Goal: Task Accomplishment & Management: Manage account settings

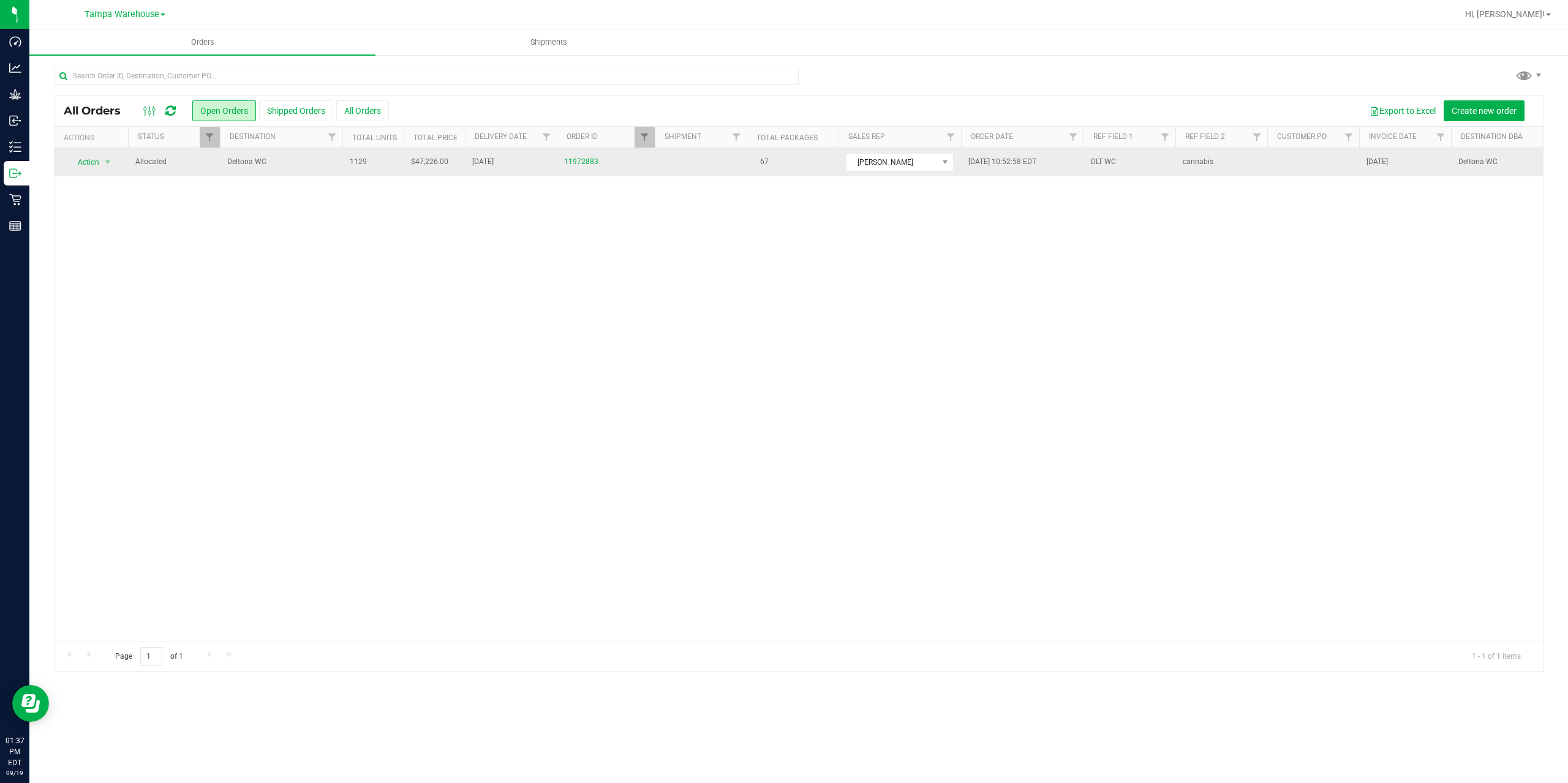
click at [338, 161] on td "Deltona WC" at bounding box center [281, 162] width 123 height 28
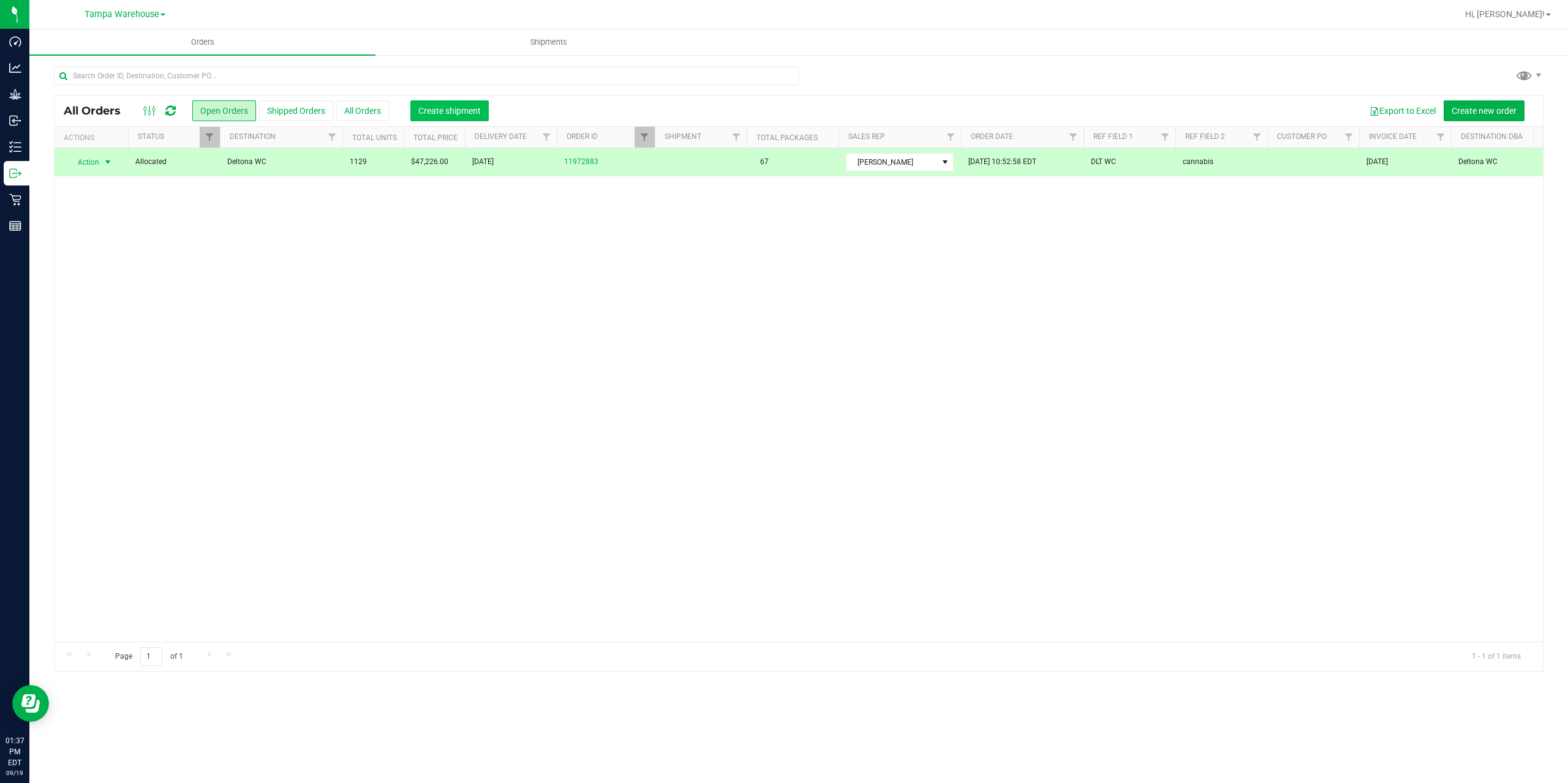
click at [436, 109] on span "Create shipment" at bounding box center [450, 111] width 62 height 10
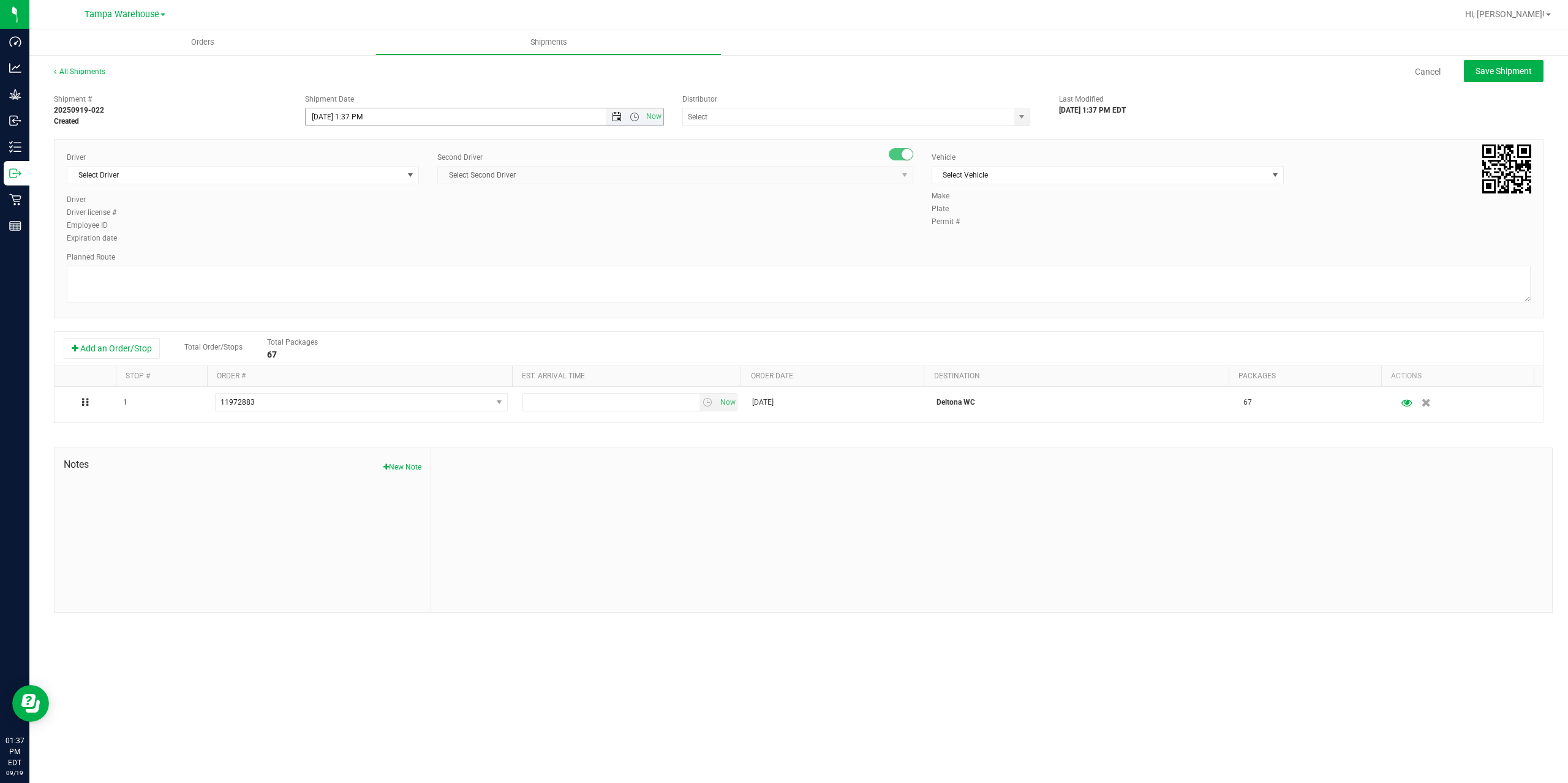
click at [616, 118] on span "Open the date view" at bounding box center [617, 117] width 10 height 10
click at [329, 239] on link "22" at bounding box center [334, 241] width 18 height 19
click at [631, 119] on span "Open the time view" at bounding box center [635, 117] width 10 height 10
click at [352, 218] on li "6:30 AM" at bounding box center [484, 219] width 356 height 16
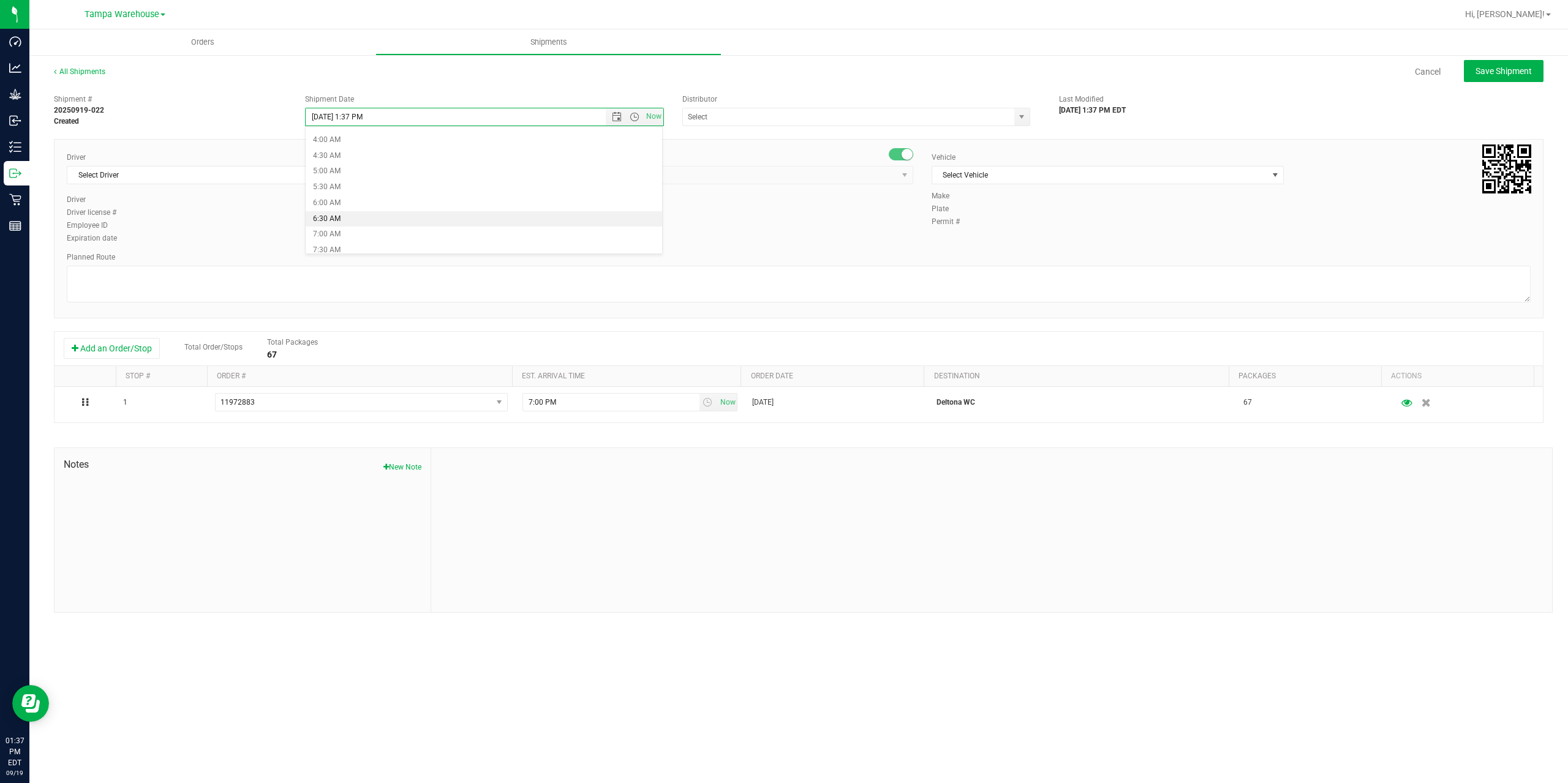
type input "9/22/2025 6:30 AM"
click at [733, 118] on input "text" at bounding box center [844, 117] width 321 height 17
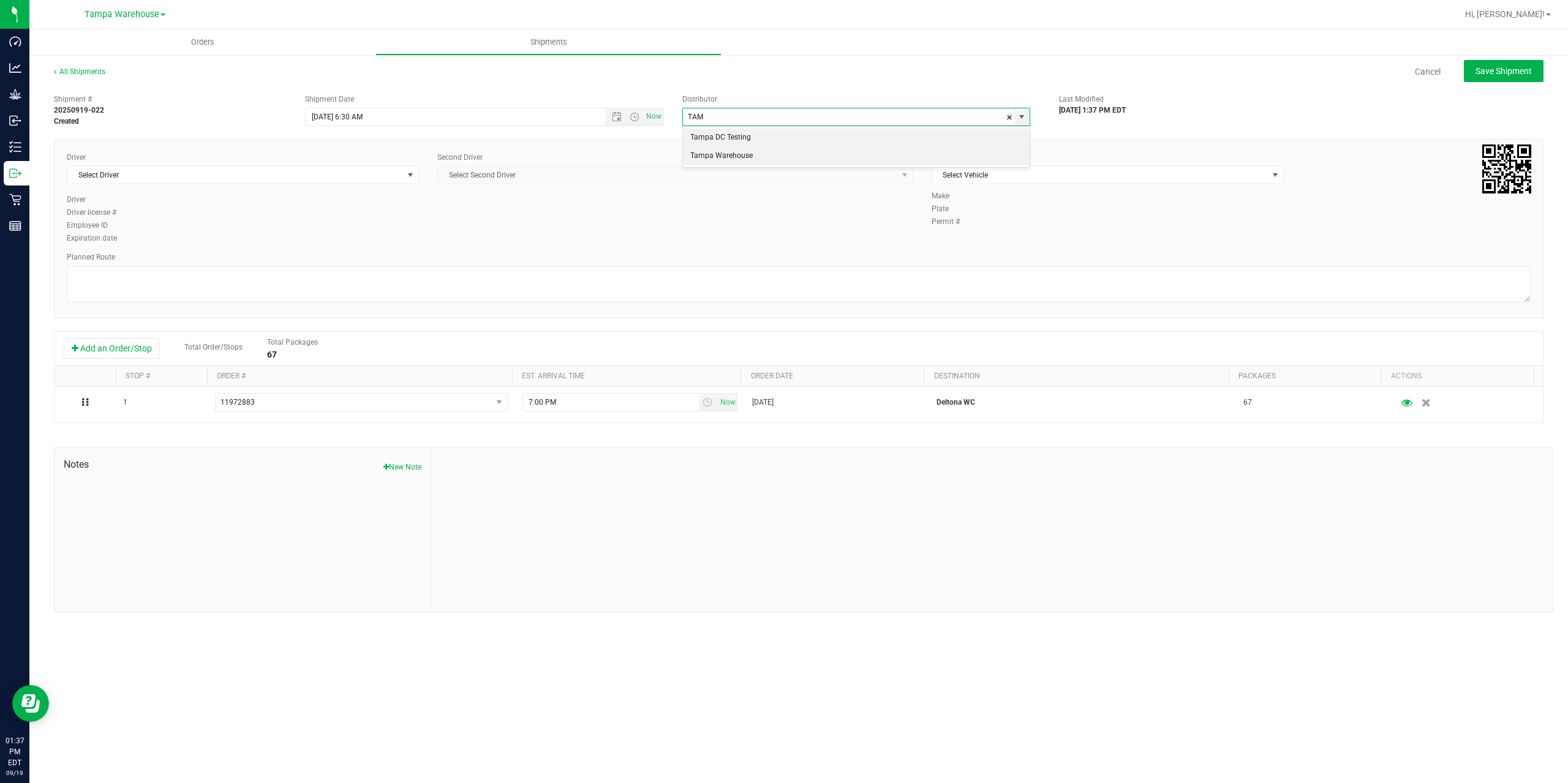
click at [734, 157] on li "Tampa Warehouse" at bounding box center [856, 156] width 347 height 19
type input "Tampa Warehouse"
click at [338, 180] on span "Select Driver" at bounding box center [235, 174] width 336 height 17
click at [269, 176] on span "Select Driver" at bounding box center [235, 174] width 336 height 17
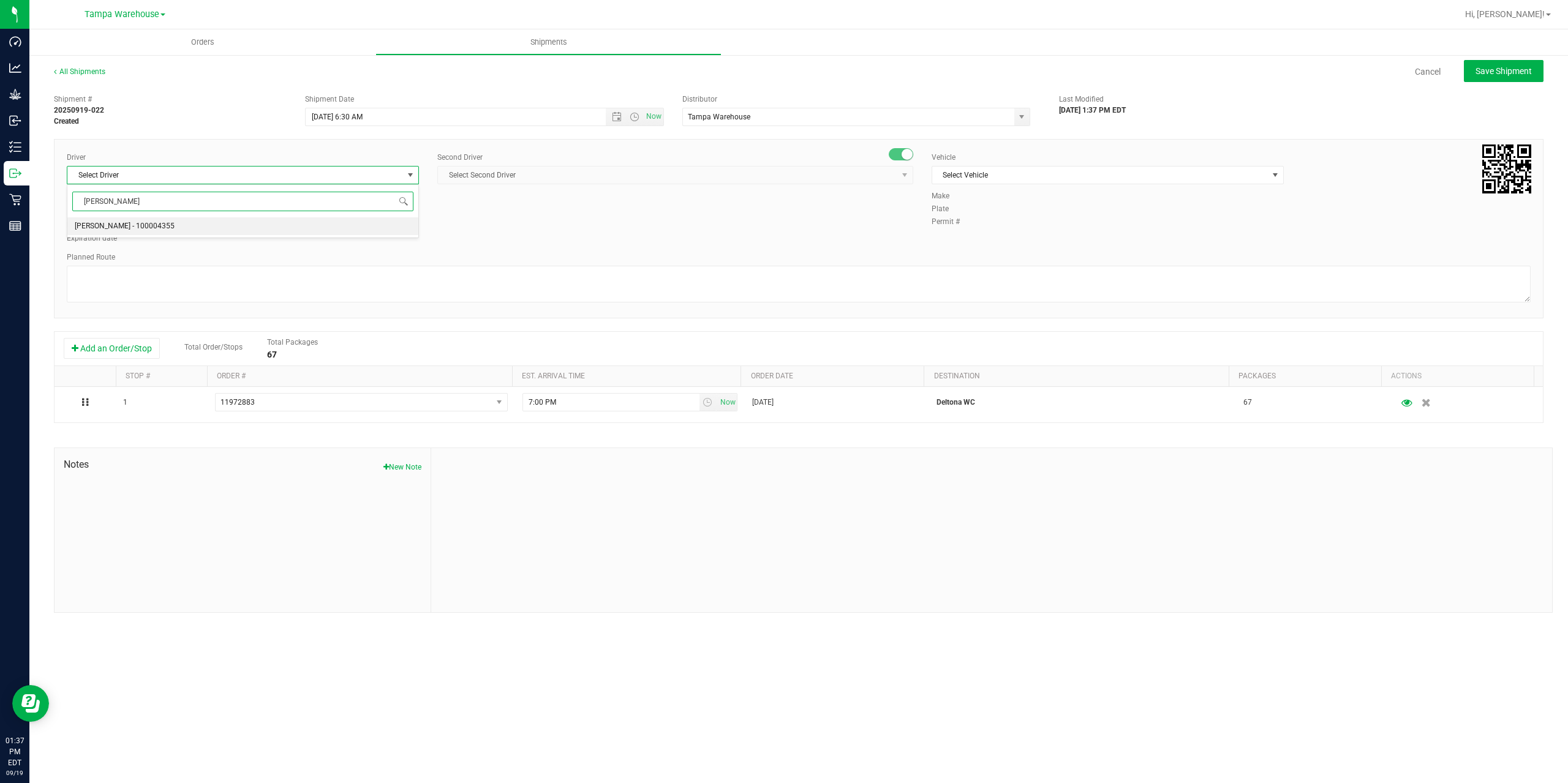
click at [140, 230] on span "[PERSON_NAME] - 100004355" at bounding box center [124, 226] width 100 height 16
type input "DANNY"
click at [491, 175] on span "Select Second Driver" at bounding box center [668, 174] width 459 height 17
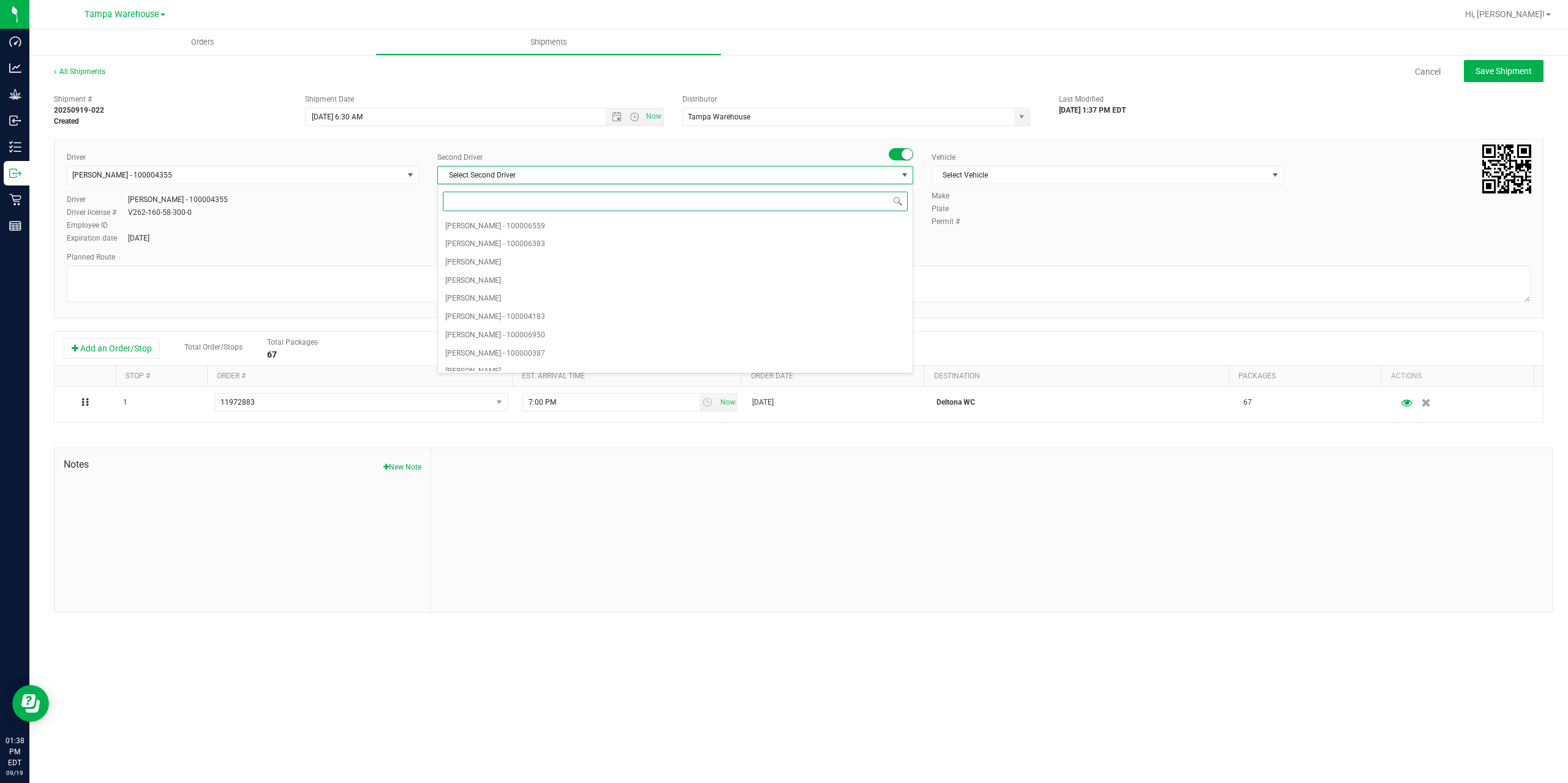
type input "z"
click at [536, 364] on span "[PERSON_NAME] - 100007761" at bounding box center [495, 362] width 100 height 16
click at [1062, 176] on span "Select Vehicle" at bounding box center [1101, 174] width 336 height 17
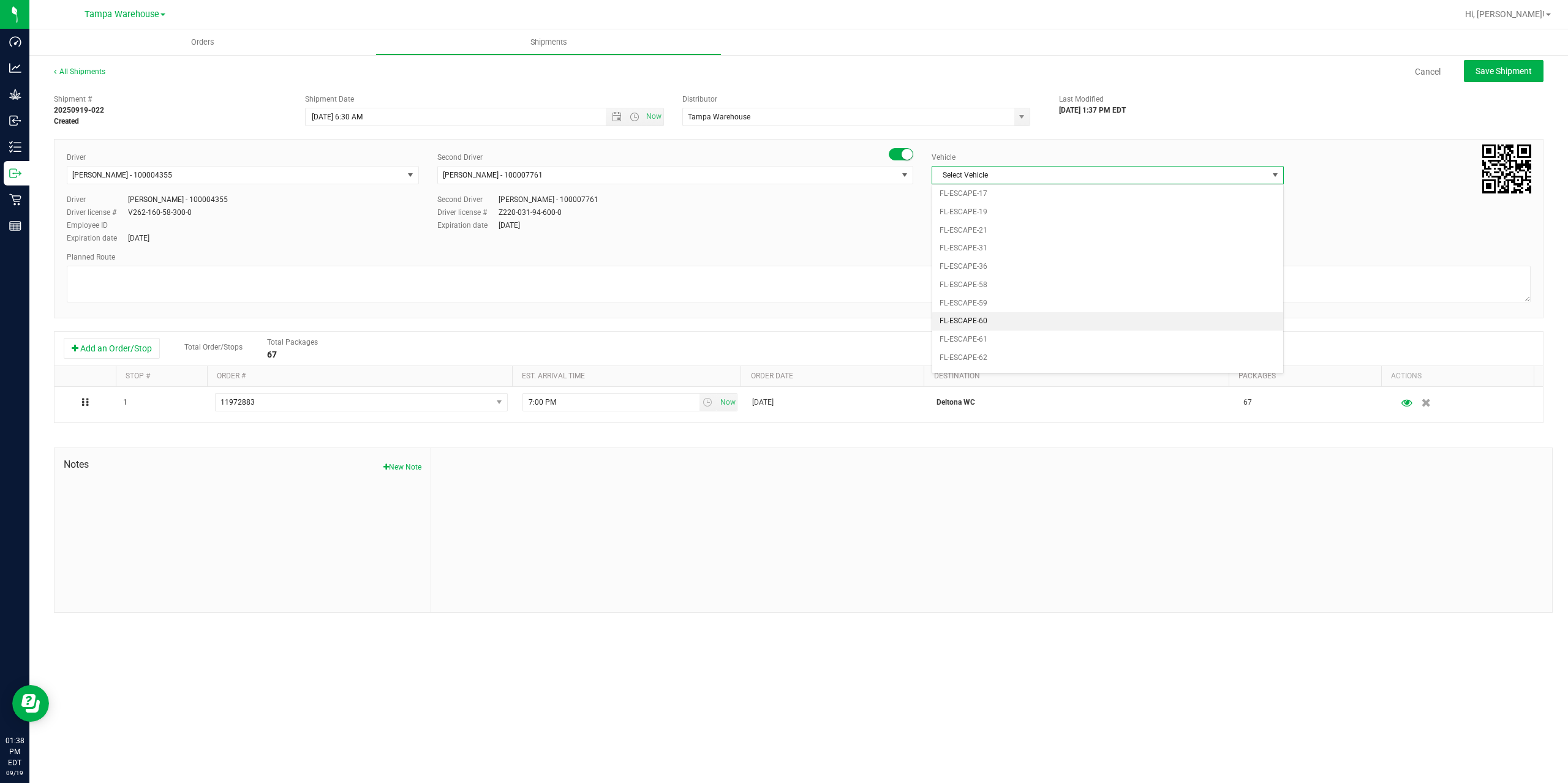
scroll to position [148, 0]
click at [1023, 322] on li "FL-EXPRESS-01" at bounding box center [1108, 320] width 351 height 19
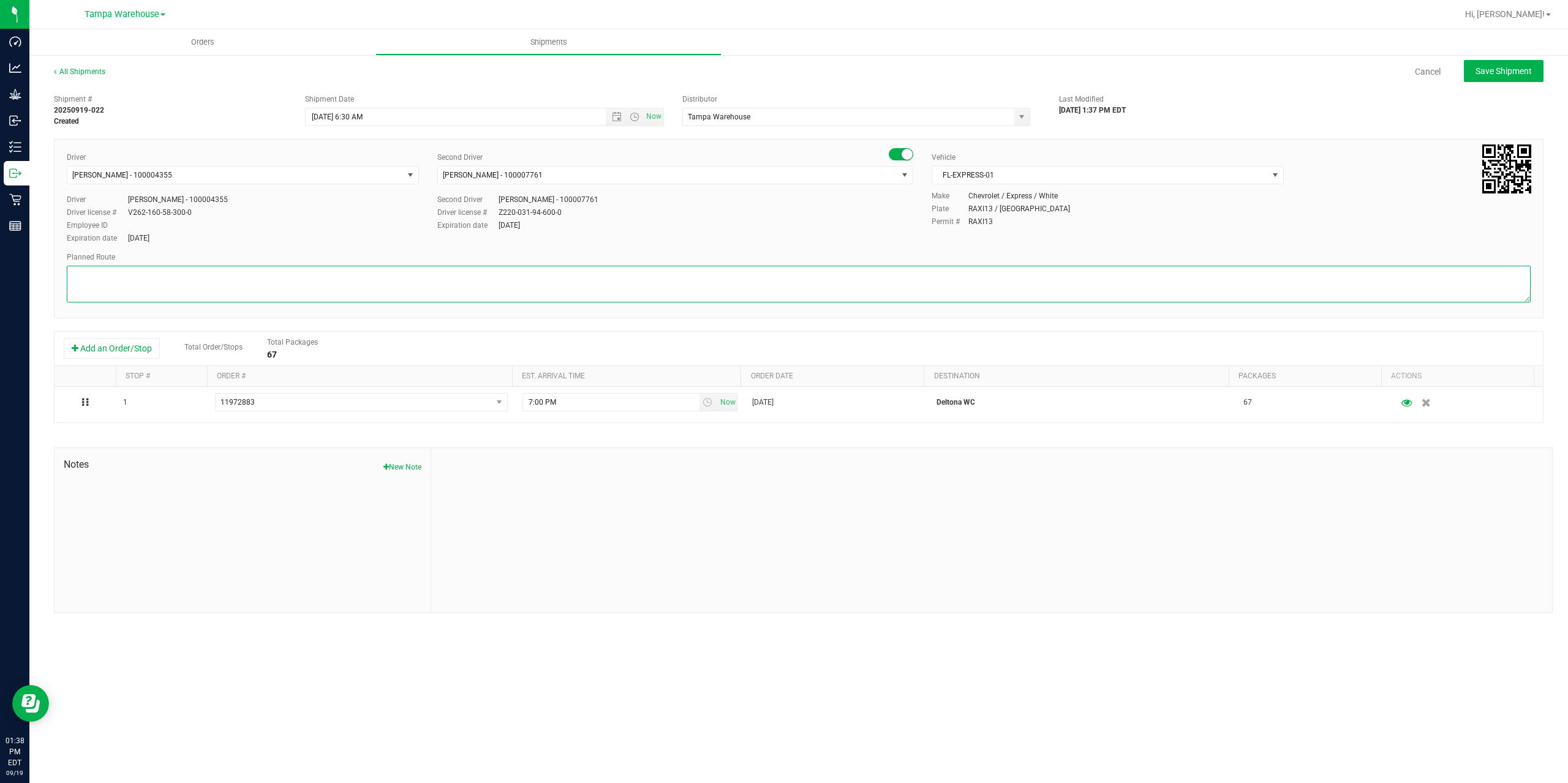
click at [975, 286] on textarea at bounding box center [799, 284] width 1464 height 37
paste textarea "Deltona WC Oviedo WC Colonial WC Orlando WC Clermont WC Winter Haven WC Lakelan…"
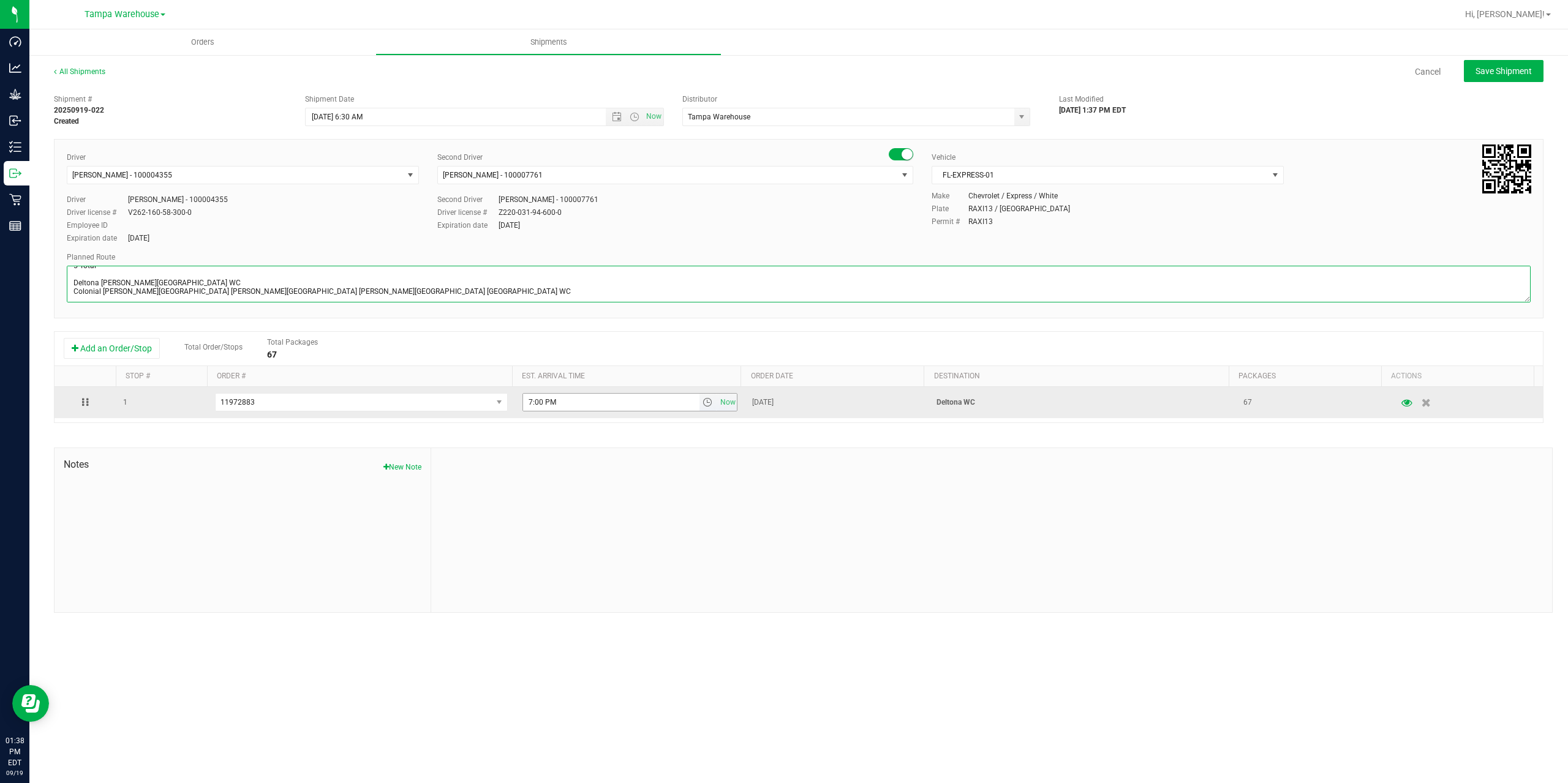
click at [703, 405] on span "select" at bounding box center [708, 402] width 10 height 10
type textarea "Deltona WC 5 Total Deltona WC Oviedo WC Colonial WC Orlando WC Clermont WC Wint…"
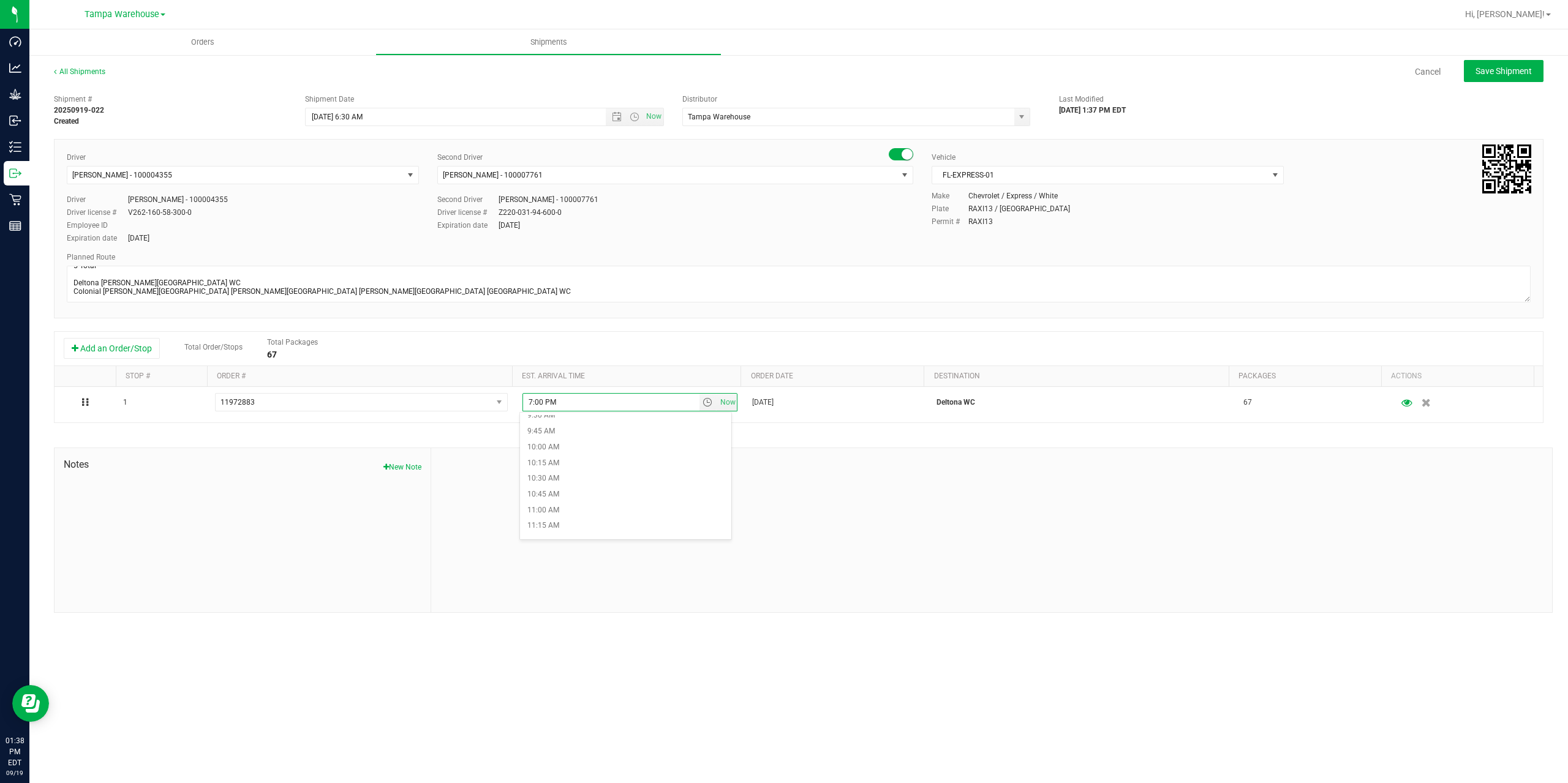
scroll to position [796, 0]
click at [597, 477] on li "1:30 PM" at bounding box center [626, 477] width 211 height 16
click at [668, 471] on div at bounding box center [991, 530] width 1121 height 164
click at [1513, 75] on span "Save Shipment" at bounding box center [1503, 71] width 56 height 10
type input "9/22/2025 10:30 AM"
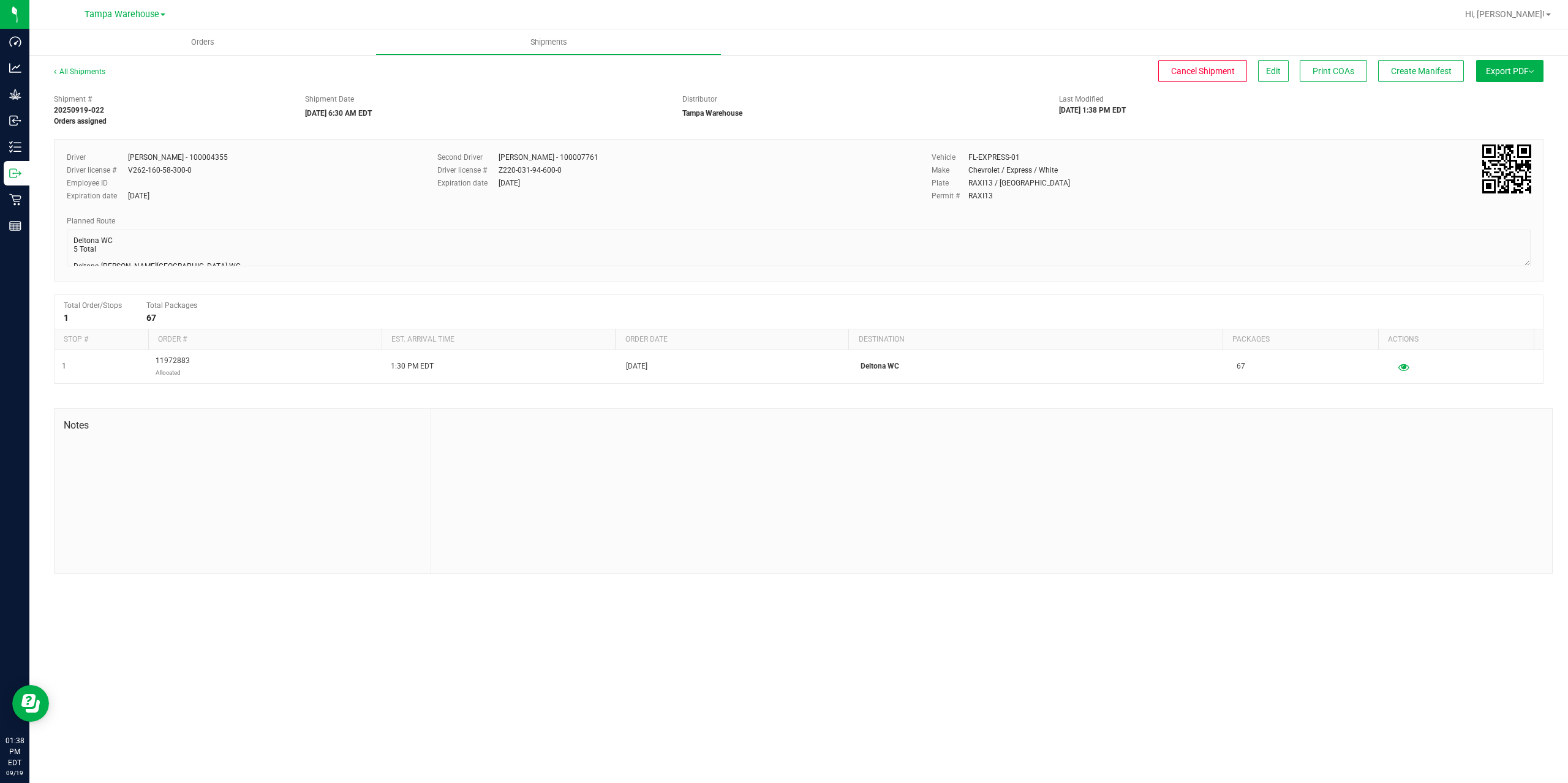
click at [1513, 75] on span "Export PDF" at bounding box center [1510, 71] width 48 height 10
click at [1510, 96] on span "Manifest by Package ID" at bounding box center [1492, 97] width 78 height 9
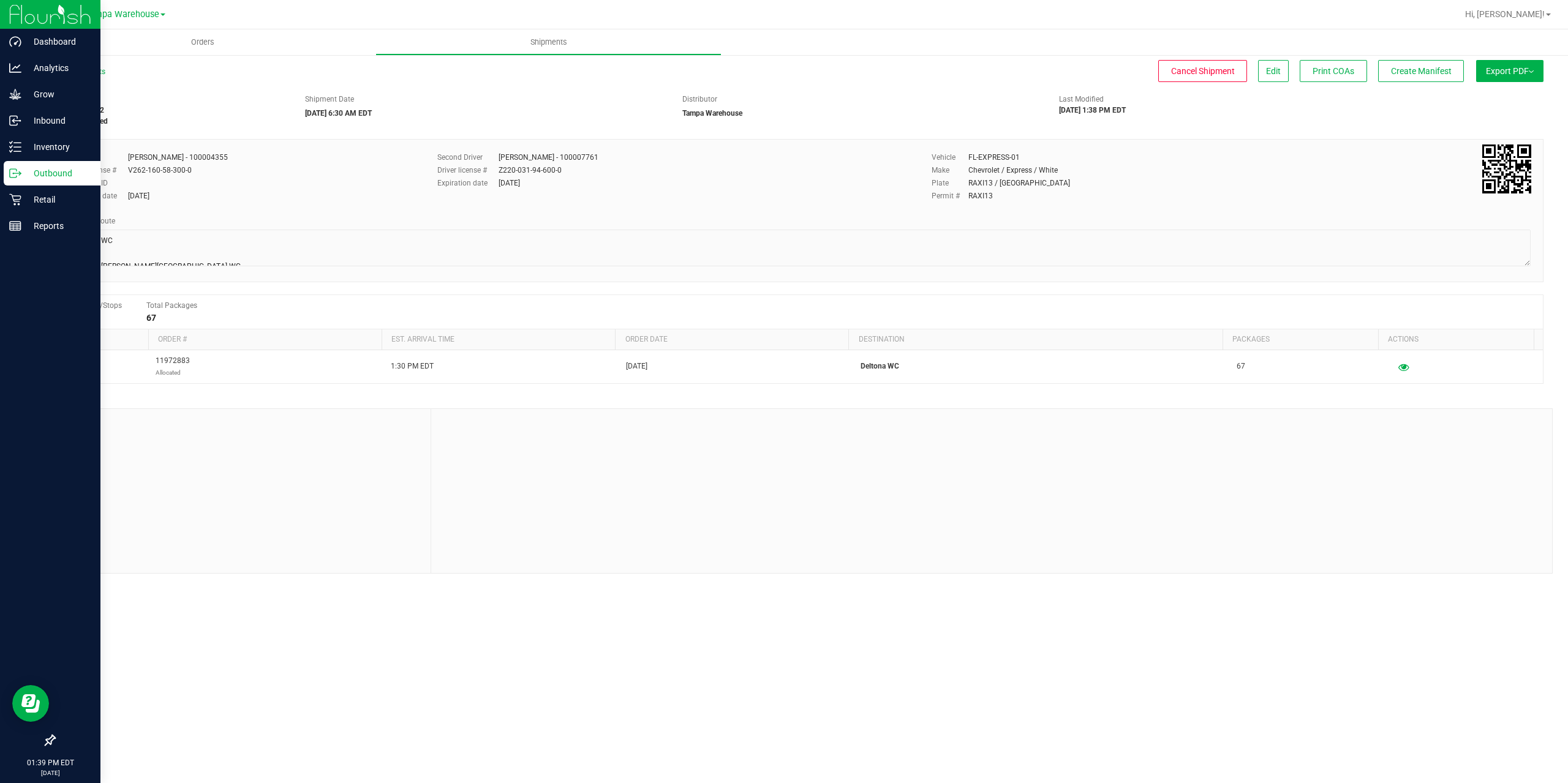
click at [19, 169] on icon at bounding box center [15, 173] width 12 height 12
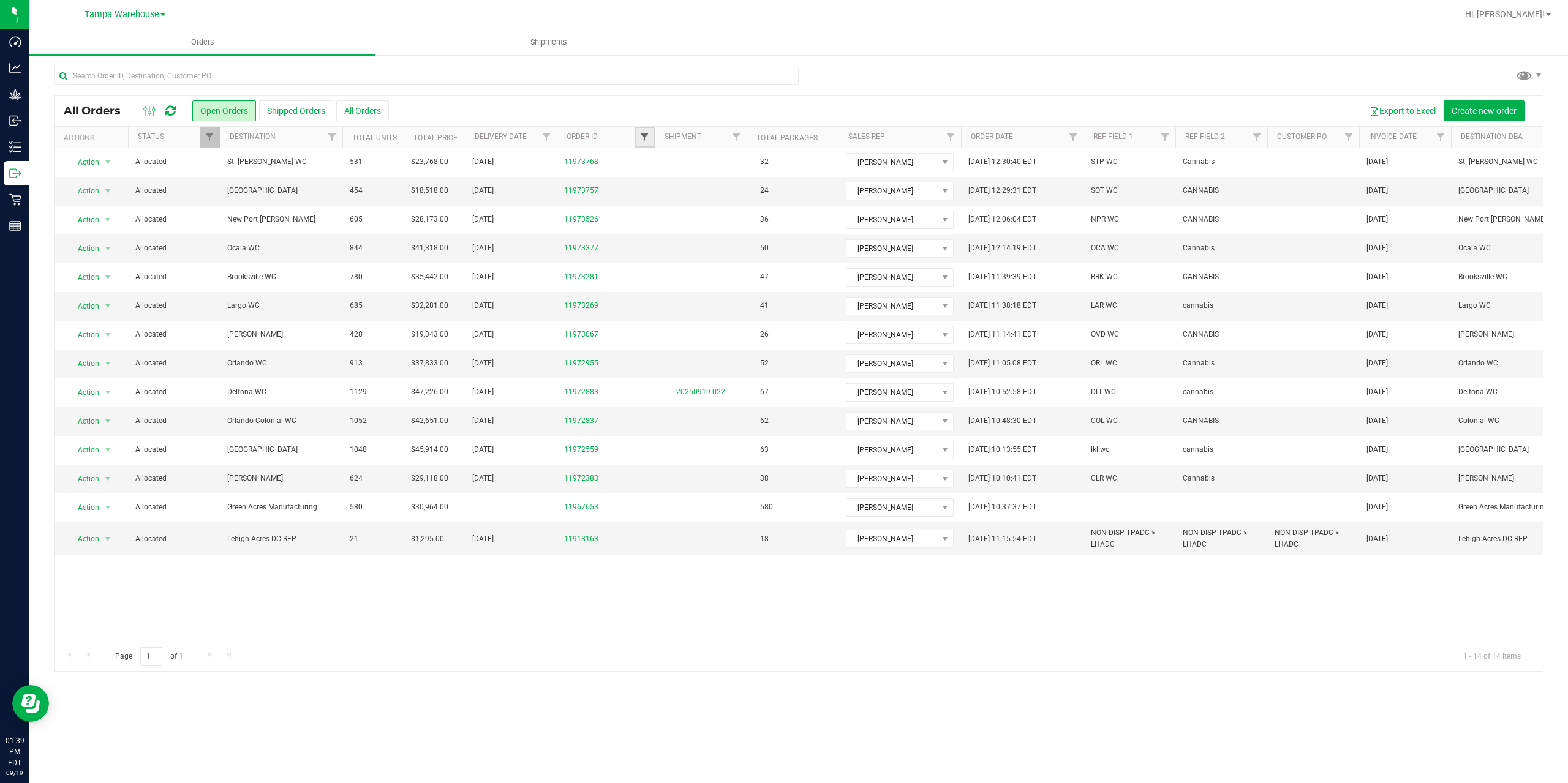
click at [645, 141] on span "Filter" at bounding box center [644, 137] width 10 height 10
type input "2559"
click at [642, 183] on button "Filter" at bounding box center [671, 196] width 58 height 27
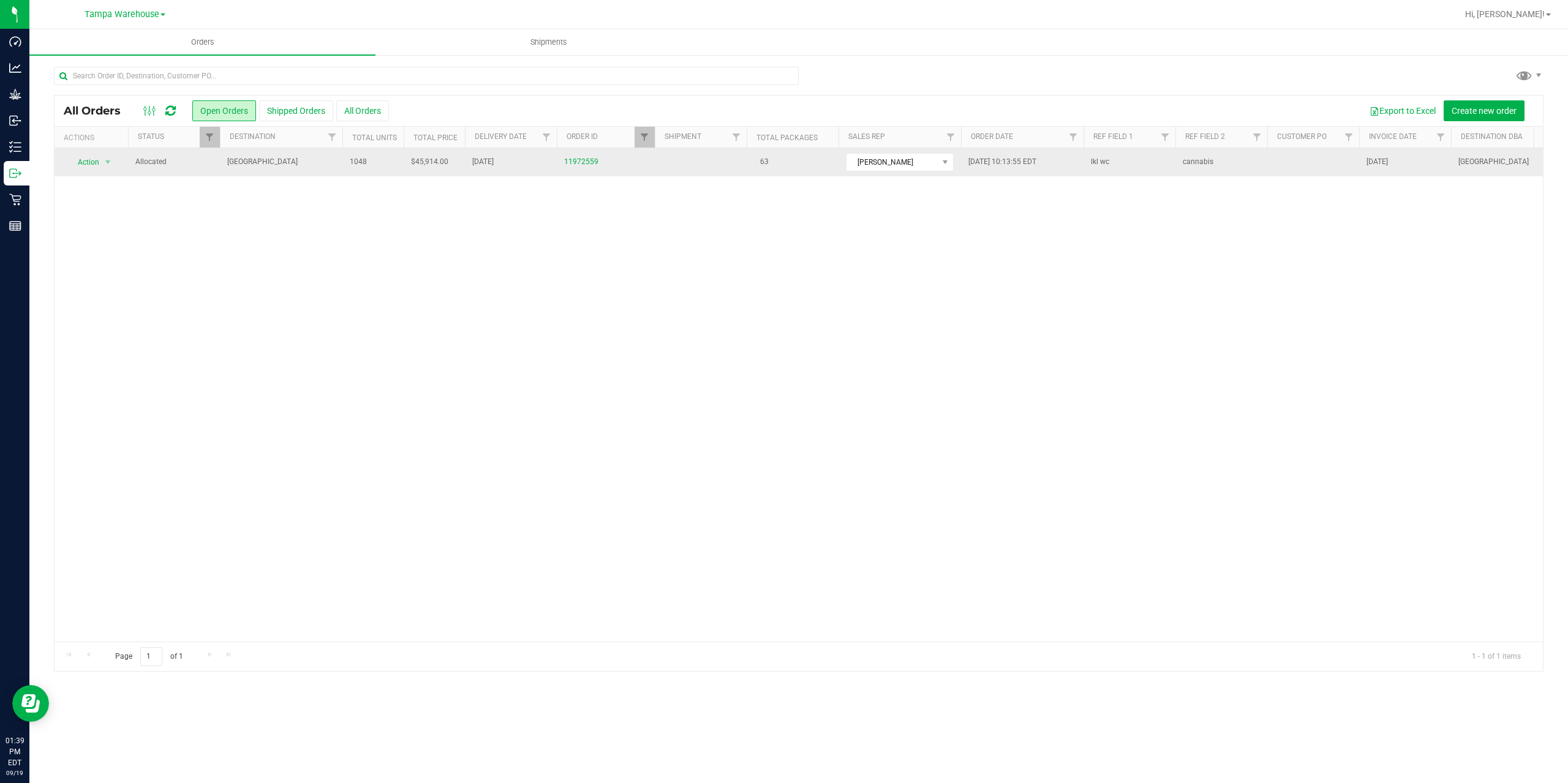
click at [300, 169] on td "[GEOGRAPHIC_DATA]" at bounding box center [281, 162] width 123 height 28
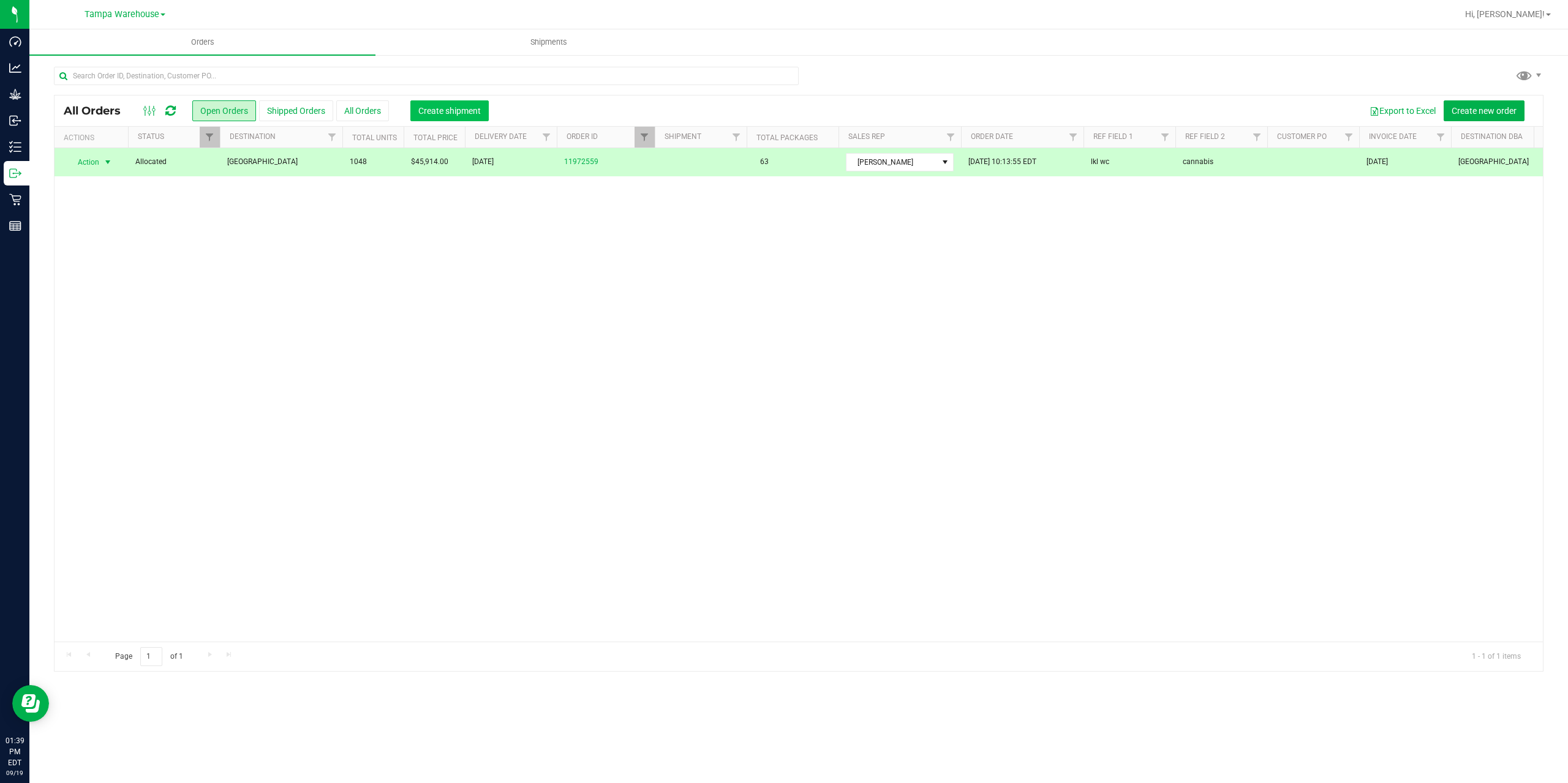
click at [433, 118] on button "Create shipment" at bounding box center [450, 111] width 79 height 21
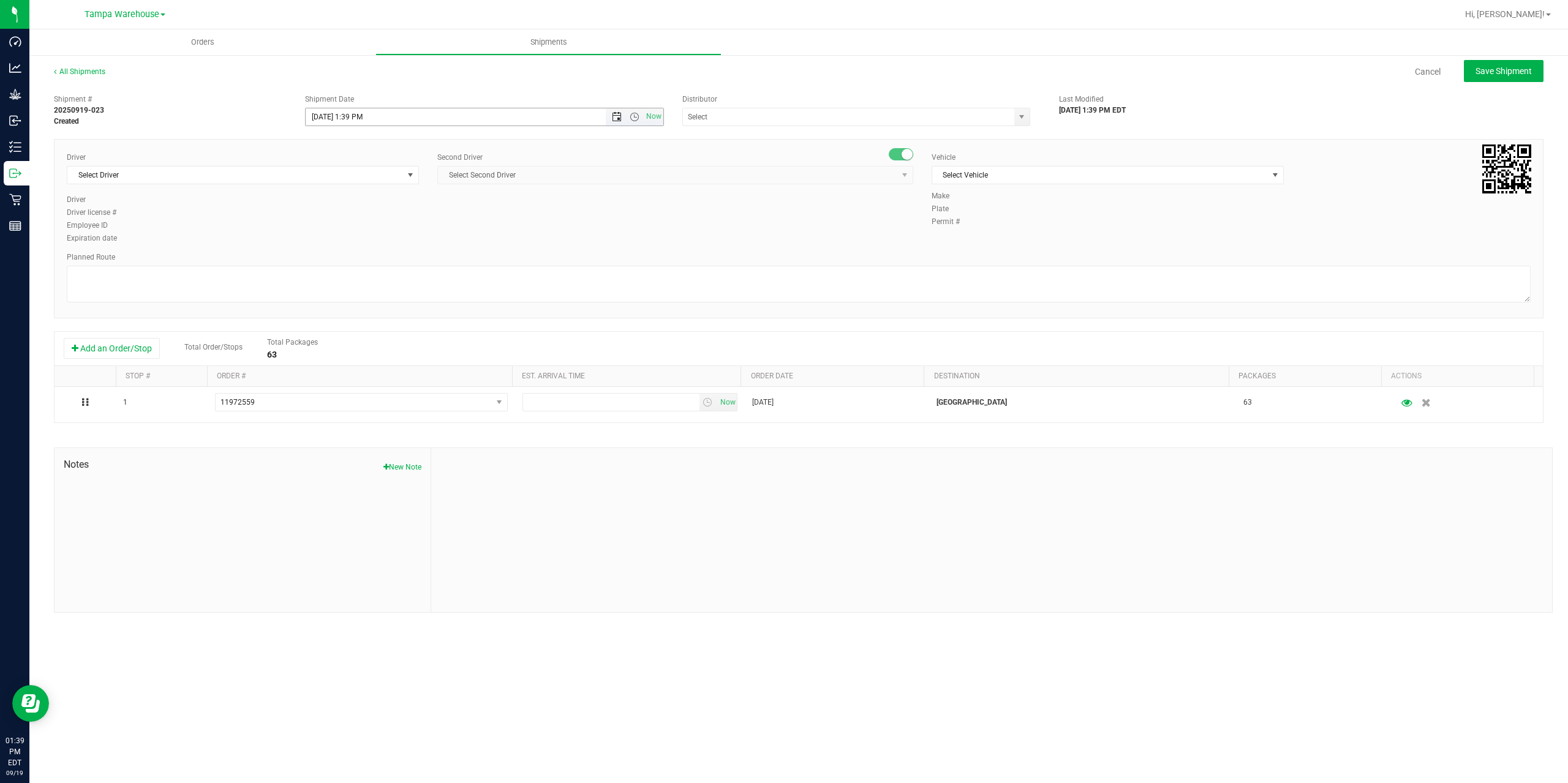
click at [614, 116] on span "Open the date view" at bounding box center [617, 117] width 10 height 10
click at [334, 235] on link "22" at bounding box center [334, 241] width 18 height 19
click at [633, 120] on span "Open the time view" at bounding box center [635, 117] width 10 height 10
click at [349, 216] on li "6:30 AM" at bounding box center [484, 219] width 356 height 16
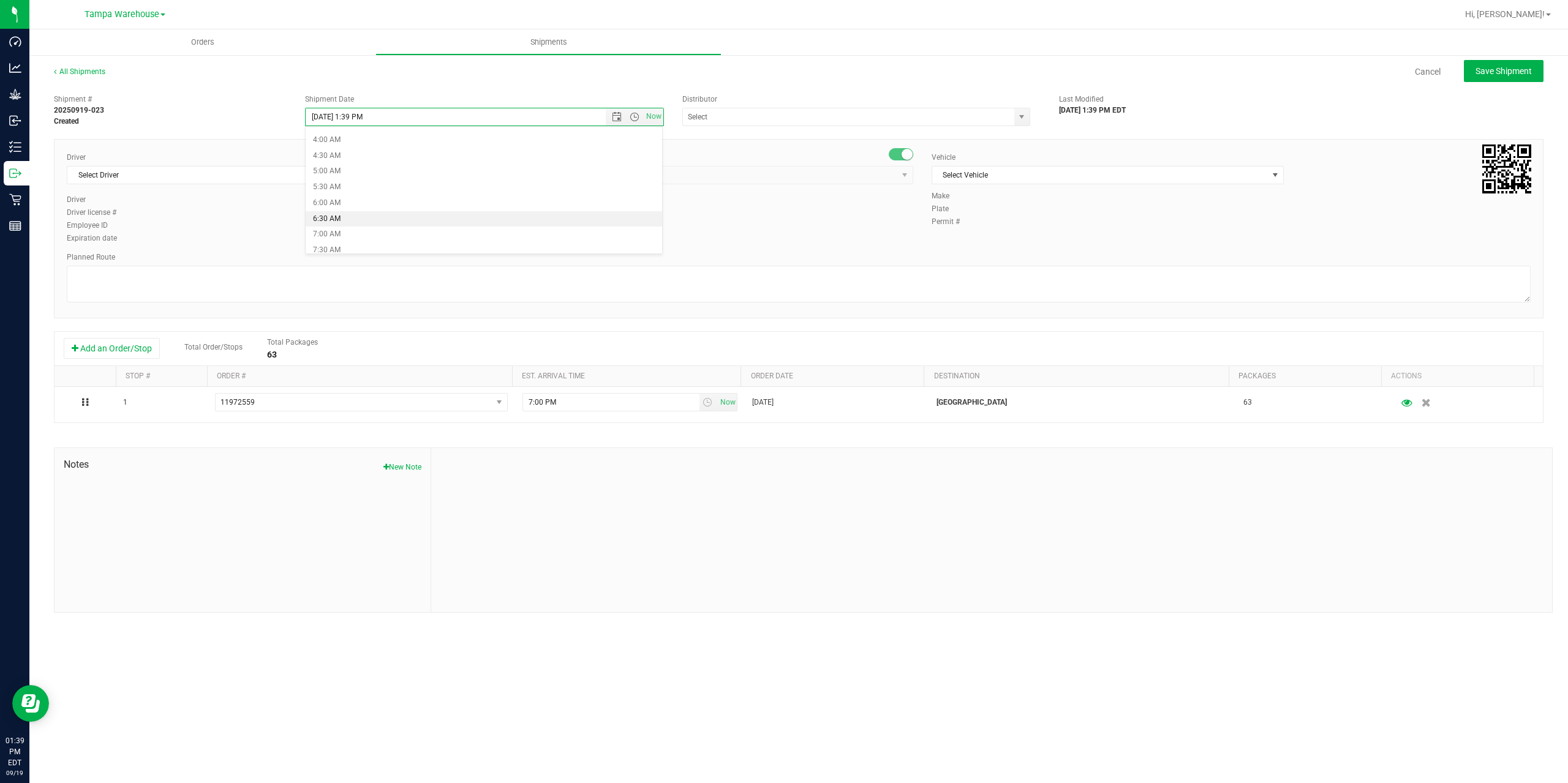
type input "9/22/2025 6:30 AM"
click at [760, 116] on input "text" at bounding box center [844, 117] width 321 height 17
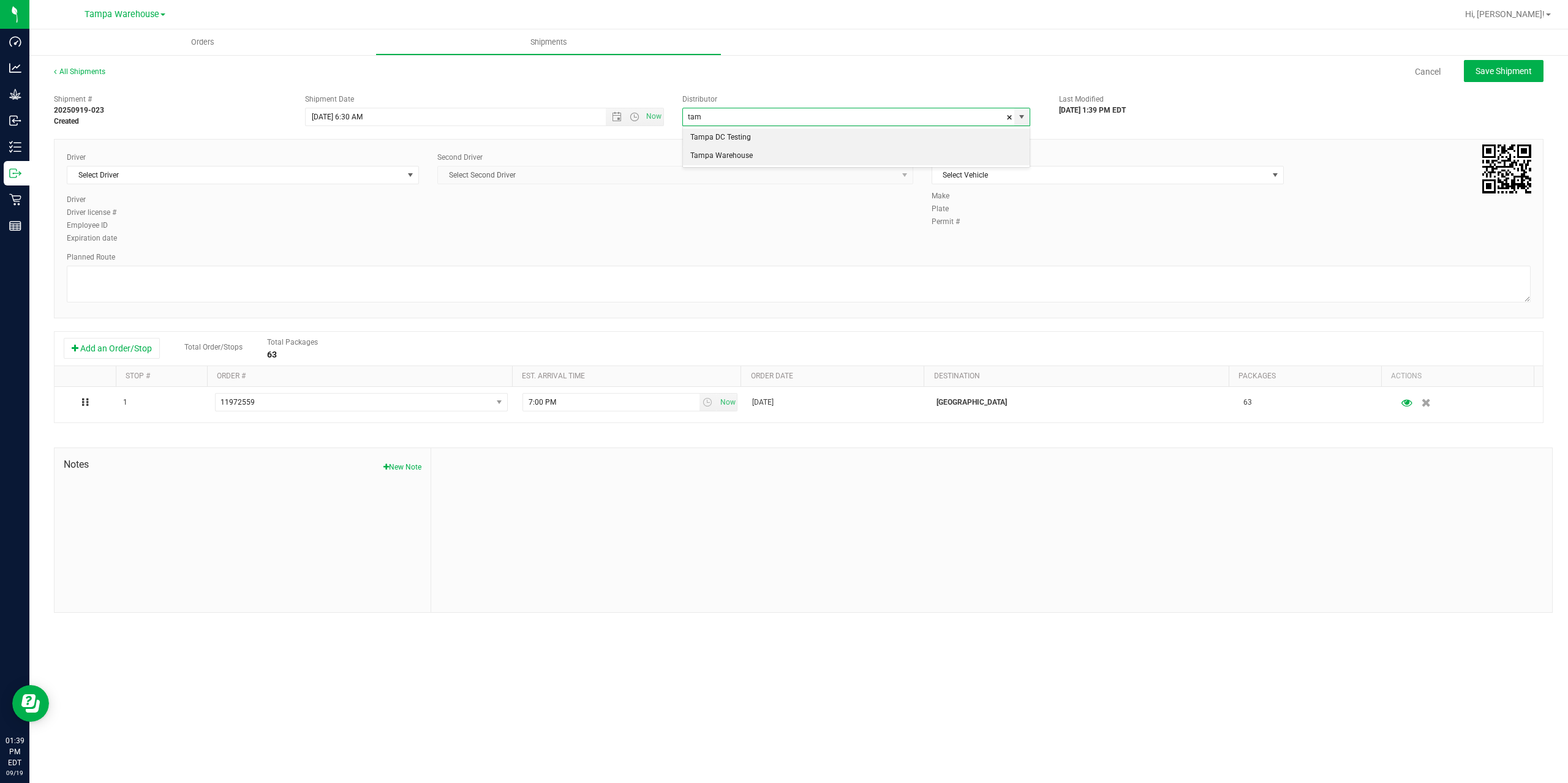
click at [782, 151] on li "Tampa Warehouse" at bounding box center [856, 156] width 347 height 19
type input "Tampa Warehouse"
click at [336, 188] on div "Driver Select Driver Select Driver Ian Albritton - 100006559 LOGAN ALLEN - 1000…" at bounding box center [243, 173] width 352 height 42
click at [330, 179] on span "Select Driver" at bounding box center [235, 174] width 336 height 17
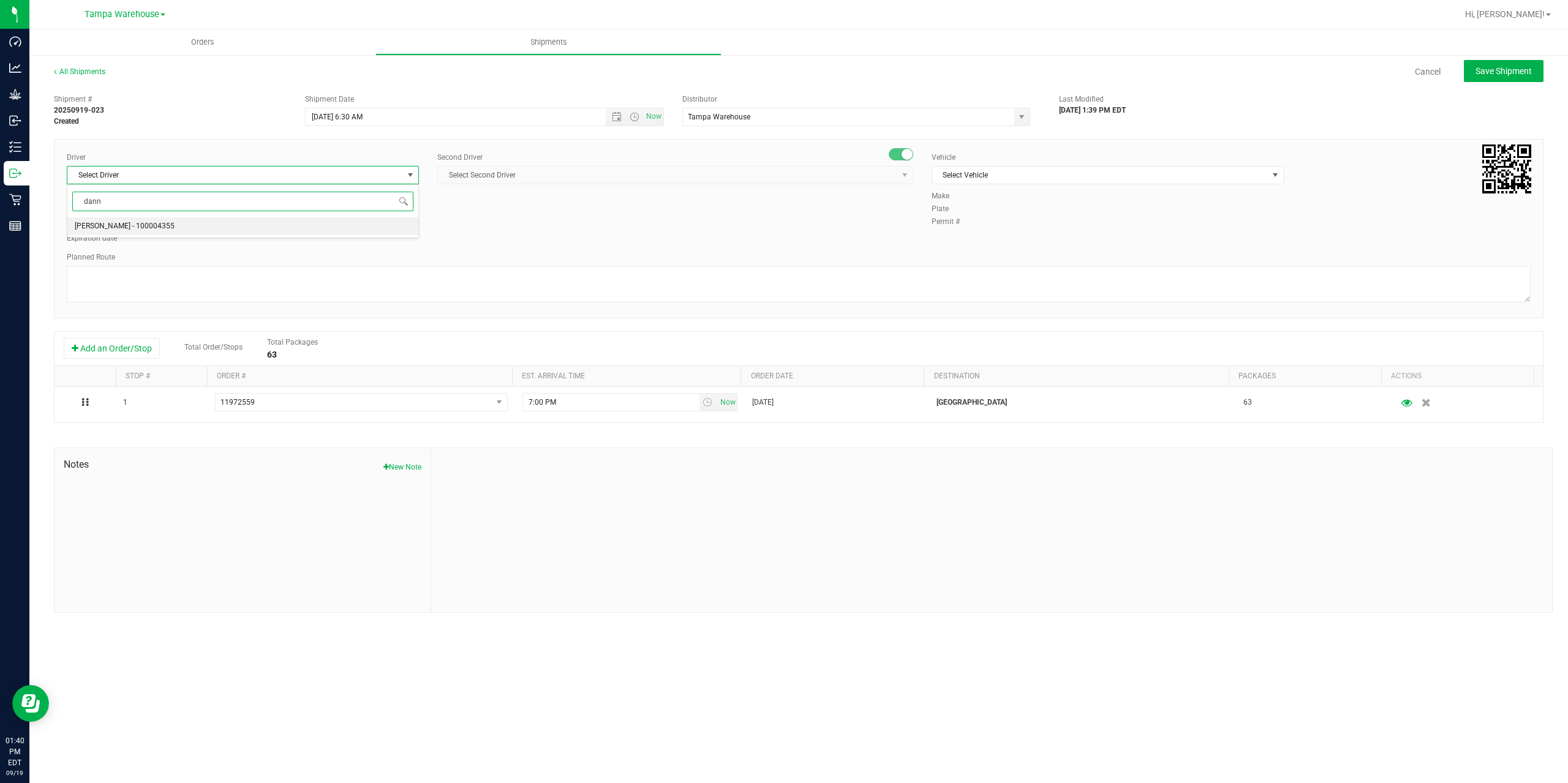
click at [342, 229] on li "[PERSON_NAME] - 100004355" at bounding box center [243, 226] width 351 height 19
type input "dann"
click at [596, 178] on span "Select Second Driver" at bounding box center [668, 174] width 459 height 17
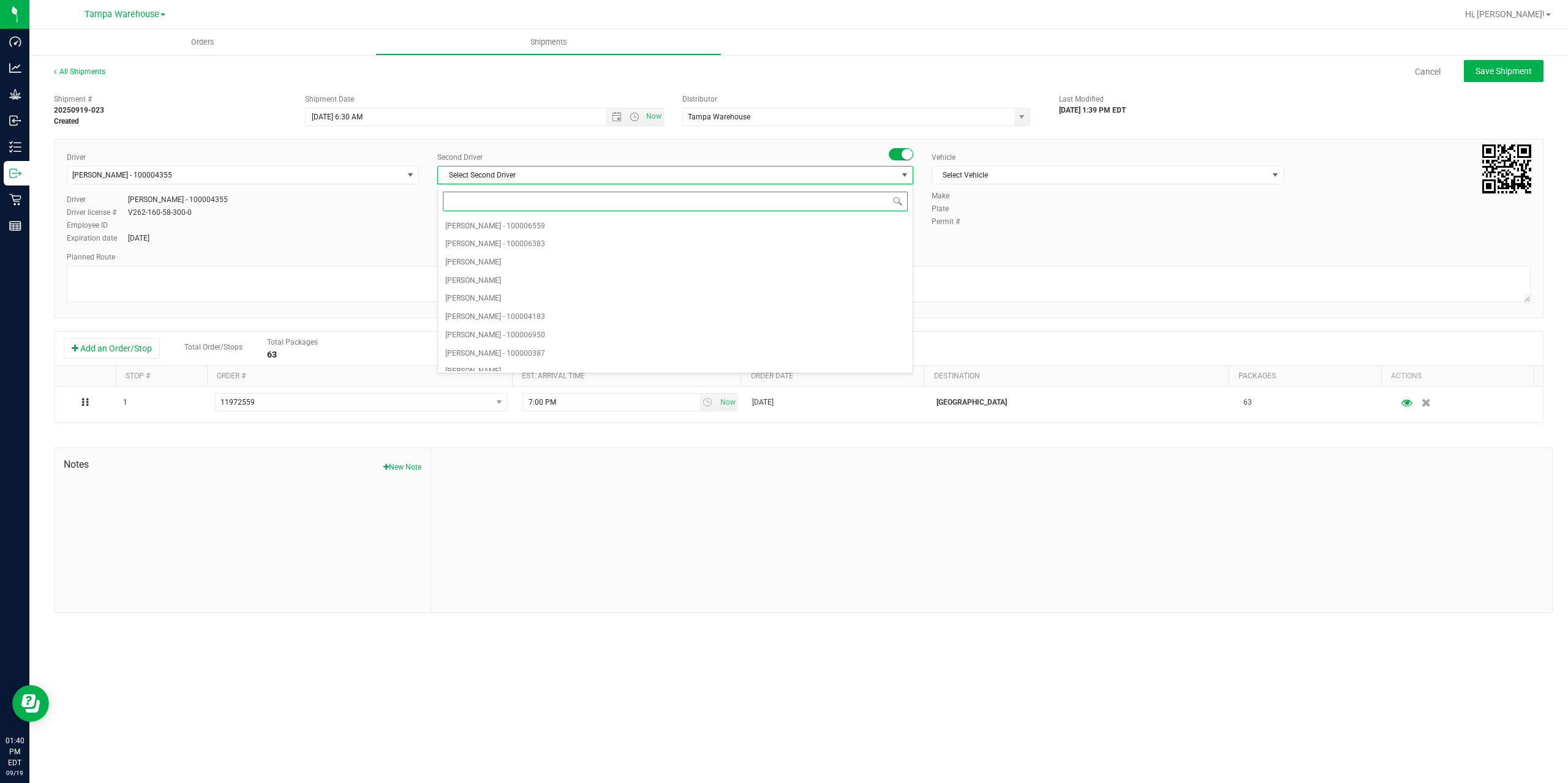
type input "d"
type input "z"
click at [541, 365] on span "[PERSON_NAME] - 100007761" at bounding box center [495, 362] width 100 height 16
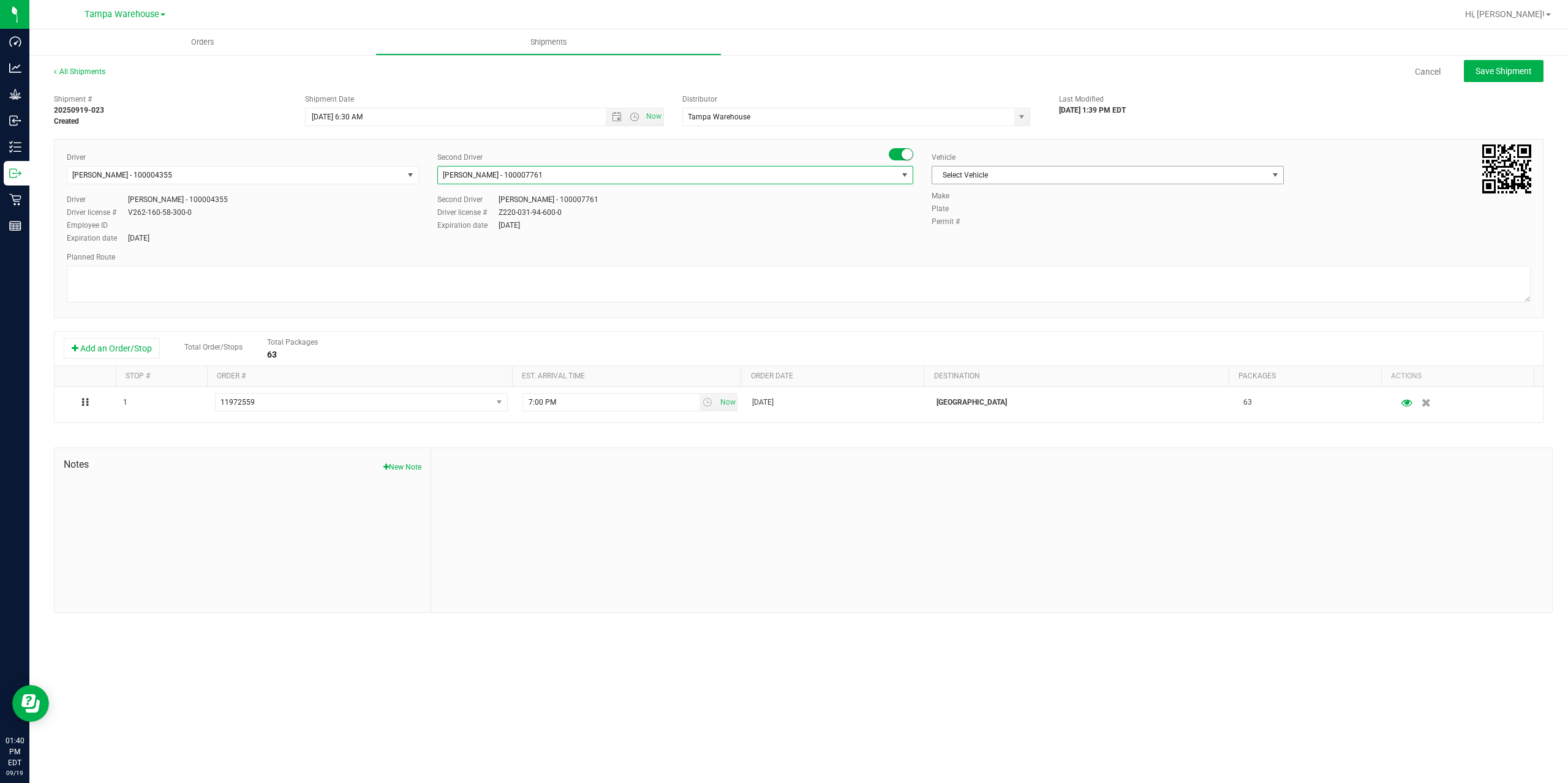
click at [1050, 174] on span "Select Vehicle" at bounding box center [1101, 174] width 336 height 17
click at [1033, 260] on li "FL-EXPRESS-01" at bounding box center [1108, 260] width 351 height 19
click at [939, 299] on textarea at bounding box center [799, 284] width 1464 height 37
paste textarea "Deltona WC Oviedo WC Colonial WC Orlando WC Clermont WC Winter Haven WC Lakelan…"
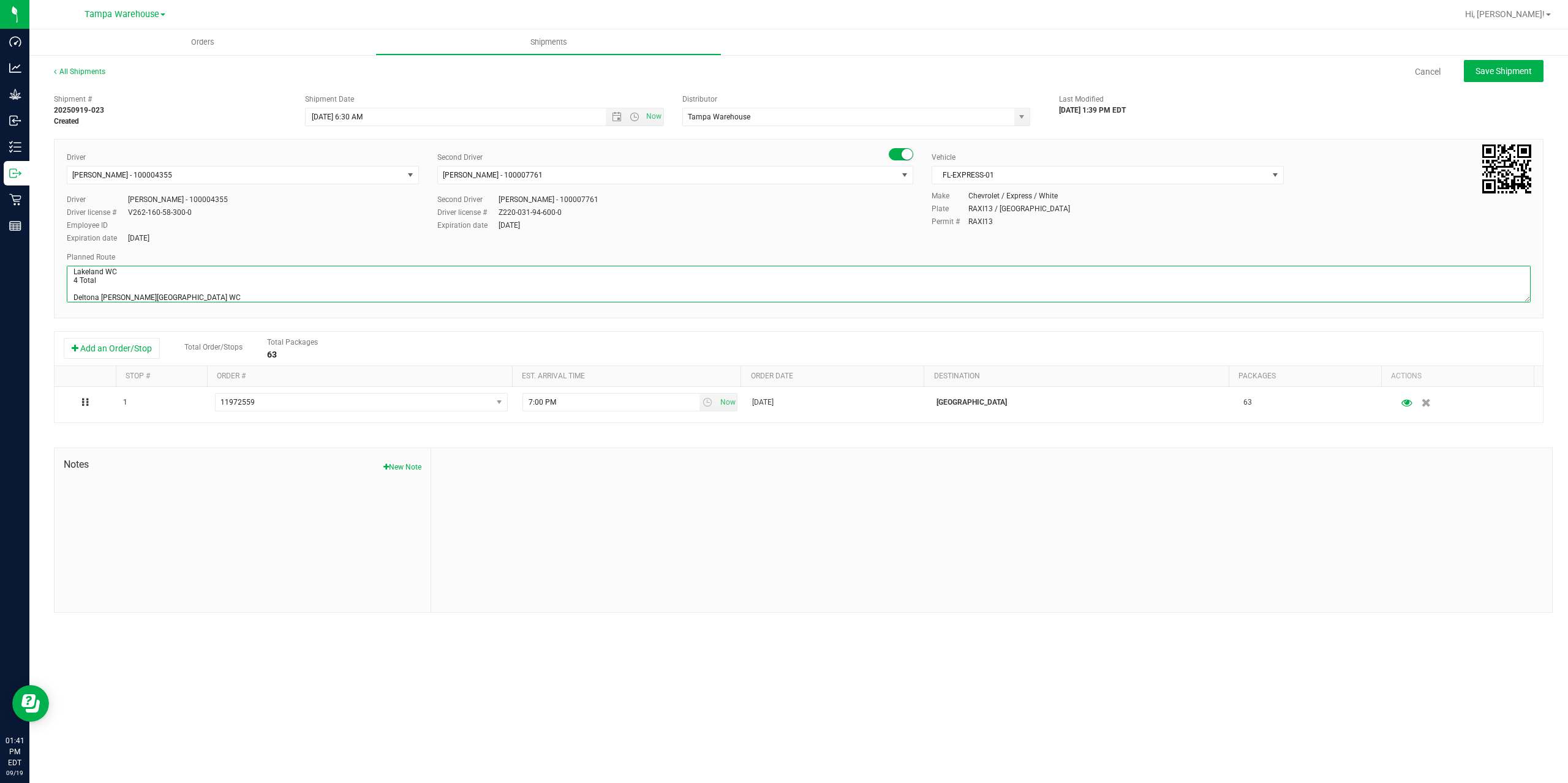
scroll to position [56, 0]
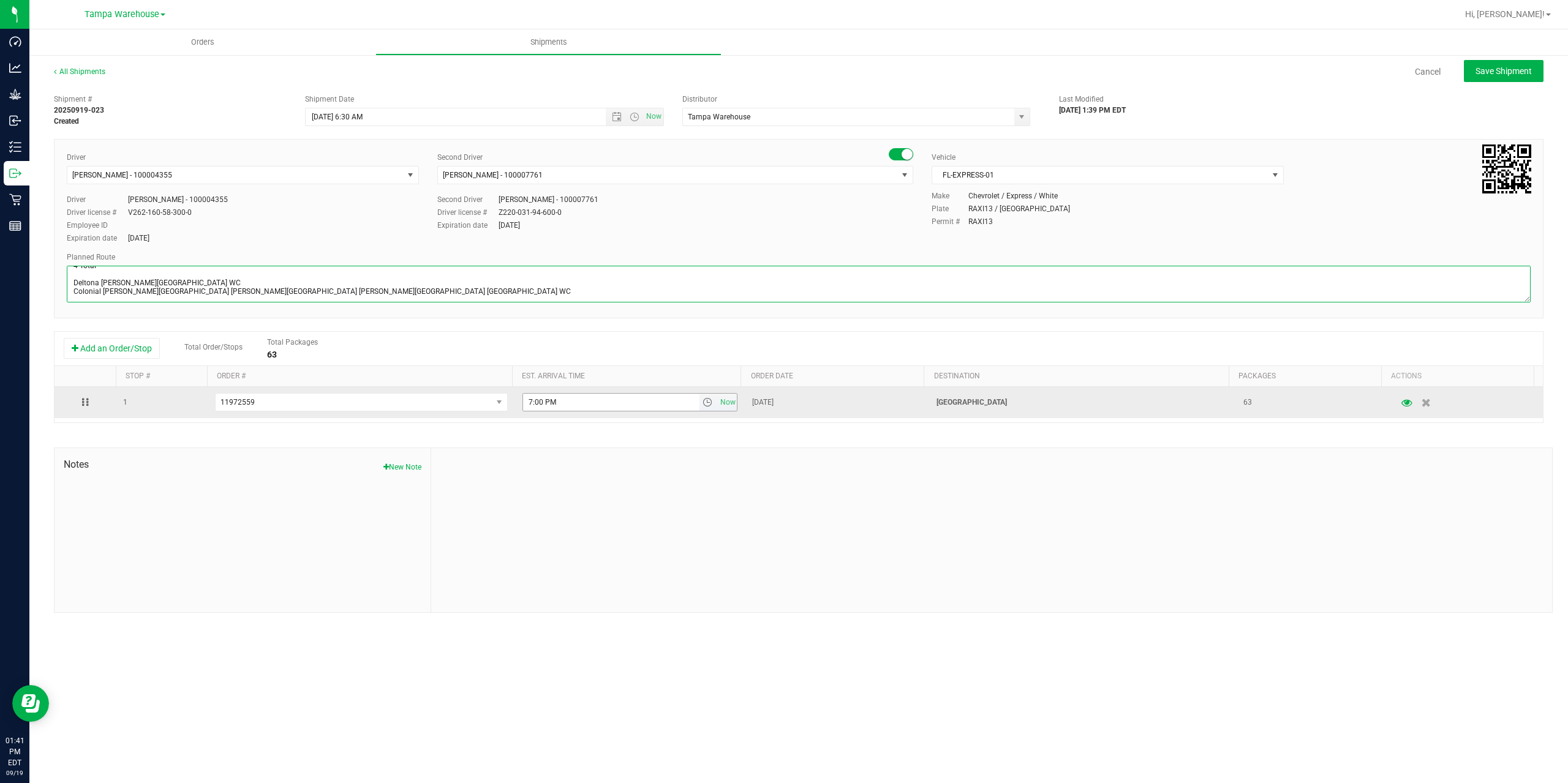
click at [703, 402] on span "select" at bounding box center [708, 402] width 10 height 10
type textarea "Lakeland WC 4 Total Deltona WC Oviedo WC Colonial WC Orlando WC Clermont WC Win…"
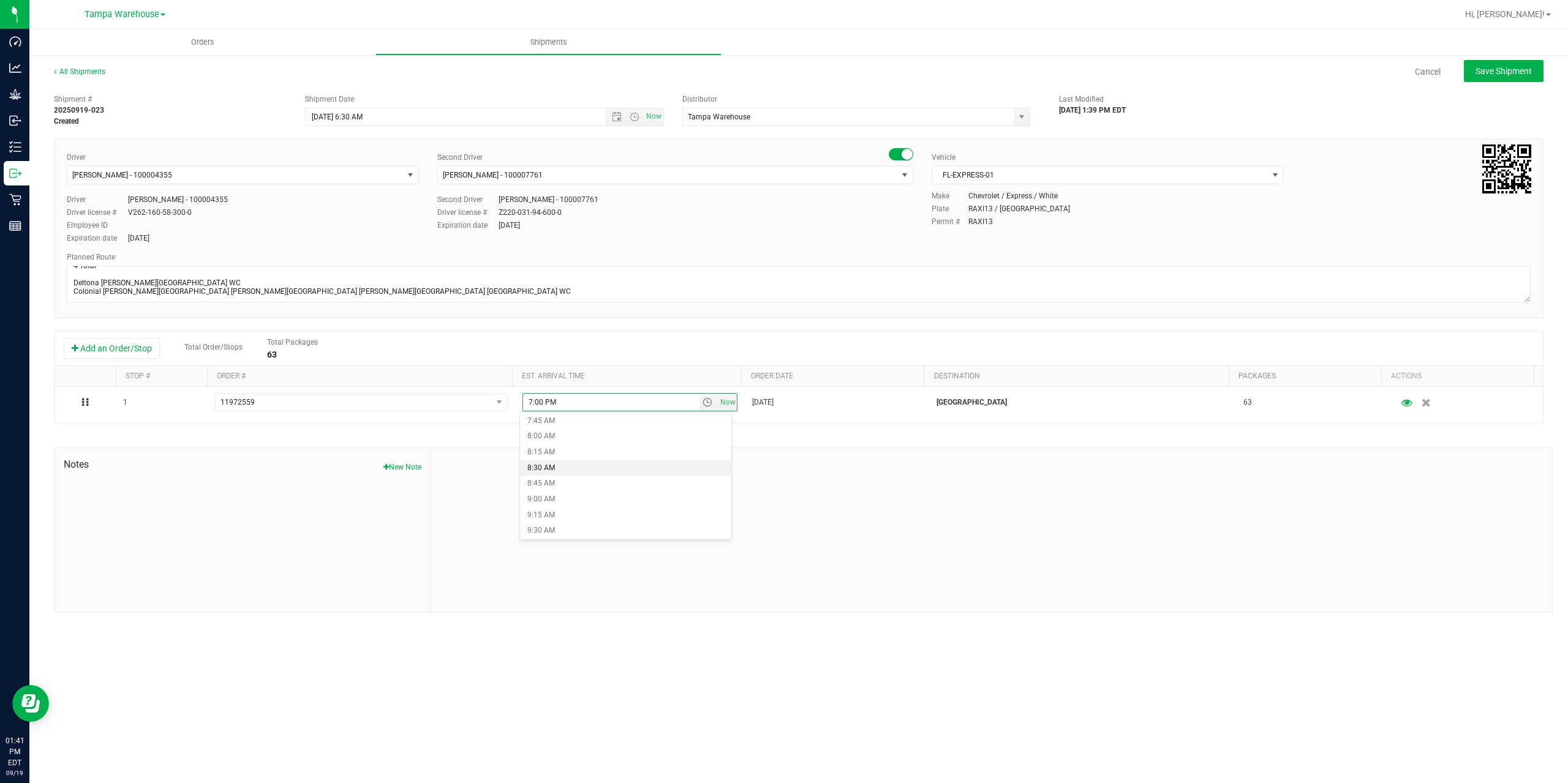
scroll to position [551, 0]
click at [605, 499] on li "10:00 AM" at bounding box center [626, 501] width 211 height 16
click at [605, 499] on div at bounding box center [991, 530] width 1121 height 164
click at [1484, 77] on button "Save Shipment" at bounding box center [1504, 71] width 80 height 22
type input "9/22/2025 10:30 AM"
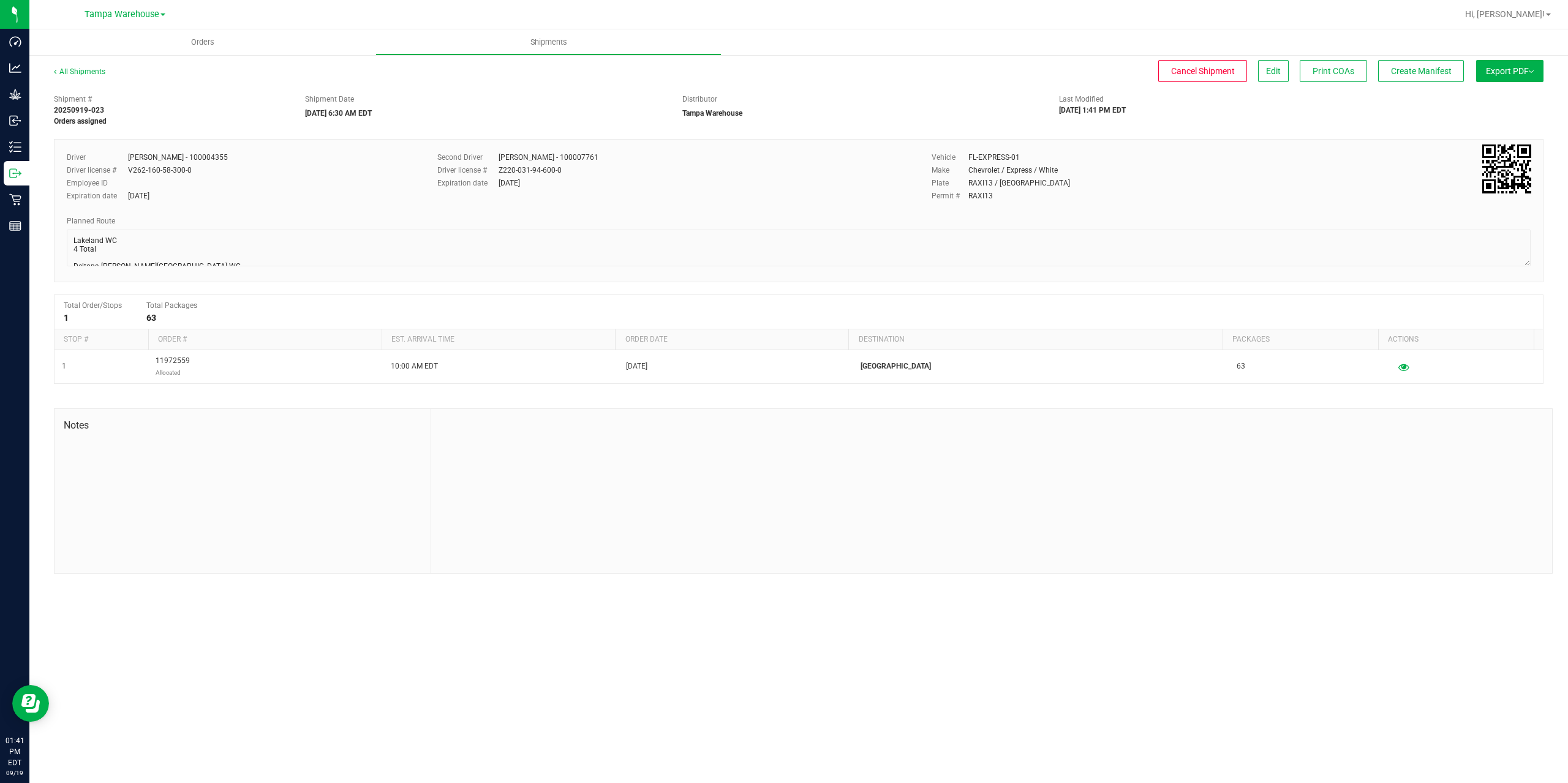
click at [1484, 77] on button "Export PDF" at bounding box center [1510, 71] width 67 height 22
click at [1484, 97] on span "Manifest by Package ID" at bounding box center [1492, 97] width 78 height 9
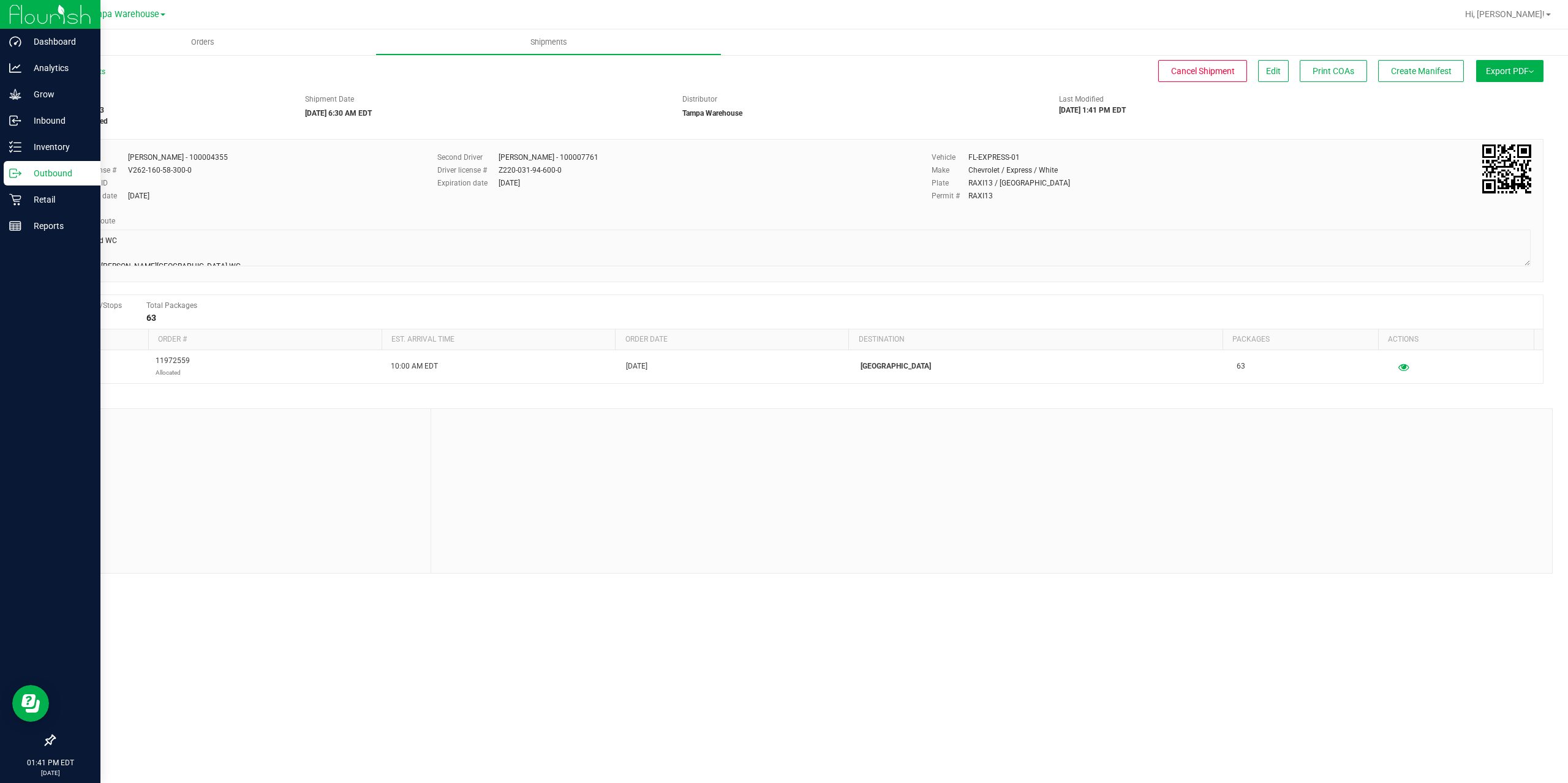
click at [10, 170] on icon at bounding box center [13, 173] width 6 height 9
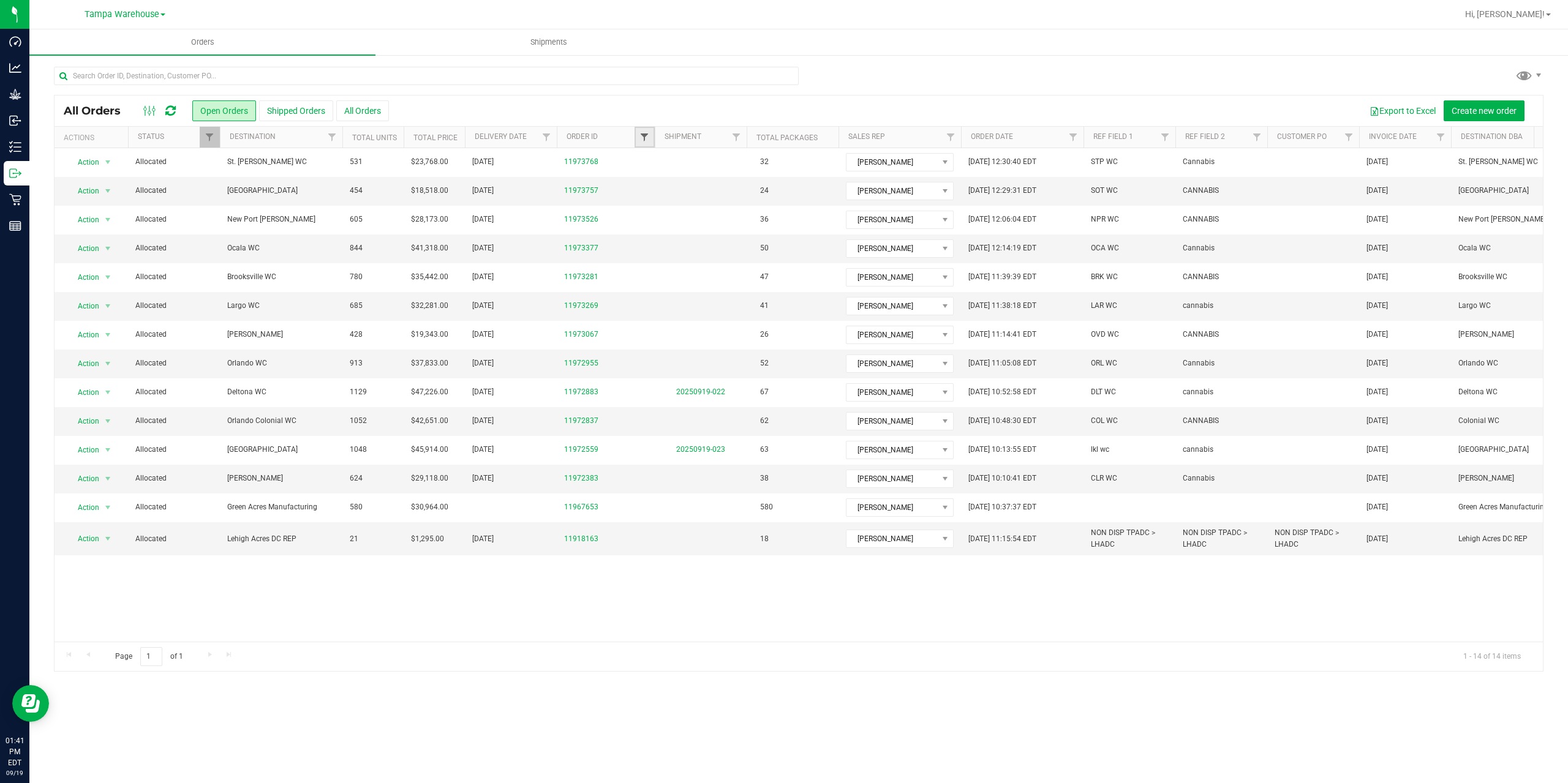
click at [640, 134] on span "Filter" at bounding box center [644, 137] width 10 height 10
type input "2383"
click at [670, 200] on button "Filter" at bounding box center [671, 196] width 58 height 27
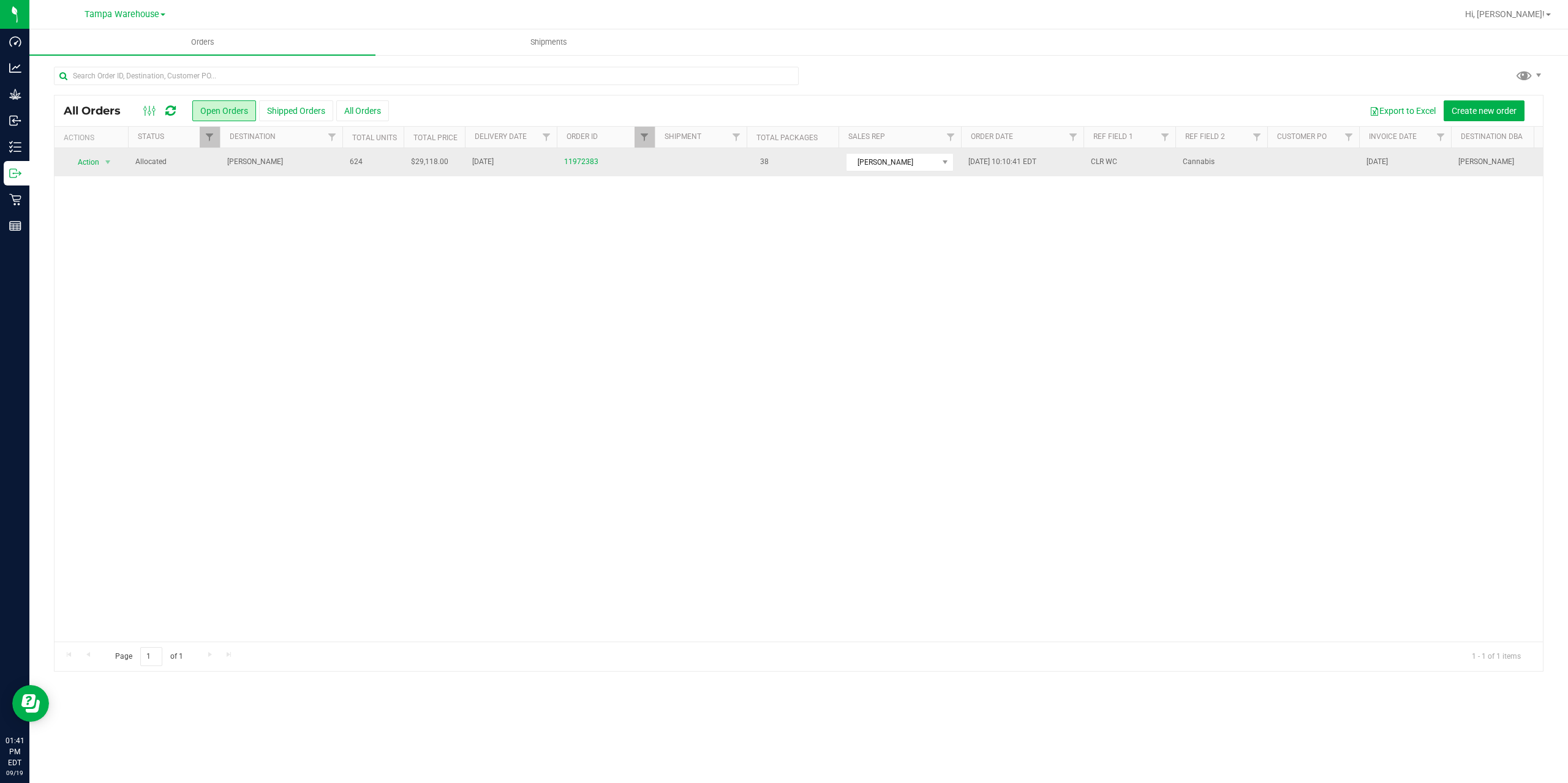
click at [299, 169] on td "[PERSON_NAME]" at bounding box center [281, 162] width 123 height 28
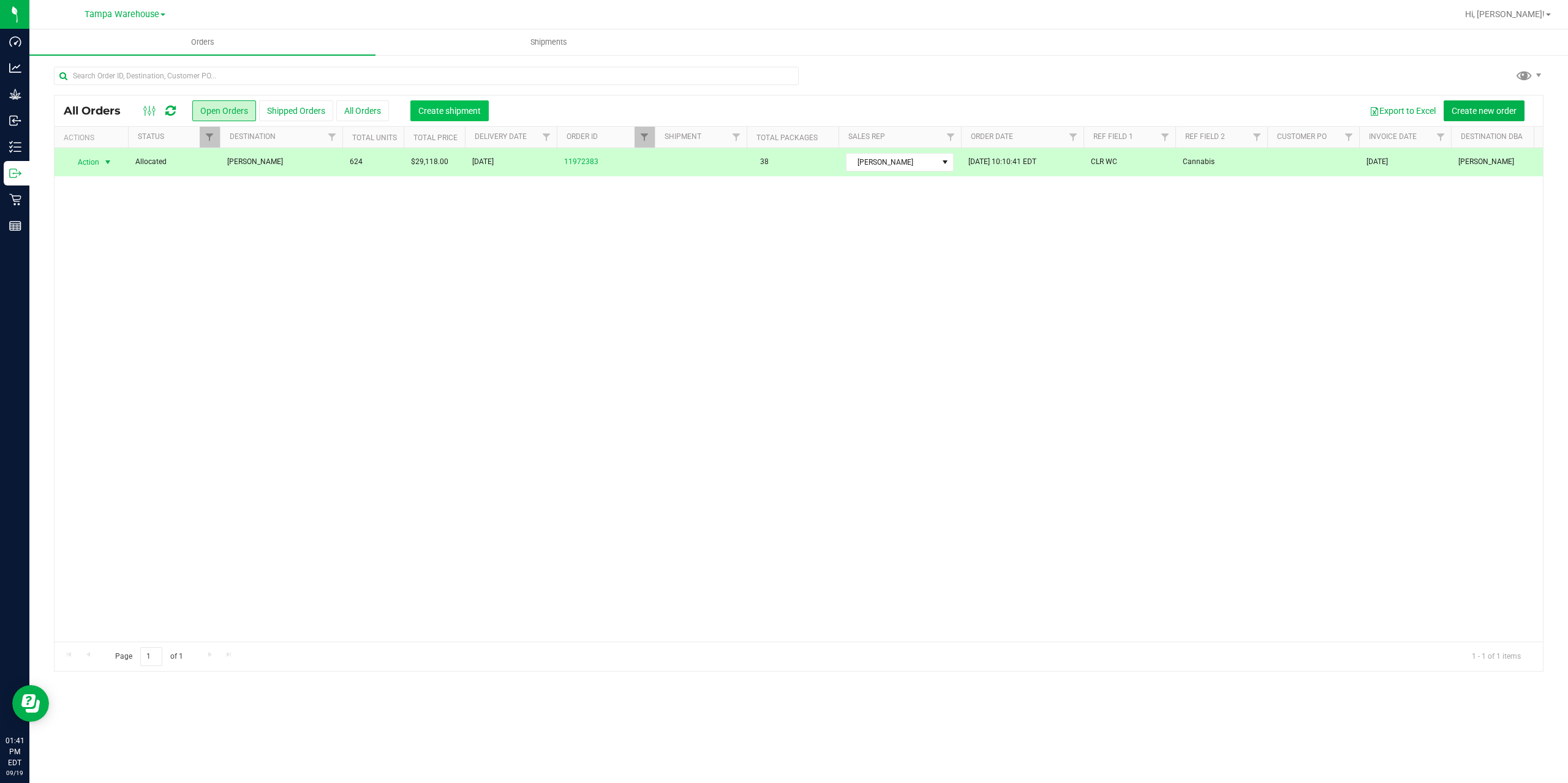
click at [461, 108] on span "Create shipment" at bounding box center [450, 111] width 62 height 10
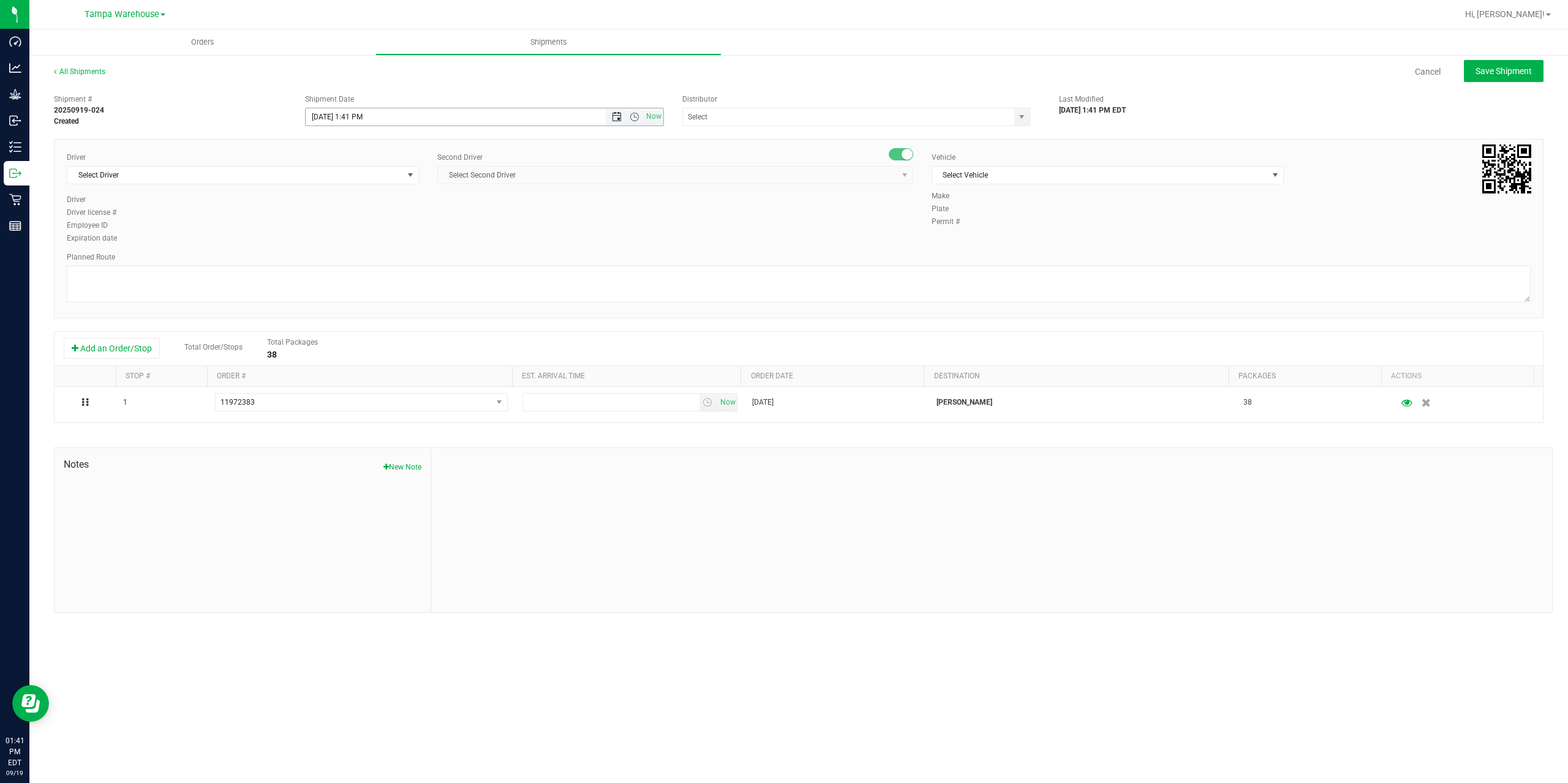
click at [620, 118] on span "Open the date view" at bounding box center [617, 117] width 10 height 10
click at [334, 243] on link "22" at bounding box center [334, 241] width 18 height 19
click at [632, 113] on span "Open the time view" at bounding box center [635, 117] width 10 height 10
click at [348, 216] on li "6:30 AM" at bounding box center [484, 219] width 356 height 16
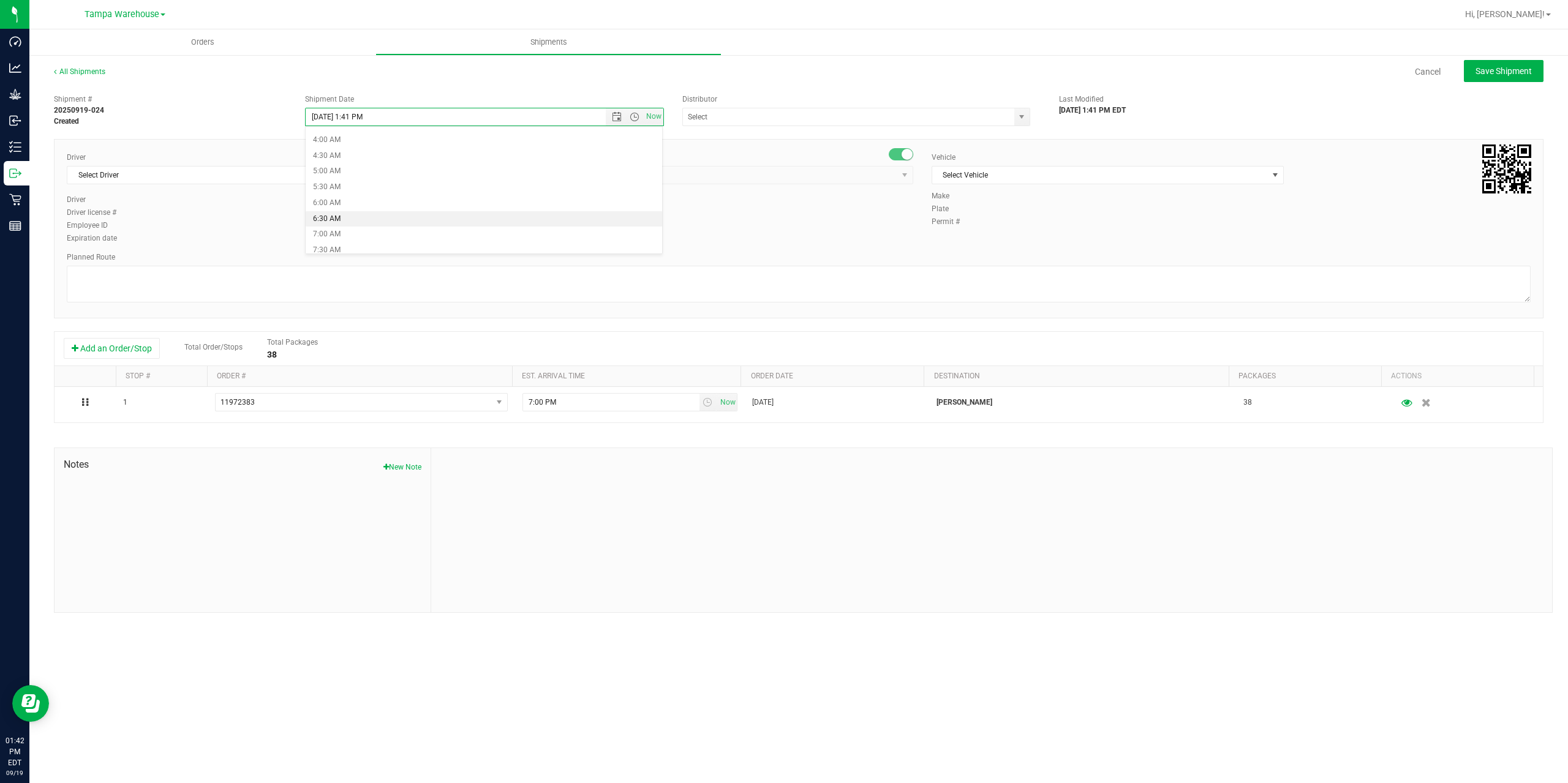
type input "9/22/2025 6:30 AM"
click at [763, 115] on input "text" at bounding box center [844, 117] width 321 height 17
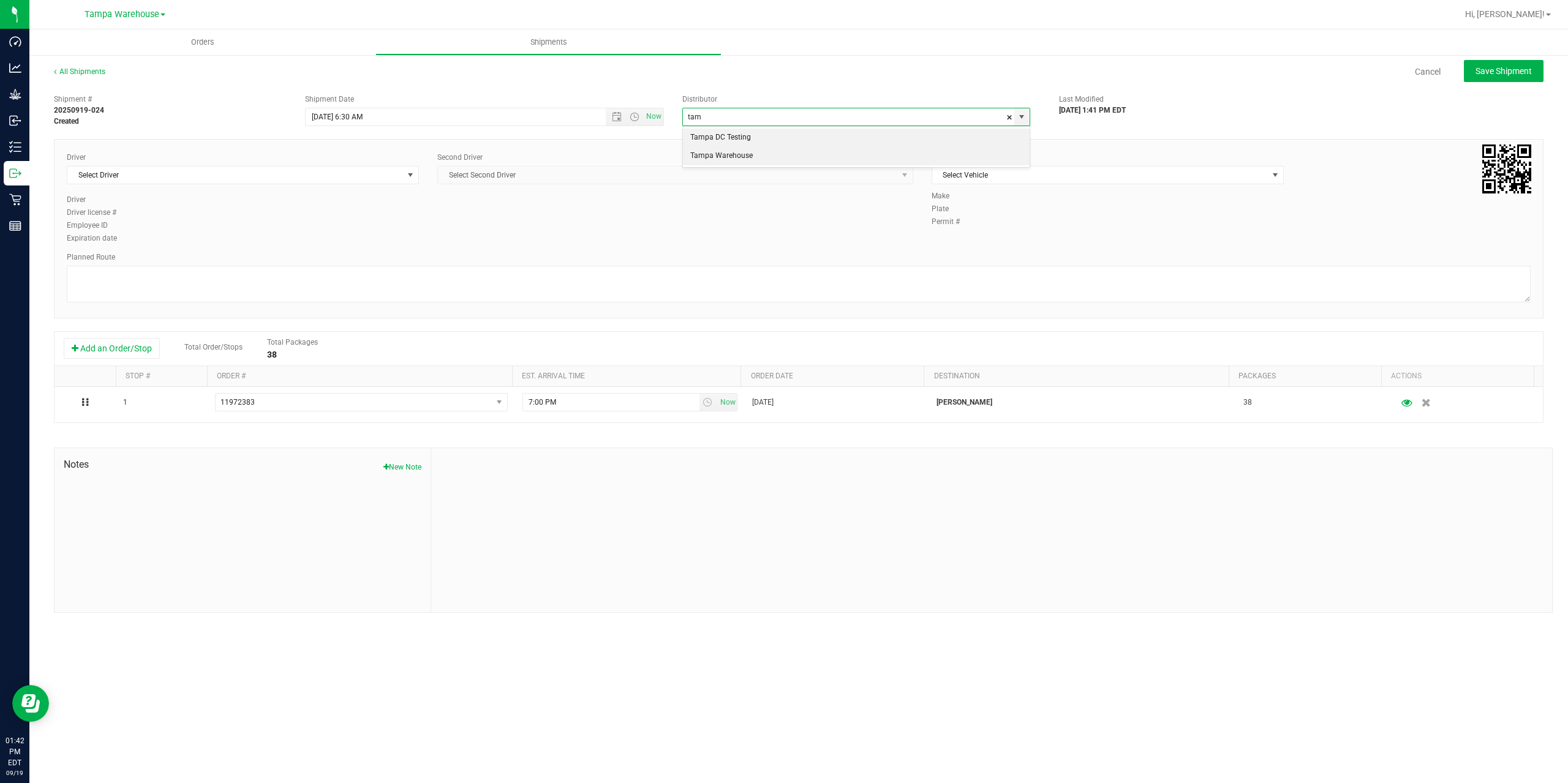
click at [756, 153] on li "Tampa Warehouse" at bounding box center [856, 156] width 347 height 19
type input "Tampa Warehouse"
click at [269, 179] on span "Select Driver" at bounding box center [235, 174] width 336 height 17
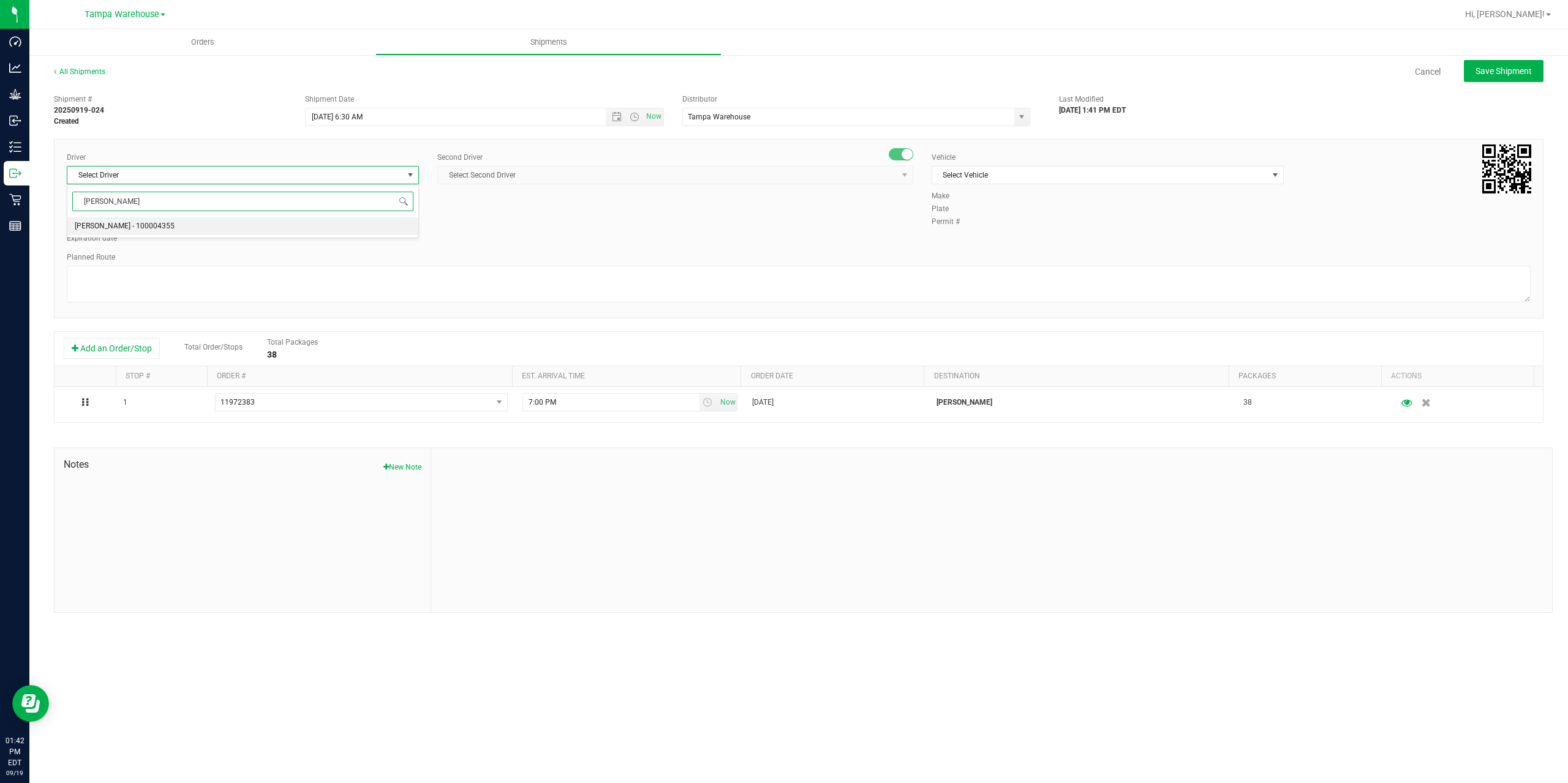
click at [157, 223] on span "[PERSON_NAME] - 100004355" at bounding box center [124, 226] width 100 height 16
type input "danny"
click at [540, 174] on span "Select Second Driver" at bounding box center [668, 174] width 459 height 17
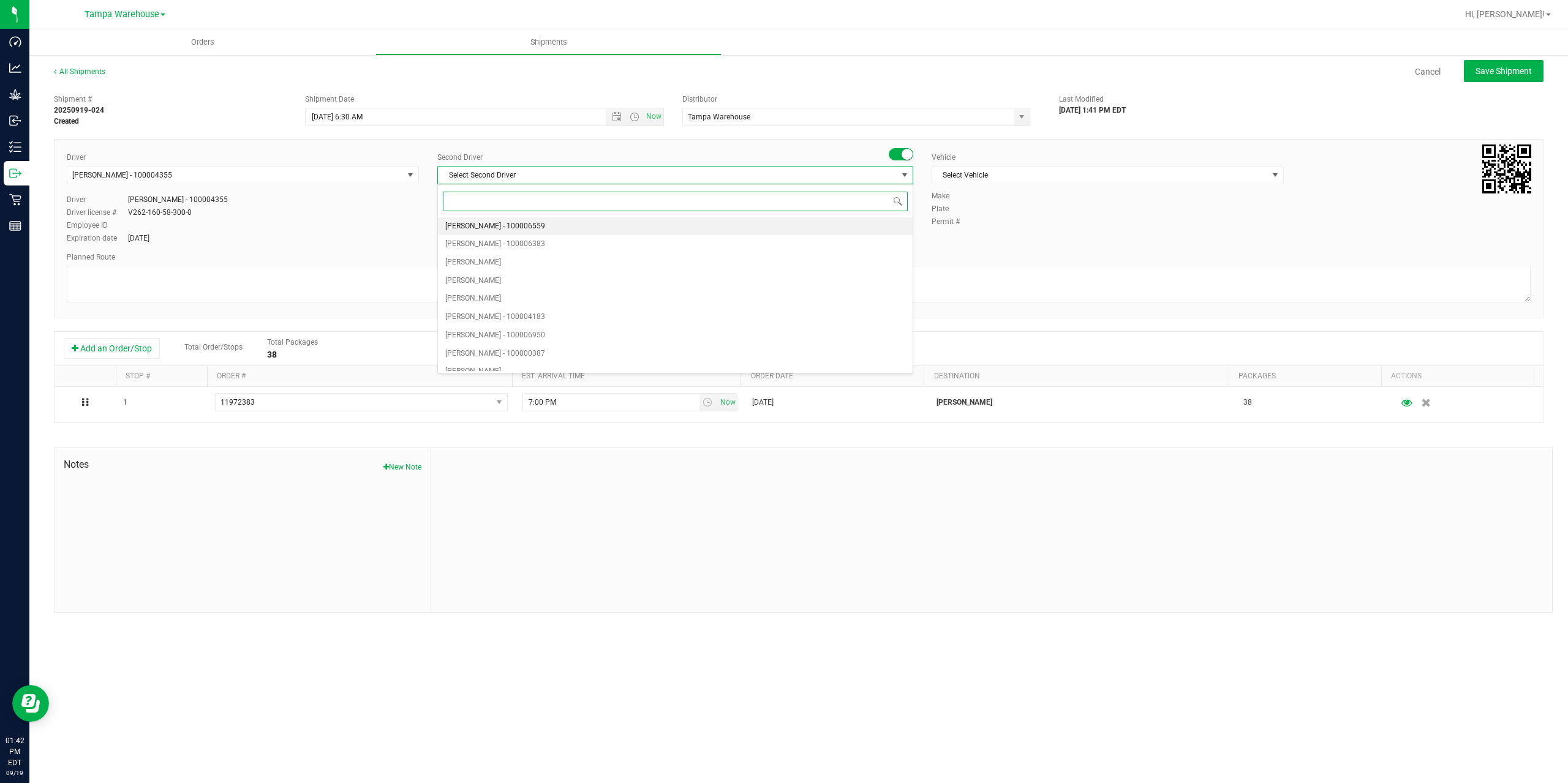
type input "z"
click at [532, 357] on span "[PERSON_NAME] - 100007761" at bounding box center [495, 362] width 100 height 16
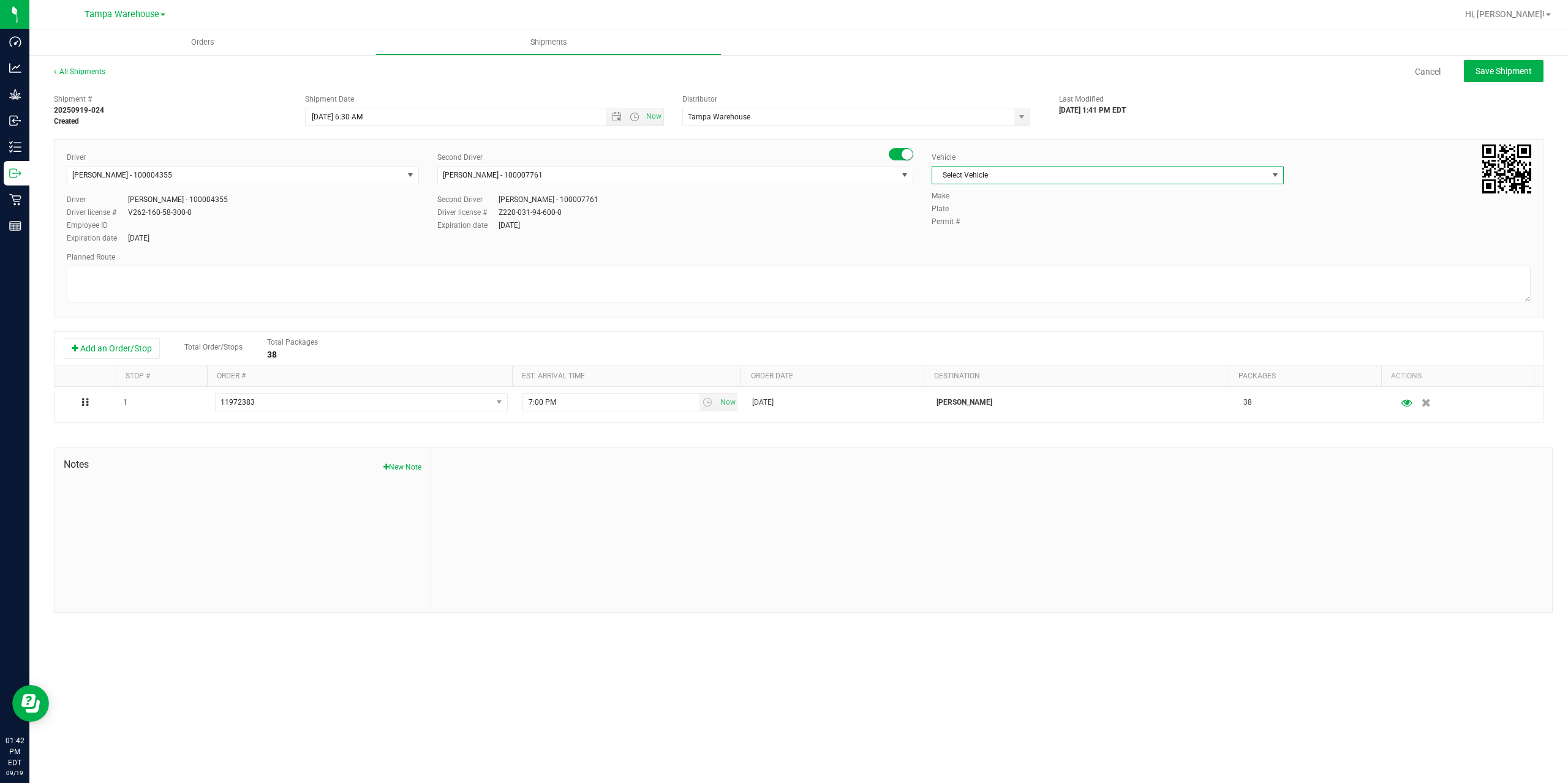
click at [1033, 179] on span "Select Vehicle" at bounding box center [1101, 174] width 336 height 17
click at [1002, 260] on li "FL-EXPRESS-01" at bounding box center [1108, 260] width 351 height 19
click at [989, 276] on textarea at bounding box center [799, 284] width 1464 height 37
paste textarea "Deltona WC Oviedo WC Colonial WC Orlando WC Clermont WC Winter Haven WC Lakelan…"
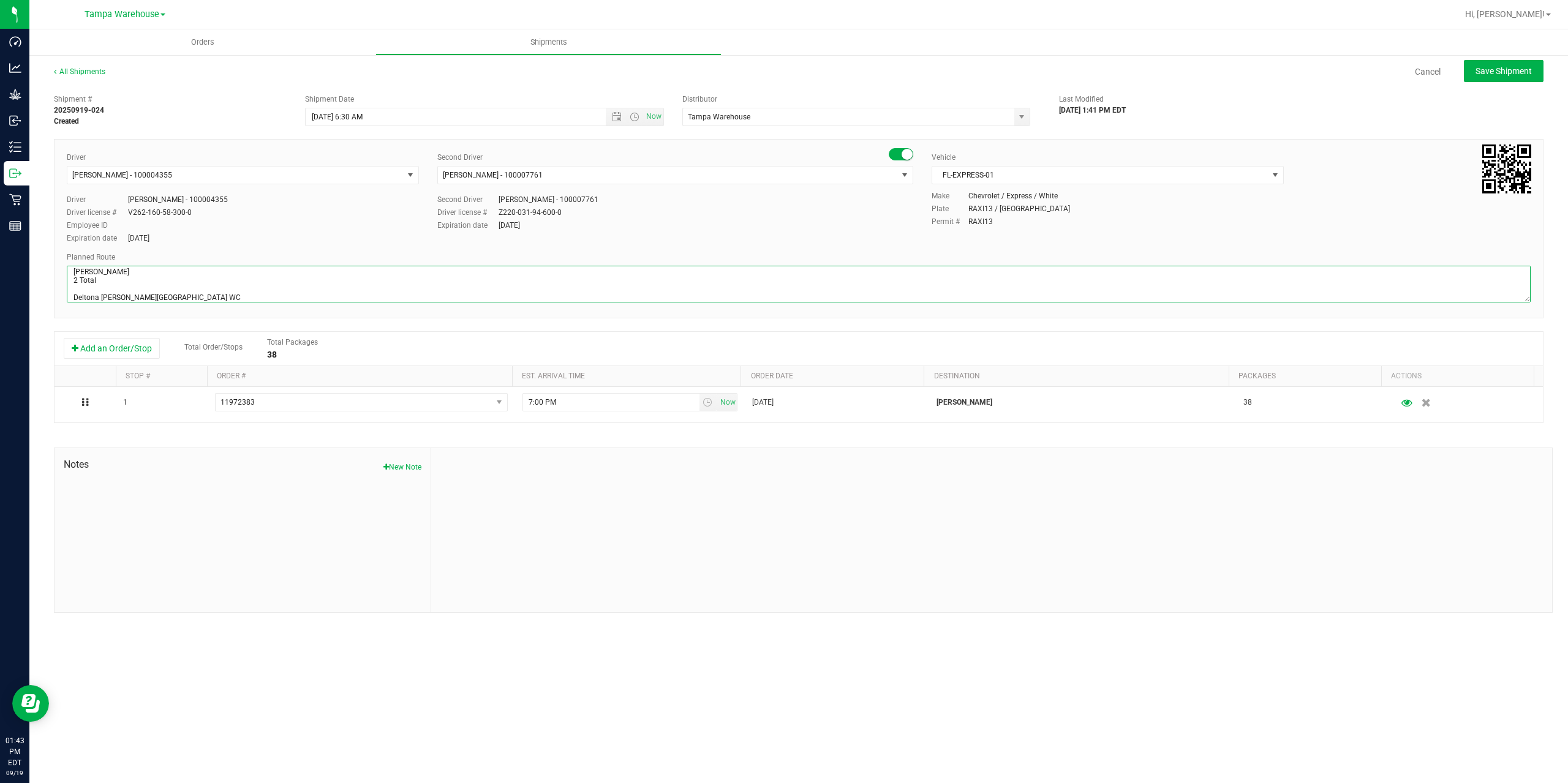
scroll to position [56, 0]
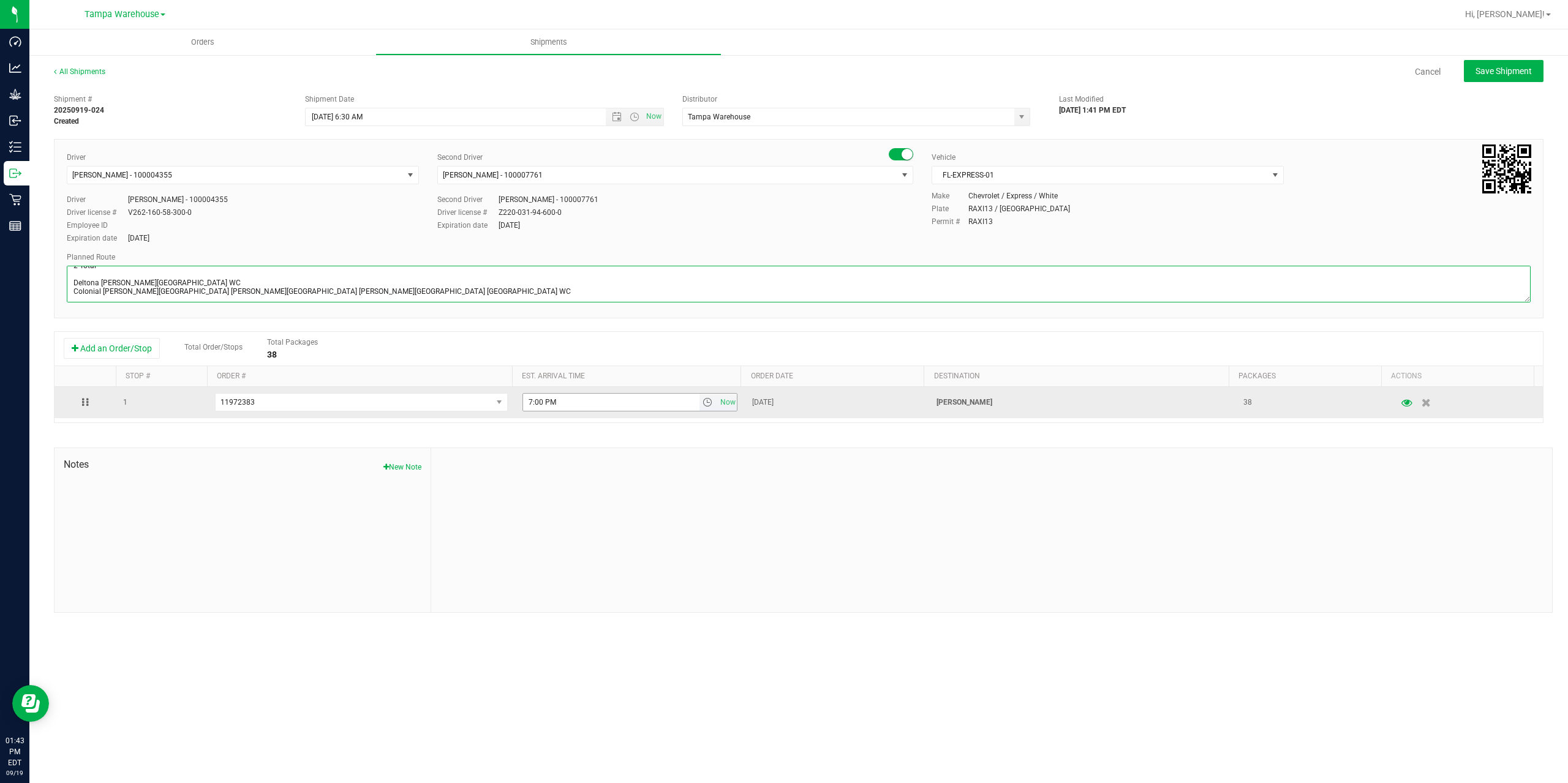
click at [703, 403] on span "select" at bounding box center [708, 402] width 10 height 10
type textarea "Clermont WC 2 Total Deltona WC Oviedo WC Colonial WC Orlando WC Clermont WC Win…"
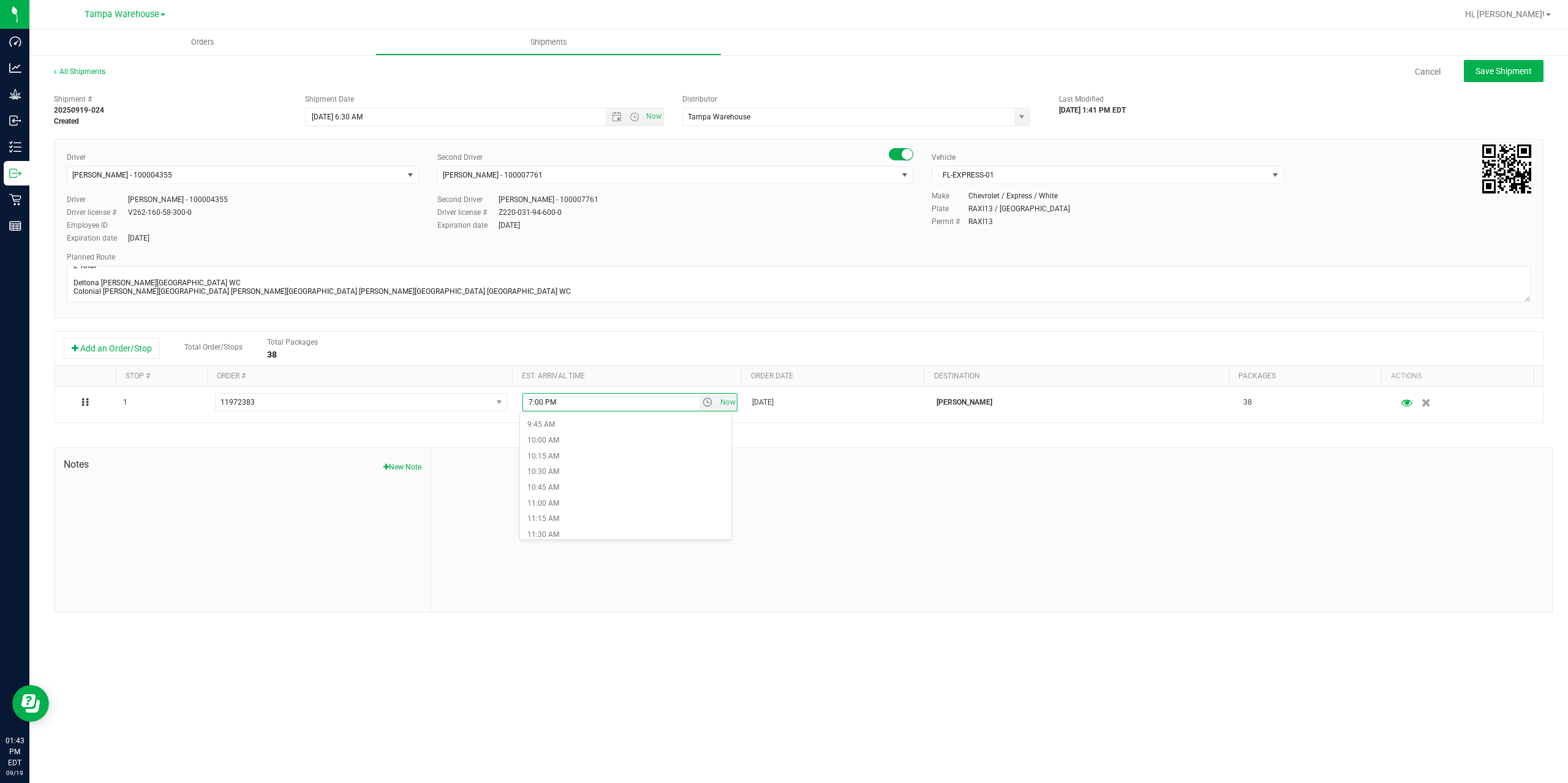
scroll to position [613, 0]
click at [627, 501] on li "11:00 AM" at bounding box center [626, 504] width 211 height 16
click at [1485, 74] on span "Save Shipment" at bounding box center [1503, 71] width 56 height 10
type input "9/22/2025 10:30 AM"
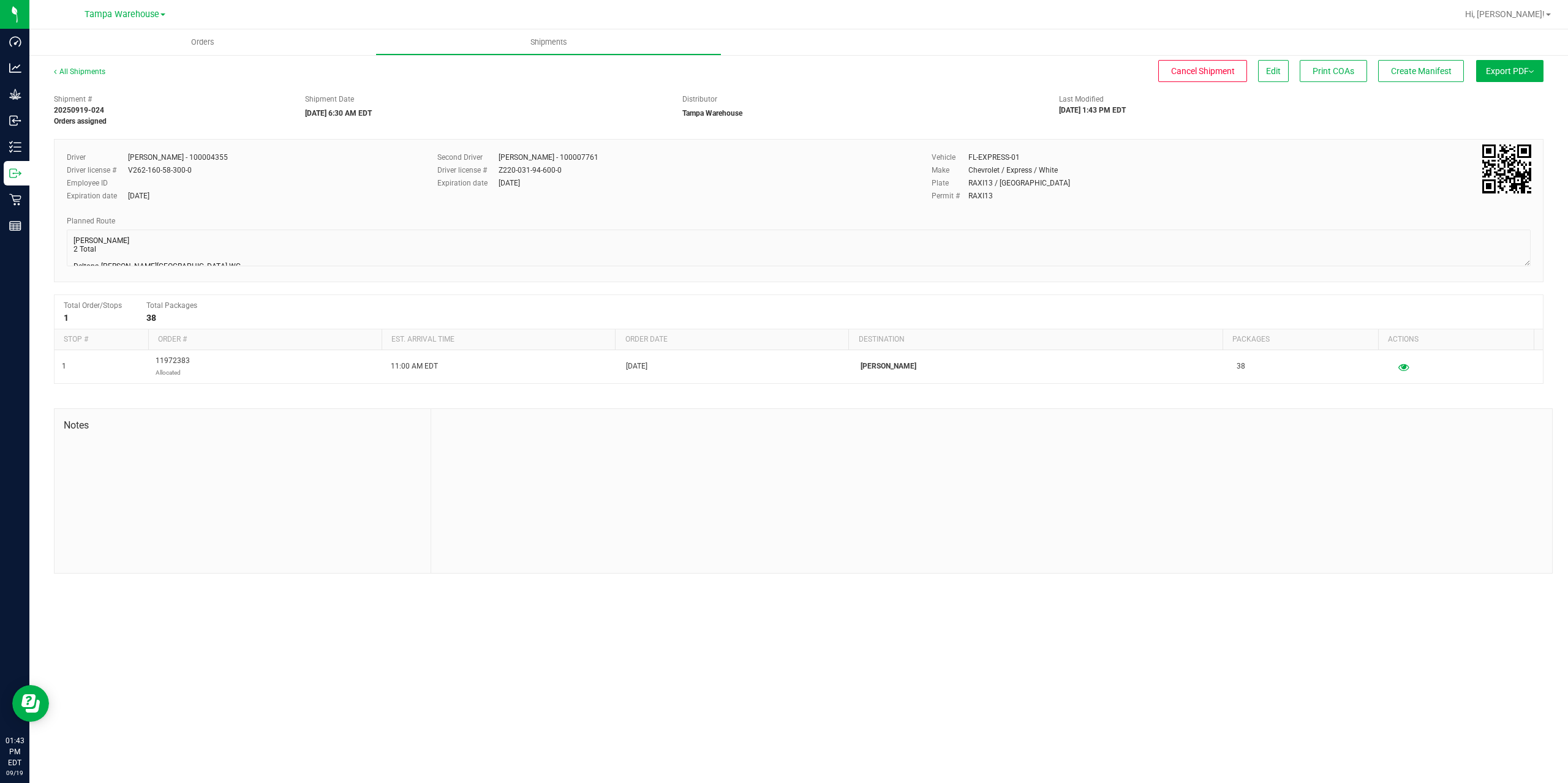
click at [1490, 61] on button "Export PDF" at bounding box center [1510, 71] width 67 height 22
click at [1483, 98] on span "Manifest by Package ID" at bounding box center [1492, 97] width 78 height 9
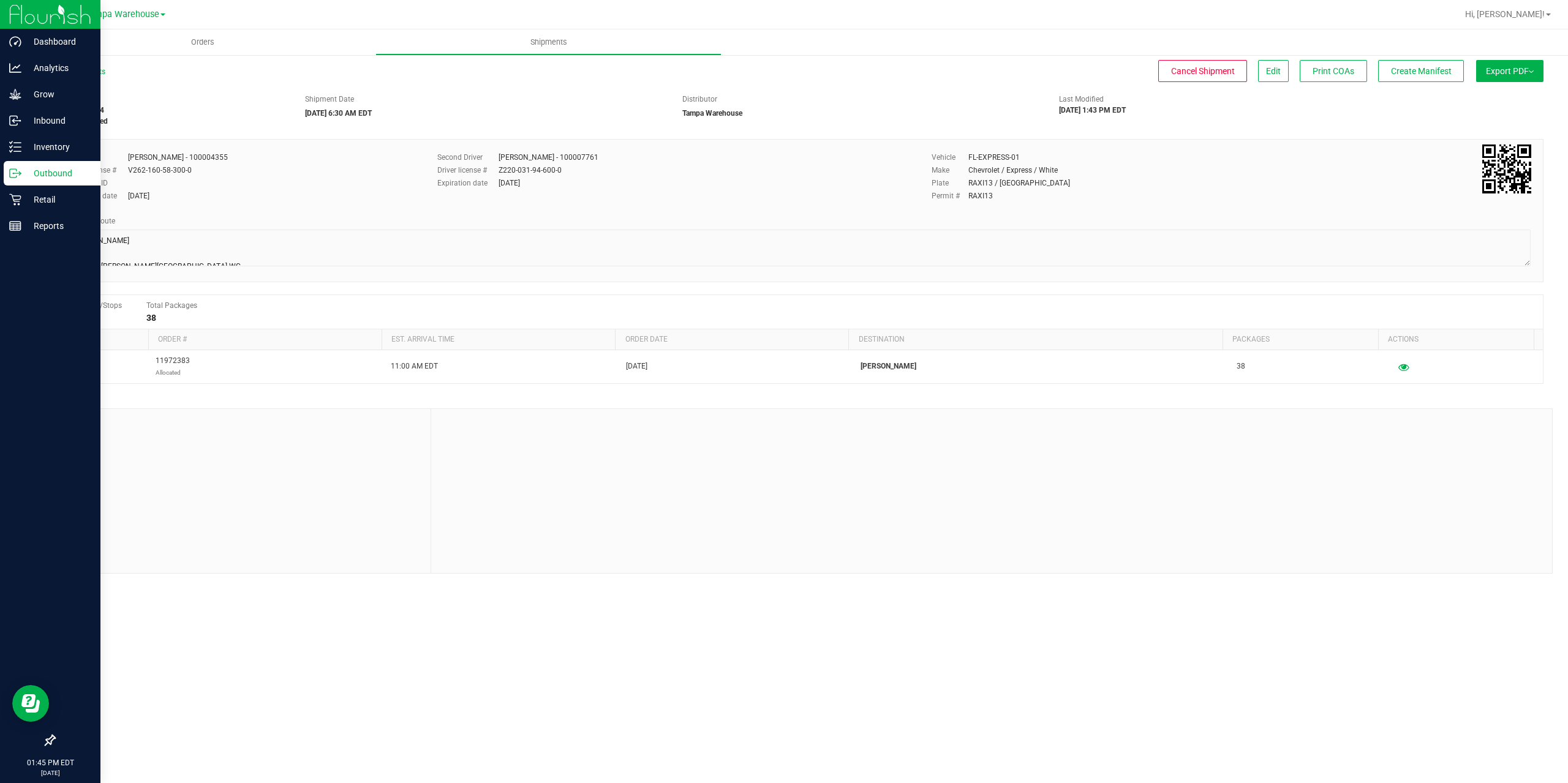
click at [21, 173] on p "Outbound" at bounding box center [58, 174] width 74 height 15
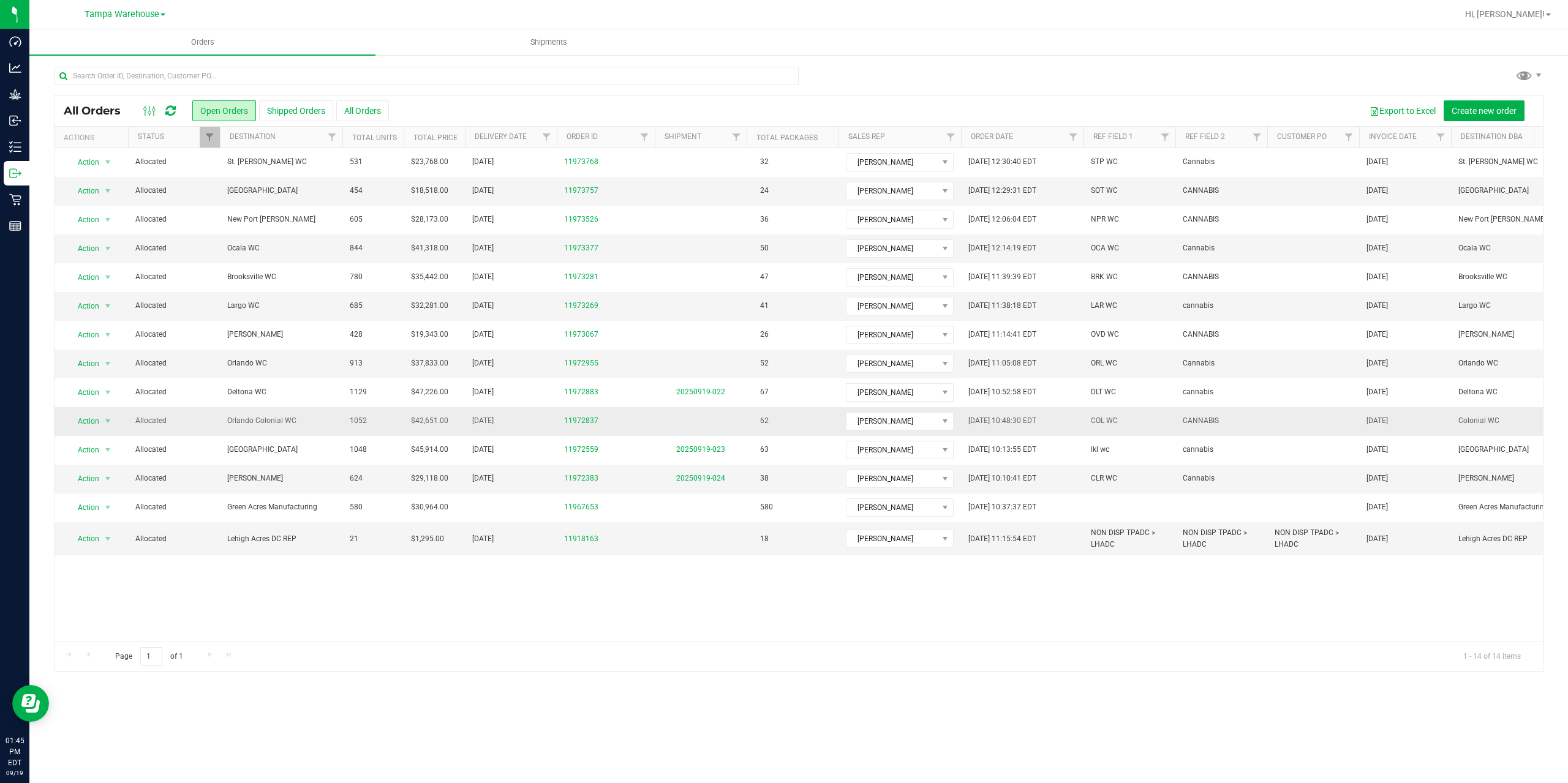
click at [308, 415] on span "Orlando Colonial WC" at bounding box center [281, 421] width 108 height 11
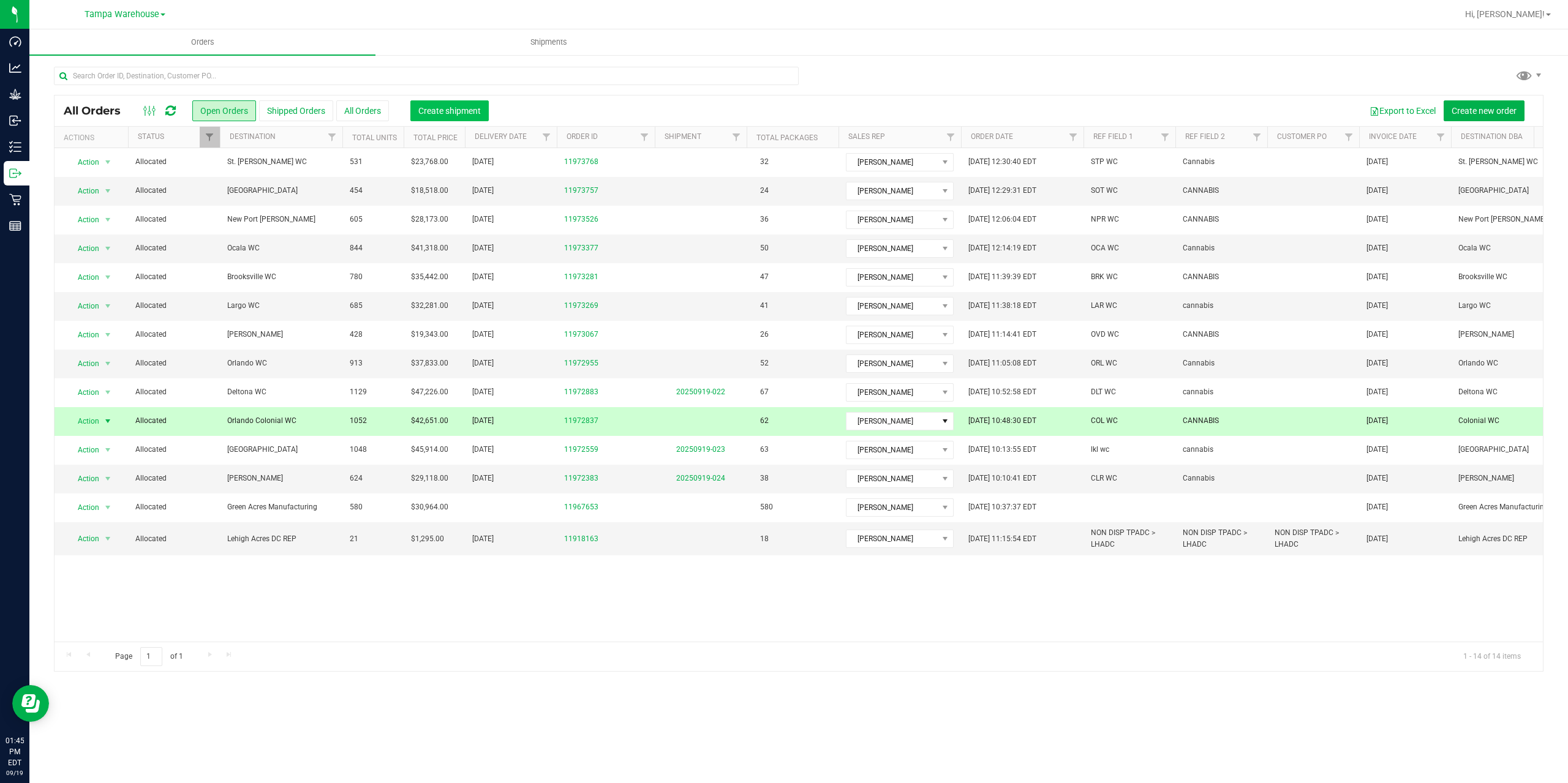
click at [431, 111] on span "Create shipment" at bounding box center [450, 111] width 62 height 10
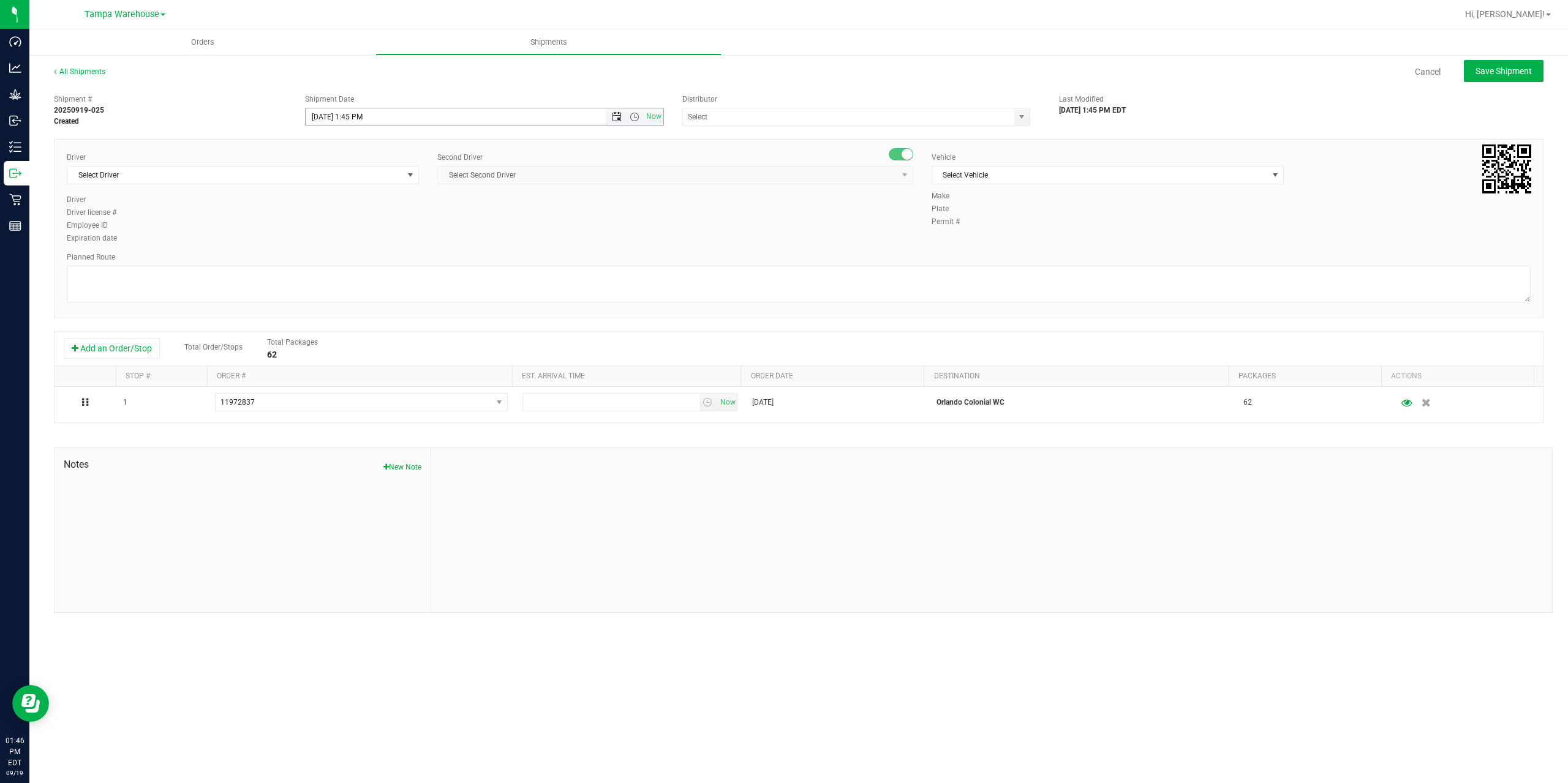
click at [614, 113] on span "Open the date view" at bounding box center [617, 117] width 10 height 10
click at [334, 246] on link "22" at bounding box center [334, 241] width 18 height 19
click at [633, 117] on span "Open the time view" at bounding box center [635, 117] width 10 height 10
click at [454, 216] on li "6:30 AM" at bounding box center [484, 219] width 356 height 16
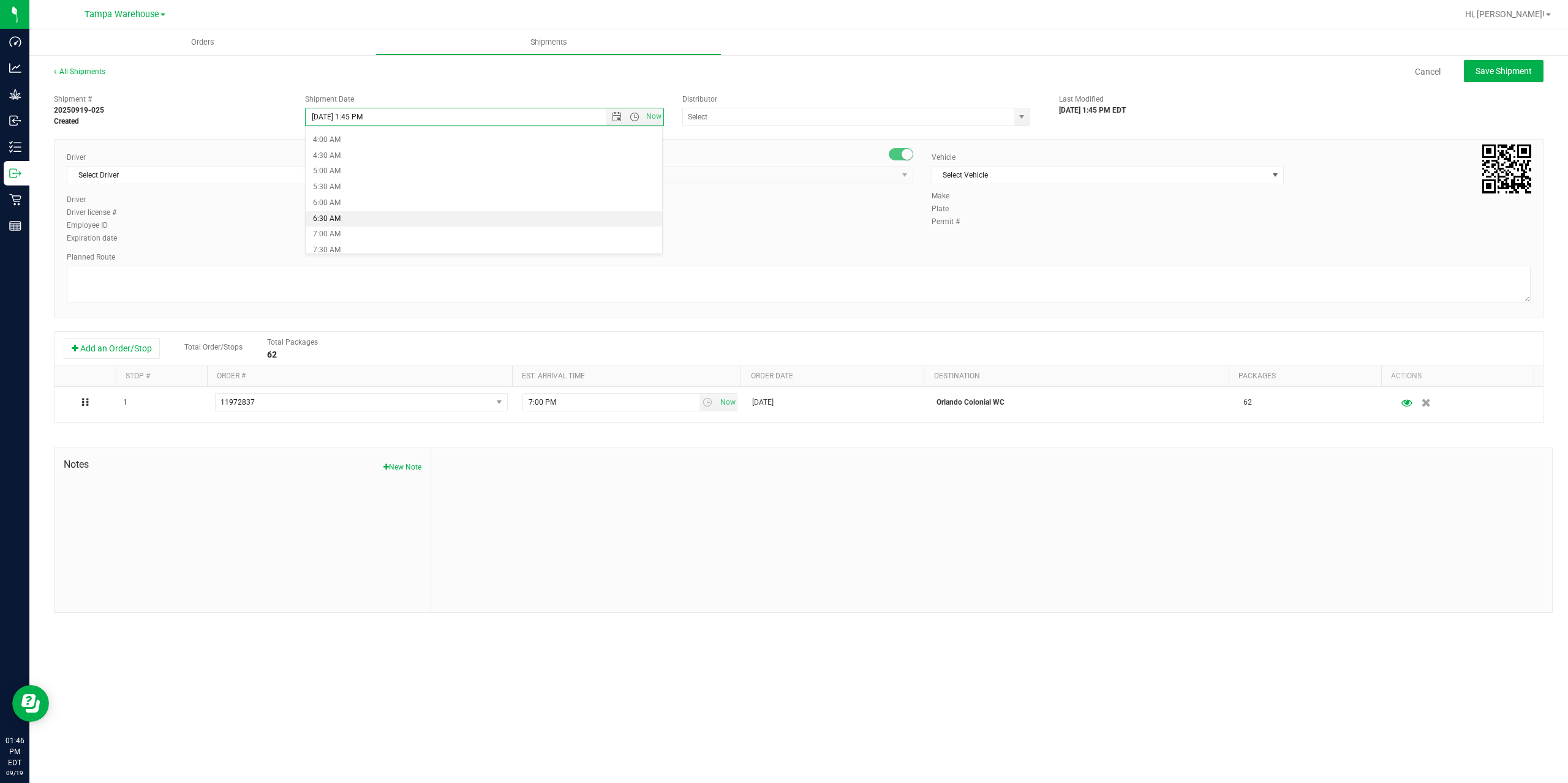
type input "9/22/2025 6:30 AM"
click at [752, 110] on input "text" at bounding box center [844, 117] width 321 height 17
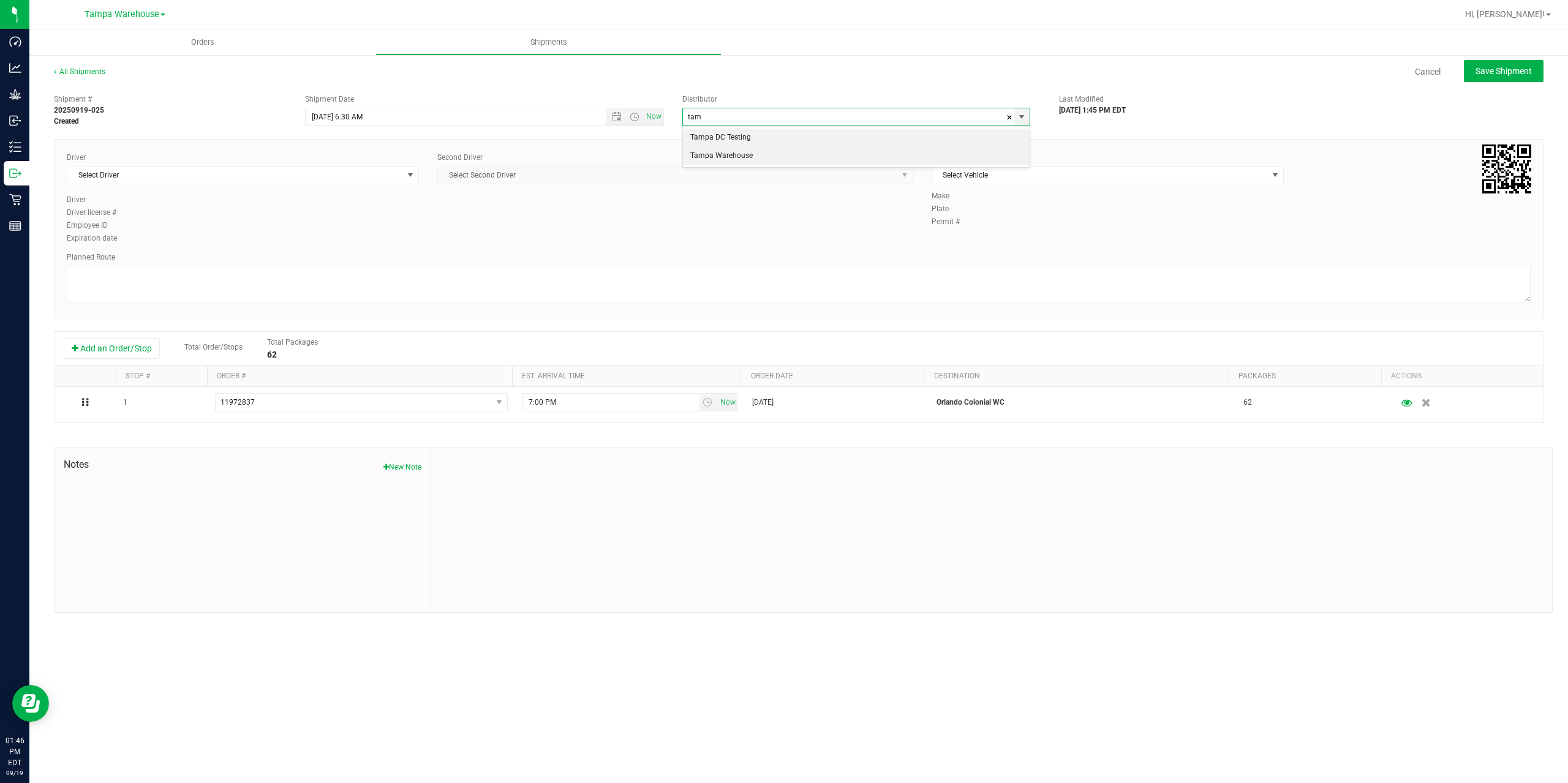
click at [734, 157] on li "Tampa Warehouse" at bounding box center [856, 156] width 347 height 19
type input "Tampa Warehouse"
click at [311, 174] on span "Select Driver" at bounding box center [235, 174] width 336 height 17
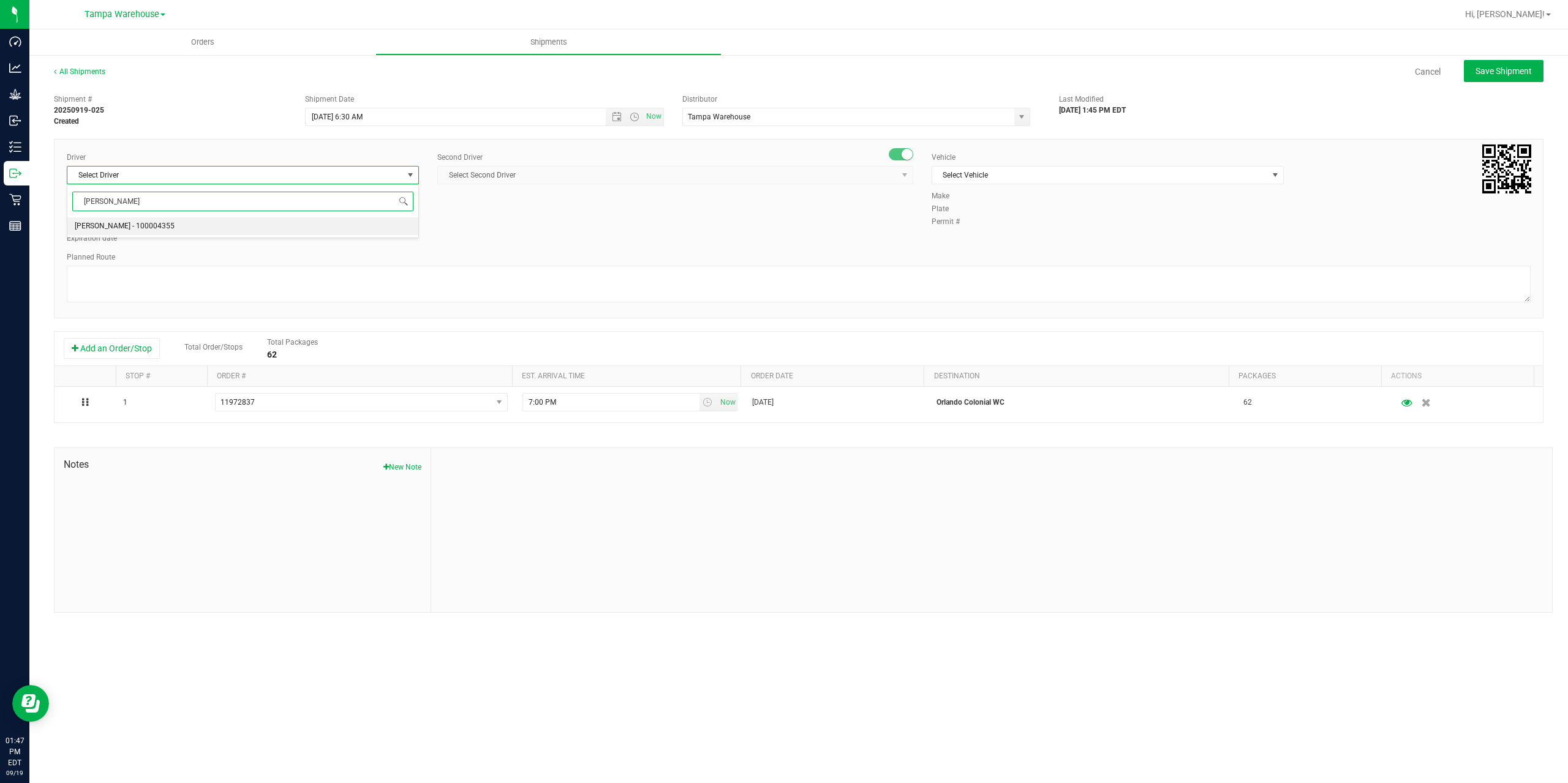
click at [196, 227] on li "[PERSON_NAME] - 100004355" at bounding box center [243, 226] width 351 height 19
type input "danny"
click at [601, 172] on span "Select Second Driver" at bounding box center [668, 174] width 459 height 17
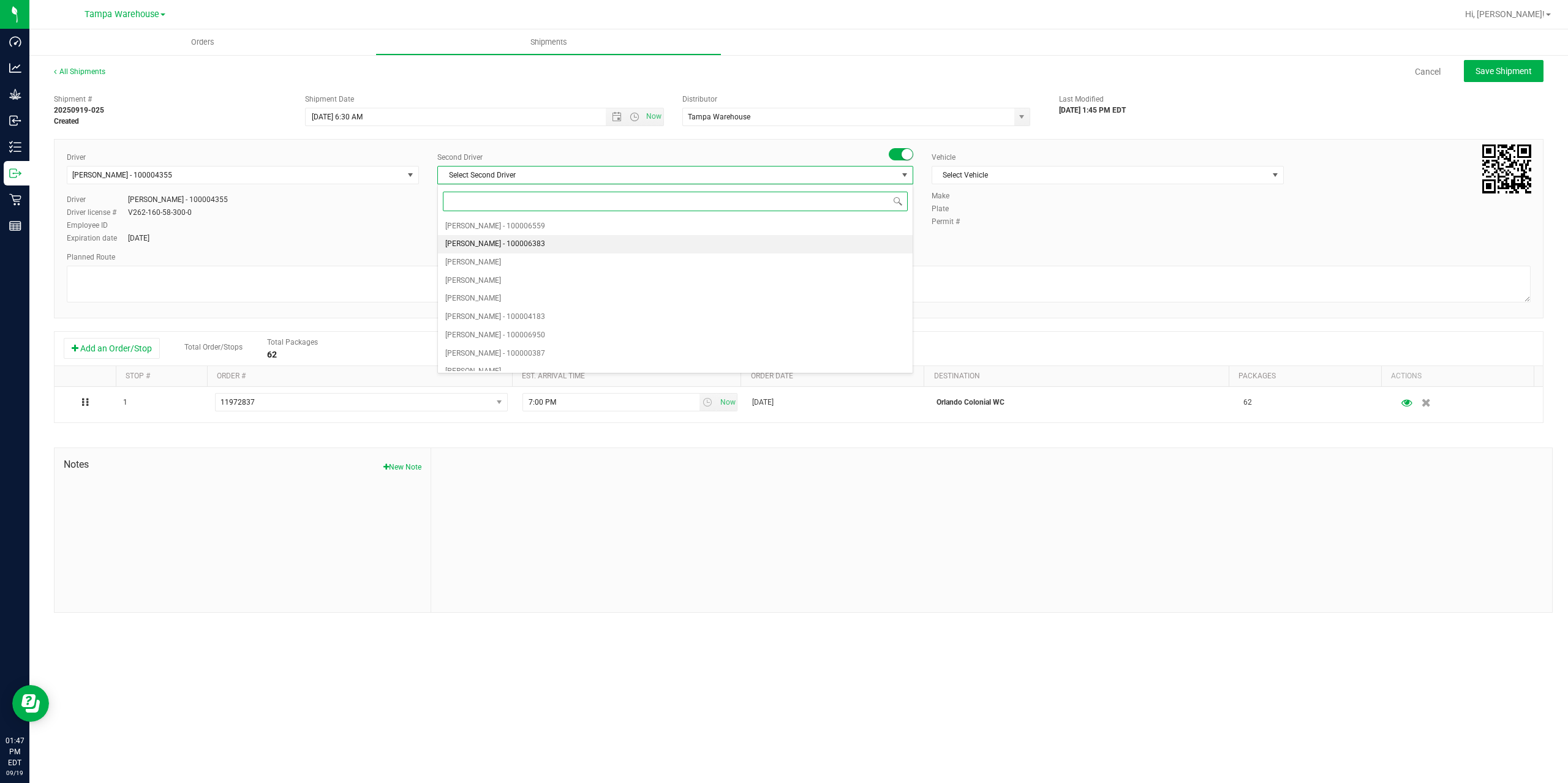
type input "z"
click at [572, 359] on li "[PERSON_NAME] - 100007761" at bounding box center [675, 362] width 475 height 19
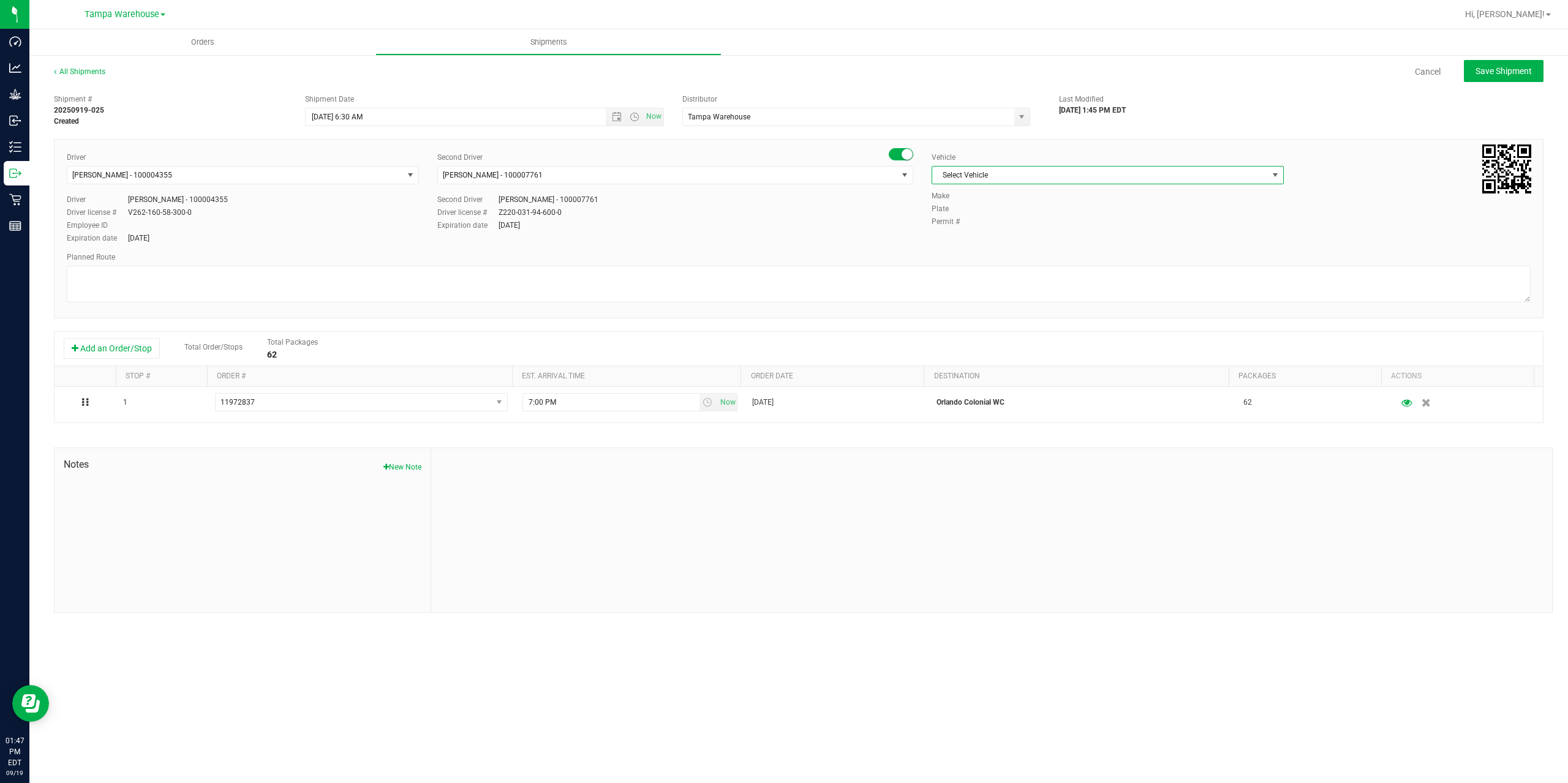
click at [1068, 174] on span "Select Vehicle" at bounding box center [1101, 174] width 336 height 17
click at [1023, 243] on li "FL-EXPRESS-01" at bounding box center [1108, 247] width 351 height 19
click at [940, 289] on textarea at bounding box center [799, 284] width 1464 height 37
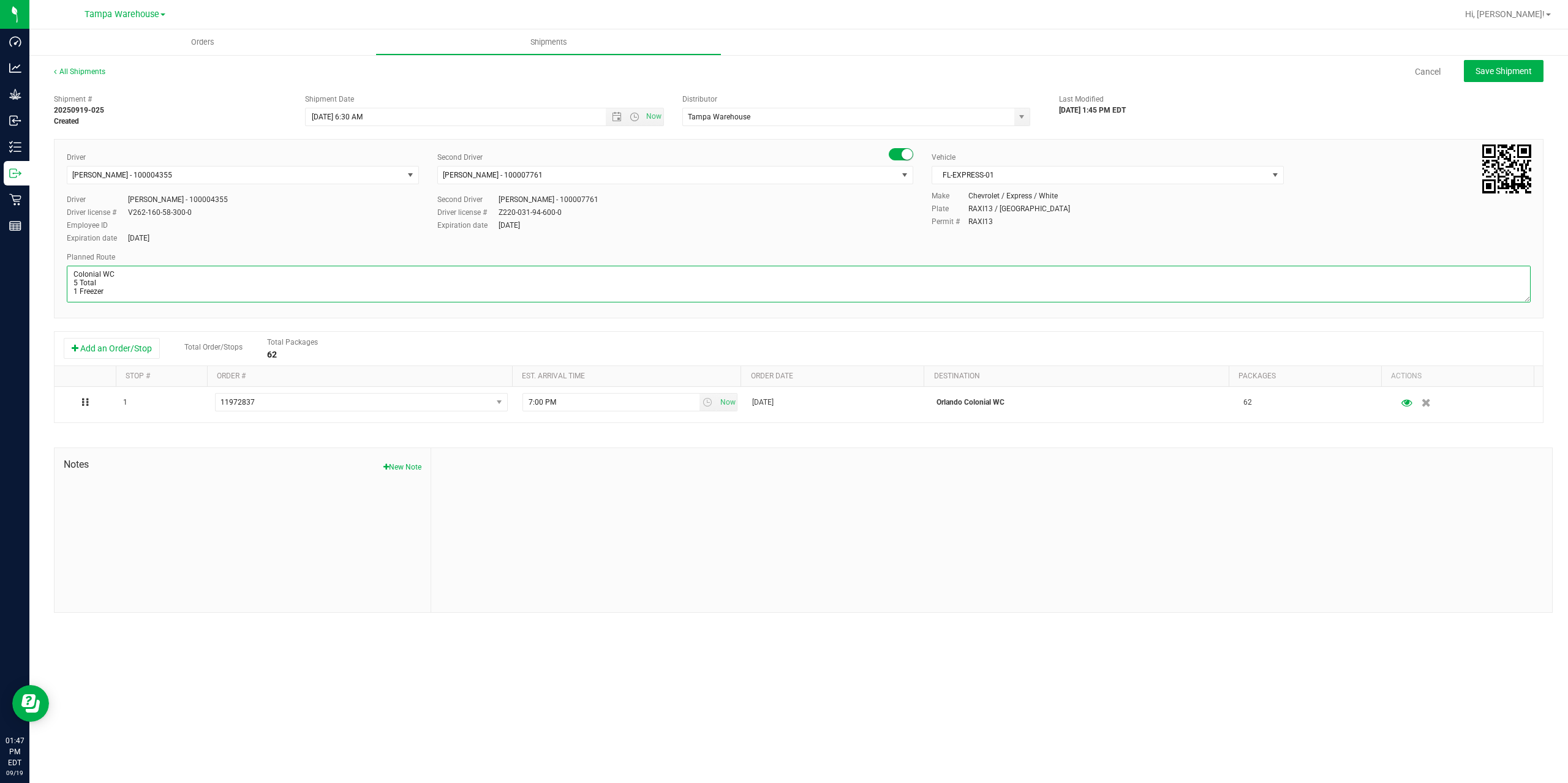
paste textarea "Deltona WC Oviedo WC Colonial WC Orlando WC Clermont WC Winter Haven WC Lakelan…"
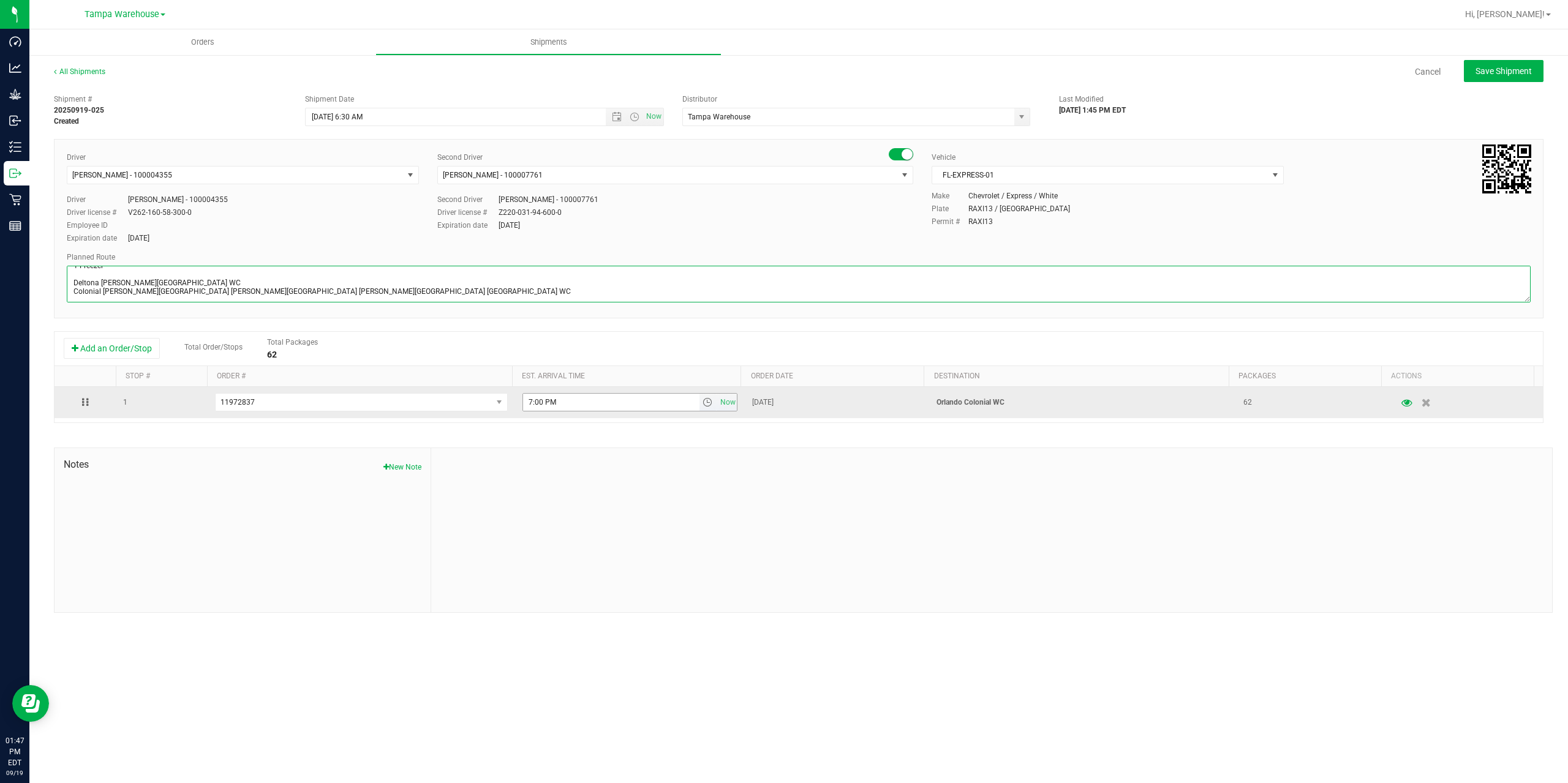
click at [703, 403] on span "select" at bounding box center [708, 402] width 10 height 10
type textarea "Colonial WC 5 Total 1 Freezer Deltona WC Oviedo WC Colonial WC Orlando WC Clerm…"
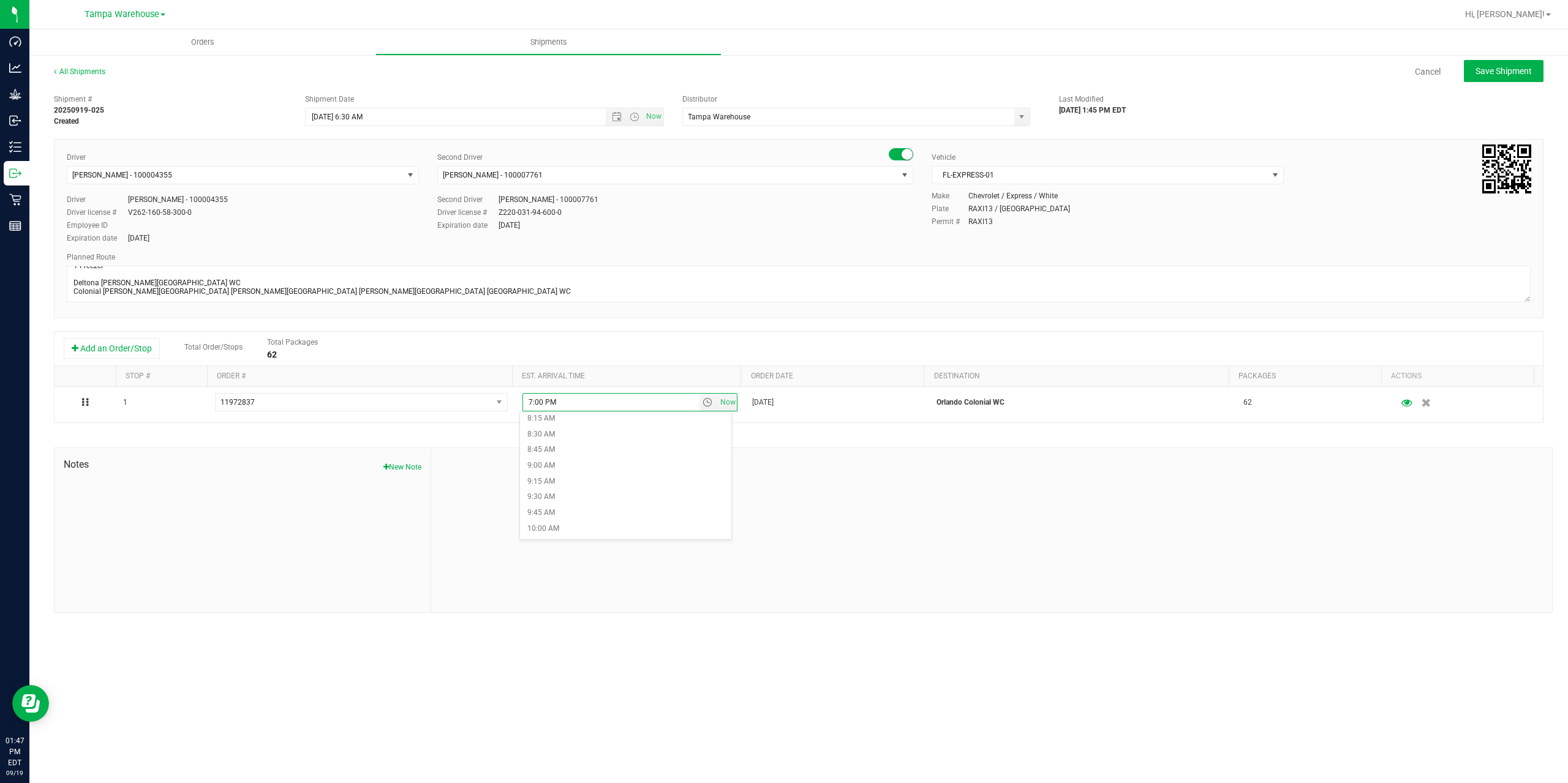
scroll to position [673, 0]
click at [605, 475] on li "11:30 AM" at bounding box center [626, 474] width 211 height 16
click at [605, 475] on div at bounding box center [991, 530] width 1121 height 164
click at [1518, 76] on span "Save Shipment" at bounding box center [1503, 71] width 56 height 10
type input "9/22/2025 10:30 AM"
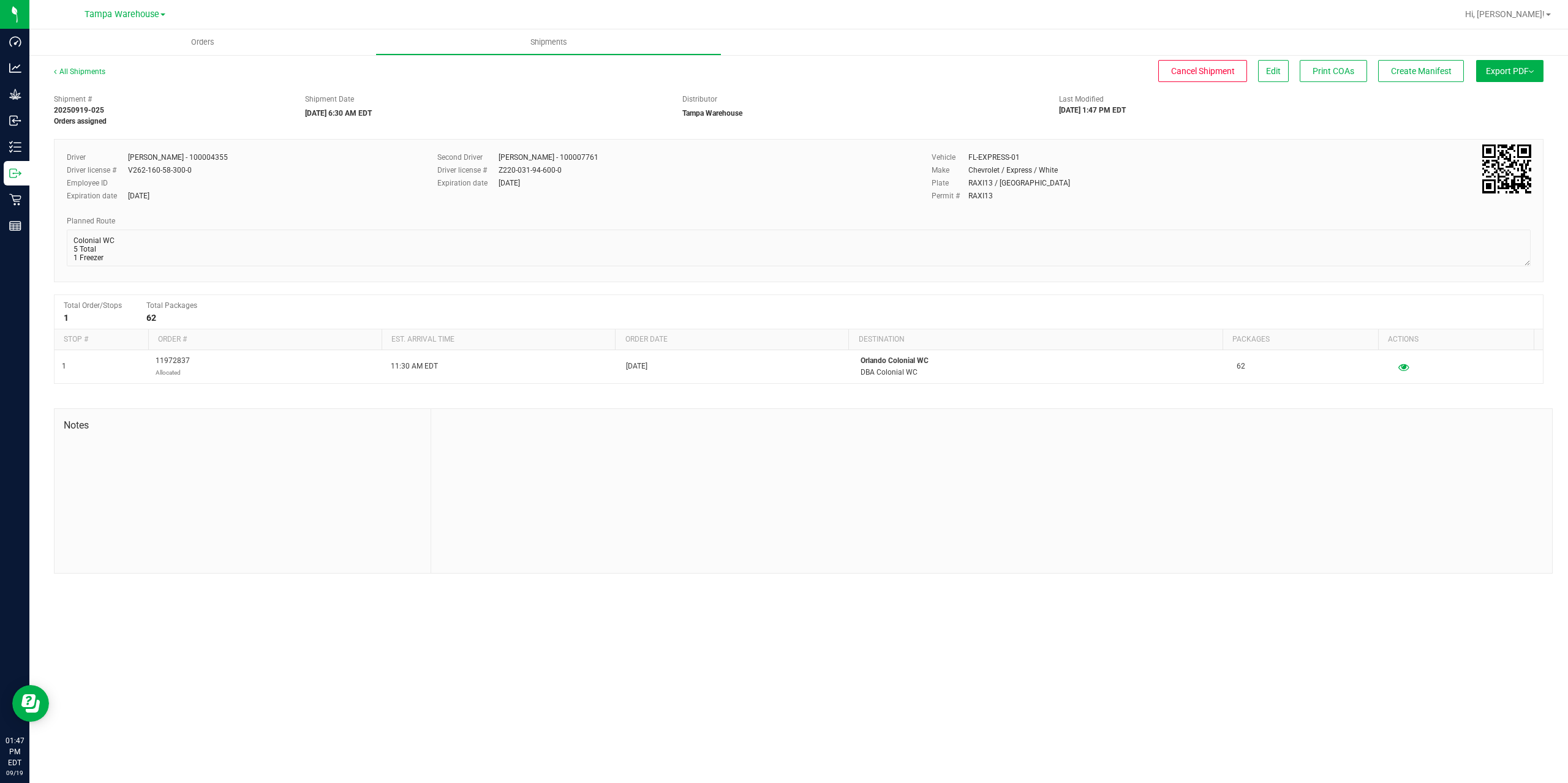
click at [1518, 76] on button "Export PDF" at bounding box center [1510, 71] width 67 height 22
click at [1511, 101] on span "Manifest by Package ID" at bounding box center [1492, 97] width 78 height 9
click at [885, 638] on div "Orders Shipments All Shipments Cancel Shipment Edit Print COAs Create Manifest …" at bounding box center [799, 406] width 1539 height 754
click at [1453, 74] on button "Create Manifest" at bounding box center [1421, 71] width 86 height 22
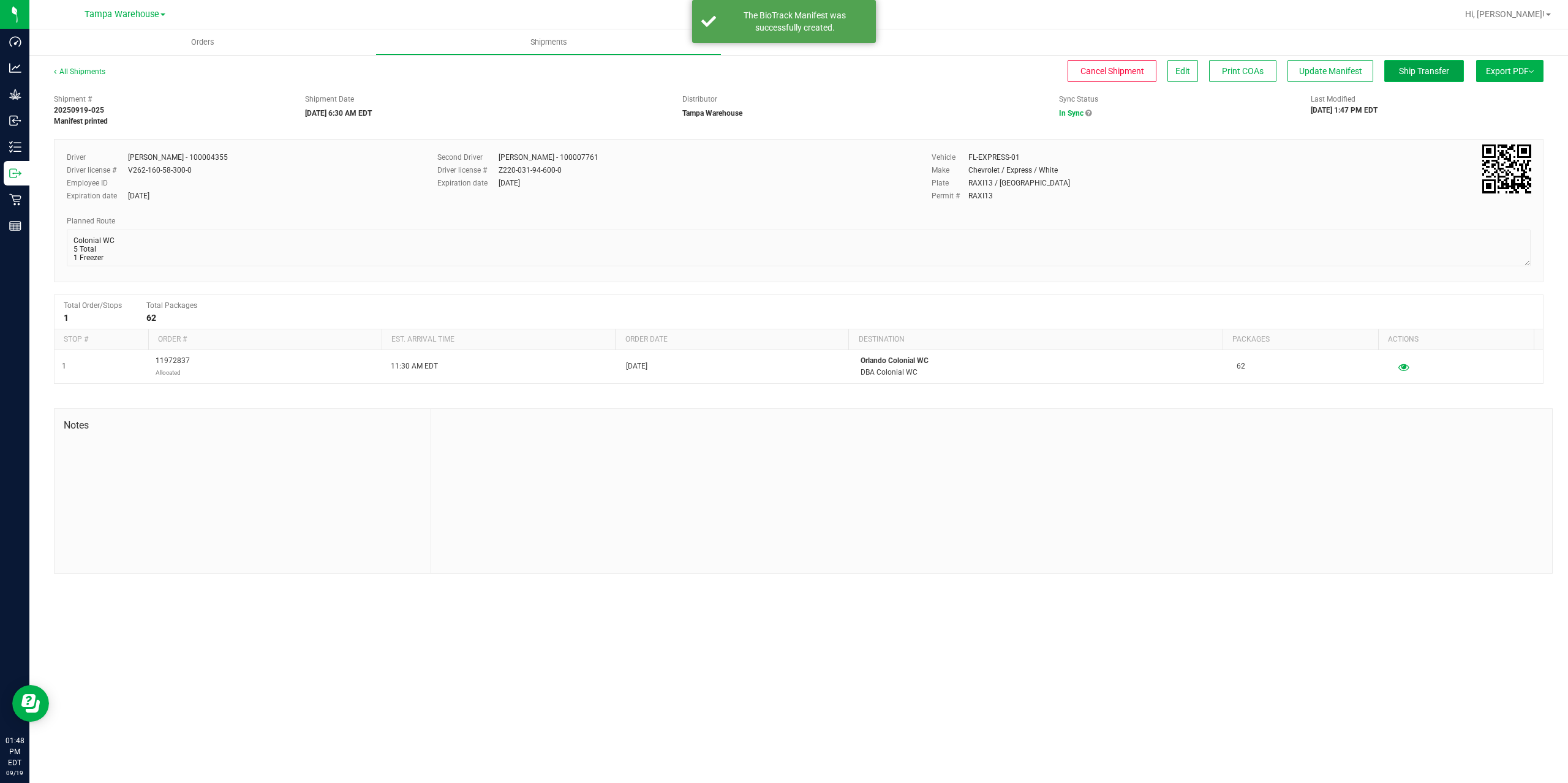
click at [1450, 74] on button "Ship Transfer" at bounding box center [1424, 71] width 80 height 22
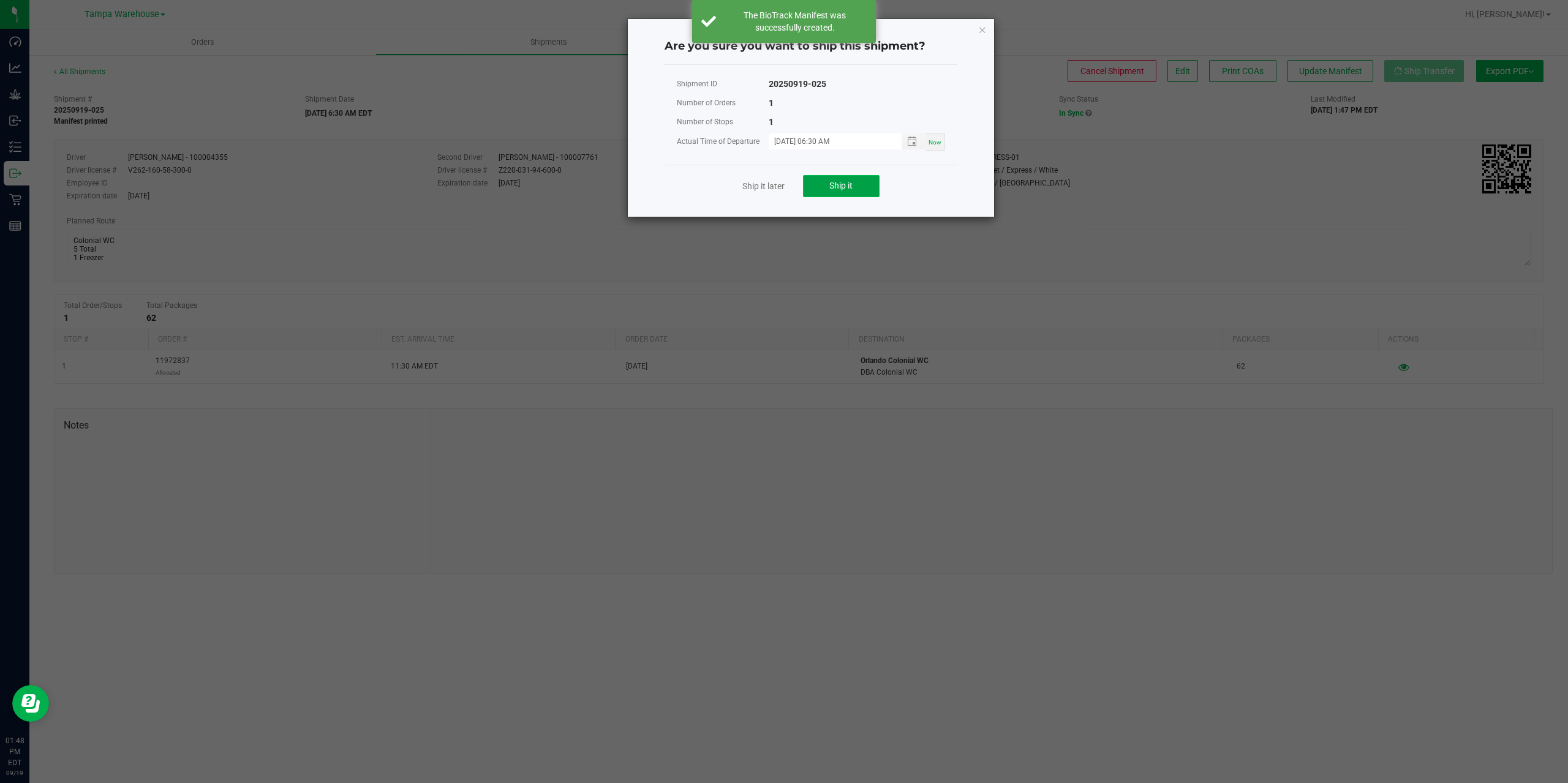
click at [845, 176] on button "Ship it" at bounding box center [841, 186] width 76 height 22
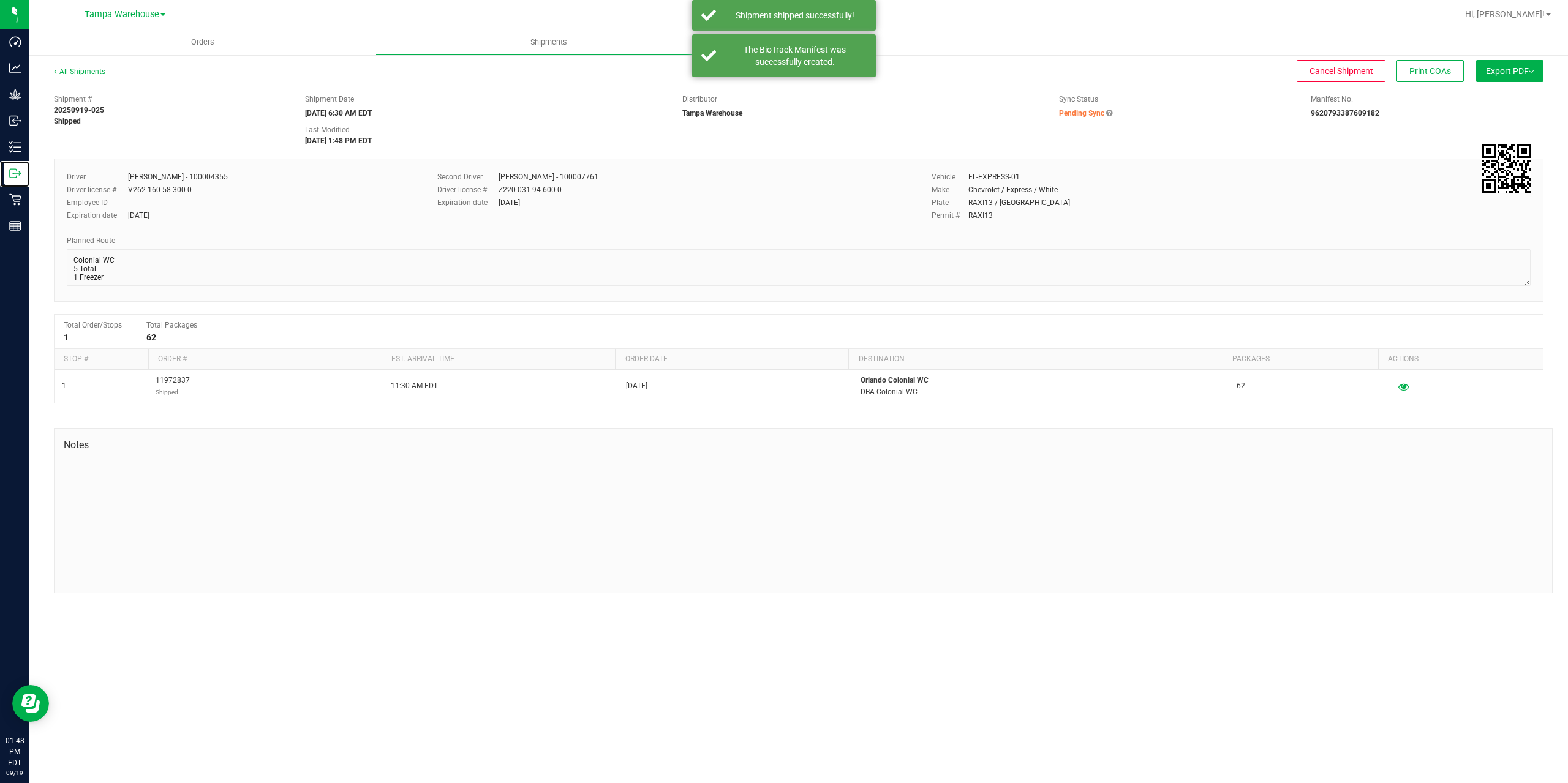
click at [18, 176] on icon at bounding box center [15, 173] width 12 height 12
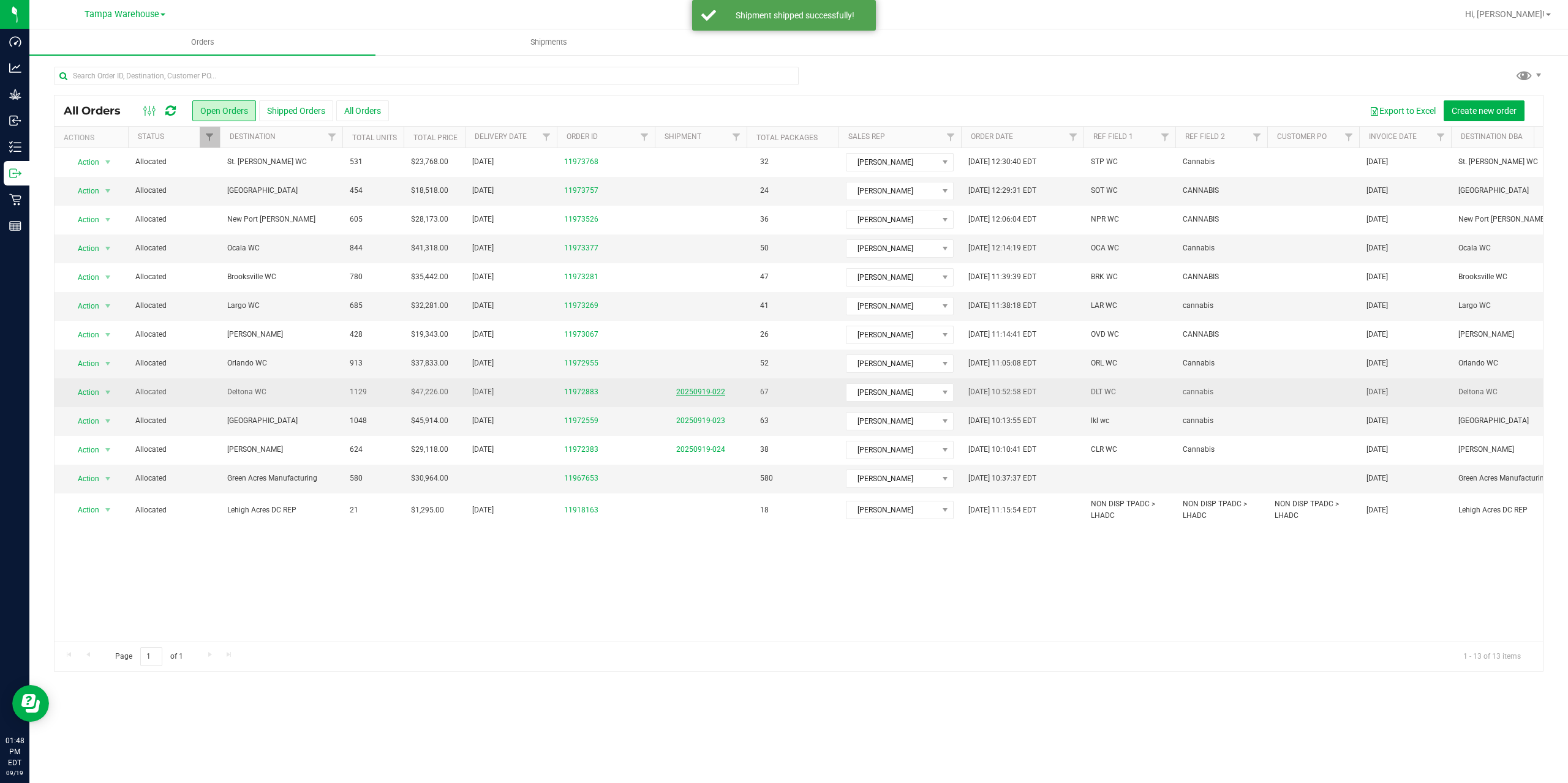
click at [694, 394] on link "20250919-022" at bounding box center [700, 392] width 49 height 9
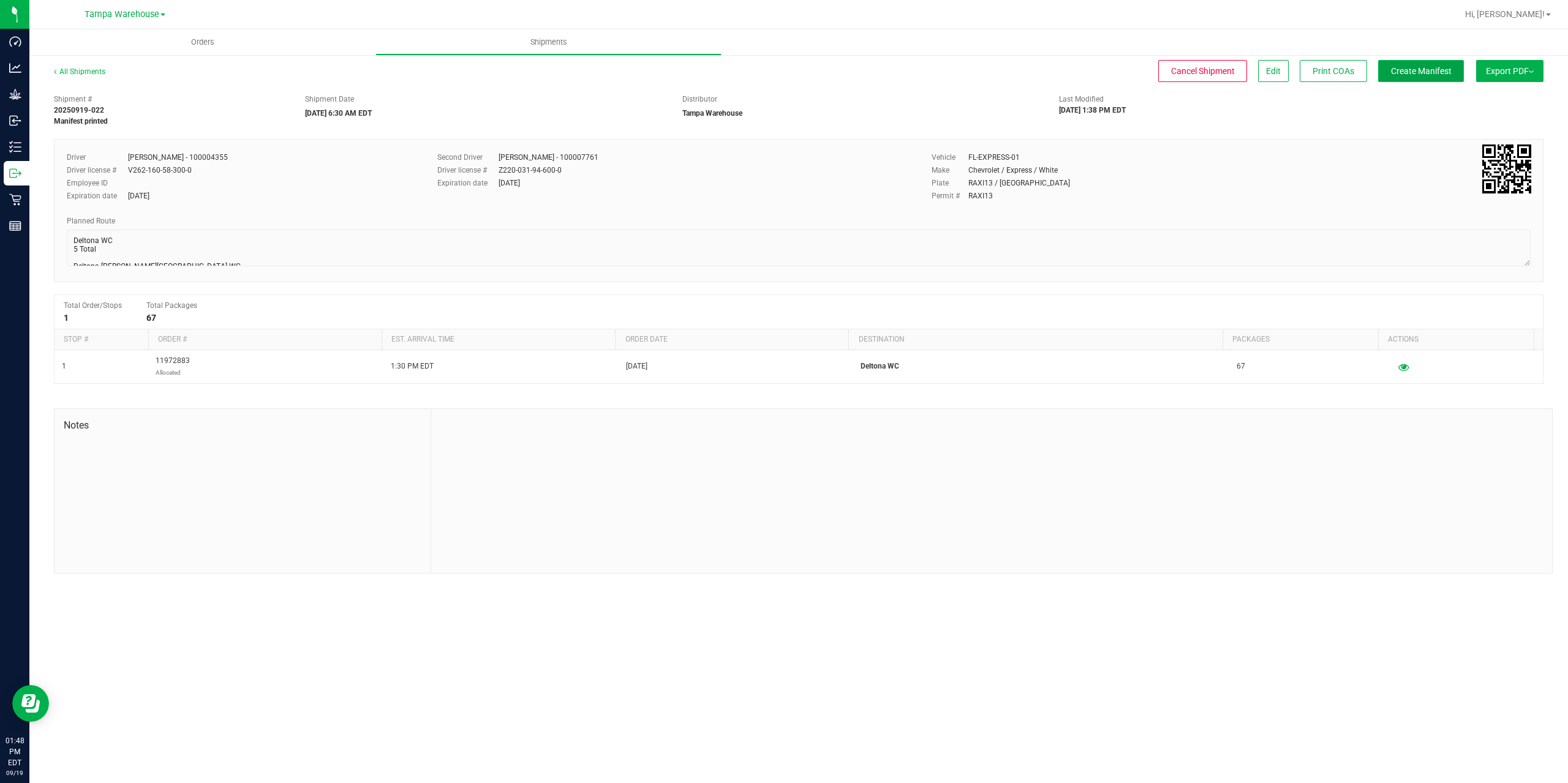
click at [1430, 76] on button "Create Manifest" at bounding box center [1421, 71] width 86 height 22
click at [1430, 76] on button "Ship Transfer" at bounding box center [1424, 71] width 80 height 22
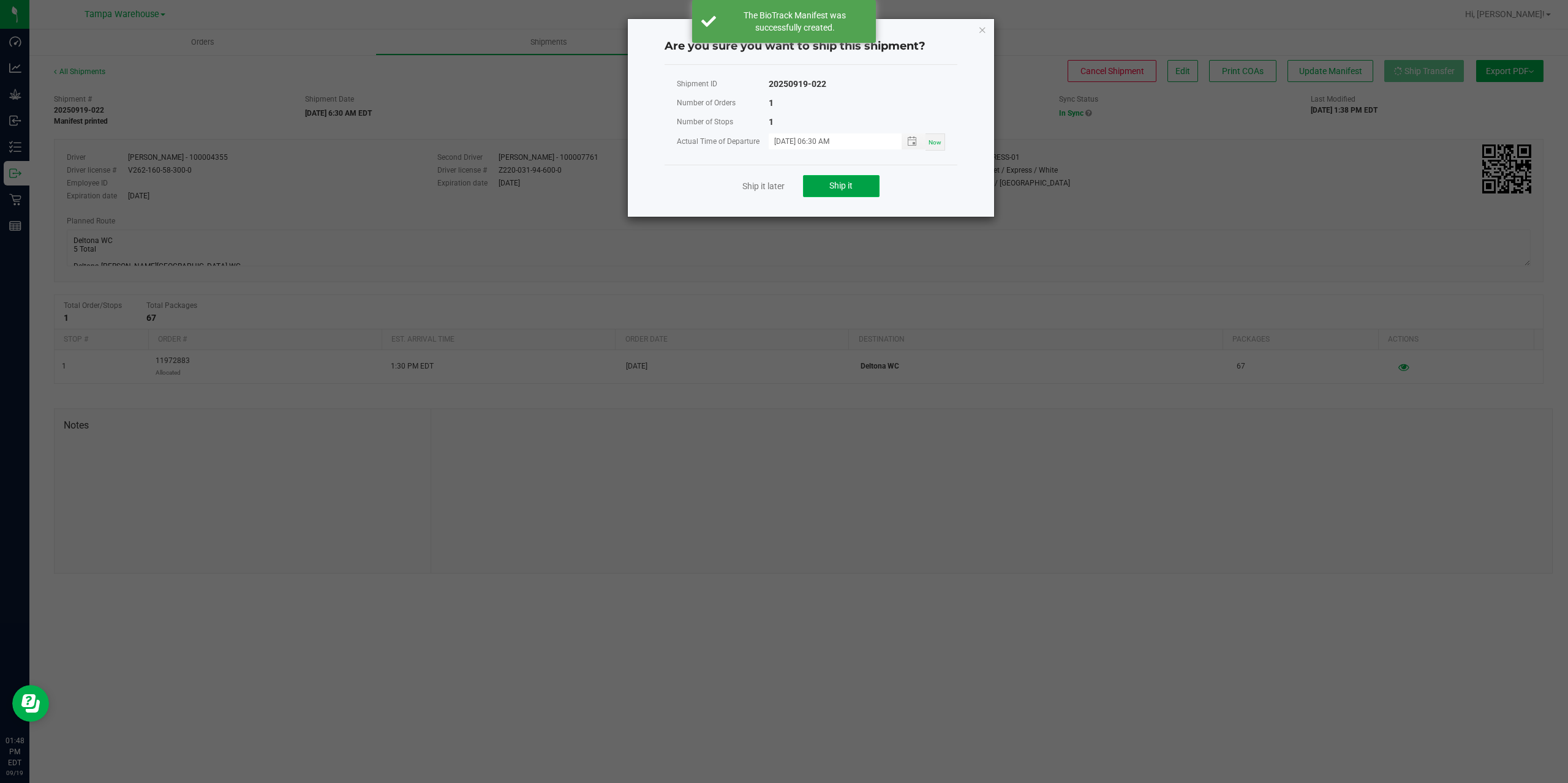
click at [855, 189] on button "Ship it" at bounding box center [841, 186] width 76 height 22
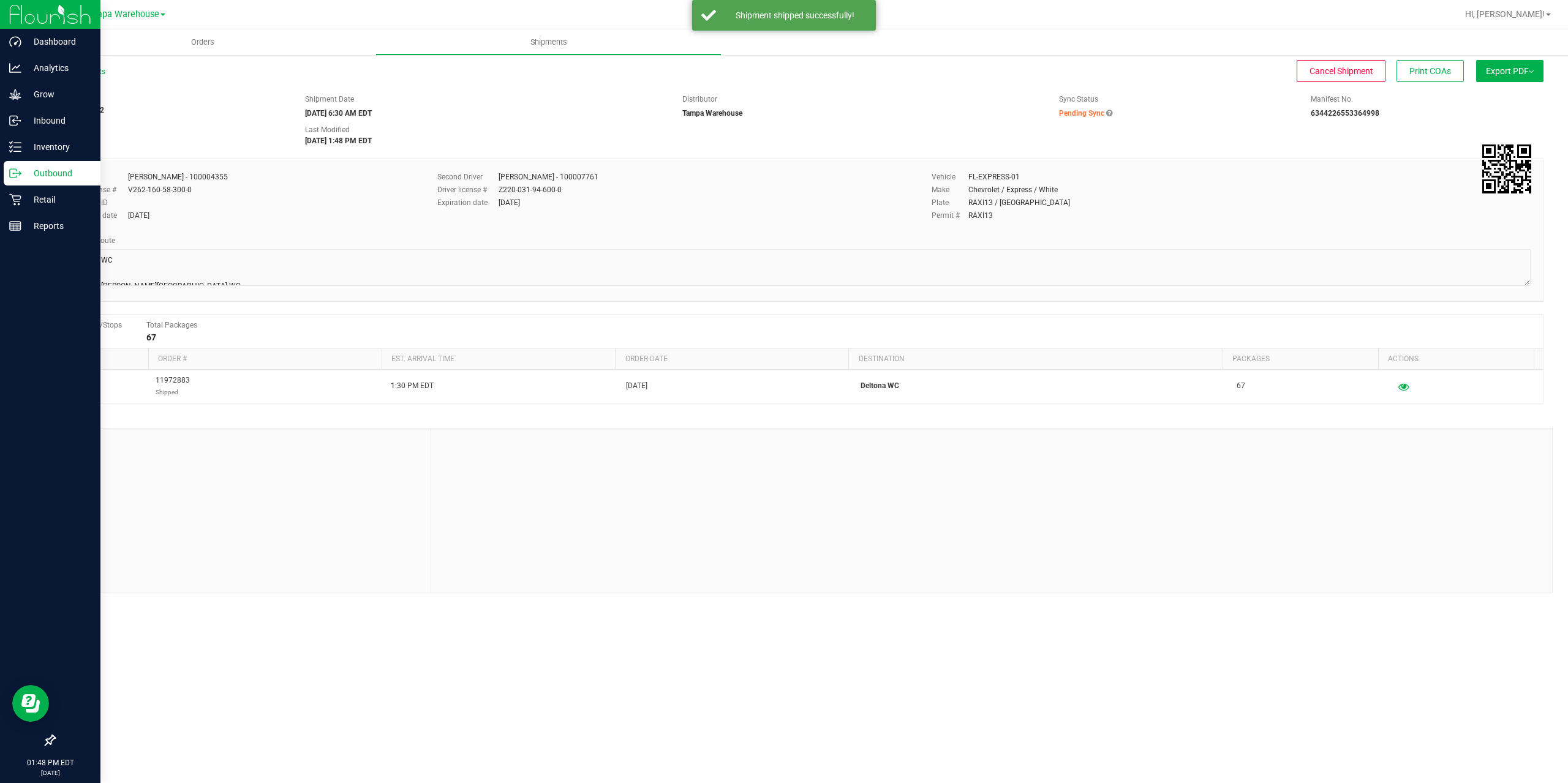
click at [27, 183] on div "Outbound" at bounding box center [52, 174] width 97 height 24
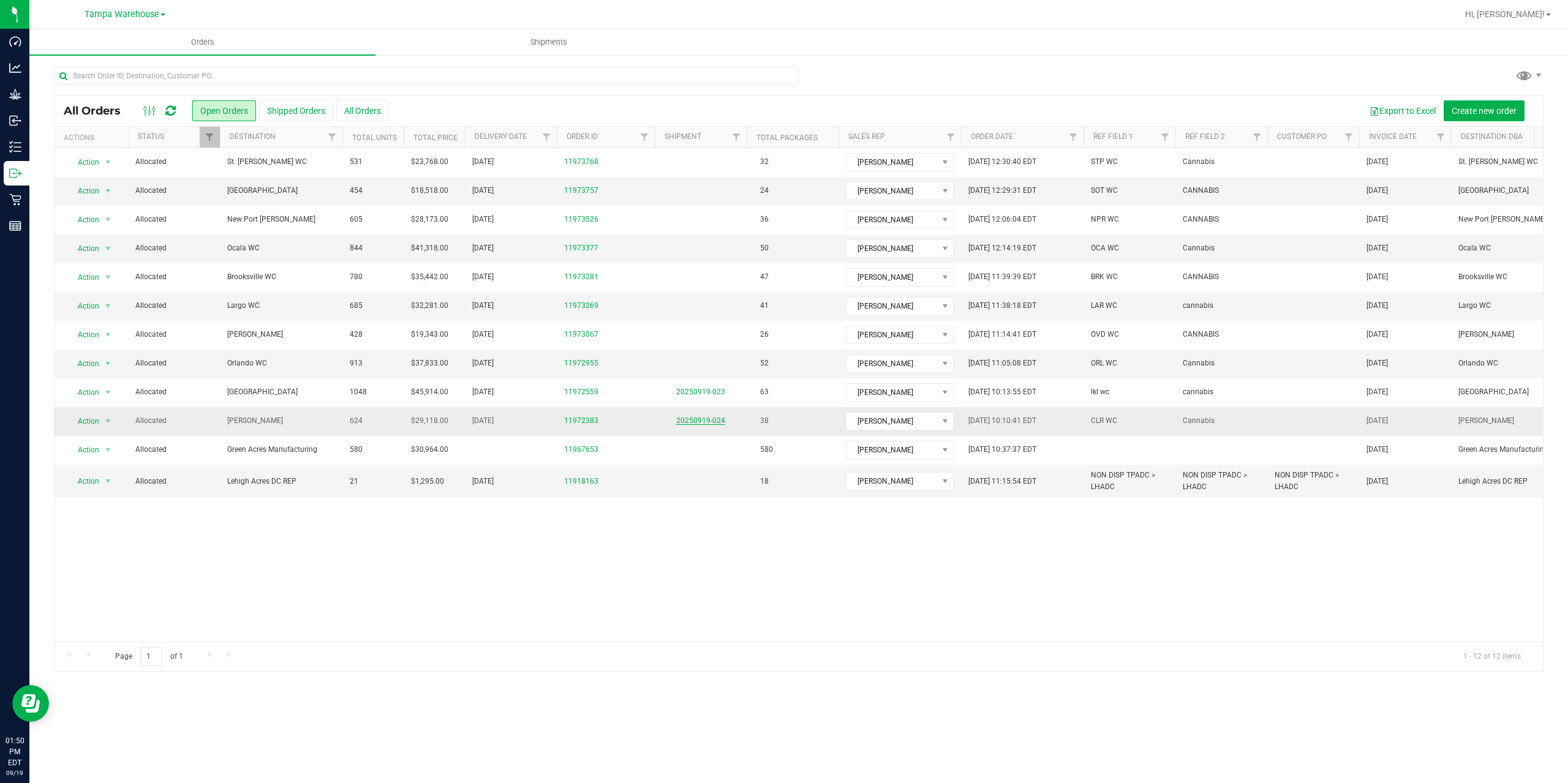
click at [711, 418] on link "20250919-024" at bounding box center [700, 420] width 49 height 9
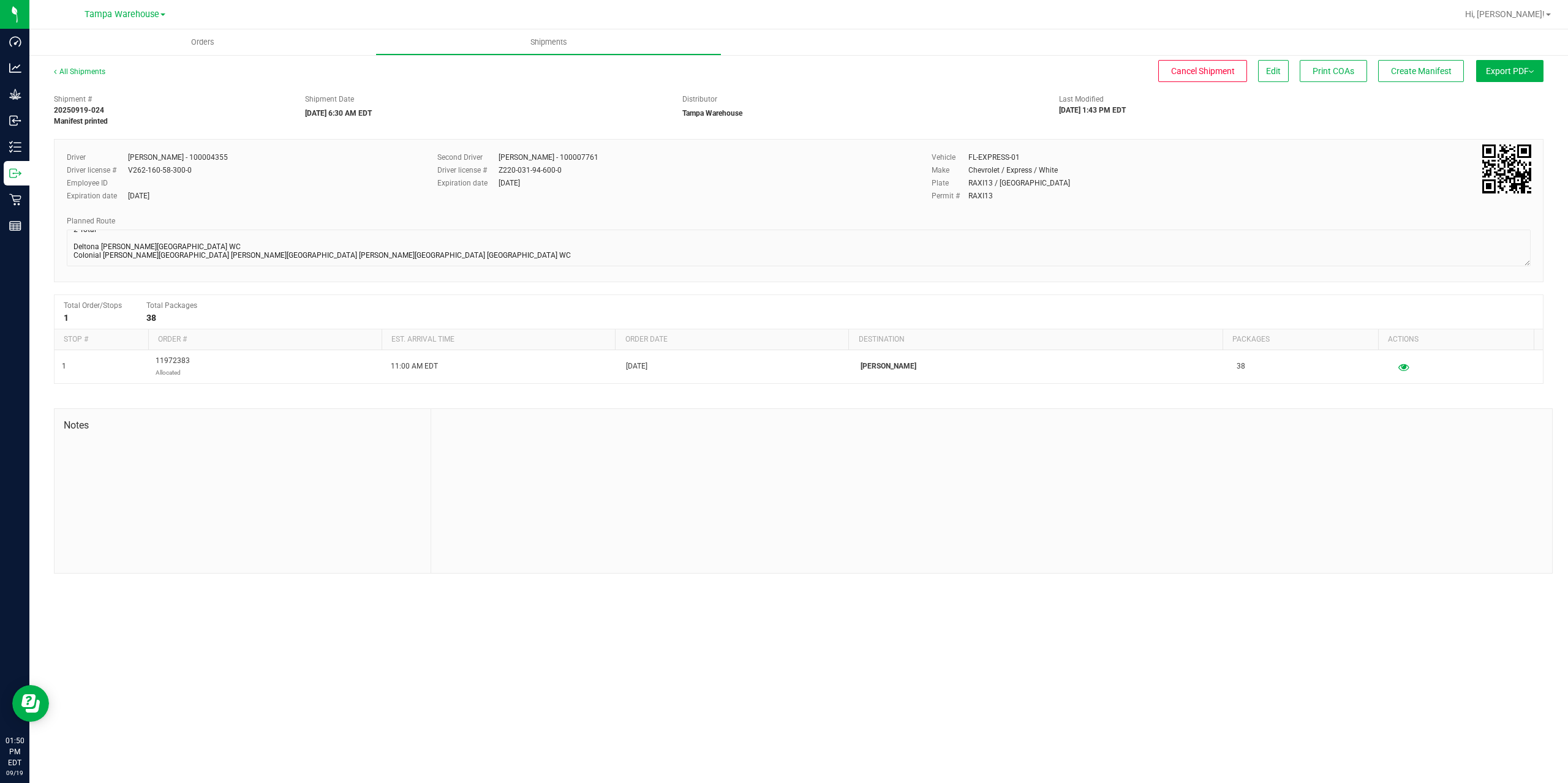
scroll to position [2, 0]
click at [1384, 69] on button "Create Manifest" at bounding box center [1421, 71] width 86 height 22
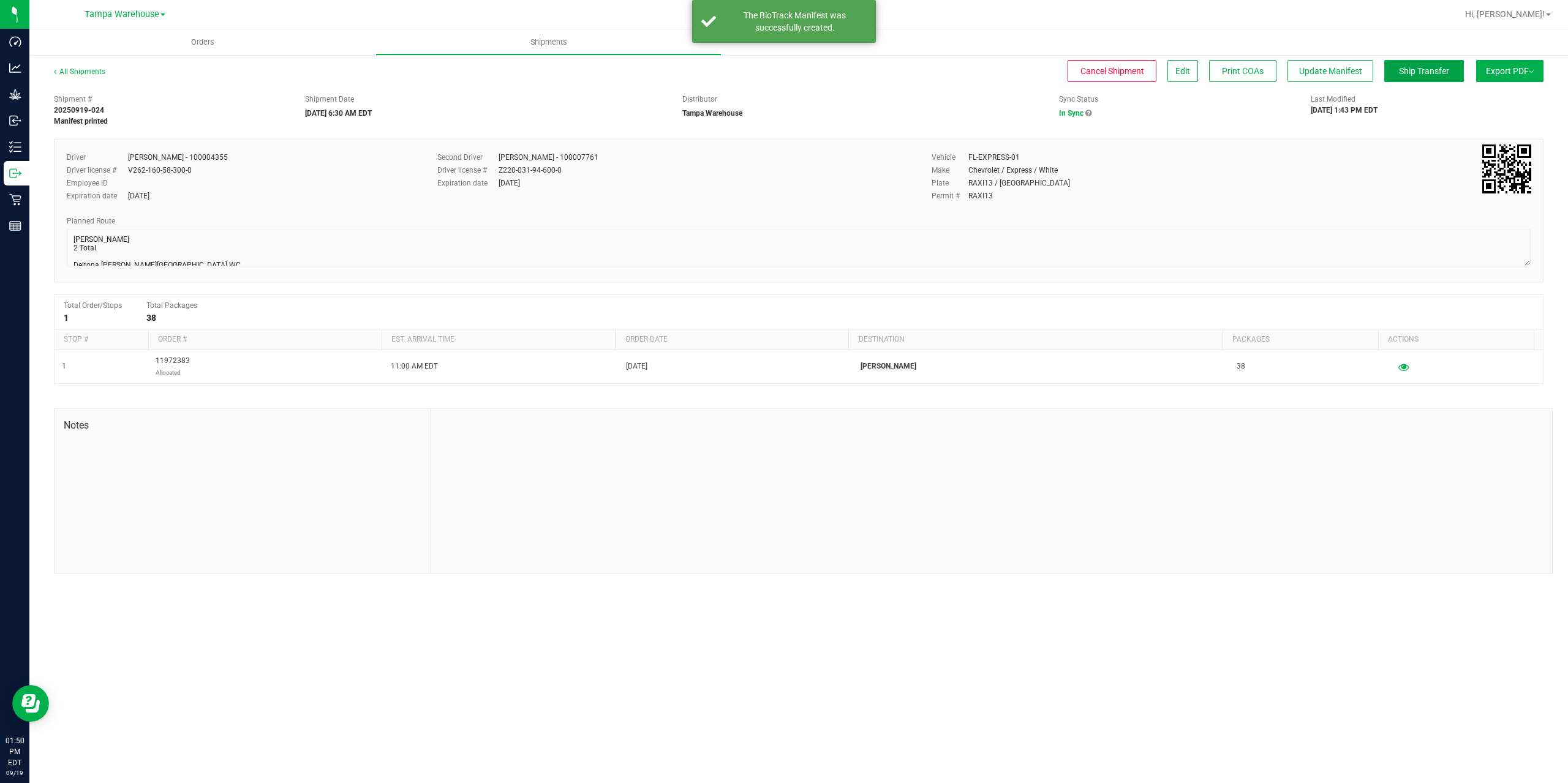
click at [1385, 69] on button "Ship Transfer" at bounding box center [1424, 71] width 80 height 22
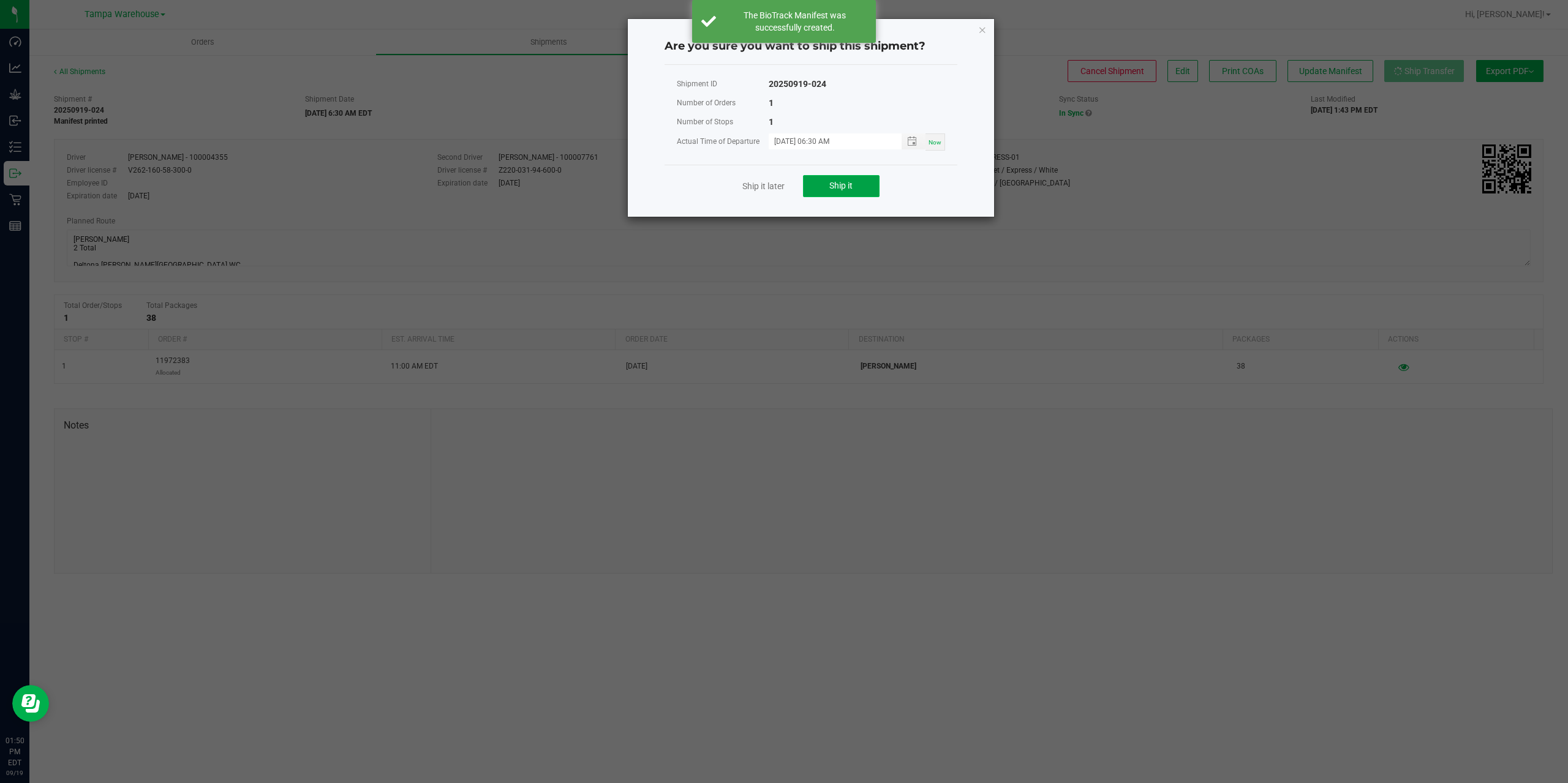
click at [830, 188] on span "Ship it" at bounding box center [841, 186] width 24 height 10
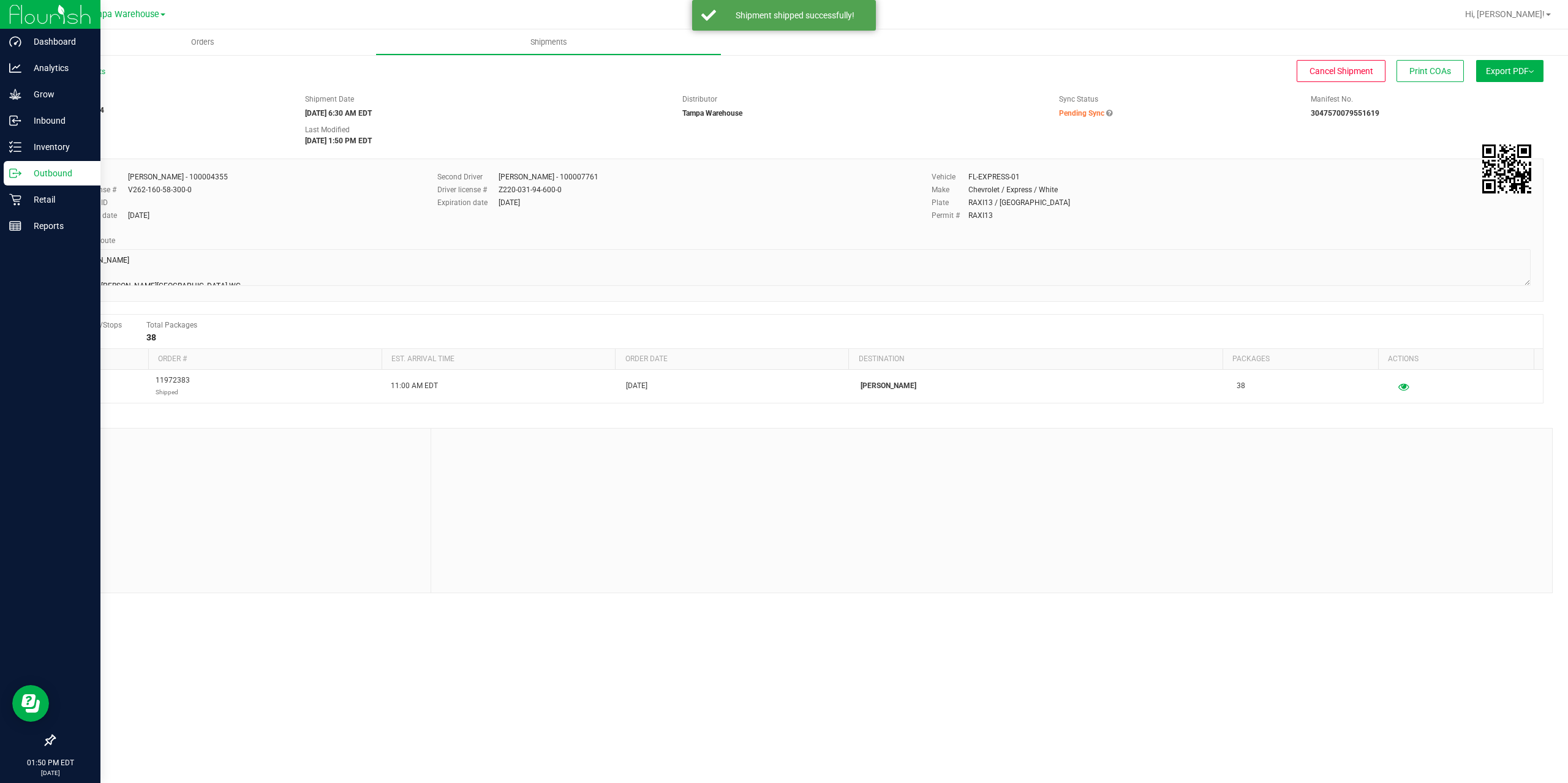
click at [21, 179] on div "Outbound" at bounding box center [52, 174] width 97 height 24
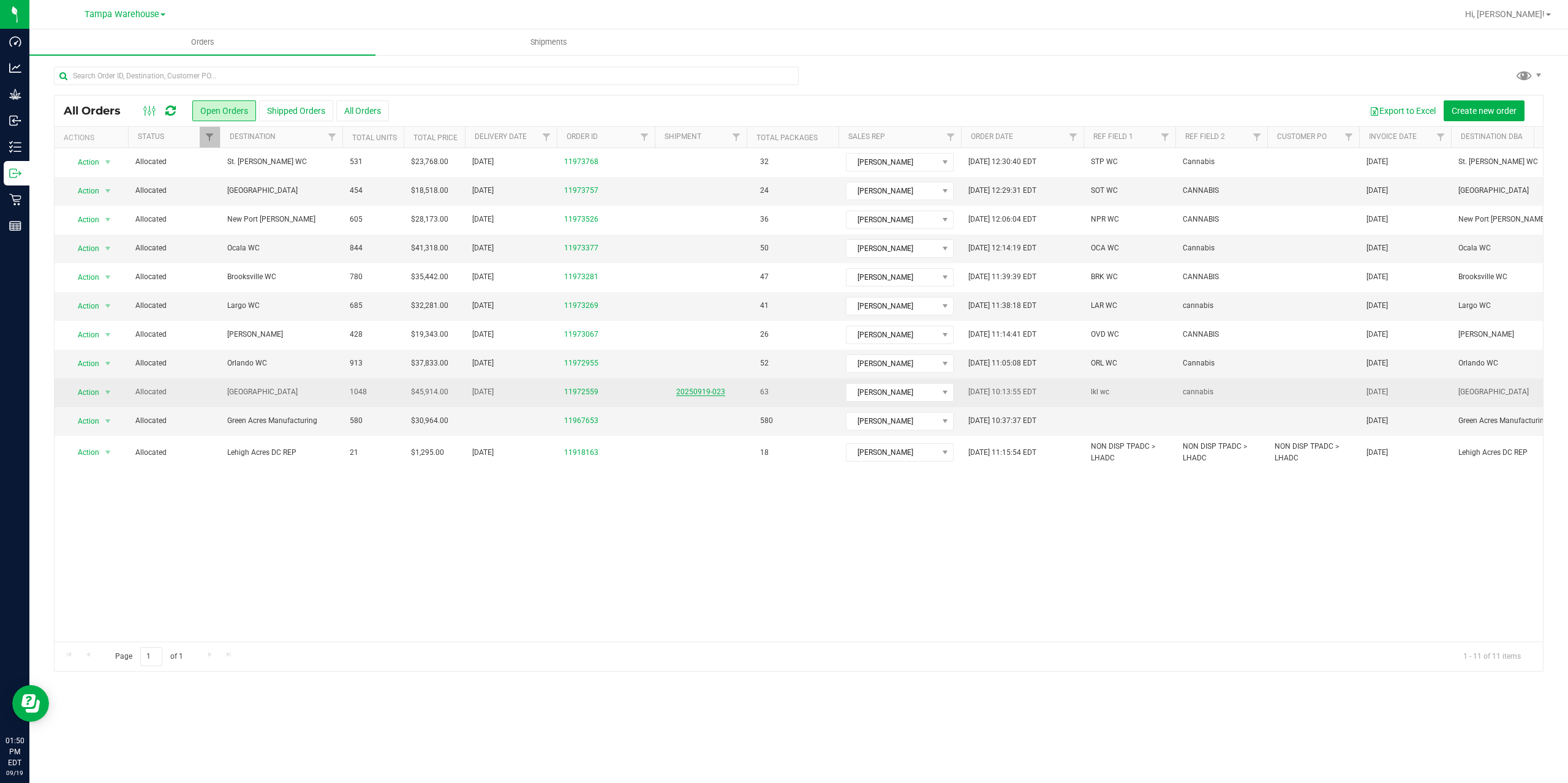
click at [699, 394] on link "20250919-023" at bounding box center [700, 392] width 49 height 9
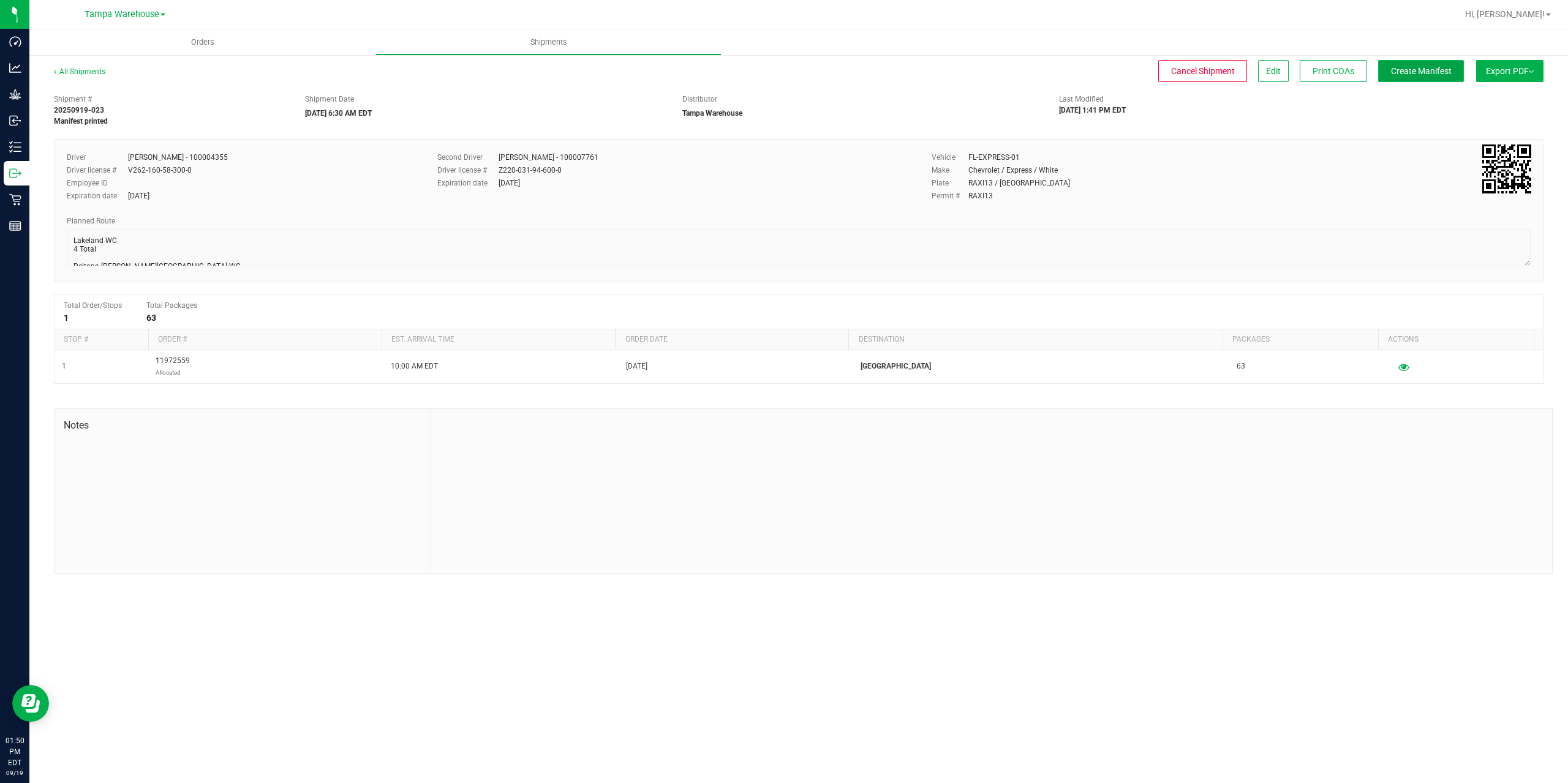
click at [1408, 69] on span "Create Manifest" at bounding box center [1421, 71] width 61 height 10
click at [1408, 69] on span "Ship Transfer" at bounding box center [1424, 71] width 50 height 10
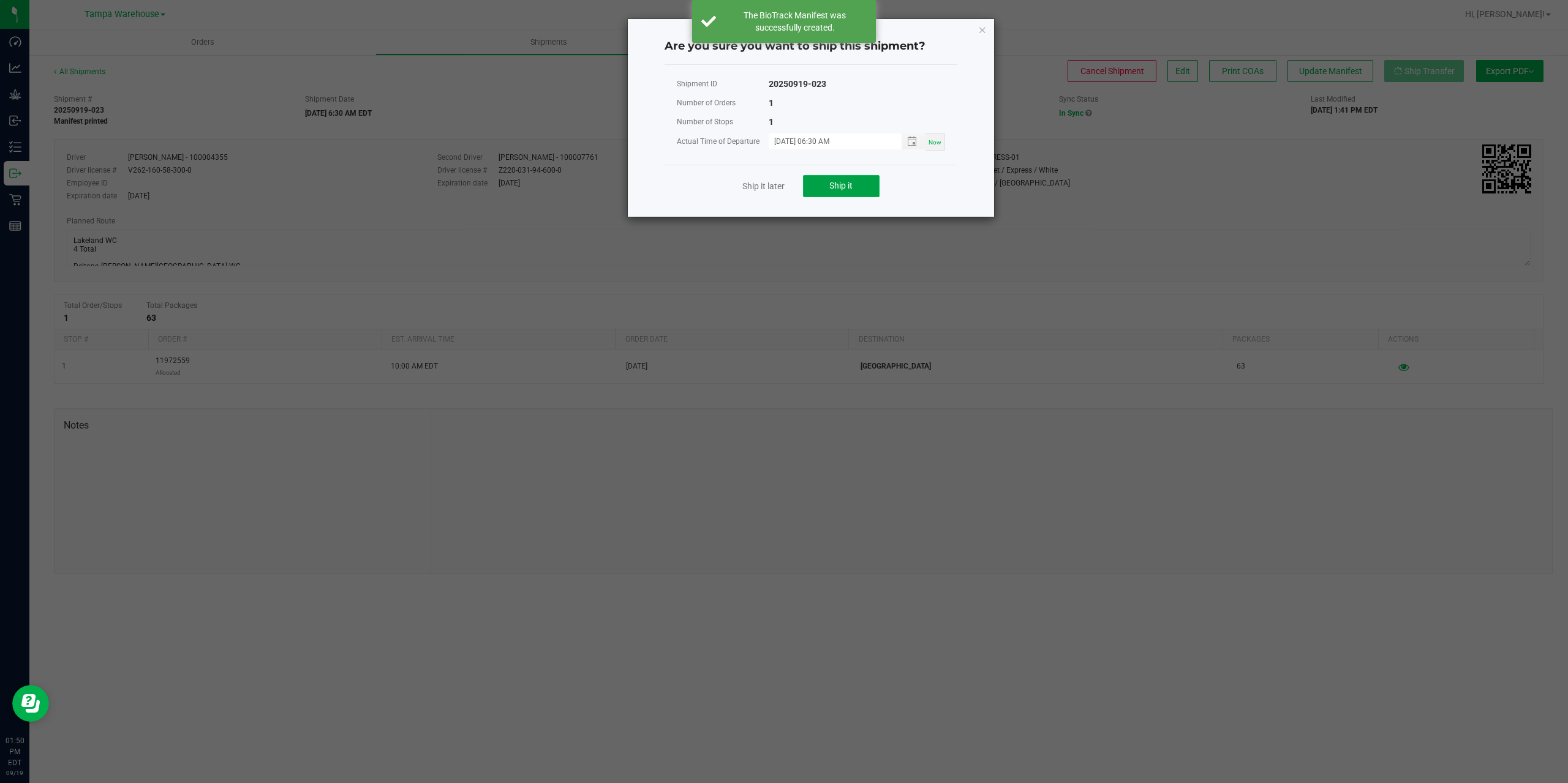
click at [832, 195] on button "Ship it" at bounding box center [841, 186] width 76 height 22
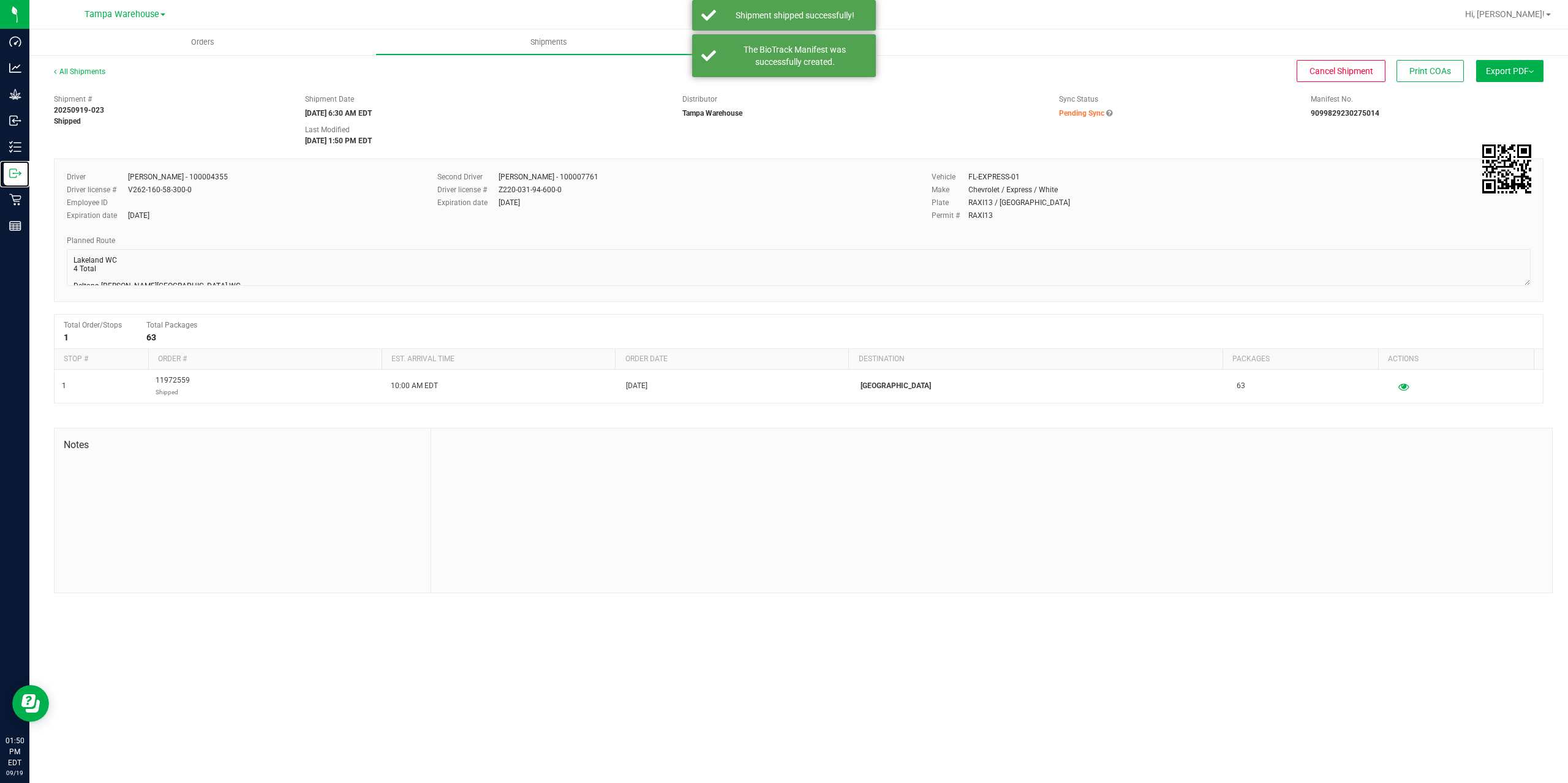
click at [21, 183] on div "Outbound" at bounding box center [17, 174] width 26 height 24
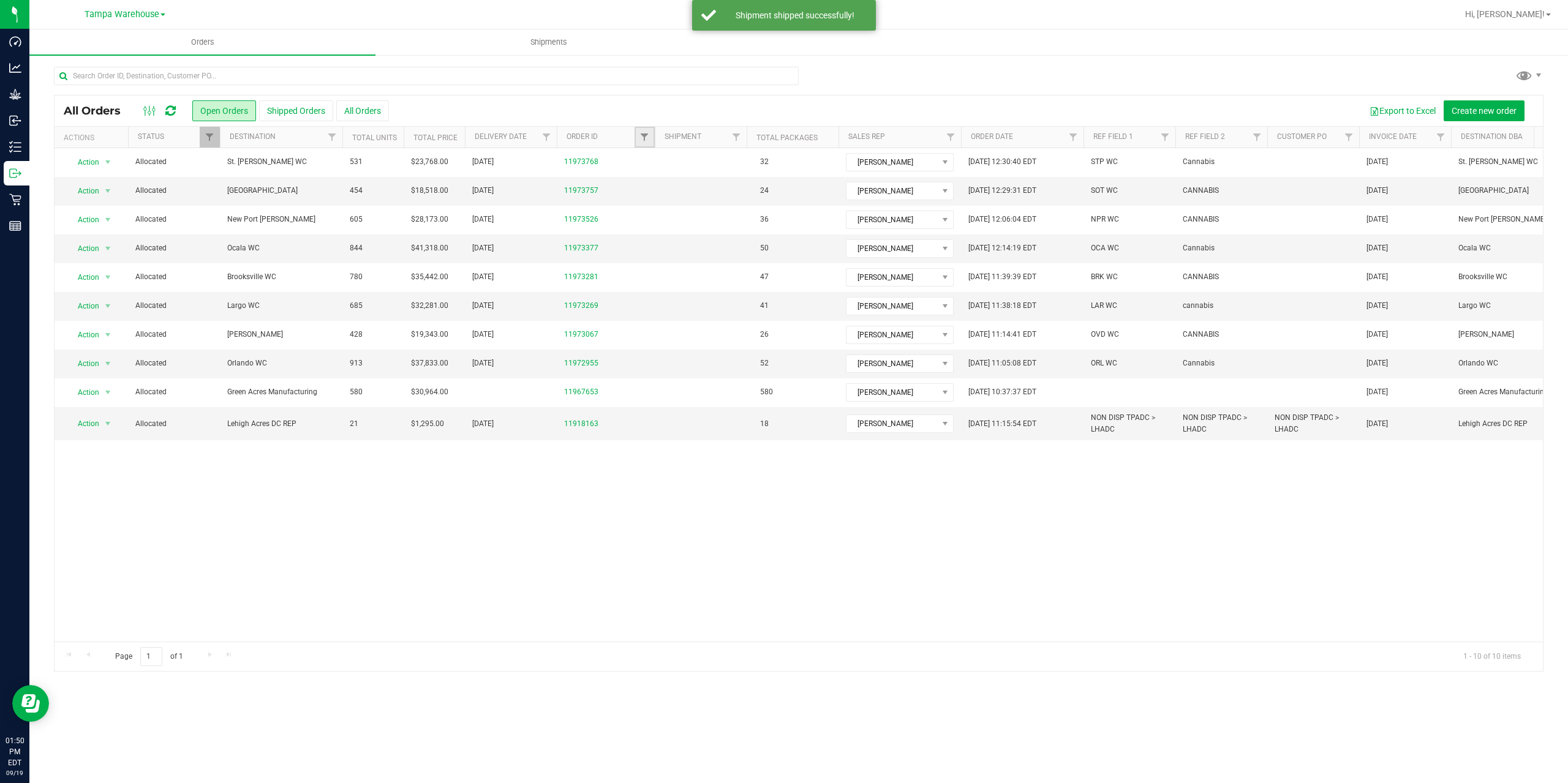
click at [650, 135] on link "Filter" at bounding box center [644, 137] width 20 height 21
type input "3067"
click at [642, 183] on button "Filter" at bounding box center [671, 196] width 58 height 27
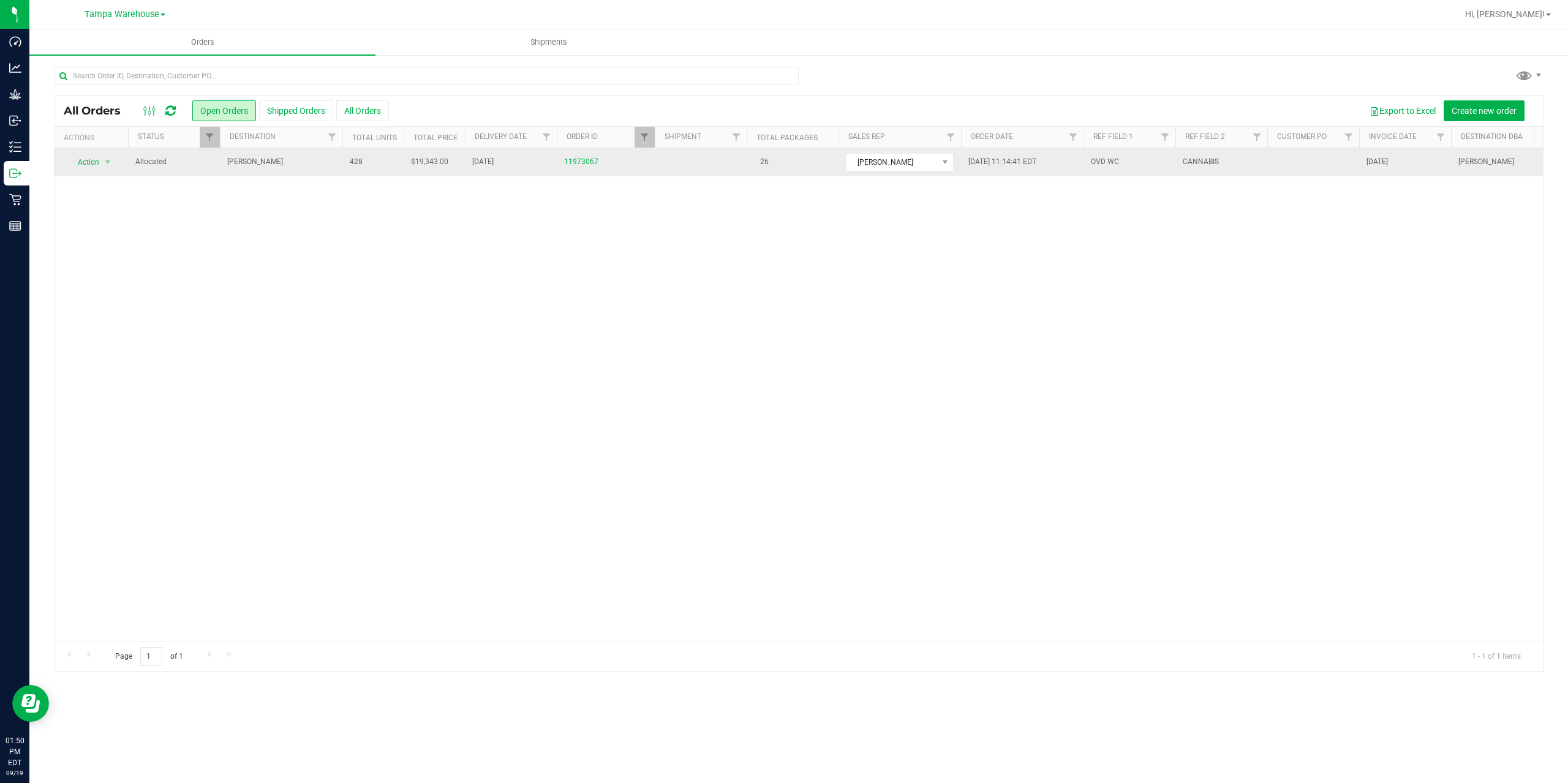
click at [267, 164] on span "[PERSON_NAME]" at bounding box center [281, 161] width 108 height 11
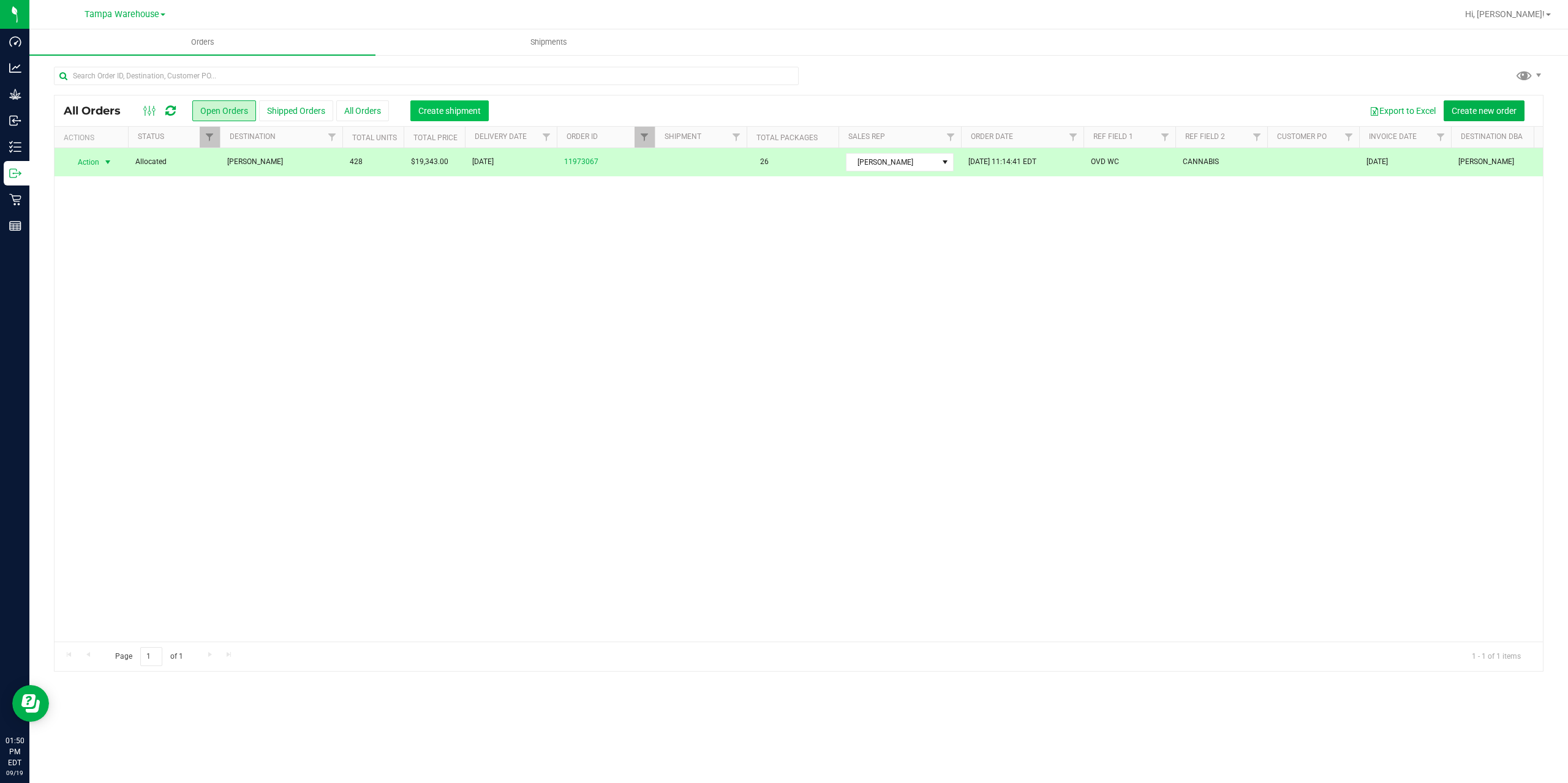
click at [459, 103] on button "Create shipment" at bounding box center [450, 111] width 79 height 21
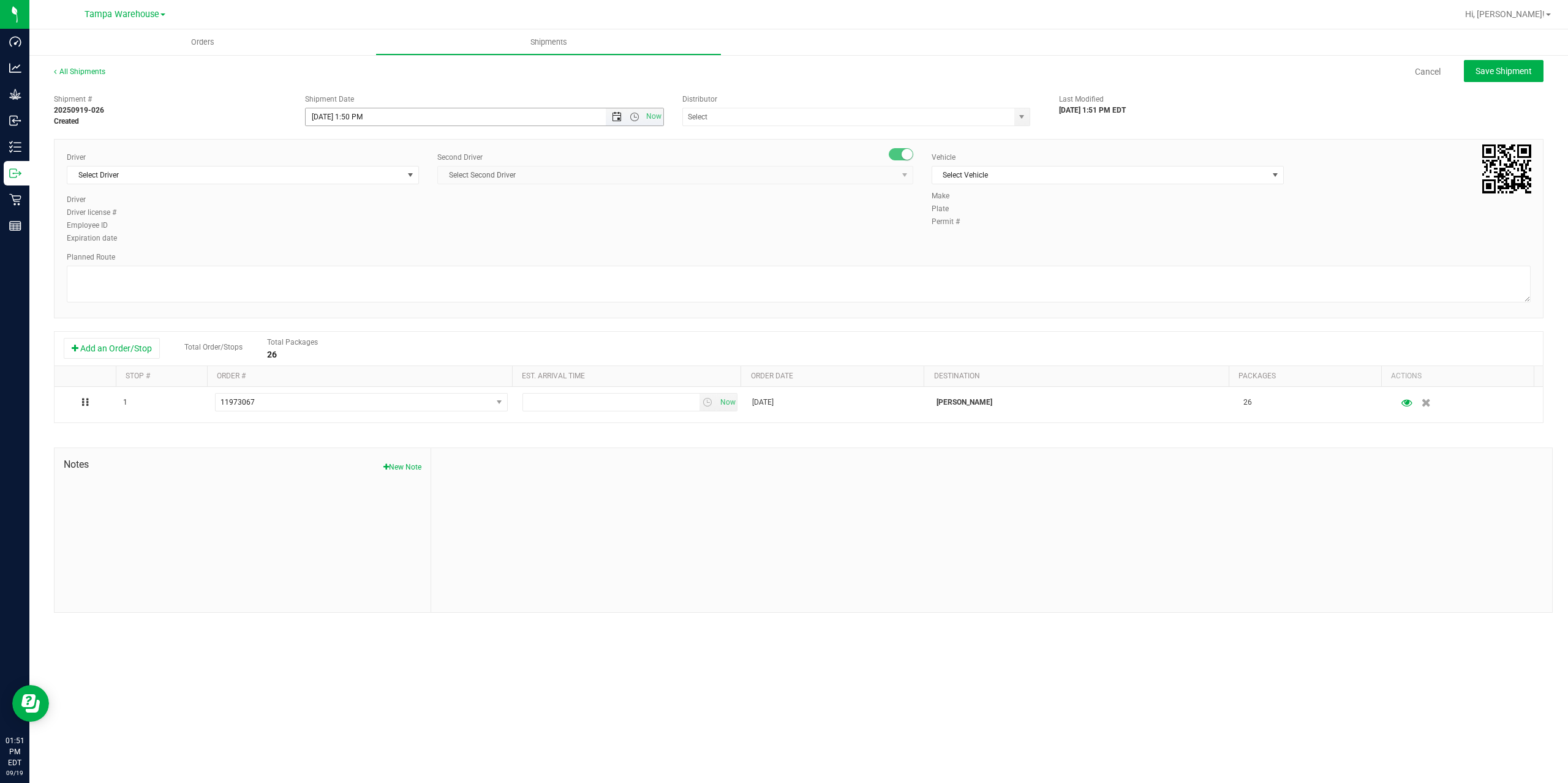
click at [616, 116] on span "Open the date view" at bounding box center [617, 117] width 10 height 10
click at [337, 247] on link "22" at bounding box center [334, 241] width 18 height 19
click at [636, 120] on span "Open the time view" at bounding box center [635, 117] width 10 height 10
click at [357, 221] on li "6:30 AM" at bounding box center [484, 219] width 356 height 16
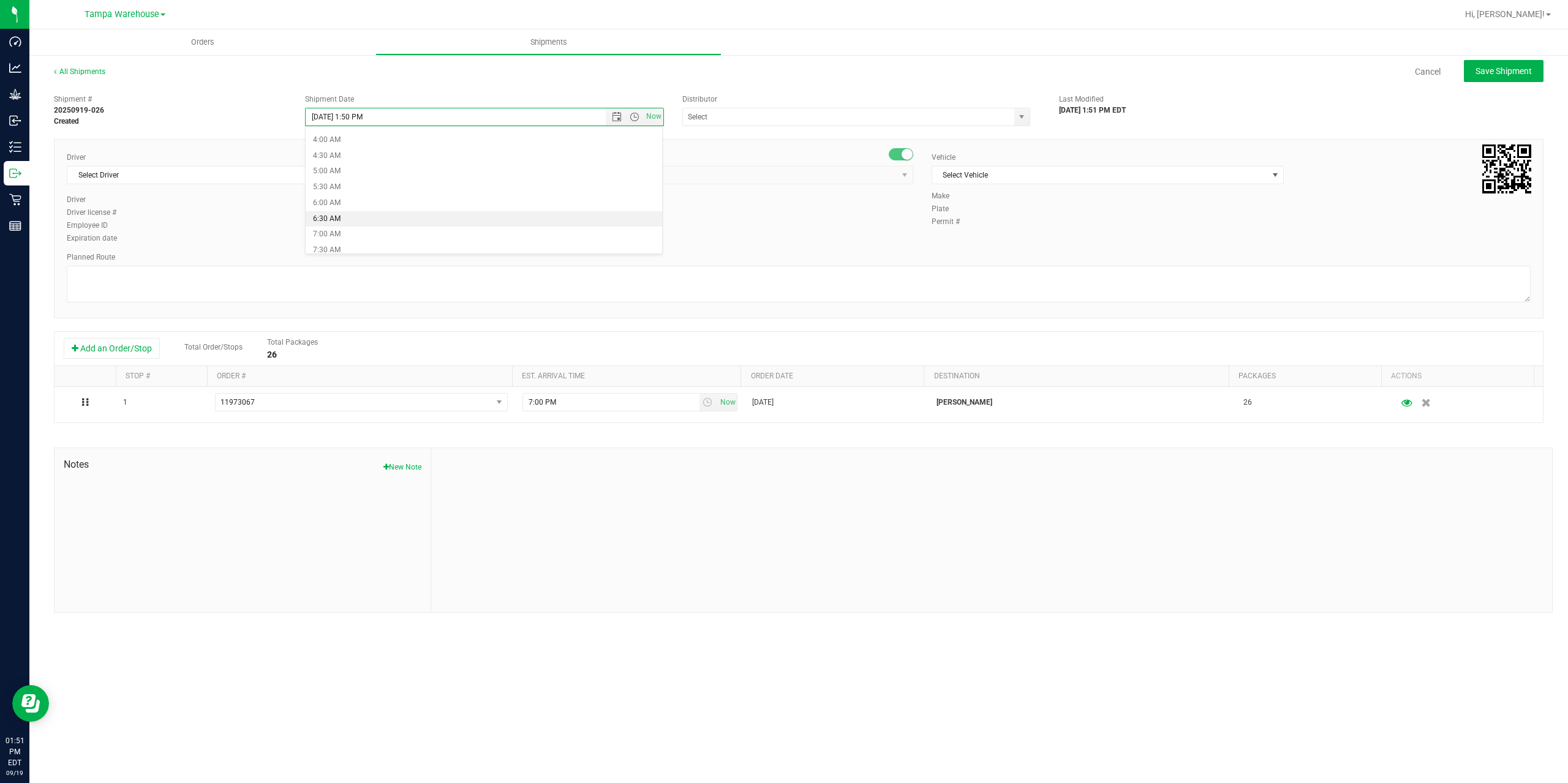
type input "9/22/2025 6:30 AM"
click at [718, 109] on input "text" at bounding box center [844, 117] width 321 height 17
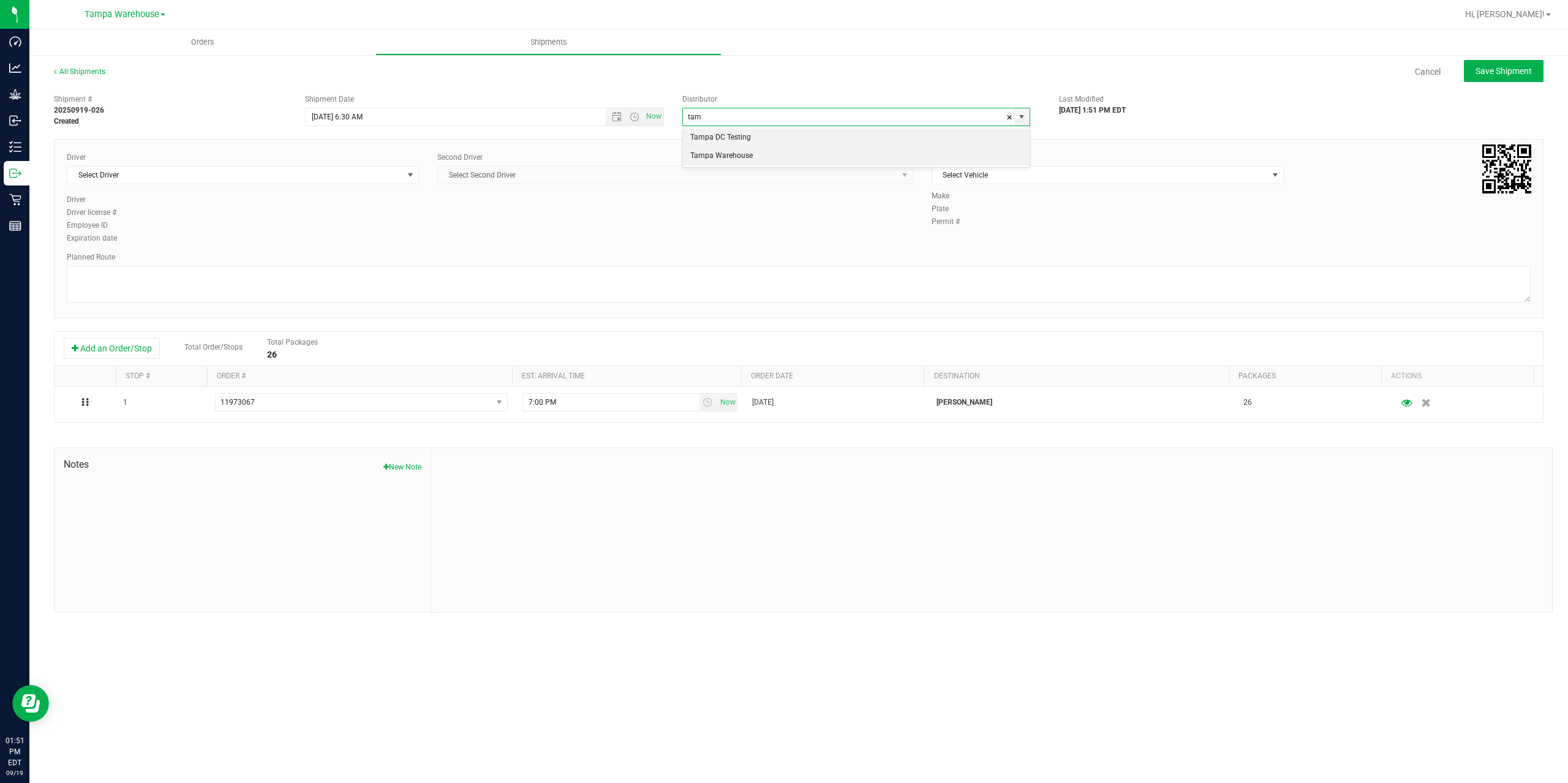
click at [726, 151] on li "Tampa Warehouse" at bounding box center [856, 156] width 347 height 19
type input "Tampa Warehouse"
click at [278, 179] on span "Select Driver" at bounding box center [235, 174] width 336 height 17
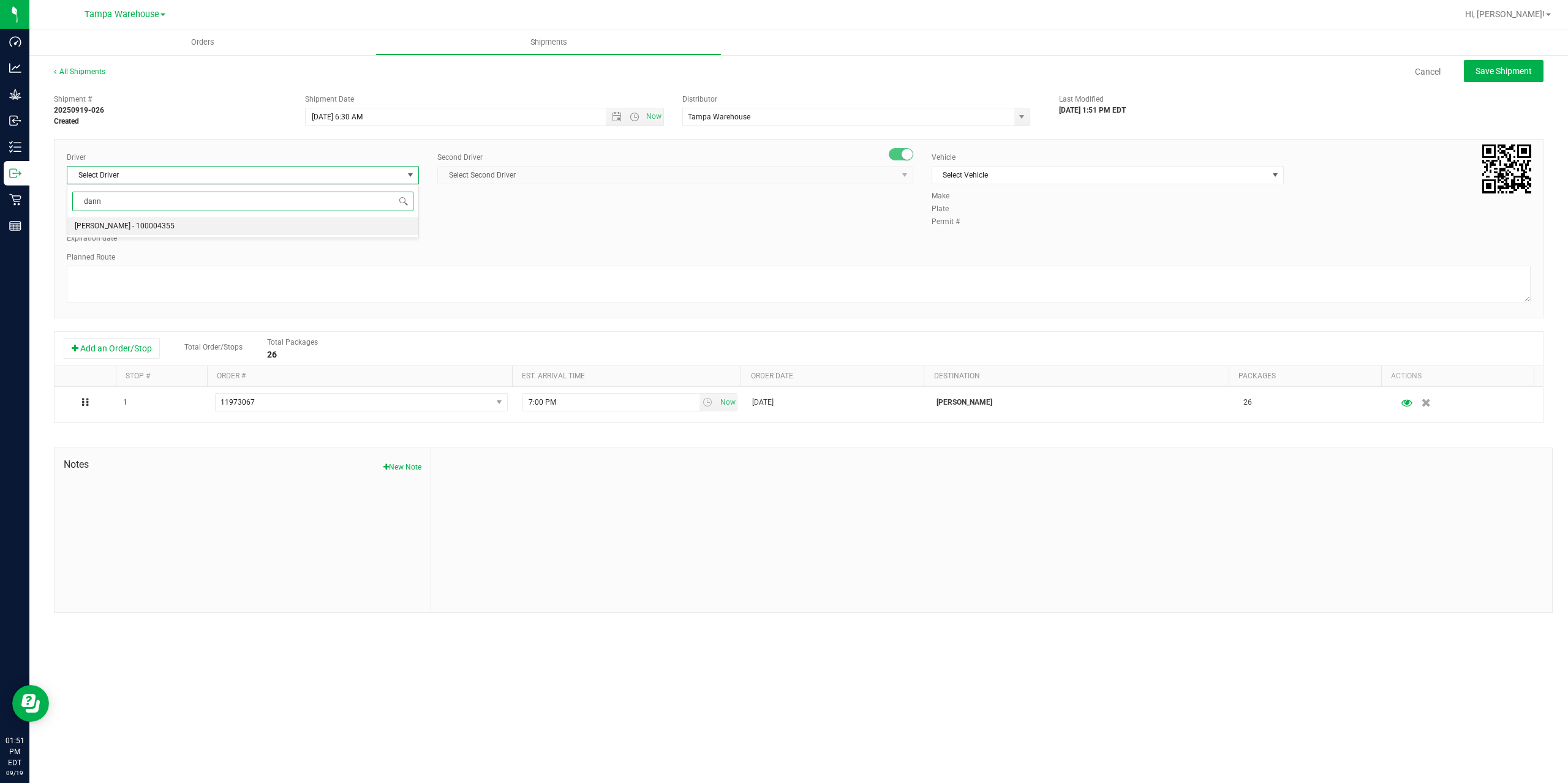
click at [218, 224] on li "[PERSON_NAME] - 100004355" at bounding box center [243, 226] width 351 height 19
type input "dann"
click at [533, 174] on span "Select Second Driver" at bounding box center [668, 174] width 459 height 17
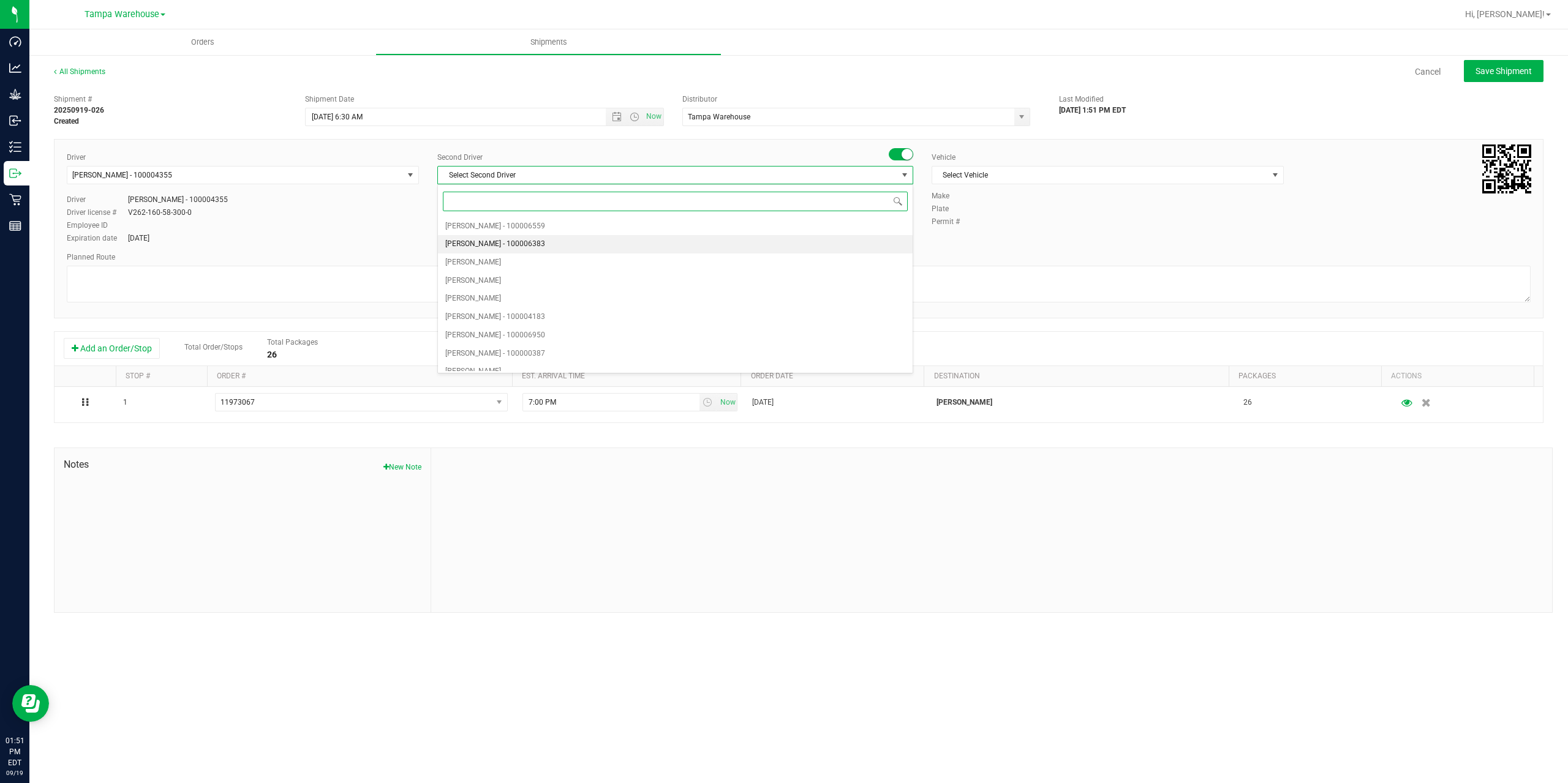
type input "z"
click at [528, 361] on span "[PERSON_NAME] - 100007761" at bounding box center [495, 362] width 100 height 16
click at [1046, 173] on span "Select Vehicle" at bounding box center [1101, 174] width 336 height 17
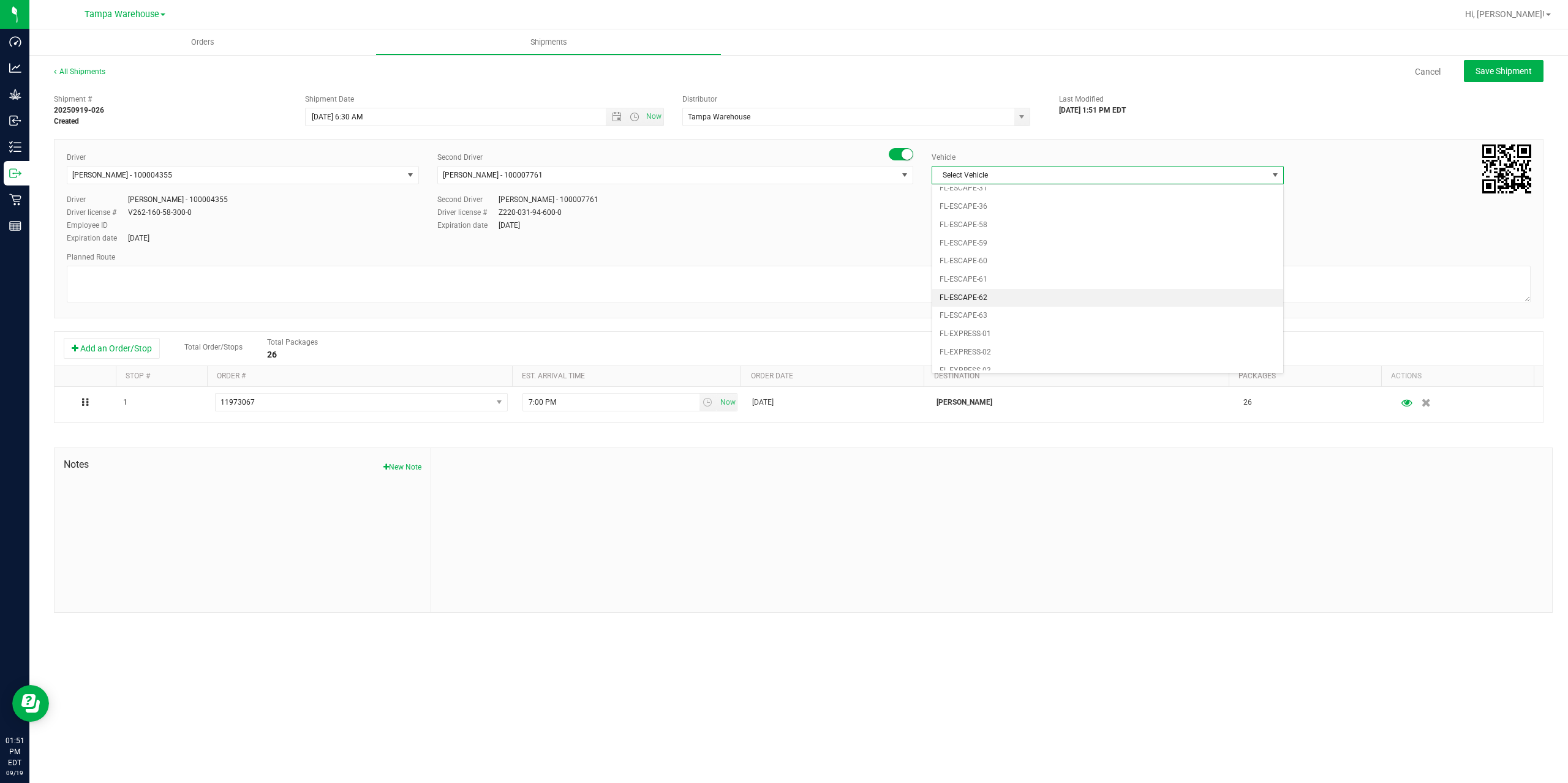
scroll to position [209, 0]
click at [1011, 259] on li "FL-EXPRESS-01" at bounding box center [1108, 260] width 351 height 19
click at [967, 277] on textarea at bounding box center [799, 284] width 1464 height 37
paste textarea "Deltona WC Oviedo WC Colonial WC Orlando WC Clermont WC Winter Haven WC Lakelan…"
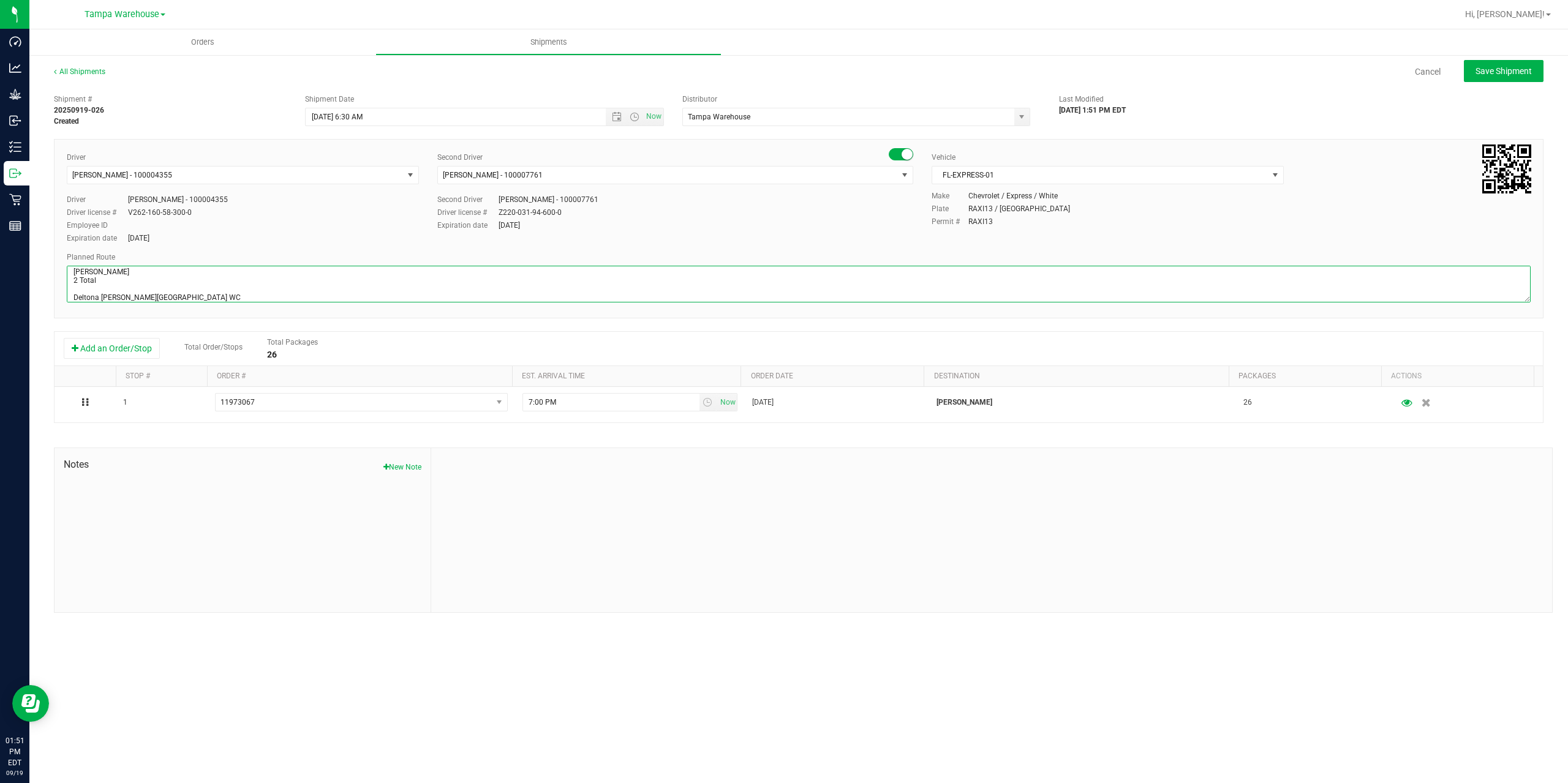
scroll to position [56, 0]
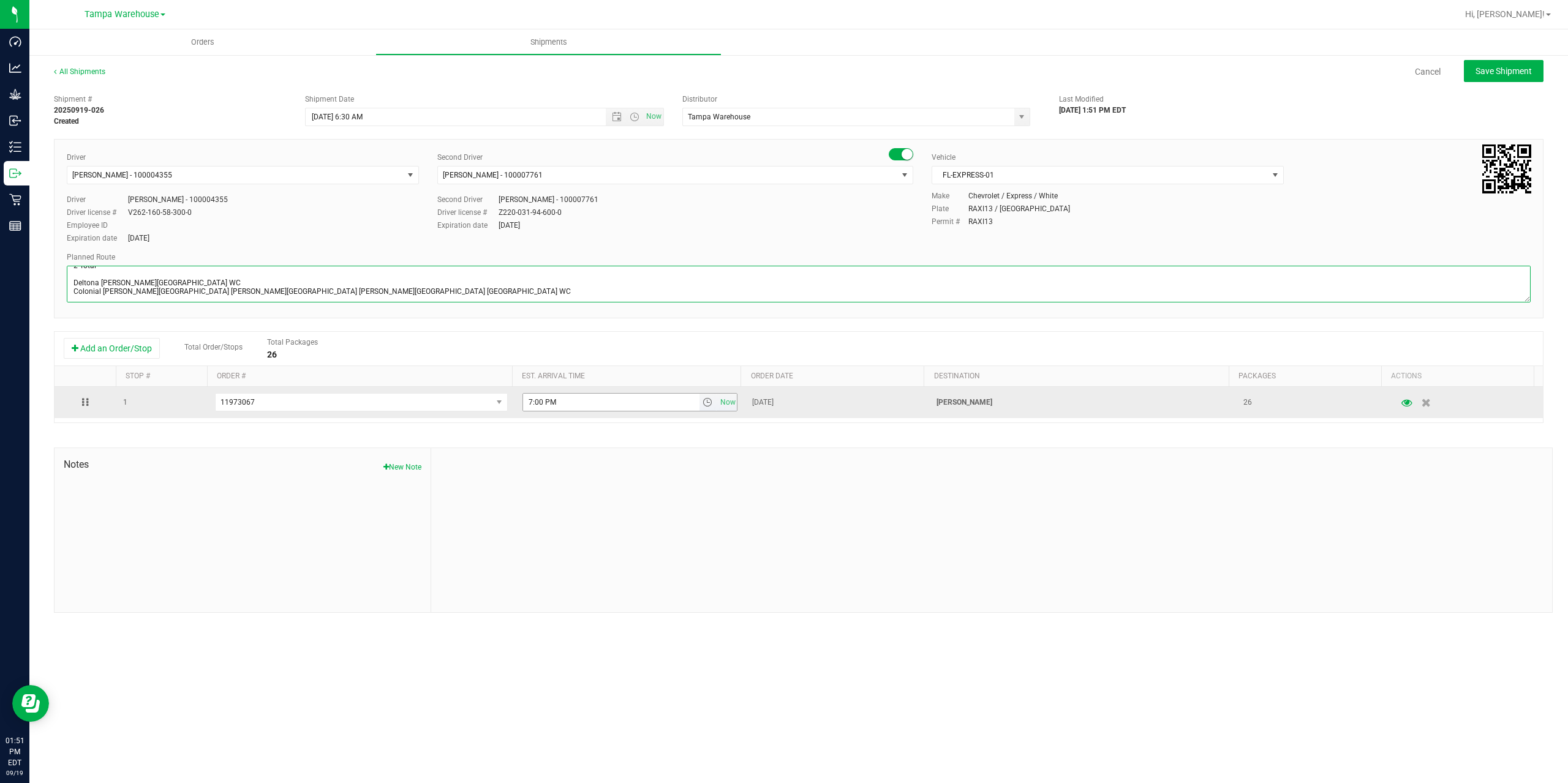
click at [703, 406] on span "select" at bounding box center [708, 402] width 10 height 10
type textarea "Oviedo WC 2 Total Deltona WC Oviedo WC Colonial WC Orlando WC Clermont WC Winte…"
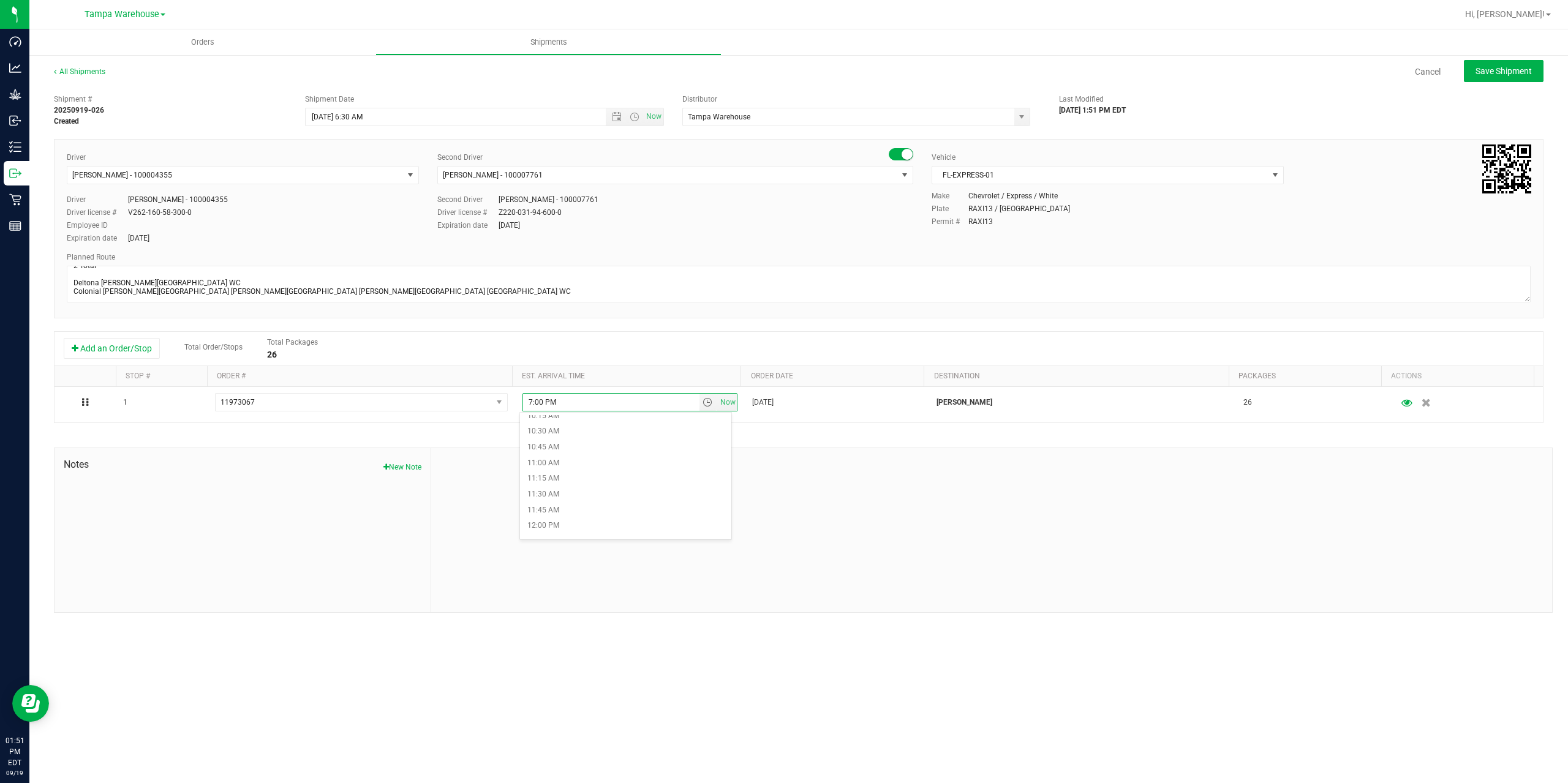
scroll to position [673, 0]
click at [562, 532] on li "12:30 PM" at bounding box center [626, 536] width 211 height 16
click at [1520, 76] on button "Save Shipment" at bounding box center [1504, 71] width 80 height 22
type input "9/22/2025 10:30 AM"
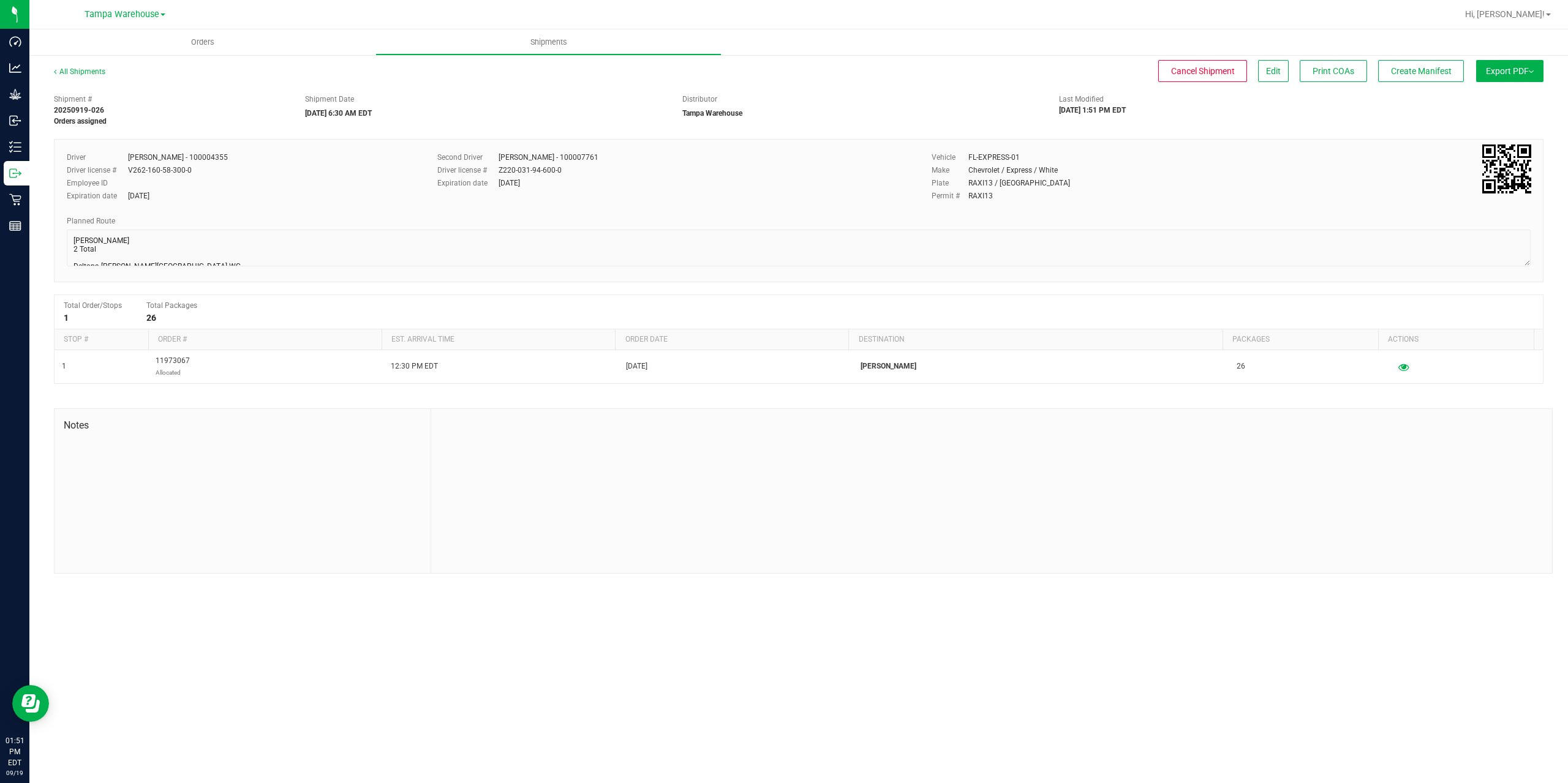
click at [1506, 78] on button "Export PDF" at bounding box center [1510, 71] width 67 height 22
click at [1507, 93] on li "Manifest by Package ID" at bounding box center [1506, 97] width 123 height 19
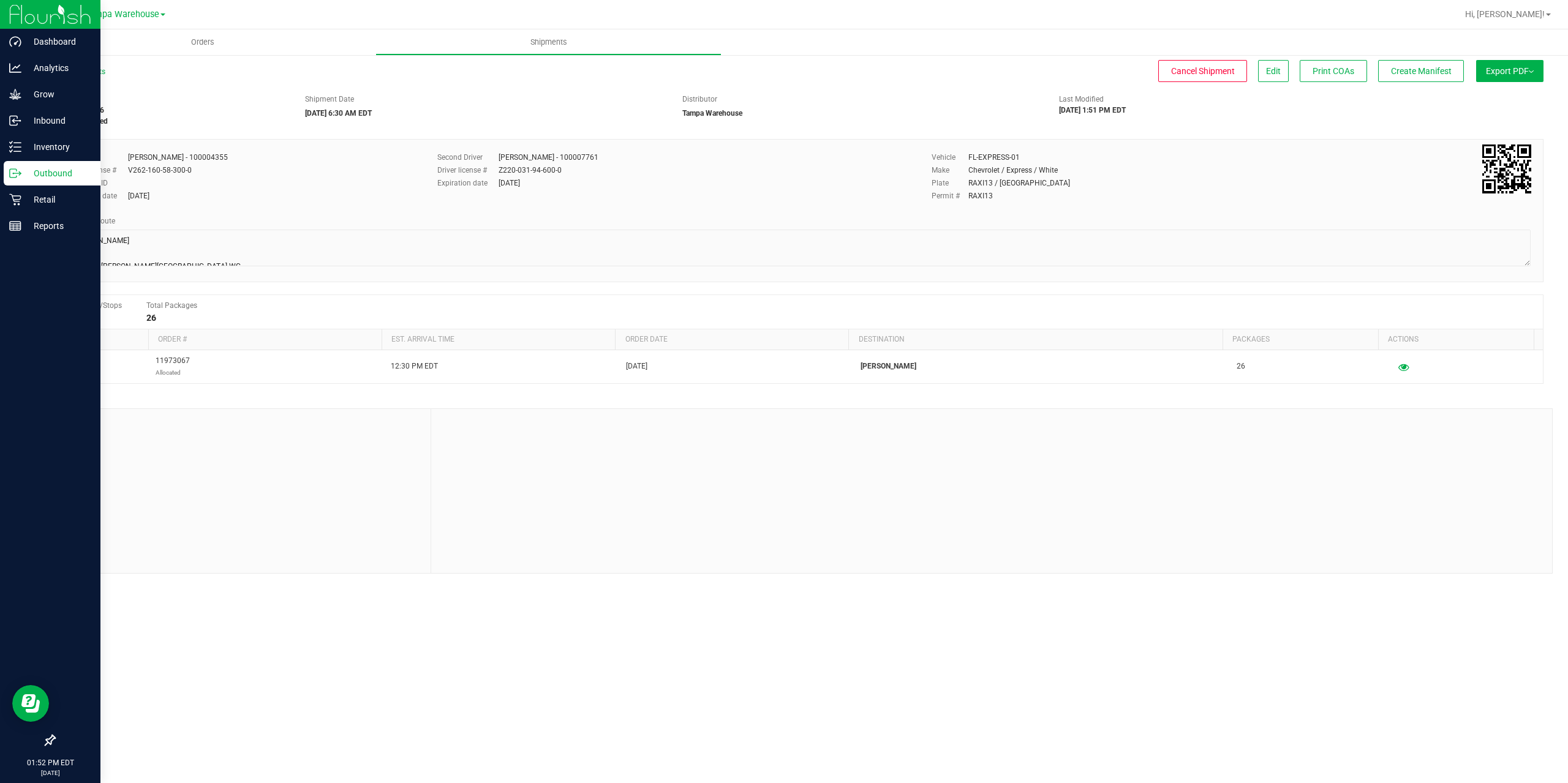
click at [26, 179] on p "Outbound" at bounding box center [58, 174] width 74 height 15
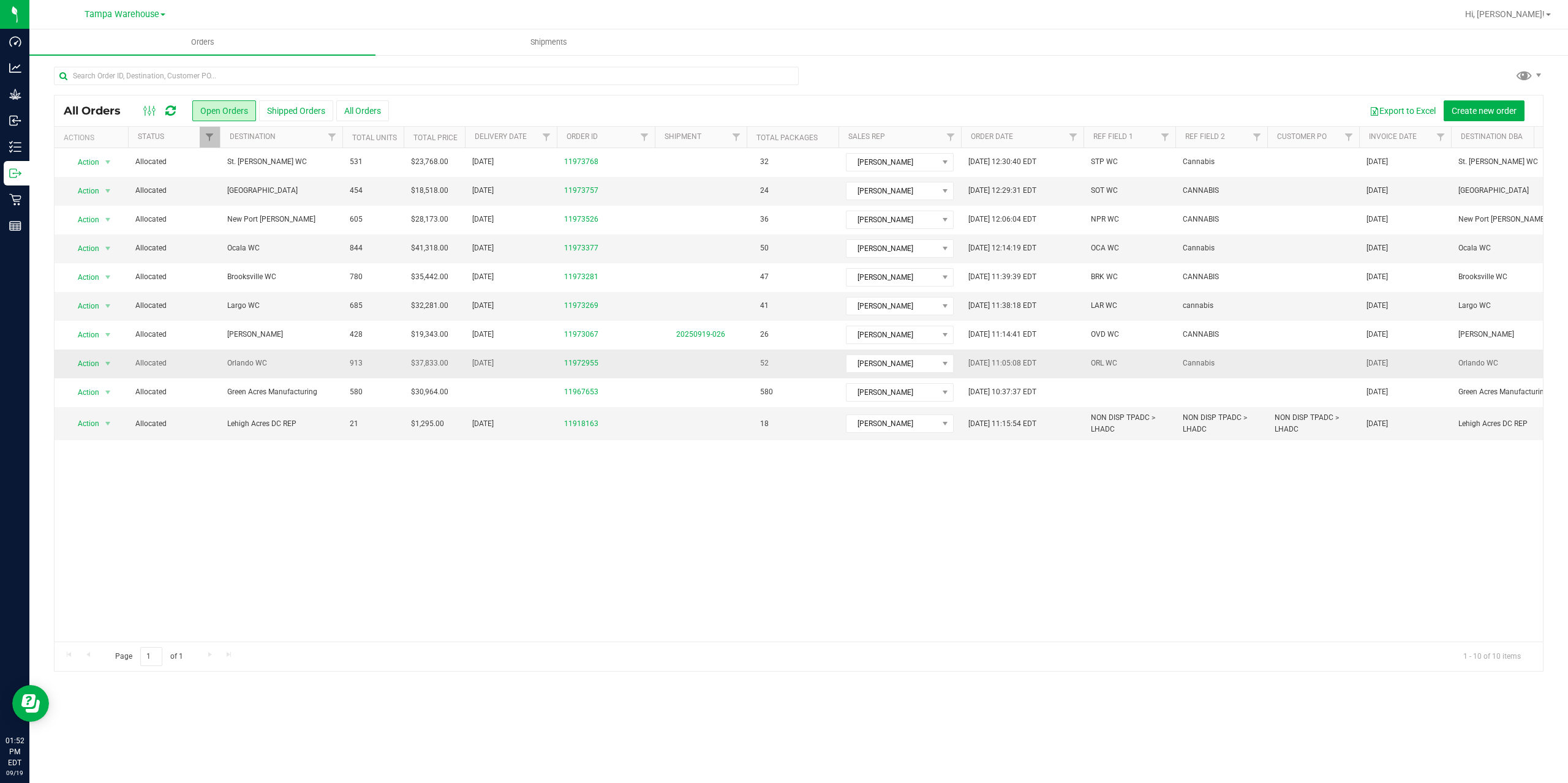
click at [313, 366] on span "Orlando WC" at bounding box center [281, 364] width 108 height 11
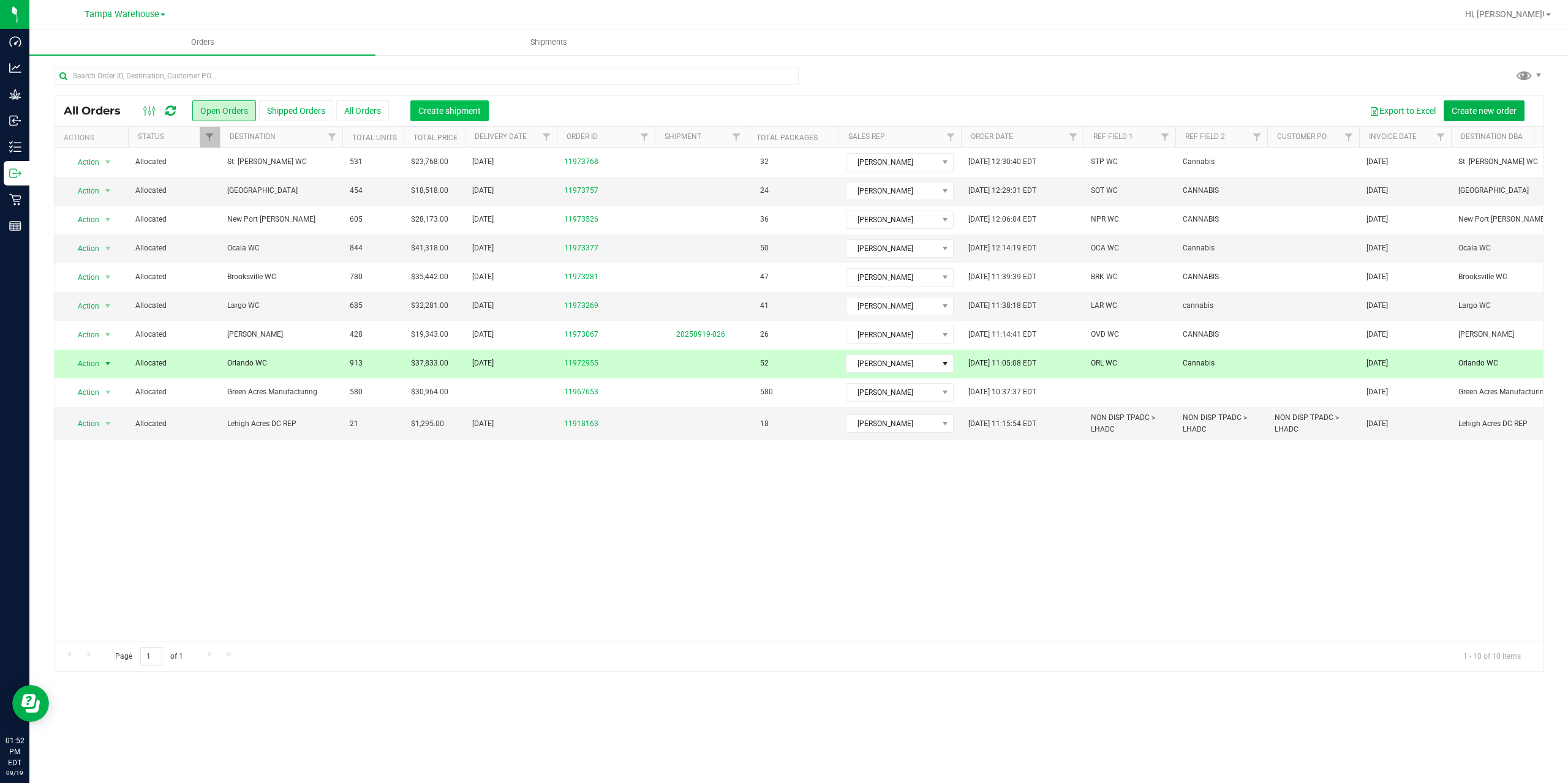
click at [415, 110] on button "Create shipment" at bounding box center [450, 111] width 79 height 21
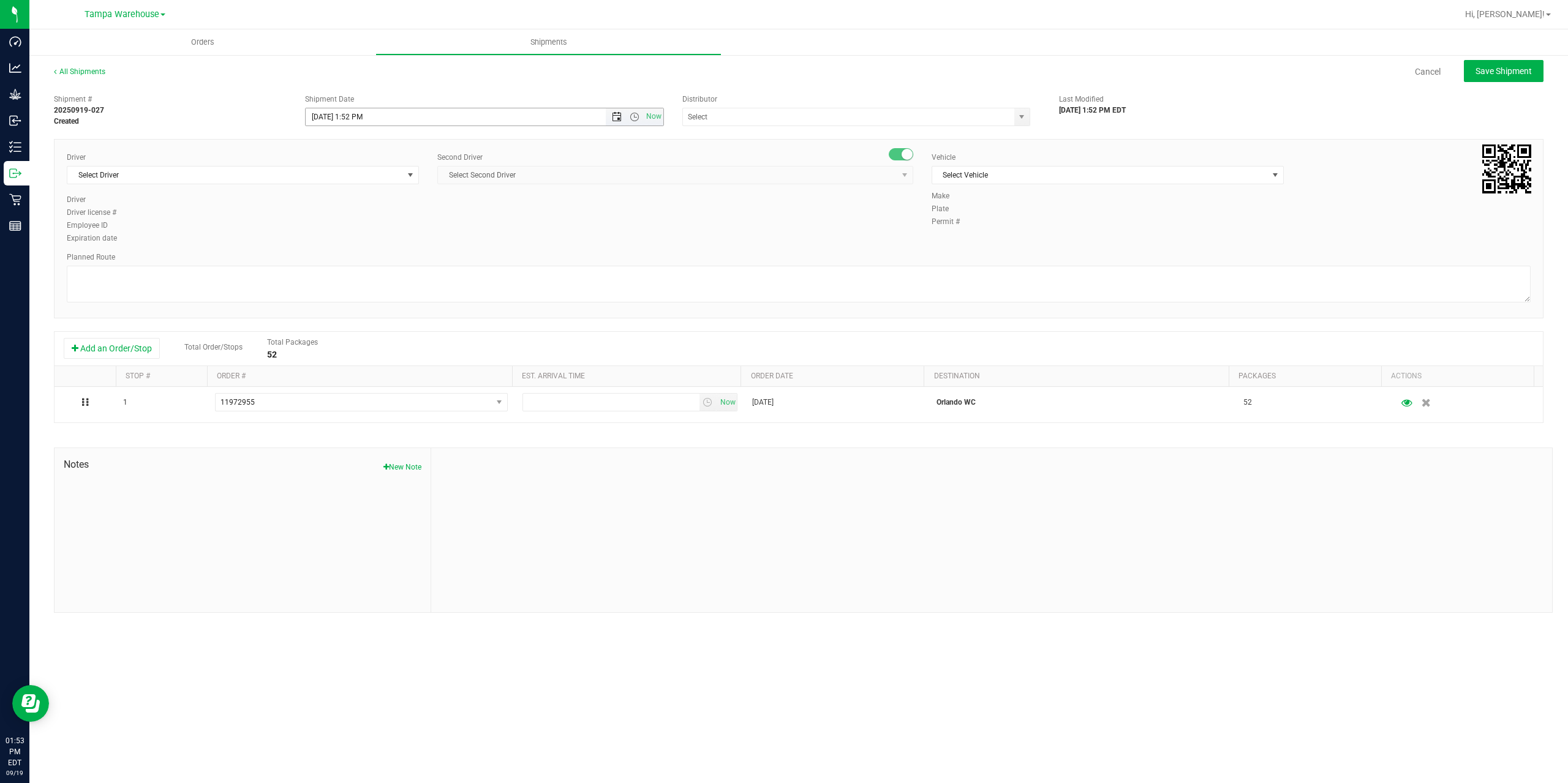
click at [615, 120] on span "Open the date view" at bounding box center [617, 117] width 10 height 10
click at [334, 245] on link "22" at bounding box center [334, 241] width 18 height 19
click at [637, 118] on span "Open the time view" at bounding box center [635, 117] width 10 height 10
click at [402, 217] on li "6:30 AM" at bounding box center [484, 219] width 356 height 16
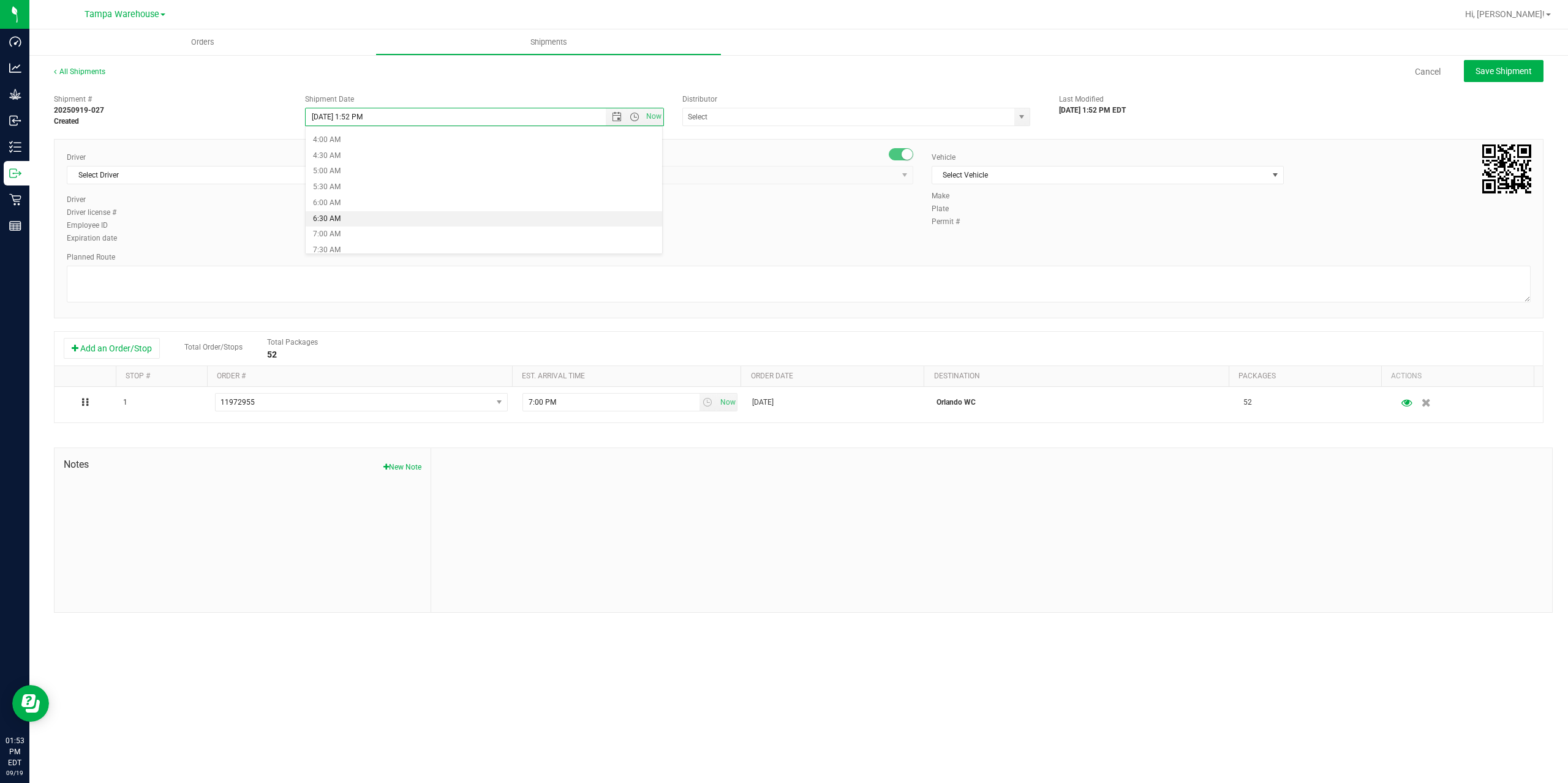
type input "9/22/2025 6:30 AM"
click at [724, 121] on input "text" at bounding box center [844, 117] width 321 height 17
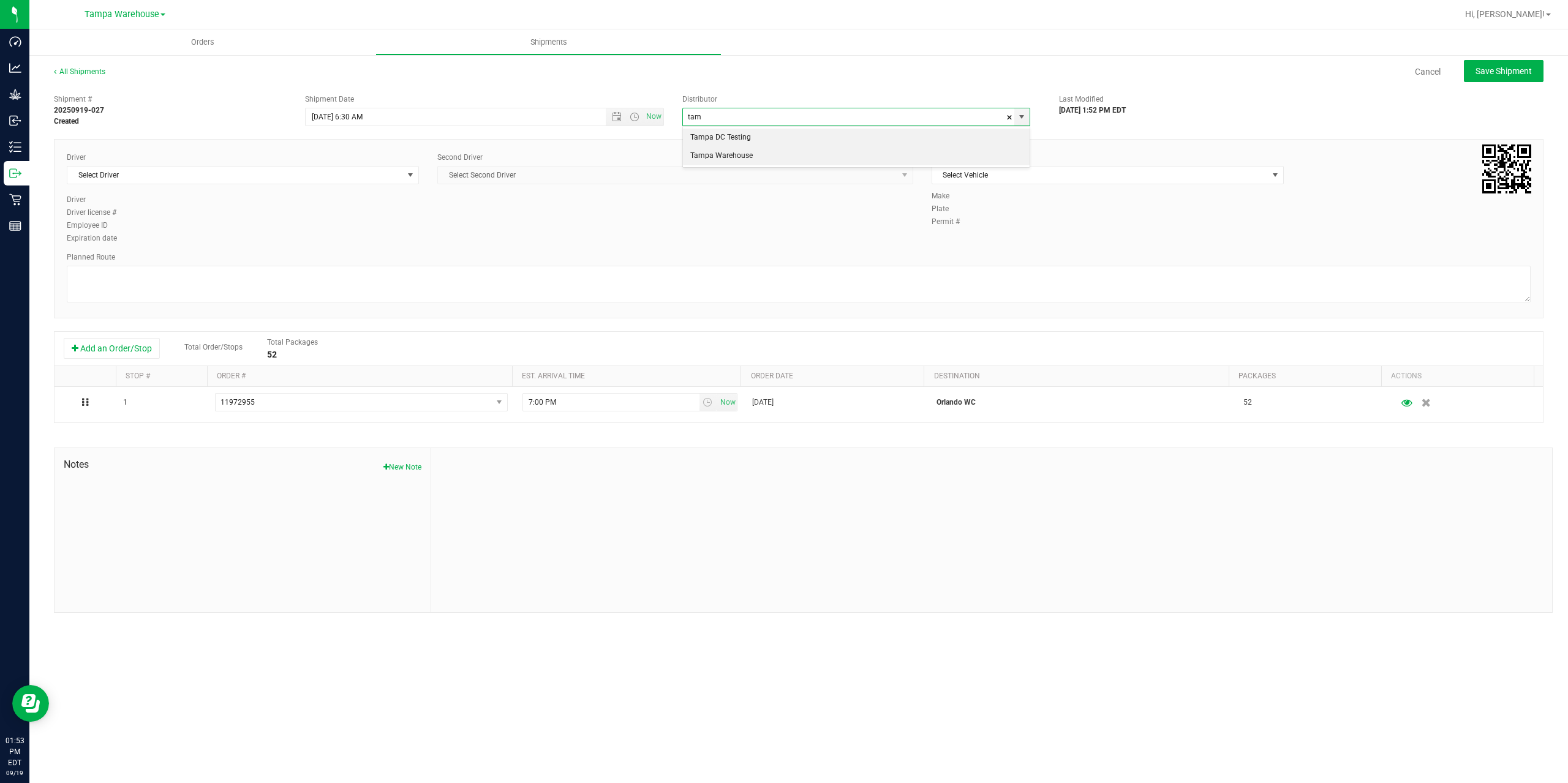
click at [730, 155] on li "Tampa Warehouse" at bounding box center [856, 156] width 347 height 19
type input "Tampa Warehouse"
click at [259, 174] on span "Select Driver" at bounding box center [235, 174] width 336 height 17
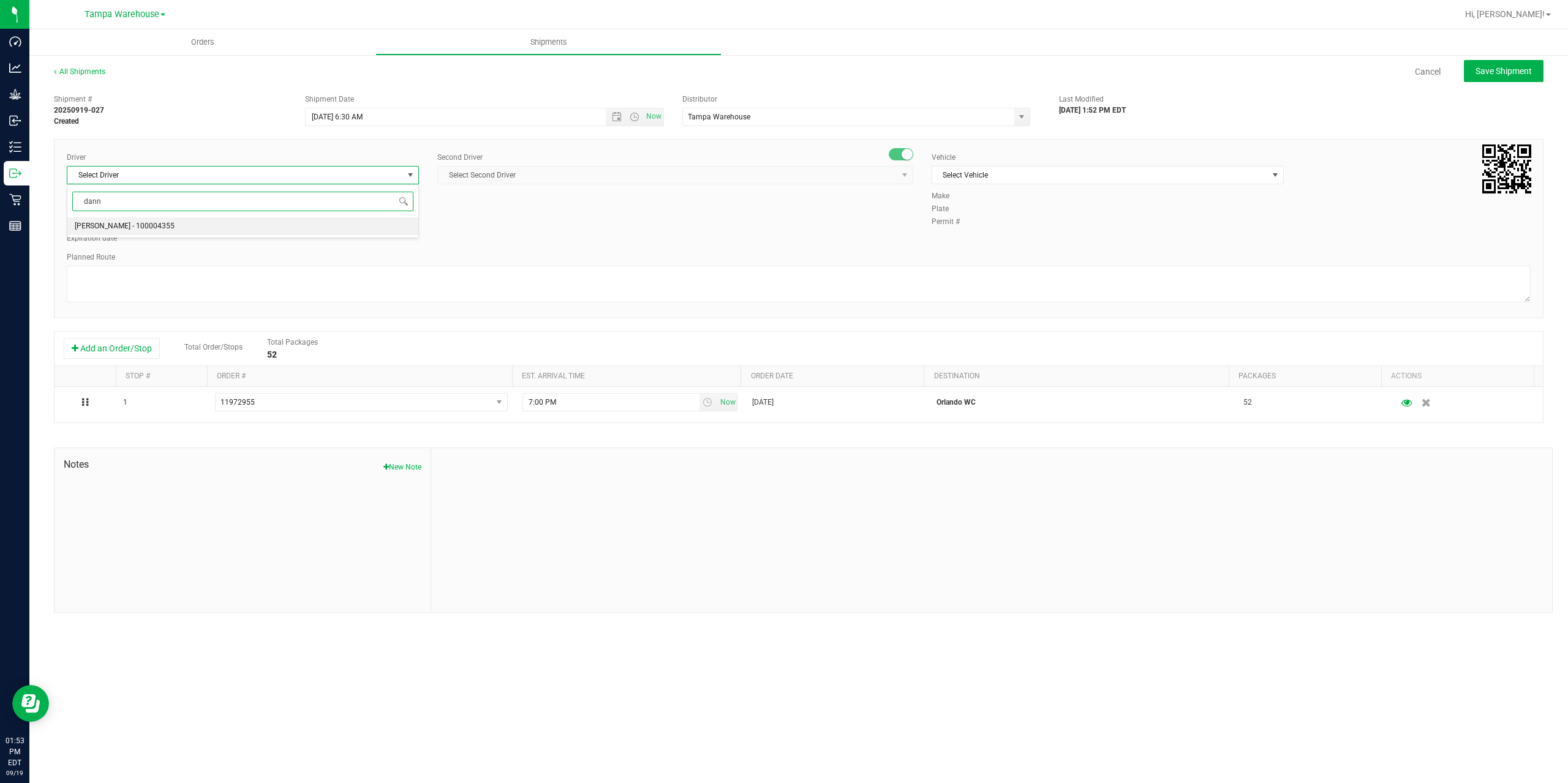
click at [195, 229] on li "[PERSON_NAME] - 100004355" at bounding box center [243, 226] width 351 height 19
type input "dann"
click at [563, 179] on span "Select Second Driver" at bounding box center [668, 174] width 459 height 17
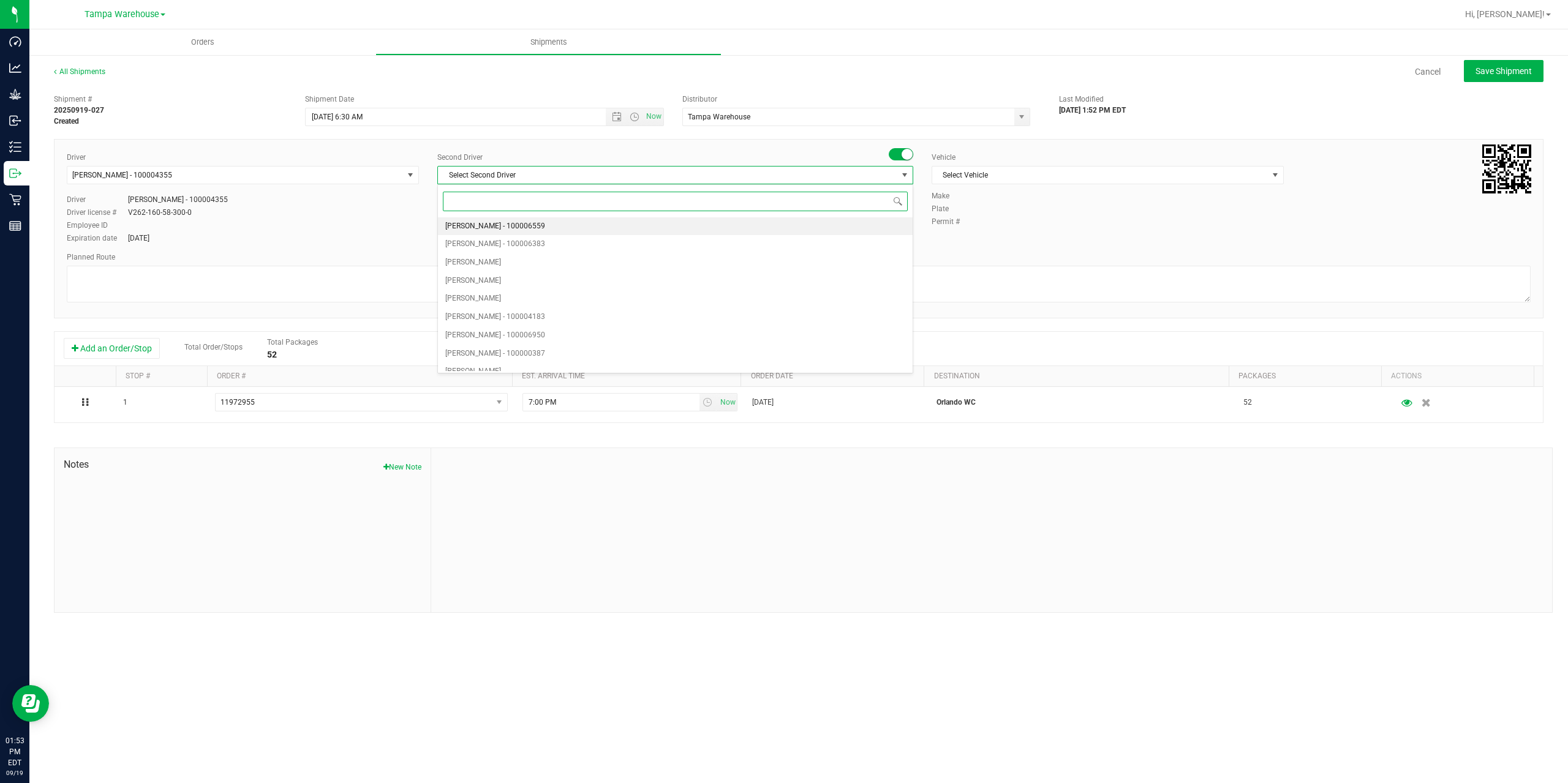
type input "z"
click at [534, 357] on span "[PERSON_NAME] - 100007761" at bounding box center [495, 362] width 100 height 16
click at [990, 169] on span "Select Vehicle" at bounding box center [1101, 174] width 336 height 17
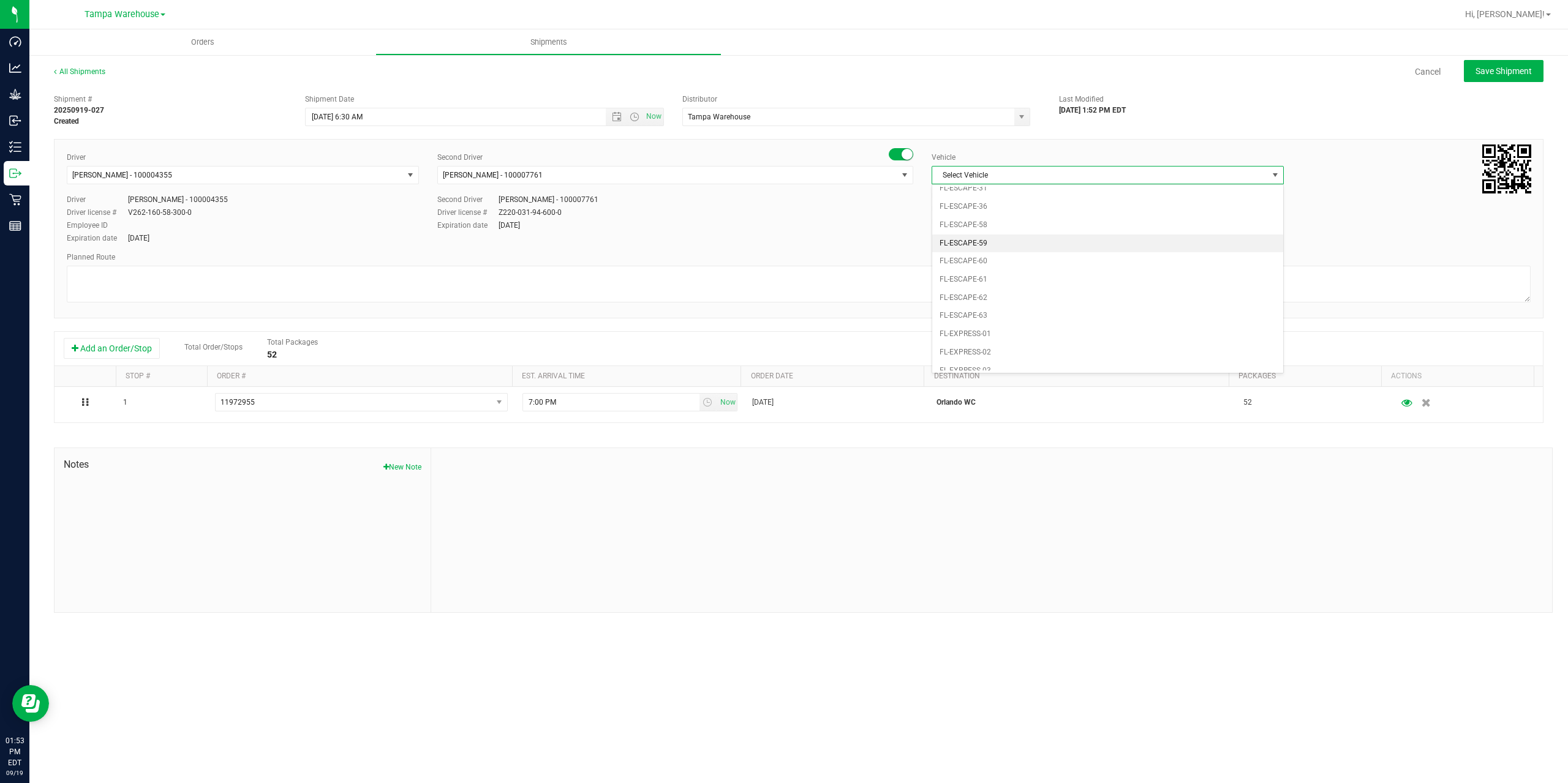
scroll to position [269, 0]
click at [1008, 198] on li "FL-EXPRESS-01" at bounding box center [1108, 200] width 351 height 19
click at [917, 264] on div "Planned Route" at bounding box center [799, 278] width 1464 height 54
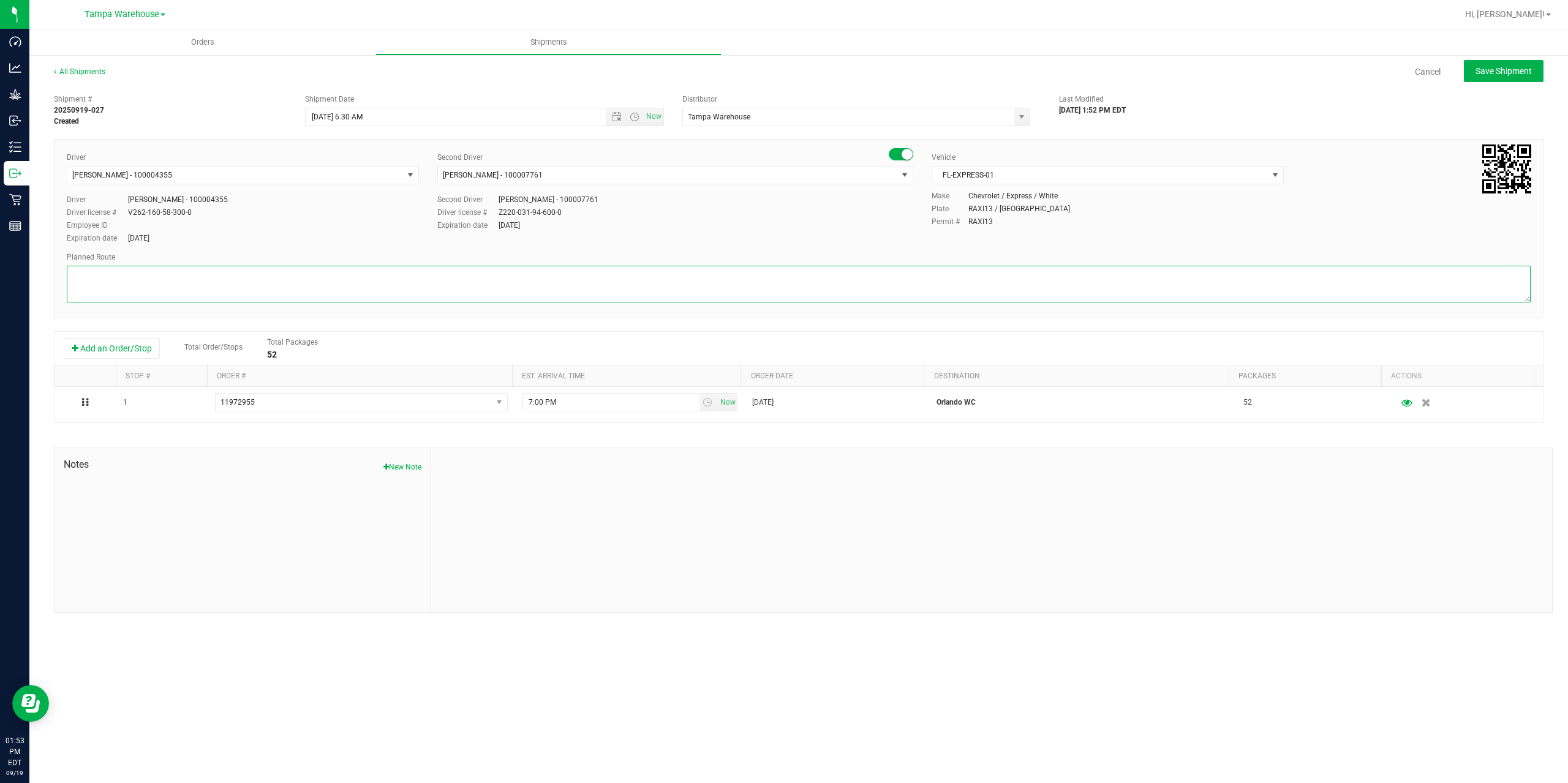
click at [915, 267] on textarea at bounding box center [799, 284] width 1464 height 37
paste textarea "Deltona WC Oviedo WC Colonial WC Orlando WC Clermont WC Winter Haven WC Lakelan…"
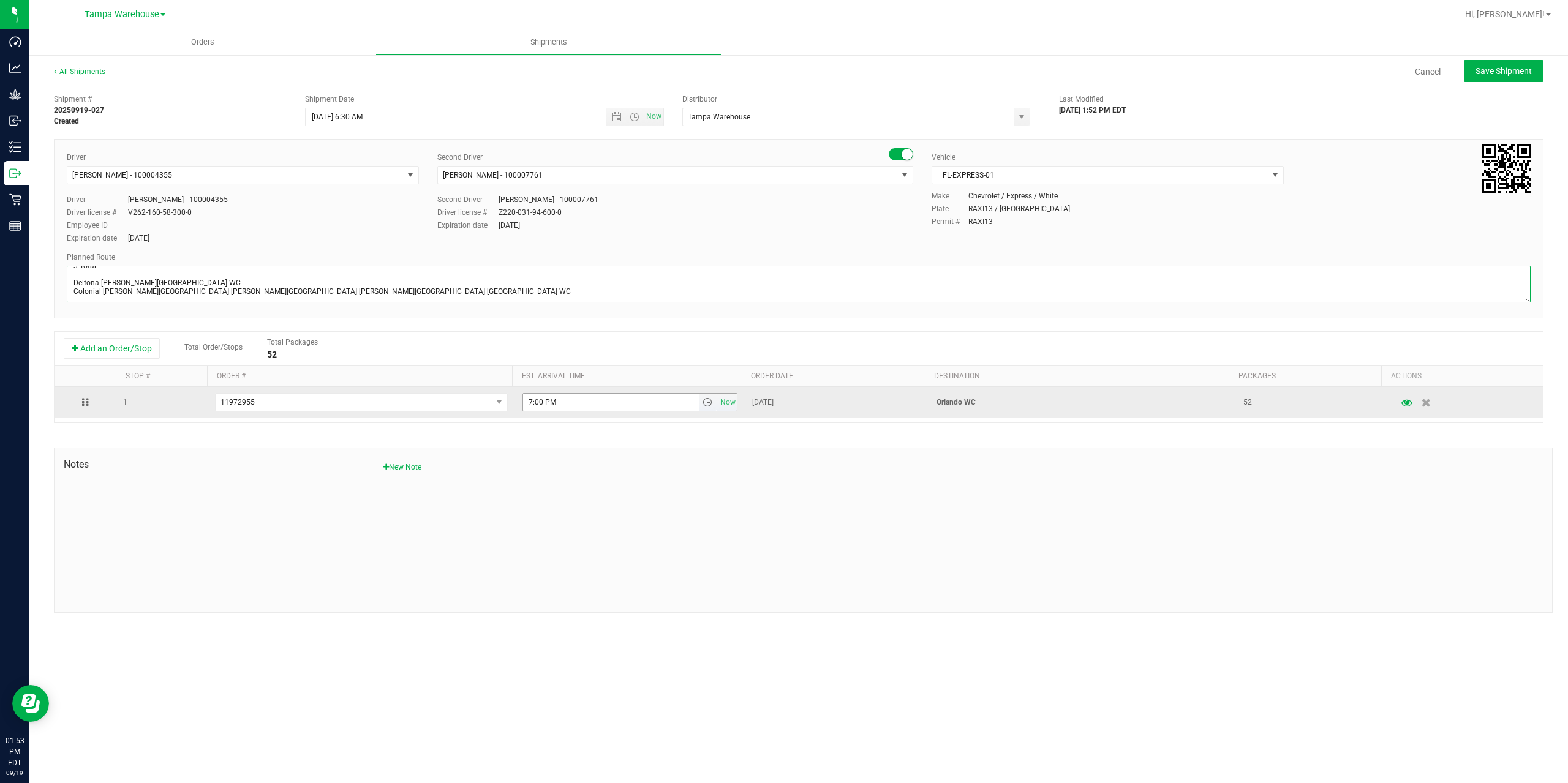
click at [703, 402] on span "select" at bounding box center [708, 402] width 10 height 10
type textarea "Orlando WC 3 Total Deltona WC Oviedo WC Colonial WC Orlando WC Clermont WC Wint…"
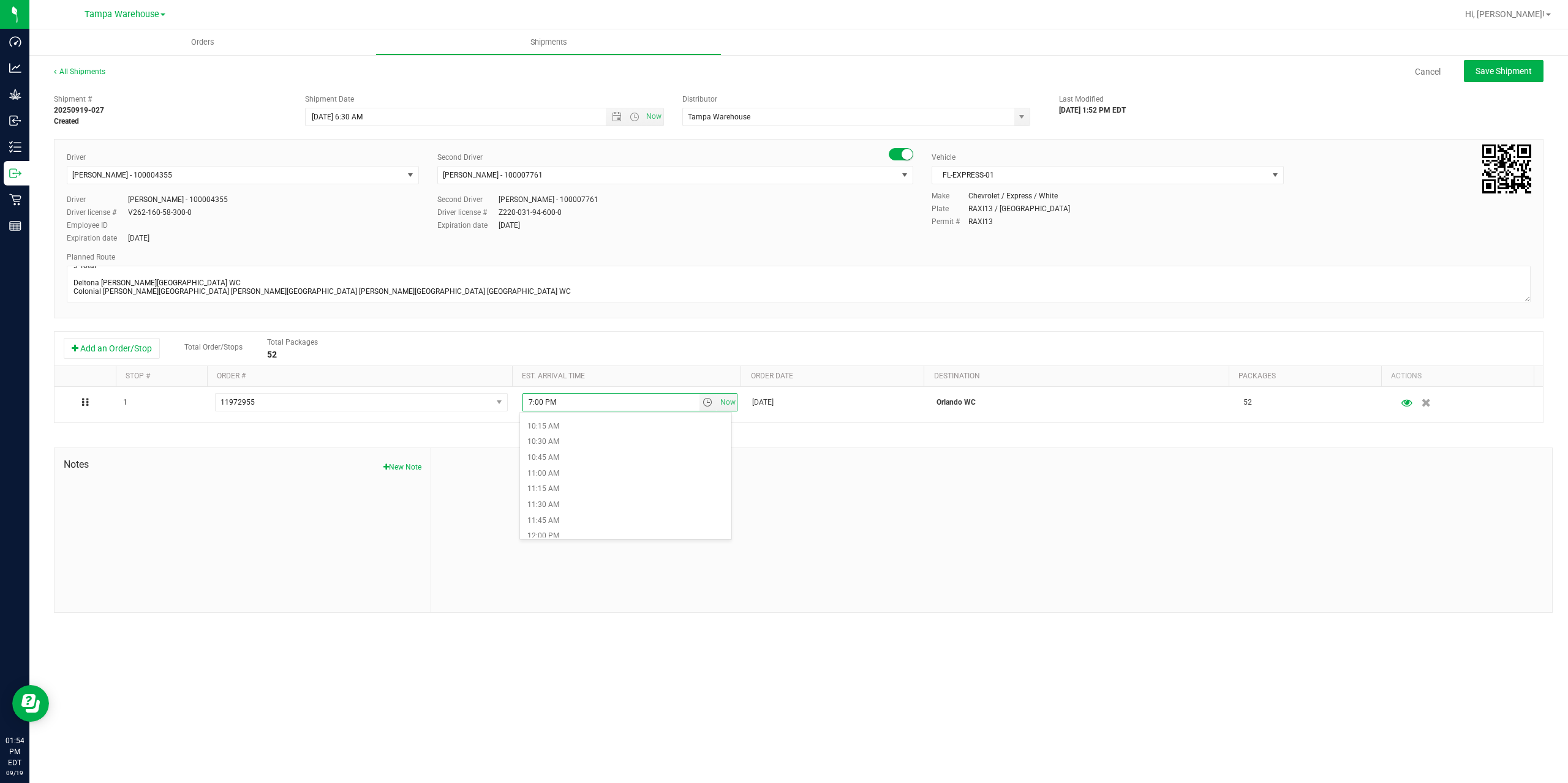
scroll to position [673, 0]
click at [607, 531] on li "12:30 PM" at bounding box center [626, 536] width 211 height 16
click at [1495, 75] on span "Save Shipment" at bounding box center [1503, 71] width 56 height 10
type input "9/22/2025 10:30 AM"
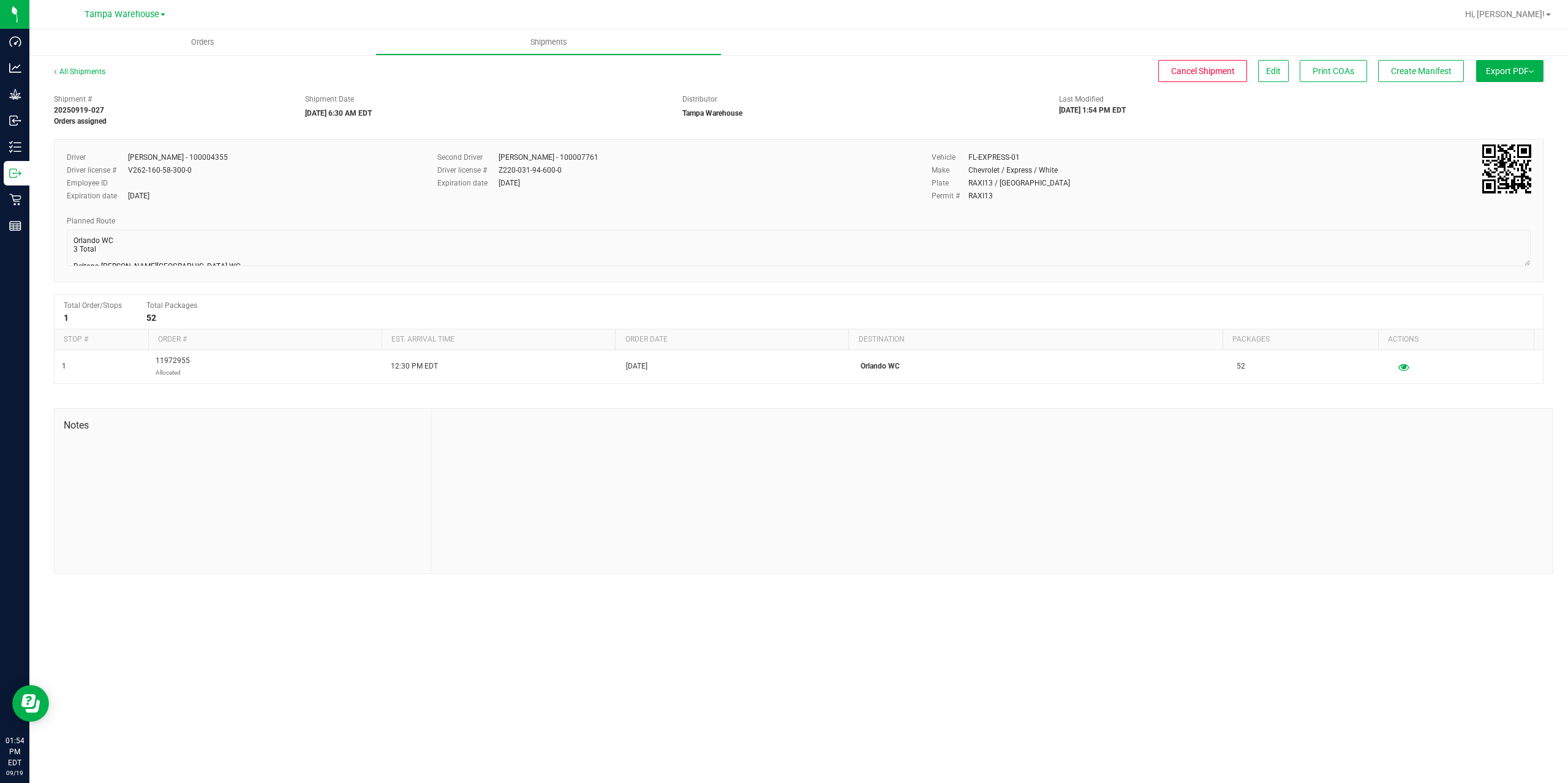
click at [1495, 75] on span "Export PDF" at bounding box center [1510, 71] width 48 height 10
click at [1493, 104] on li "Manifest by Package ID" at bounding box center [1506, 97] width 123 height 19
click at [1400, 71] on span "Create Manifest" at bounding box center [1421, 71] width 61 height 10
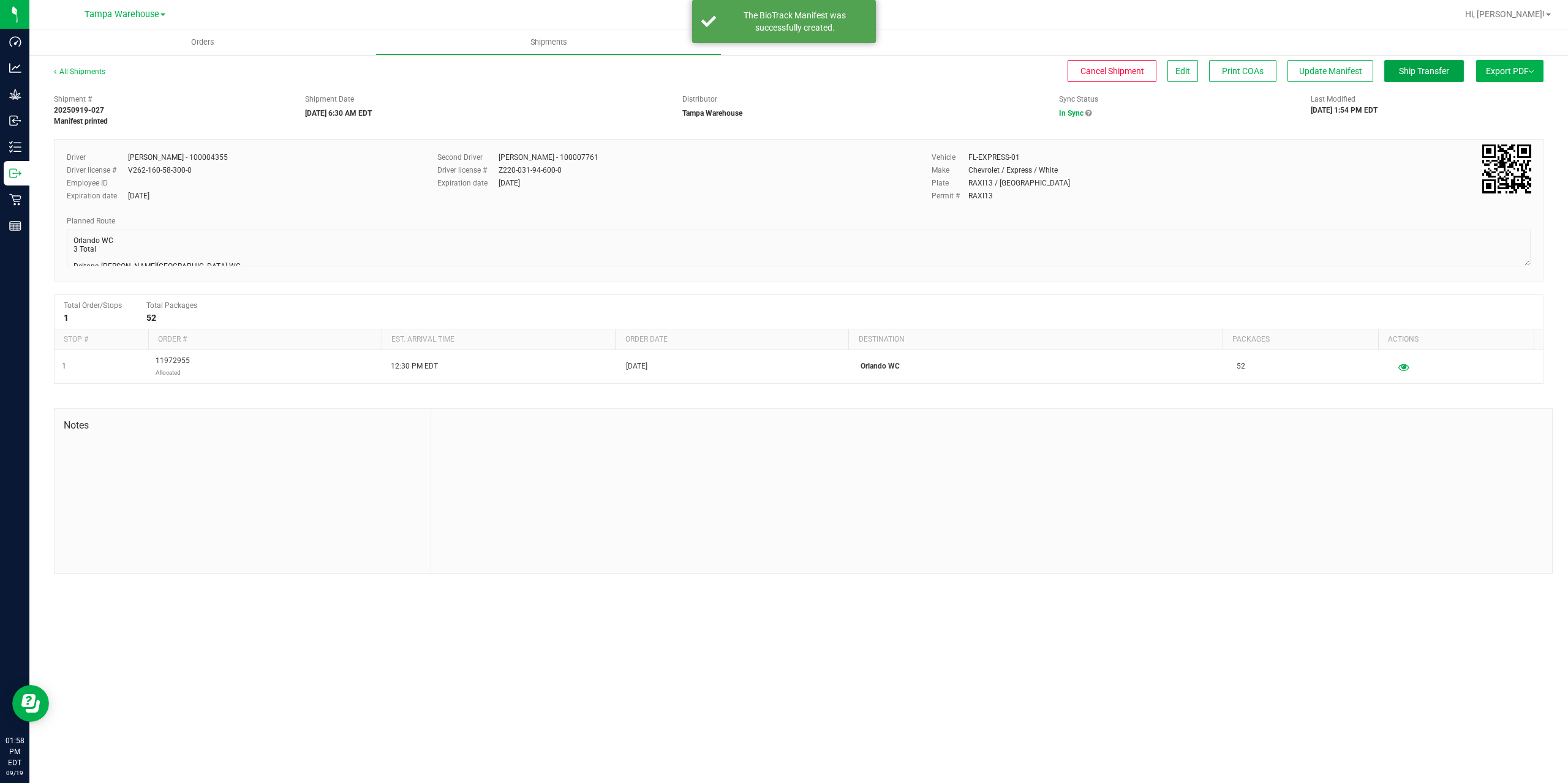
click at [1400, 71] on span "Ship Transfer" at bounding box center [1424, 71] width 50 height 10
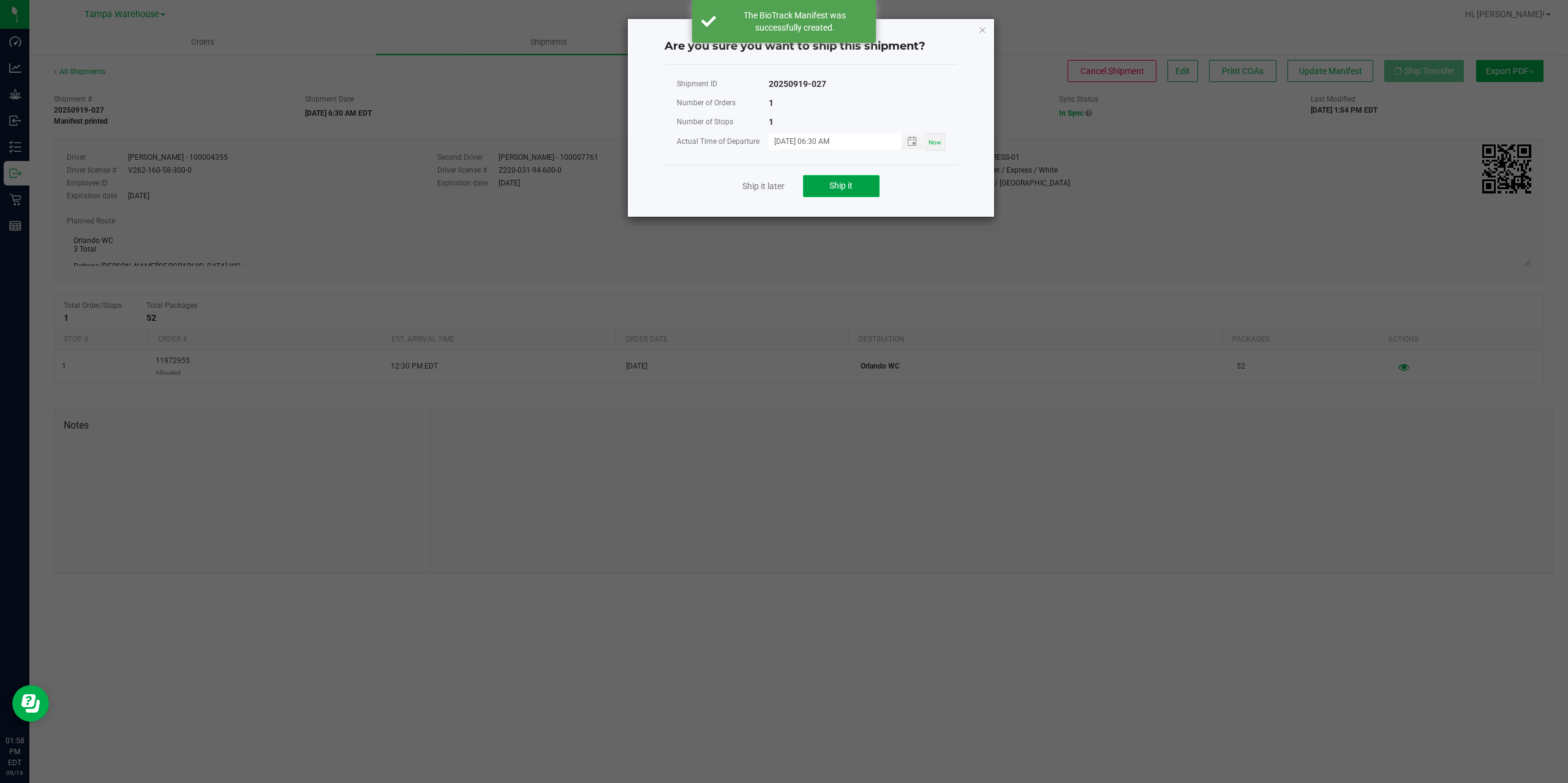
click at [857, 180] on button "Ship it" at bounding box center [841, 186] width 76 height 22
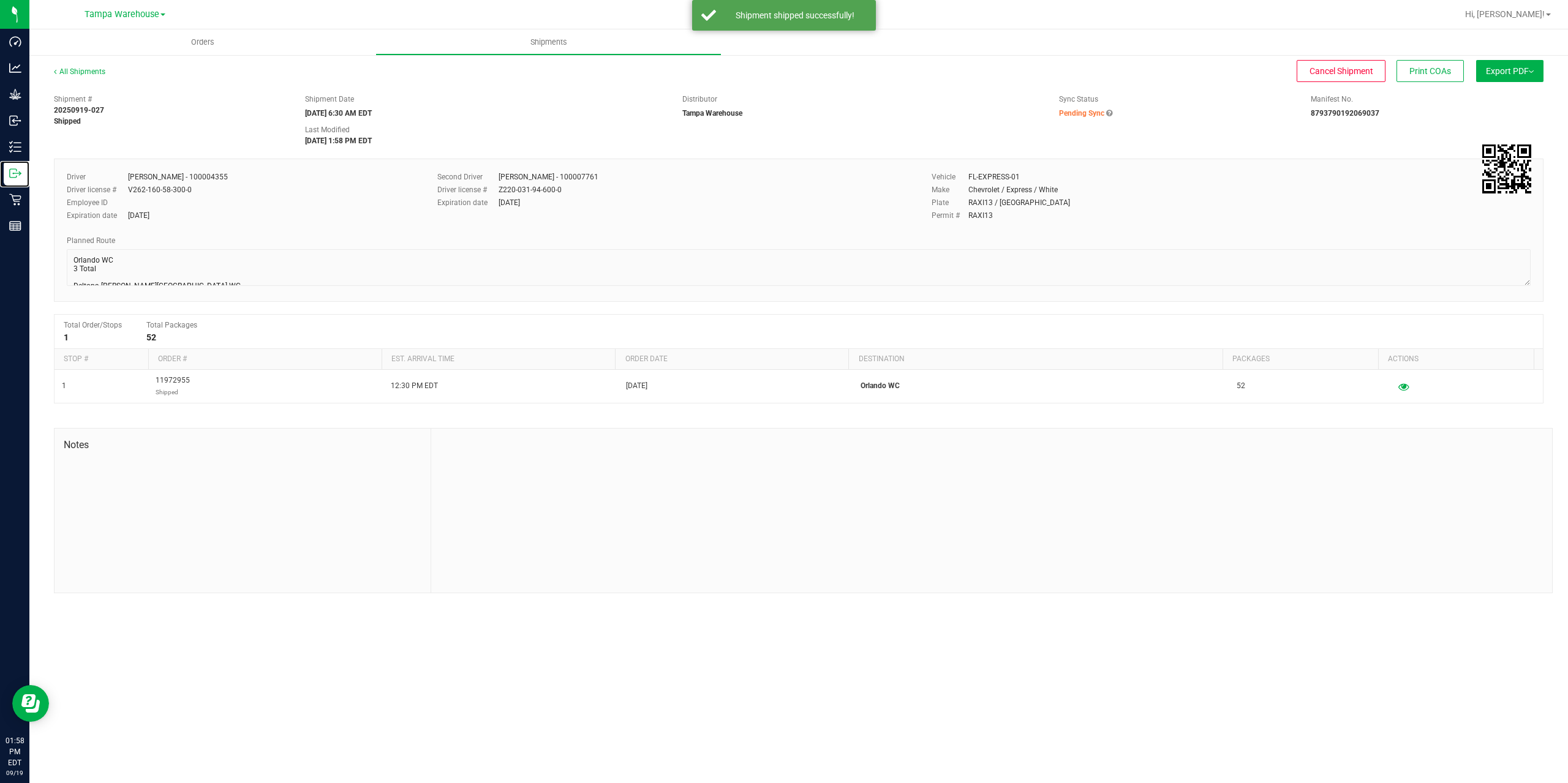
click at [14, 174] on icon at bounding box center [15, 173] width 12 height 12
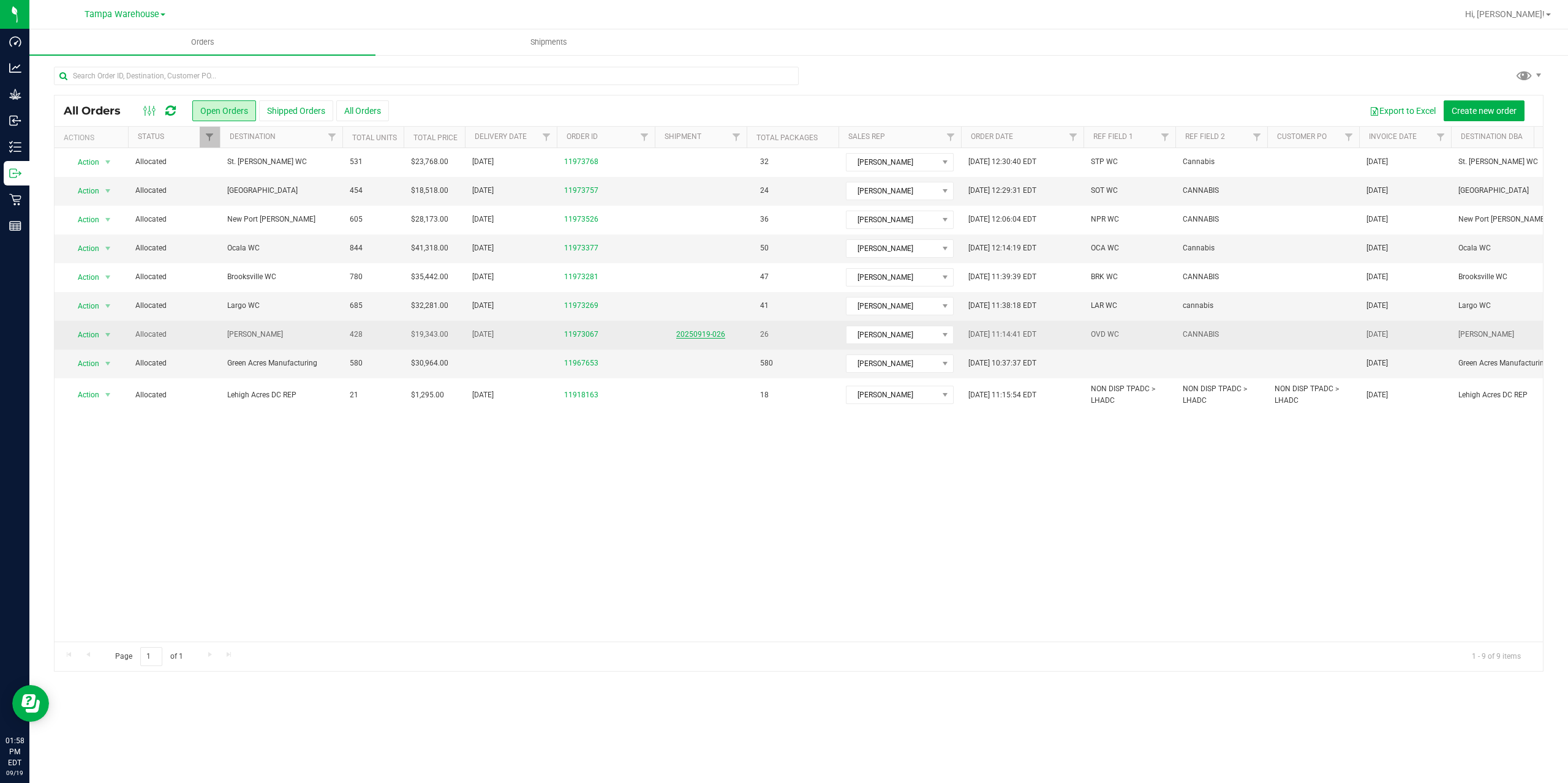
click at [705, 337] on link "20250919-026" at bounding box center [700, 334] width 49 height 9
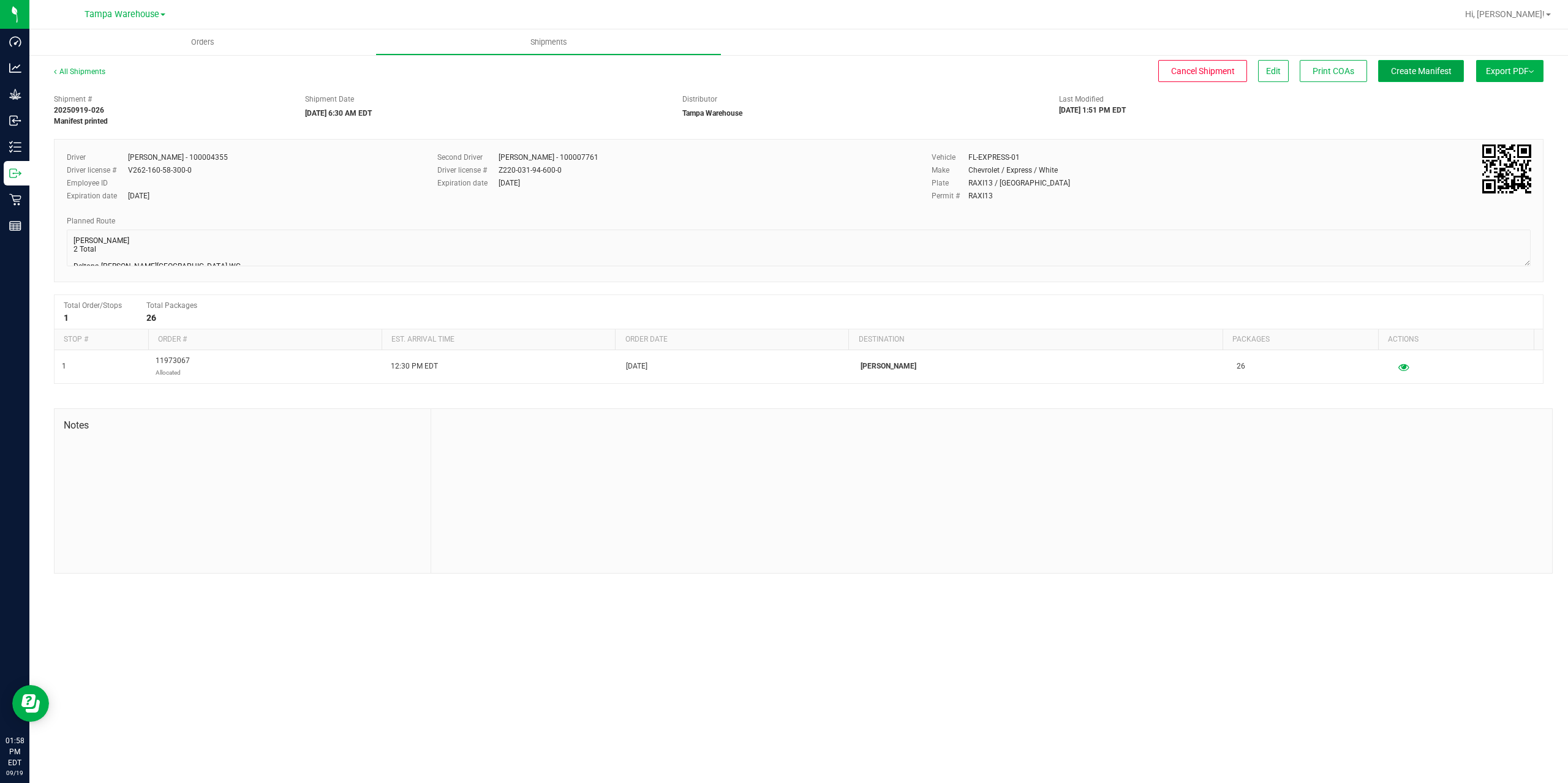
click at [1424, 80] on button "Create Manifest" at bounding box center [1421, 71] width 86 height 22
click at [1425, 77] on button "Ship Transfer" at bounding box center [1424, 71] width 80 height 22
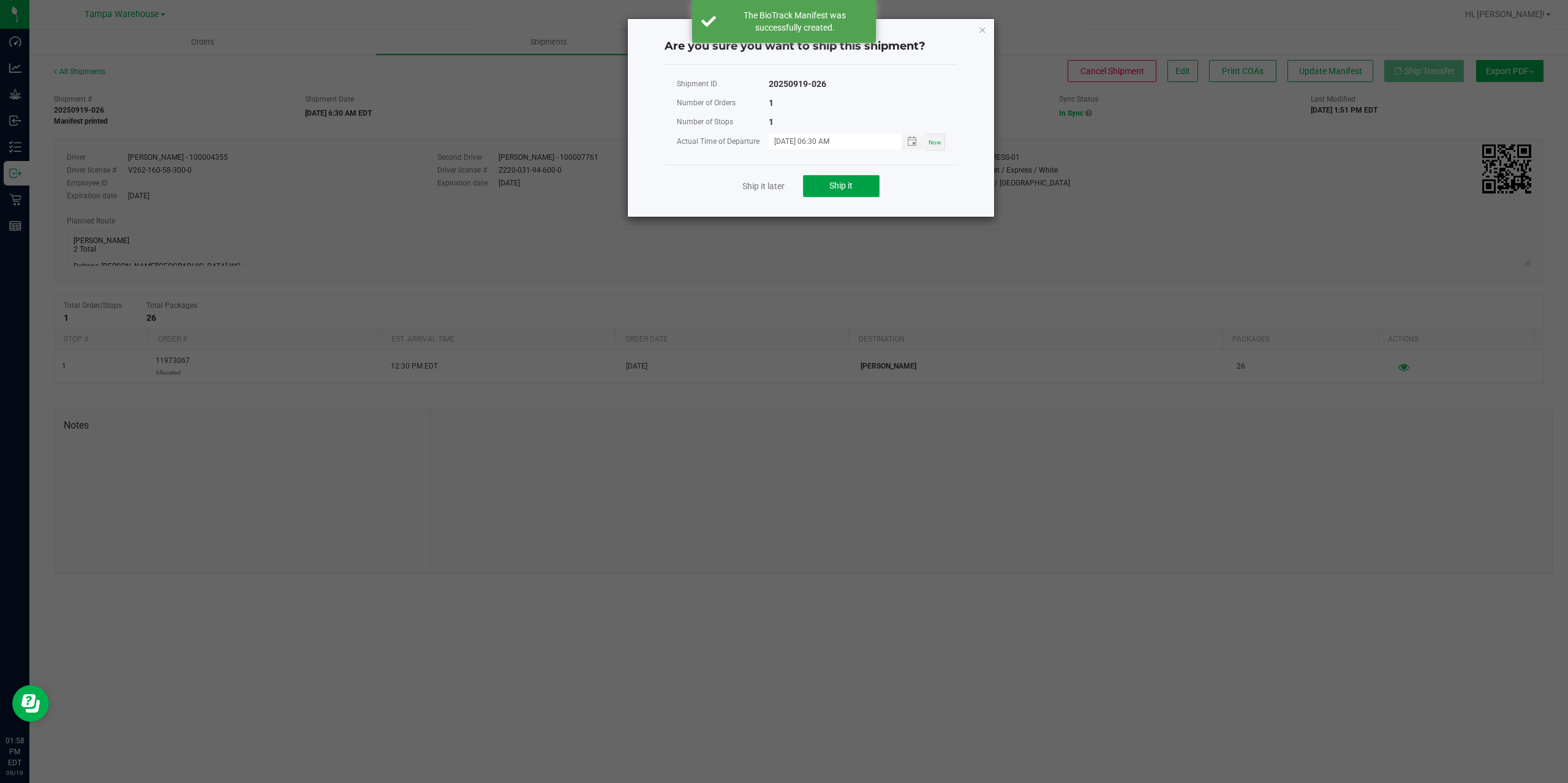
click at [838, 191] on span "Ship it" at bounding box center [841, 186] width 24 height 10
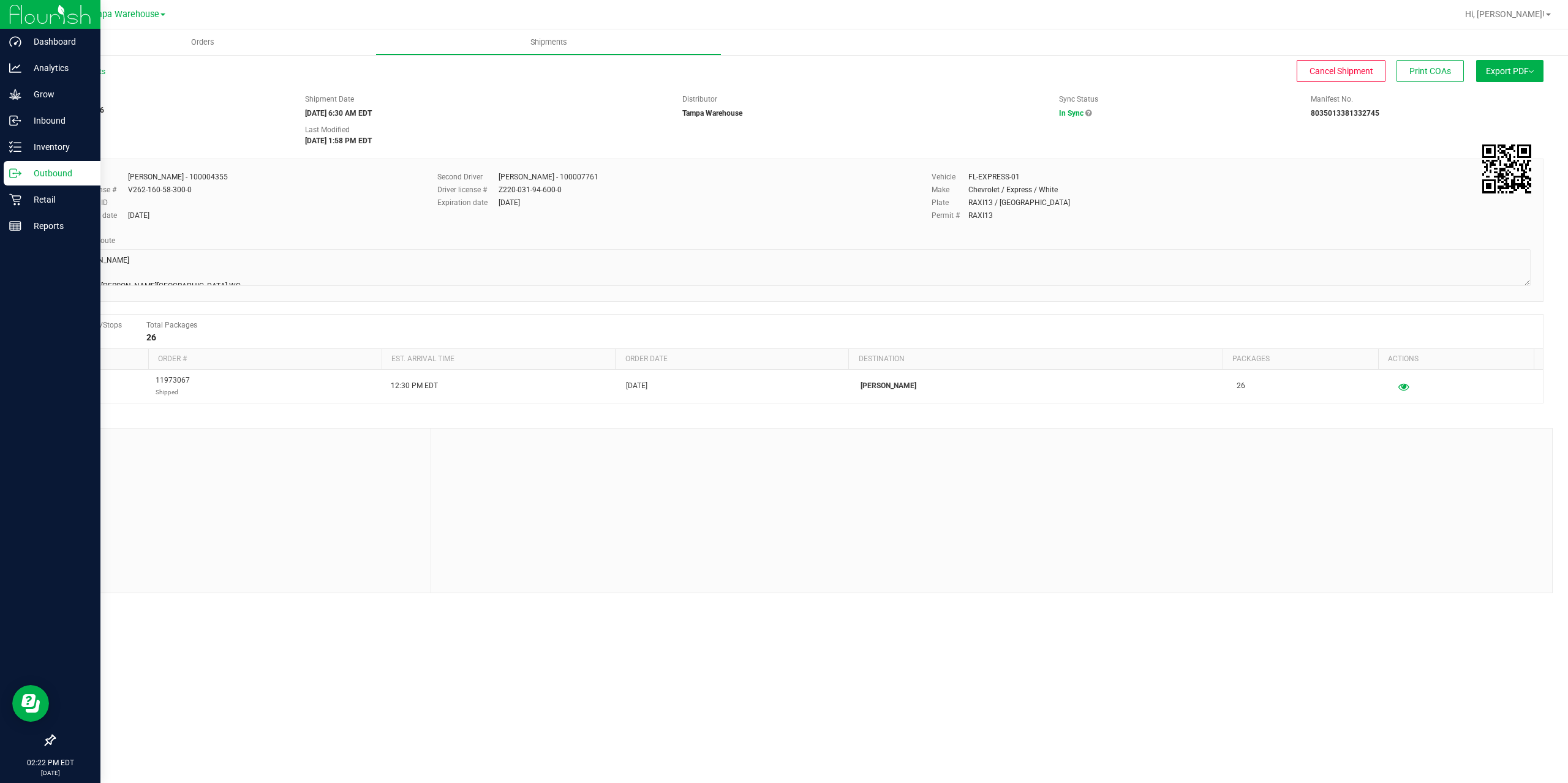
click at [27, 174] on p "Outbound" at bounding box center [58, 174] width 74 height 15
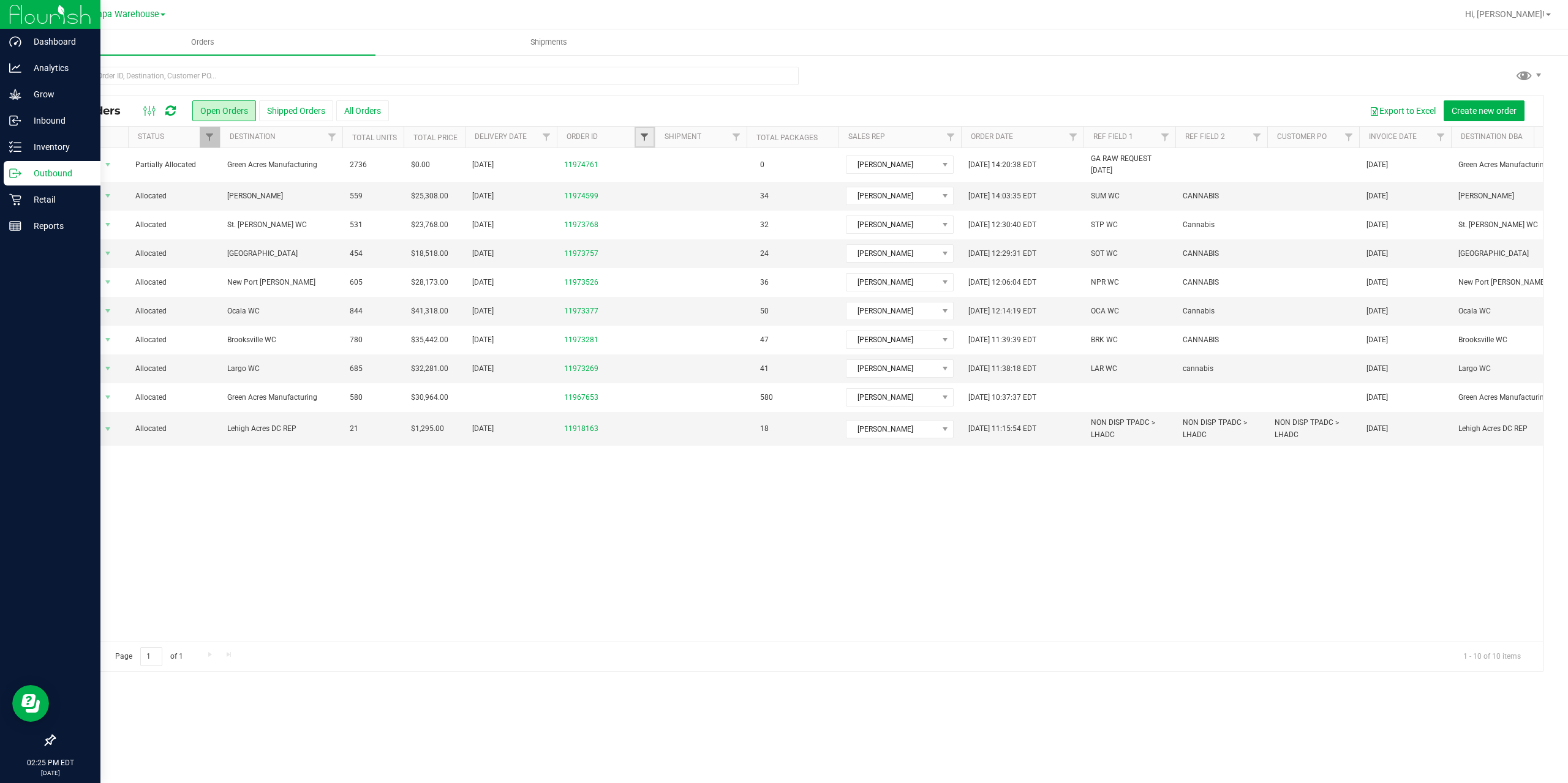
click at [646, 136] on span "Filter" at bounding box center [644, 137] width 10 height 10
type input "3269"
click at [659, 193] on button "Filter" at bounding box center [671, 196] width 58 height 27
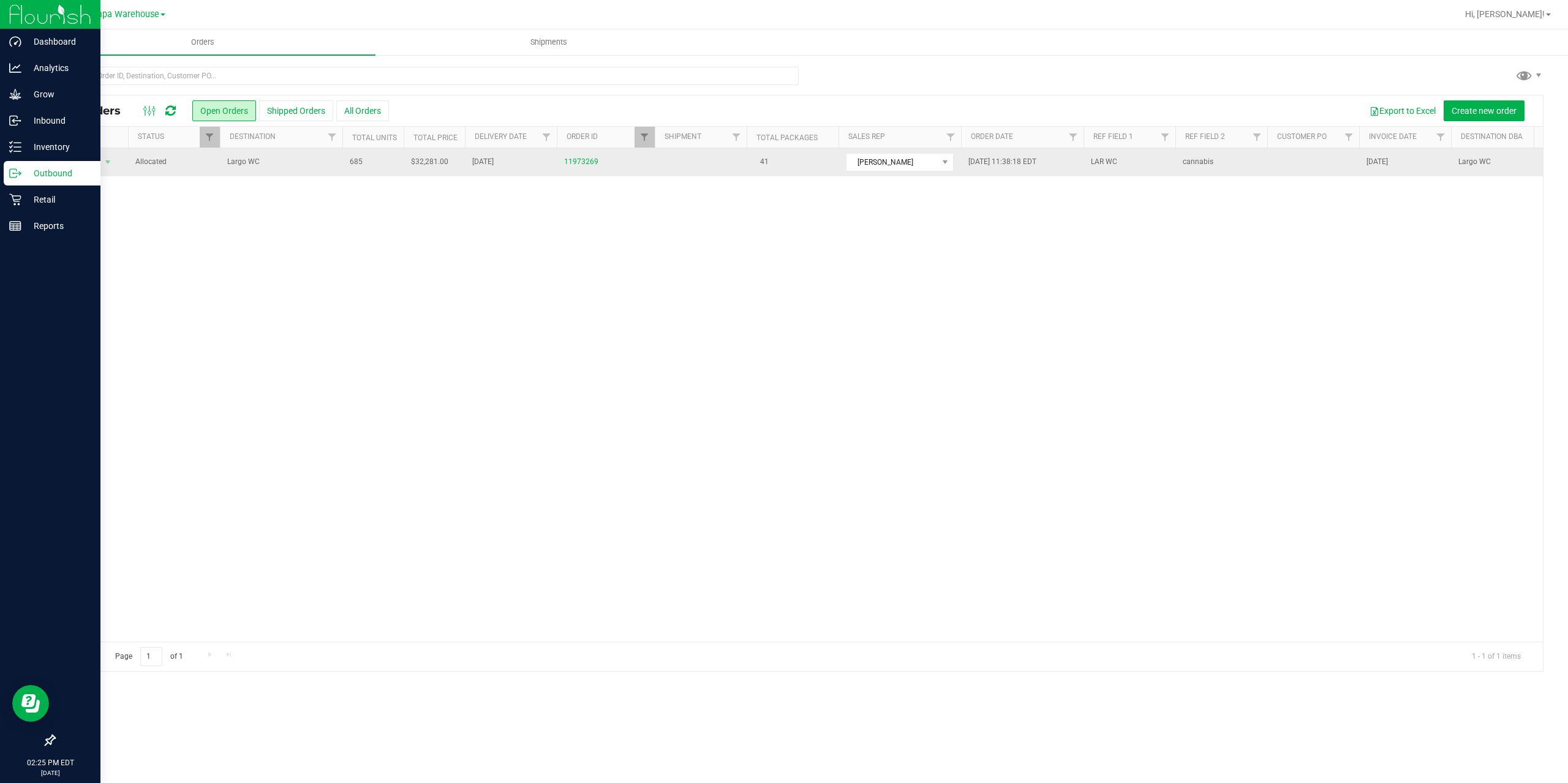
click at [285, 158] on span "Largo WC" at bounding box center [281, 161] width 108 height 11
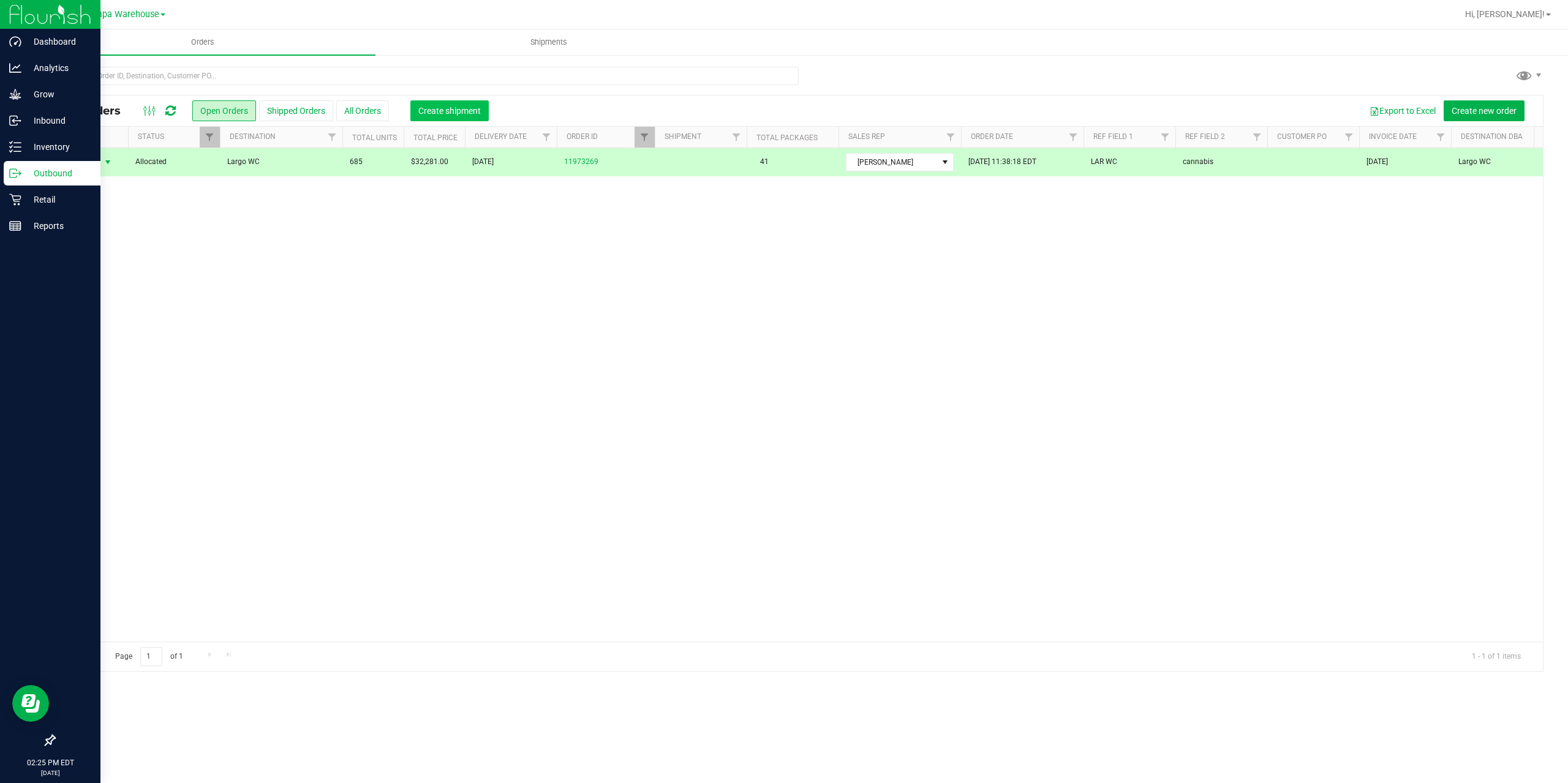
click at [450, 116] on button "Create shipment" at bounding box center [450, 111] width 79 height 21
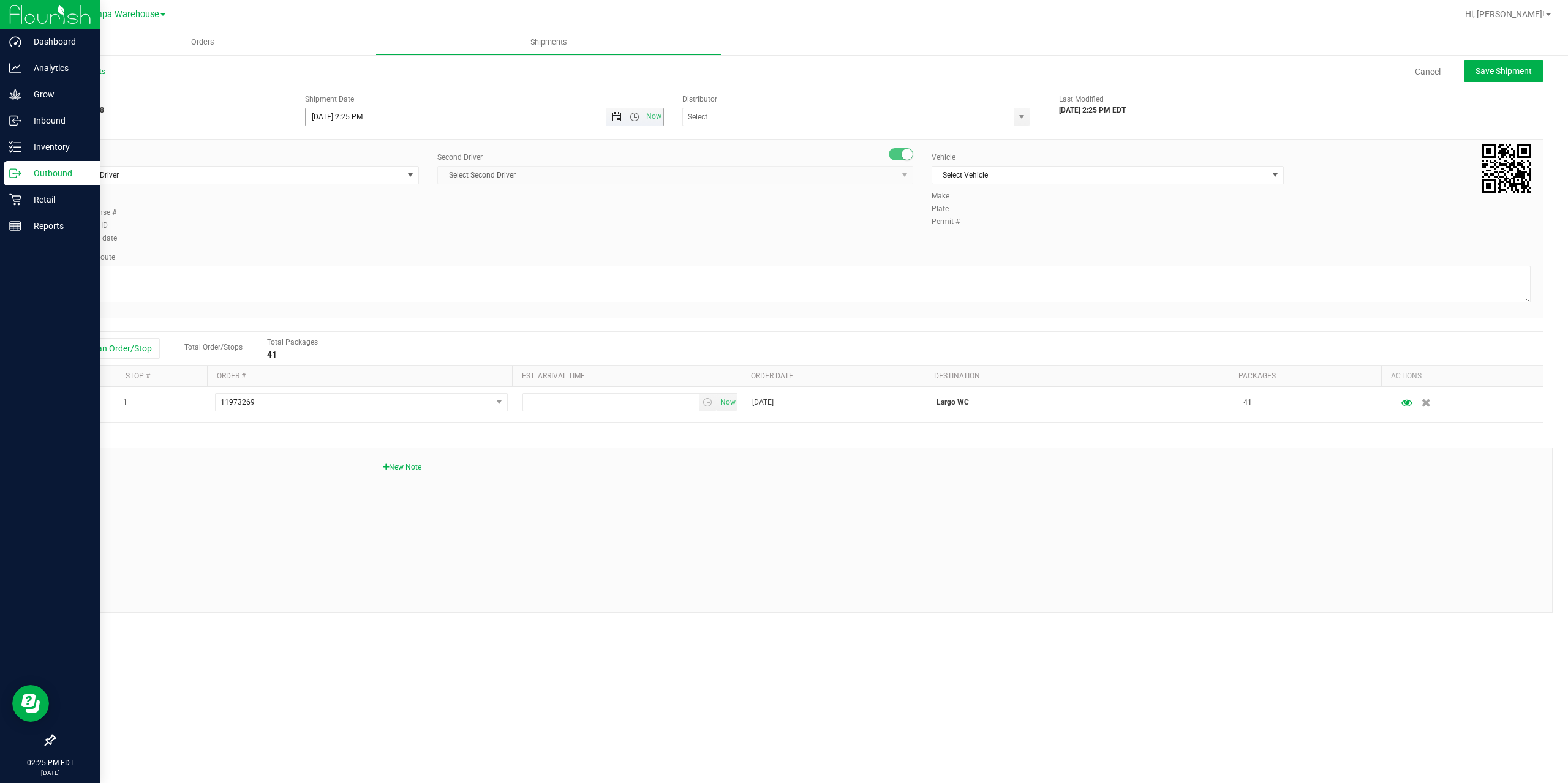
click at [614, 114] on span "Open the date view" at bounding box center [617, 117] width 10 height 10
click at [335, 243] on link "22" at bounding box center [334, 241] width 18 height 19
click at [632, 117] on span "Open the time view" at bounding box center [635, 117] width 10 height 10
click at [406, 223] on li "6:30 AM" at bounding box center [484, 219] width 356 height 16
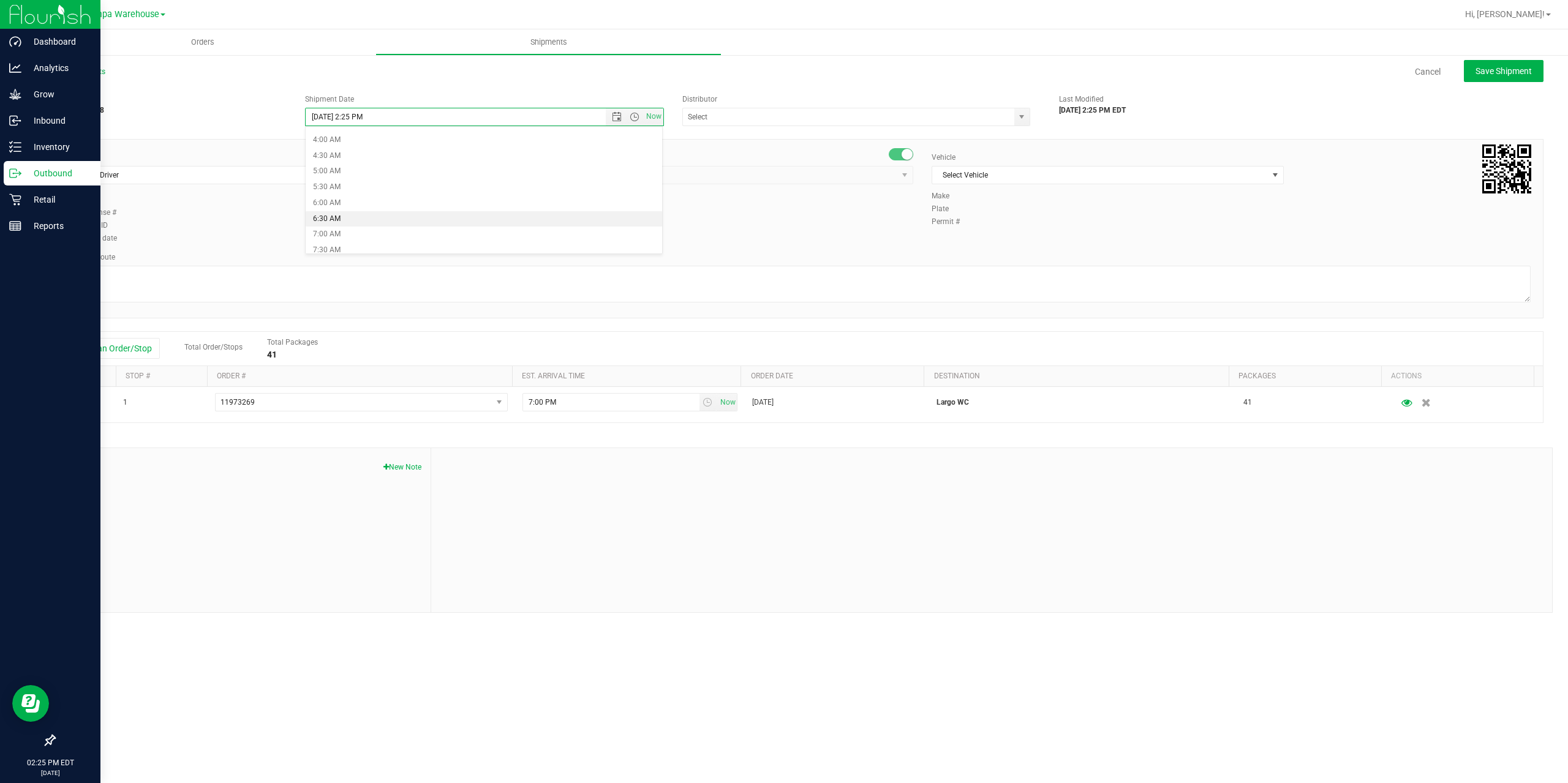
type input "9/22/2025 6:30 AM"
click at [759, 118] on input "text" at bounding box center [844, 117] width 321 height 17
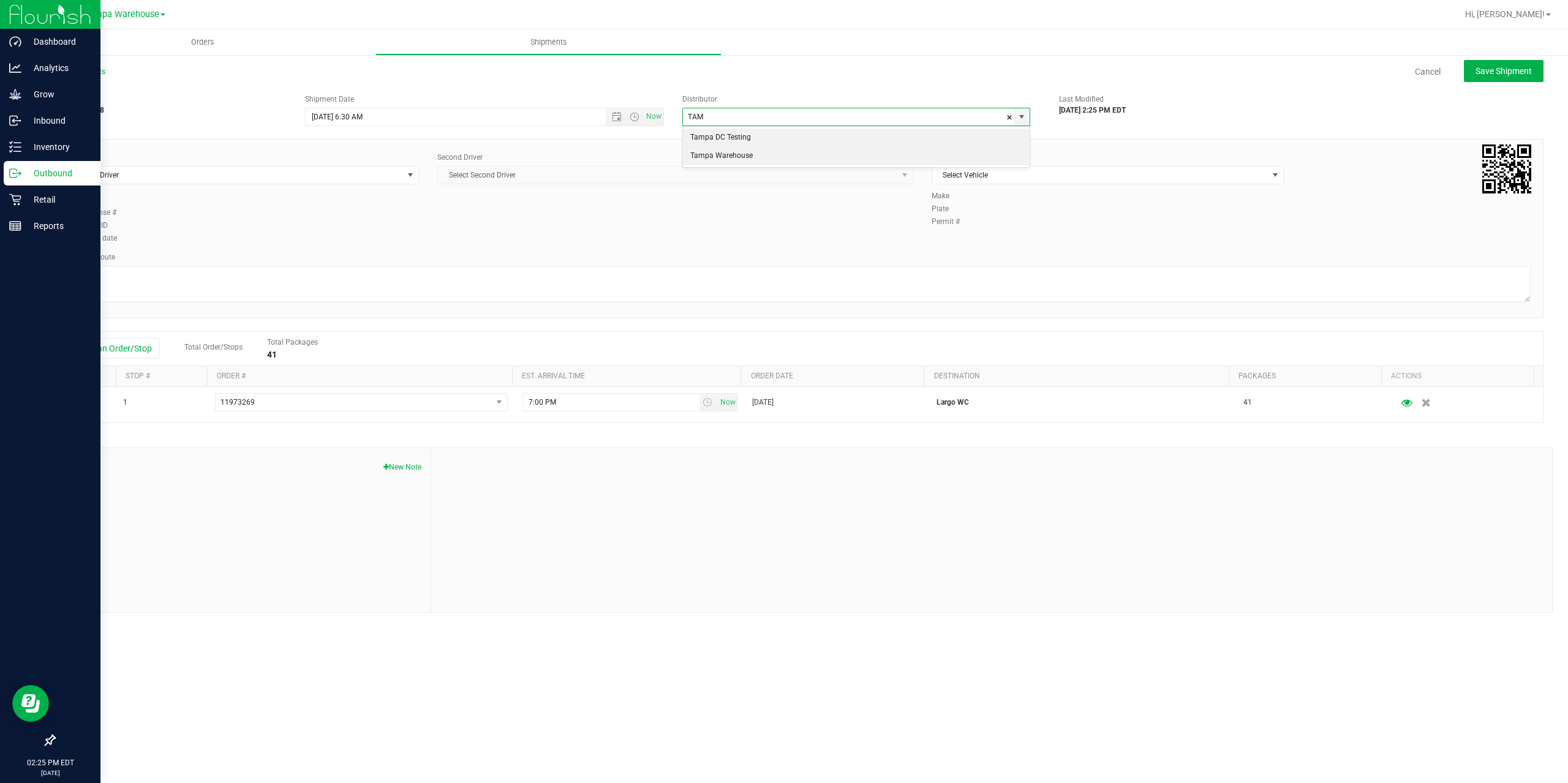
click at [730, 153] on li "Tampa Warehouse" at bounding box center [856, 156] width 347 height 19
type input "Tampa Warehouse"
click at [293, 176] on span "Select Driver" at bounding box center [235, 174] width 336 height 17
click at [265, 171] on span "Select Driver" at bounding box center [235, 174] width 336 height 17
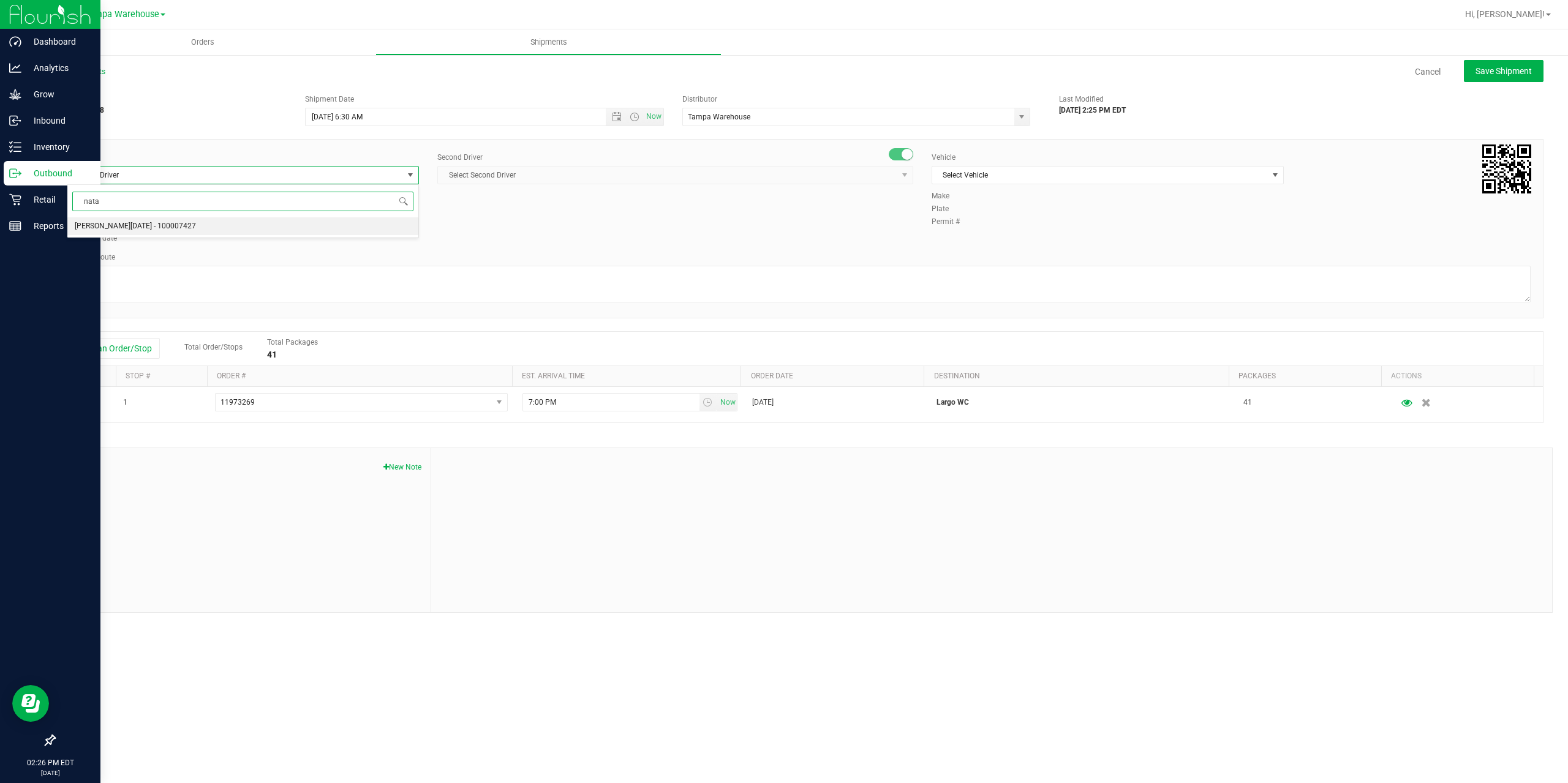
click at [131, 228] on span "[PERSON_NAME][DATE] - 100007427" at bounding box center [135, 226] width 121 height 16
type input "nata"
click at [527, 181] on span "Select Second Driver" at bounding box center [668, 174] width 459 height 17
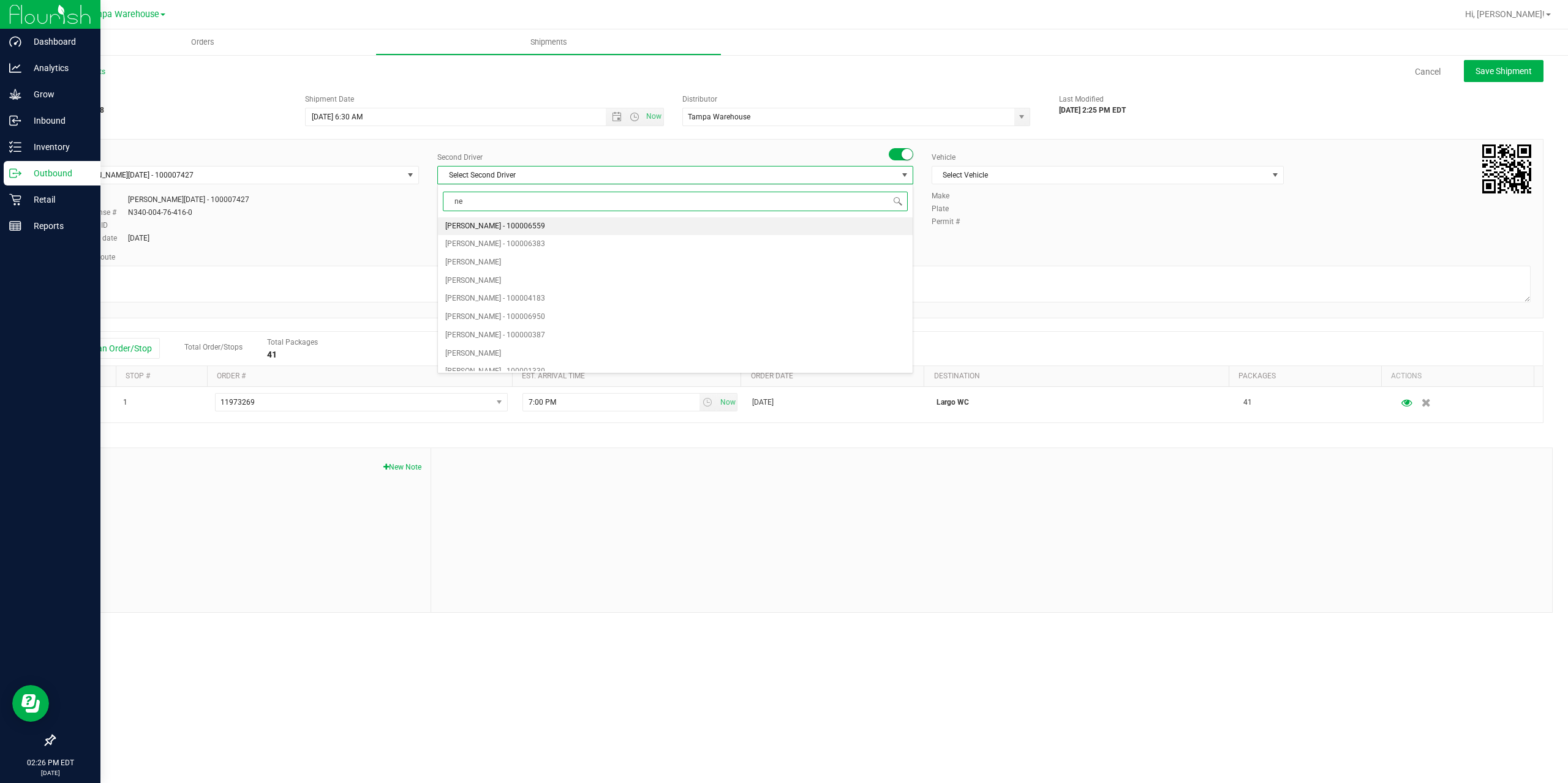
type input "ner"
click at [510, 237] on span "[PERSON_NAME] - 100007191" at bounding box center [495, 244] width 100 height 16
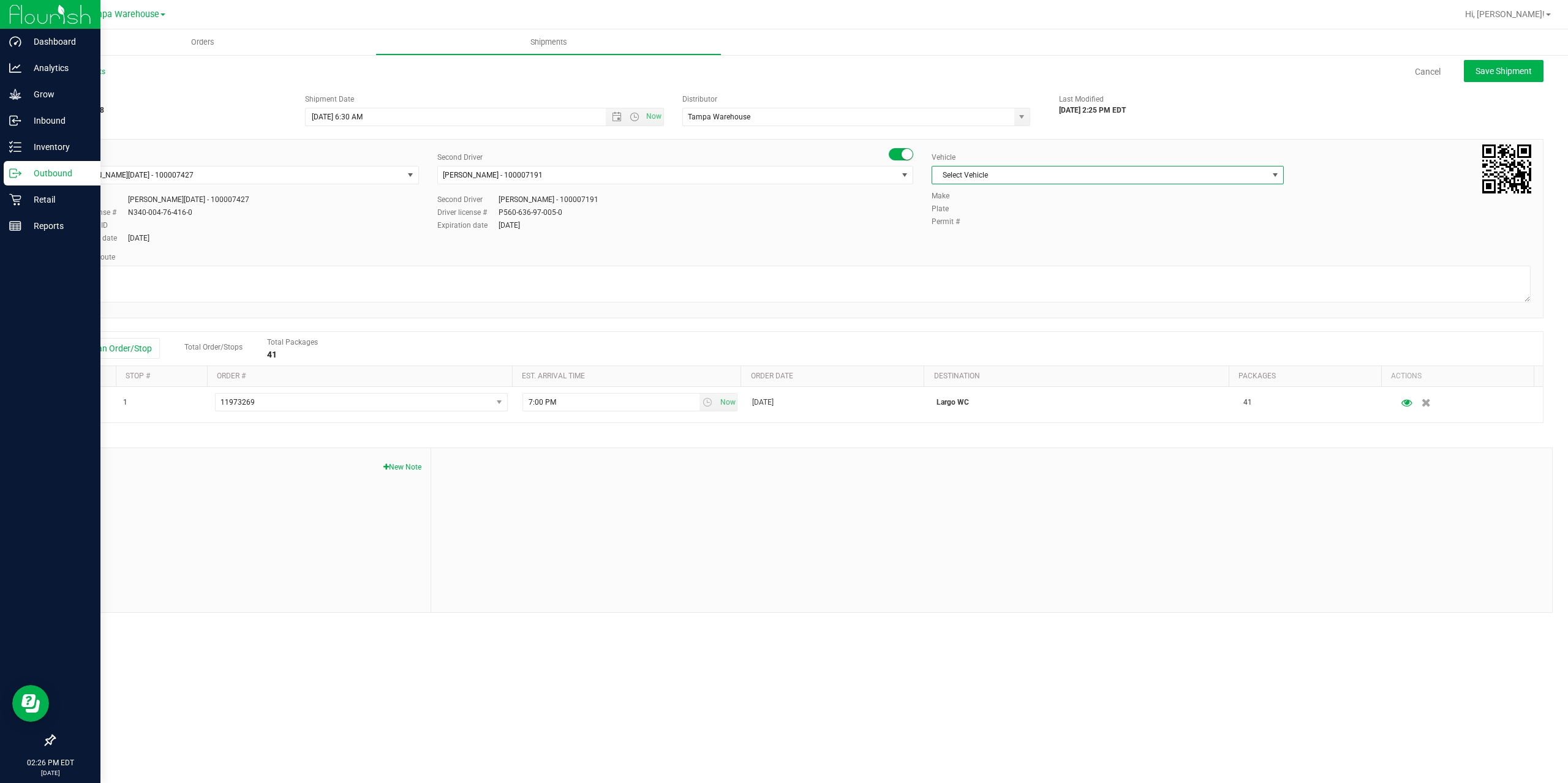
click at [1016, 174] on span "Select Vehicle" at bounding box center [1101, 174] width 336 height 17
click at [993, 300] on li "FL-EXPRESS-03" at bounding box center [1108, 297] width 351 height 19
click at [946, 299] on textarea at bounding box center [799, 284] width 1464 height 37
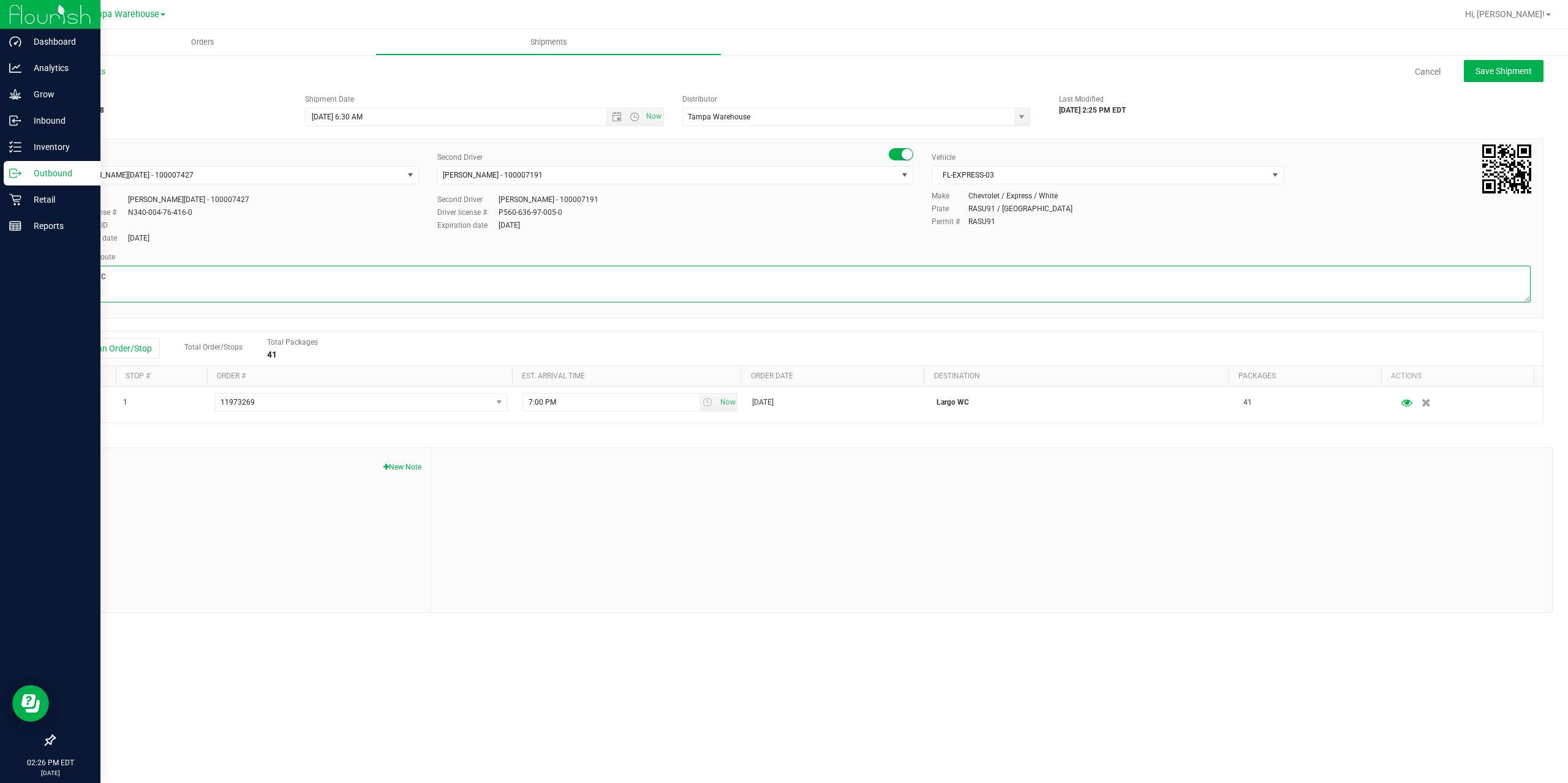
click at [329, 296] on textarea at bounding box center [799, 284] width 1464 height 37
paste textarea "Summerfield WC Ocala WC Brooksville WC New Port Richey WC Largo WC St. Pete WC …"
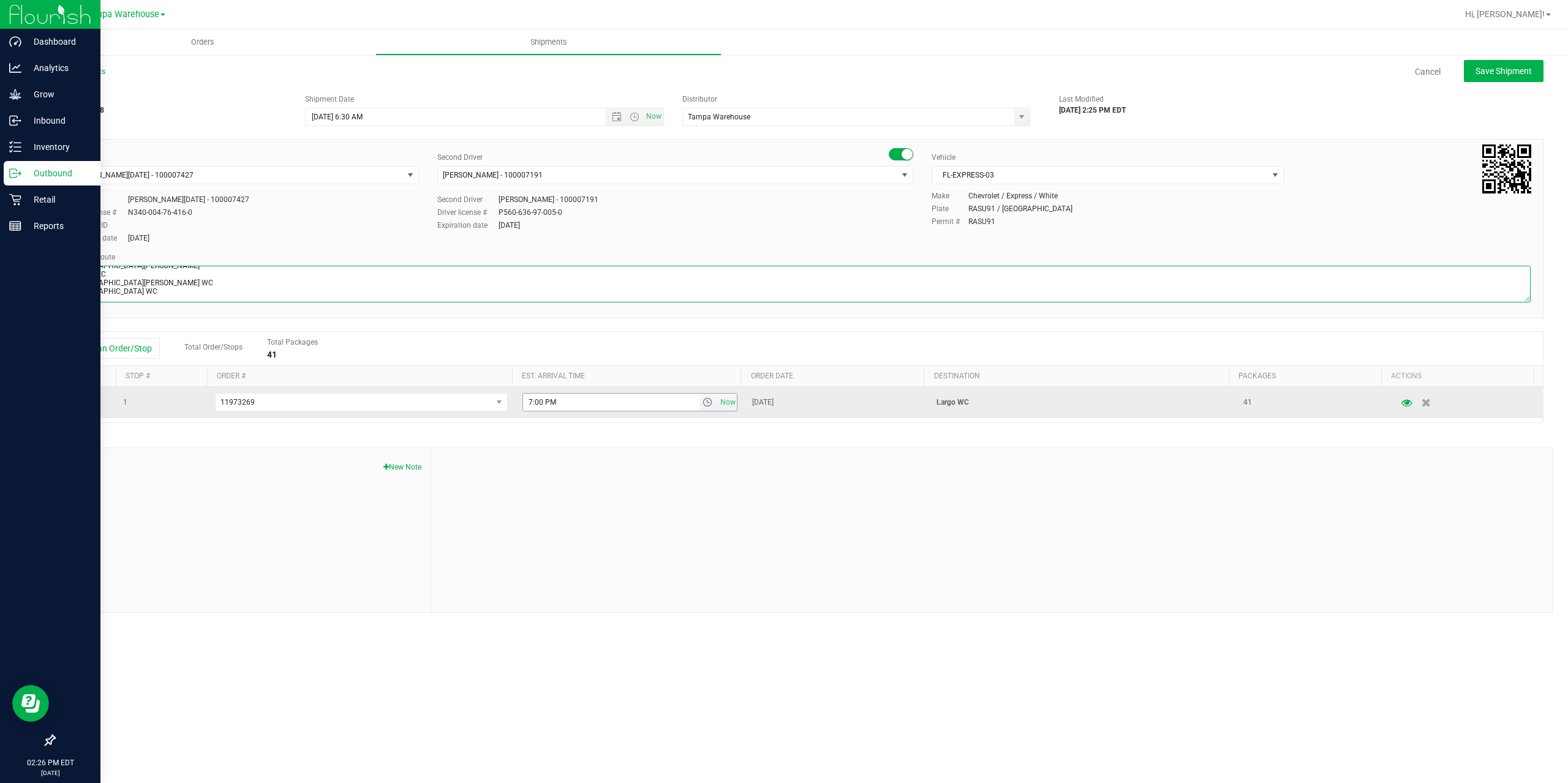
click at [703, 404] on span "select" at bounding box center [708, 402] width 10 height 10
type textarea "Largo WC 3 Total Summerfield WC Ocala WC Brooksville WC New Port Richey WC Larg…"
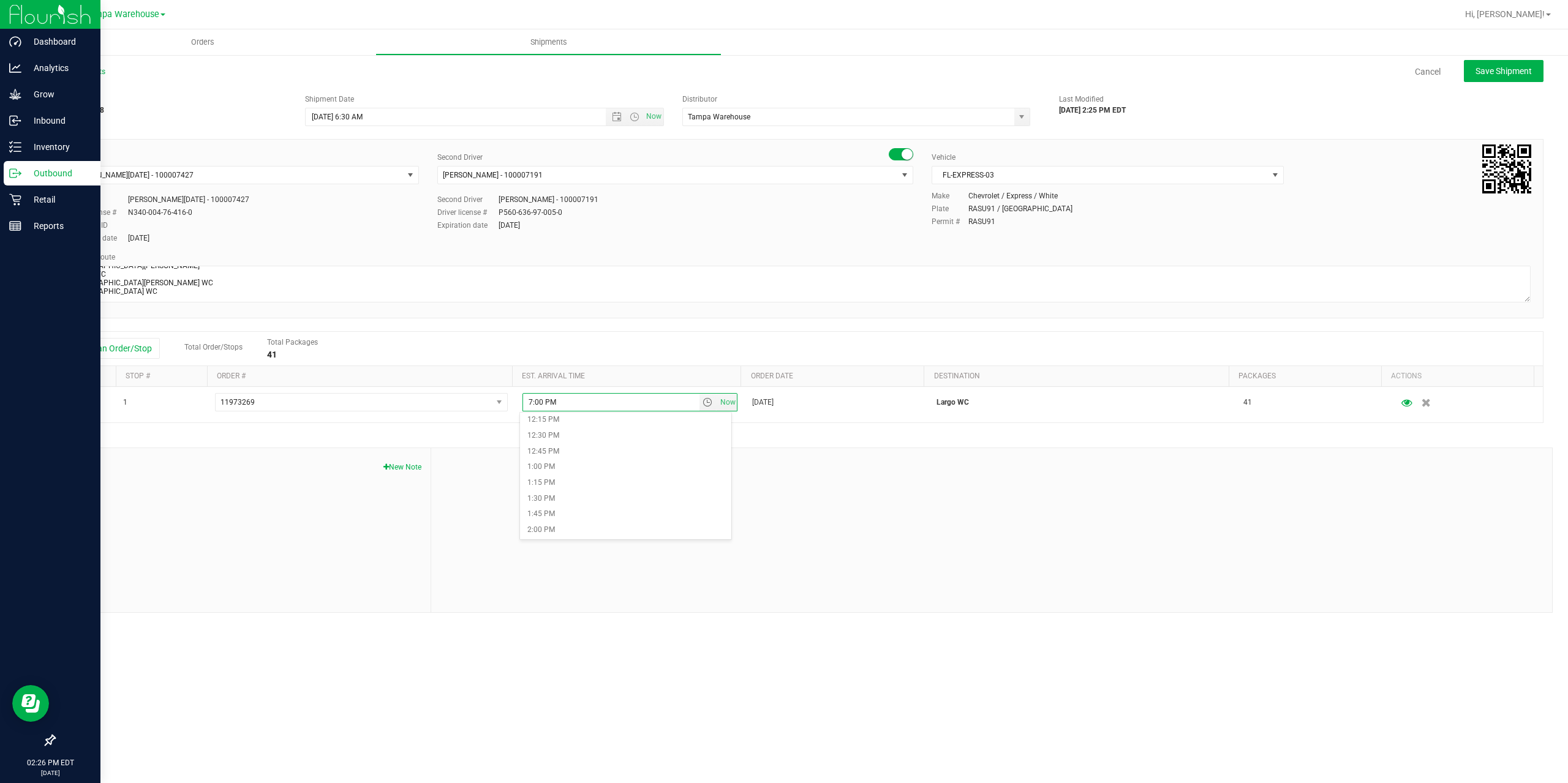
scroll to position [796, 0]
click at [601, 446] on li "1:00 PM" at bounding box center [626, 445] width 211 height 16
click at [601, 446] on div "Shipment # 20250919-028 Created Shipment Date 9/22/2025 6:30 AM Now Distributor…" at bounding box center [799, 351] width 1490 height 525
click at [1502, 72] on span "Save Shipment" at bounding box center [1503, 71] width 56 height 10
type input "9/22/2025 10:30 AM"
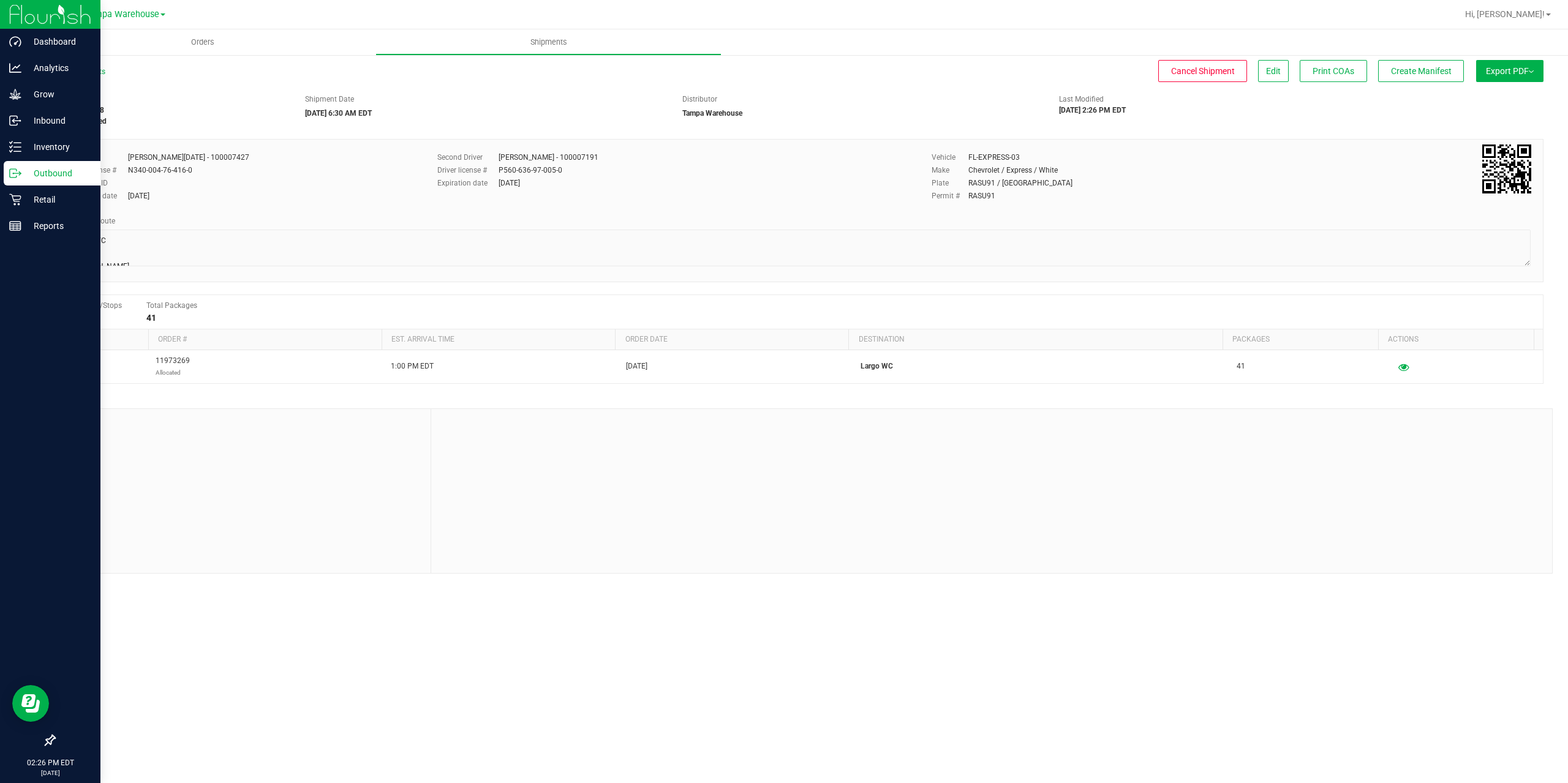
click at [1502, 72] on span "Export PDF" at bounding box center [1510, 71] width 48 height 10
click at [1483, 101] on span "Manifest by Package ID" at bounding box center [1492, 97] width 78 height 9
click at [15, 179] on div "Outbound" at bounding box center [52, 174] width 97 height 24
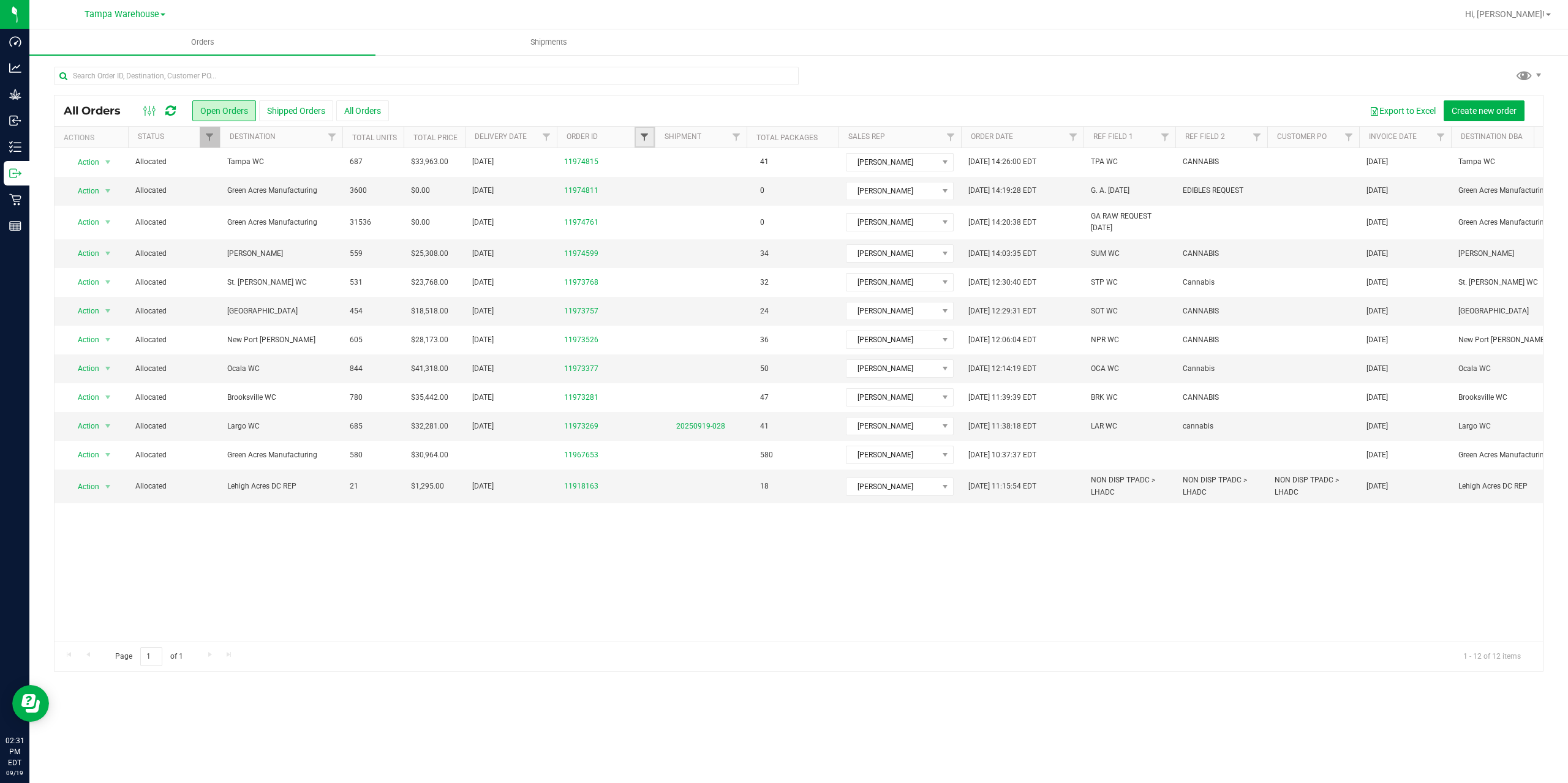
click at [643, 141] on span "Filter" at bounding box center [644, 137] width 10 height 10
type input "3281"
click at [642, 183] on button "Filter" at bounding box center [671, 196] width 58 height 27
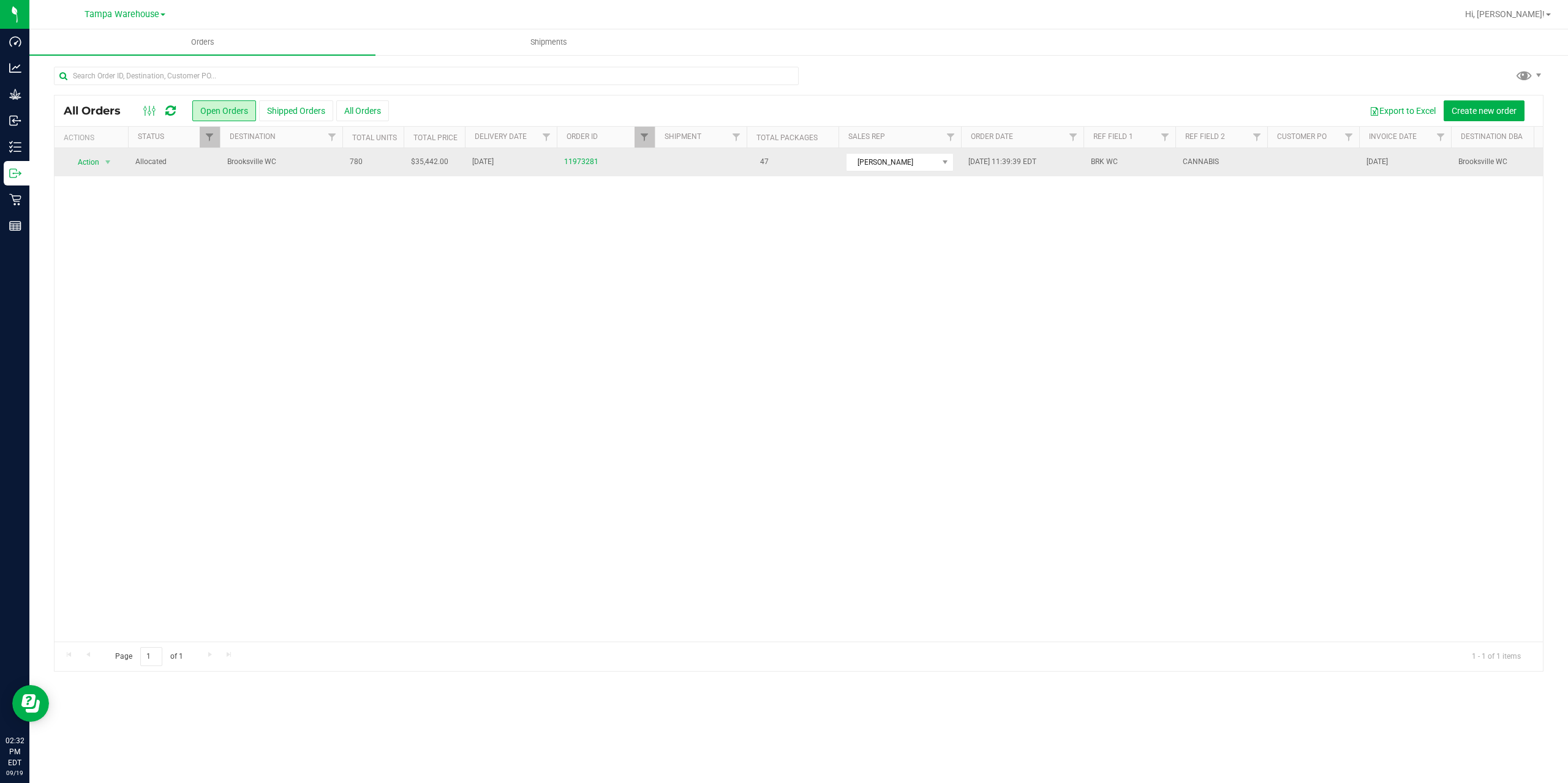
click at [289, 154] on td "Brooksville WC" at bounding box center [281, 162] width 123 height 28
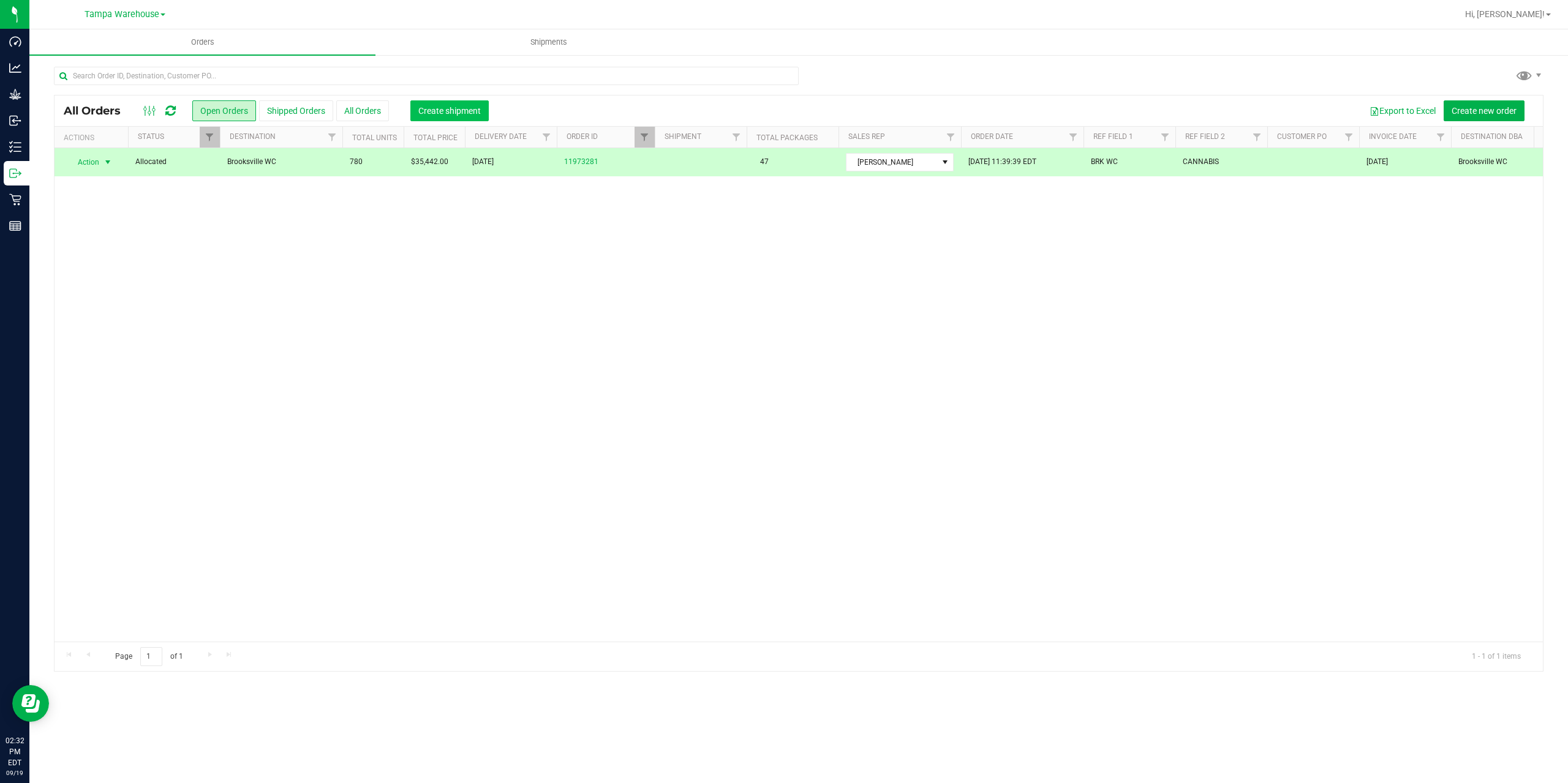
click at [457, 113] on span "Create shipment" at bounding box center [450, 111] width 62 height 10
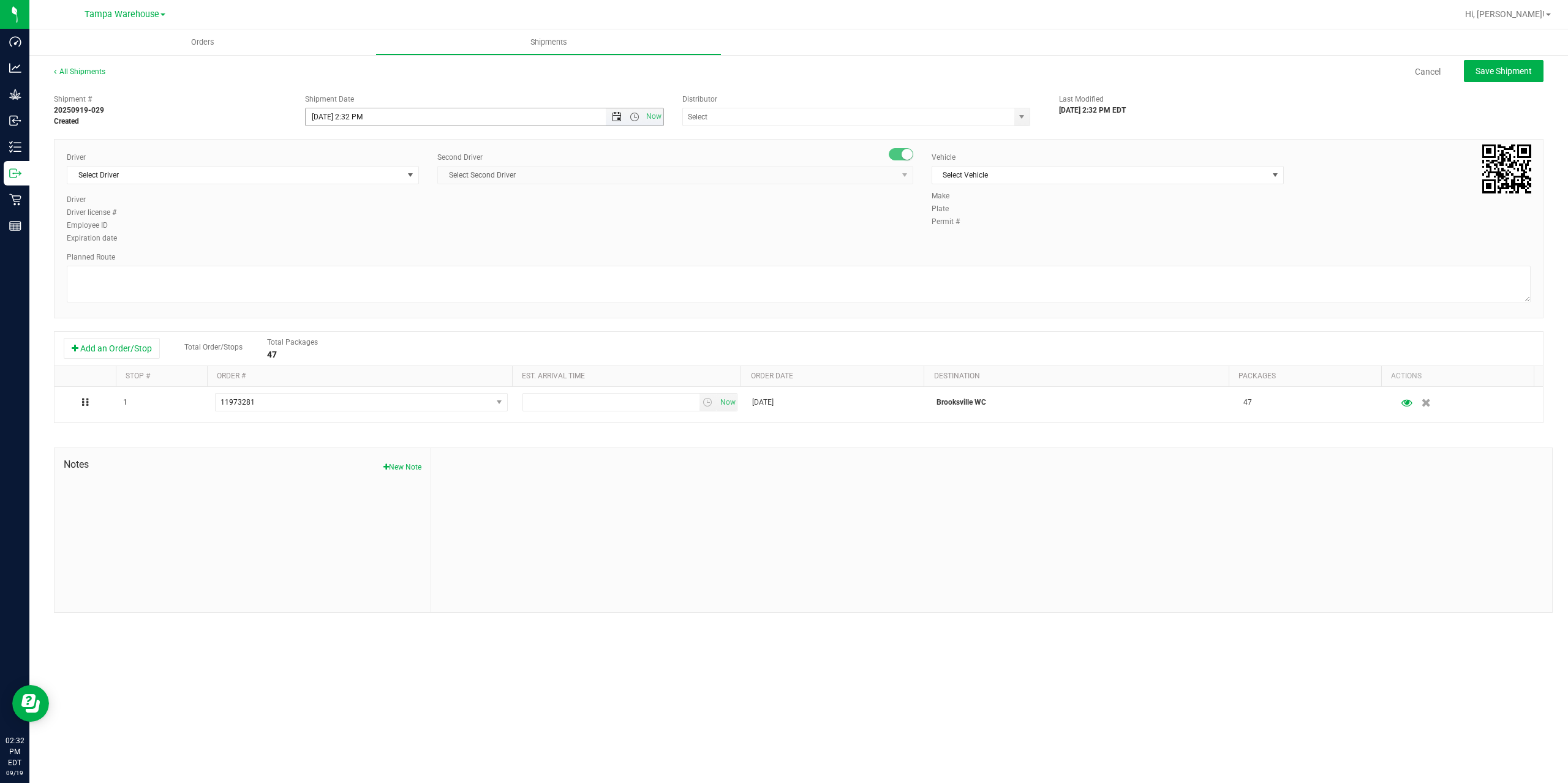
click at [618, 116] on span "Open the date view" at bounding box center [617, 117] width 10 height 10
click at [334, 243] on link "22" at bounding box center [334, 241] width 18 height 19
click at [634, 116] on span "Open the time view" at bounding box center [635, 117] width 10 height 10
click at [421, 221] on li "6:30 AM" at bounding box center [484, 219] width 356 height 16
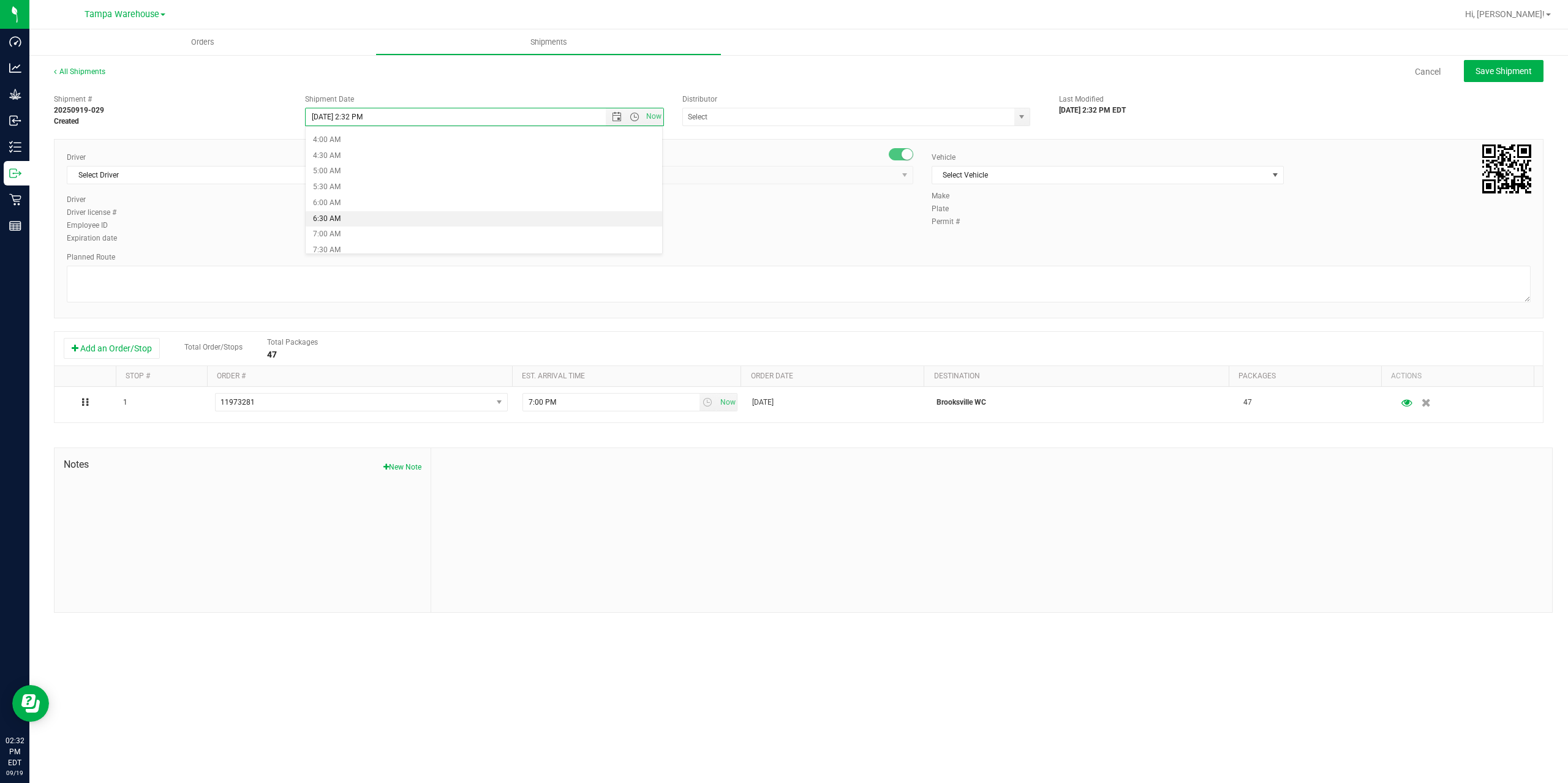
type input "9/22/2025 6:30 AM"
click at [736, 117] on input "text" at bounding box center [844, 117] width 321 height 17
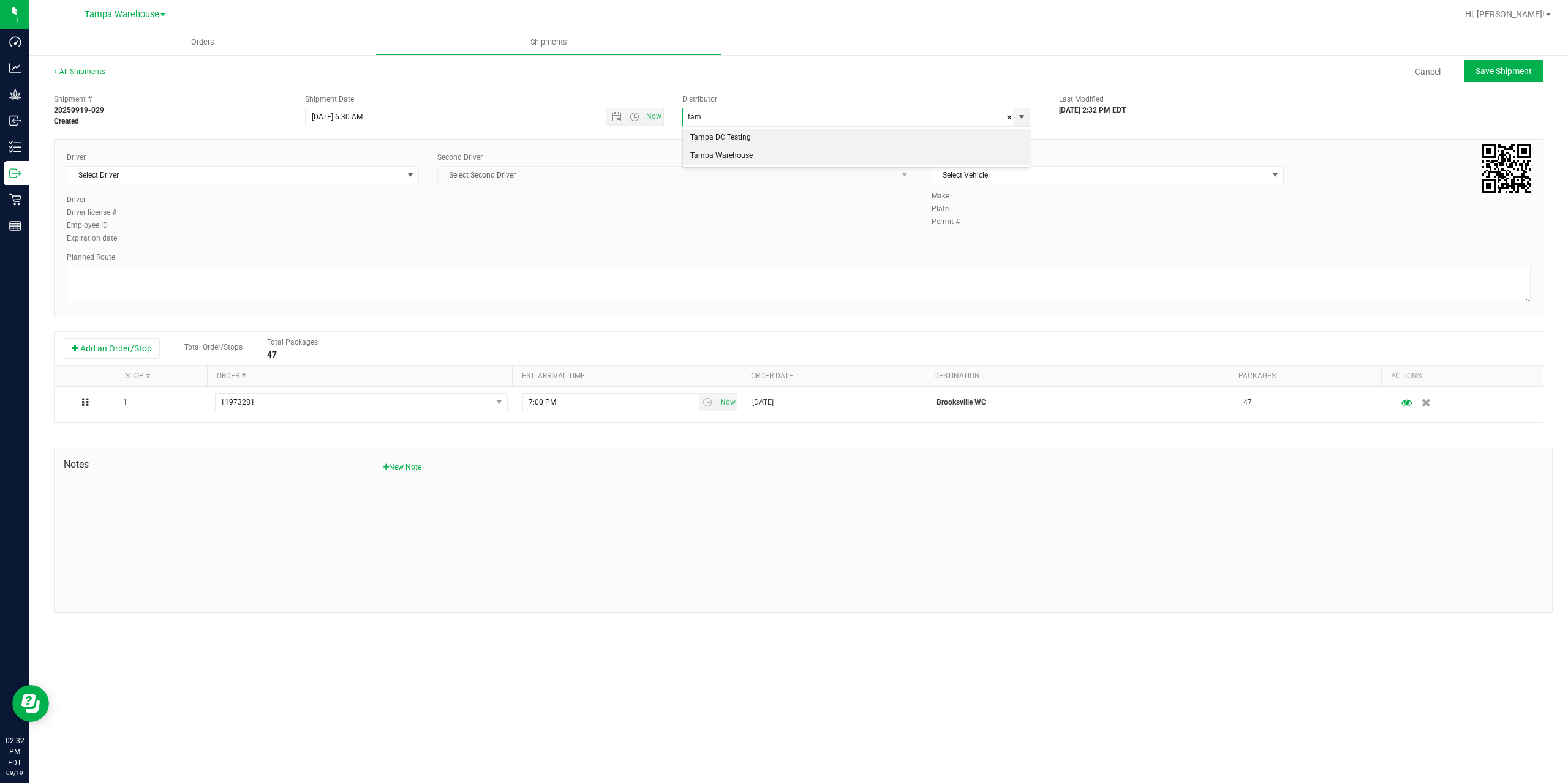
click at [736, 154] on li "Tampa Warehouse" at bounding box center [856, 156] width 347 height 19
type input "Tampa Warehouse"
click at [306, 171] on span "Select Driver" at bounding box center [235, 174] width 336 height 17
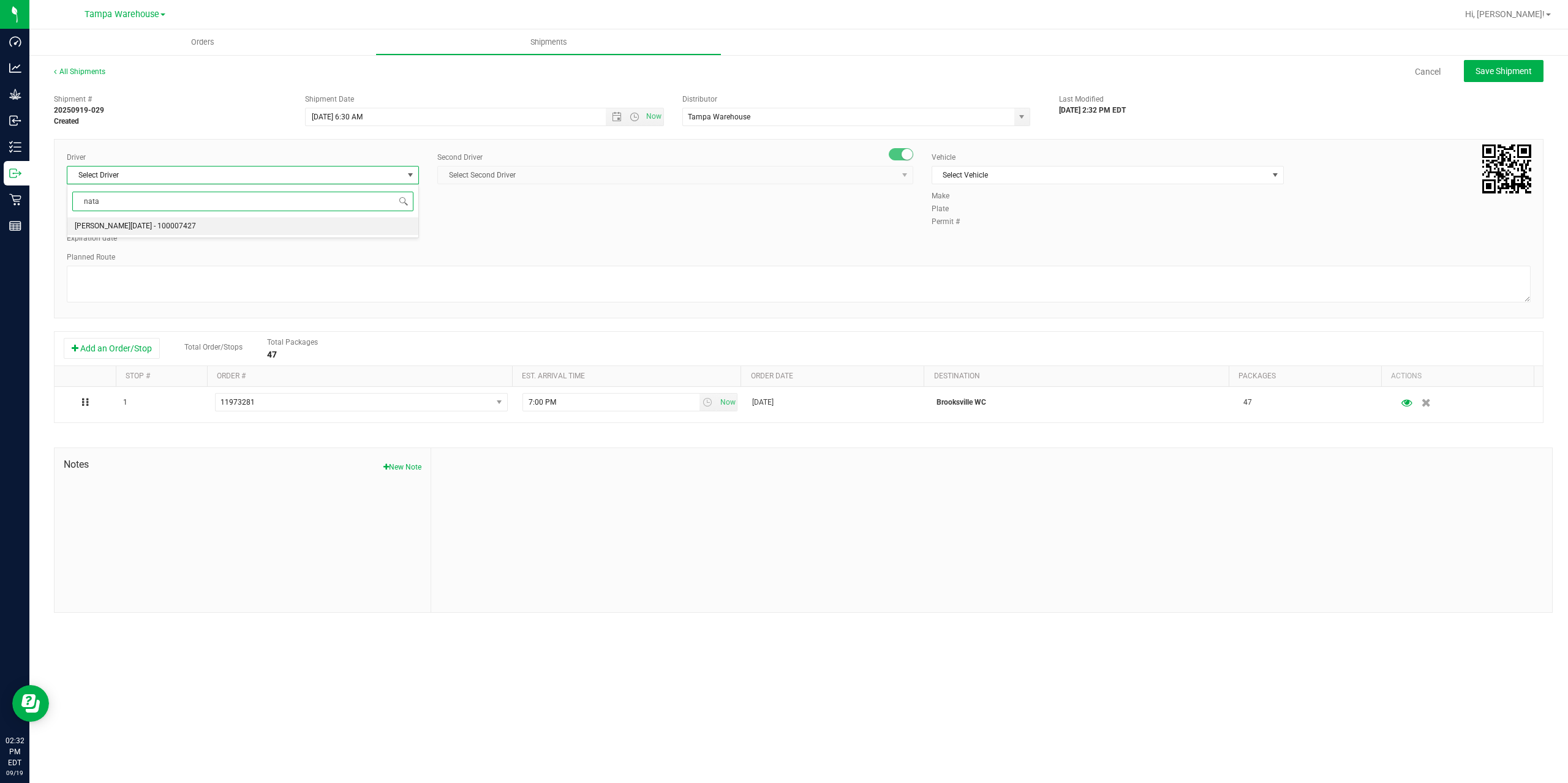
click at [126, 226] on span "[PERSON_NAME][DATE] - 100007427" at bounding box center [135, 226] width 121 height 16
type input "nata"
click at [472, 172] on span "Select Second Driver" at bounding box center [668, 174] width 459 height 17
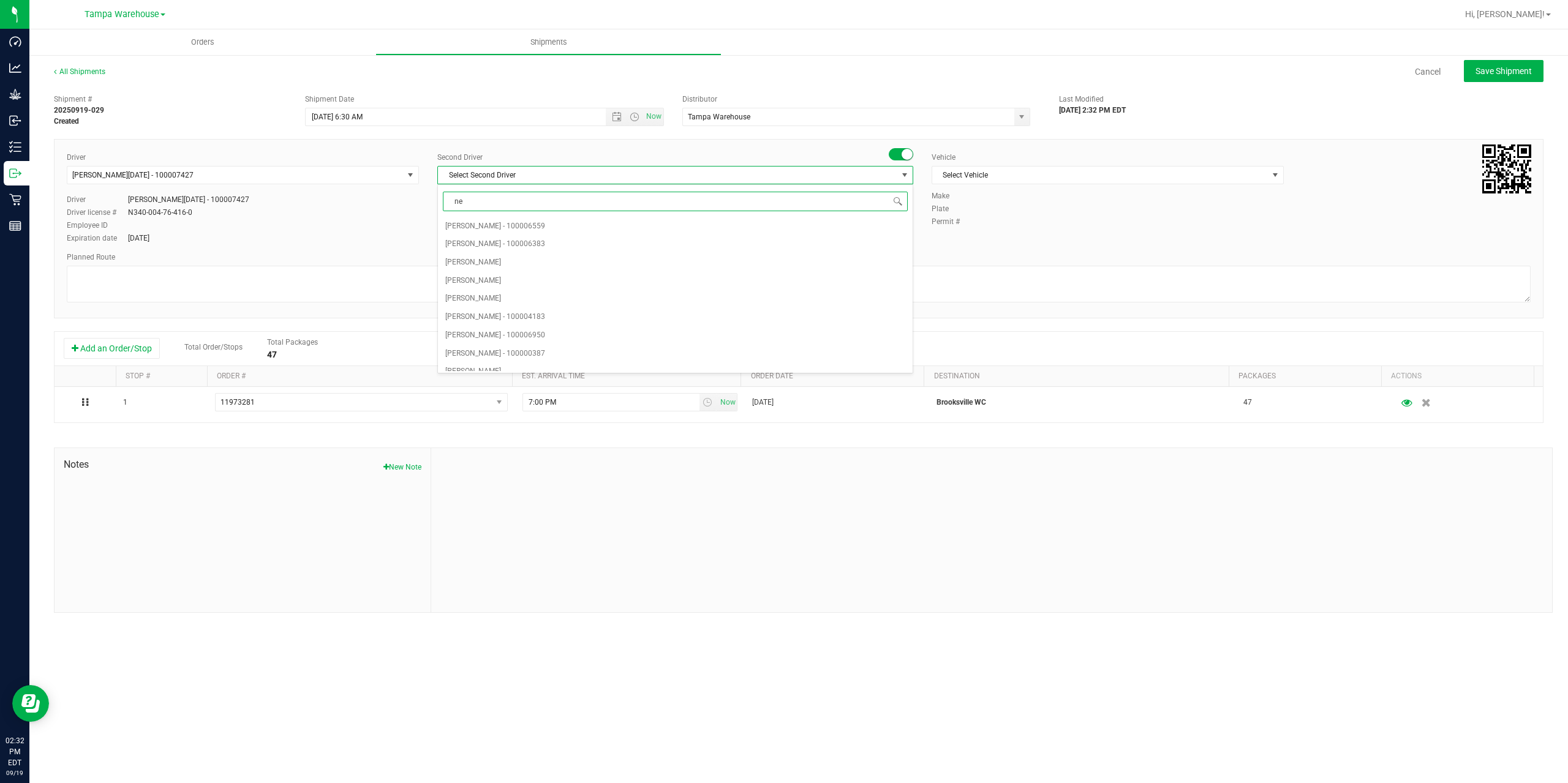
type input "ner"
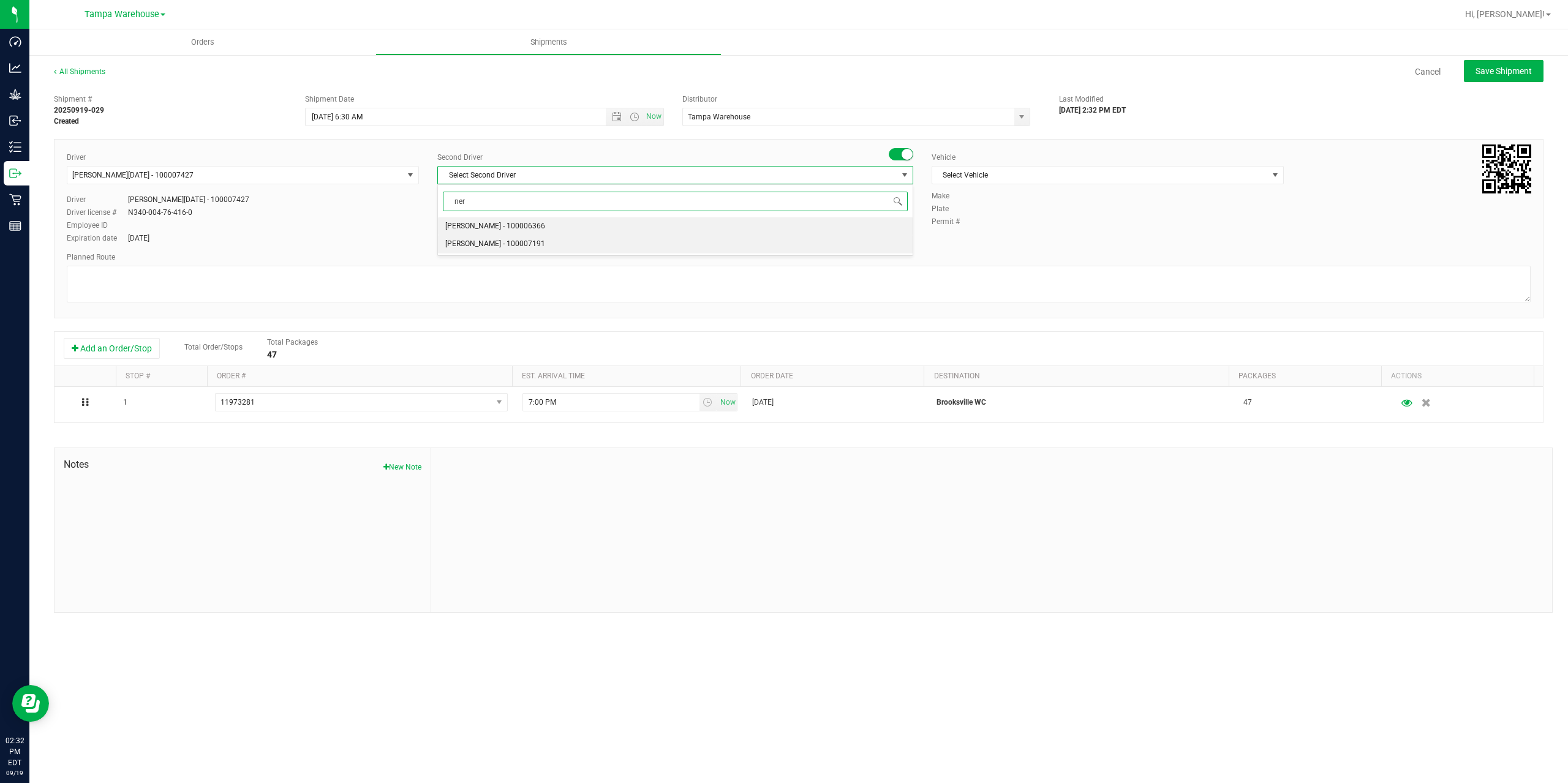
click at [489, 244] on span "[PERSON_NAME] - 100007191" at bounding box center [495, 244] width 100 height 16
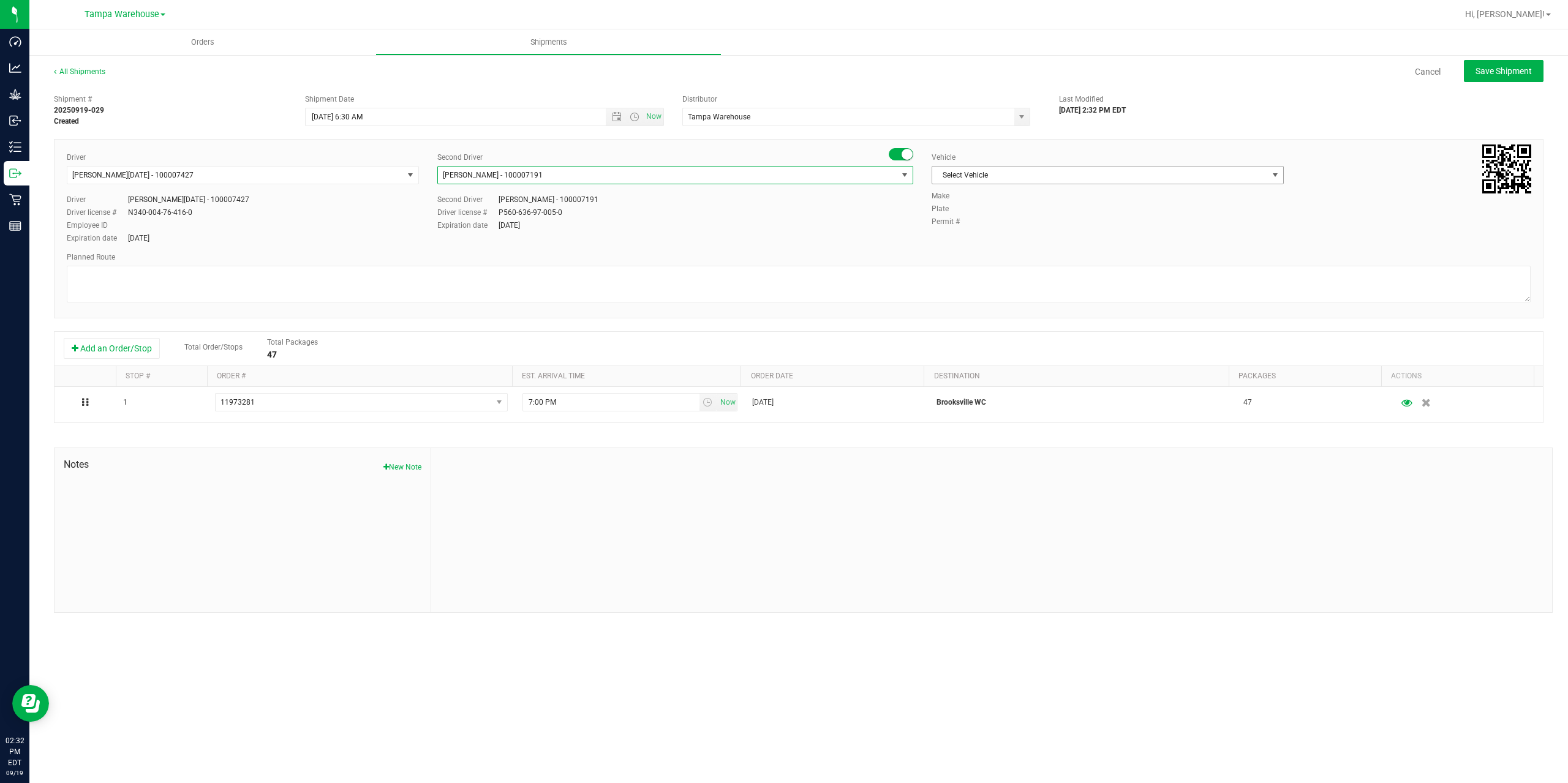
click at [1065, 176] on span "Select Vehicle" at bounding box center [1101, 174] width 336 height 17
click at [1007, 364] on li "FL-EXPRESS-03" at bounding box center [1108, 370] width 351 height 19
click at [945, 282] on textarea at bounding box center [799, 284] width 1464 height 37
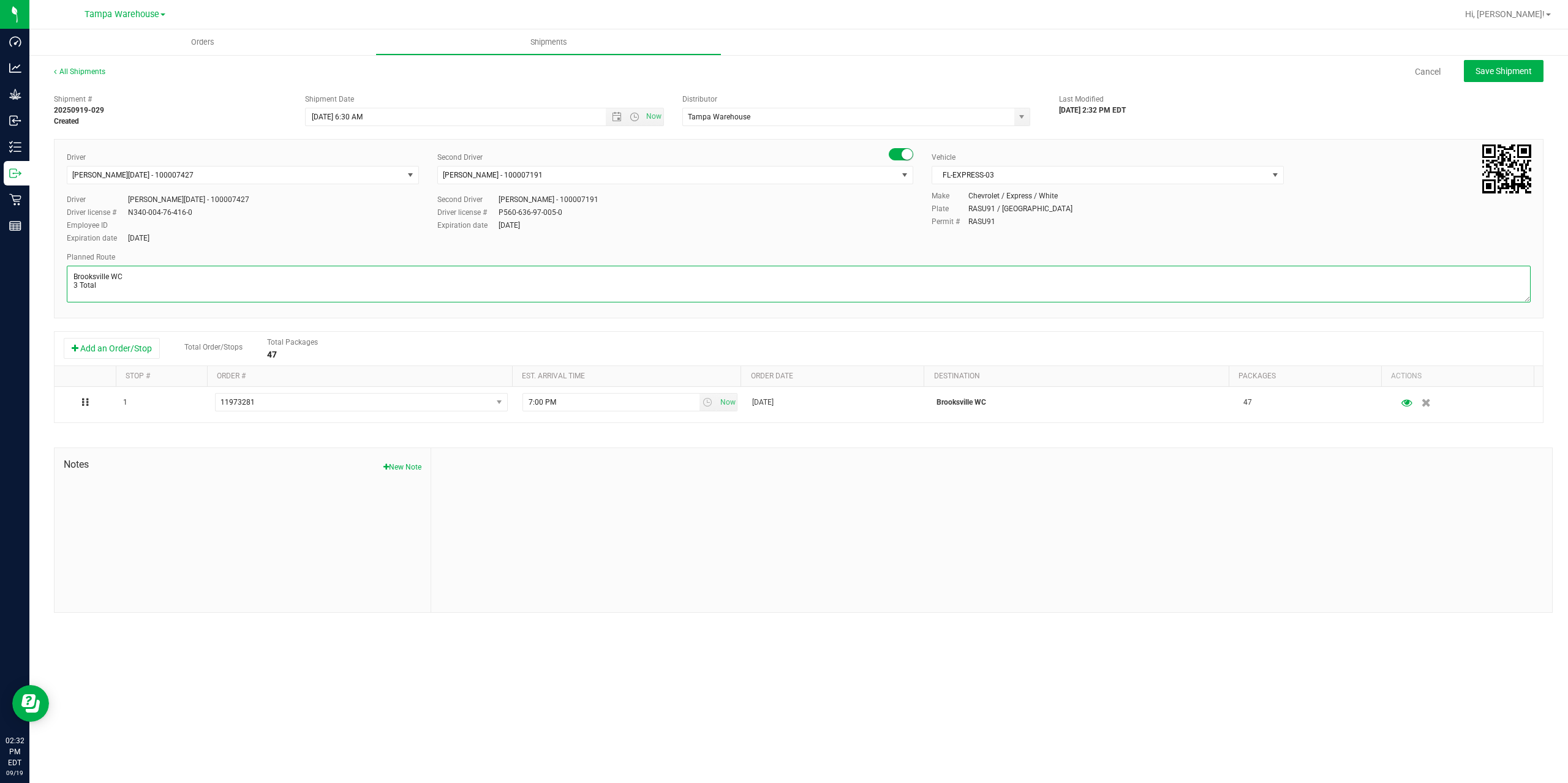
paste textarea "Summerfield WC Ocala WC Brooksville WC New Port Richey WC Largo WC St. Pete WC …"
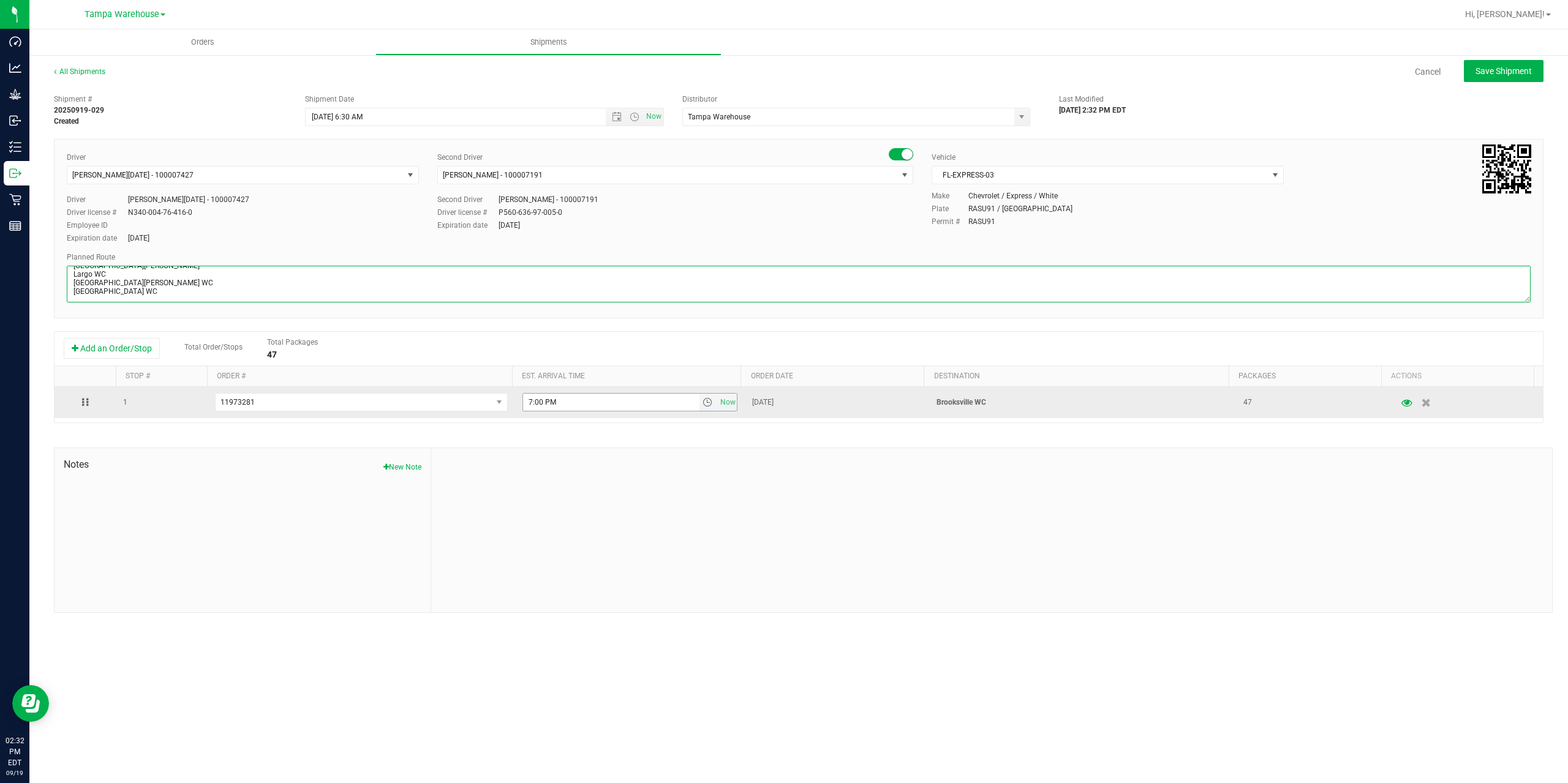
click at [706, 402] on span "select" at bounding box center [708, 402] width 10 height 10
type textarea "Brooksville WC 3 Total Summerfield WC Ocala WC Brooksville WC New Port Richey W…"
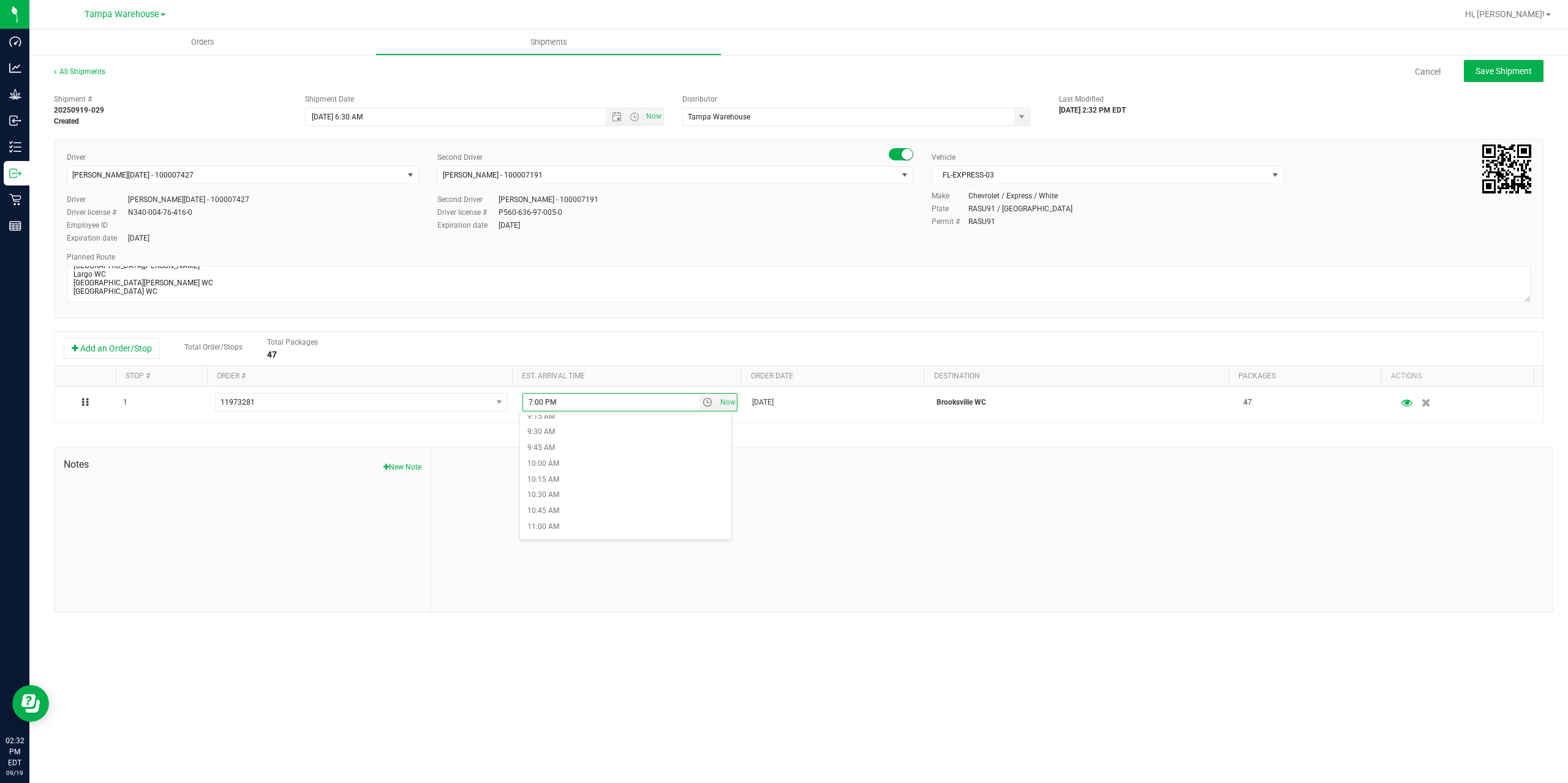
scroll to position [613, 0]
click at [581, 500] on li "11:00 AM" at bounding box center [626, 504] width 211 height 16
click at [581, 500] on div at bounding box center [991, 530] width 1121 height 164
click at [1484, 78] on button "Save Shipment" at bounding box center [1504, 71] width 80 height 22
type input "9/22/2025 10:30 AM"
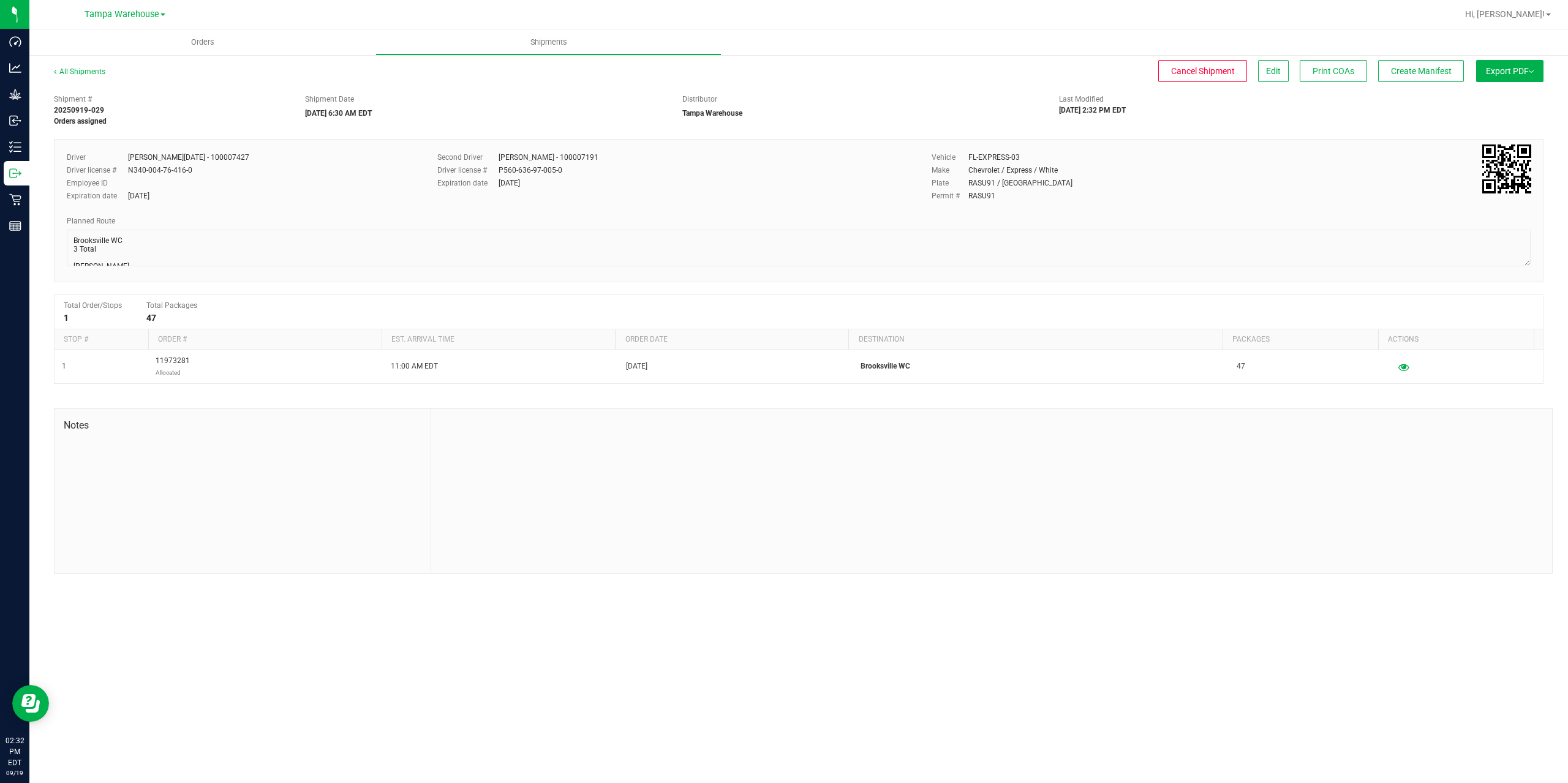
click at [1484, 78] on button "Export PDF" at bounding box center [1510, 71] width 67 height 22
click at [1480, 101] on span "Manifest by Package ID" at bounding box center [1492, 97] width 78 height 9
click at [1415, 67] on span "Create Manifest" at bounding box center [1421, 71] width 61 height 10
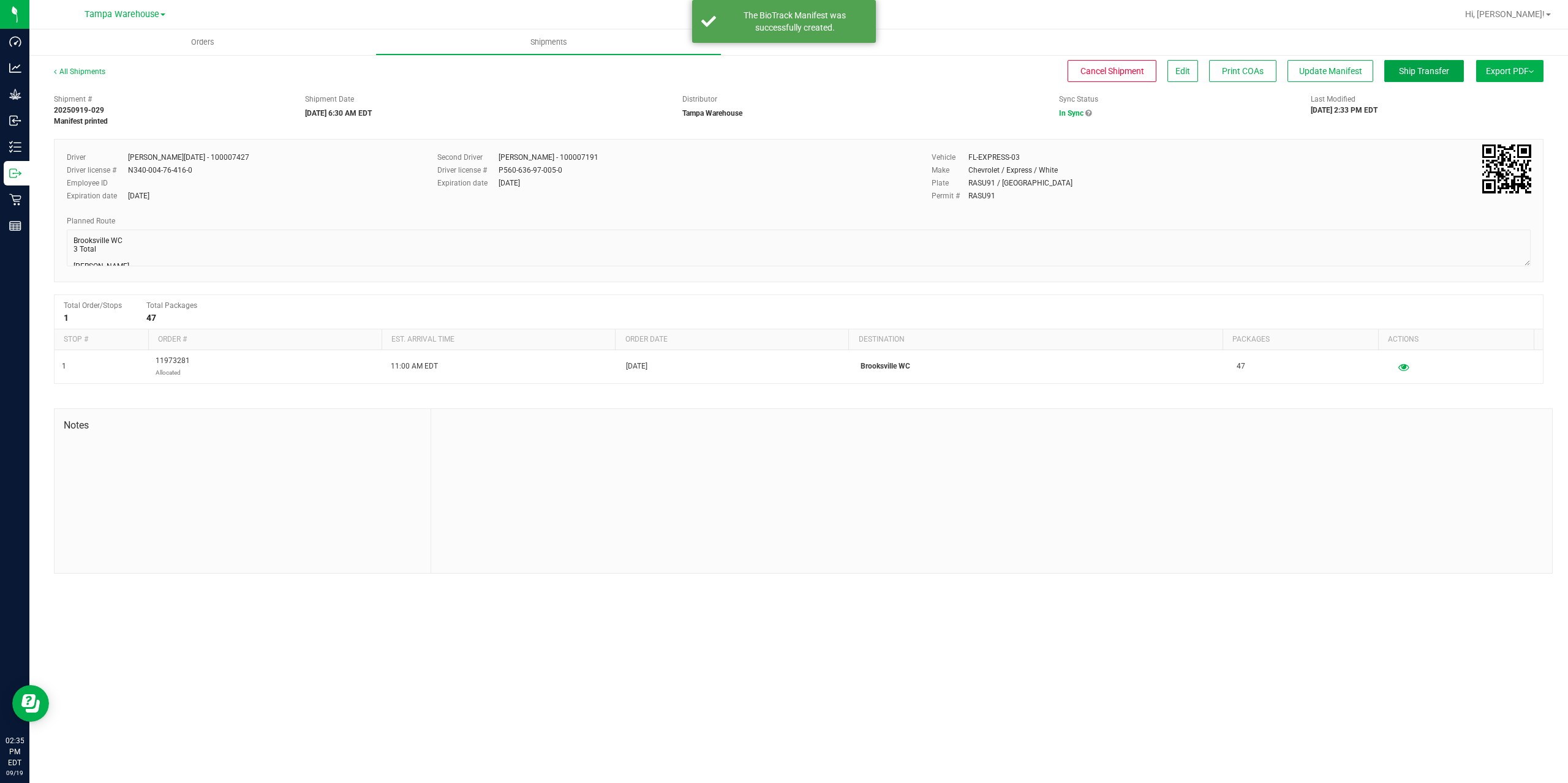
click at [1415, 67] on span "Ship Transfer" at bounding box center [1424, 71] width 50 height 10
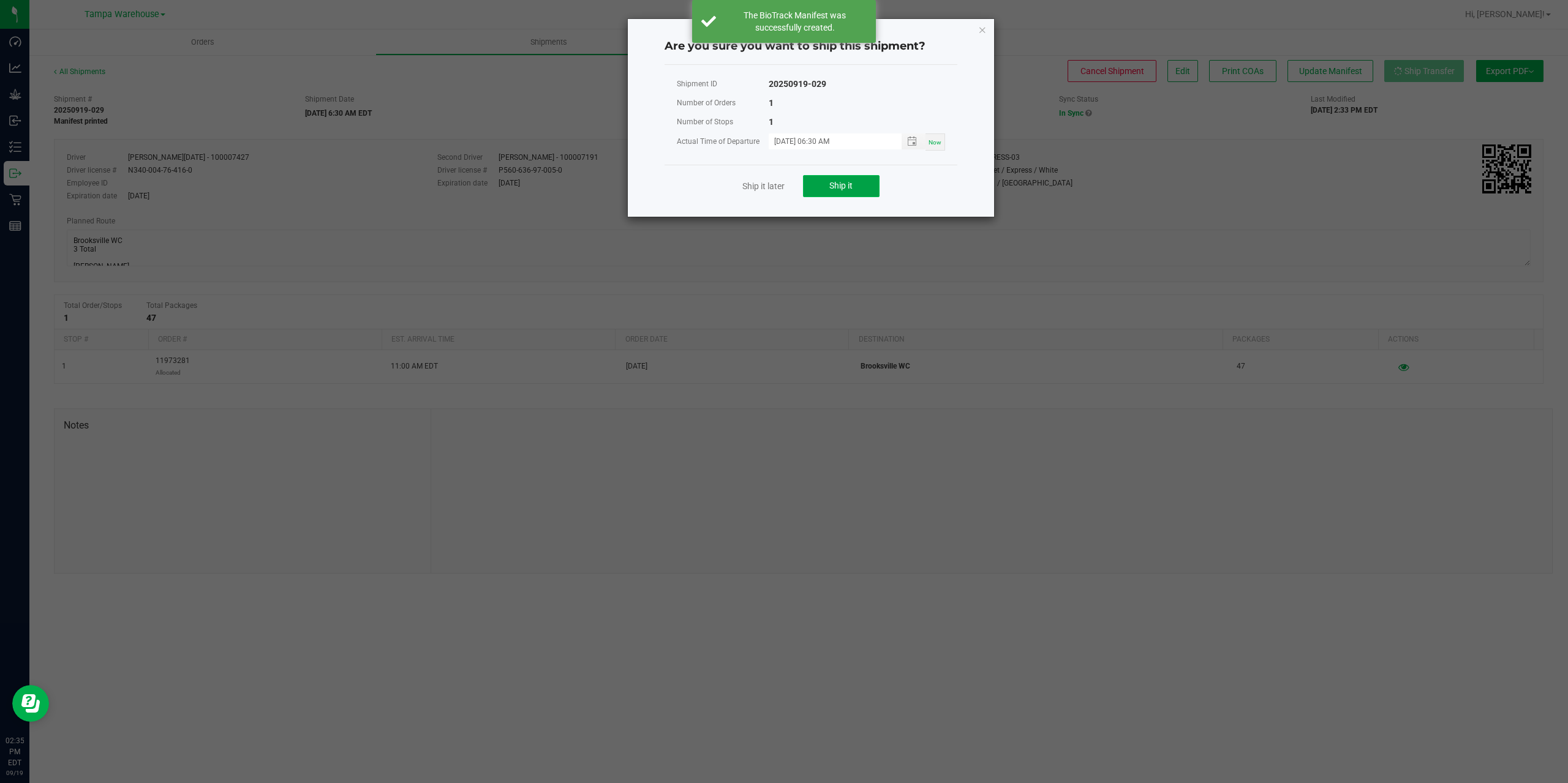
click at [823, 187] on button "Ship it" at bounding box center [841, 186] width 76 height 22
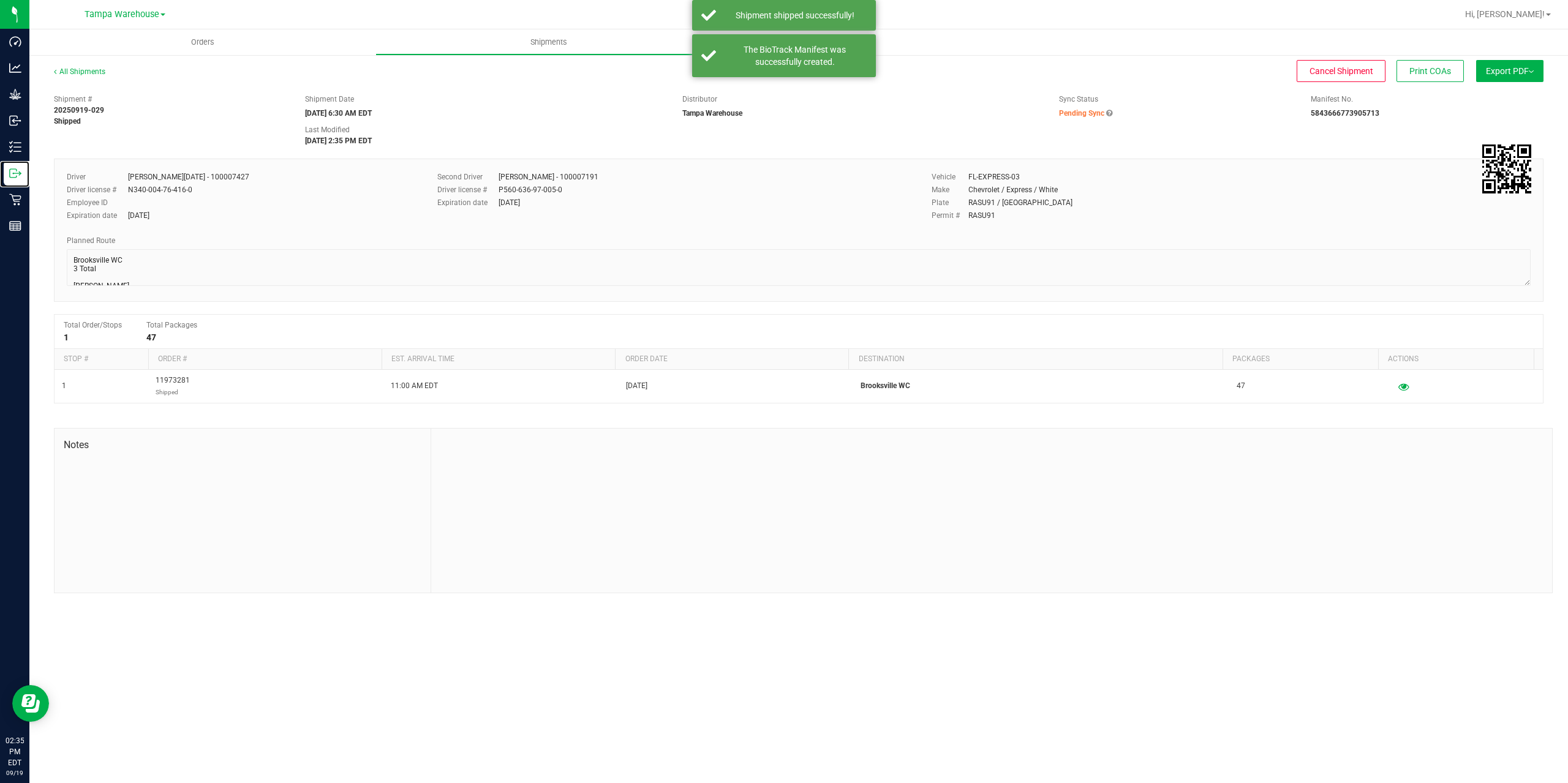
click at [19, 179] on icon at bounding box center [15, 173] width 12 height 12
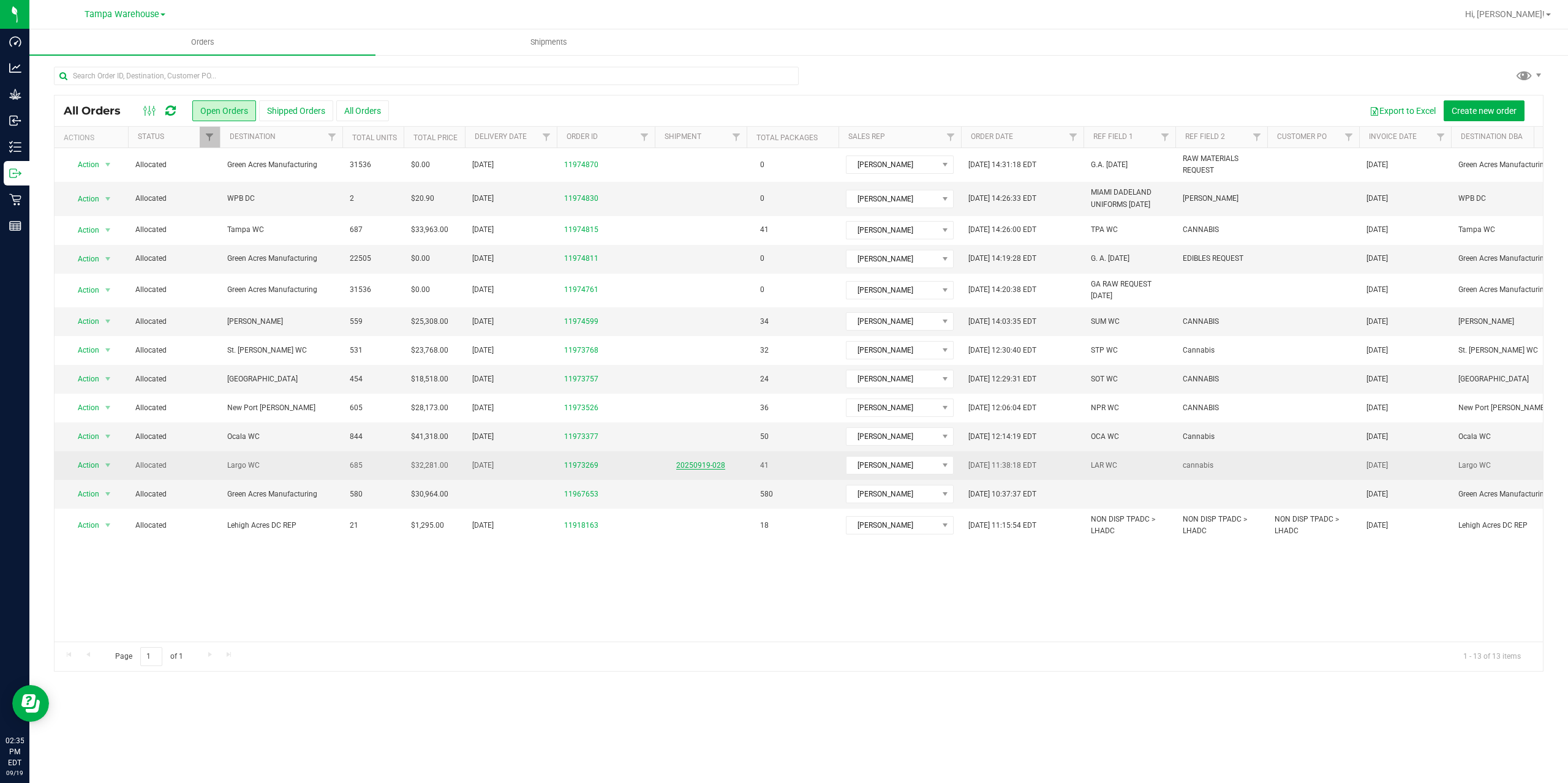
click at [704, 467] on link "20250919-028" at bounding box center [700, 465] width 49 height 9
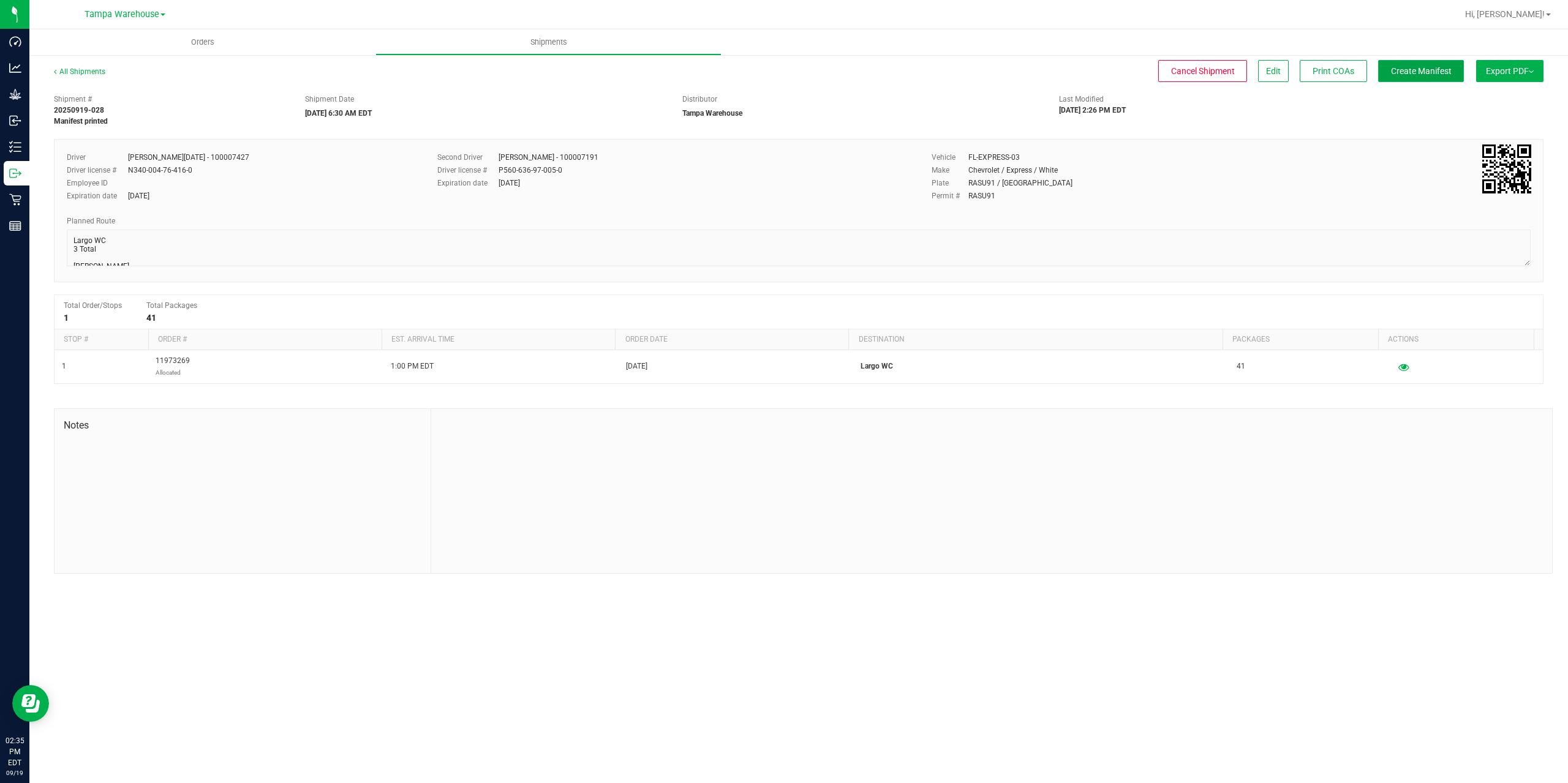
click at [1435, 71] on span "Create Manifest" at bounding box center [1421, 71] width 61 height 10
click at [1435, 71] on span "Ship Transfer" at bounding box center [1424, 71] width 50 height 10
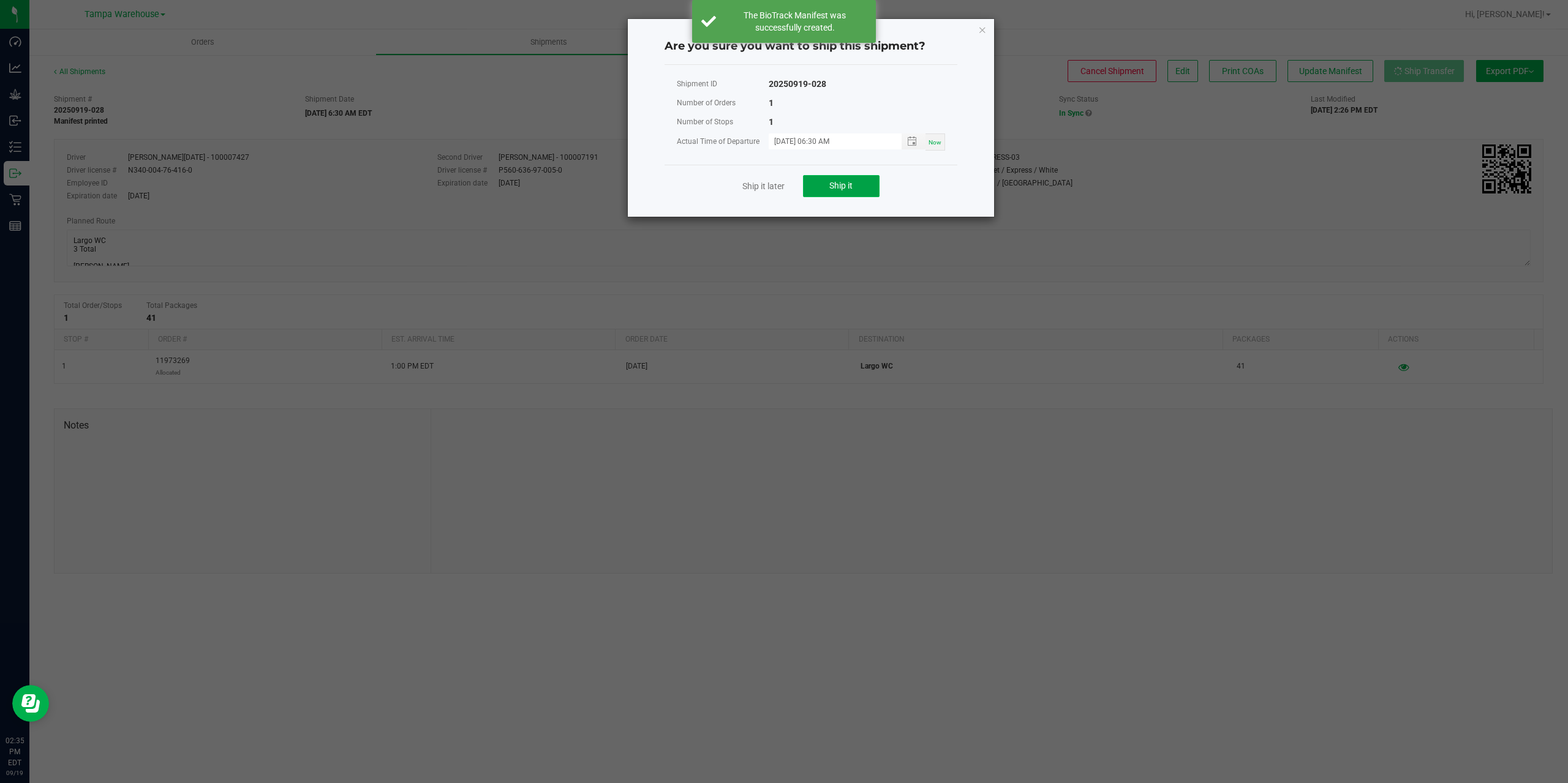
click at [856, 194] on button "Ship it" at bounding box center [841, 186] width 76 height 22
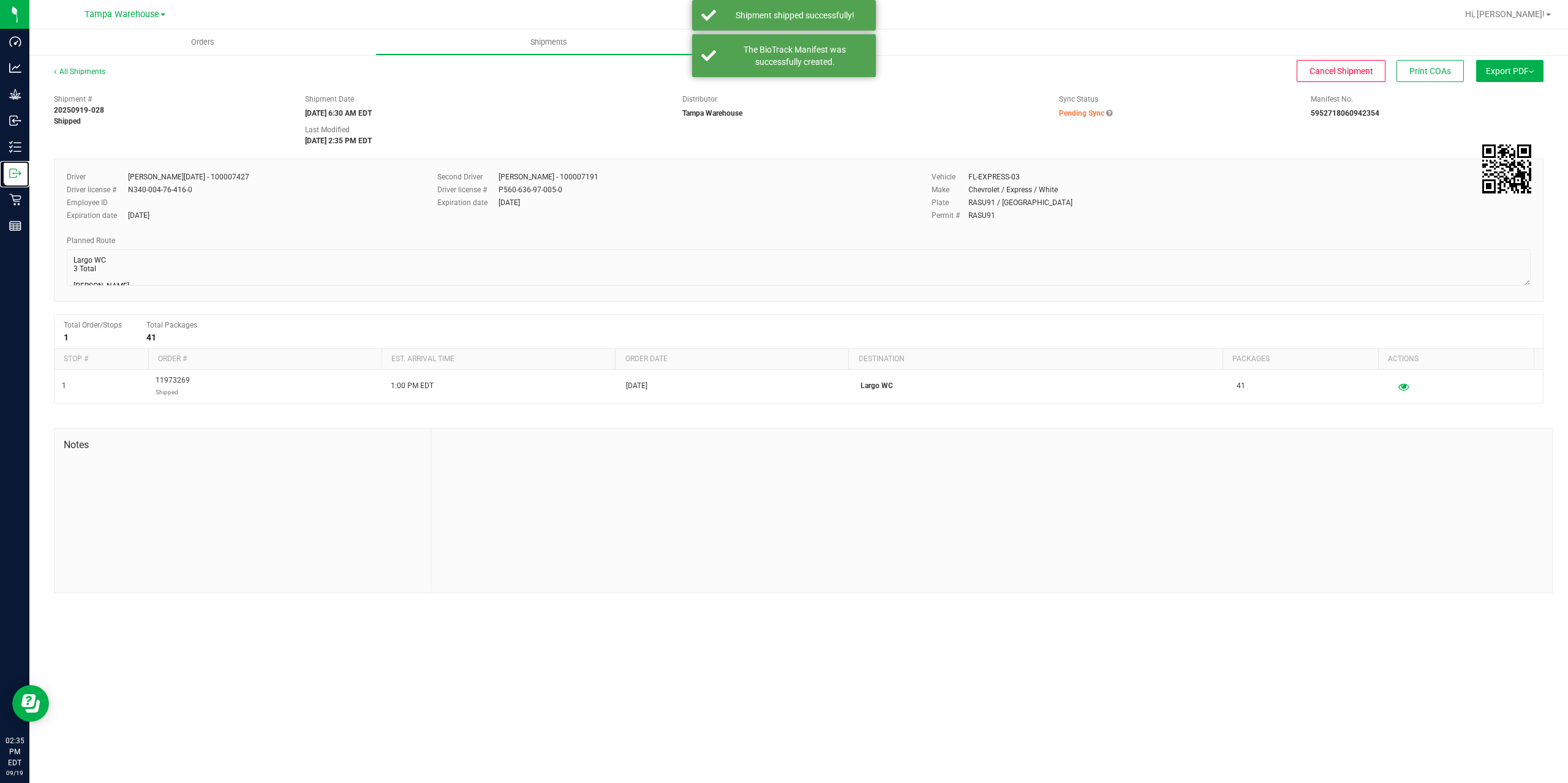
click at [15, 176] on icon at bounding box center [15, 173] width 12 height 12
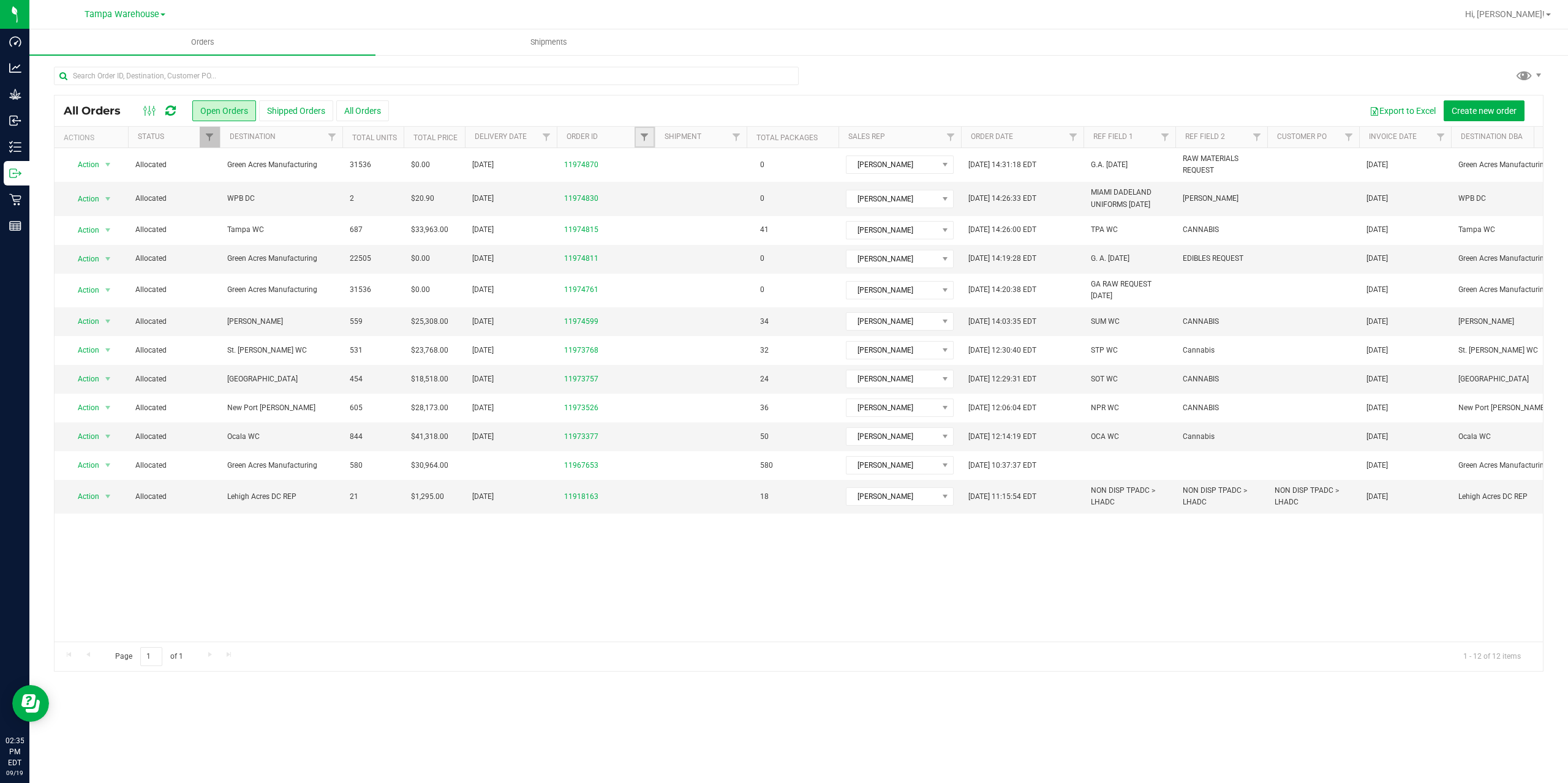
click at [645, 143] on link "Filter" at bounding box center [644, 137] width 20 height 21
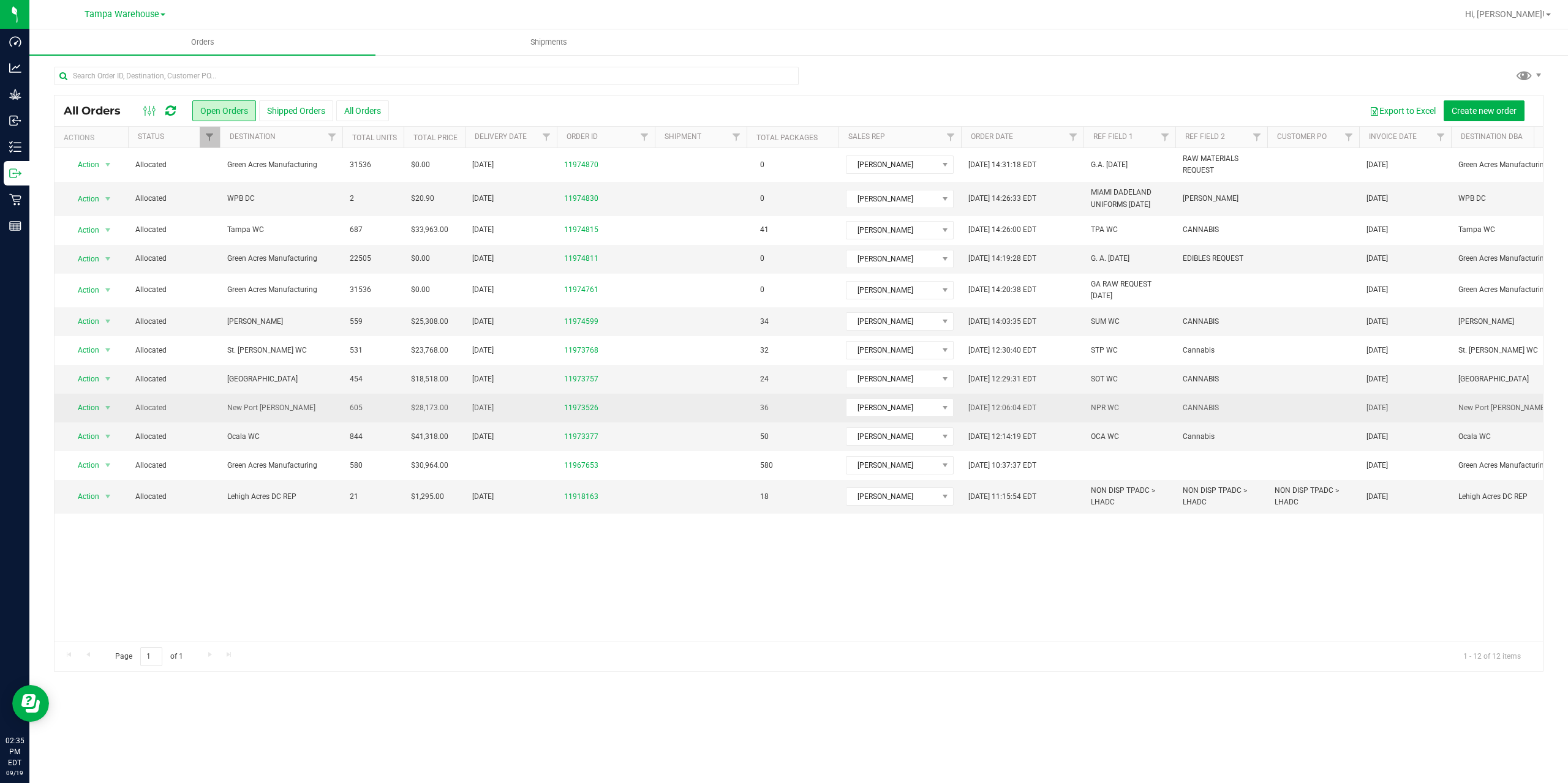
click at [304, 407] on span "New Port [PERSON_NAME]" at bounding box center [281, 408] width 108 height 11
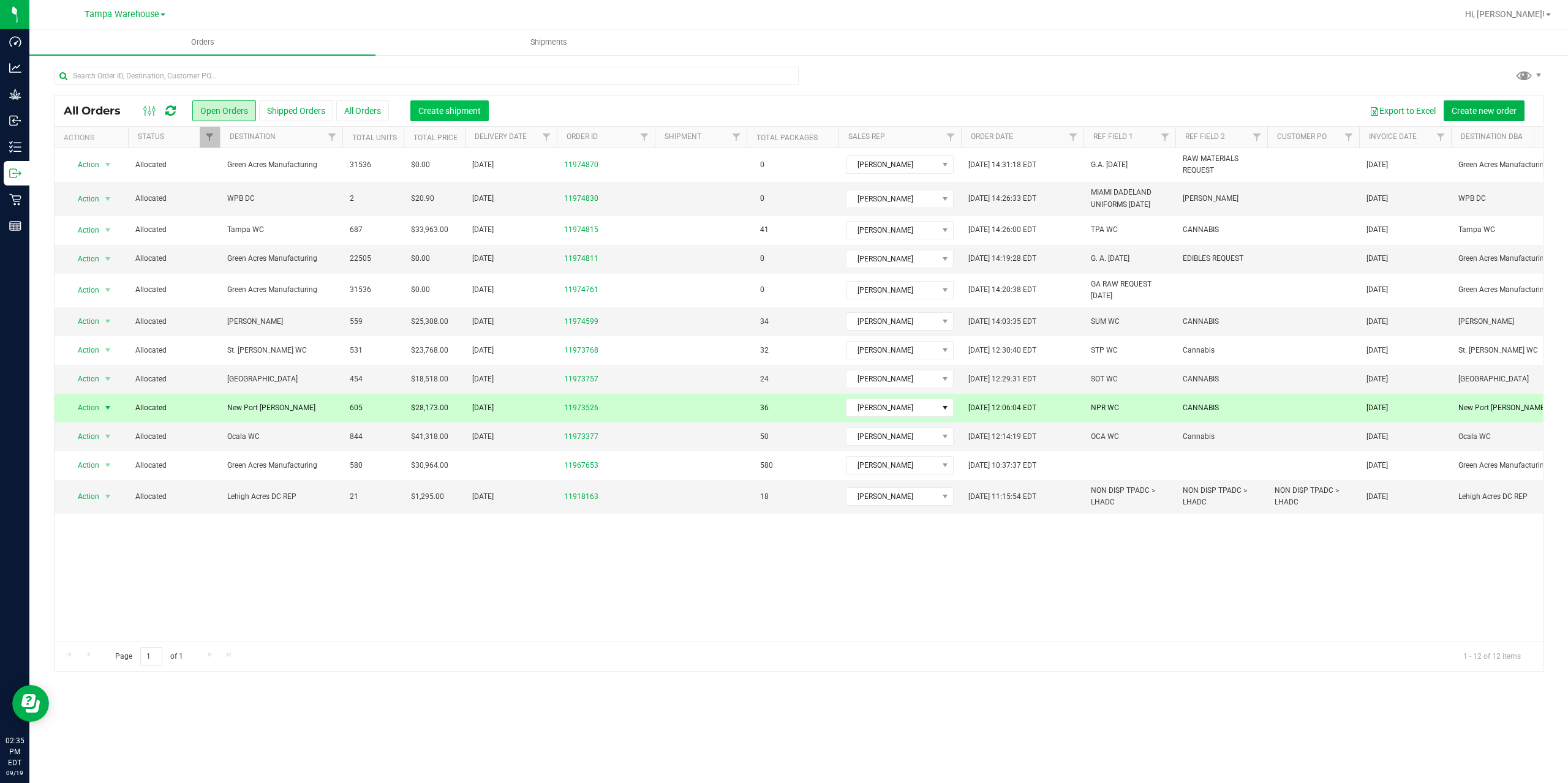
click at [433, 110] on span "Create shipment" at bounding box center [450, 111] width 62 height 10
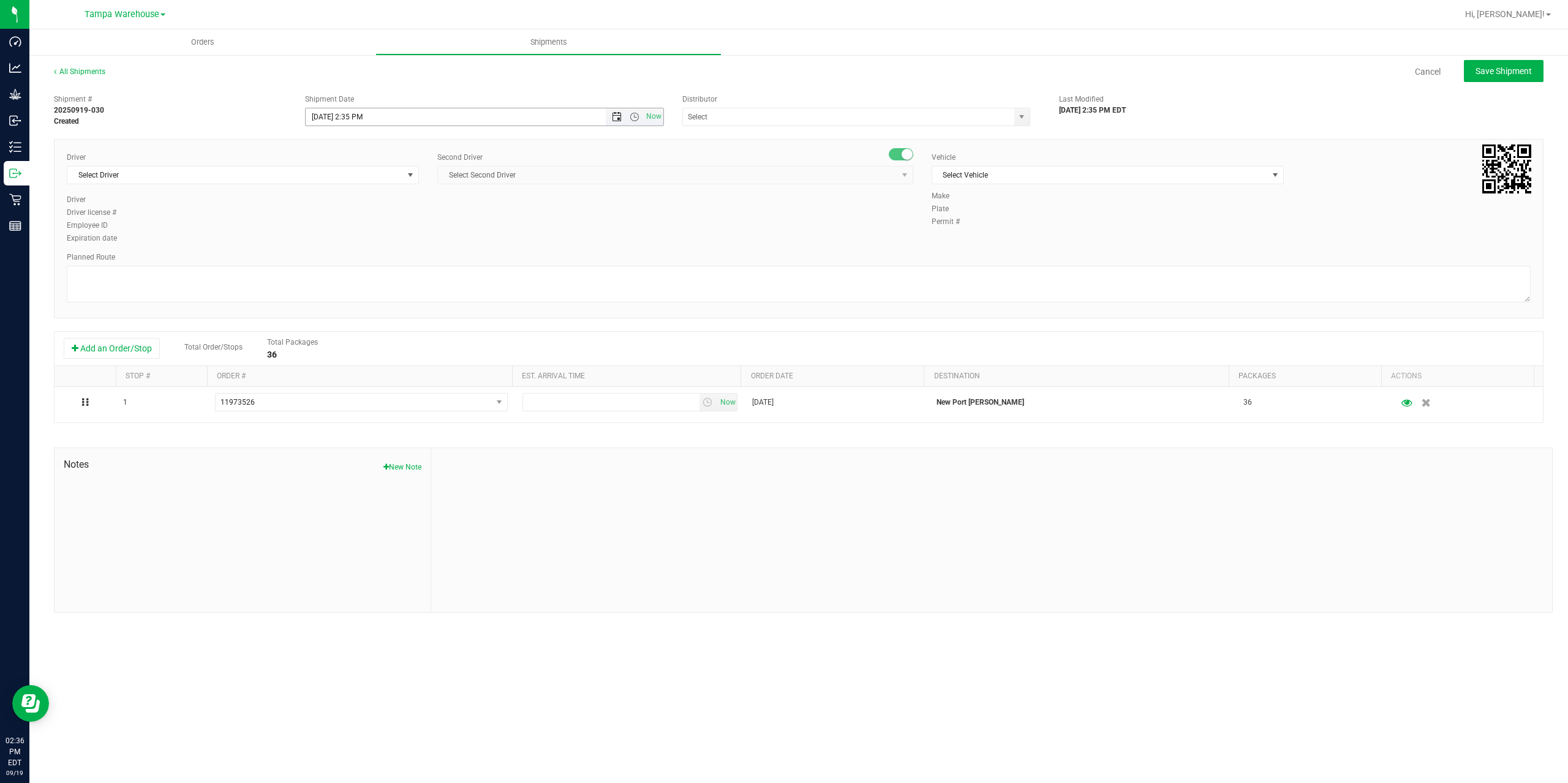
click at [618, 118] on span "Open the date view" at bounding box center [617, 117] width 10 height 10
click at [331, 242] on link "22" at bounding box center [334, 241] width 18 height 19
click at [631, 116] on span "Open the time view" at bounding box center [635, 117] width 10 height 10
click at [415, 217] on li "6:30 AM" at bounding box center [484, 219] width 356 height 16
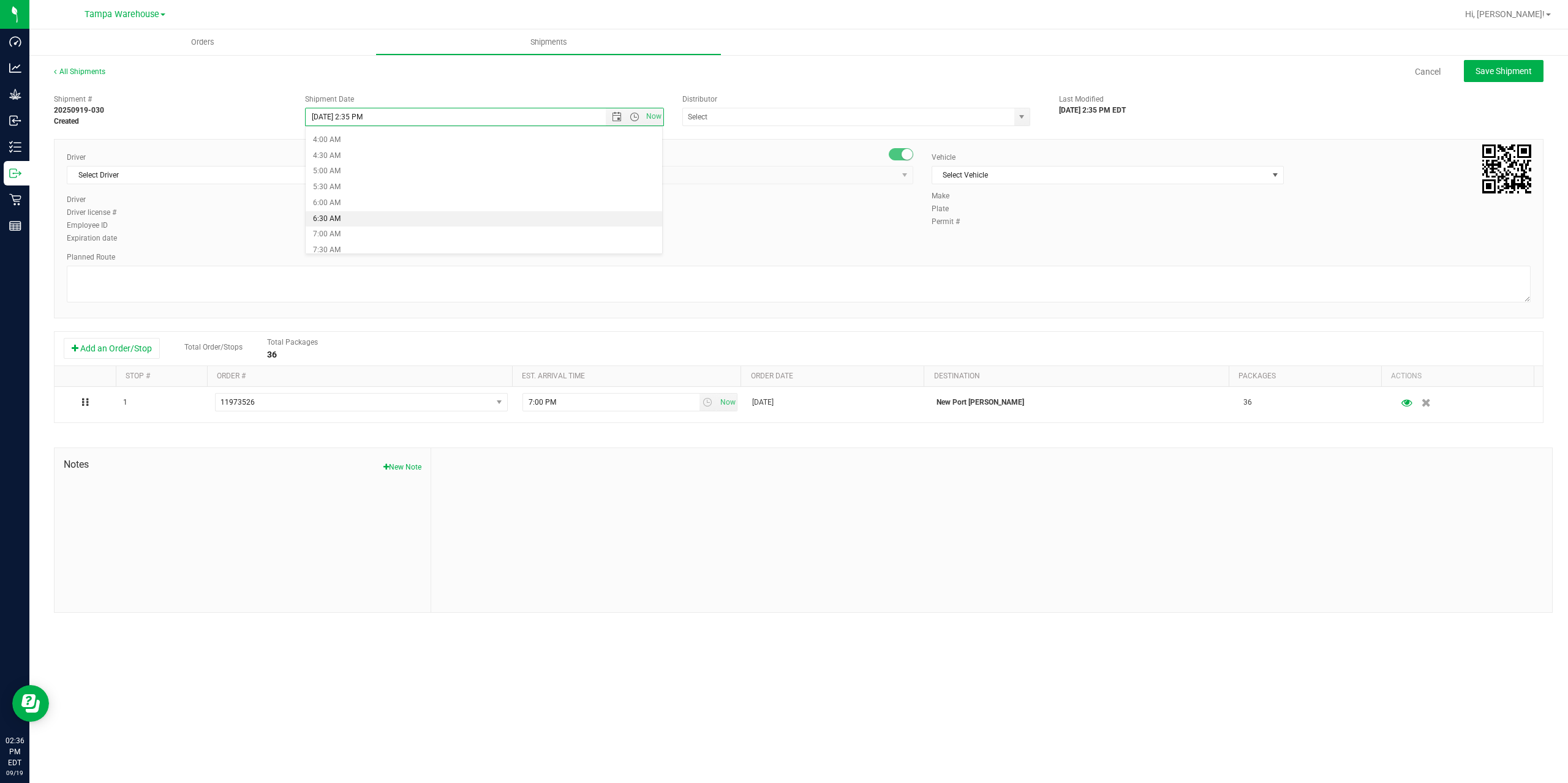
type input "9/22/2025 6:30 AM"
click at [778, 120] on input "text" at bounding box center [844, 117] width 321 height 17
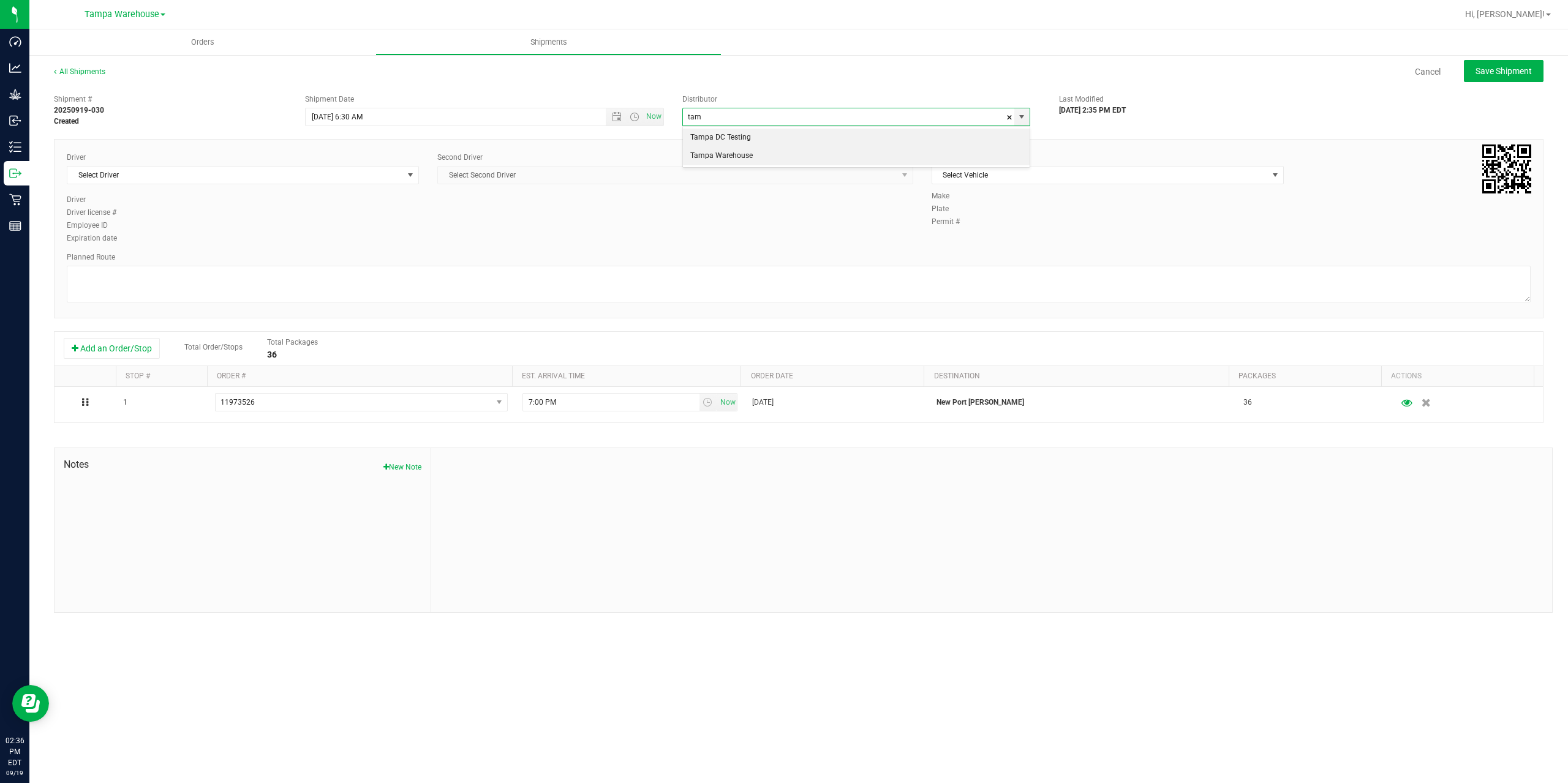
click at [728, 156] on li "Tampa Warehouse" at bounding box center [856, 156] width 347 height 19
type input "Tampa Warehouse"
click at [271, 176] on span "Select Driver" at bounding box center [235, 174] width 336 height 17
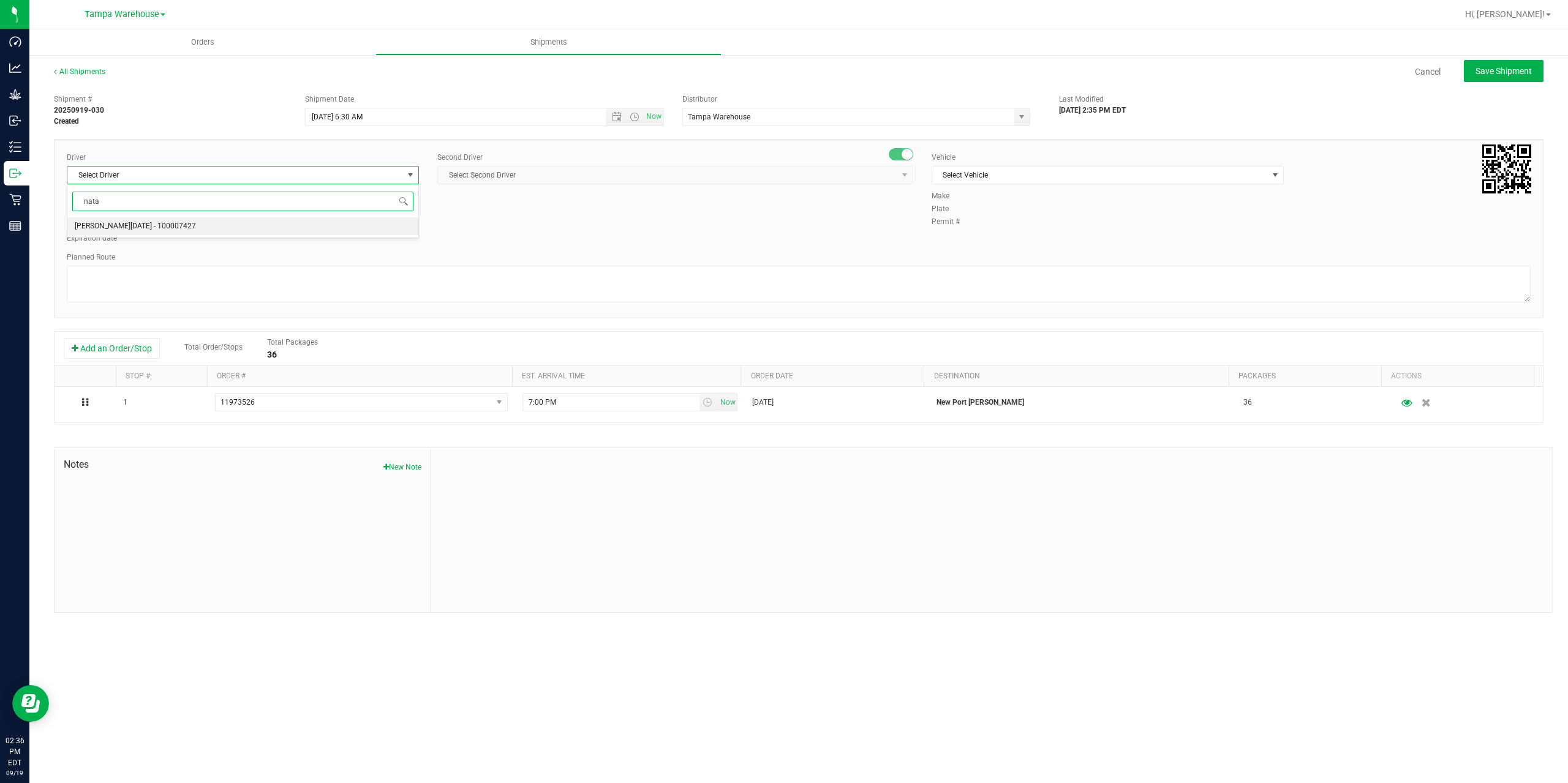
click at [184, 226] on li "[PERSON_NAME][DATE] - 100007427" at bounding box center [243, 226] width 351 height 19
type input "nata"
click at [589, 171] on span "Select Second Driver" at bounding box center [668, 174] width 459 height 17
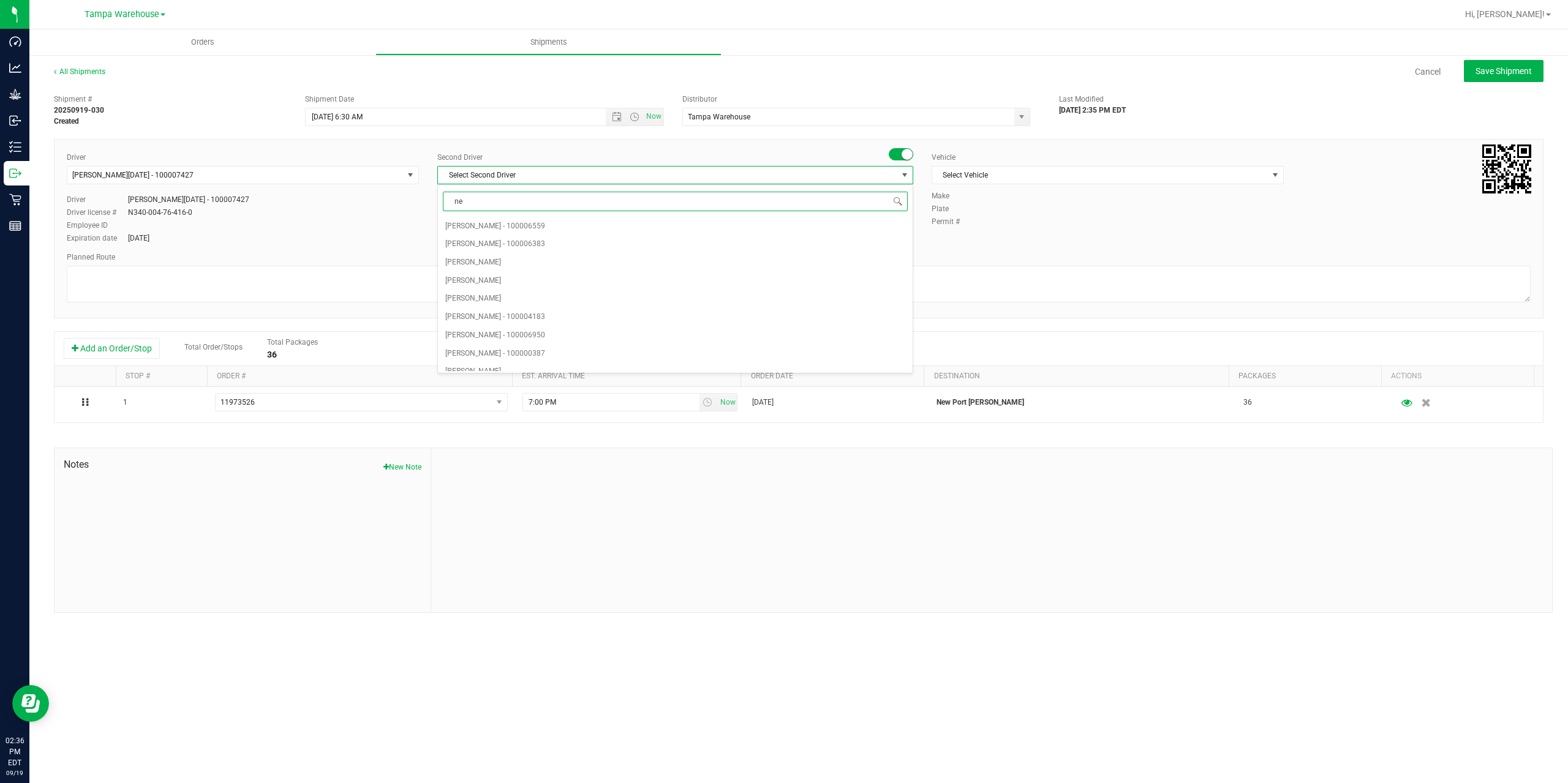
type input "ner"
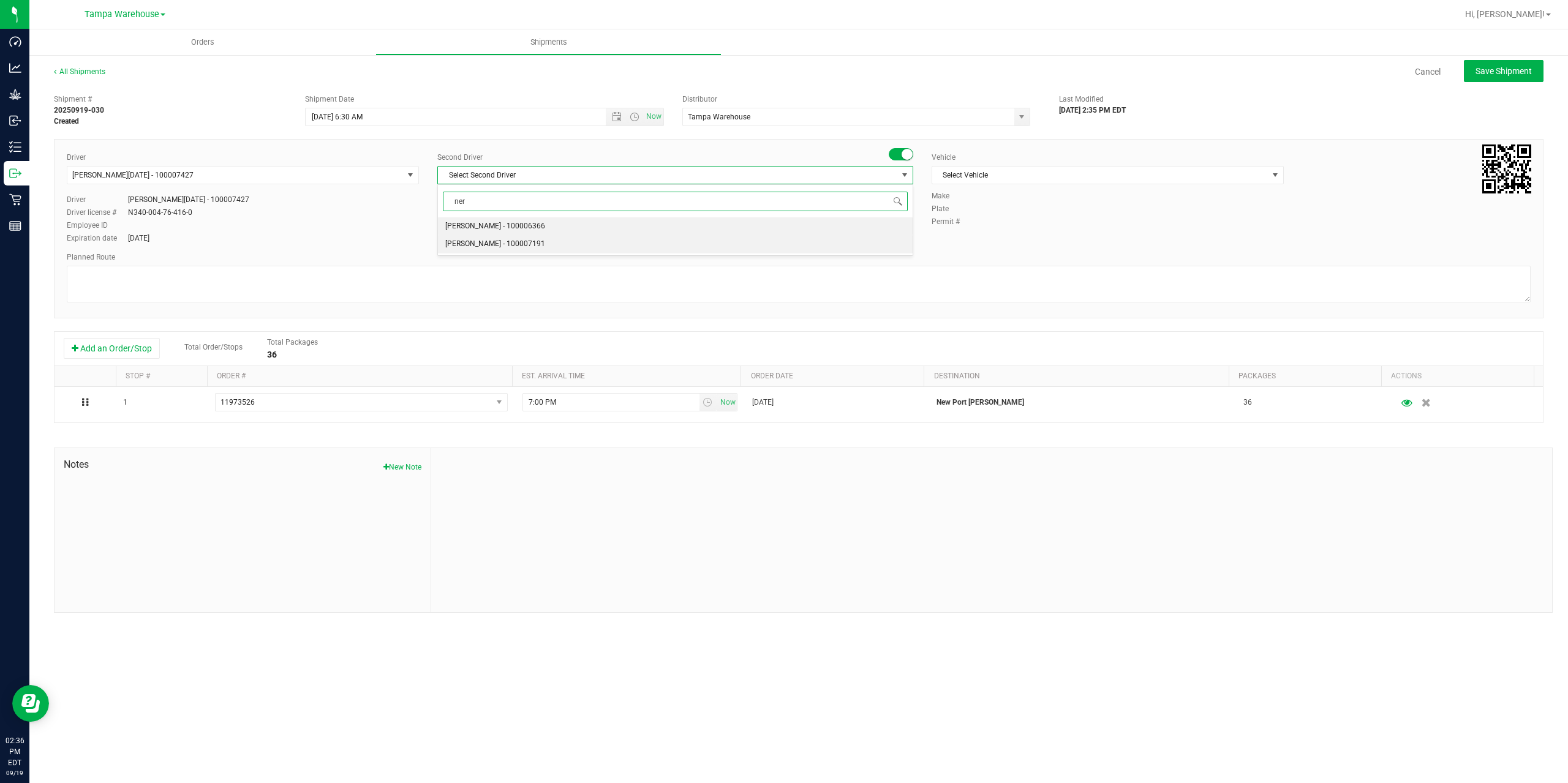
click at [527, 247] on span "[PERSON_NAME] - 100007191" at bounding box center [495, 244] width 100 height 16
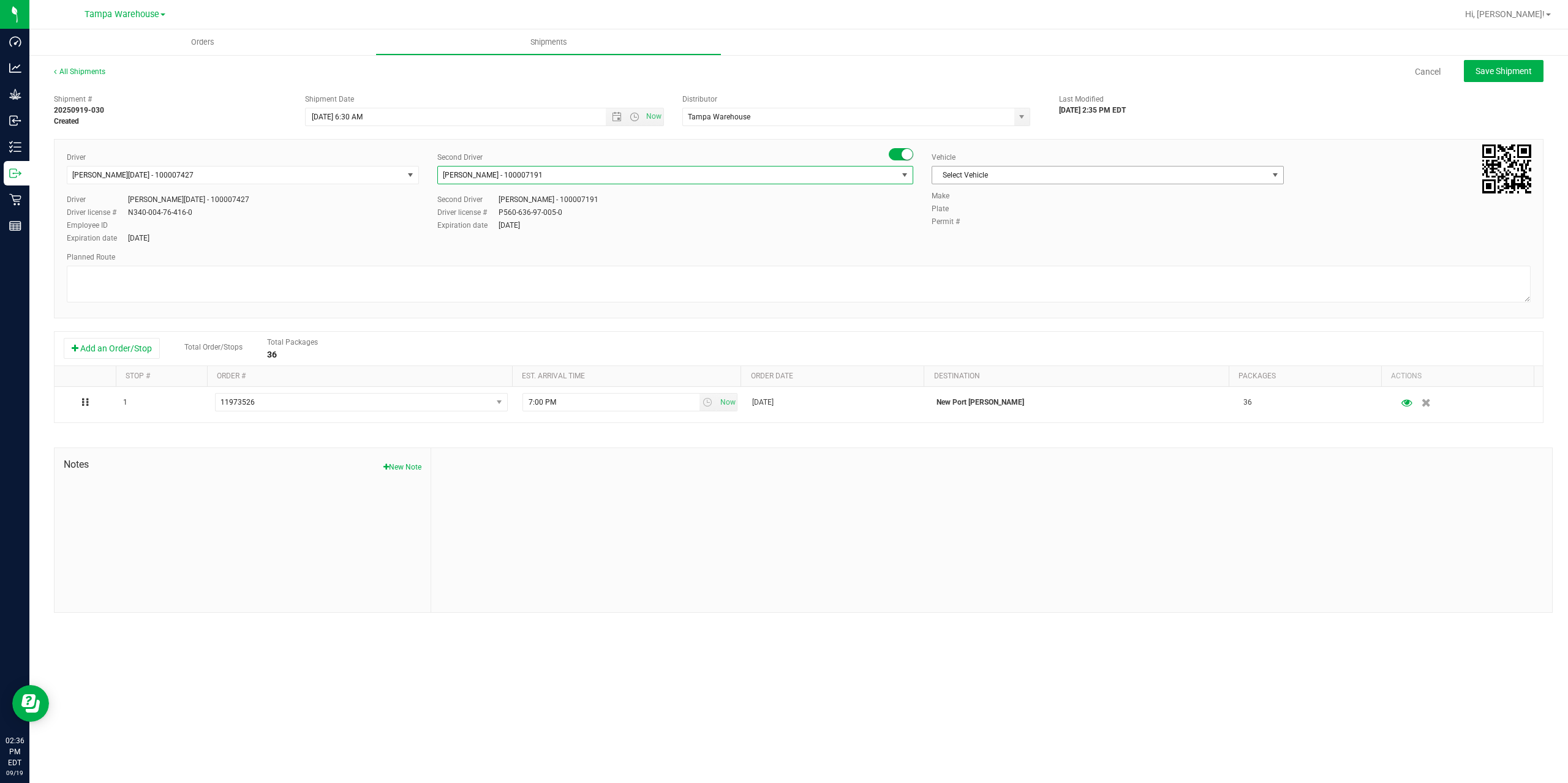
click at [995, 181] on span "Select Vehicle" at bounding box center [1101, 174] width 336 height 17
click at [995, 352] on li "FL-EXPRESS-03" at bounding box center [1108, 358] width 351 height 19
click at [964, 269] on textarea at bounding box center [799, 284] width 1464 height 37
paste textarea "Summerfield WC Ocala WC Brooksville WC New Port Richey WC Largo WC St. Pete WC …"
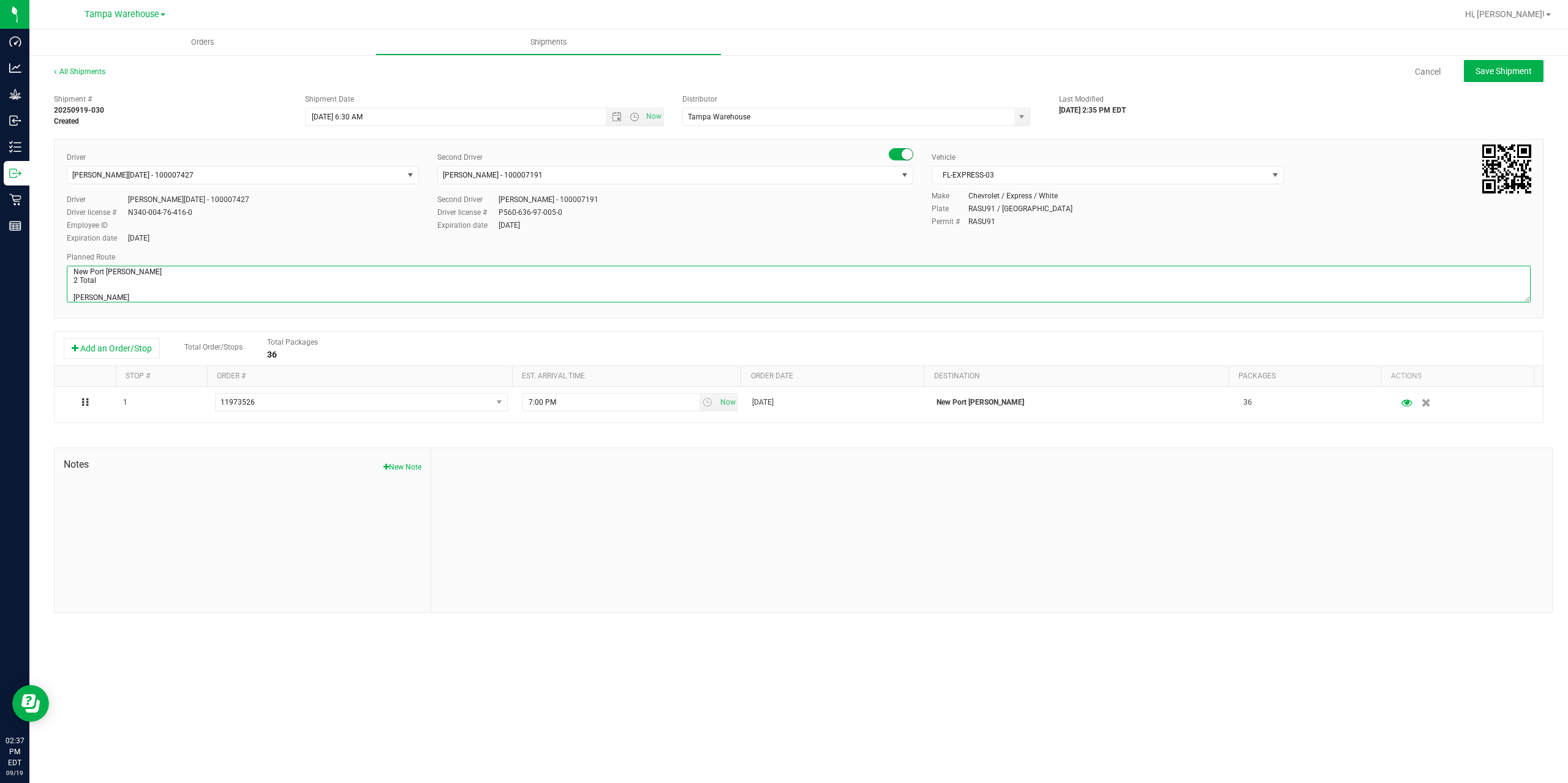
scroll to position [65, 0]
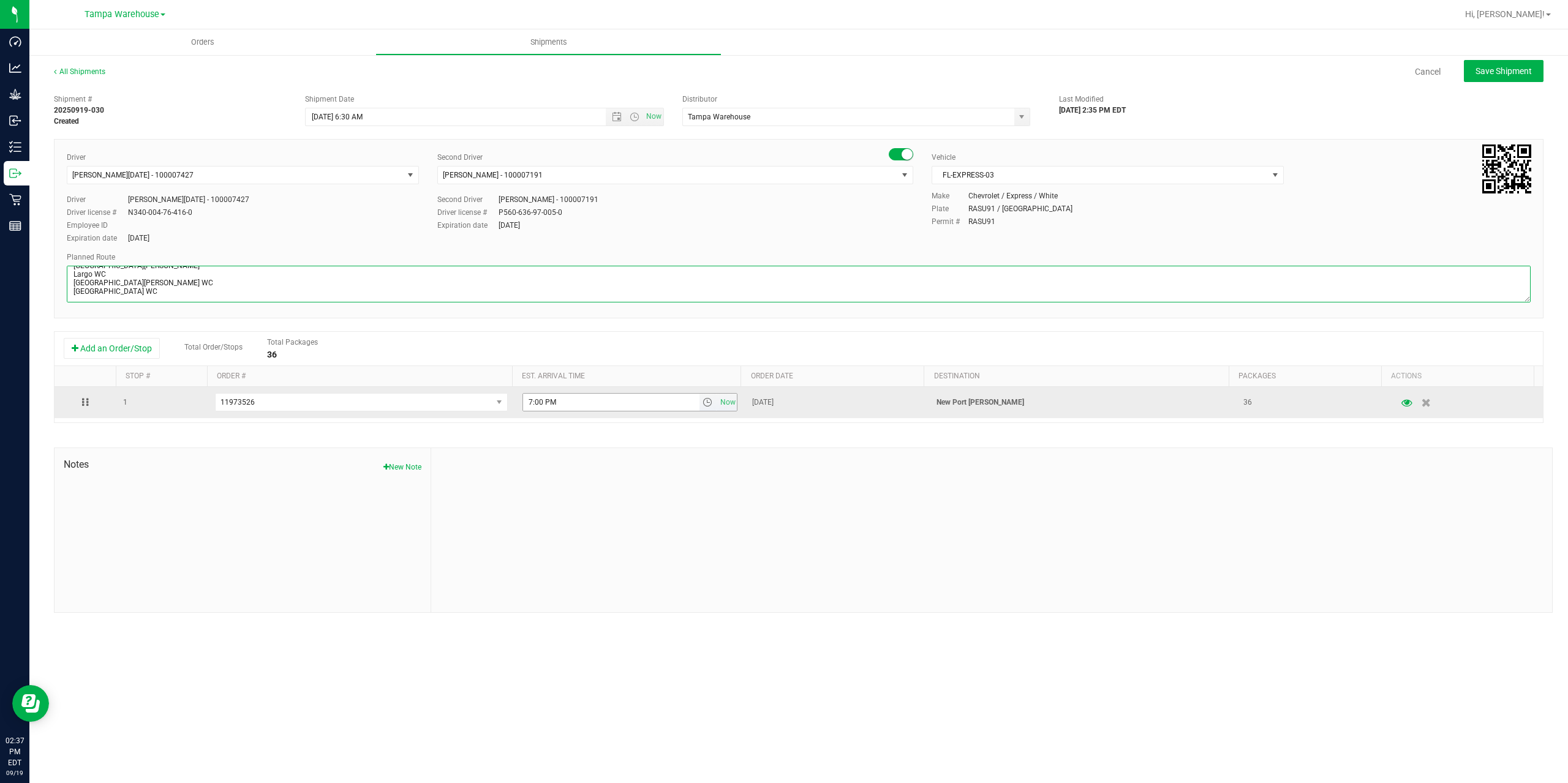
click at [703, 406] on span "select" at bounding box center [708, 402] width 10 height 10
type textarea "New Port Richey WC 2 Total Summerfield WC Ocala WC Brooksville WC New Port Rich…"
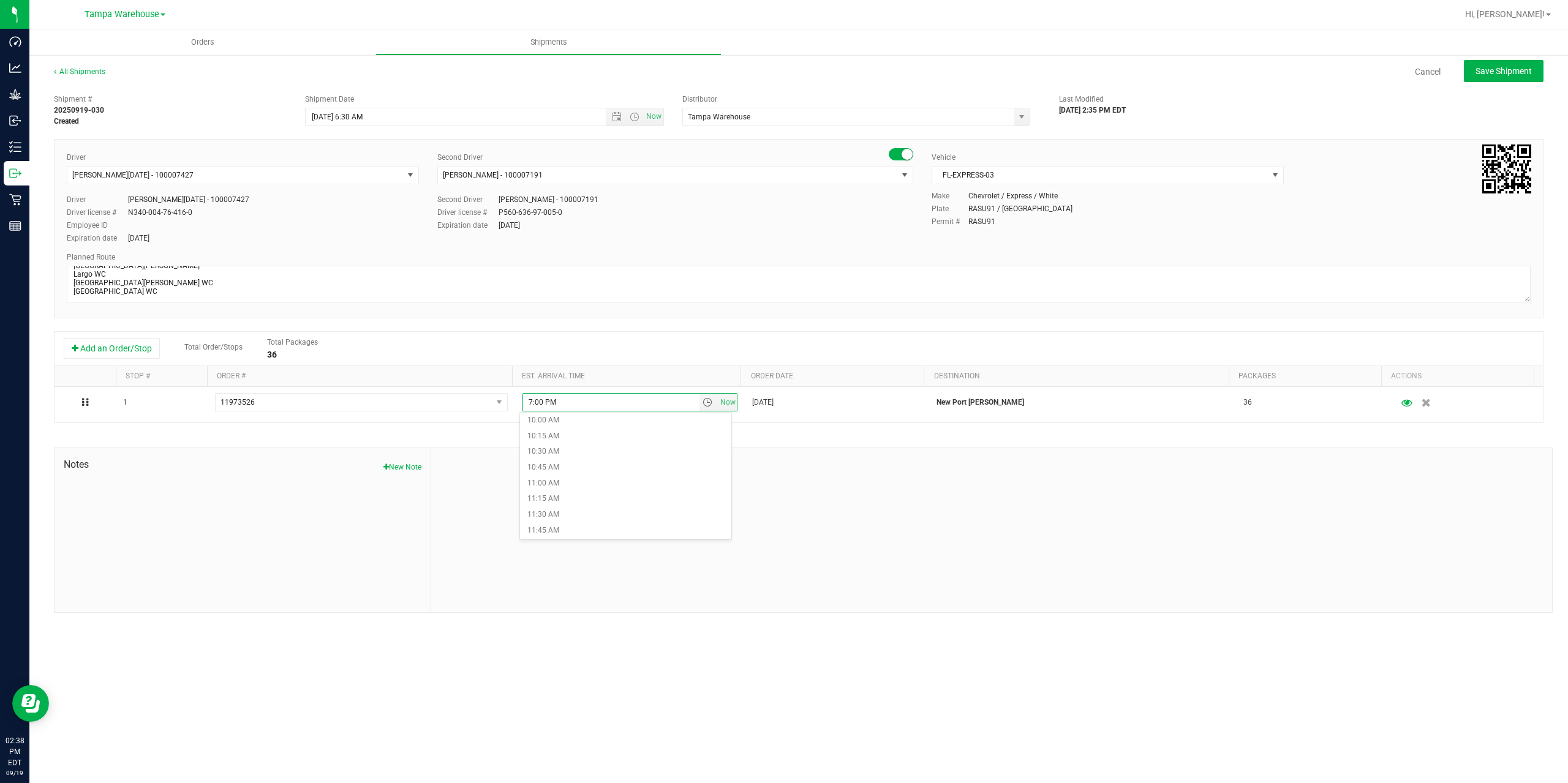
scroll to position [735, 0]
click at [603, 445] on li "12:00 PM" at bounding box center [626, 444] width 211 height 16
click at [1513, 80] on button "Save Shipment" at bounding box center [1504, 71] width 80 height 22
type input "9/22/2025 10:30 AM"
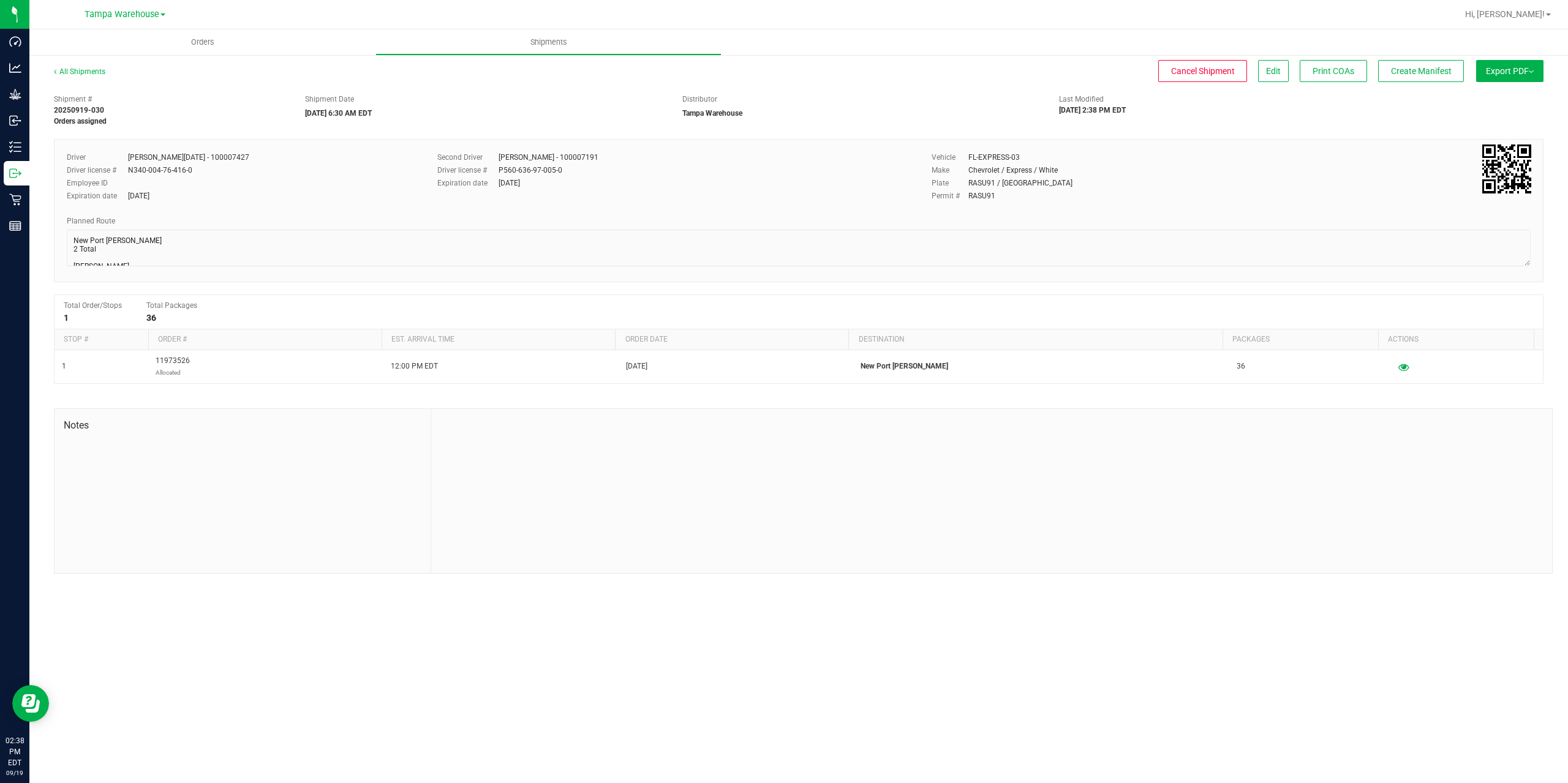
click at [1513, 80] on button "Export PDF" at bounding box center [1510, 71] width 67 height 22
click at [1501, 94] on span "Manifest by Package ID" at bounding box center [1492, 97] width 78 height 9
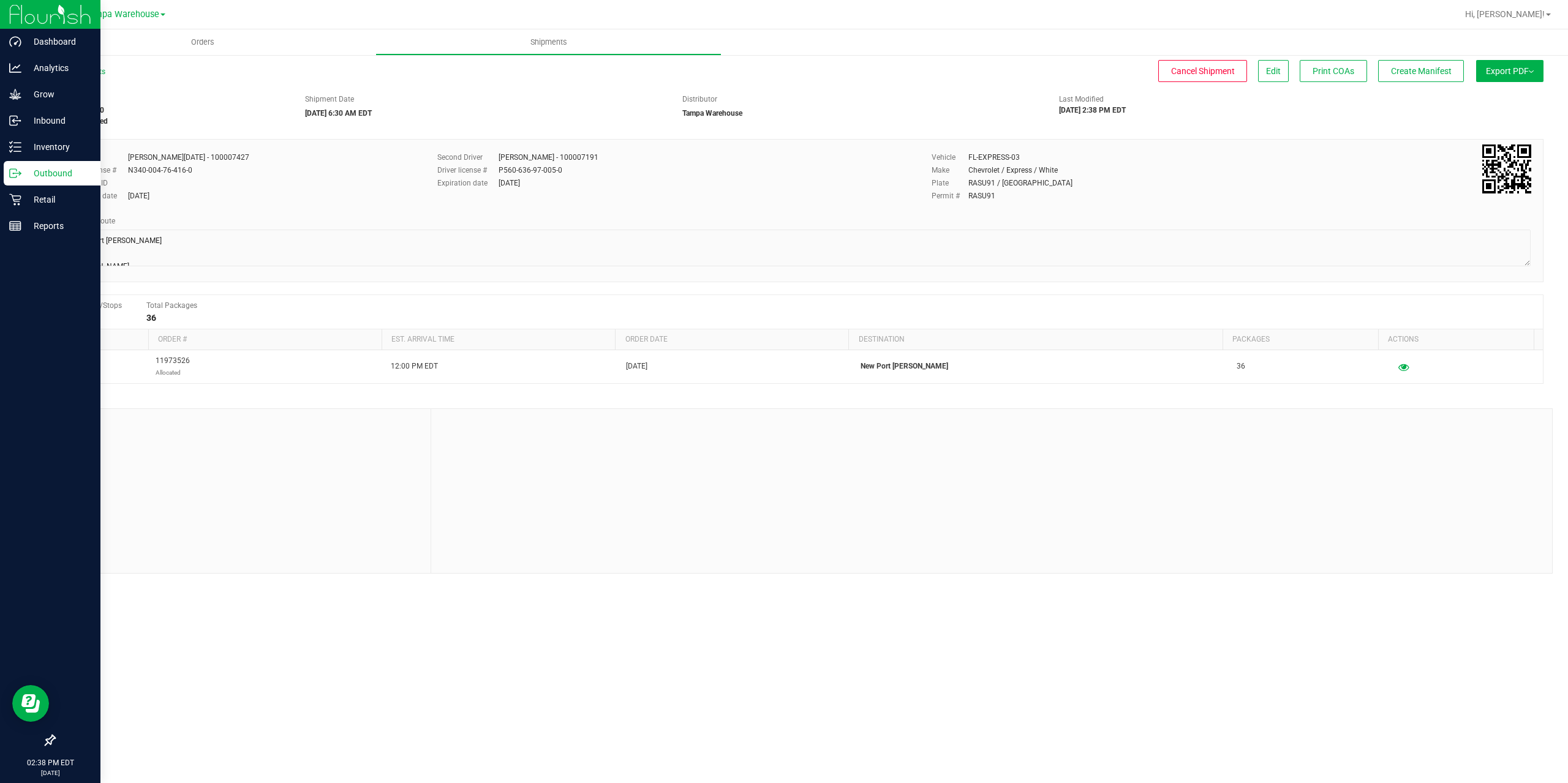
click at [34, 179] on p "Outbound" at bounding box center [58, 174] width 74 height 15
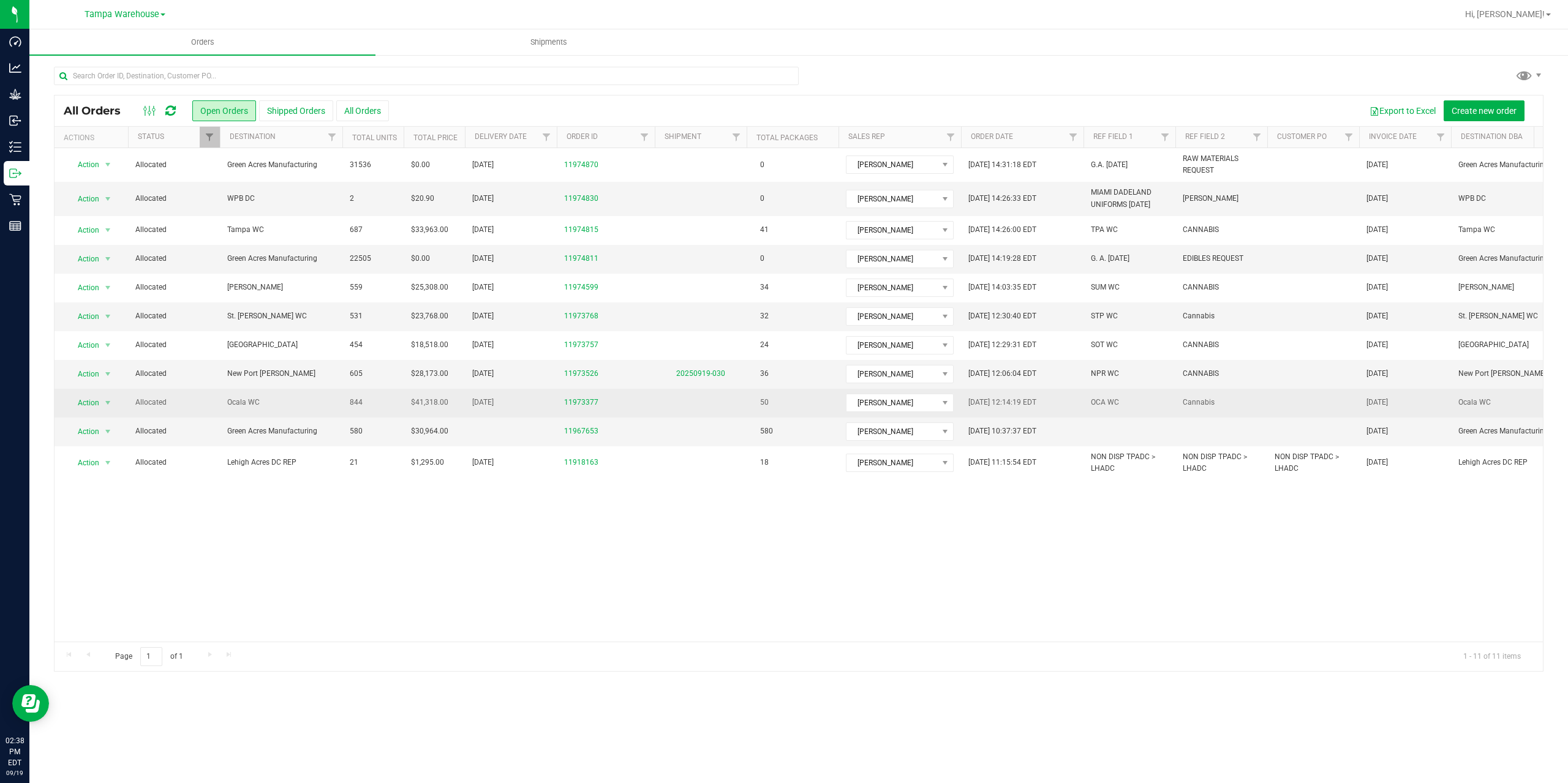
click at [270, 397] on span "Ocala WC" at bounding box center [281, 402] width 108 height 11
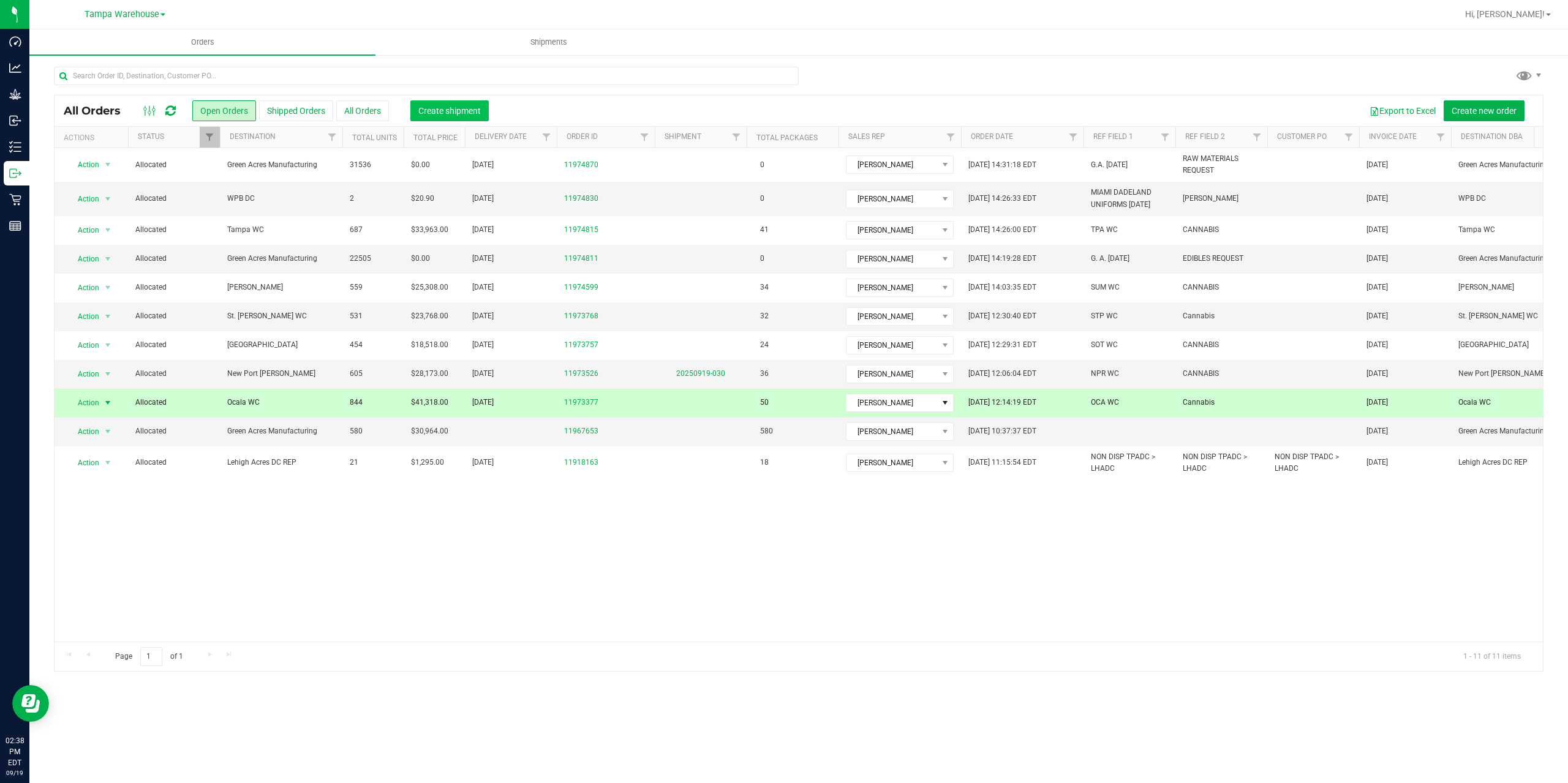
click at [422, 114] on span "Create shipment" at bounding box center [450, 111] width 62 height 10
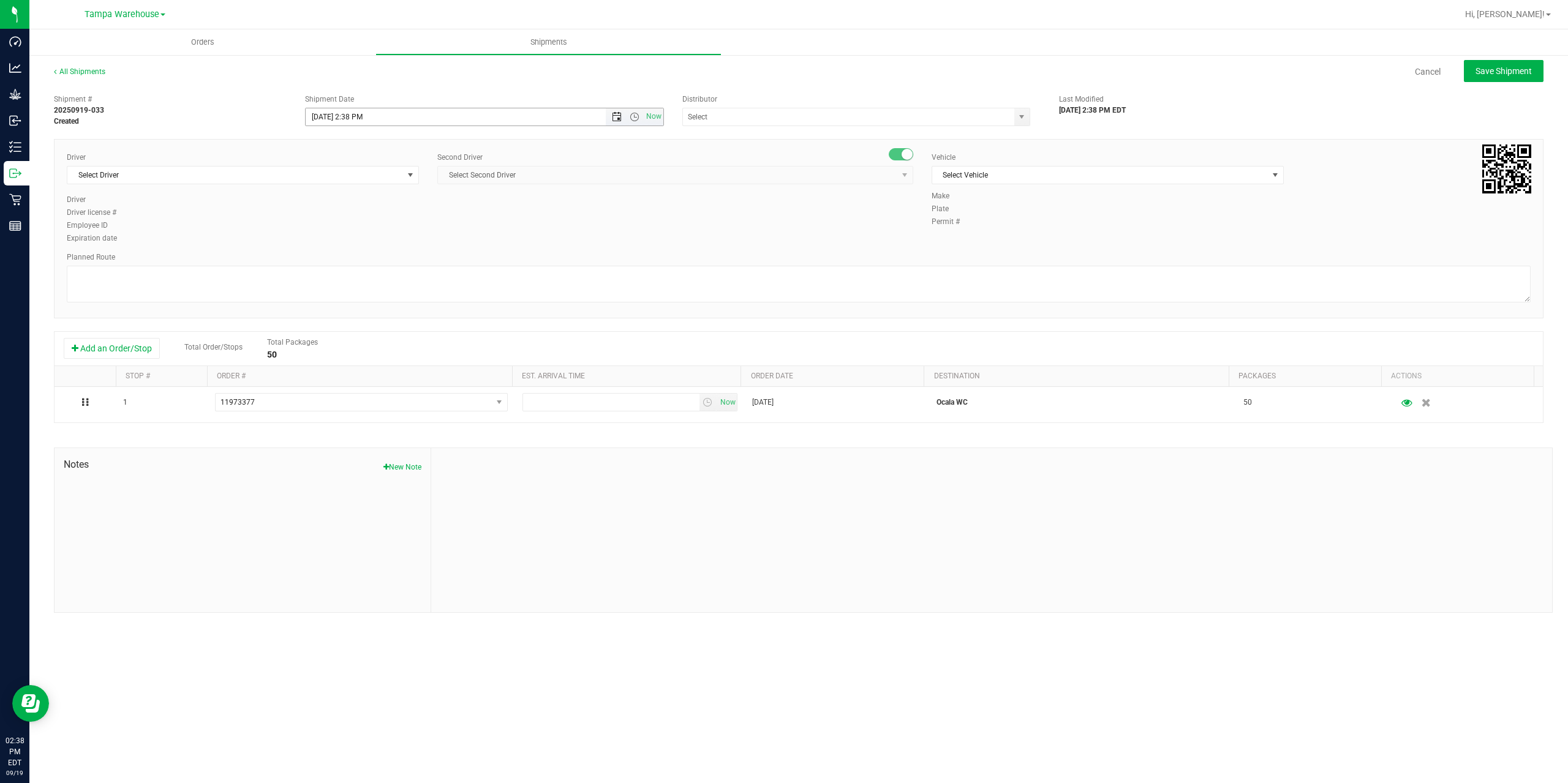
click at [613, 118] on span "Open the date view" at bounding box center [617, 117] width 10 height 10
click at [338, 241] on link "22" at bounding box center [334, 241] width 18 height 19
click at [635, 117] on span "Open the time view" at bounding box center [635, 117] width 10 height 10
click at [423, 221] on li "6:30 AM" at bounding box center [484, 219] width 356 height 16
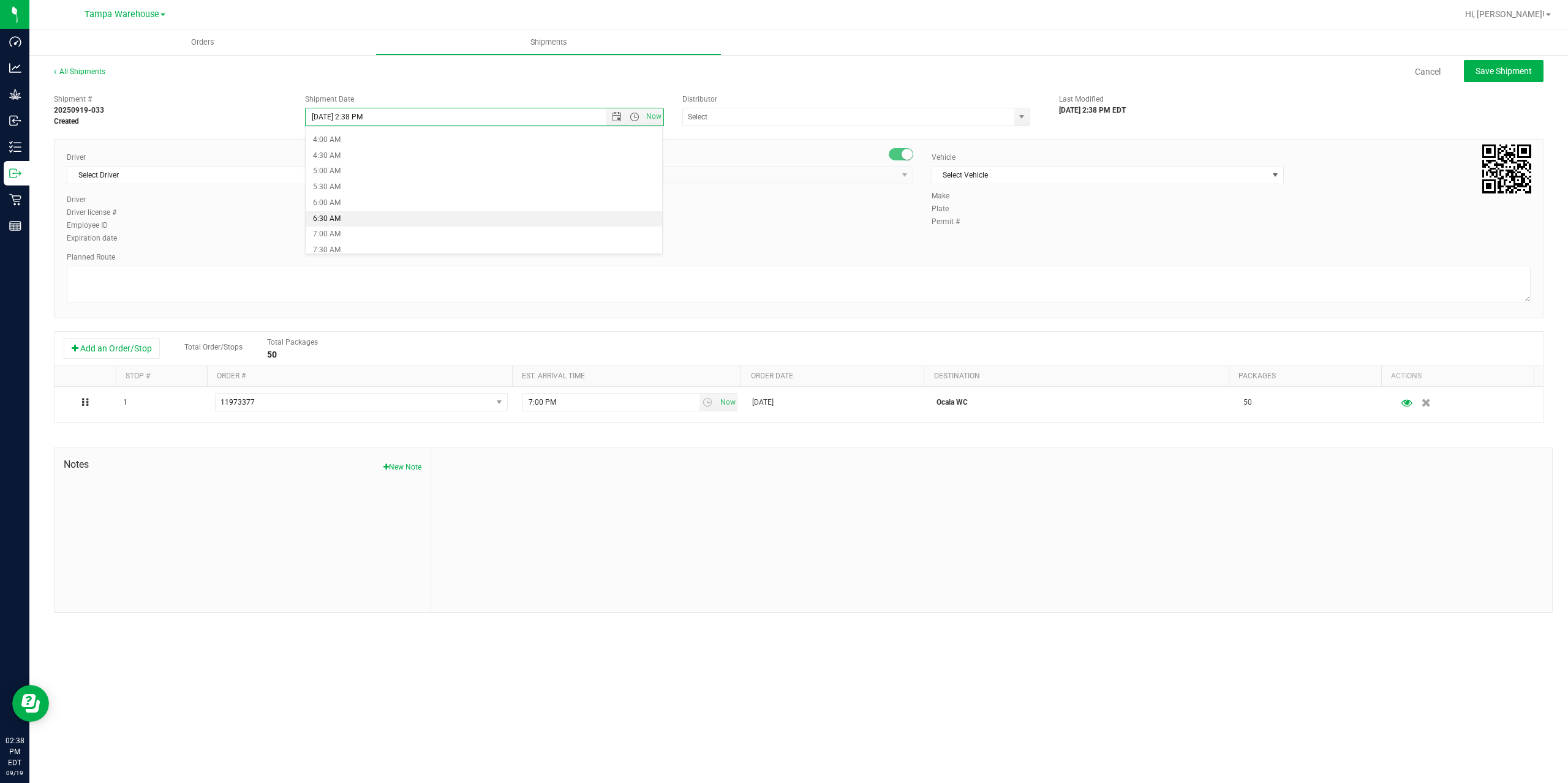
type input "9/22/2025 6:30 AM"
click at [733, 116] on input "text" at bounding box center [844, 117] width 321 height 17
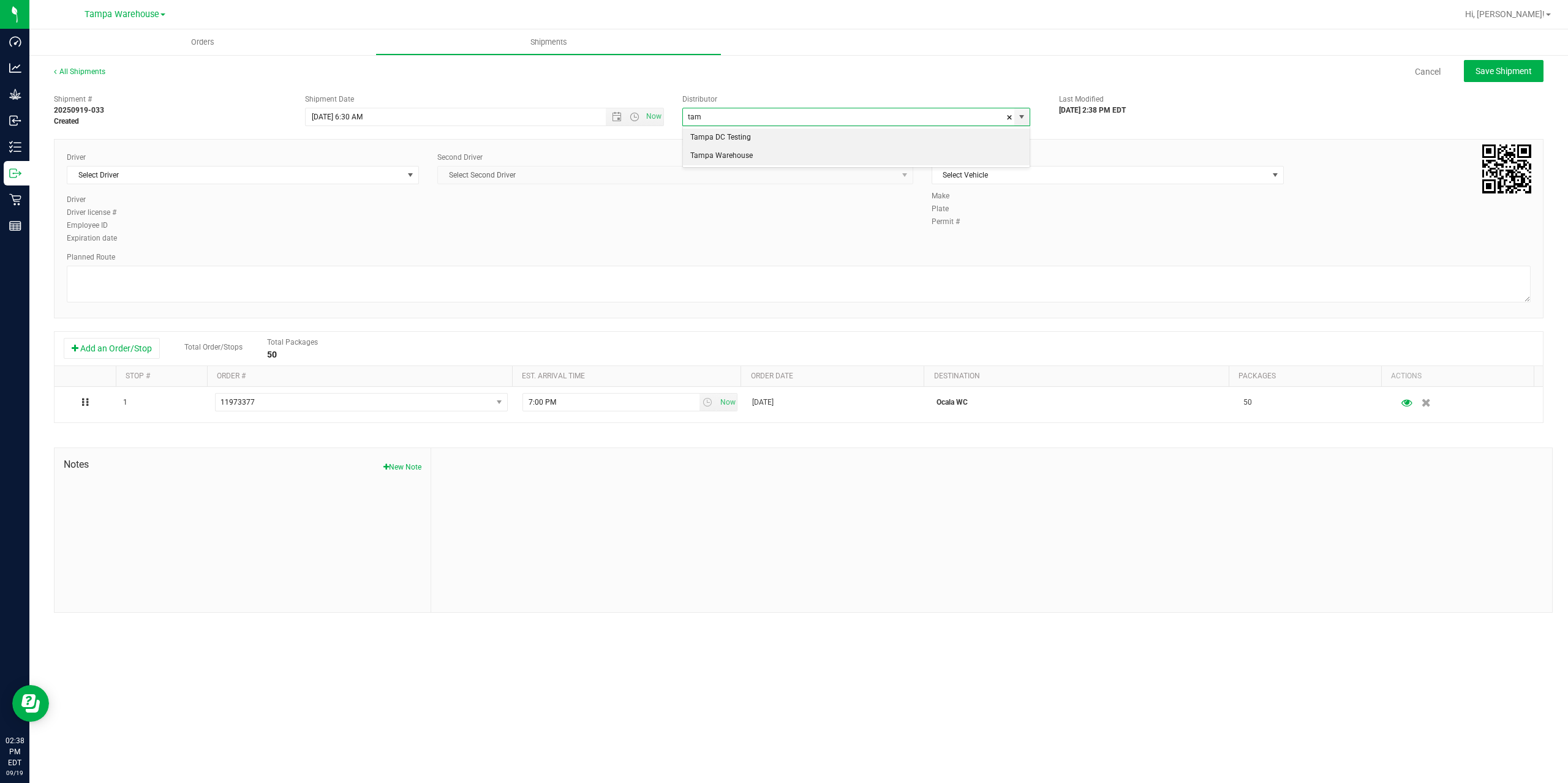
click at [726, 158] on li "Tampa Warehouse" at bounding box center [856, 156] width 347 height 19
type input "Tampa Warehouse"
click at [271, 174] on span "Select Driver" at bounding box center [235, 174] width 336 height 17
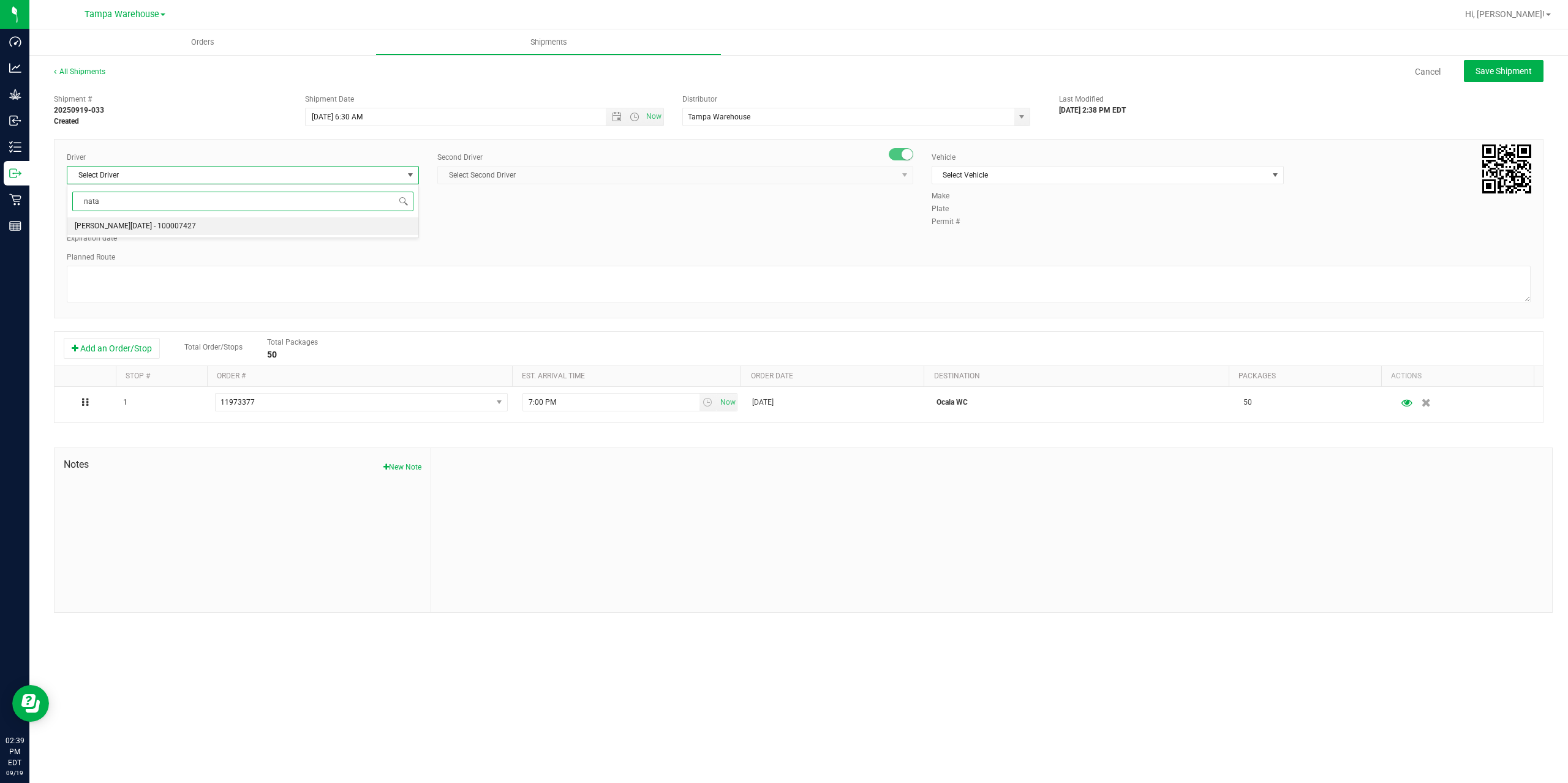
click at [260, 226] on li "[PERSON_NAME][DATE] - 100007427" at bounding box center [243, 226] width 351 height 19
type input "nata"
click at [664, 172] on span "Select Second Driver" at bounding box center [668, 174] width 459 height 17
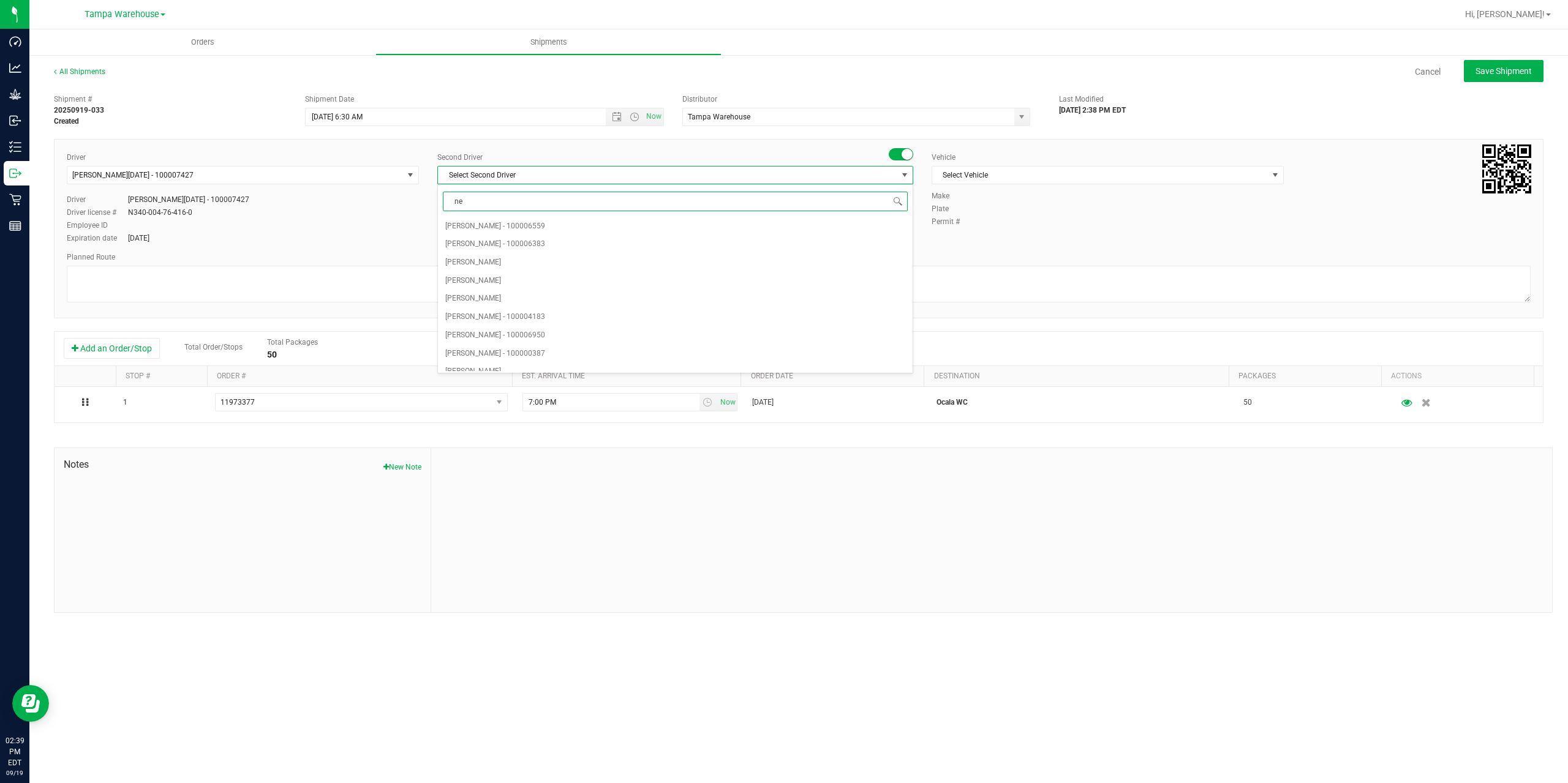
type input "ner"
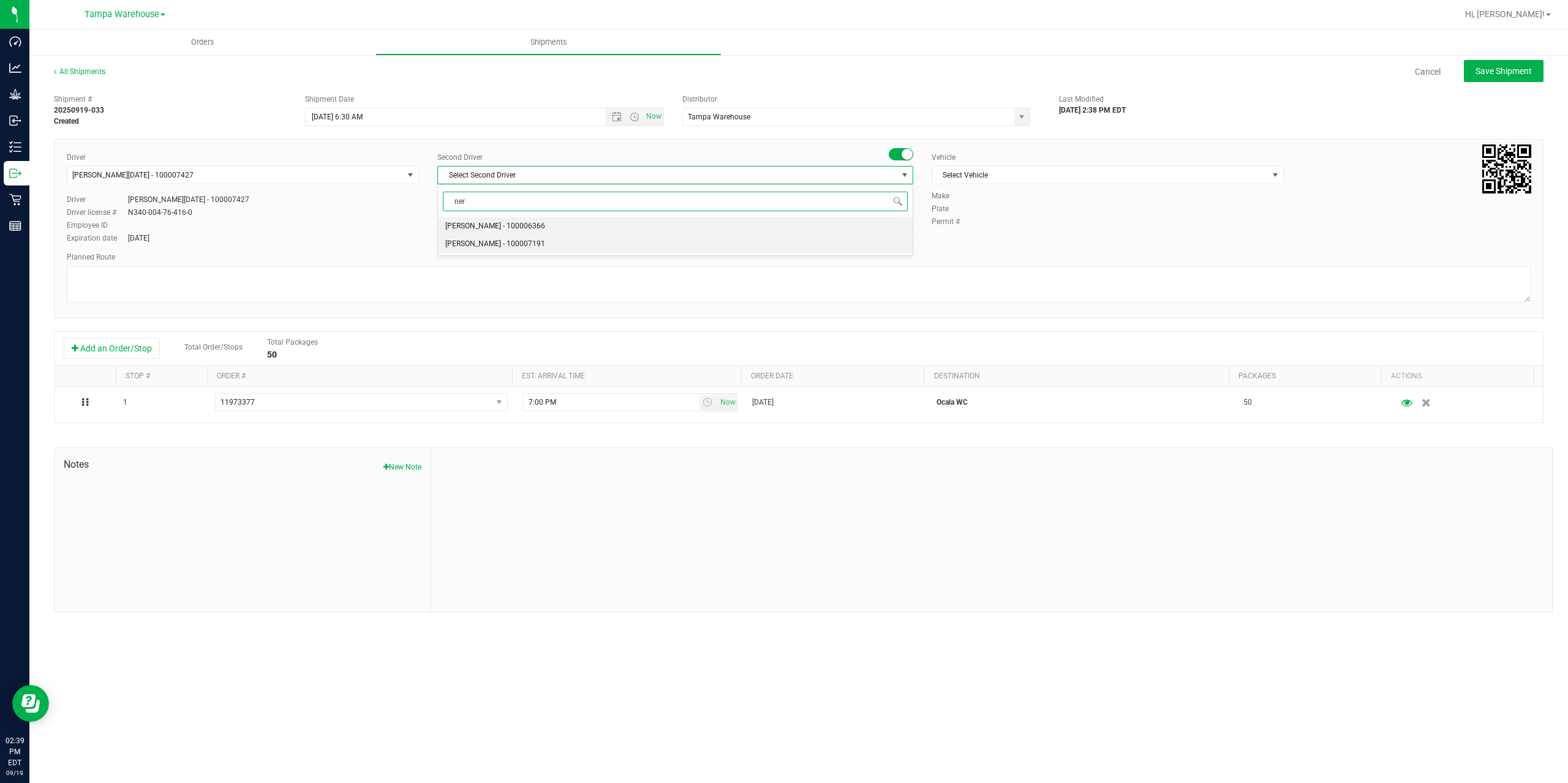
click at [522, 239] on span "[PERSON_NAME] - 100007191" at bounding box center [495, 244] width 100 height 16
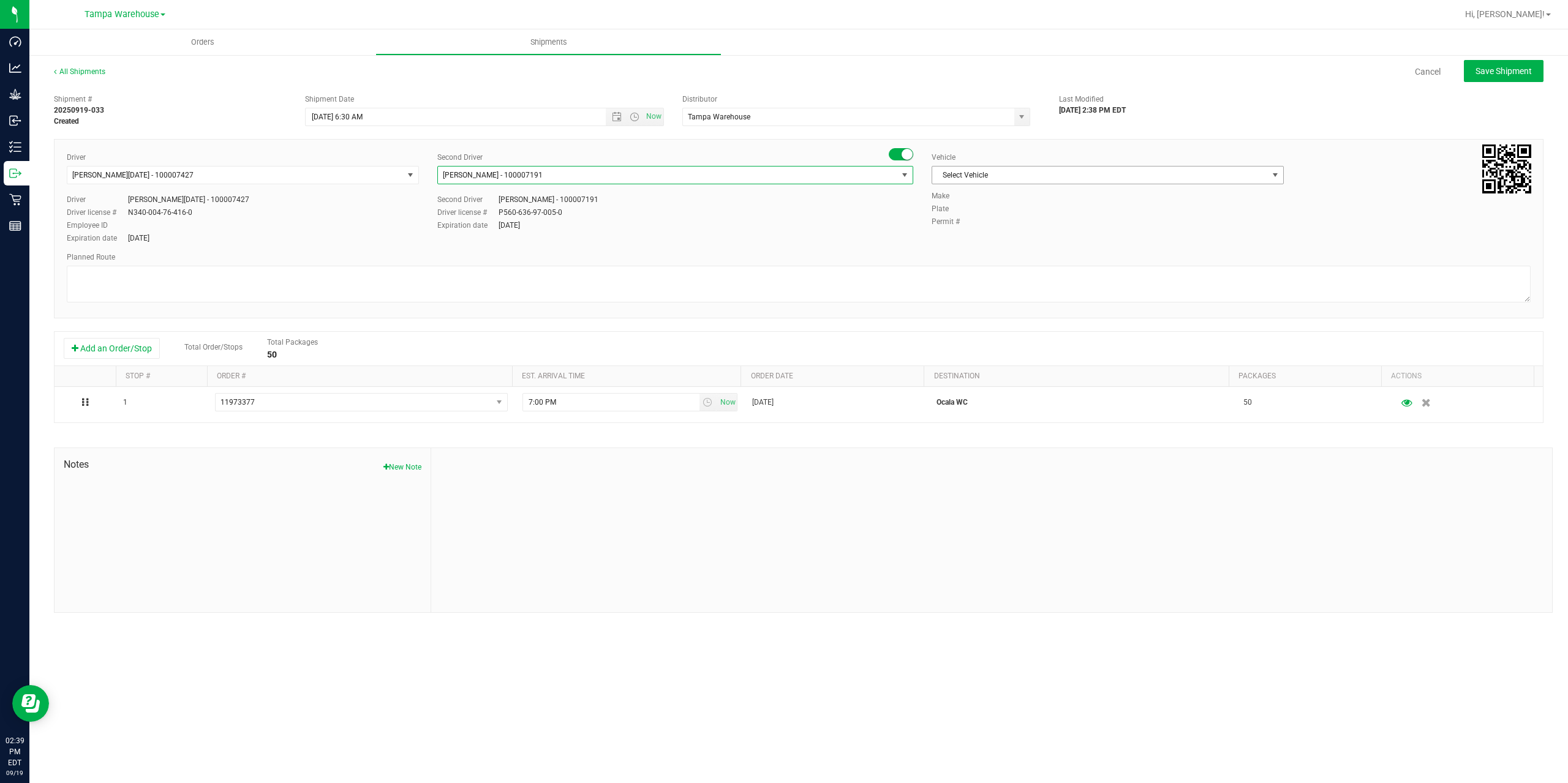
click at [1090, 172] on span "Select Vehicle" at bounding box center [1101, 174] width 336 height 17
click at [1024, 296] on li "FL-EXPRESS-03" at bounding box center [1108, 297] width 351 height 19
click at [1015, 281] on textarea at bounding box center [799, 284] width 1464 height 37
paste textarea "Summerfield WC Ocala WC Brooksville WC New Port Richey WC Largo WC St. Pete WC …"
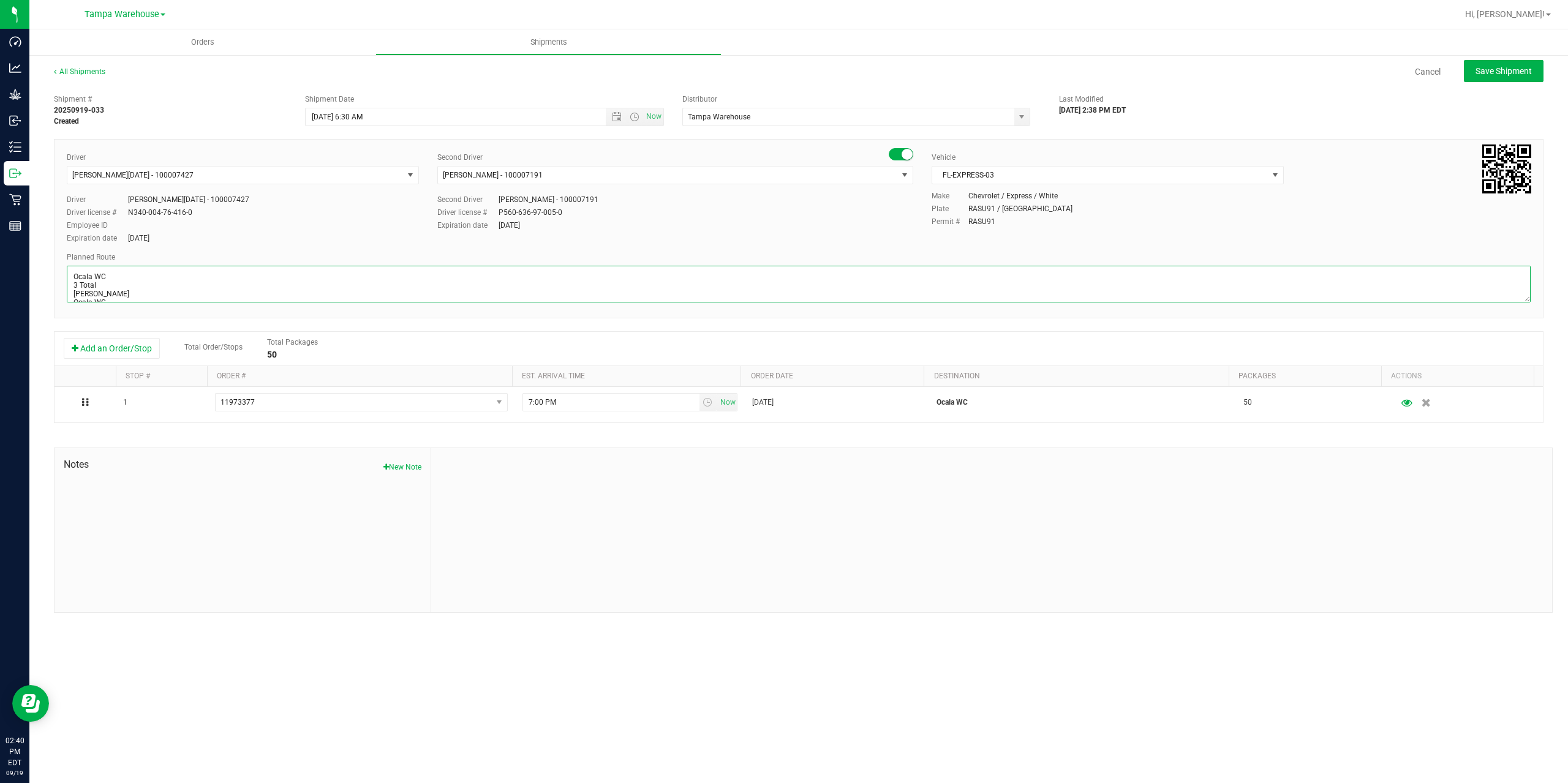
scroll to position [56, 0]
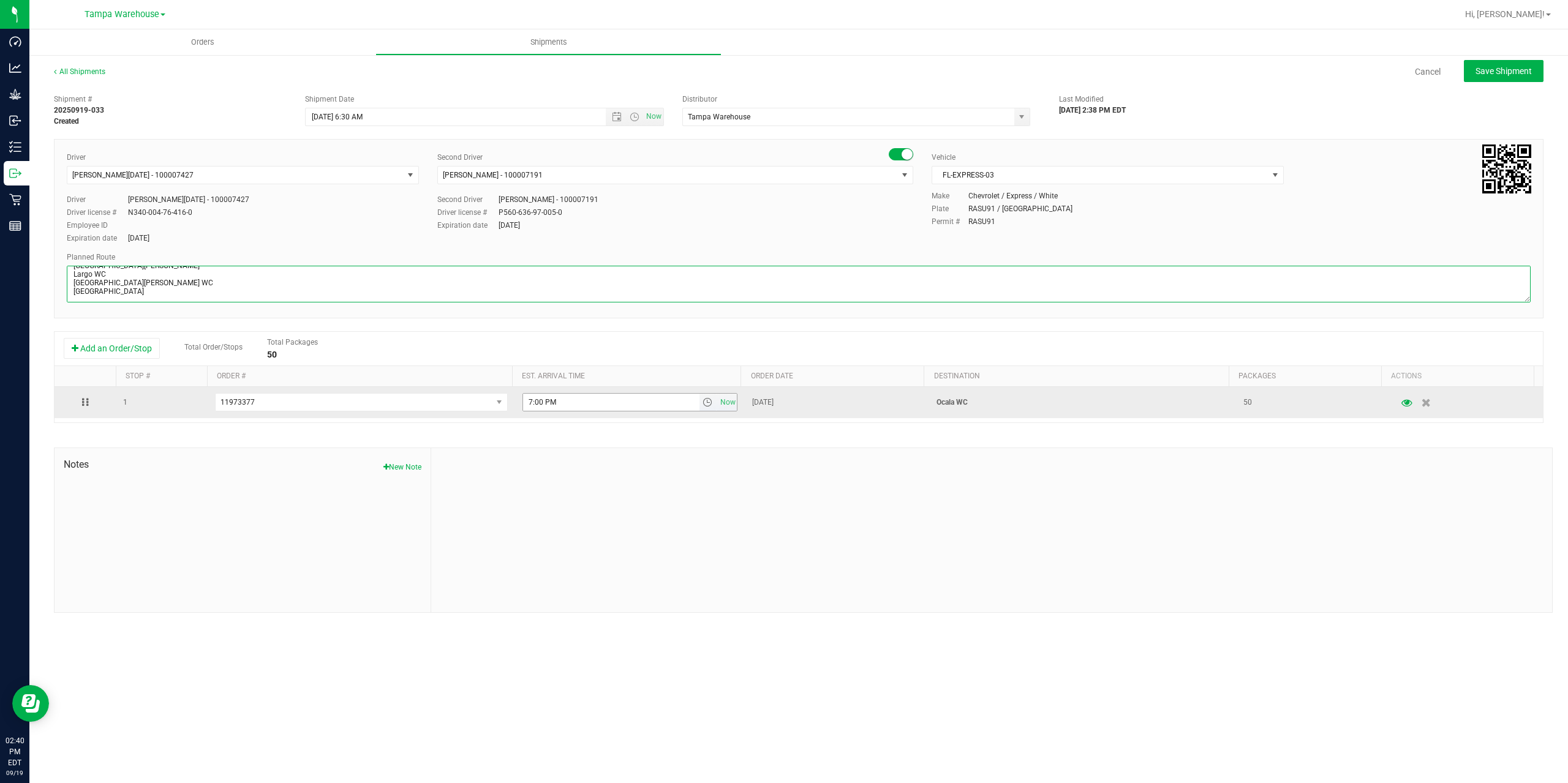
click at [703, 402] on span "select" at bounding box center [708, 402] width 10 height 10
type textarea "Ocala WC 3 Total Summerfield WC Ocala WC Brooksville WC New Port Richey WC Larg…"
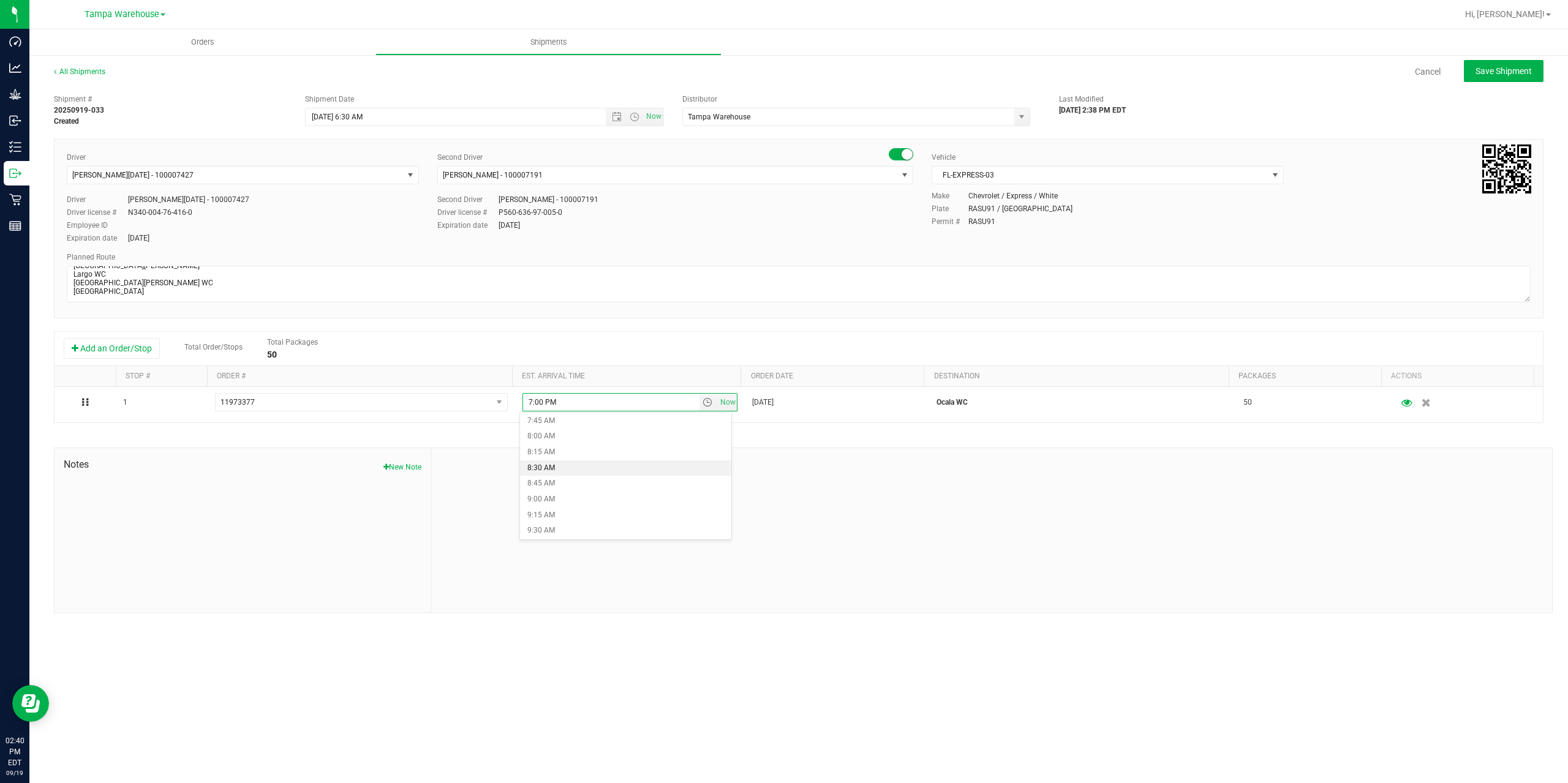
scroll to position [551, 0]
click at [608, 499] on li "10:00 AM" at bounding box center [626, 501] width 211 height 16
click at [608, 499] on div at bounding box center [991, 530] width 1121 height 164
click at [1495, 71] on span "Save Shipment" at bounding box center [1503, 71] width 56 height 10
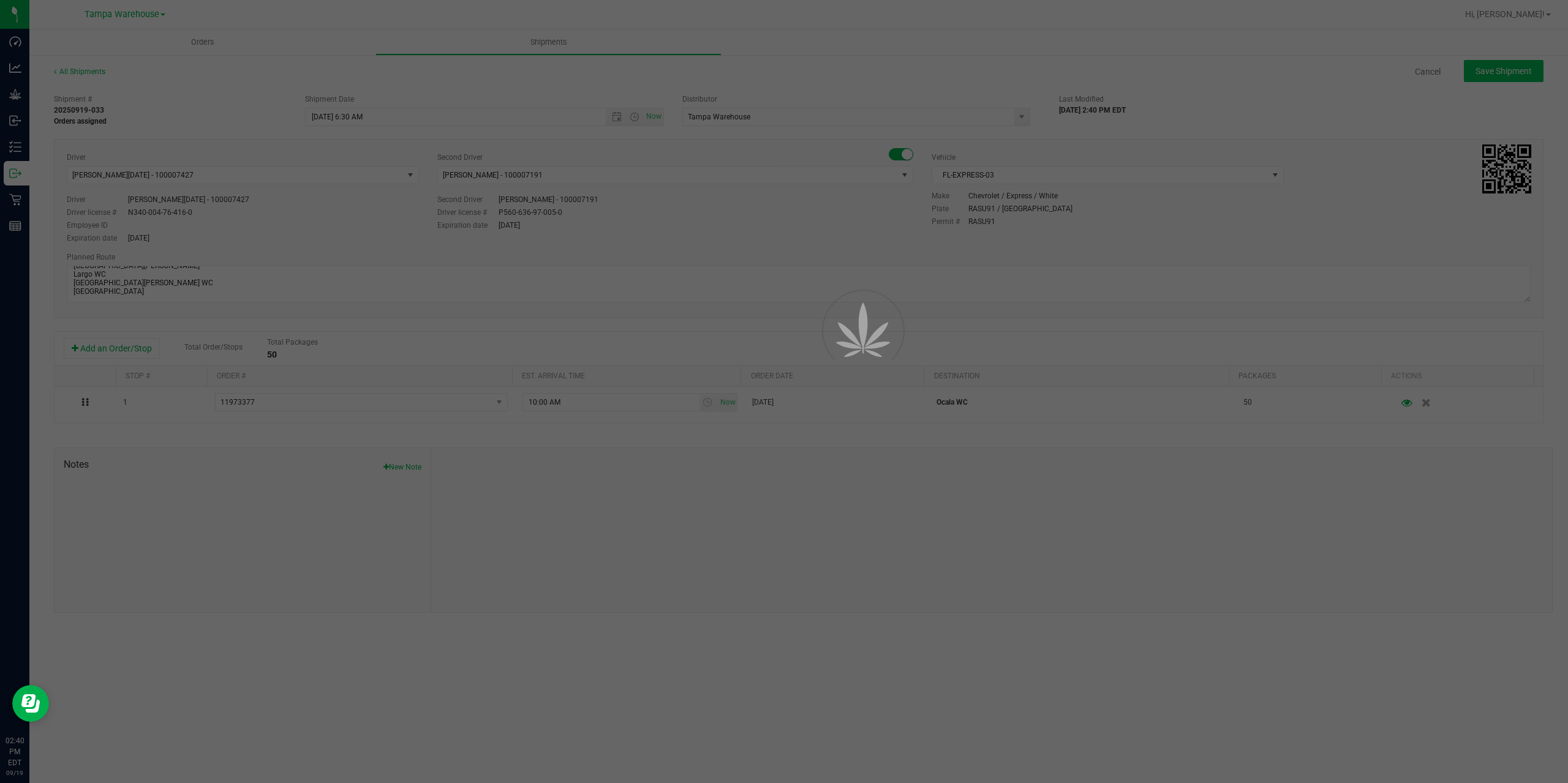
type input "9/22/2025 10:30 AM"
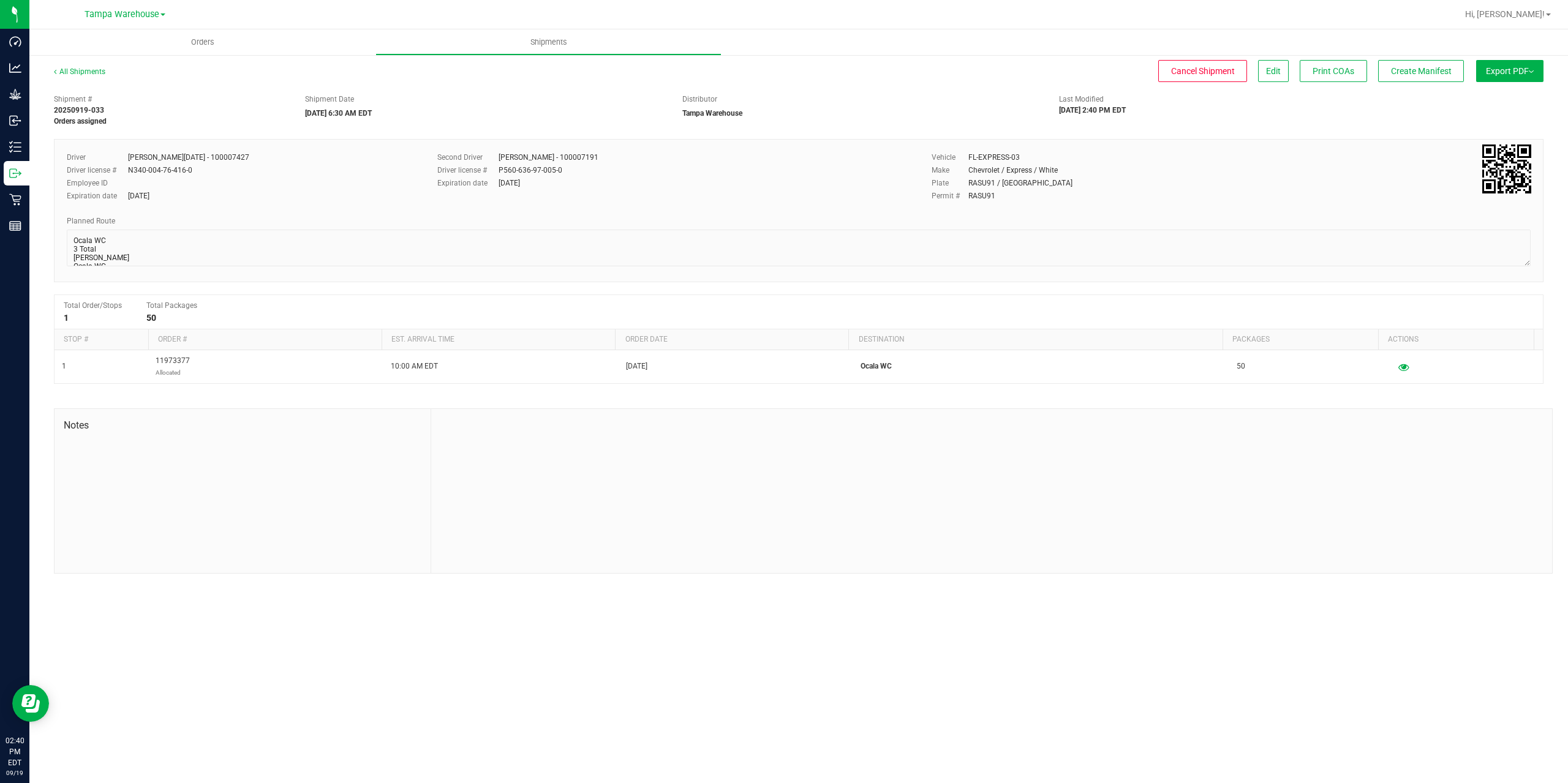
click at [1495, 71] on span "Export PDF" at bounding box center [1510, 71] width 48 height 10
click at [1483, 95] on span "Manifest by Package ID" at bounding box center [1492, 97] width 78 height 9
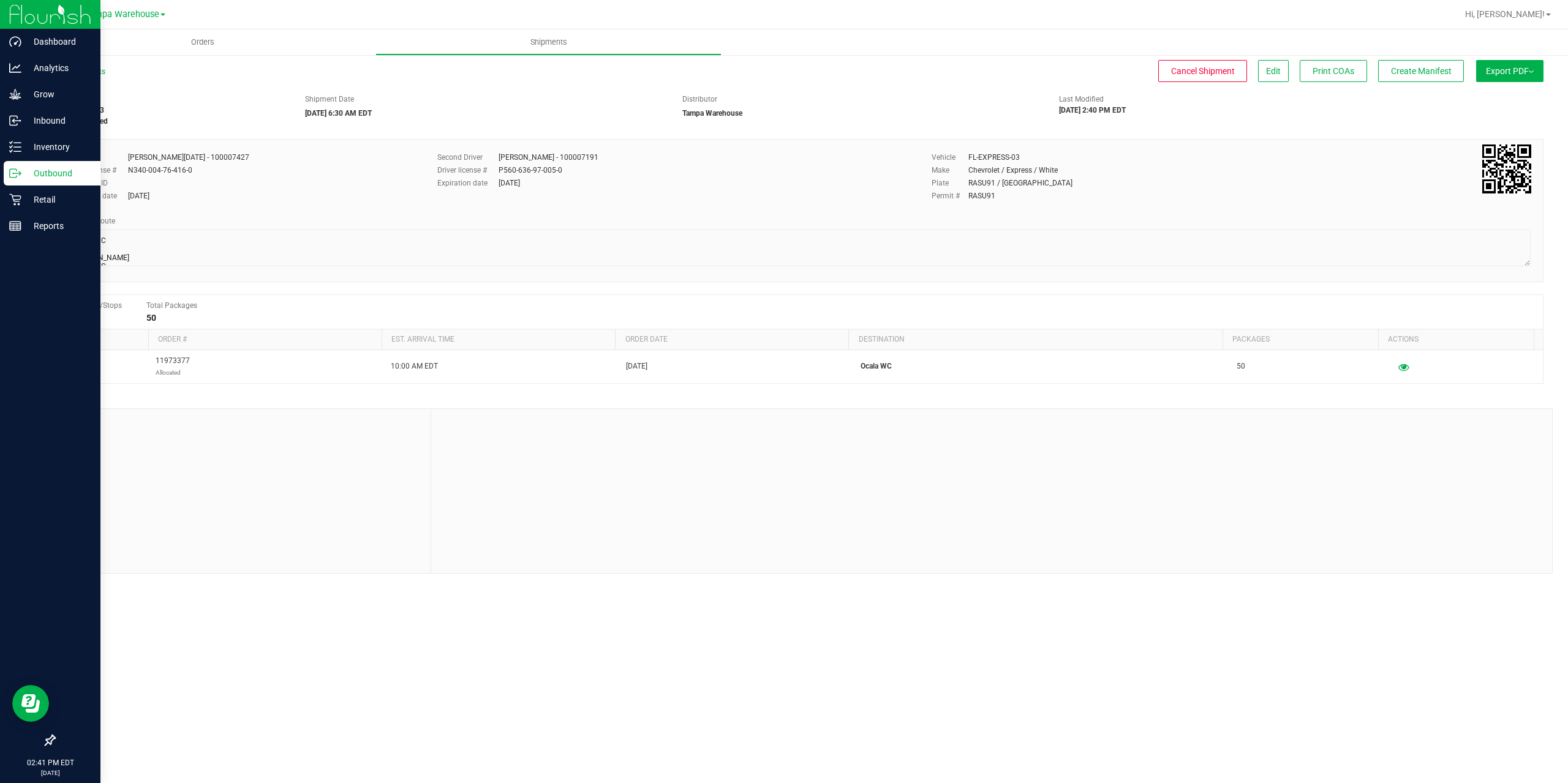
click at [31, 179] on p "Outbound" at bounding box center [58, 174] width 74 height 15
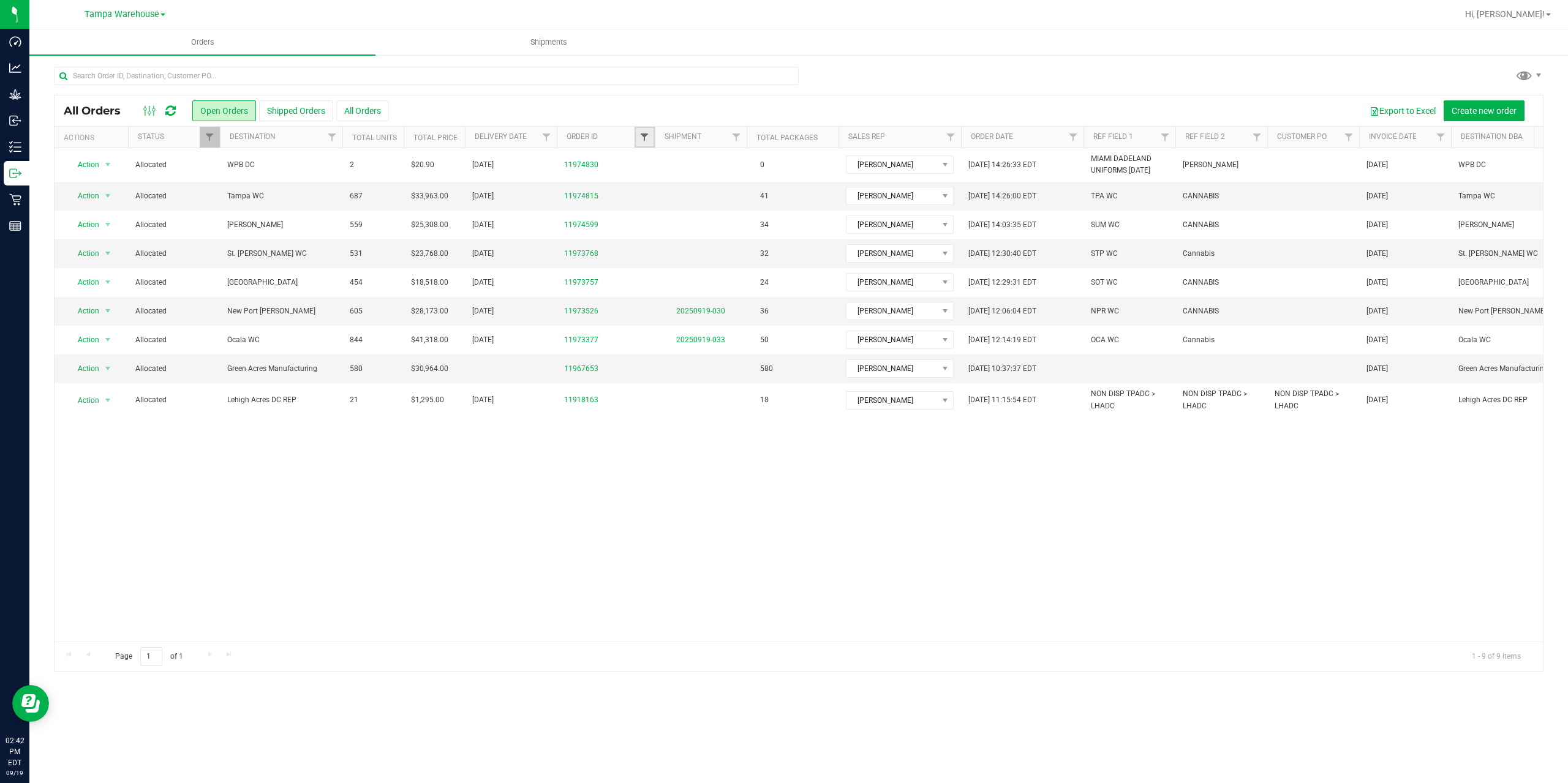
click at [640, 136] on span "Filter" at bounding box center [644, 137] width 10 height 10
type input "3757"
click at [642, 183] on button "Filter" at bounding box center [671, 196] width 58 height 27
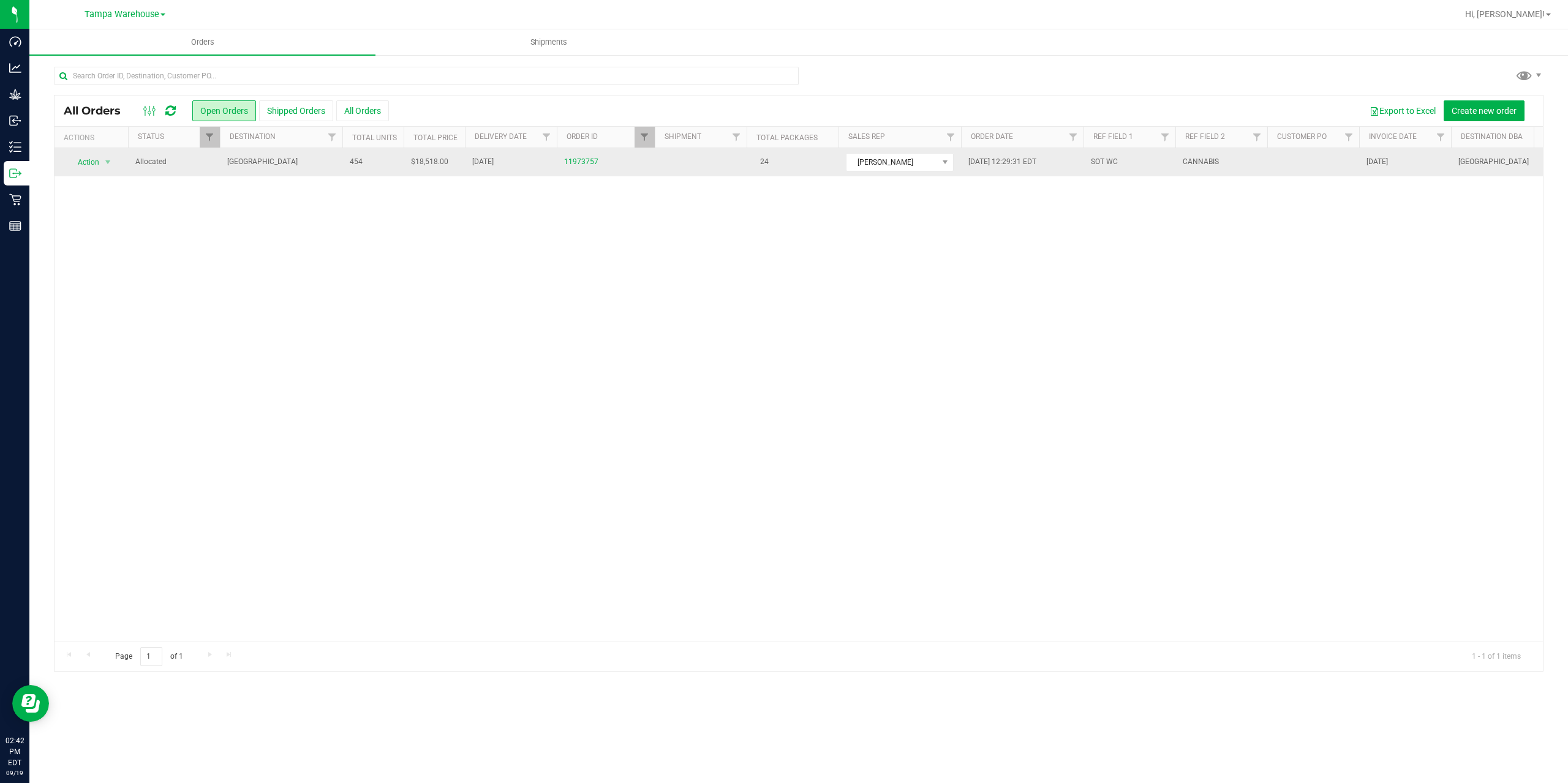
click at [301, 163] on span "[GEOGRAPHIC_DATA]" at bounding box center [281, 161] width 108 height 11
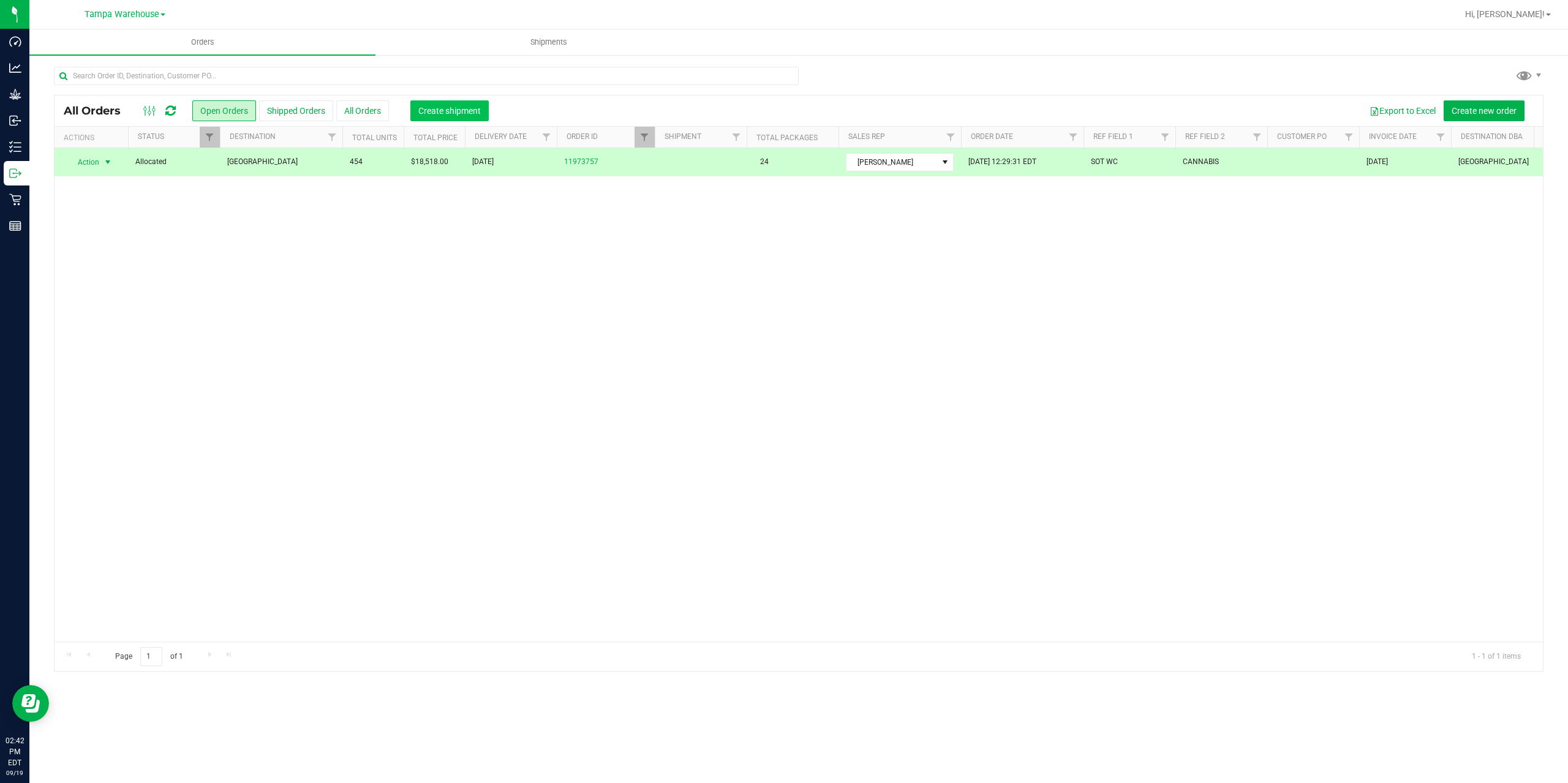
click at [431, 114] on span "Create shipment" at bounding box center [450, 111] width 62 height 10
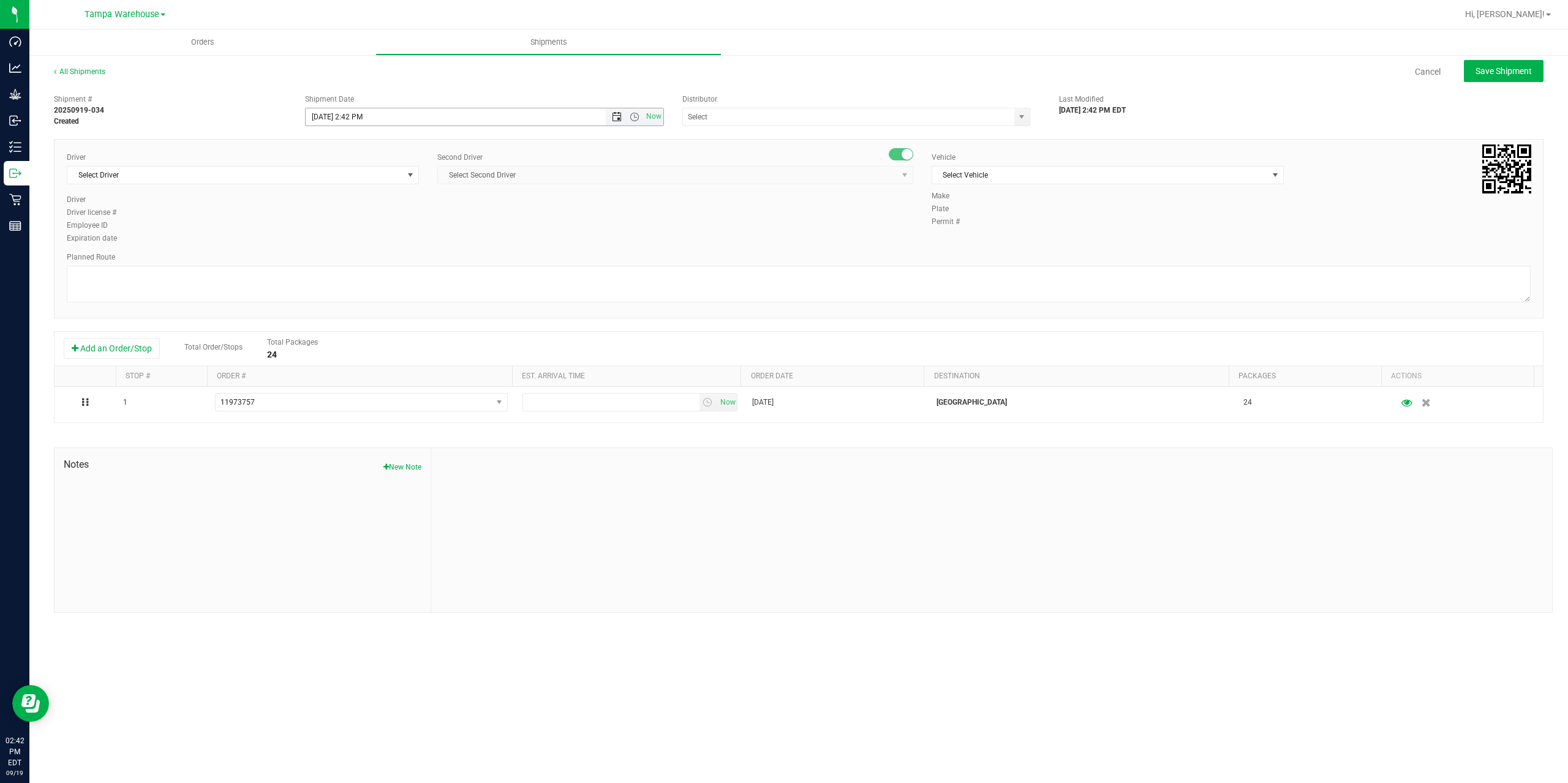
click at [617, 121] on span "Open the date view" at bounding box center [617, 117] width 10 height 10
click at [328, 239] on link "22" at bounding box center [334, 241] width 18 height 19
click at [638, 116] on span "Open the time view" at bounding box center [635, 117] width 10 height 10
click at [445, 220] on li "6:30 AM" at bounding box center [484, 219] width 356 height 16
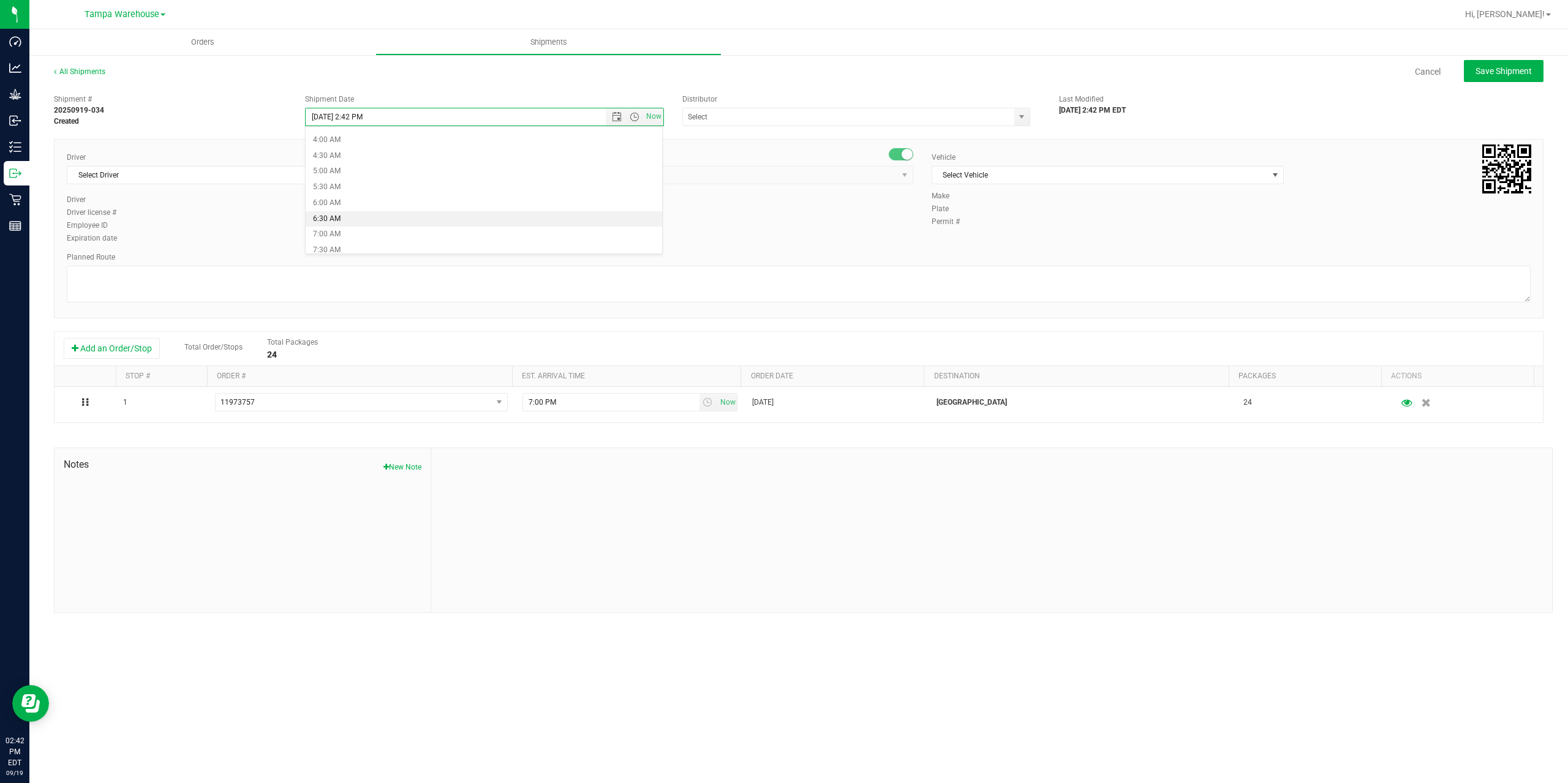
type input "9/22/2025 6:30 AM"
click at [732, 123] on input "text" at bounding box center [844, 117] width 321 height 17
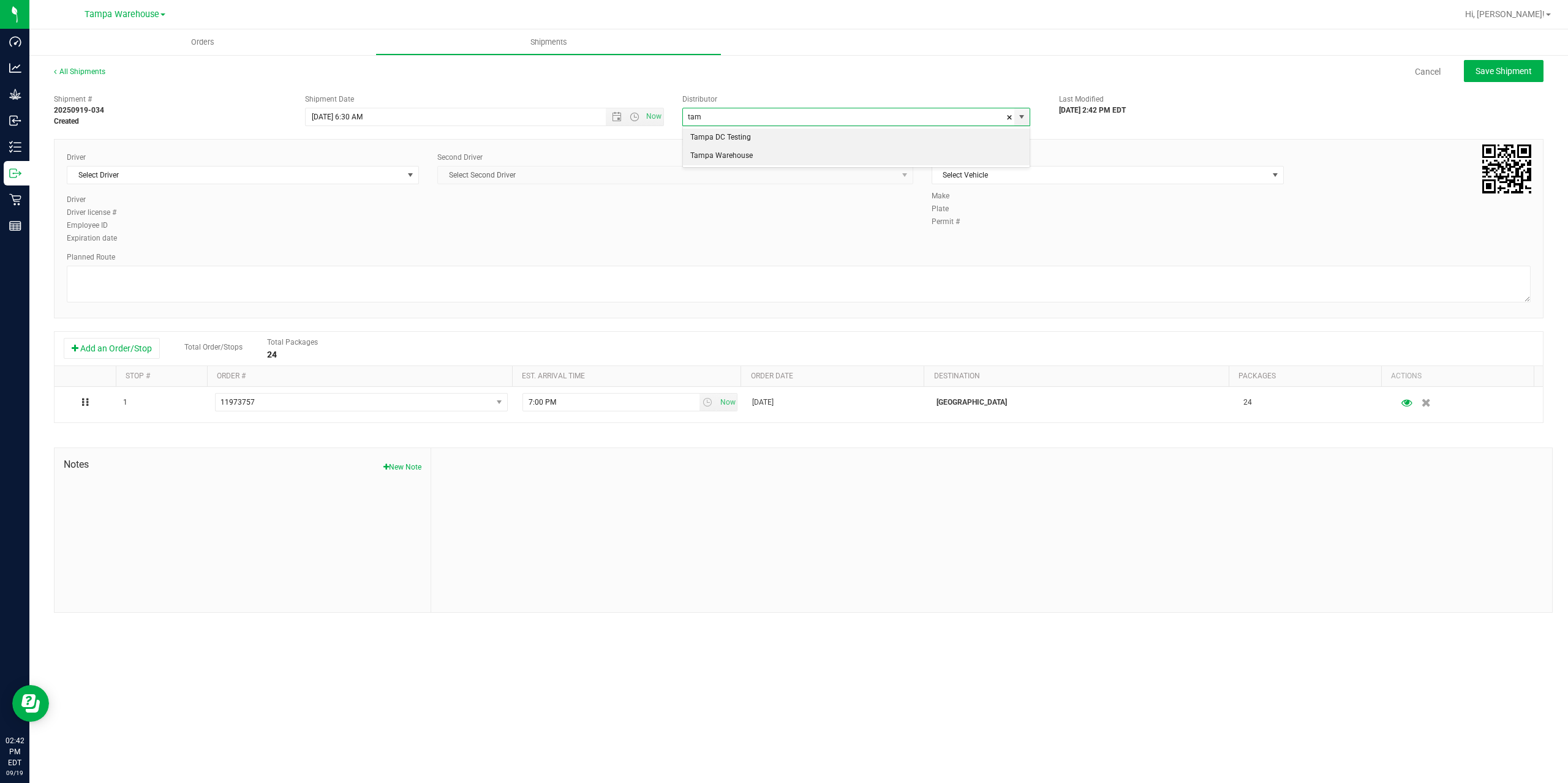
click at [728, 156] on li "Tampa Warehouse" at bounding box center [856, 156] width 347 height 19
type input "Tampa Warehouse"
click at [304, 170] on span "Select Driver" at bounding box center [235, 174] width 336 height 17
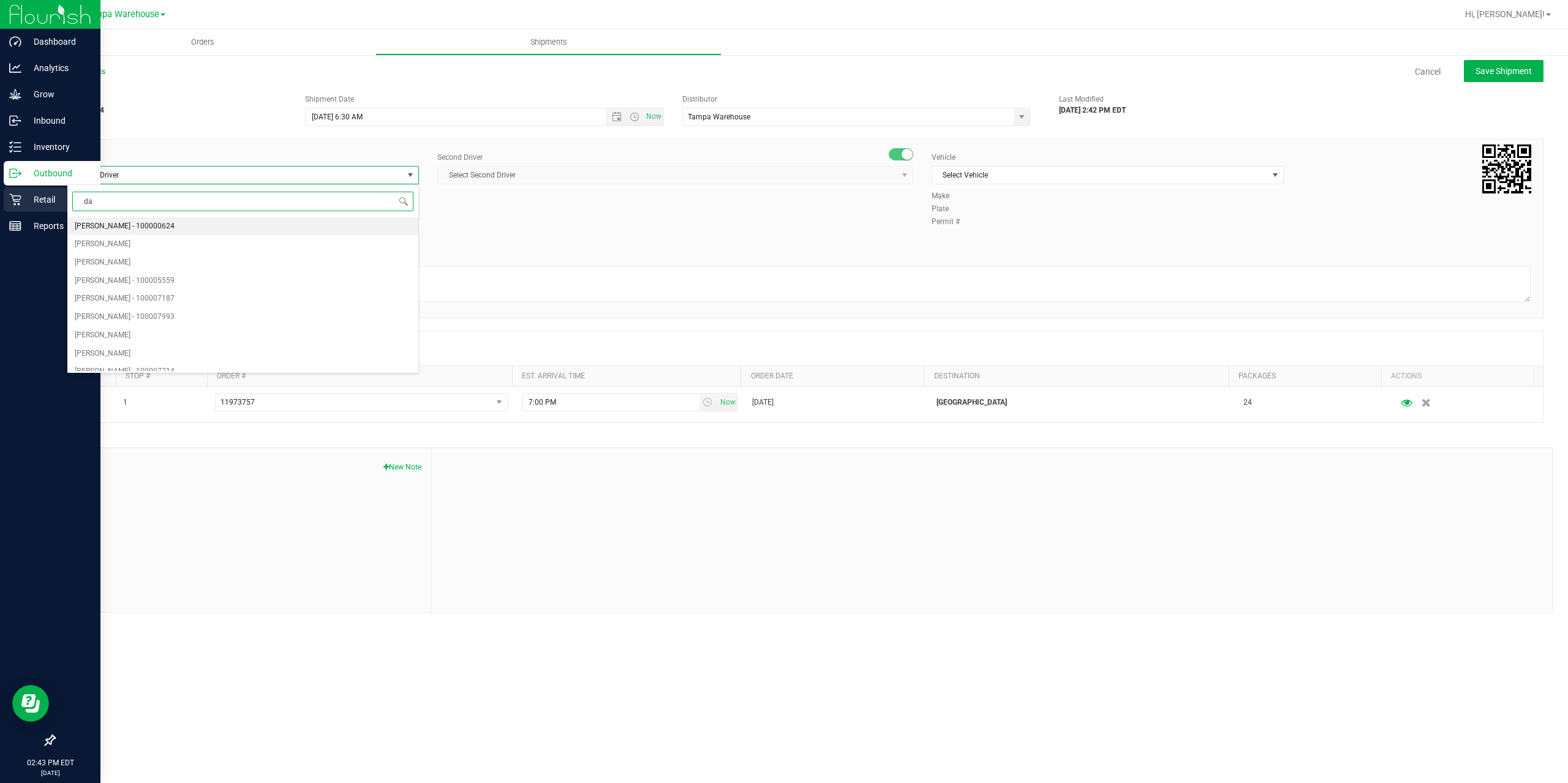
drag, startPoint x: 188, startPoint y: 199, endPoint x: 0, endPoint y: 199, distance: 188.0
click at [0, 199] on body "Dashboard Analytics Grow Inbound Inventory Outbound Retail Reports 02:43 PM EDT…" at bounding box center [784, 391] width 1568 height 783
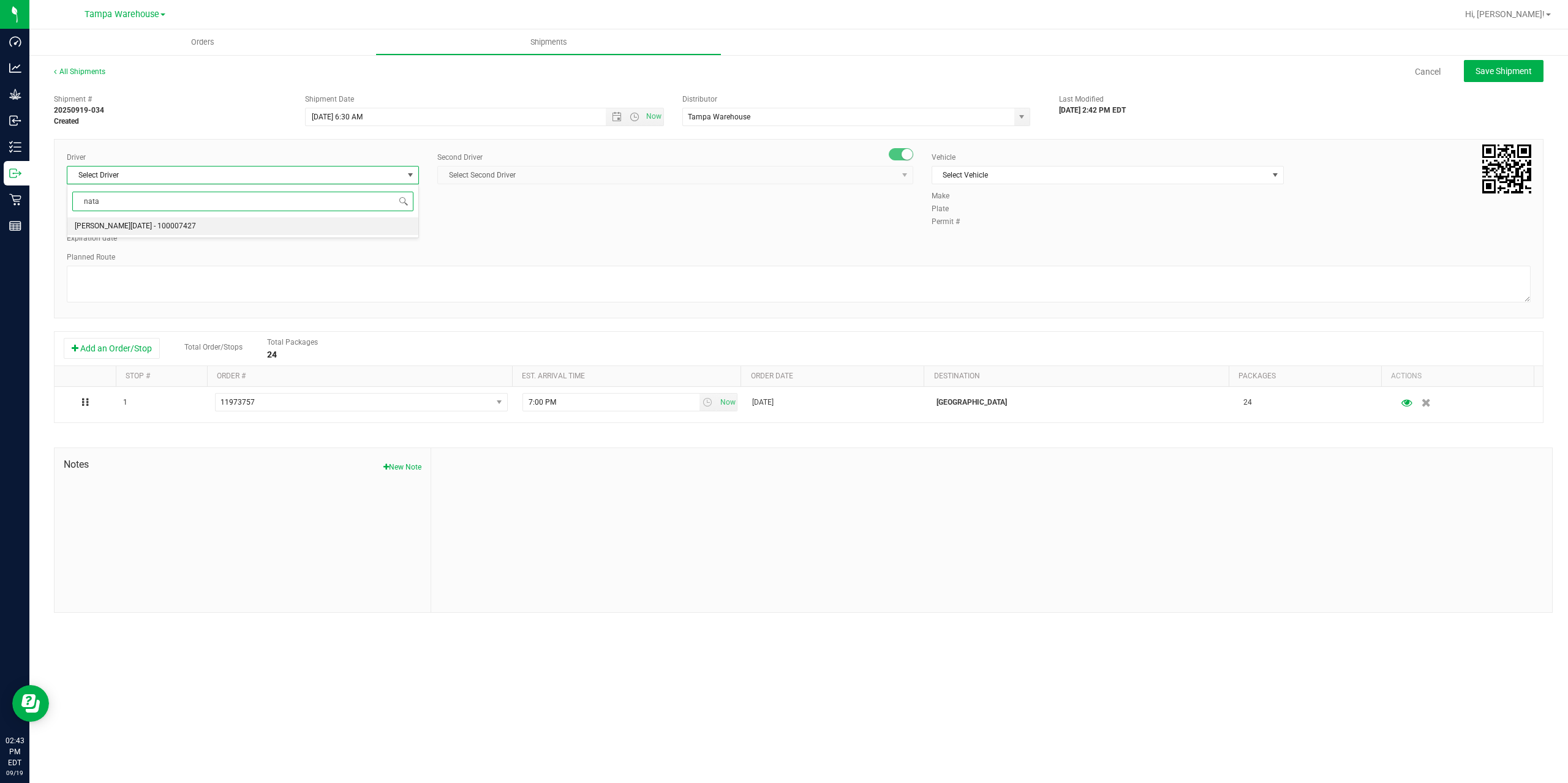
click at [123, 228] on span "[PERSON_NAME][DATE] - 100007427" at bounding box center [135, 226] width 121 height 16
type input "nata"
click at [580, 175] on span "Select Second Driver" at bounding box center [668, 174] width 459 height 17
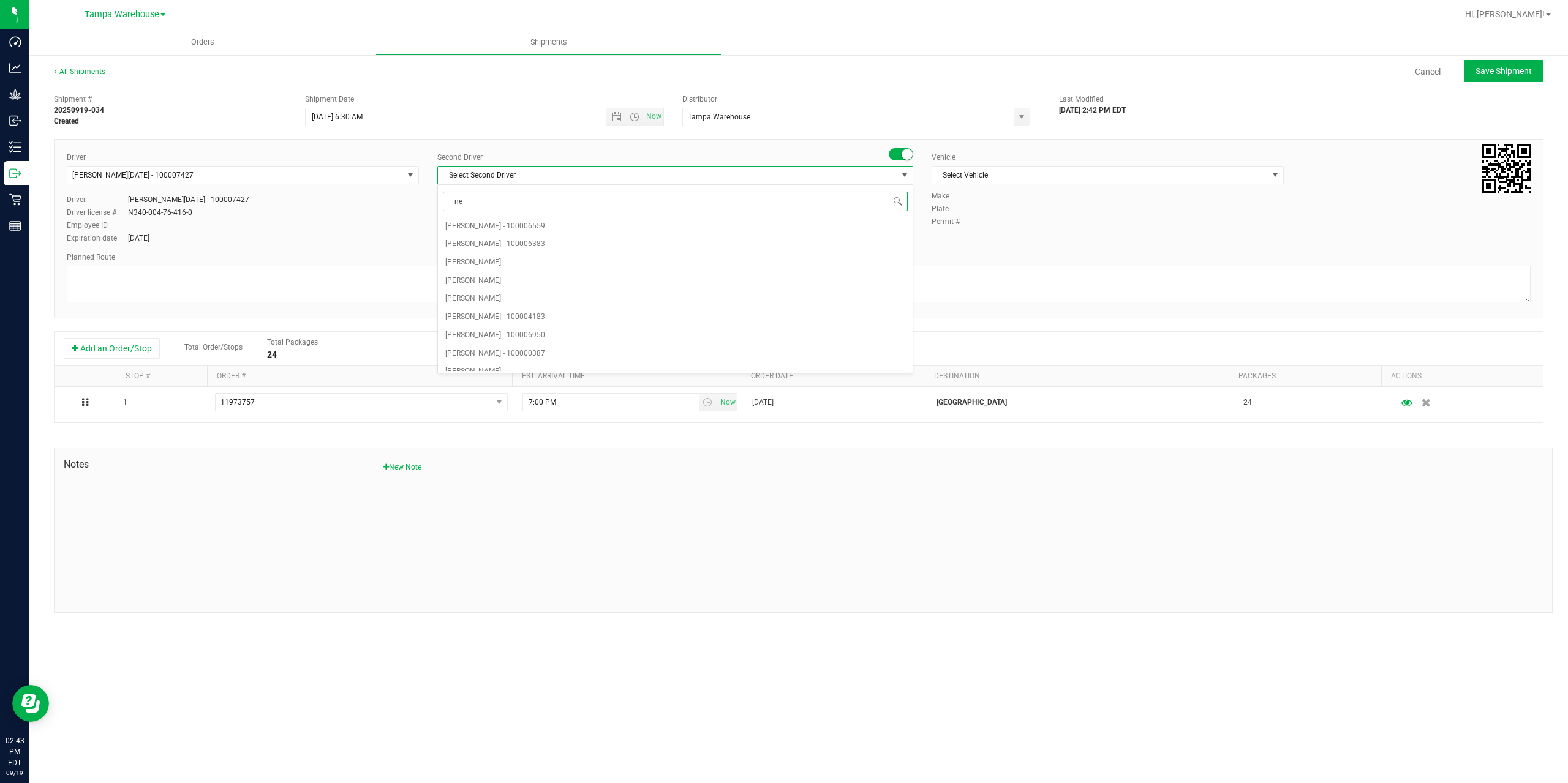
type input "ner"
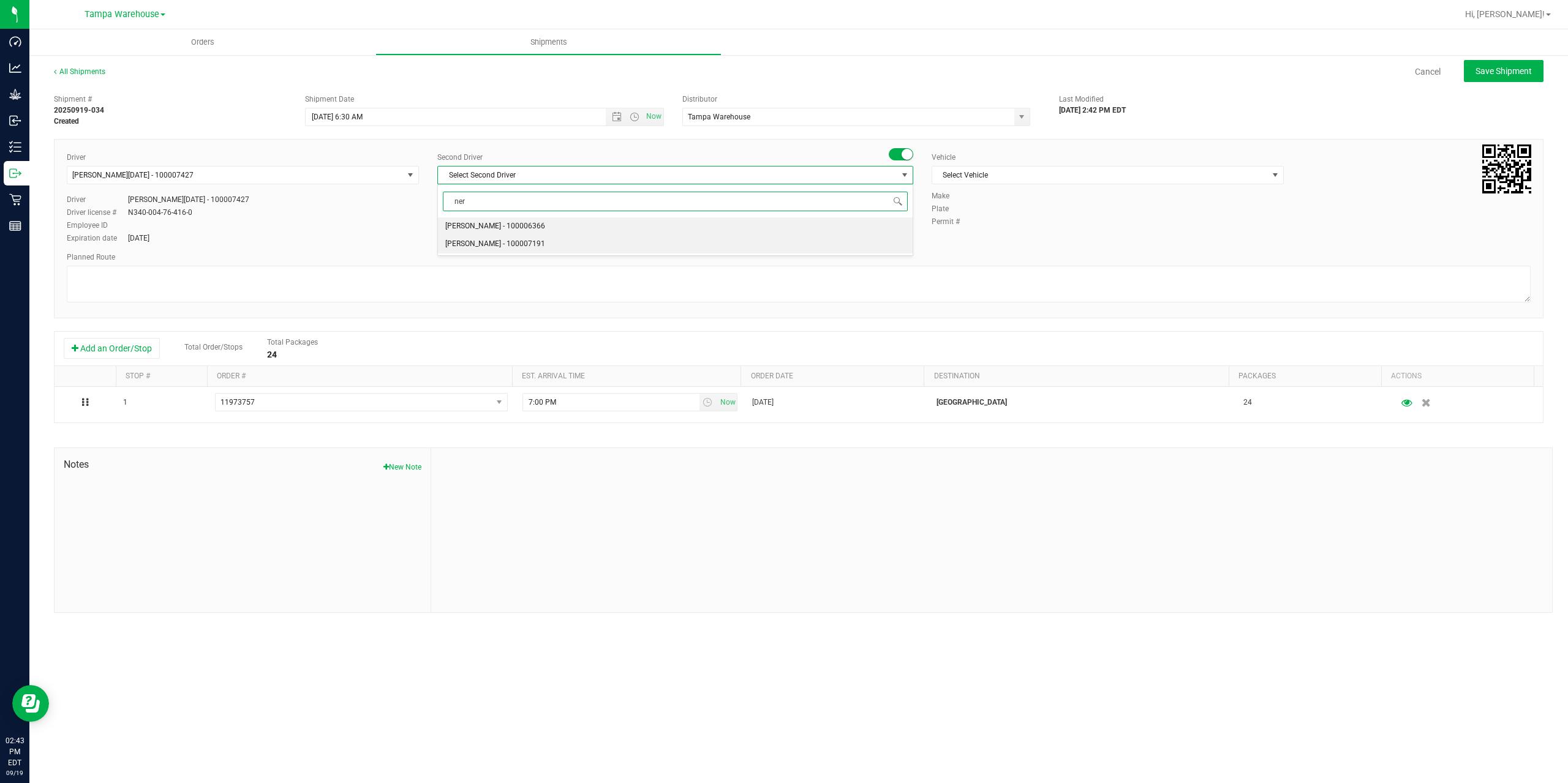
click at [581, 241] on li "[PERSON_NAME] - 100007191" at bounding box center [675, 244] width 475 height 19
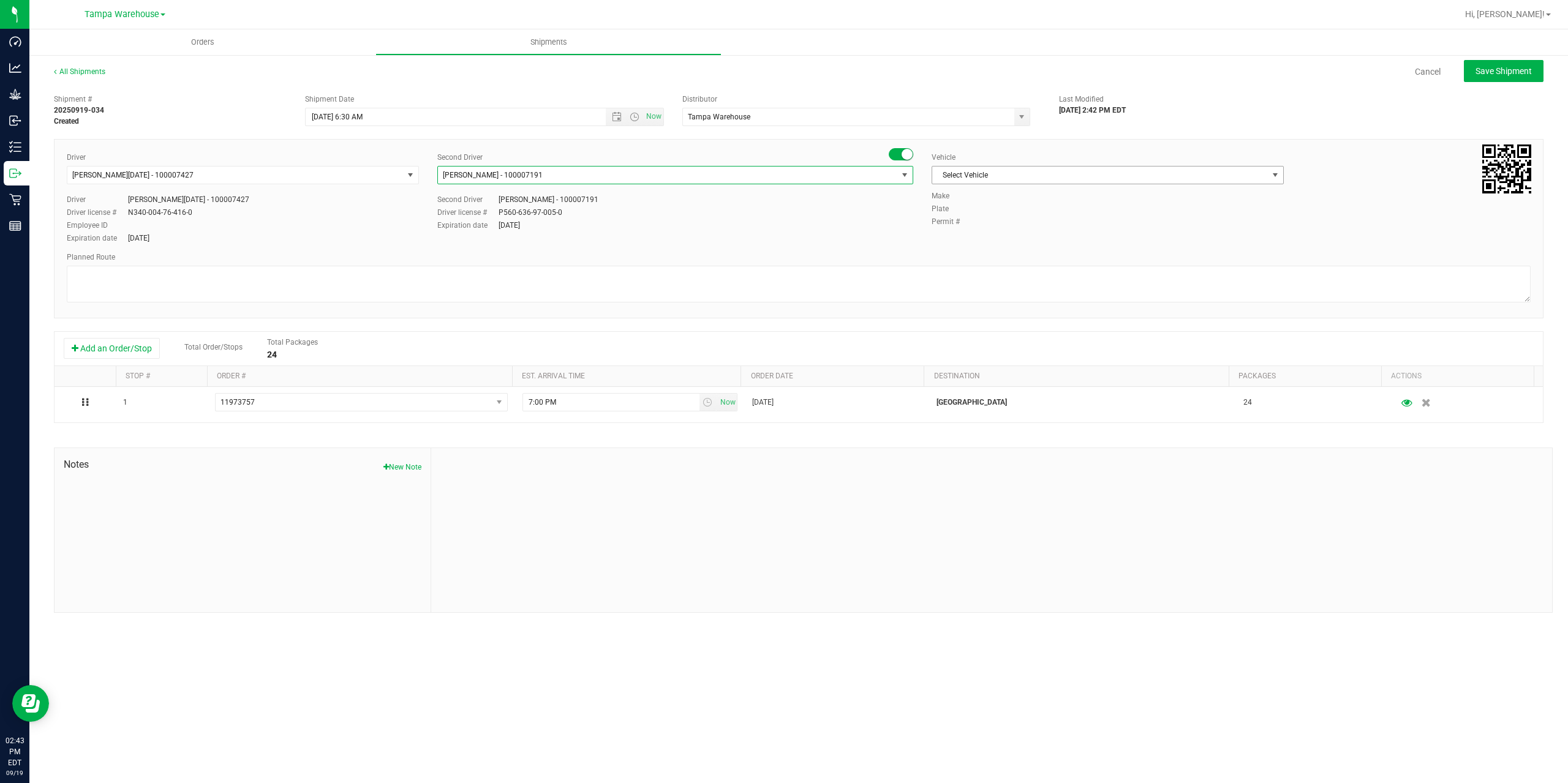
click at [1020, 176] on span "Select Vehicle" at bounding box center [1101, 174] width 336 height 17
click at [1054, 295] on li "FL-EXPRESS-03" at bounding box center [1108, 296] width 351 height 19
click at [1038, 286] on textarea at bounding box center [799, 284] width 1464 height 37
paste textarea "Summerfield WC Ocala WC Brooksville WC New Port Richey WC Largo WC St. Pete WC …"
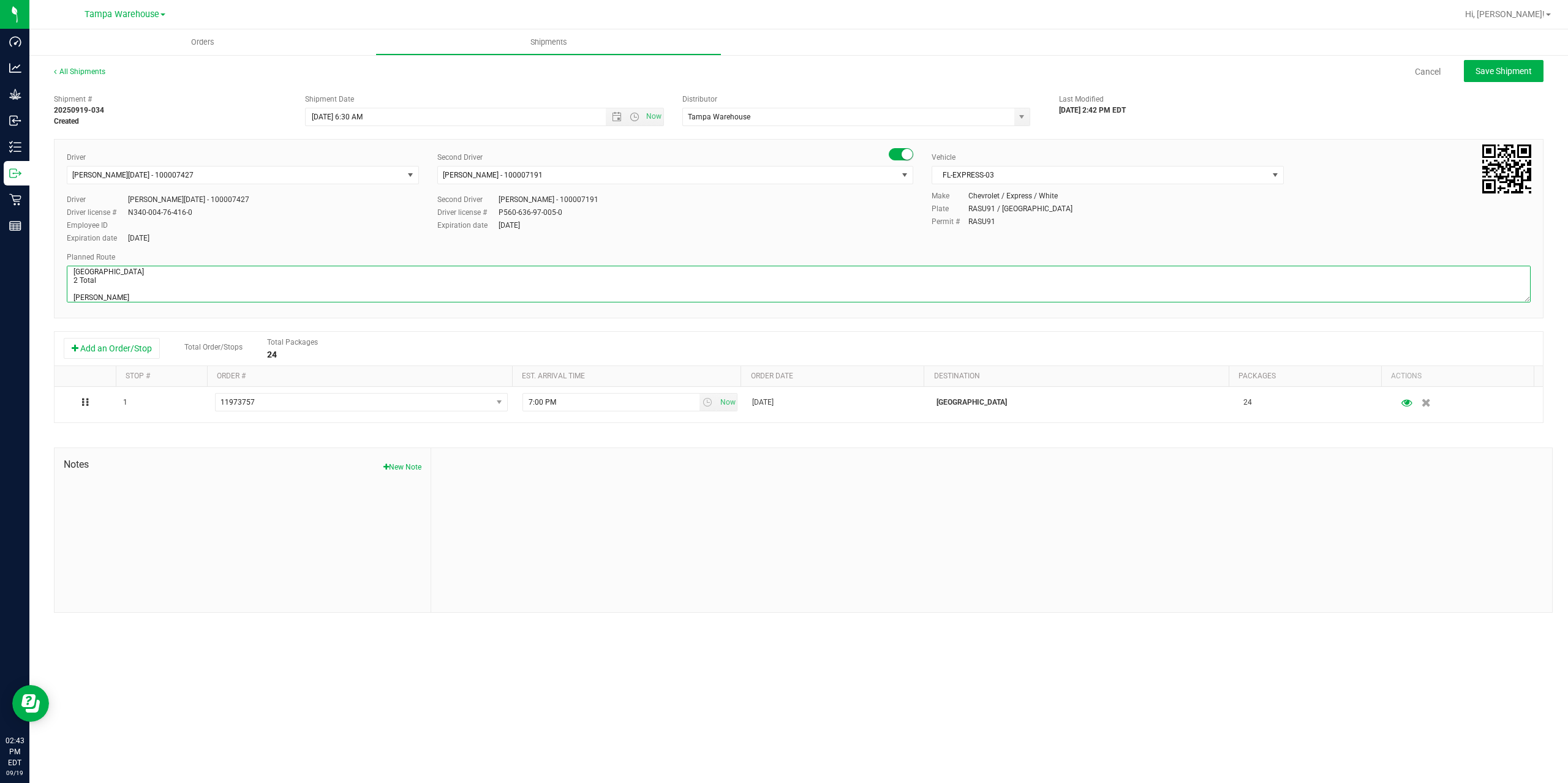
scroll to position [65, 0]
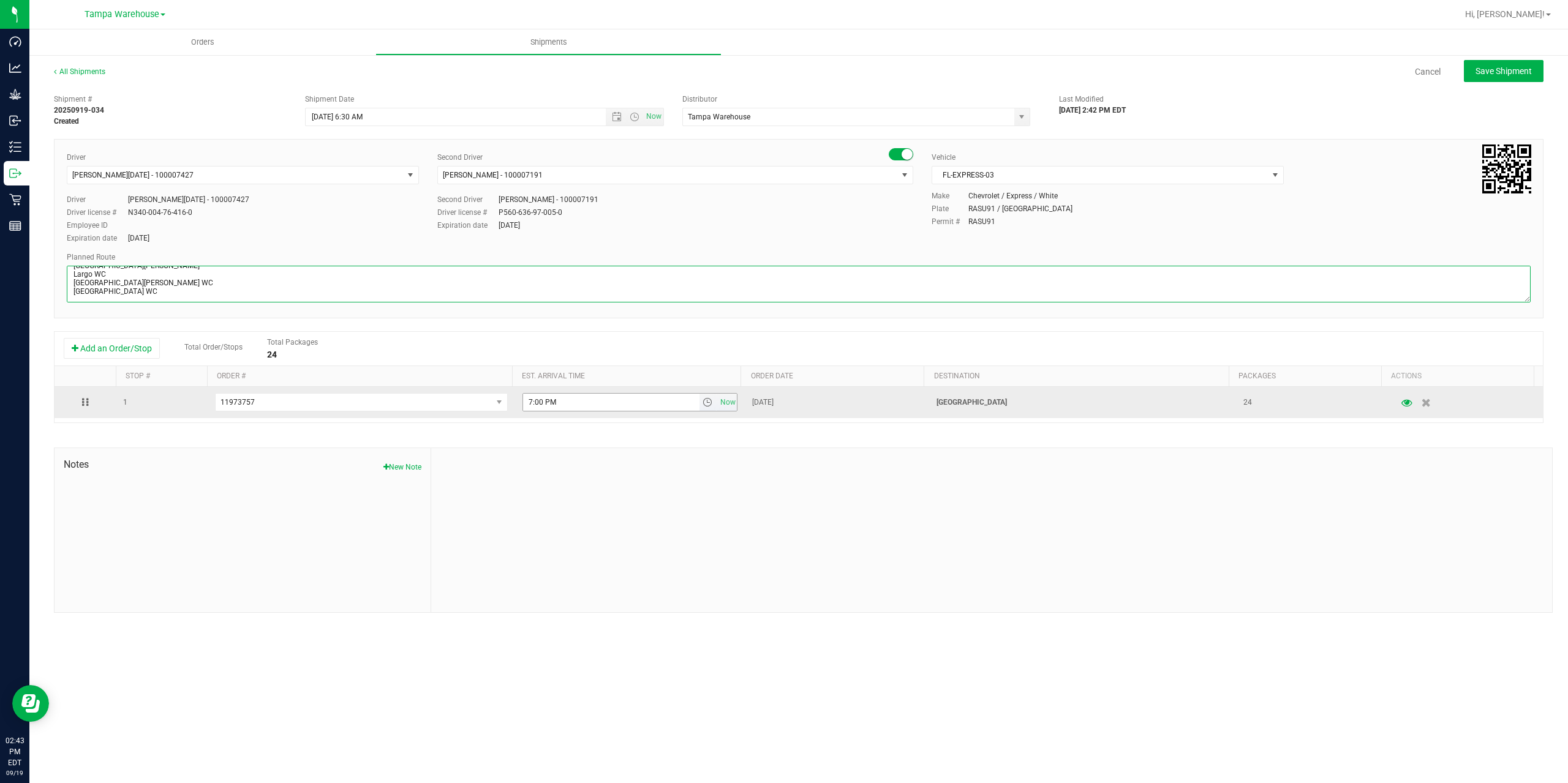
click at [703, 398] on span "select" at bounding box center [708, 402] width 10 height 10
type textarea "South Tampa WC 2 Total Summerfield WC Ocala WC Brooksville WC New Port Richey W…"
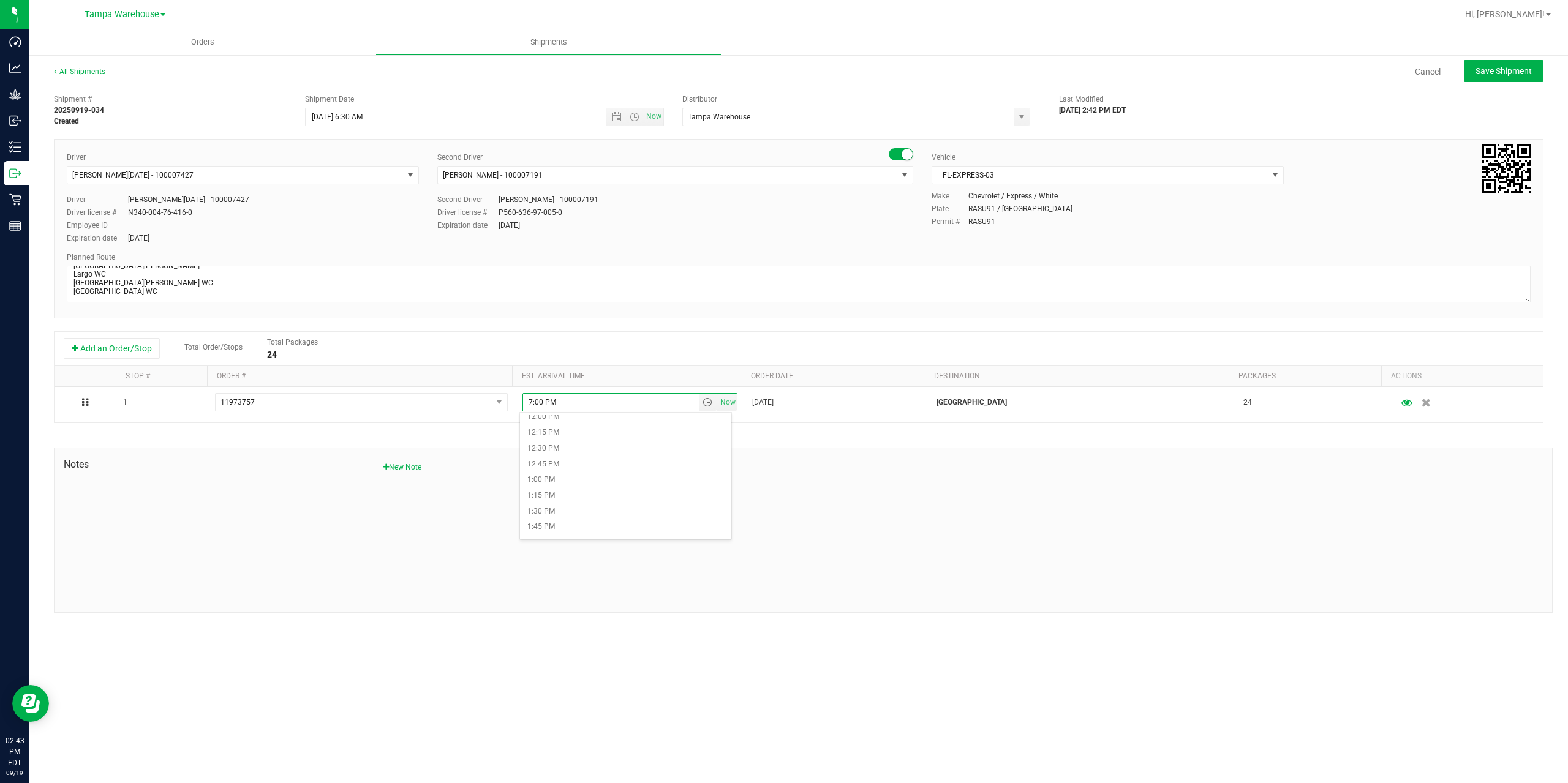
scroll to position [796, 0]
click at [593, 508] on li "2:00 PM" at bounding box center [626, 509] width 211 height 16
click at [770, 451] on div at bounding box center [991, 530] width 1121 height 164
click at [1518, 75] on span "Save Shipment" at bounding box center [1503, 71] width 56 height 10
type input "9/22/2025 10:30 AM"
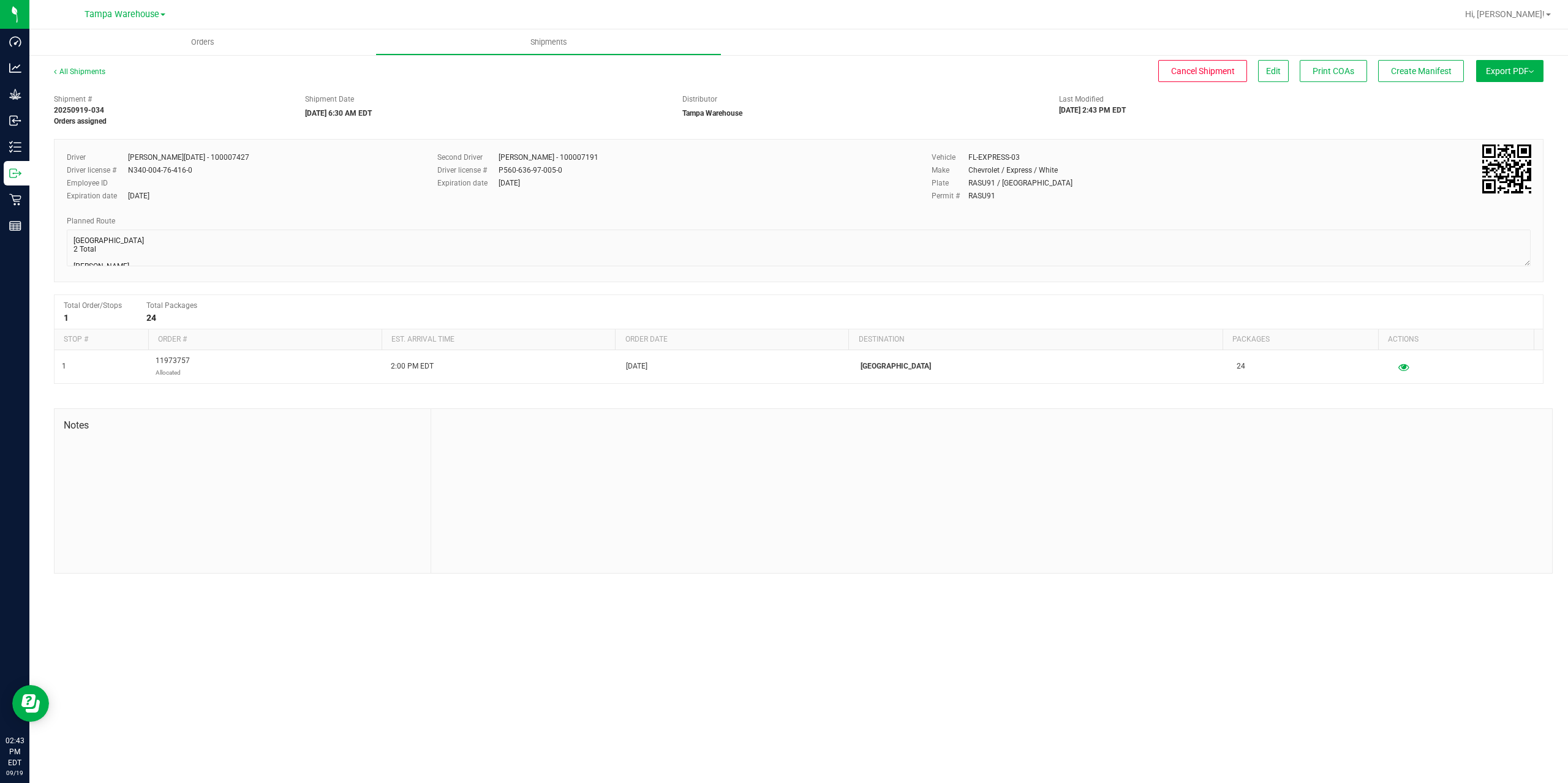
click at [1518, 75] on span "Export PDF" at bounding box center [1510, 71] width 48 height 10
click at [1499, 100] on span "Manifest by Package ID" at bounding box center [1492, 97] width 78 height 9
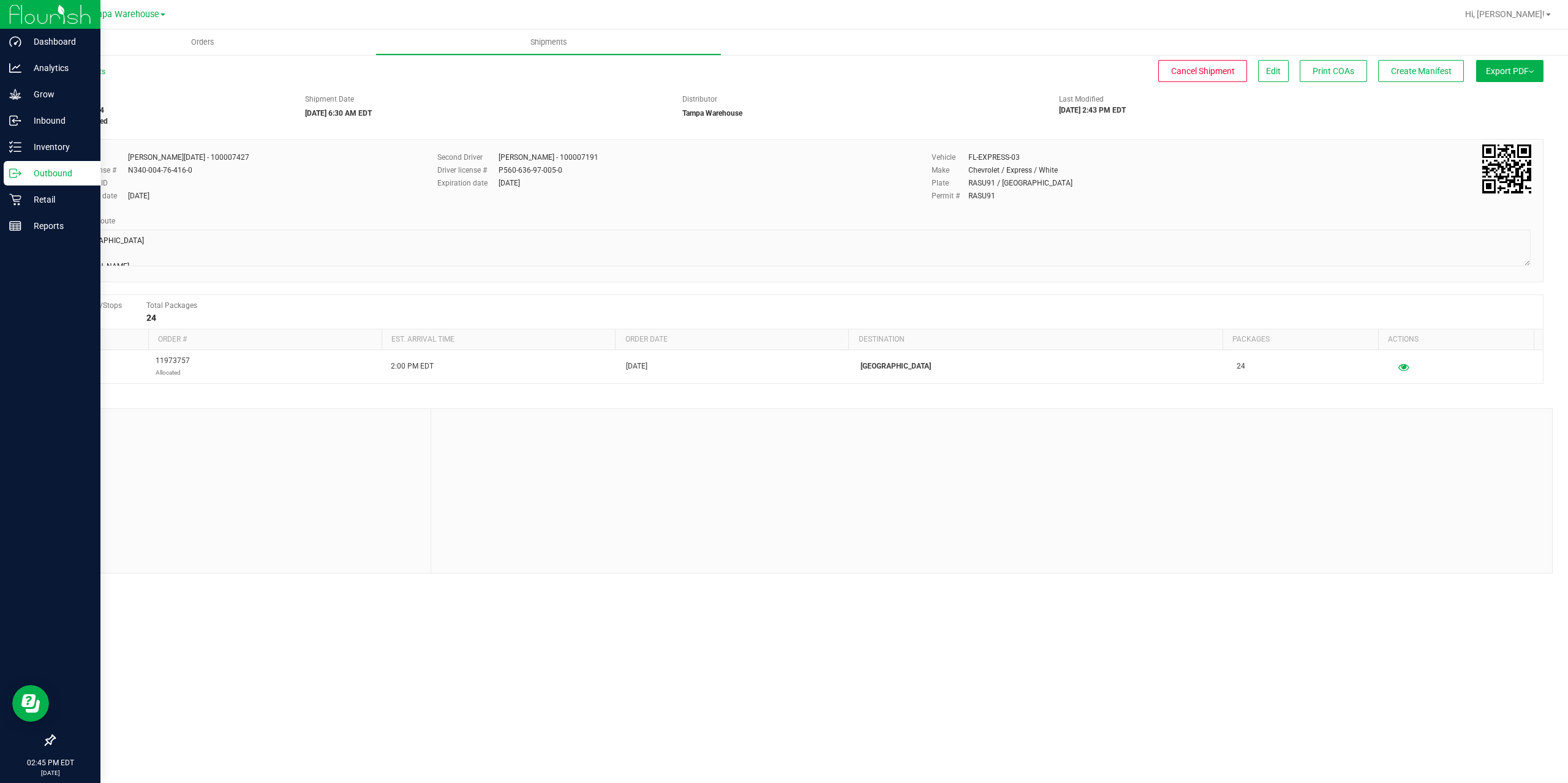
click at [19, 172] on icon at bounding box center [19, 172] width 2 height 2
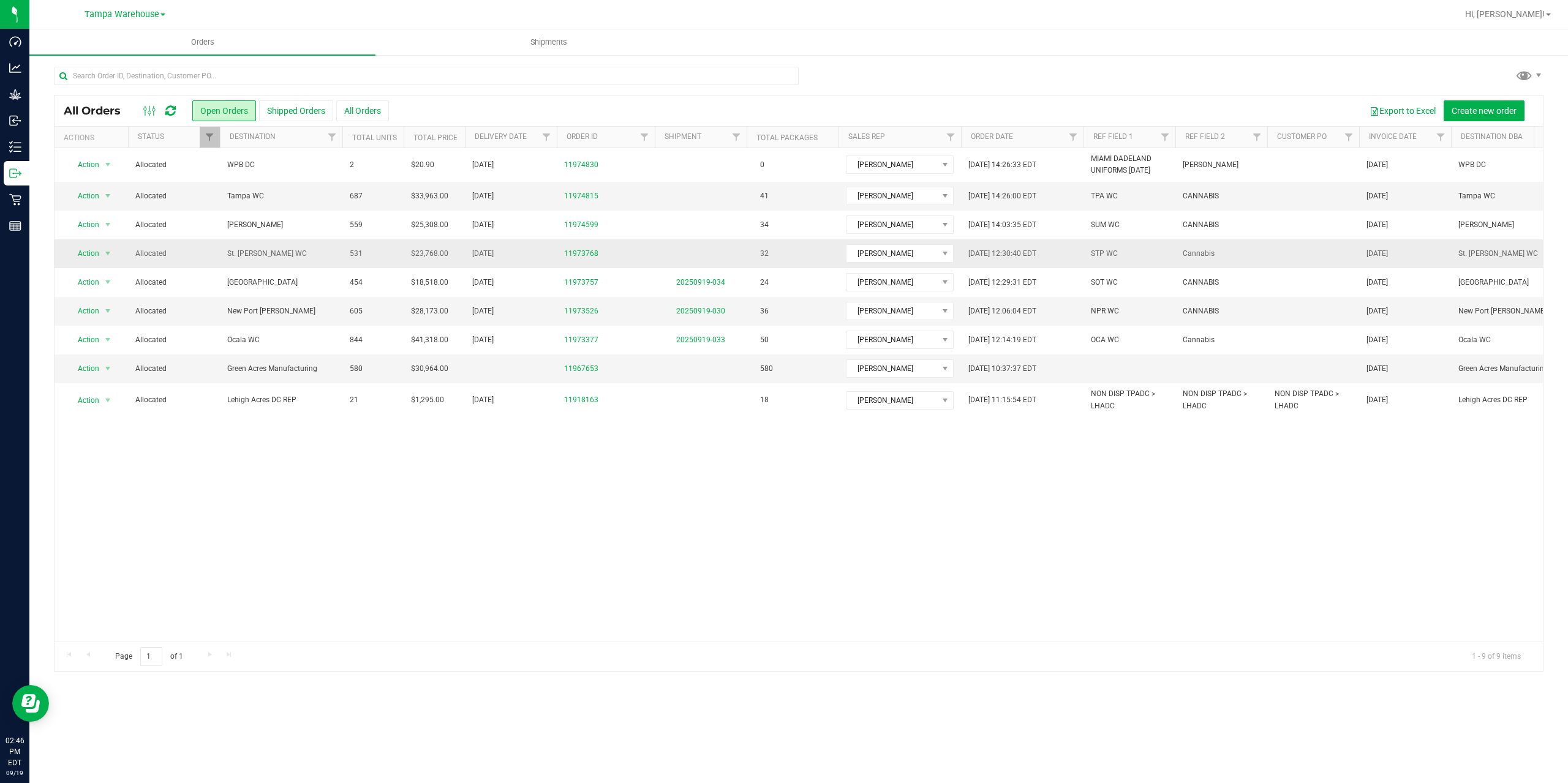
click at [281, 252] on span "St. [PERSON_NAME] WC" at bounding box center [281, 254] width 108 height 11
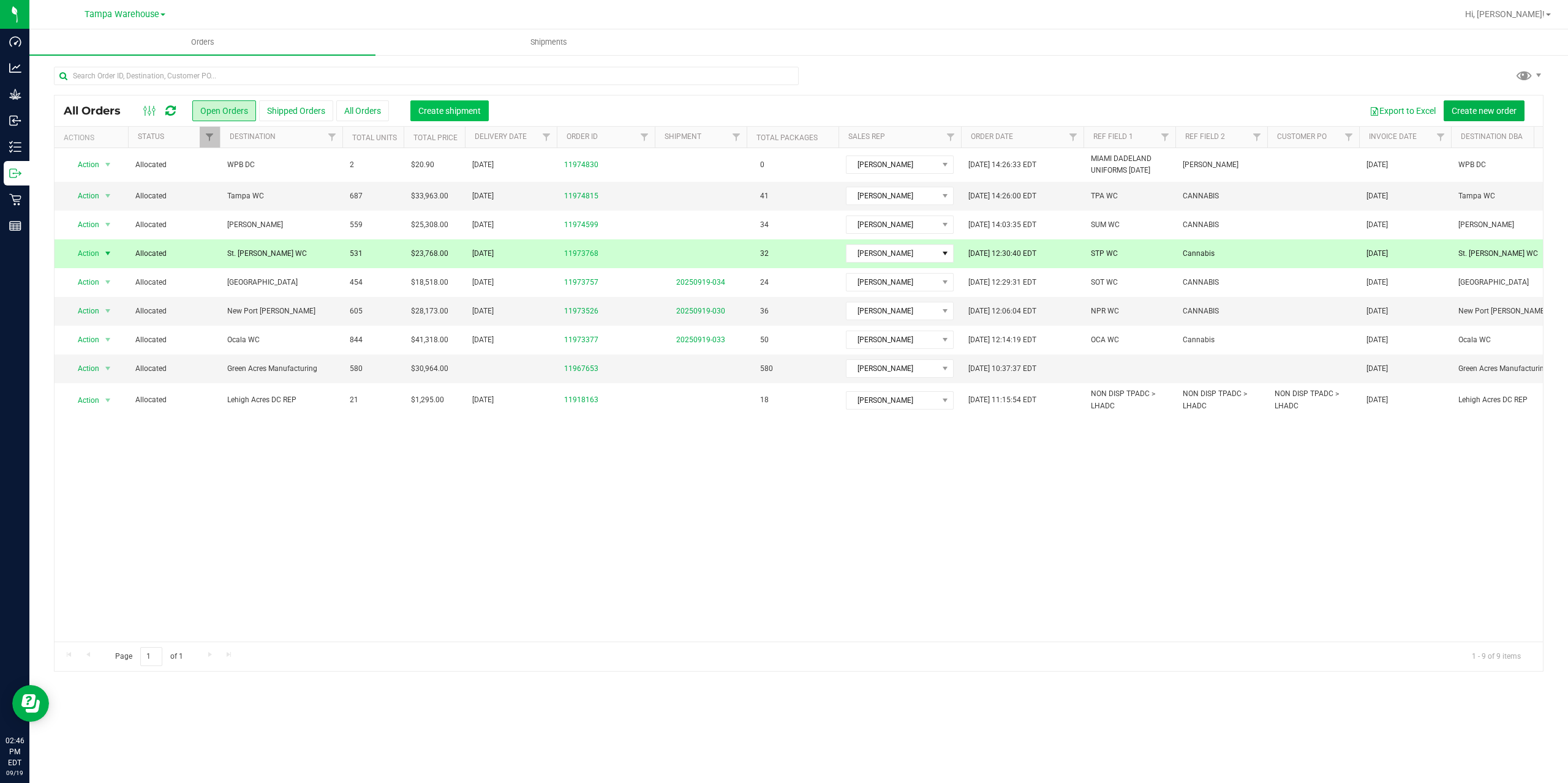
click at [463, 108] on span "Create shipment" at bounding box center [450, 111] width 62 height 10
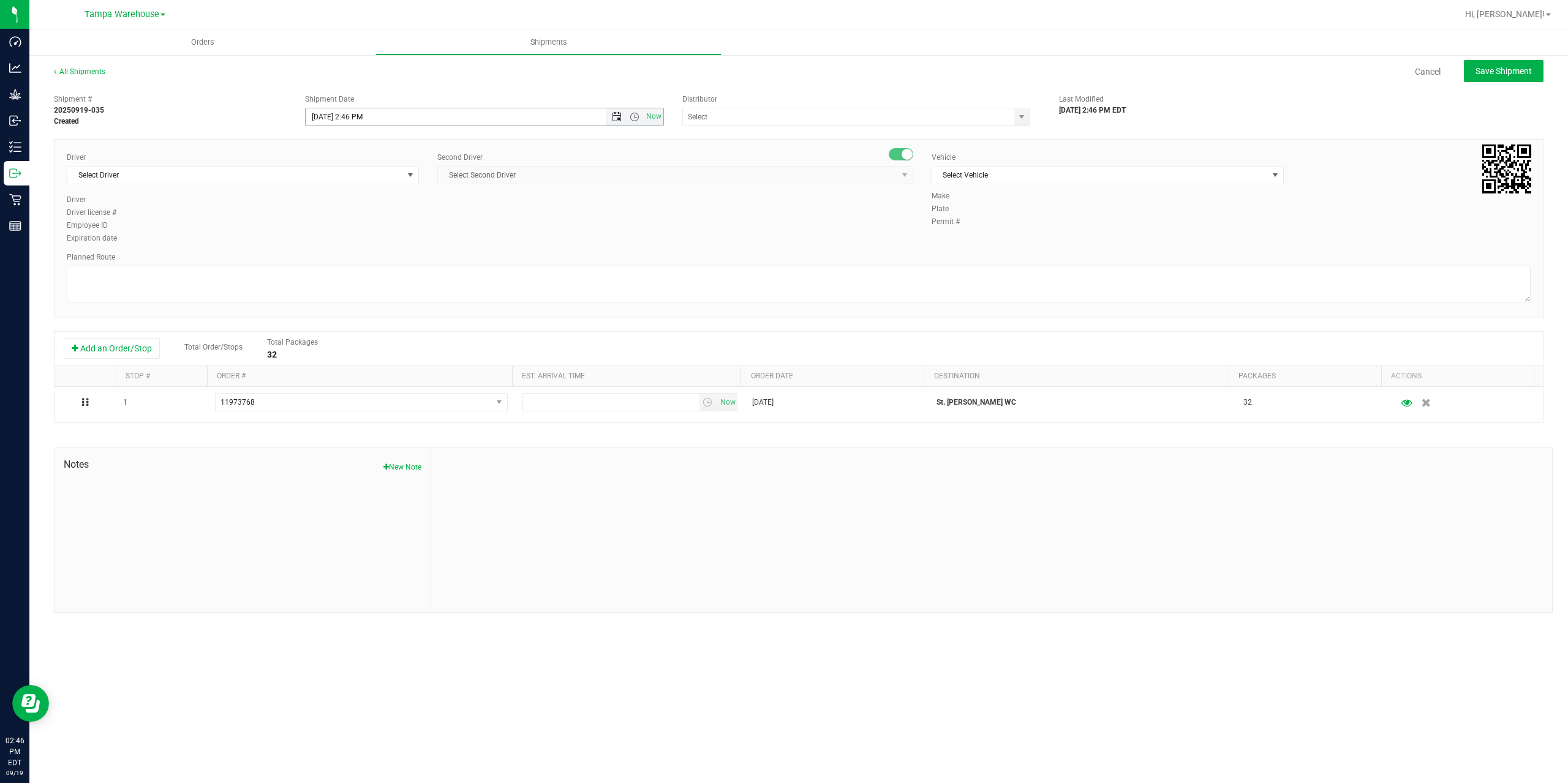
click at [616, 116] on span "Open the date view" at bounding box center [617, 117] width 10 height 10
click at [334, 241] on link "22" at bounding box center [334, 241] width 18 height 19
click at [637, 118] on span "Open the time view" at bounding box center [635, 117] width 10 height 10
click at [452, 226] on li "6:30 AM" at bounding box center [484, 219] width 356 height 16
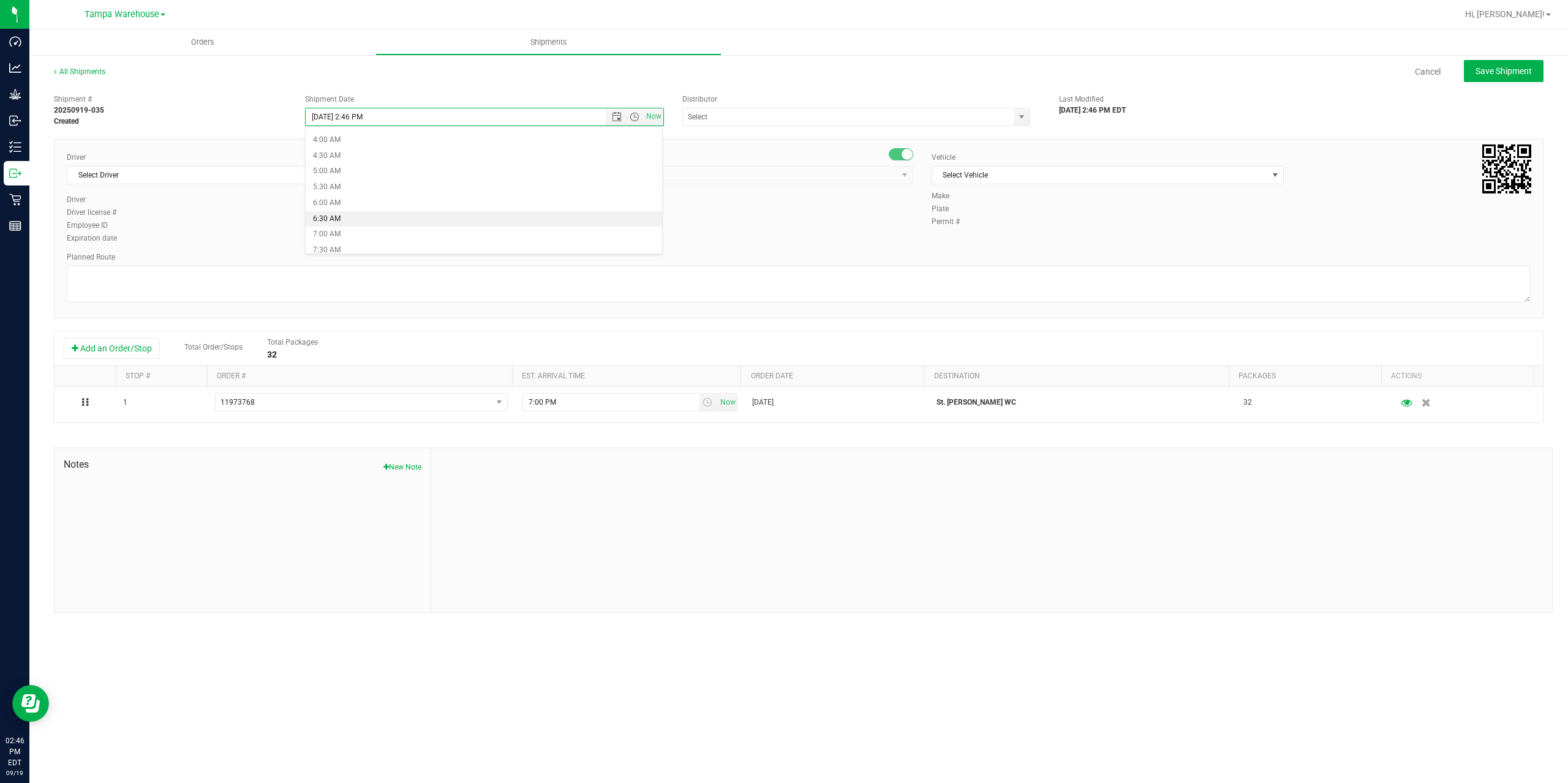
type input "9/22/2025 6:30 AM"
click at [776, 121] on input "text" at bounding box center [844, 117] width 321 height 17
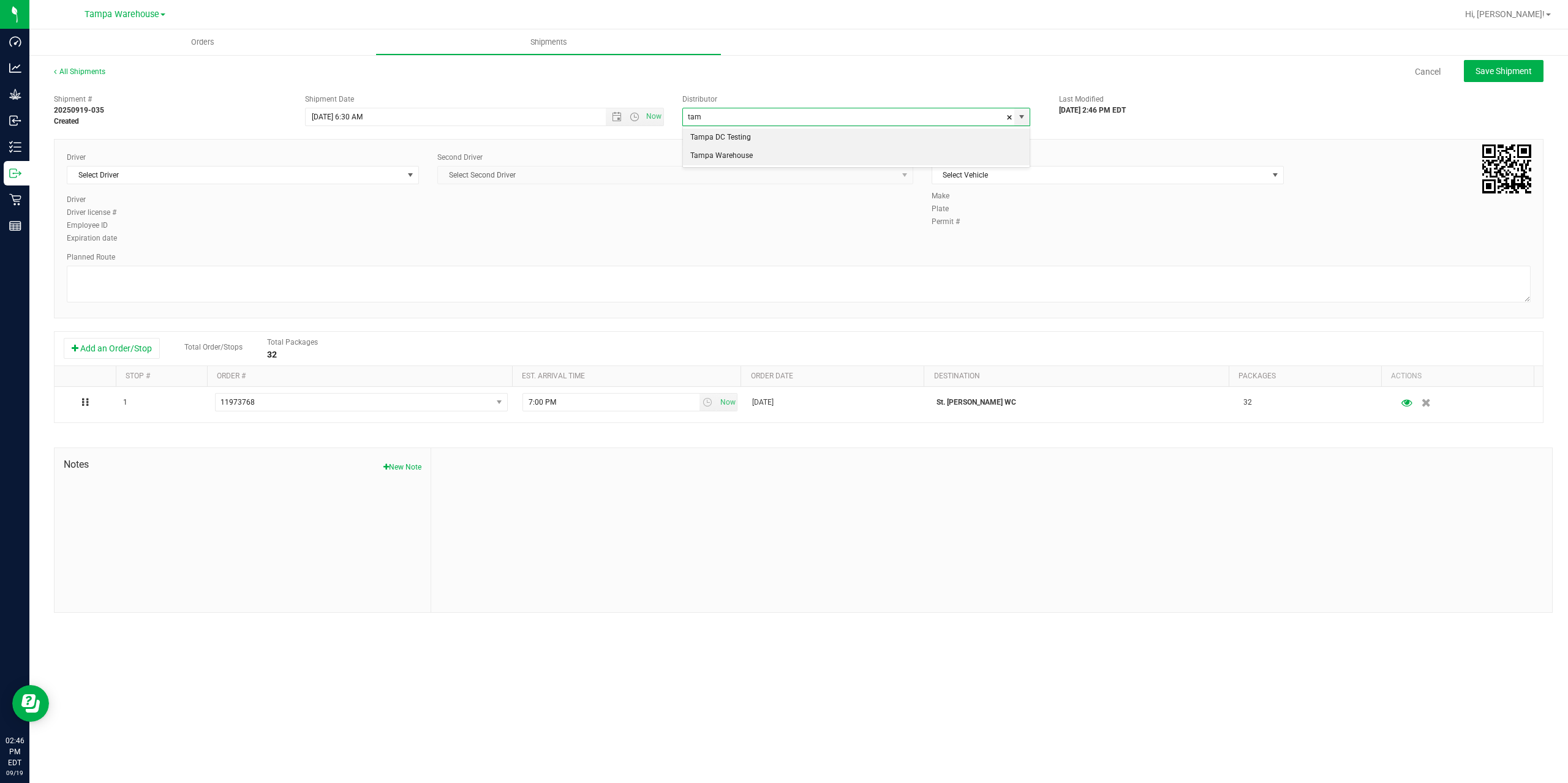
click at [751, 148] on li "Tampa Warehouse" at bounding box center [856, 156] width 347 height 19
type input "Tampa Warehouse"
click at [325, 174] on span "Select Driver" at bounding box center [235, 174] width 336 height 17
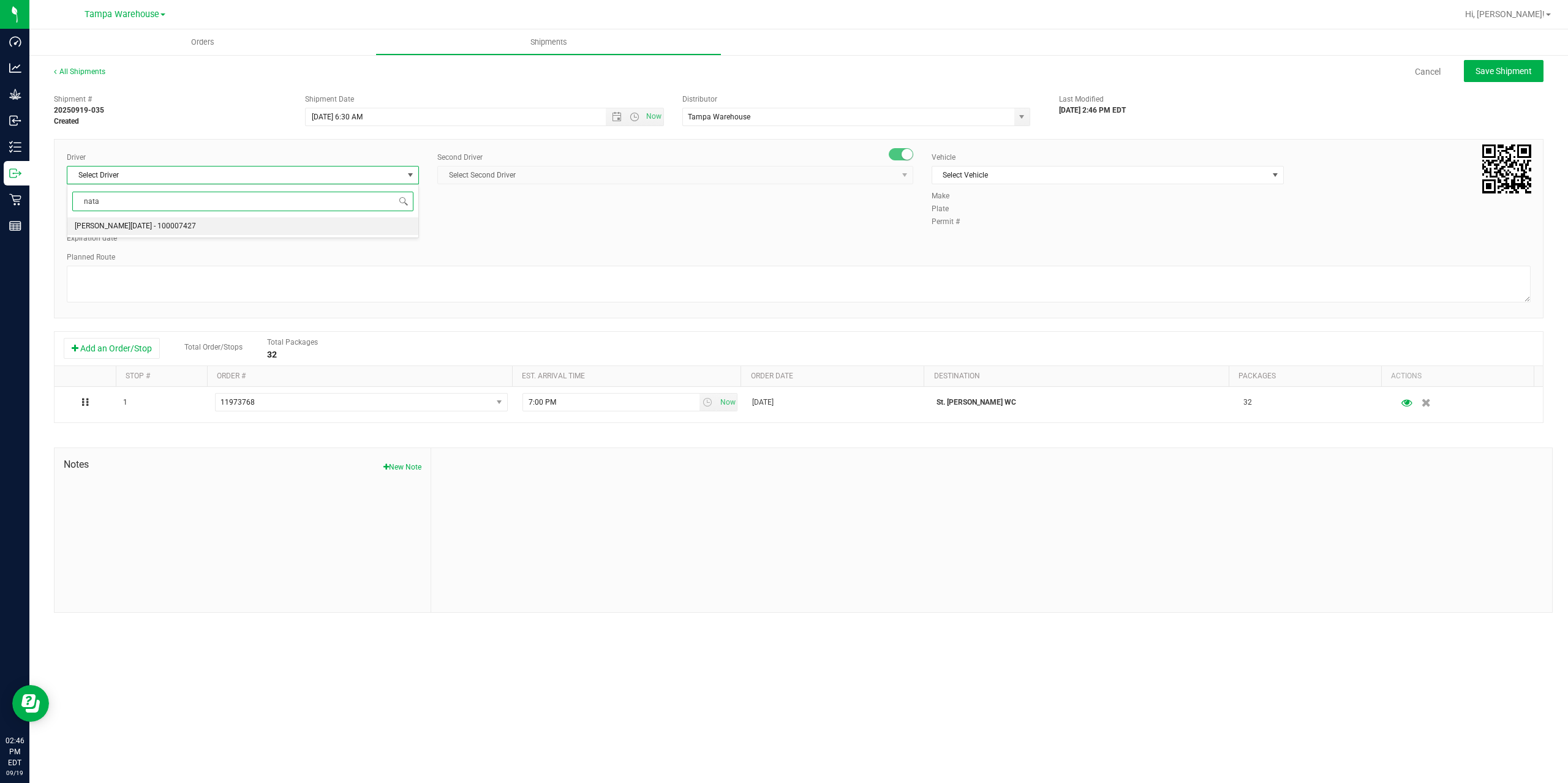
click at [201, 227] on li "[PERSON_NAME][DATE] - 100007427" at bounding box center [243, 226] width 351 height 19
type input "nata"
click at [521, 181] on span "Select Second Driver" at bounding box center [668, 174] width 459 height 17
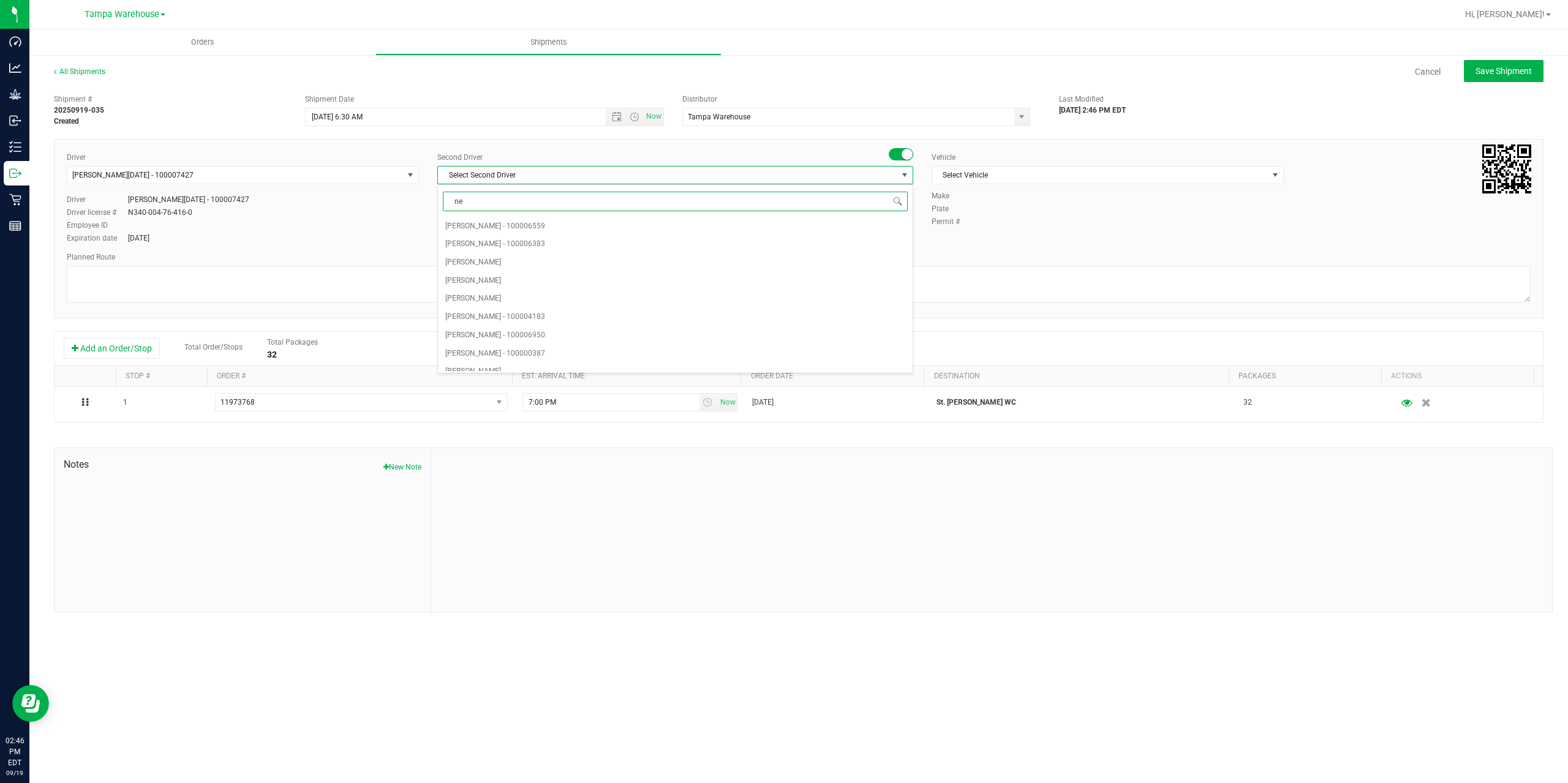
type input "ner"
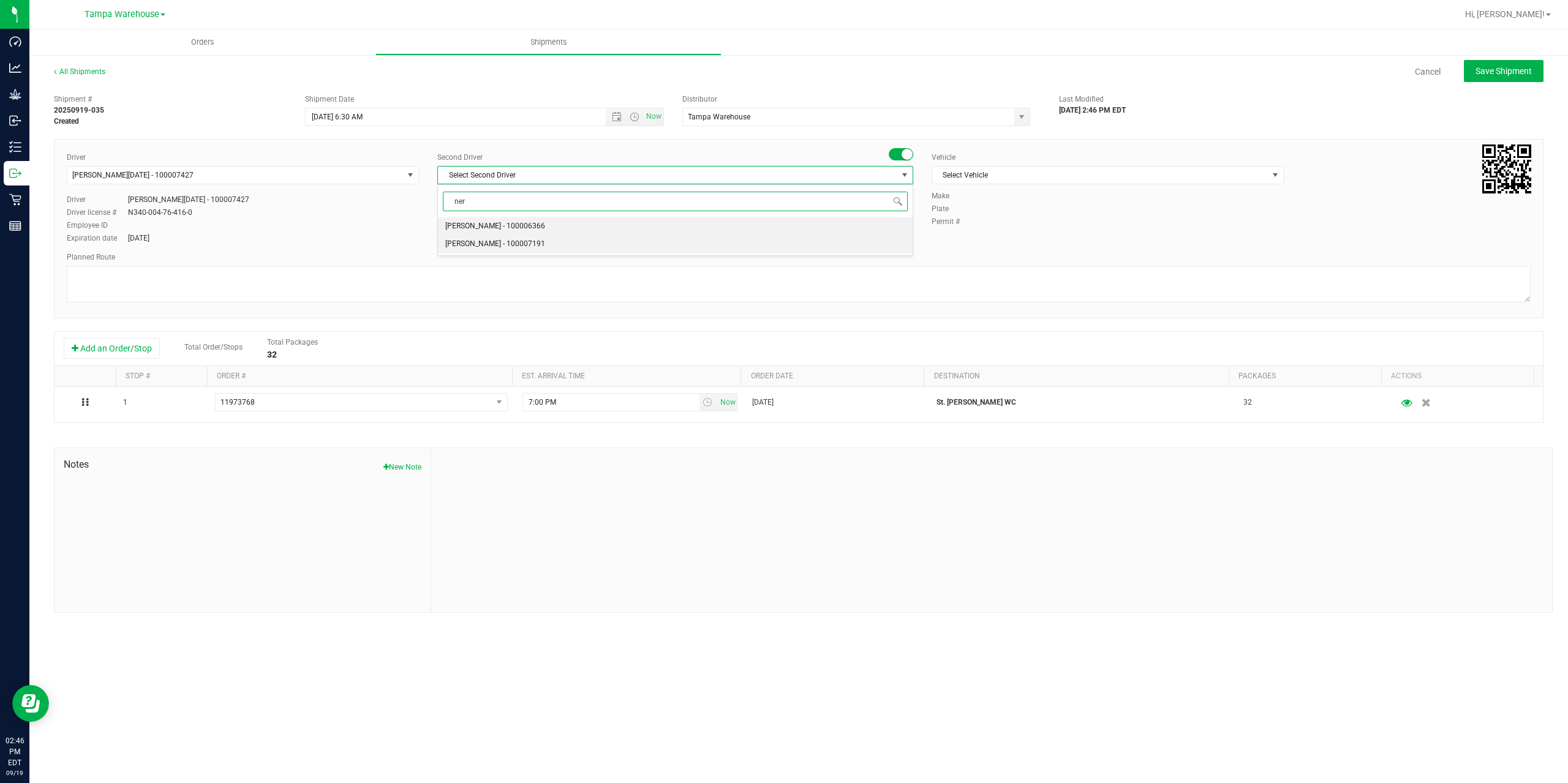
click at [507, 243] on span "[PERSON_NAME] - 100007191" at bounding box center [495, 244] width 100 height 16
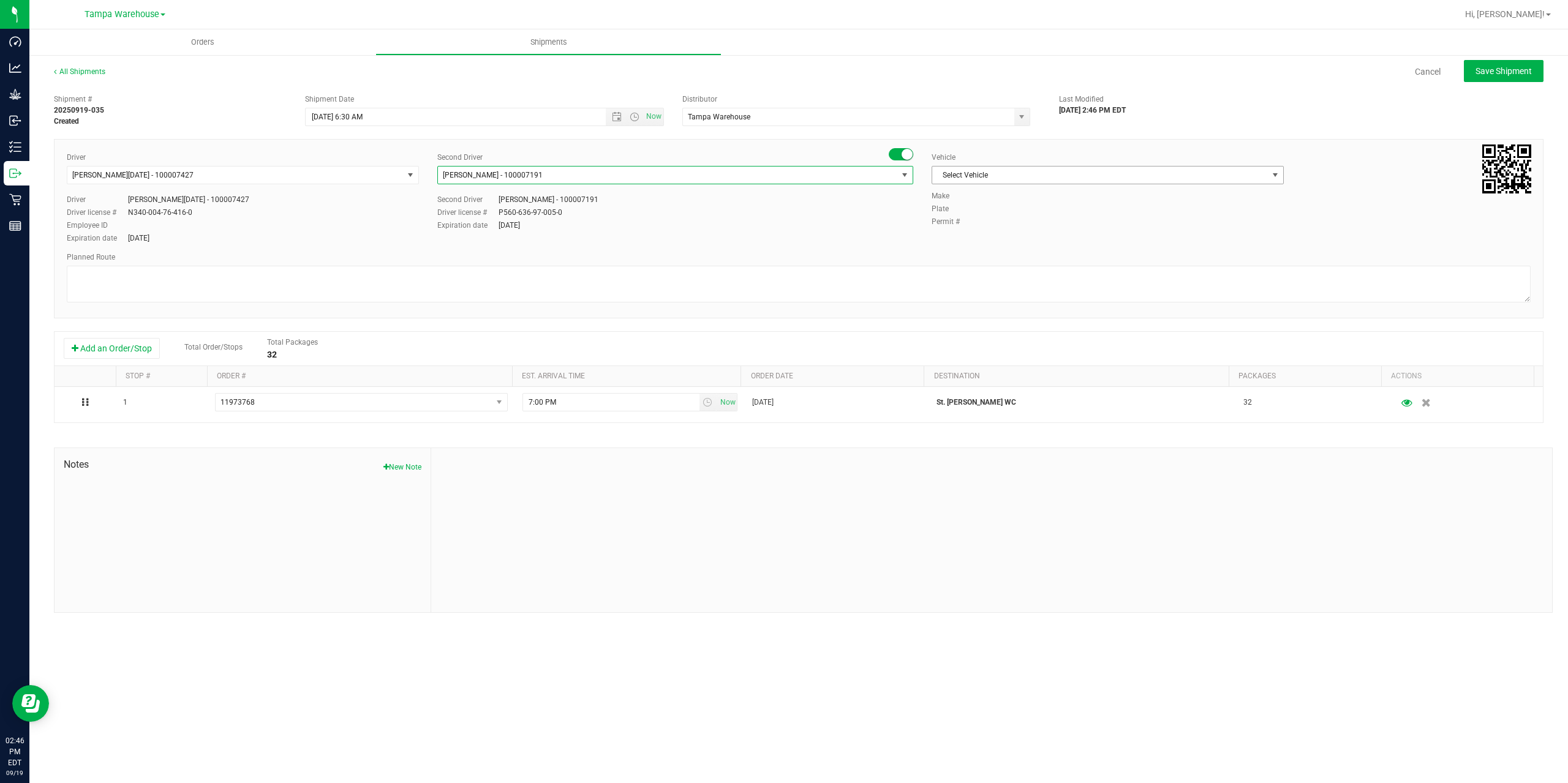
click at [1035, 169] on span "Select Vehicle" at bounding box center [1101, 174] width 336 height 17
click at [1023, 295] on li "FL-EXPRESS-03" at bounding box center [1108, 297] width 351 height 19
click at [990, 286] on textarea at bounding box center [799, 284] width 1464 height 37
paste textarea "Summerfield WC Ocala WC Brooksville WC New Port Richey WC Largo WC St. Pete WC …"
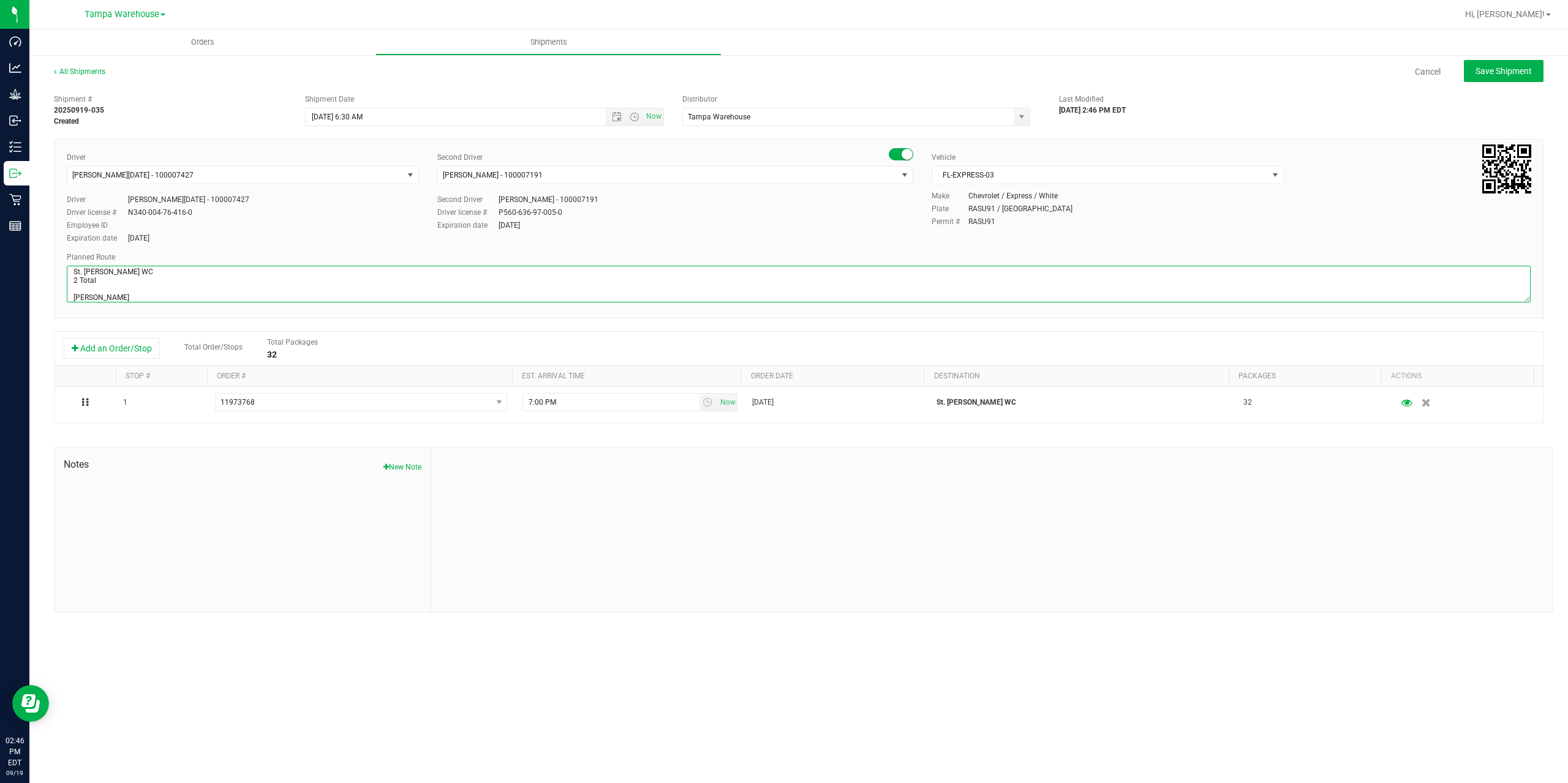
scroll to position [65, 0]
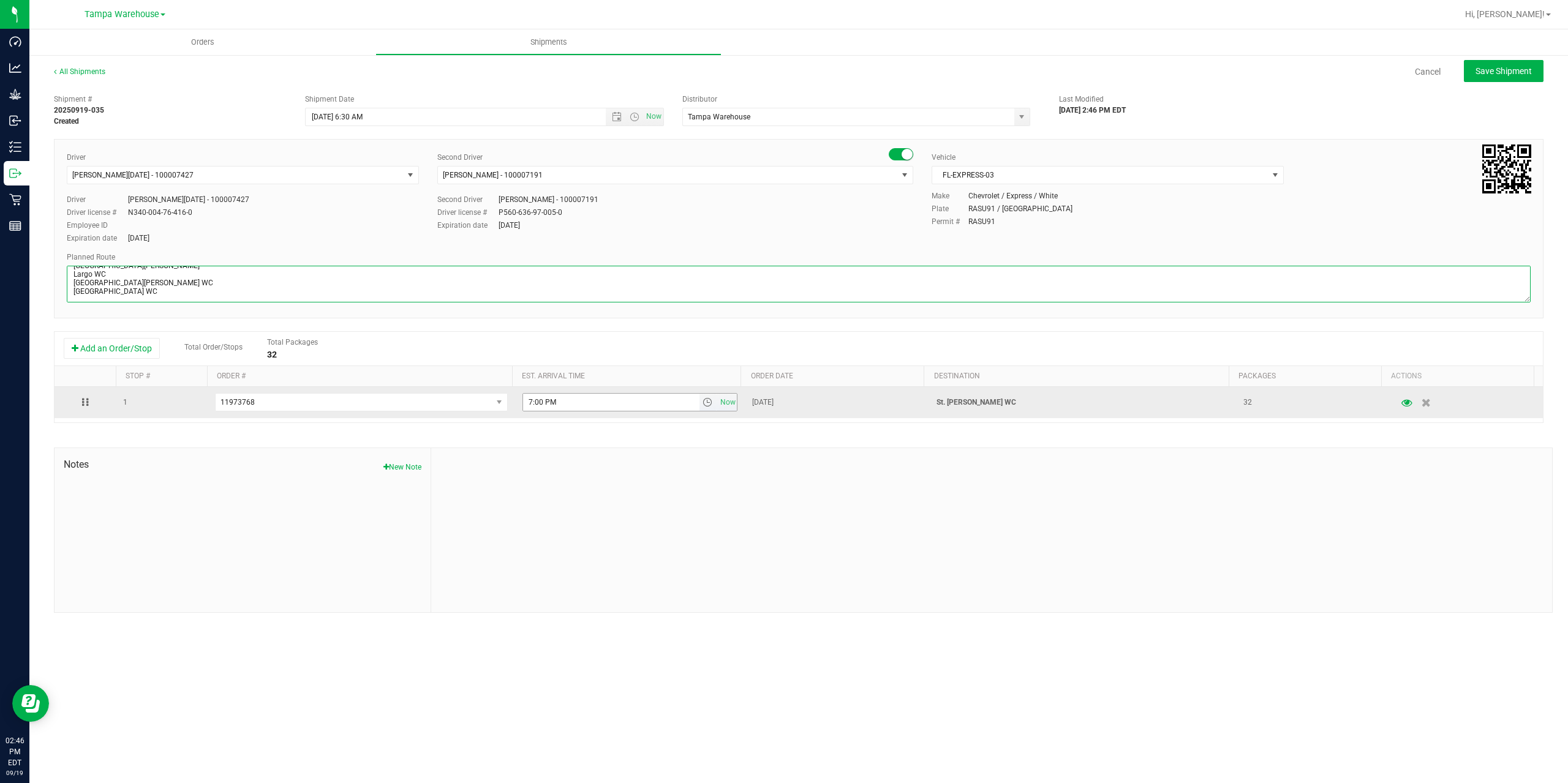
click at [706, 406] on span "select" at bounding box center [708, 402] width 10 height 10
type textarea "St. Pete WC 2 Total Summerfield WC Ocala WC Brooksville WC New Port Richey WC L…"
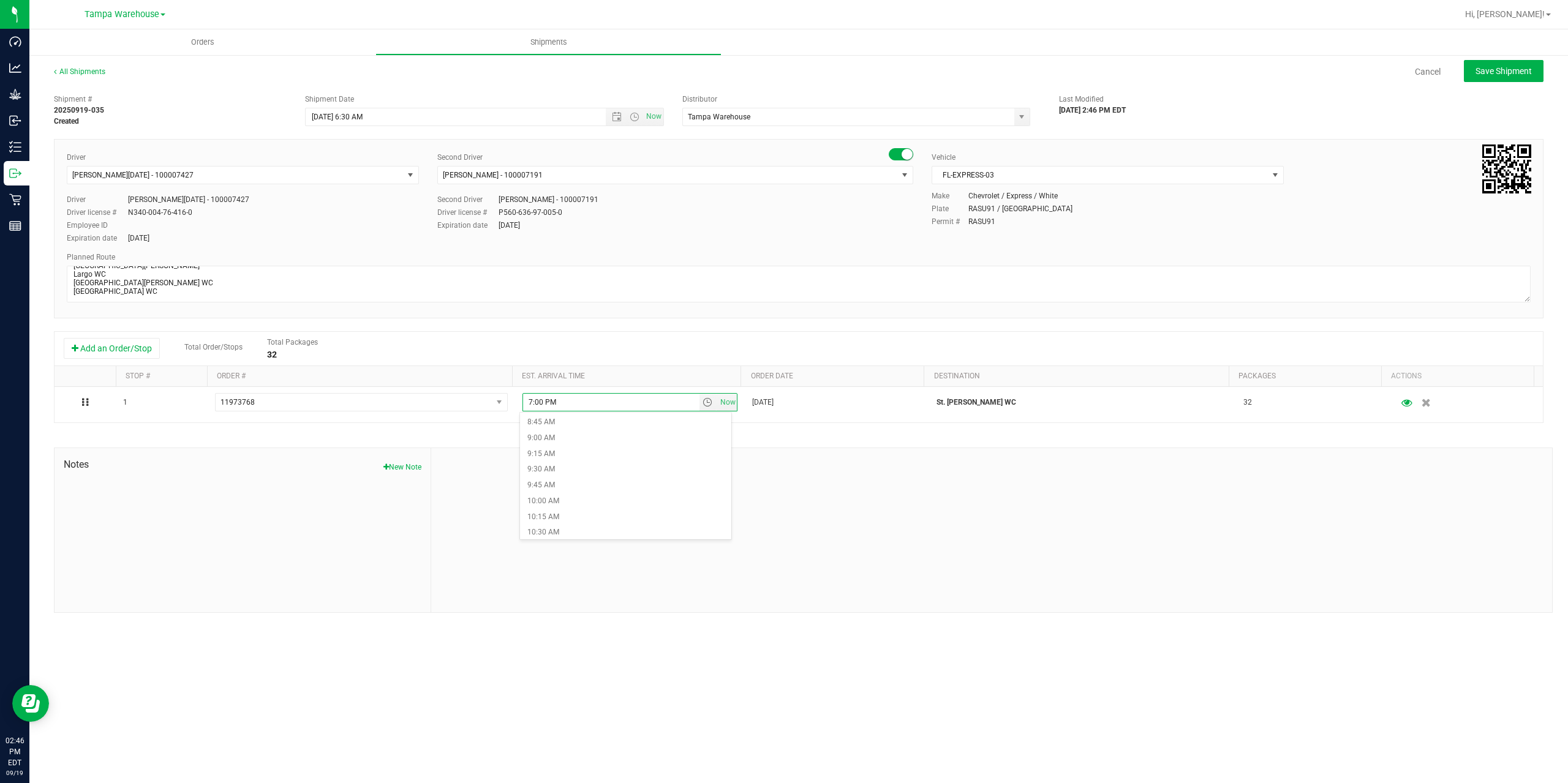
scroll to position [796, 0]
click at [622, 471] on li "1:30 PM" at bounding box center [626, 477] width 211 height 16
click at [1507, 71] on span "Save Shipment" at bounding box center [1503, 71] width 56 height 10
type input "9/22/2025 10:30 AM"
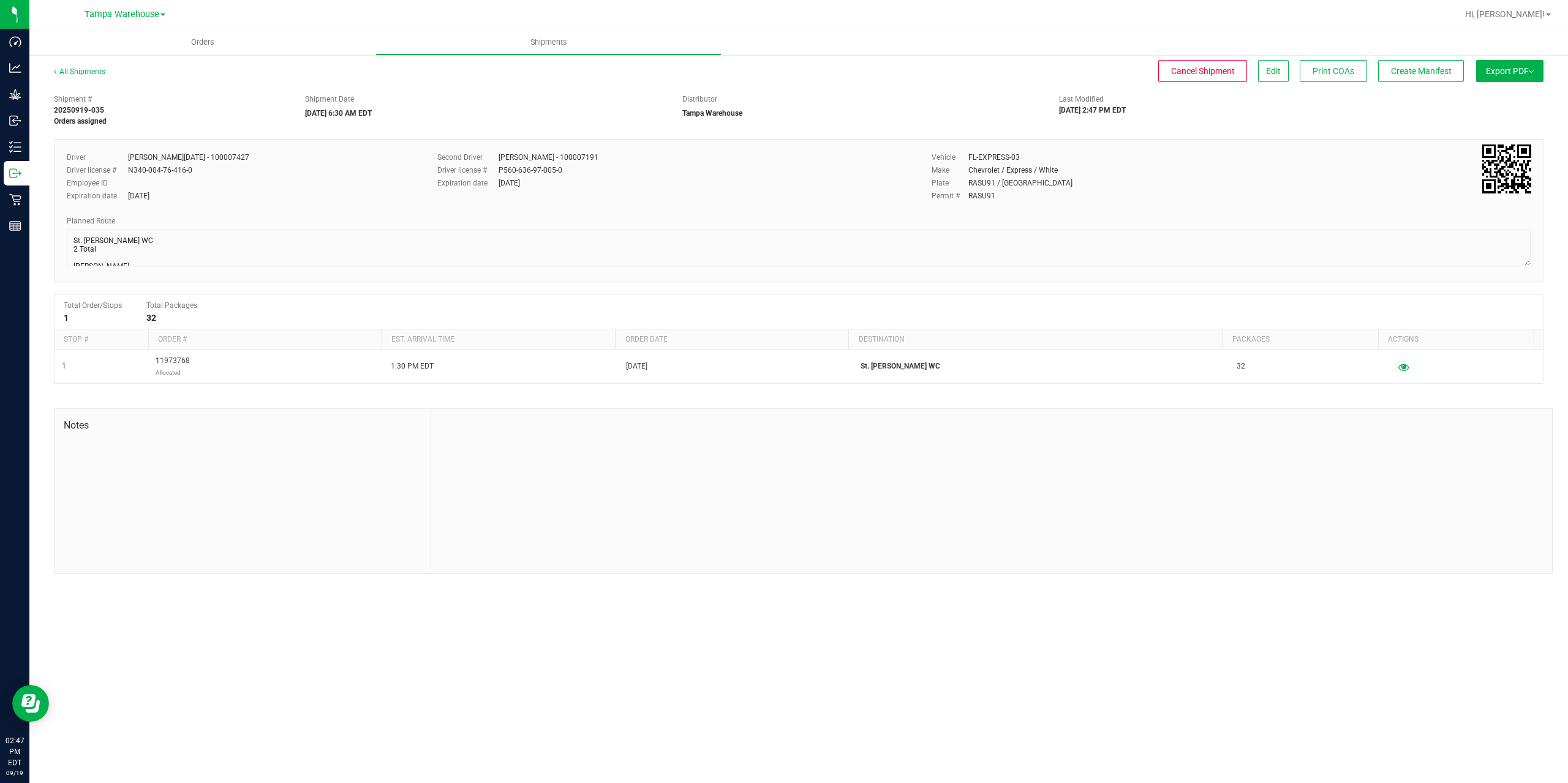
click at [1507, 71] on span "Export PDF" at bounding box center [1510, 71] width 48 height 10
click at [1507, 97] on span "Manifest by Package ID" at bounding box center [1492, 97] width 78 height 9
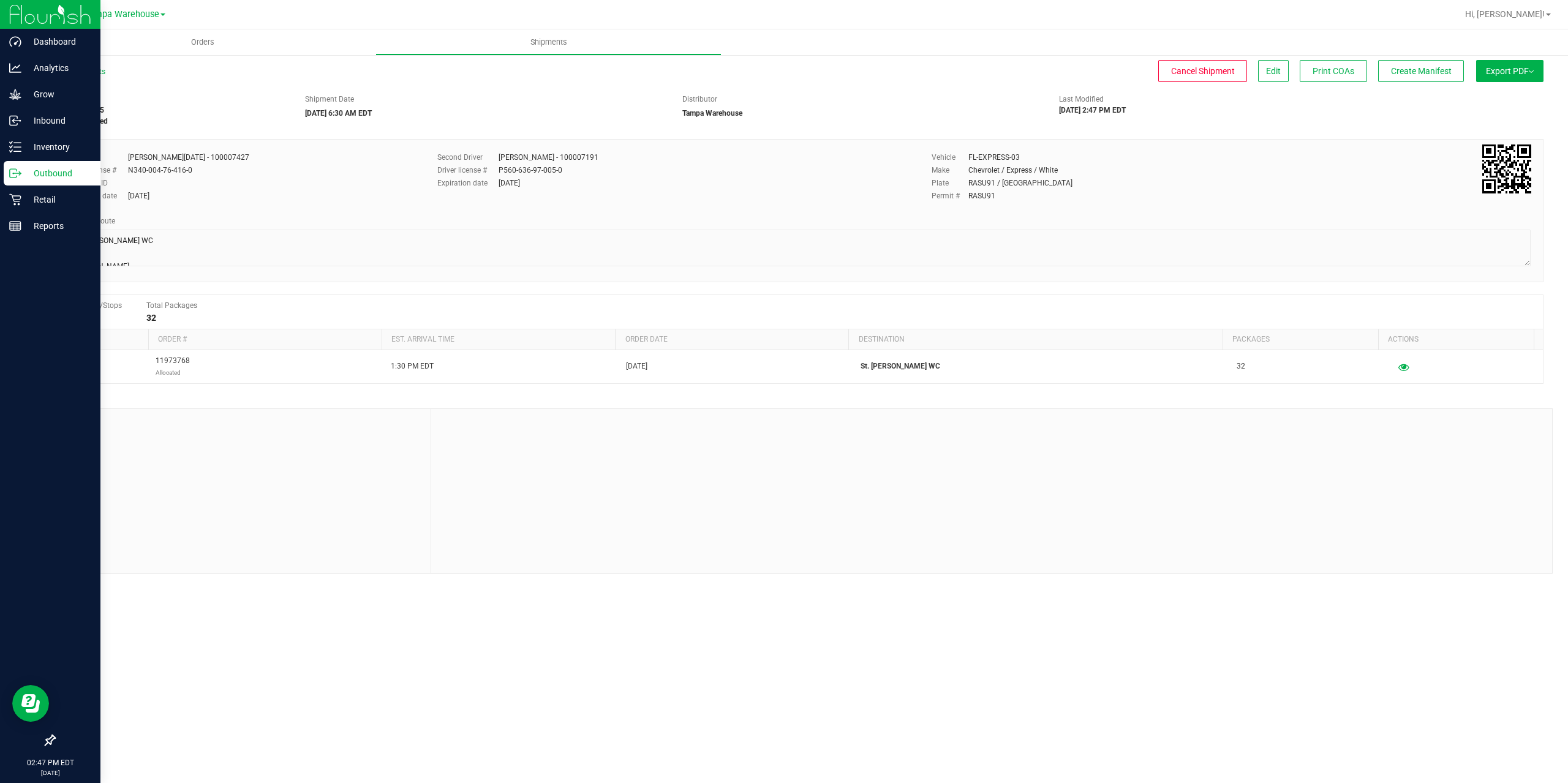
click at [21, 179] on p "Outbound" at bounding box center [58, 174] width 74 height 15
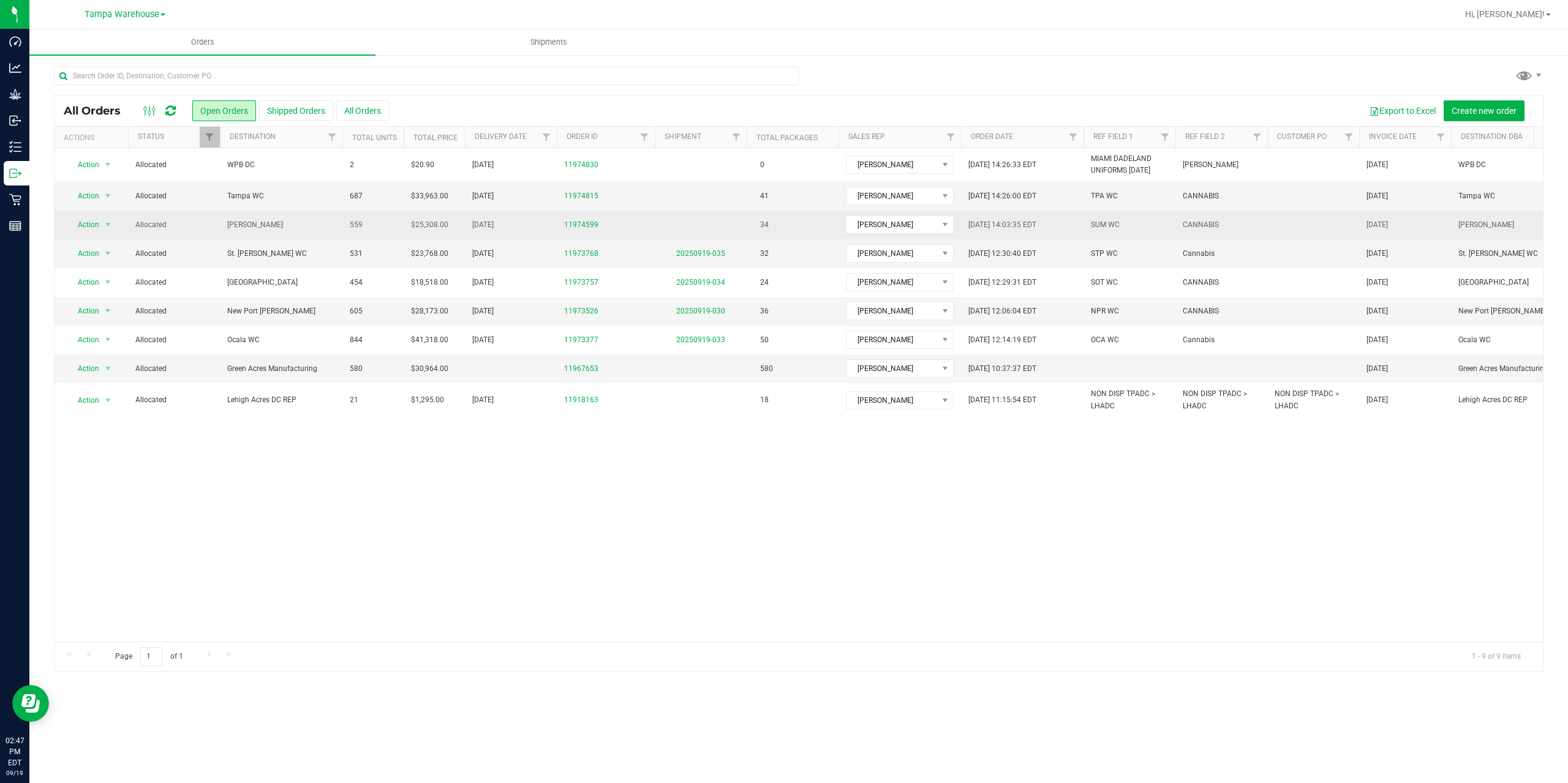
click at [311, 228] on span "[PERSON_NAME]" at bounding box center [281, 225] width 108 height 11
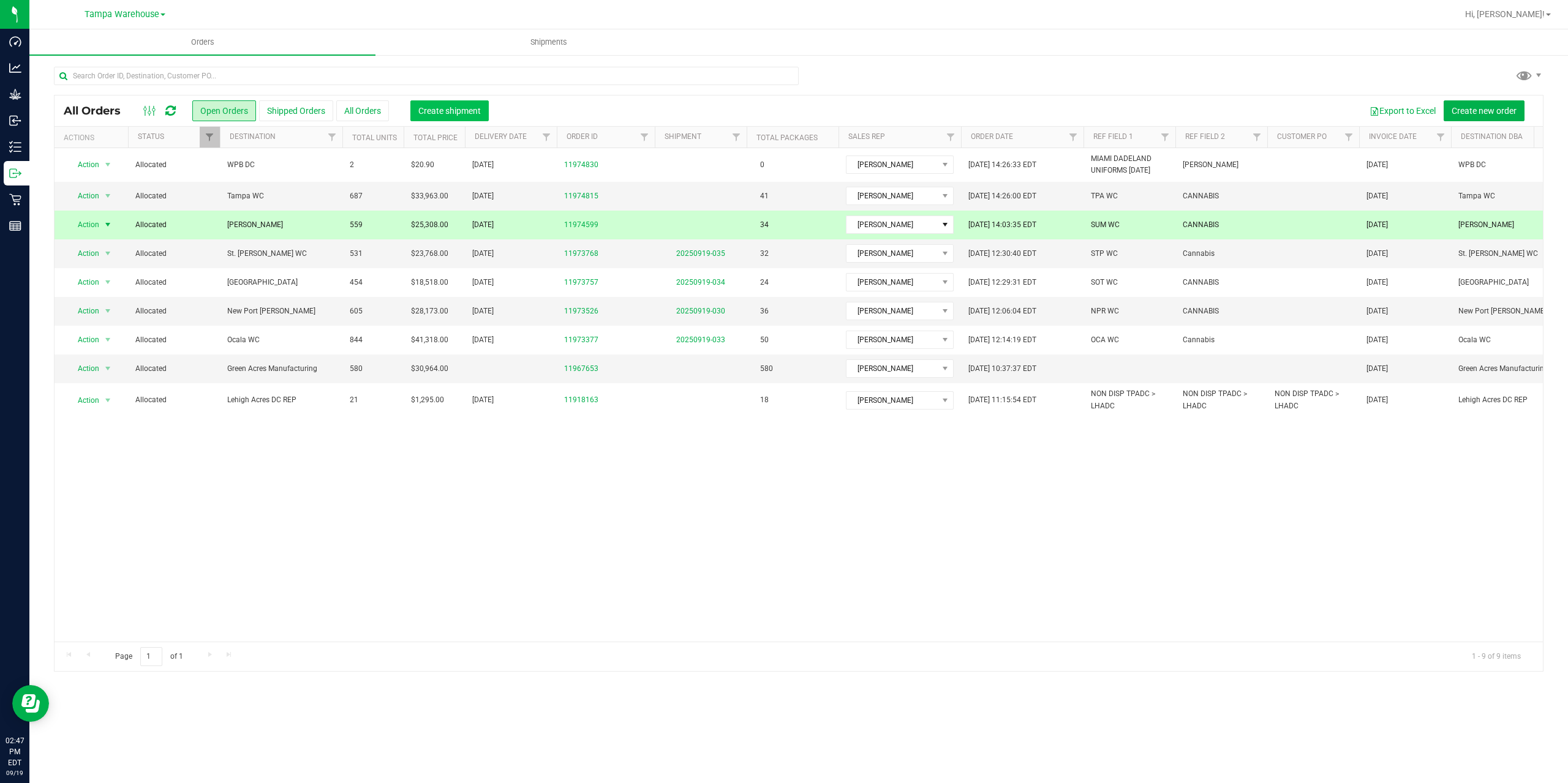
click at [457, 109] on span "Create shipment" at bounding box center [450, 111] width 62 height 10
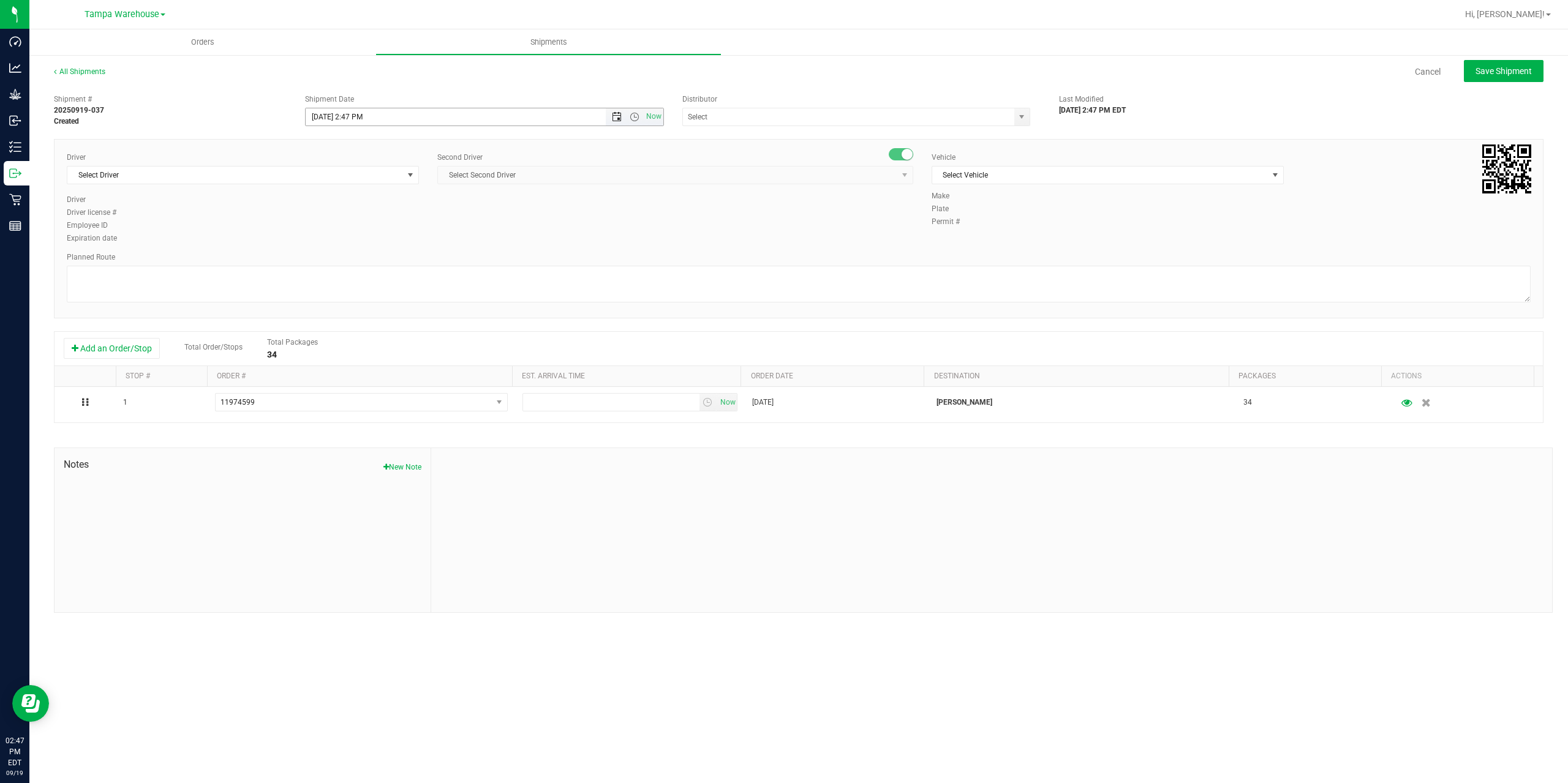
click at [616, 119] on span "Open the date view" at bounding box center [617, 117] width 10 height 10
click at [330, 241] on link "22" at bounding box center [334, 241] width 18 height 19
click at [633, 117] on span "Open the time view" at bounding box center [635, 117] width 10 height 10
click at [470, 215] on li "6:30 AM" at bounding box center [484, 219] width 356 height 16
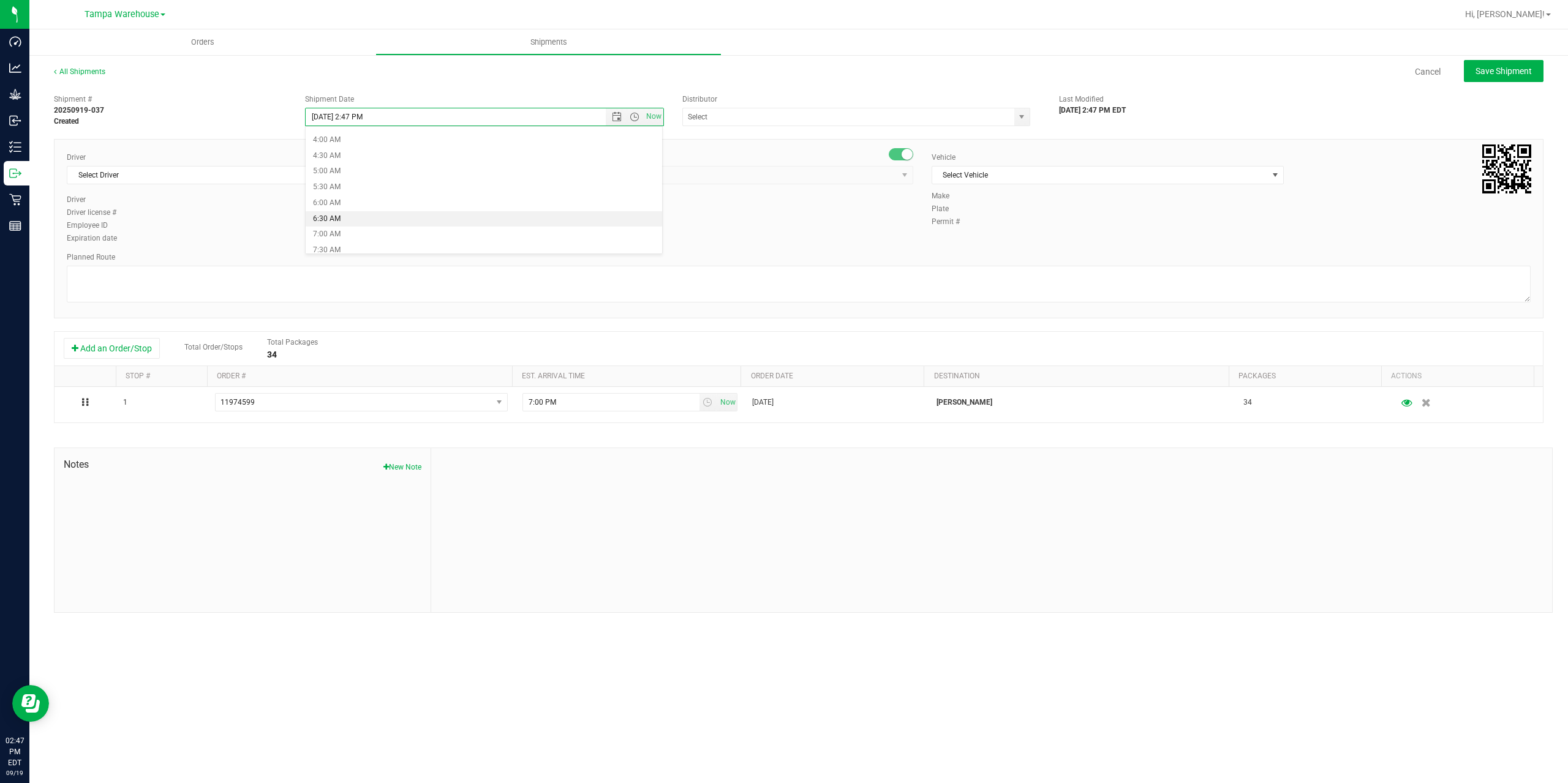
type input "9/22/2025 6:30 AM"
click at [776, 123] on input "text" at bounding box center [844, 117] width 321 height 17
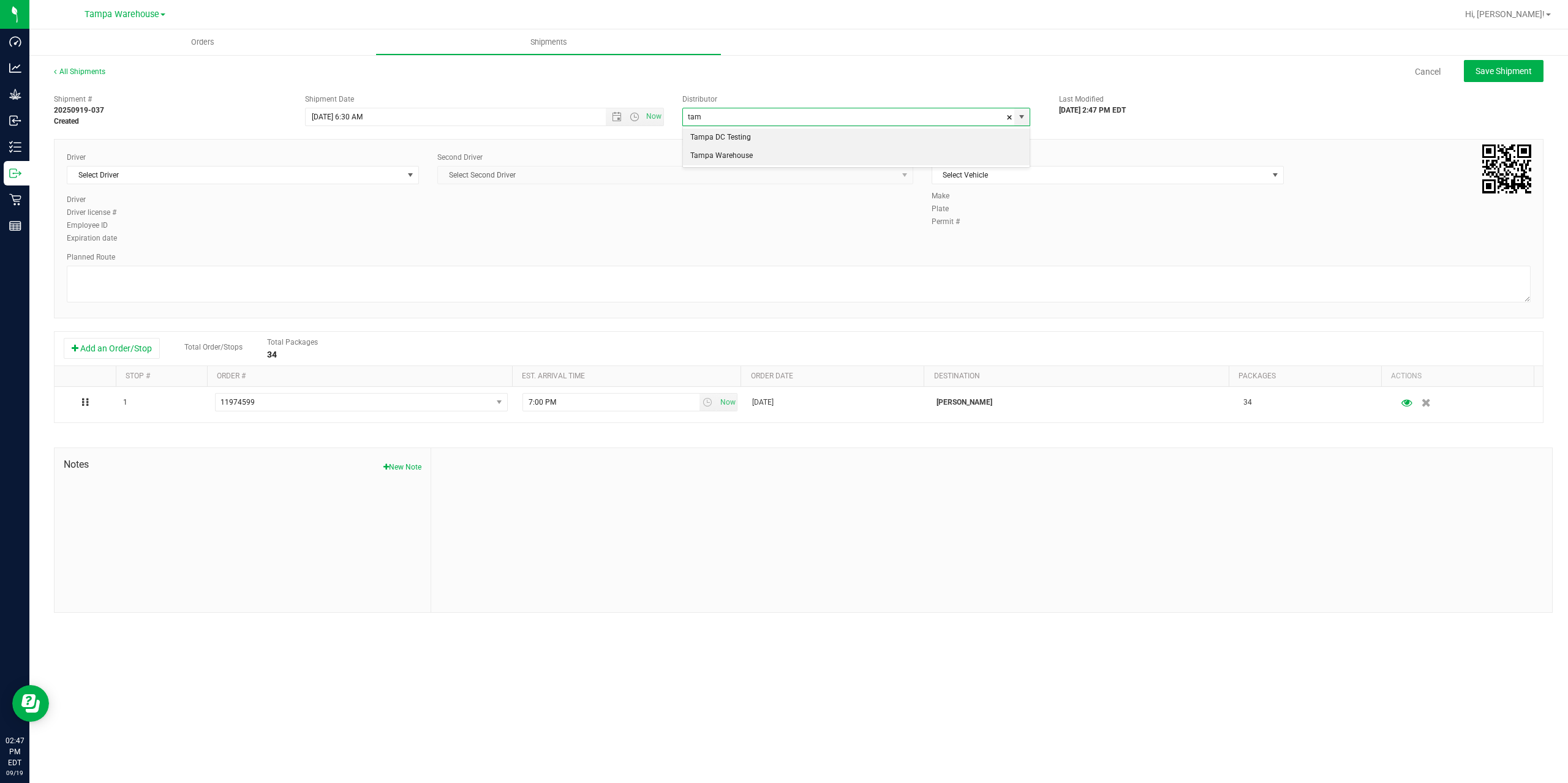
click at [741, 153] on li "Tampa Warehouse" at bounding box center [856, 156] width 347 height 19
type input "Tampa Warehouse"
click at [303, 171] on span "Select Driver" at bounding box center [235, 174] width 336 height 17
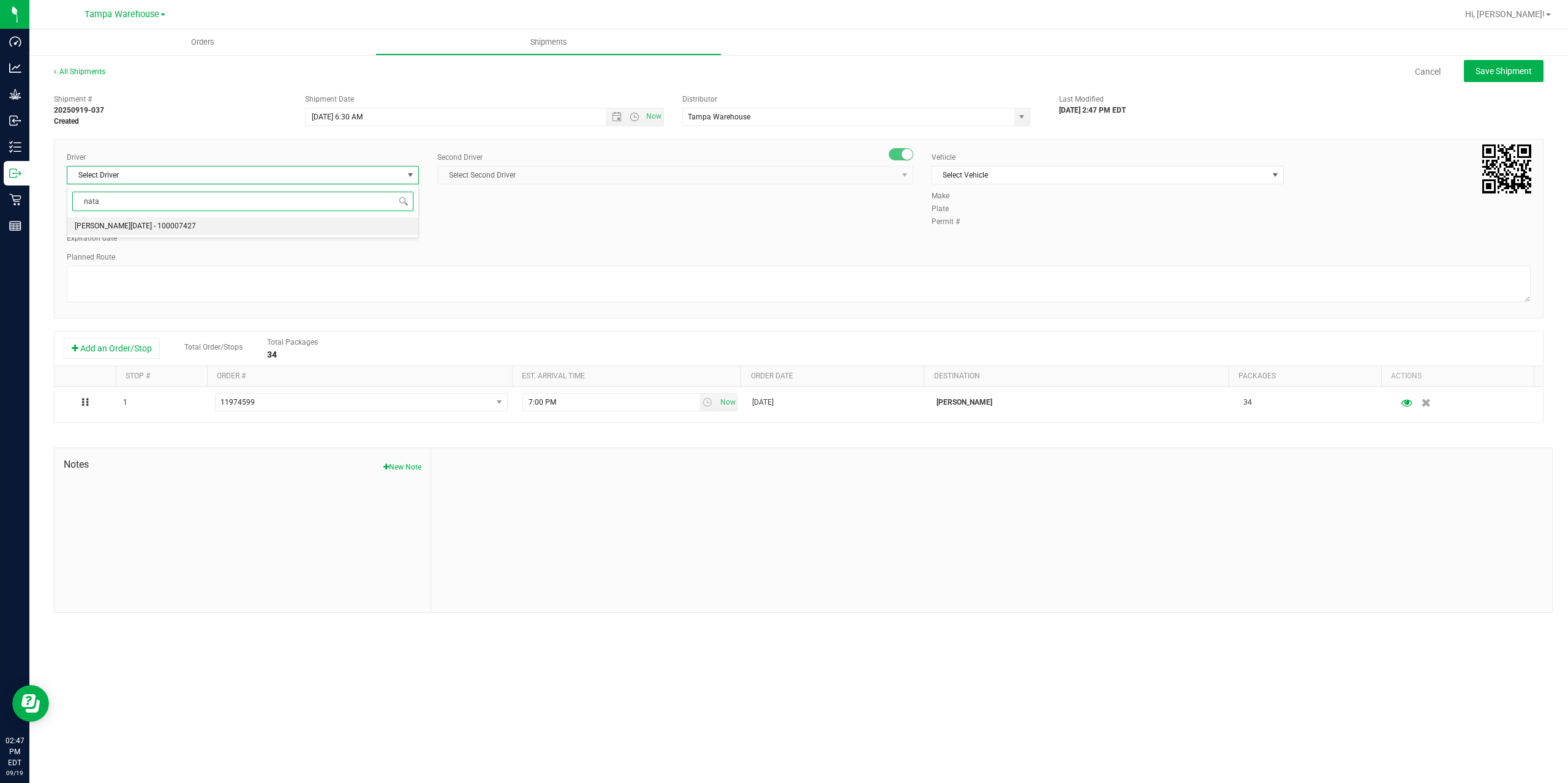
click at [222, 230] on li "[PERSON_NAME][DATE] - 100007427" at bounding box center [243, 226] width 351 height 19
type input "nata"
click at [549, 176] on span "Select Second Driver" at bounding box center [668, 174] width 459 height 17
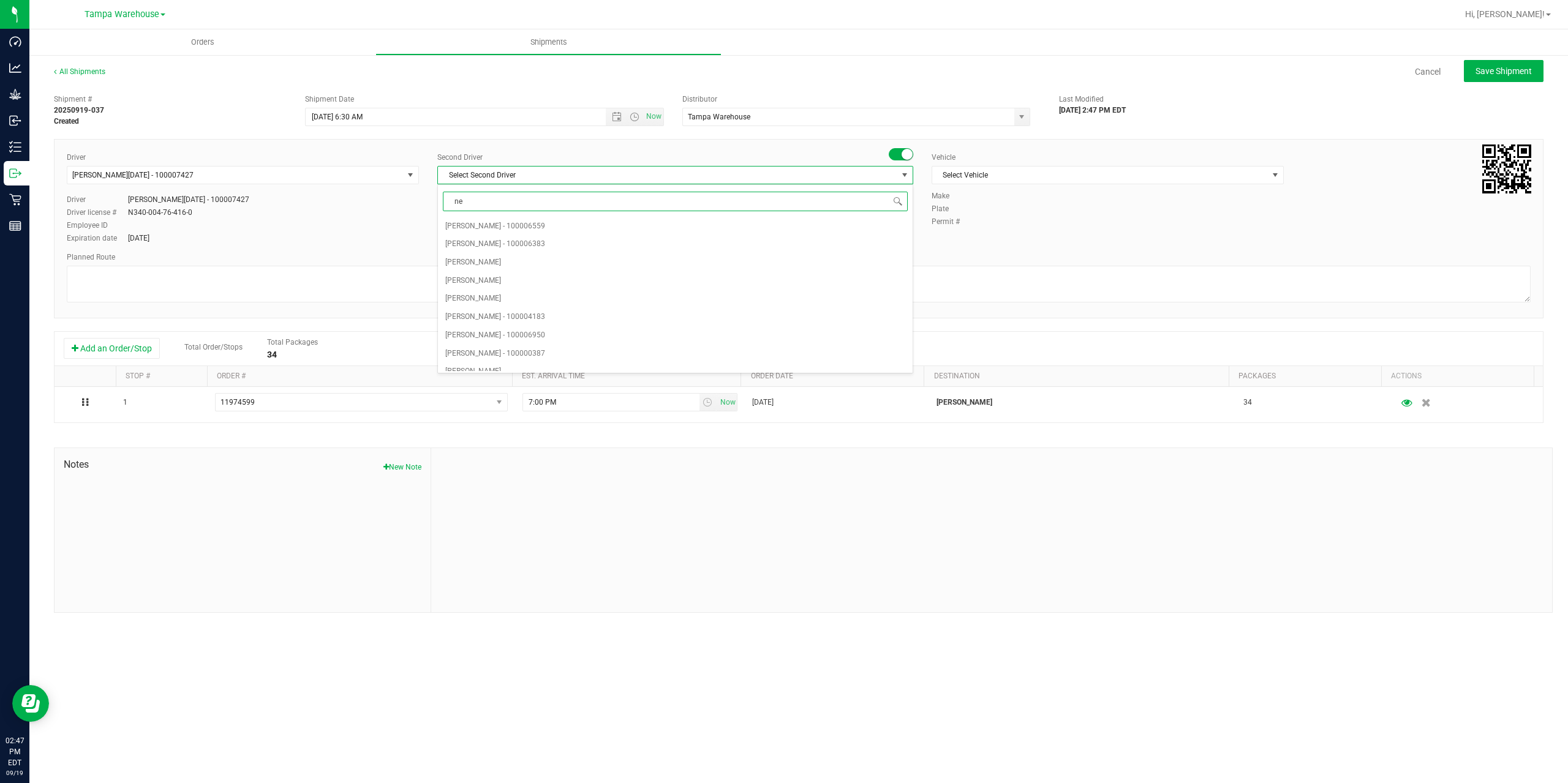
type input "ner"
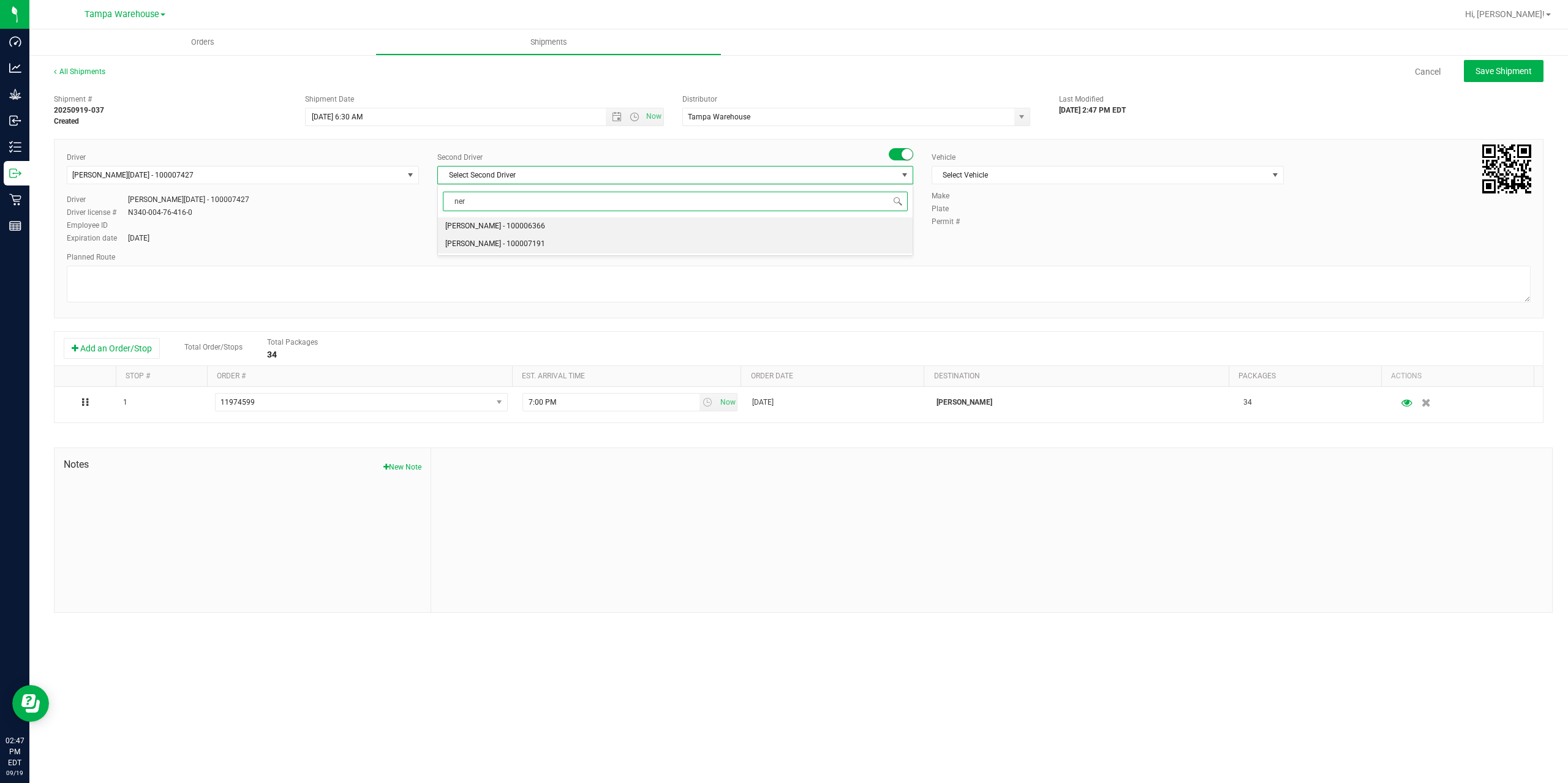
click at [524, 243] on span "[PERSON_NAME] - 100007191" at bounding box center [495, 244] width 100 height 16
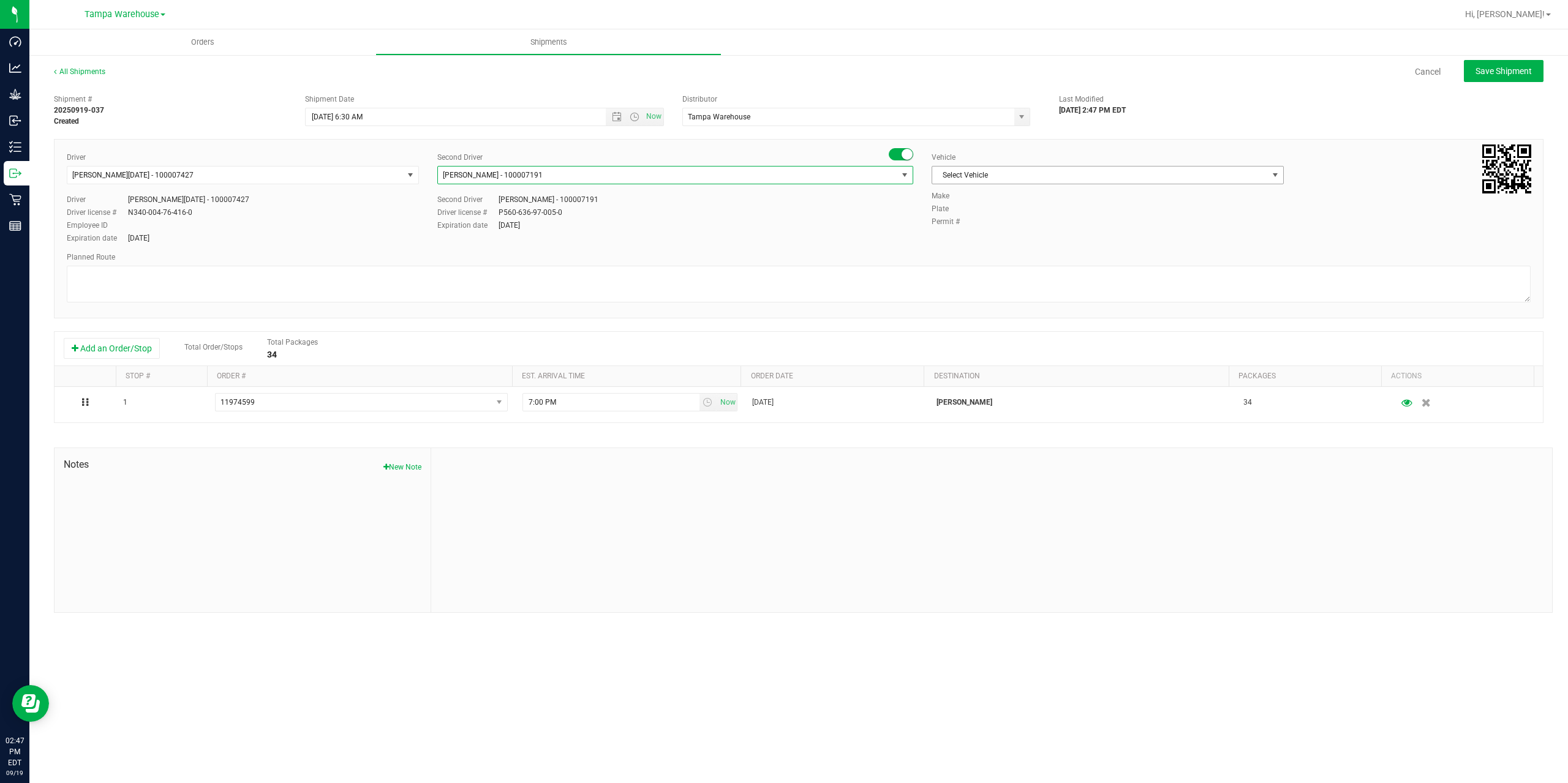
click at [1053, 179] on span "Select Vehicle" at bounding box center [1101, 174] width 336 height 17
click at [1012, 361] on li "FL-EXPRESS-03" at bounding box center [1108, 357] width 351 height 19
click at [924, 284] on textarea at bounding box center [799, 284] width 1464 height 37
paste textarea "Summerfield WC Ocala WC Brooksville WC New Port Richey WC Largo WC St. Pete WC …"
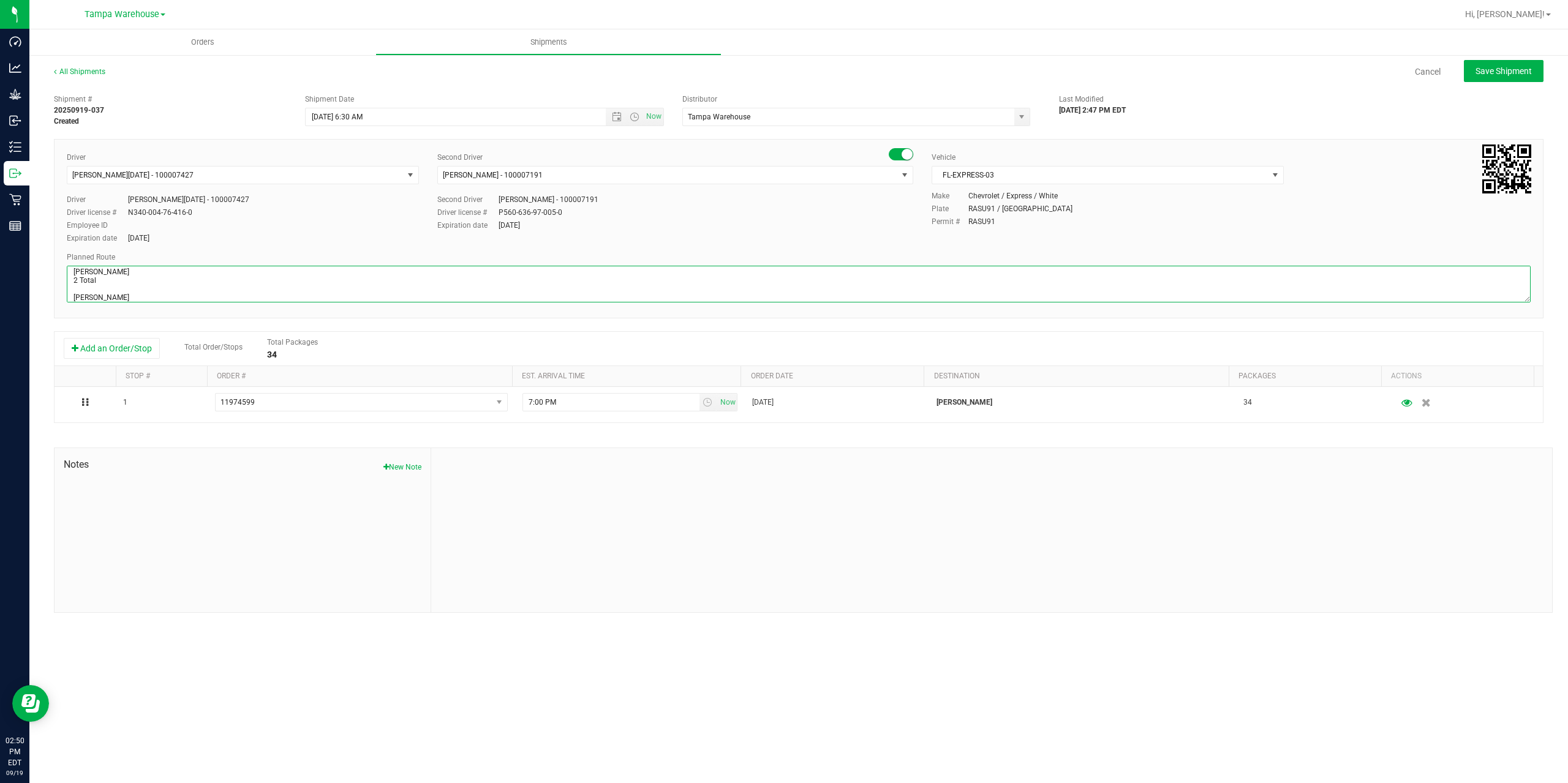
scroll to position [65, 0]
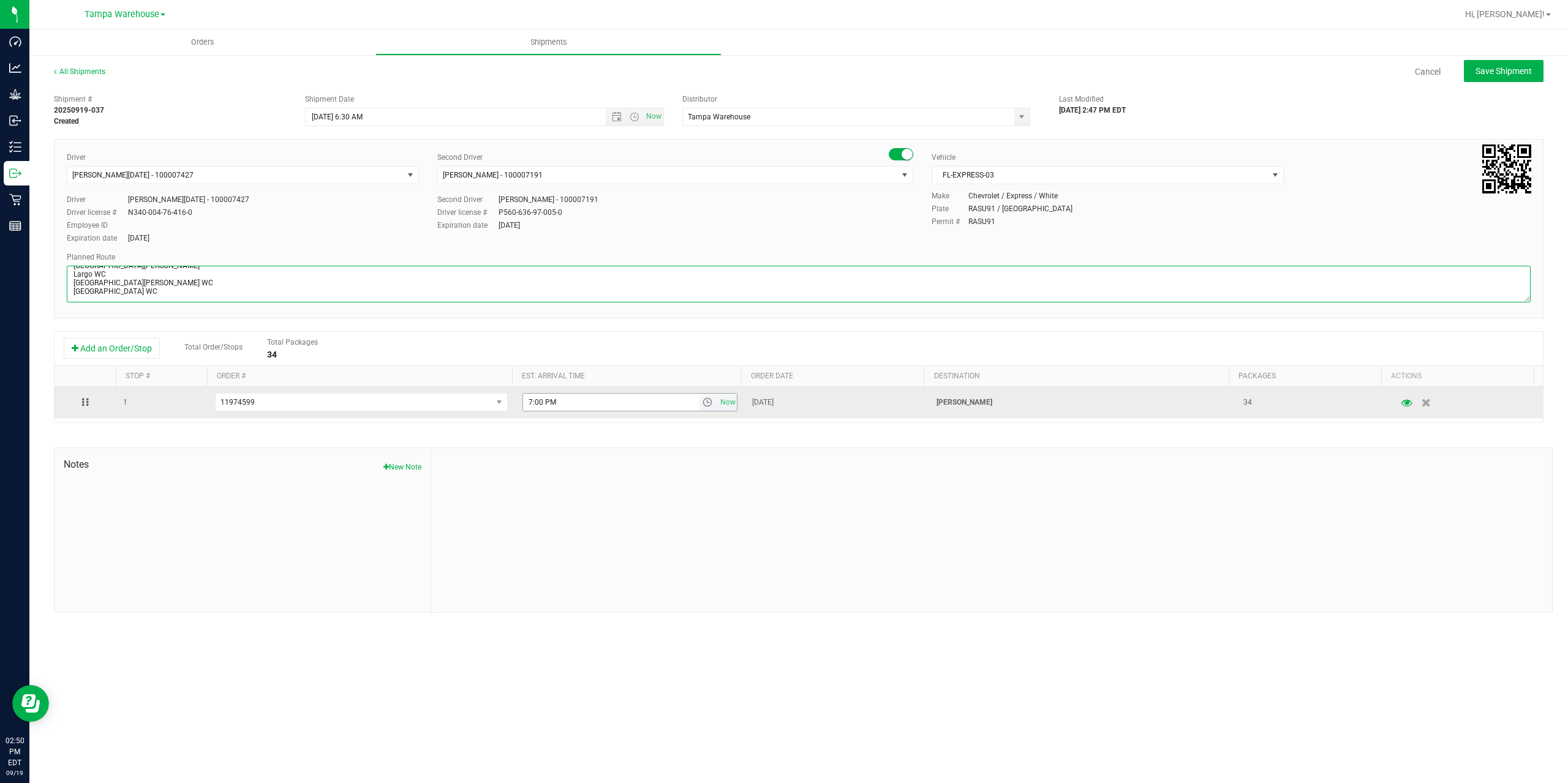
click at [703, 403] on span "select" at bounding box center [708, 402] width 10 height 10
type textarea "Summerfield WC 2 Total Summerfield WC Ocala WC Brooksville WC New Port Richey W…"
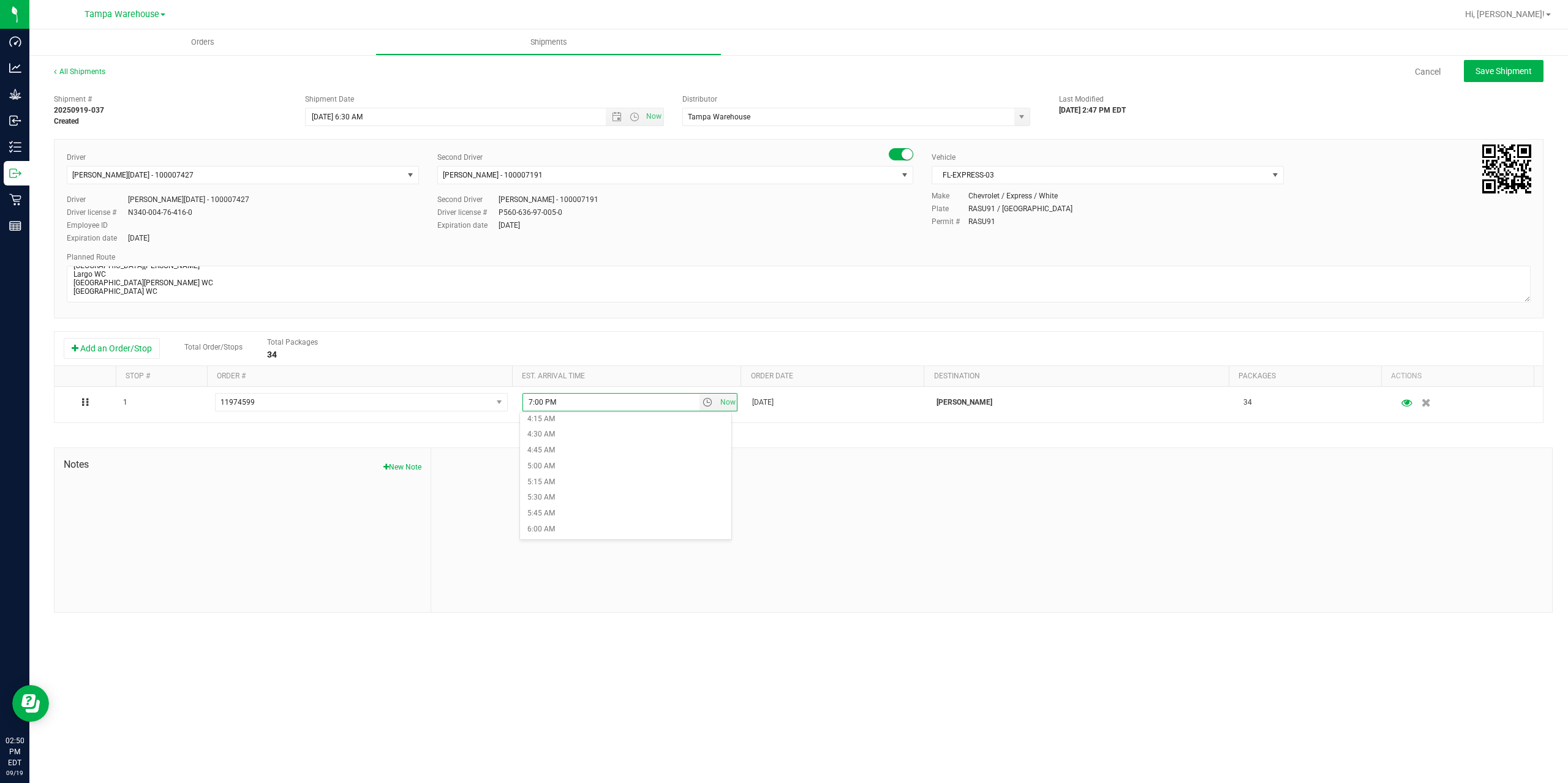
scroll to position [490, 0]
click at [588, 493] on li "9:00 AM" at bounding box center [626, 500] width 211 height 16
click at [606, 437] on div "Shipment # 20250919-037 Created Shipment Date 9/22/2025 6:30 AM Now Distributor…" at bounding box center [799, 351] width 1490 height 525
click at [1489, 71] on span "Save Shipment" at bounding box center [1503, 71] width 56 height 10
type input "9/22/2025 10:30 AM"
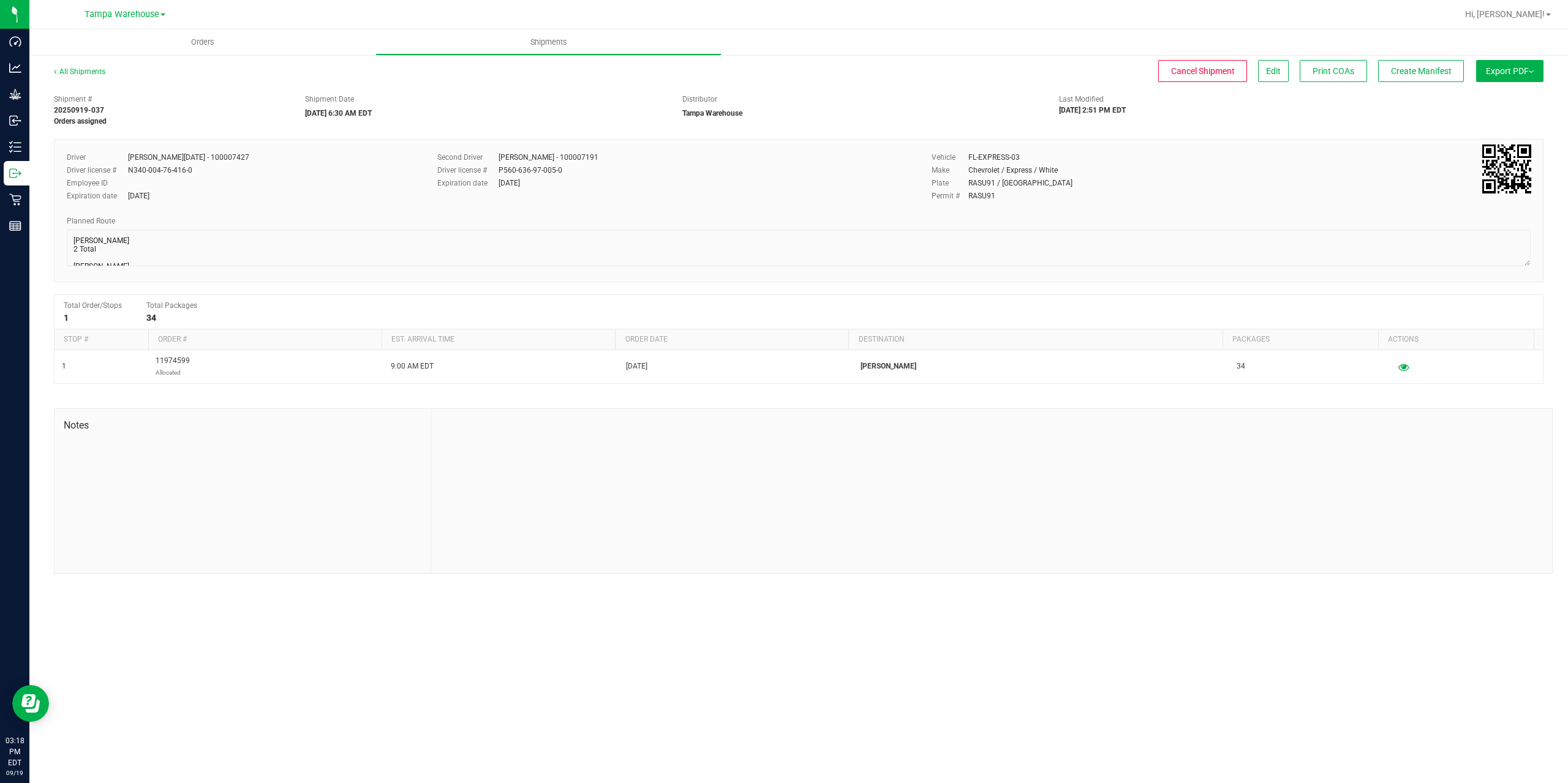
click at [1527, 73] on span "Export PDF" at bounding box center [1510, 71] width 48 height 10
click at [1497, 105] on li "Manifest by Package ID" at bounding box center [1506, 97] width 123 height 19
click at [1412, 68] on span "Create Manifest" at bounding box center [1421, 71] width 61 height 10
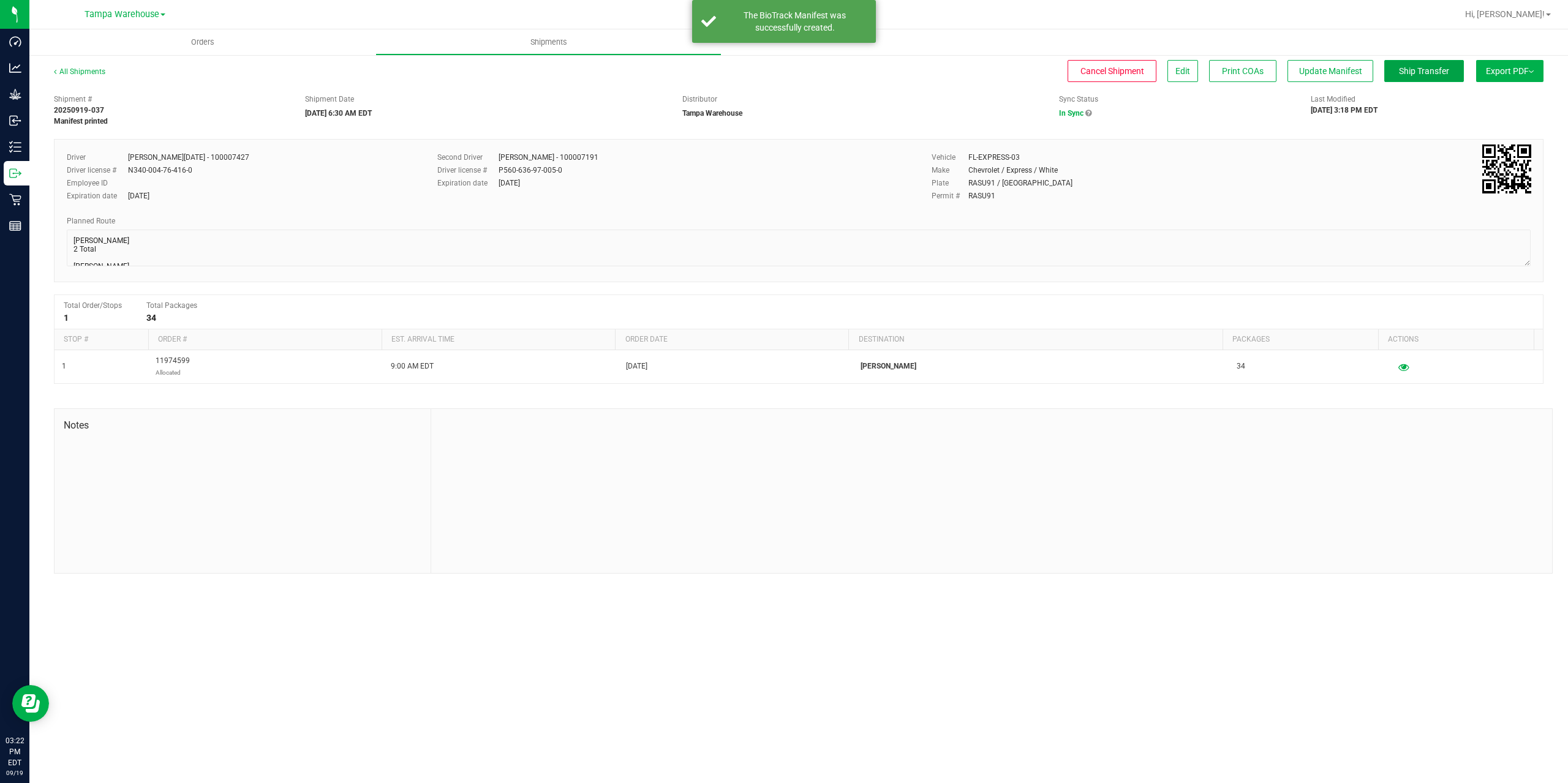
click at [1412, 68] on span "Ship Transfer" at bounding box center [1424, 71] width 50 height 10
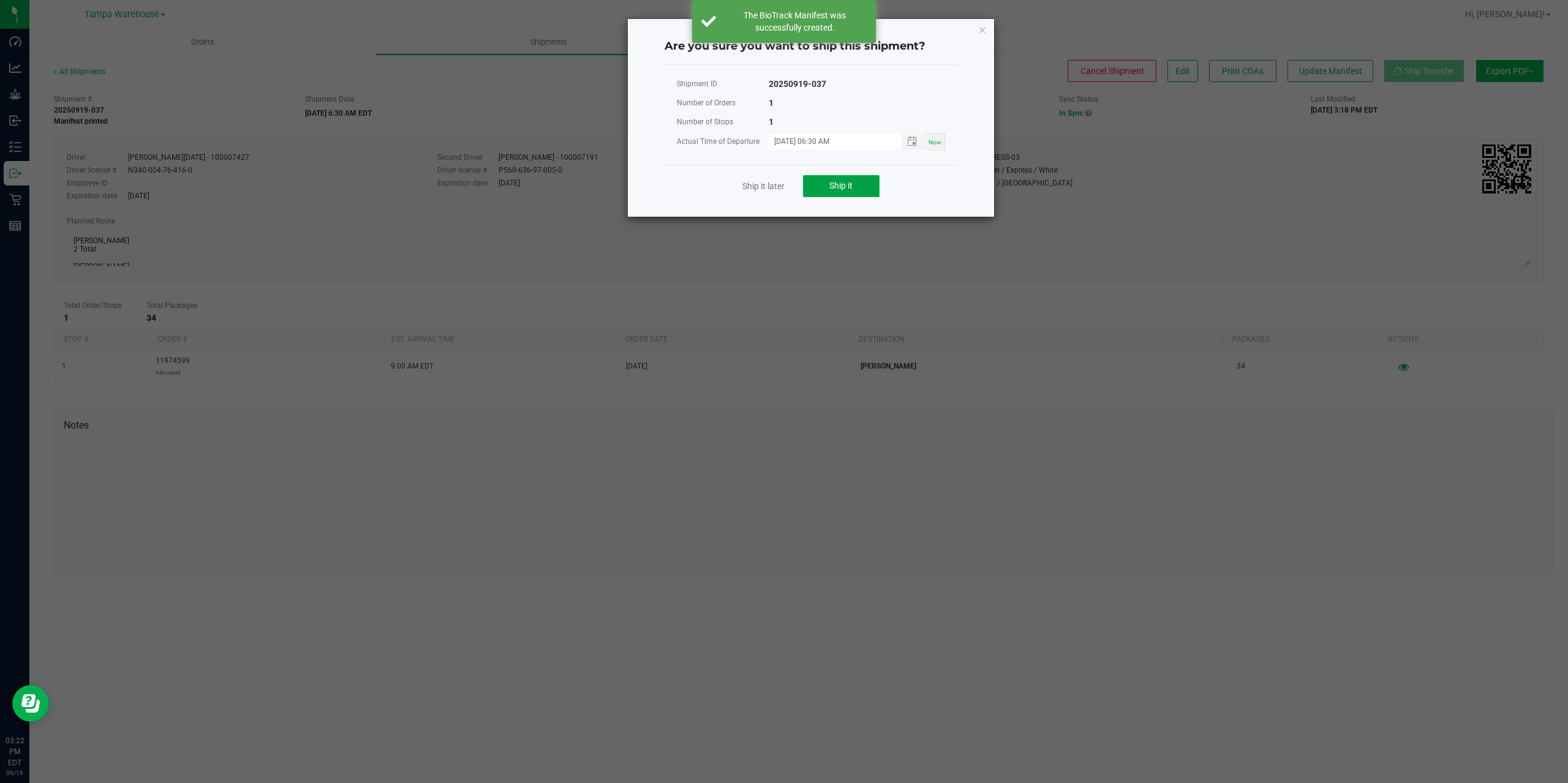
click at [846, 194] on button "Ship it" at bounding box center [841, 186] width 76 height 22
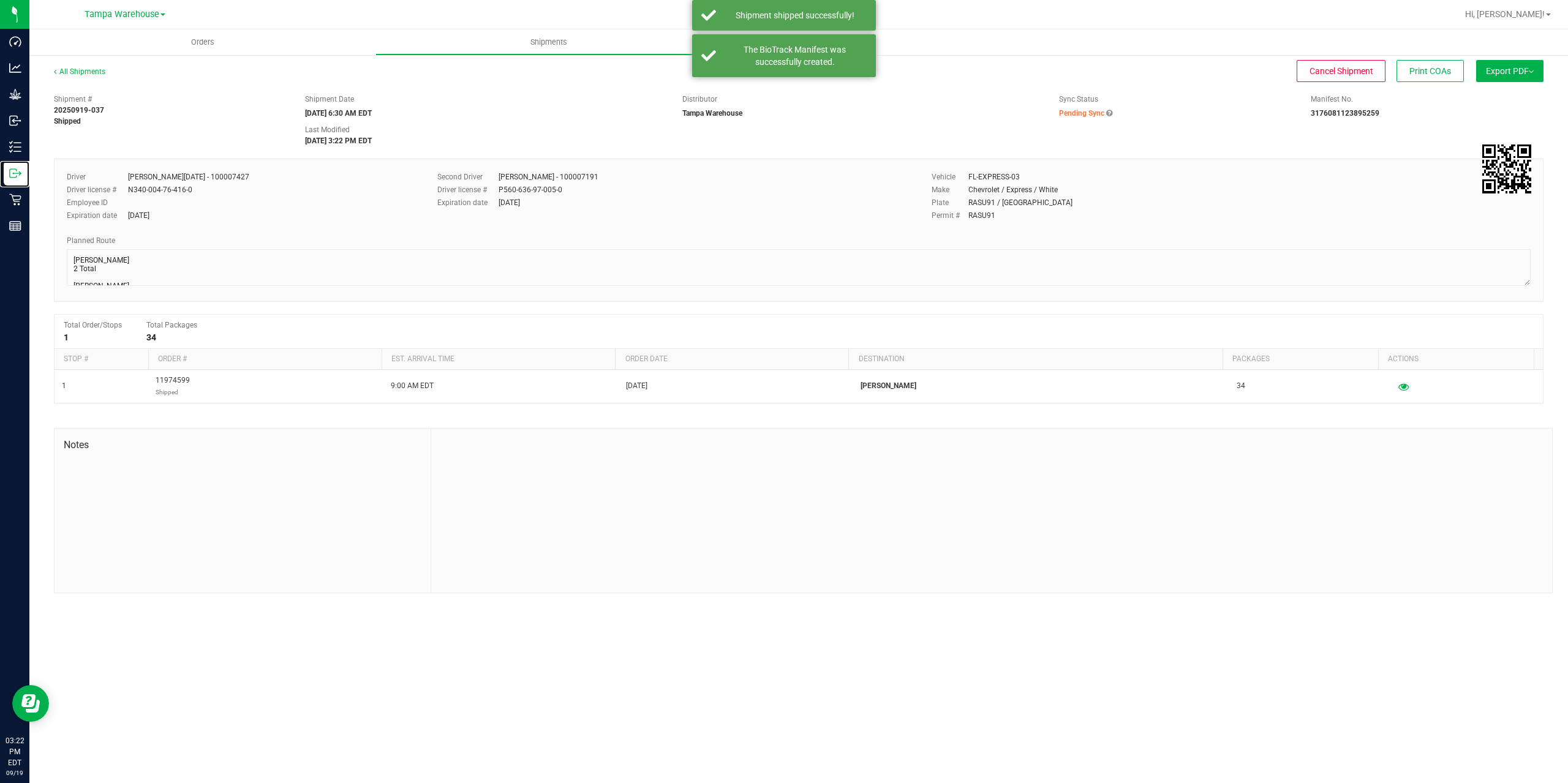
click at [11, 171] on icon at bounding box center [15, 173] width 12 height 12
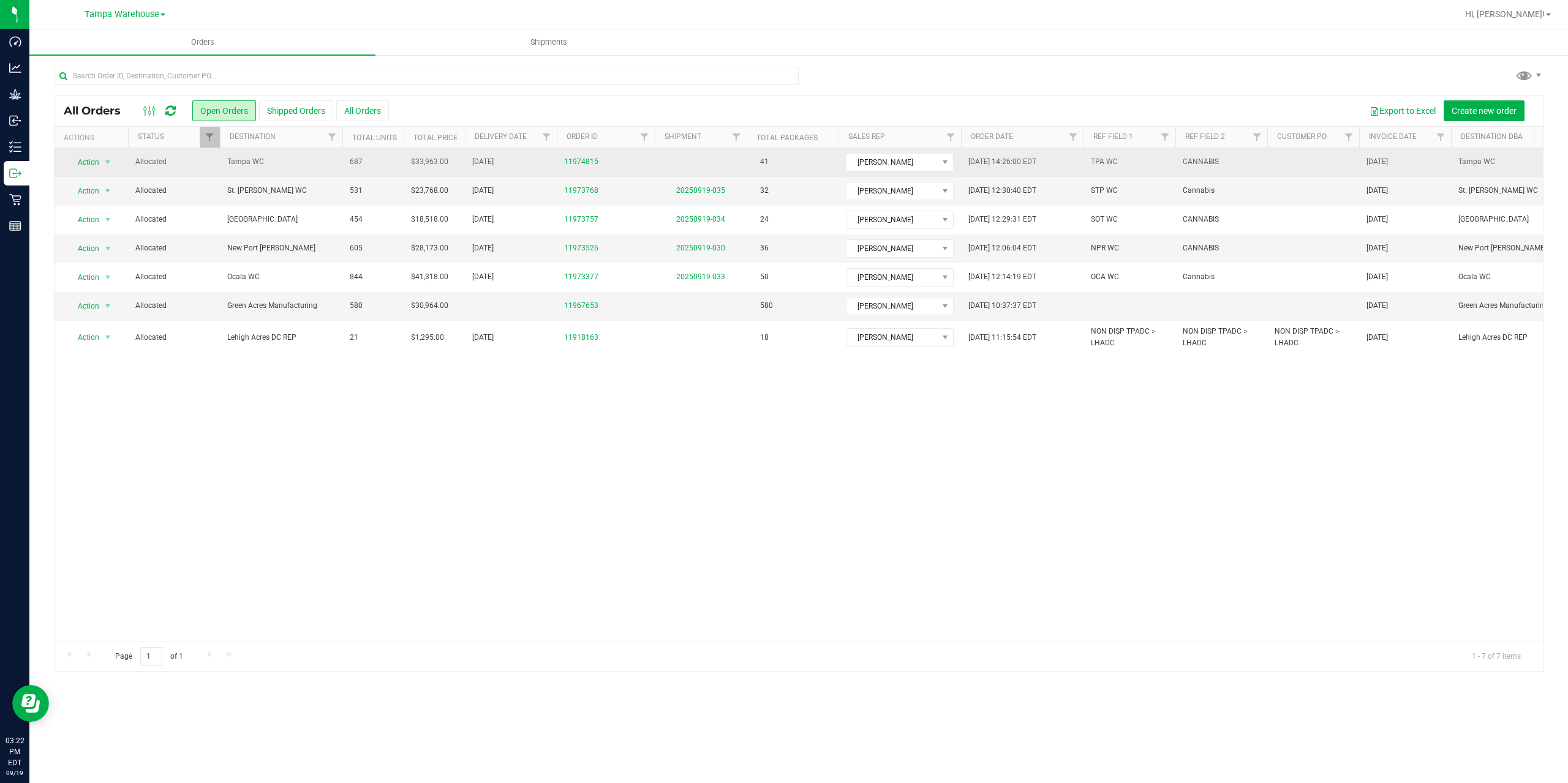
click at [296, 166] on span "Tampa WC" at bounding box center [281, 161] width 108 height 11
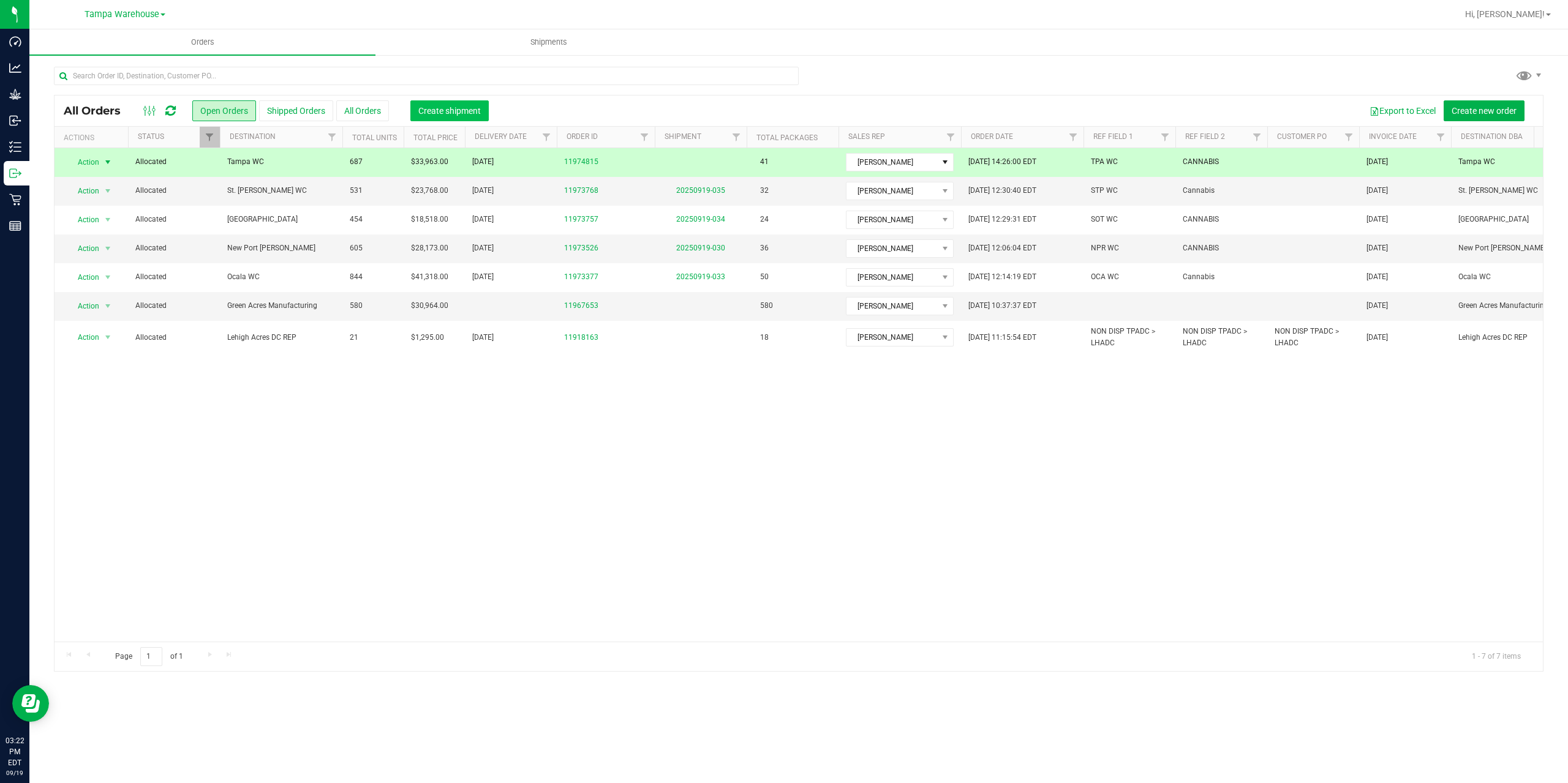
click at [448, 118] on button "Create shipment" at bounding box center [450, 111] width 79 height 21
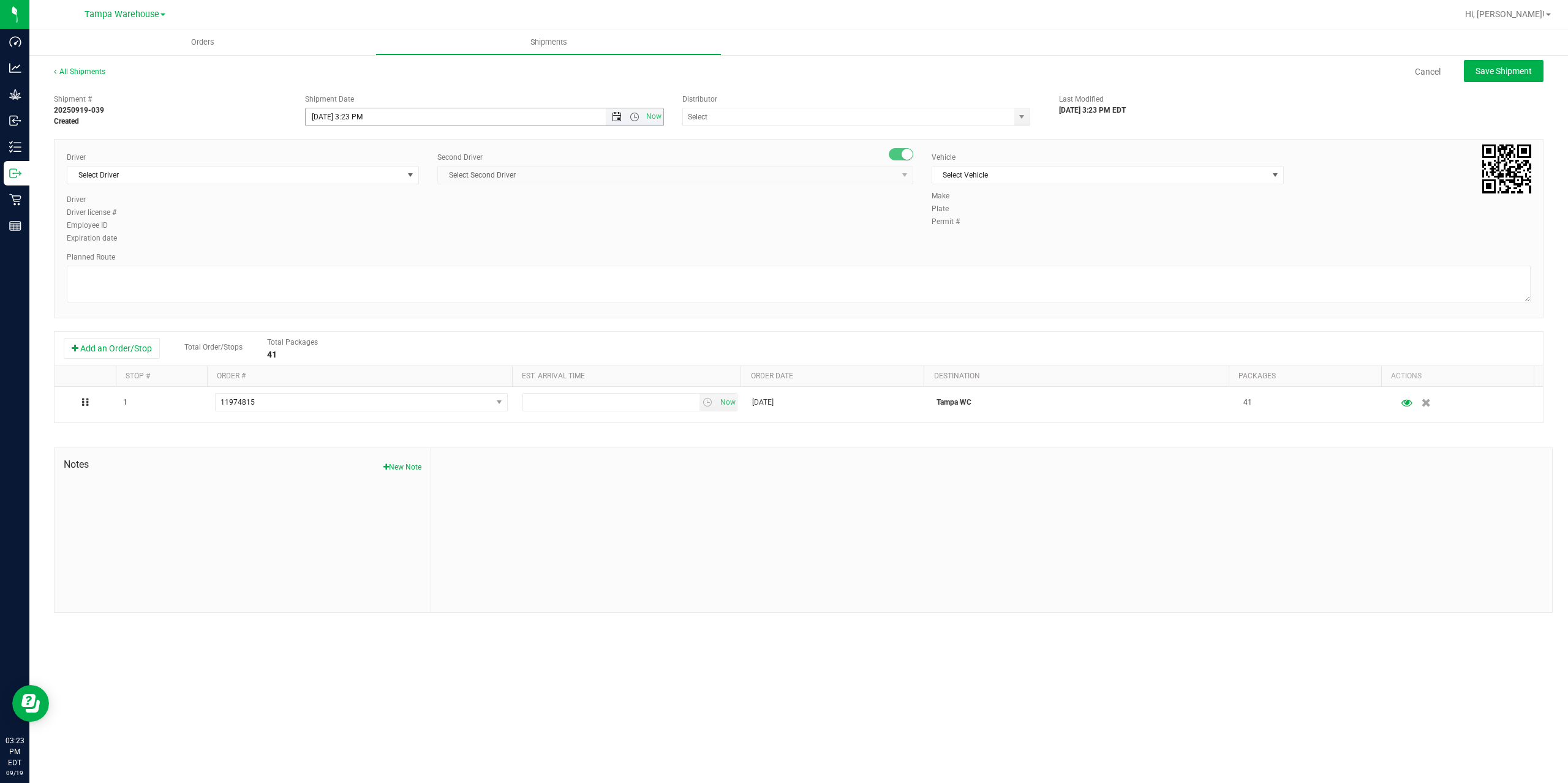
click at [615, 118] on span "Open the date view" at bounding box center [617, 117] width 10 height 10
click at [334, 243] on link "22" at bounding box center [334, 241] width 18 height 19
click at [635, 116] on span "Open the time view" at bounding box center [635, 117] width 10 height 10
click at [377, 219] on li "6:30 AM" at bounding box center [484, 219] width 356 height 16
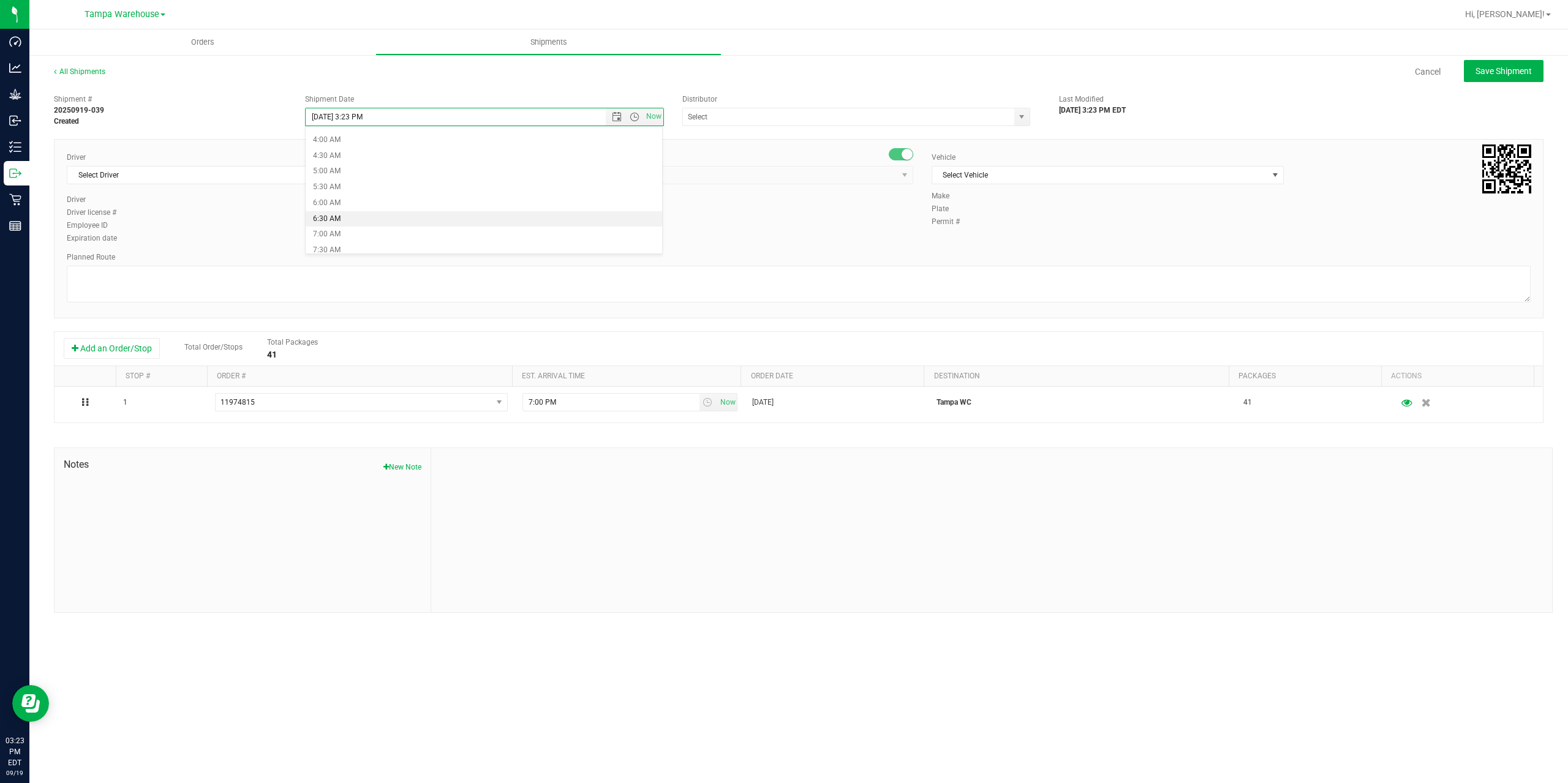
type input "9/22/2025 6:30 AM"
click at [755, 117] on input "text" at bounding box center [844, 117] width 321 height 17
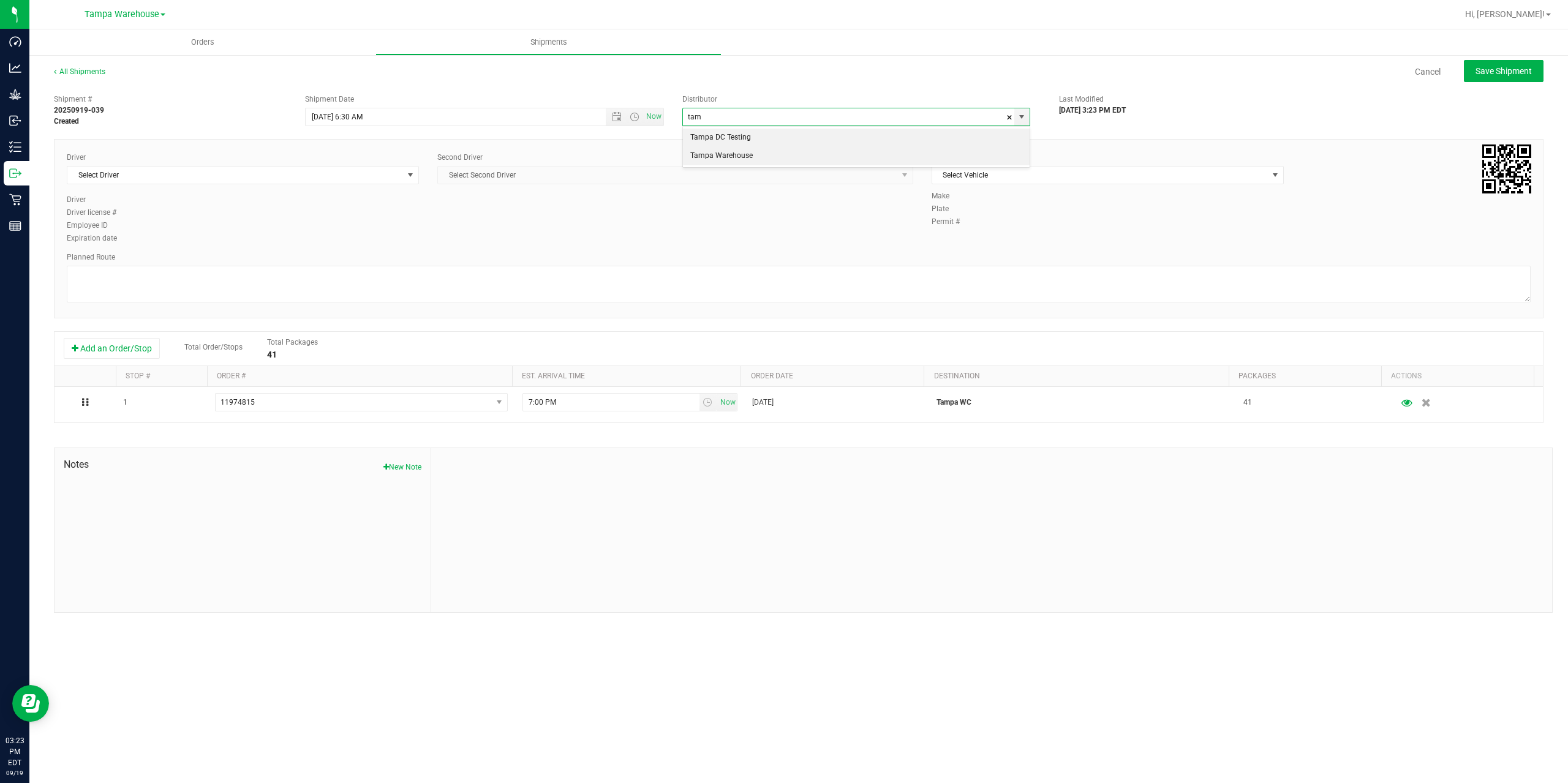
click at [749, 161] on li "Tampa Warehouse" at bounding box center [856, 156] width 347 height 19
type input "Tampa Warehouse"
click at [371, 173] on span "Select Driver" at bounding box center [235, 174] width 336 height 17
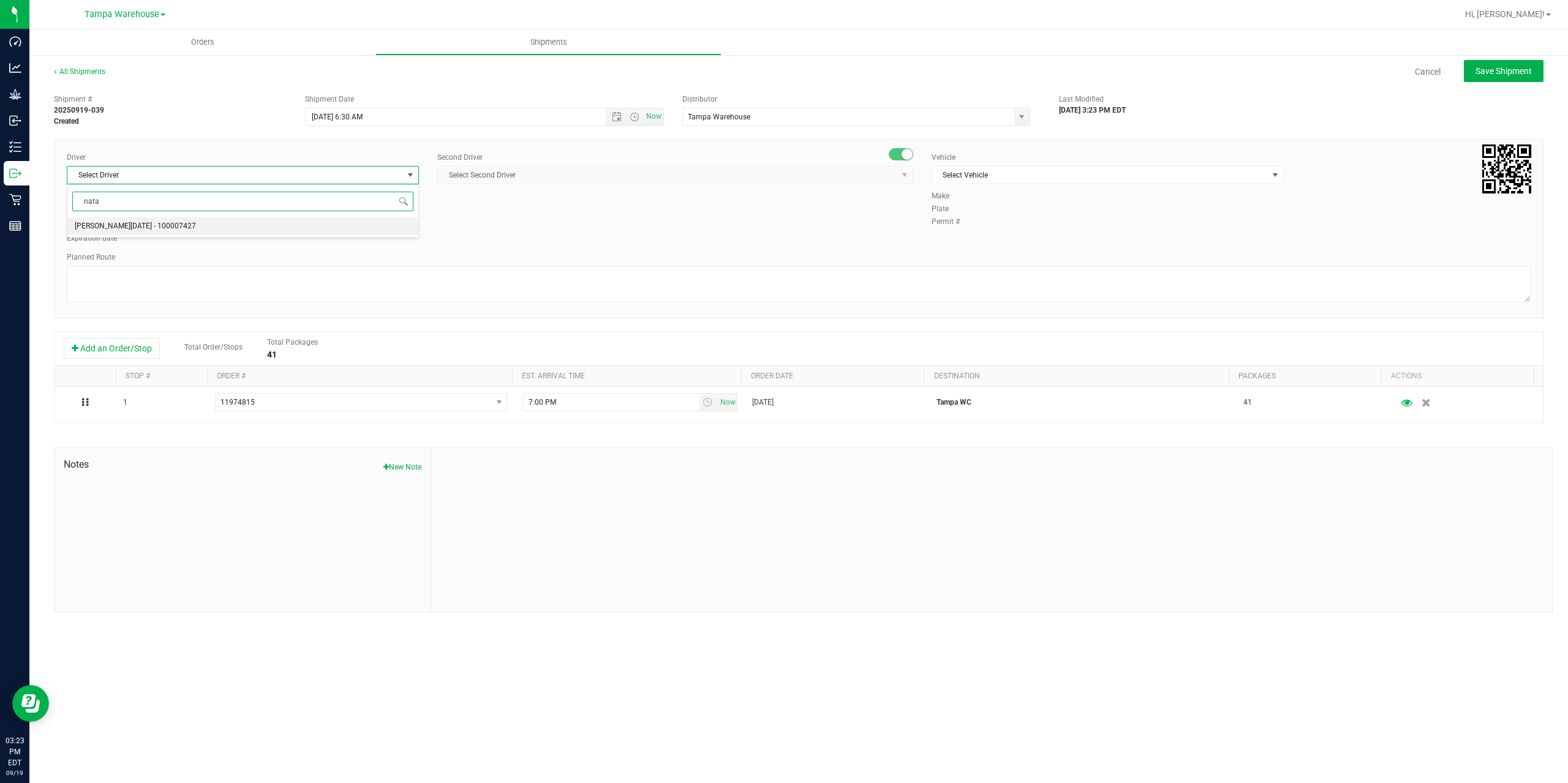
click at [221, 222] on li "[PERSON_NAME][DATE] - 100007427" at bounding box center [243, 226] width 351 height 19
type input "nata"
click at [583, 175] on span "Select Second Driver" at bounding box center [668, 174] width 459 height 17
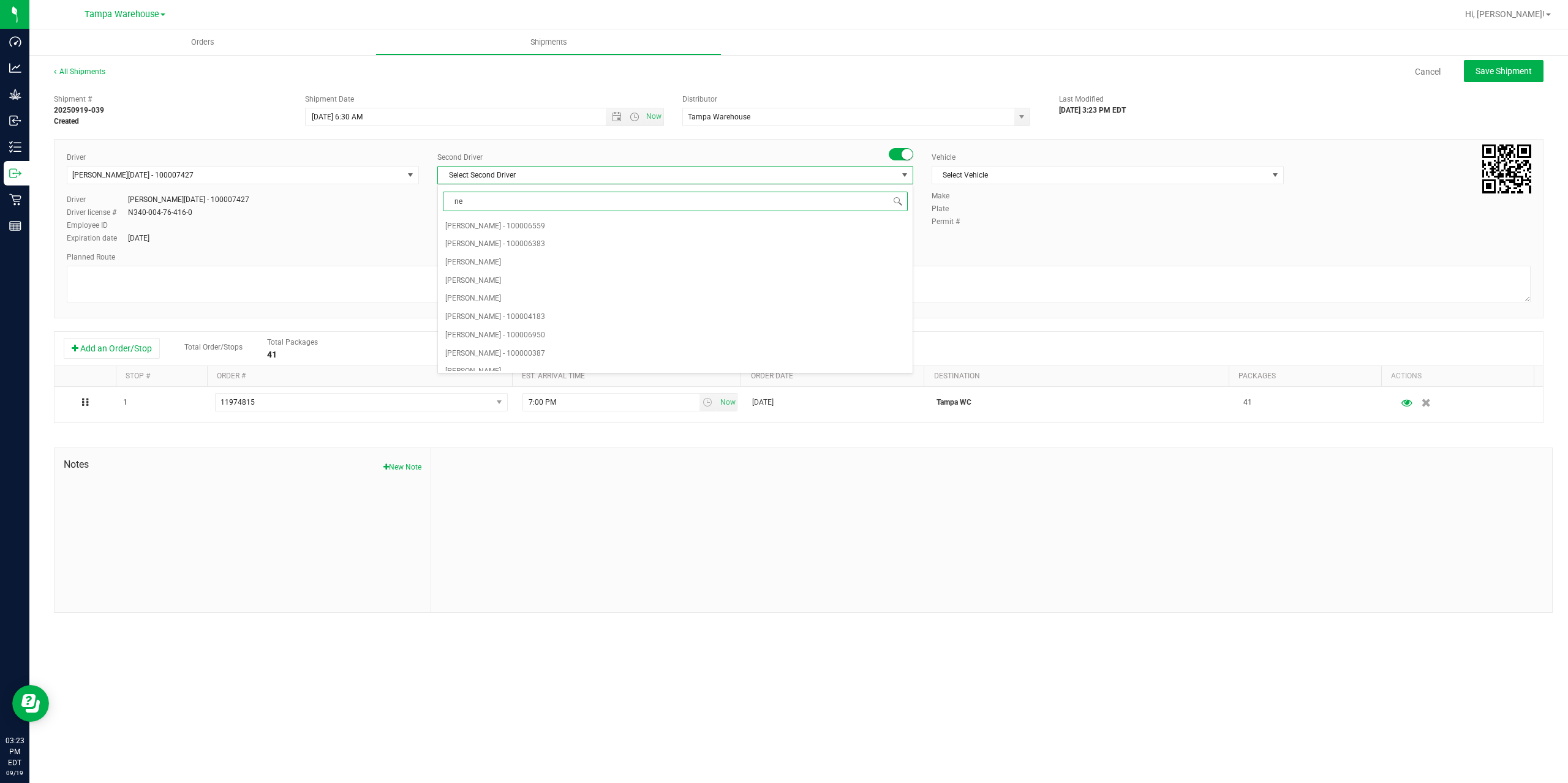
type input "ner"
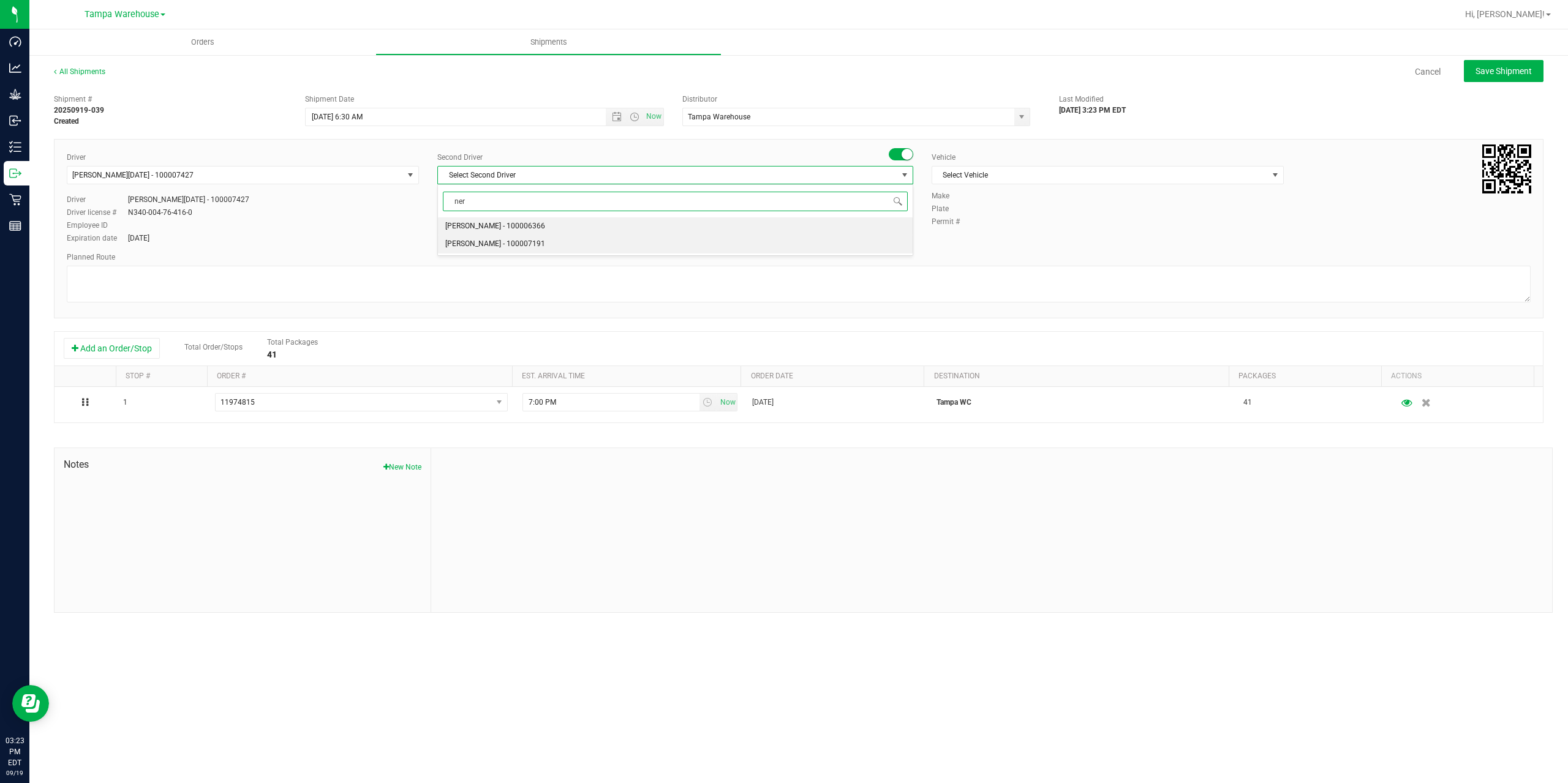
click at [506, 240] on span "[PERSON_NAME] - 100007191" at bounding box center [495, 244] width 100 height 16
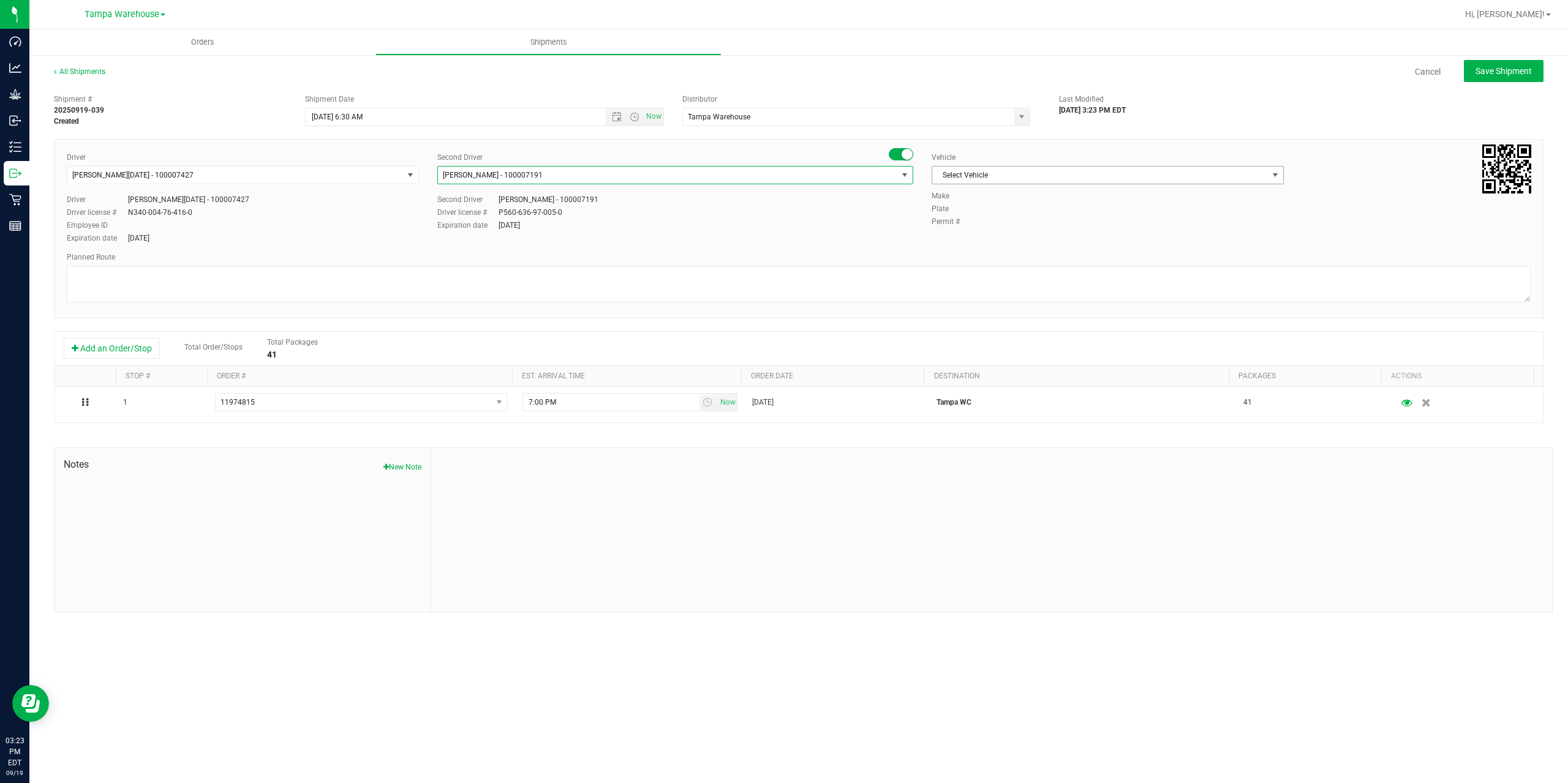
click at [995, 174] on span "Select Vehicle" at bounding box center [1101, 174] width 336 height 17
click at [1012, 239] on li "FL-EXPRESS-03" at bounding box center [1108, 236] width 351 height 19
click at [895, 285] on textarea at bounding box center [799, 284] width 1464 height 37
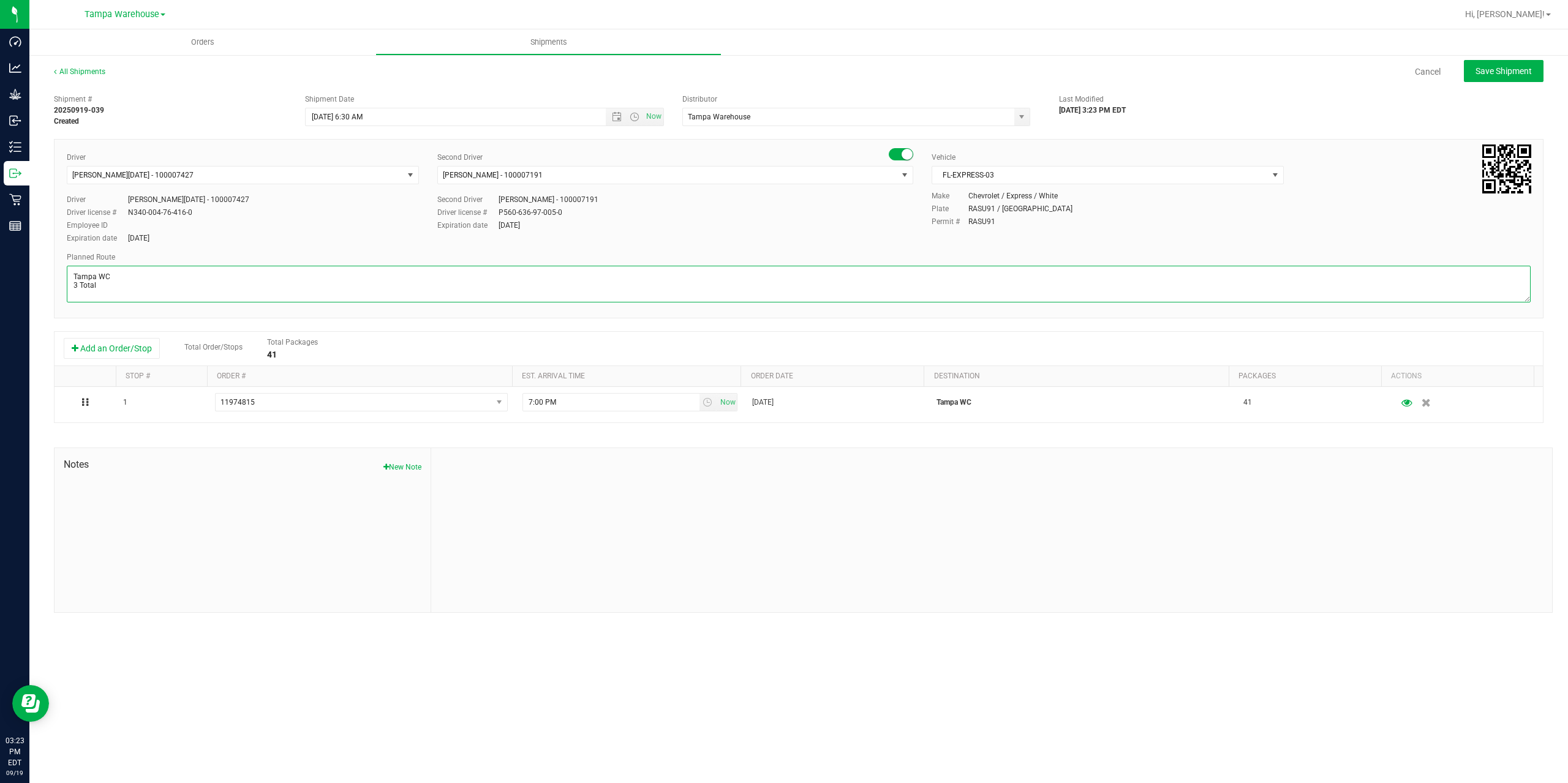
paste textarea "Summerfield WC Ocala WC Brooksville WC New Port Richey WC Largo WC St. Pete WC …"
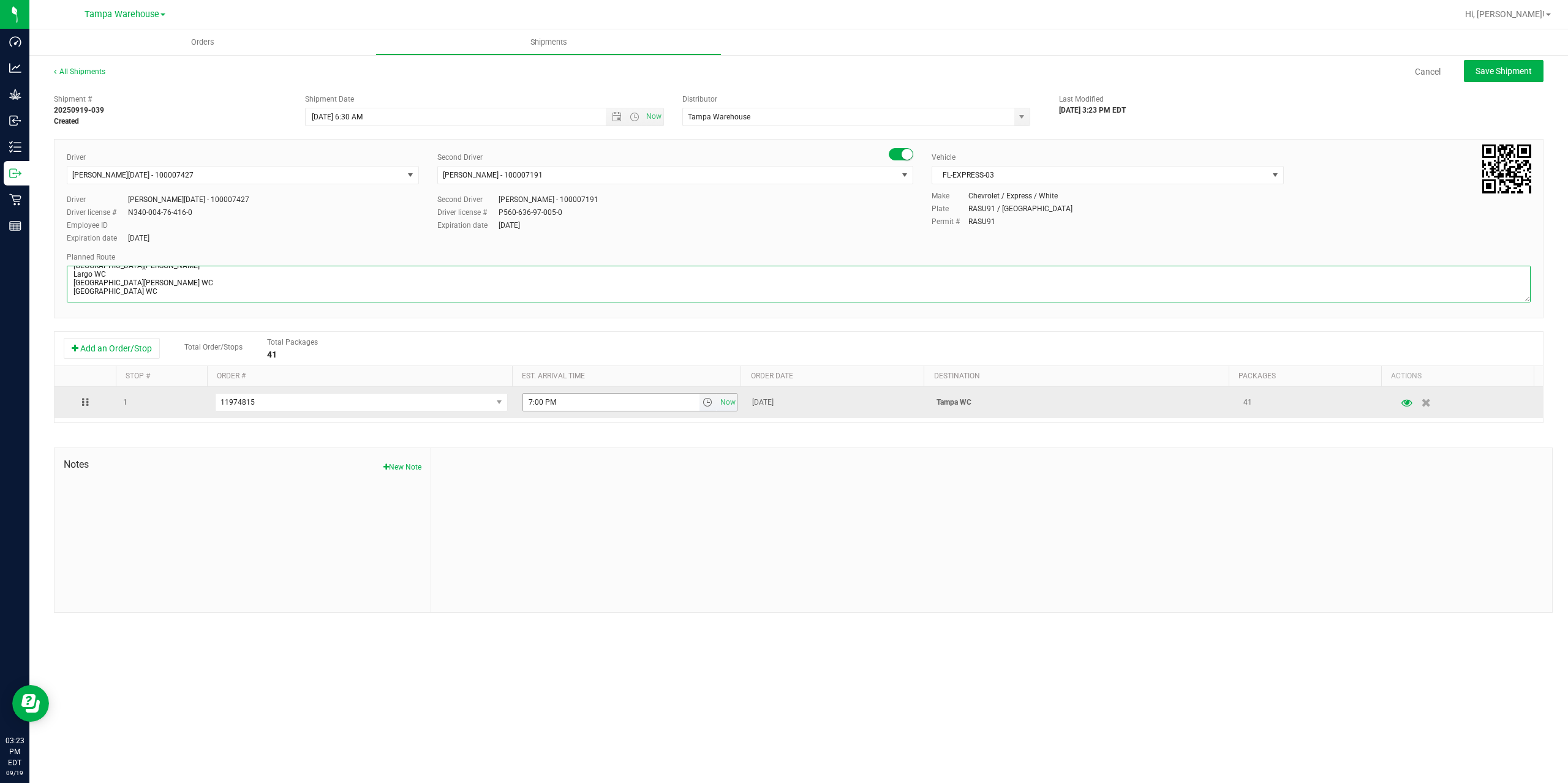
click at [703, 403] on span "select" at bounding box center [708, 402] width 10 height 10
type textarea "Tampa WC 3 Total Summerfield WC Ocala WC Brooksville WC New Port Richey WC Larg…"
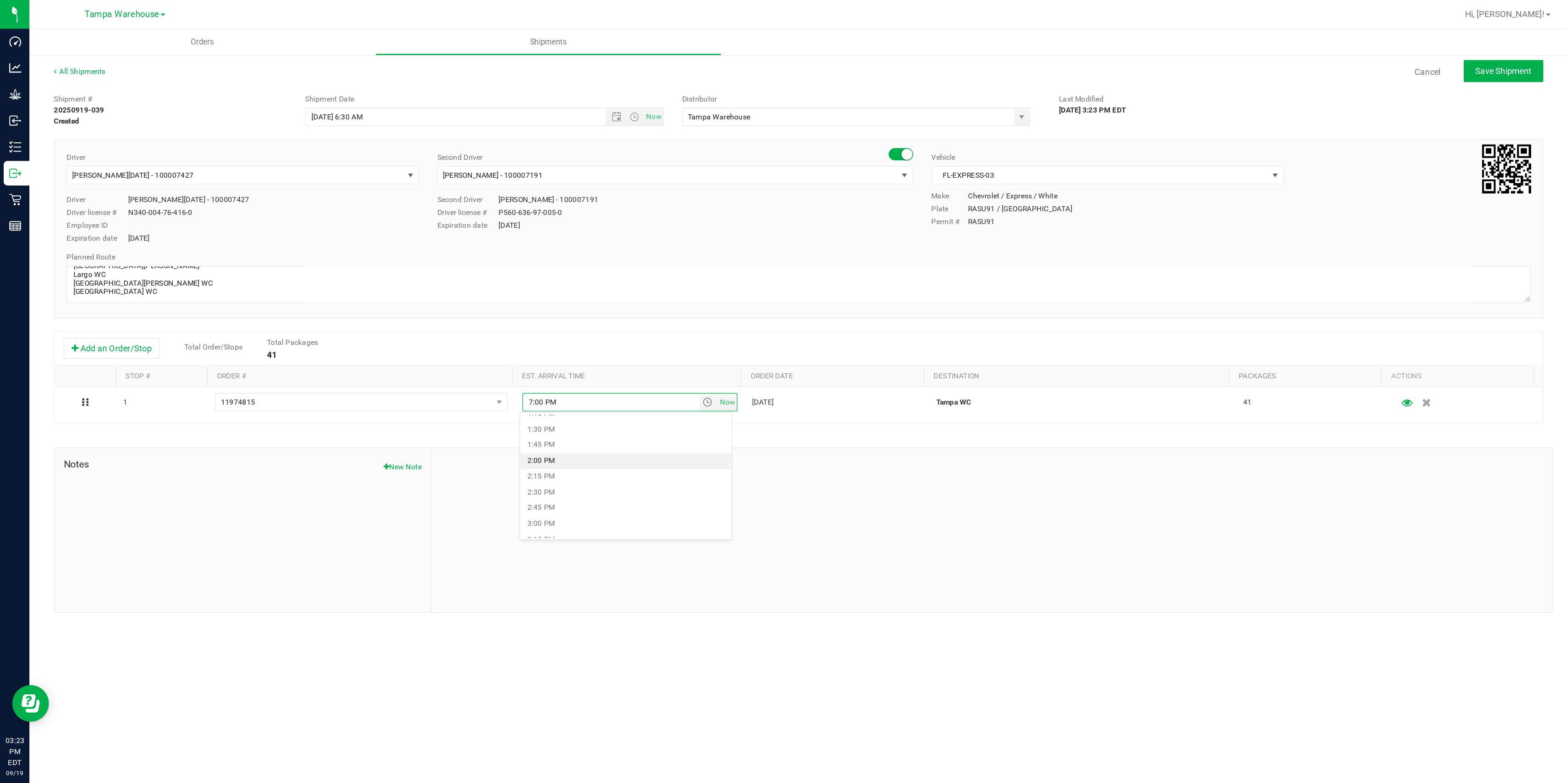
scroll to position [643, 0]
click at [432, 381] on li "3:00 PM" at bounding box center [469, 383] width 158 height 12
click at [522, 333] on div "Shipment # 20250919-039 Created Shipment Date 9/22/2025 6:30 AM Now Distributor…" at bounding box center [599, 263] width 1118 height 394
click at [1107, 54] on span "Save Shipment" at bounding box center [1127, 54] width 42 height 7
type input "9/22/2025 10:30 AM"
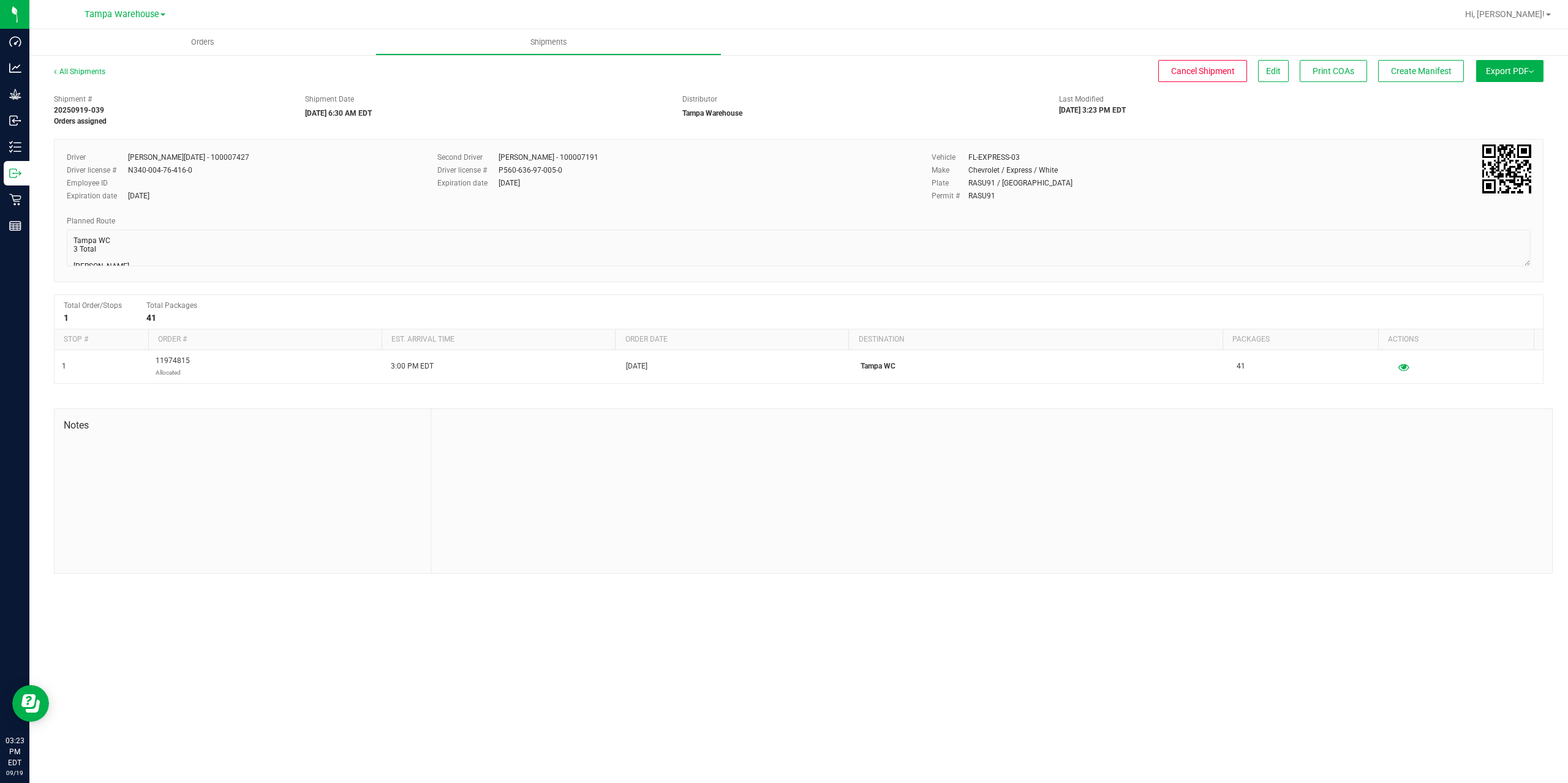
click at [1490, 72] on span "Export PDF" at bounding box center [1510, 71] width 48 height 10
click at [1488, 99] on span "Manifest by Package ID" at bounding box center [1492, 97] width 78 height 9
click at [1411, 69] on span "Create Manifest" at bounding box center [1421, 71] width 61 height 10
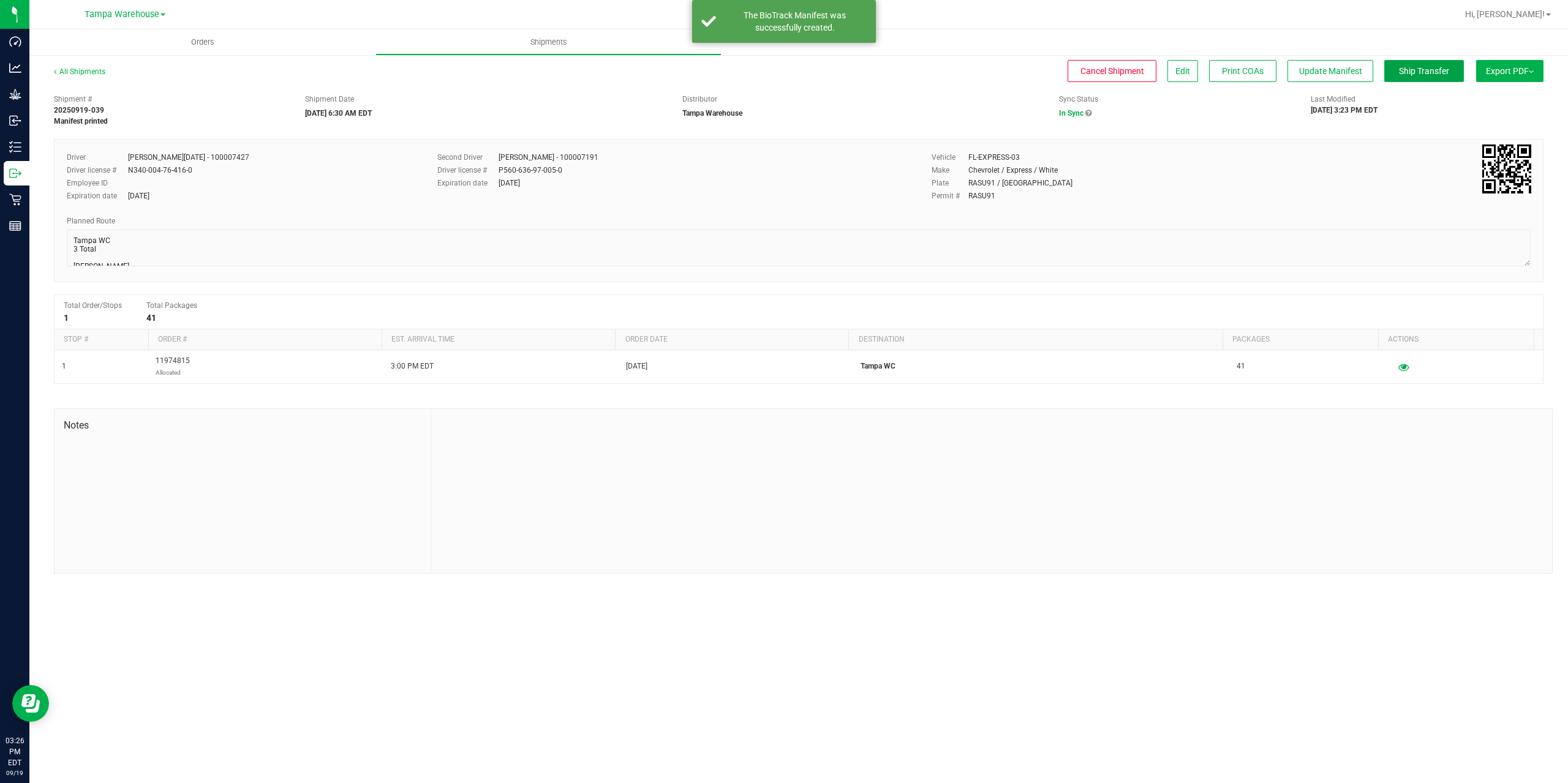
click at [1411, 69] on span "Ship Transfer" at bounding box center [1424, 71] width 50 height 10
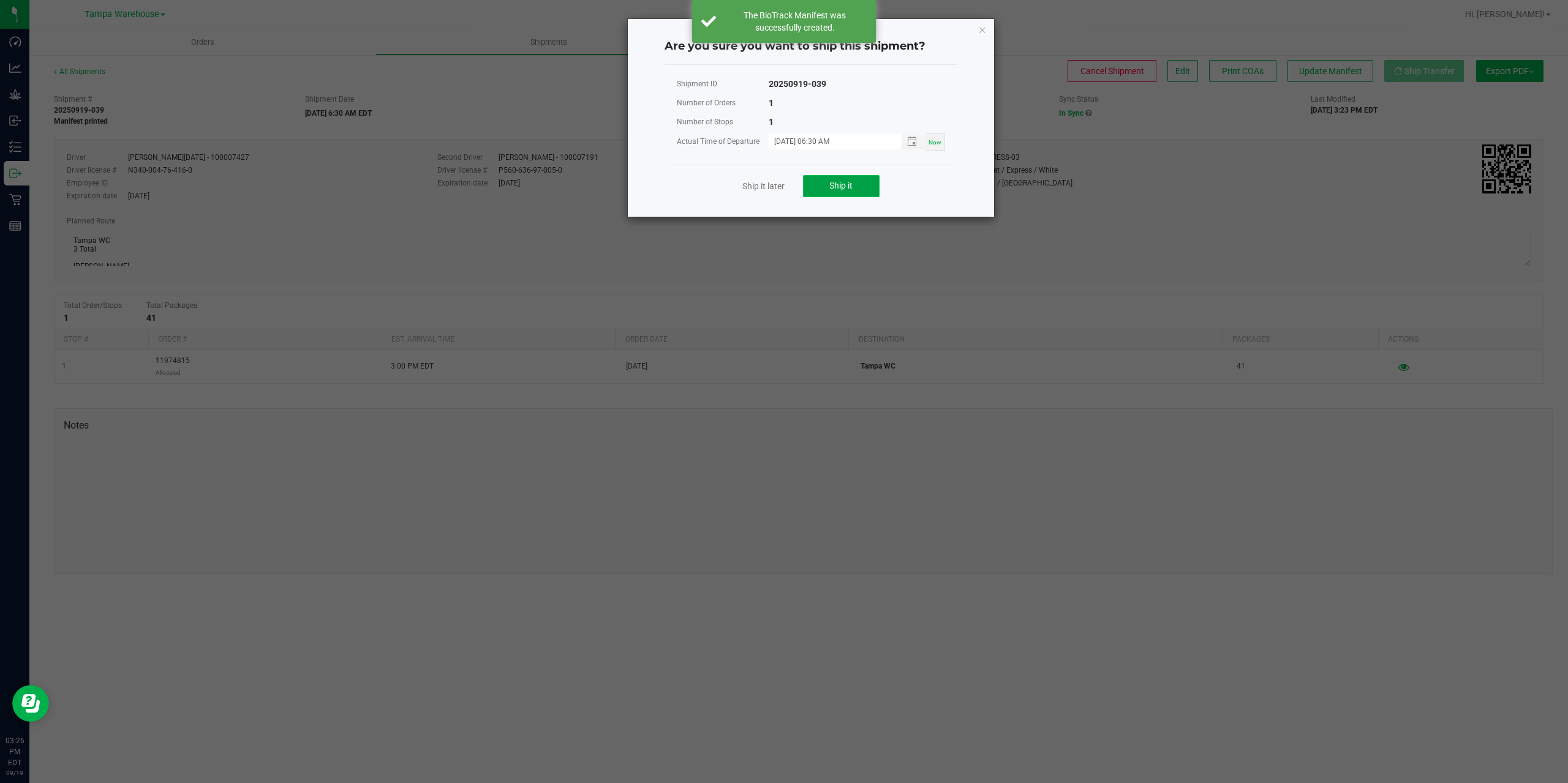
click at [851, 187] on span "Ship it" at bounding box center [841, 186] width 24 height 10
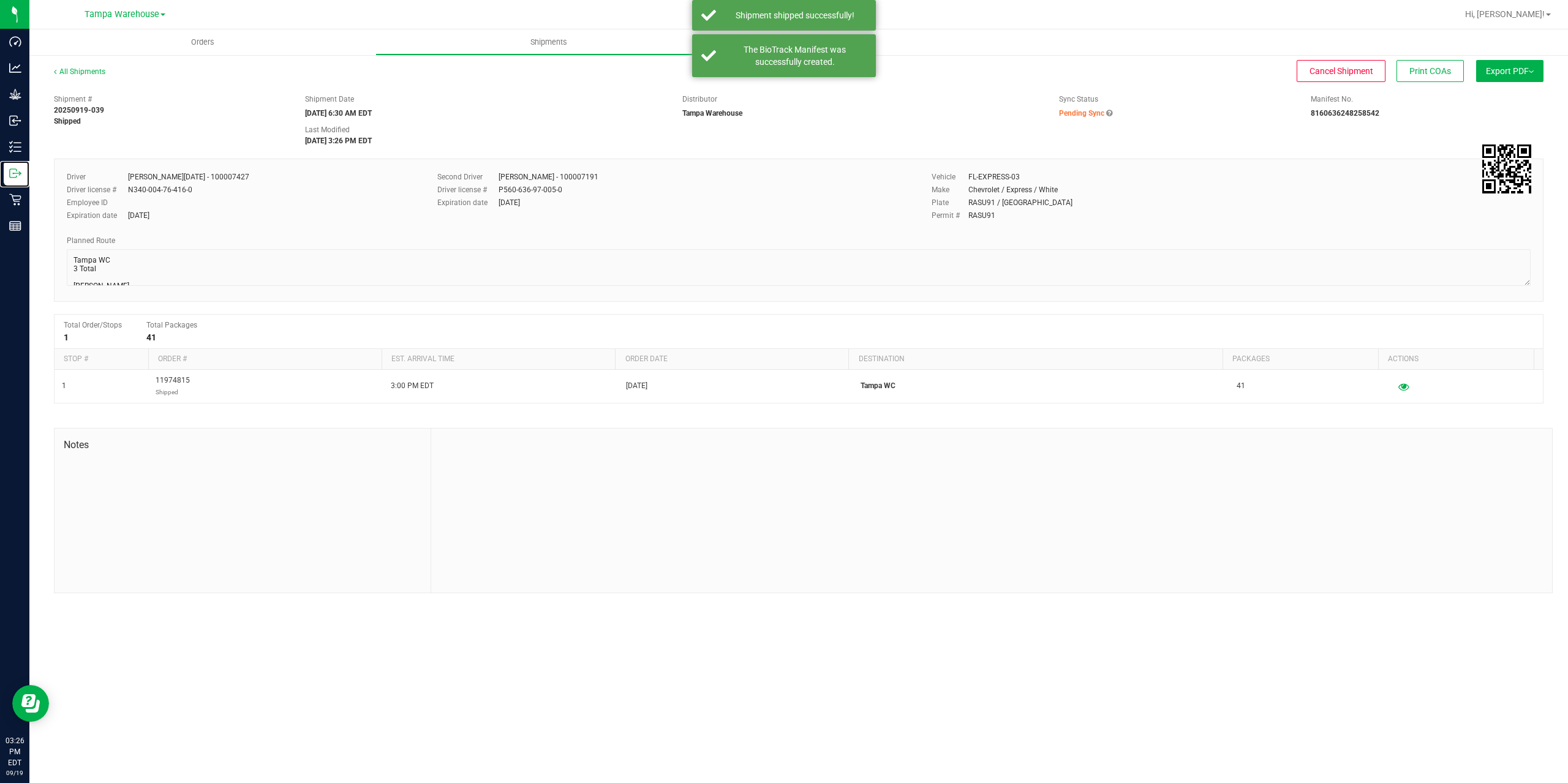
click at [0, 0] on p "Outbound" at bounding box center [0, 0] width 0 height 0
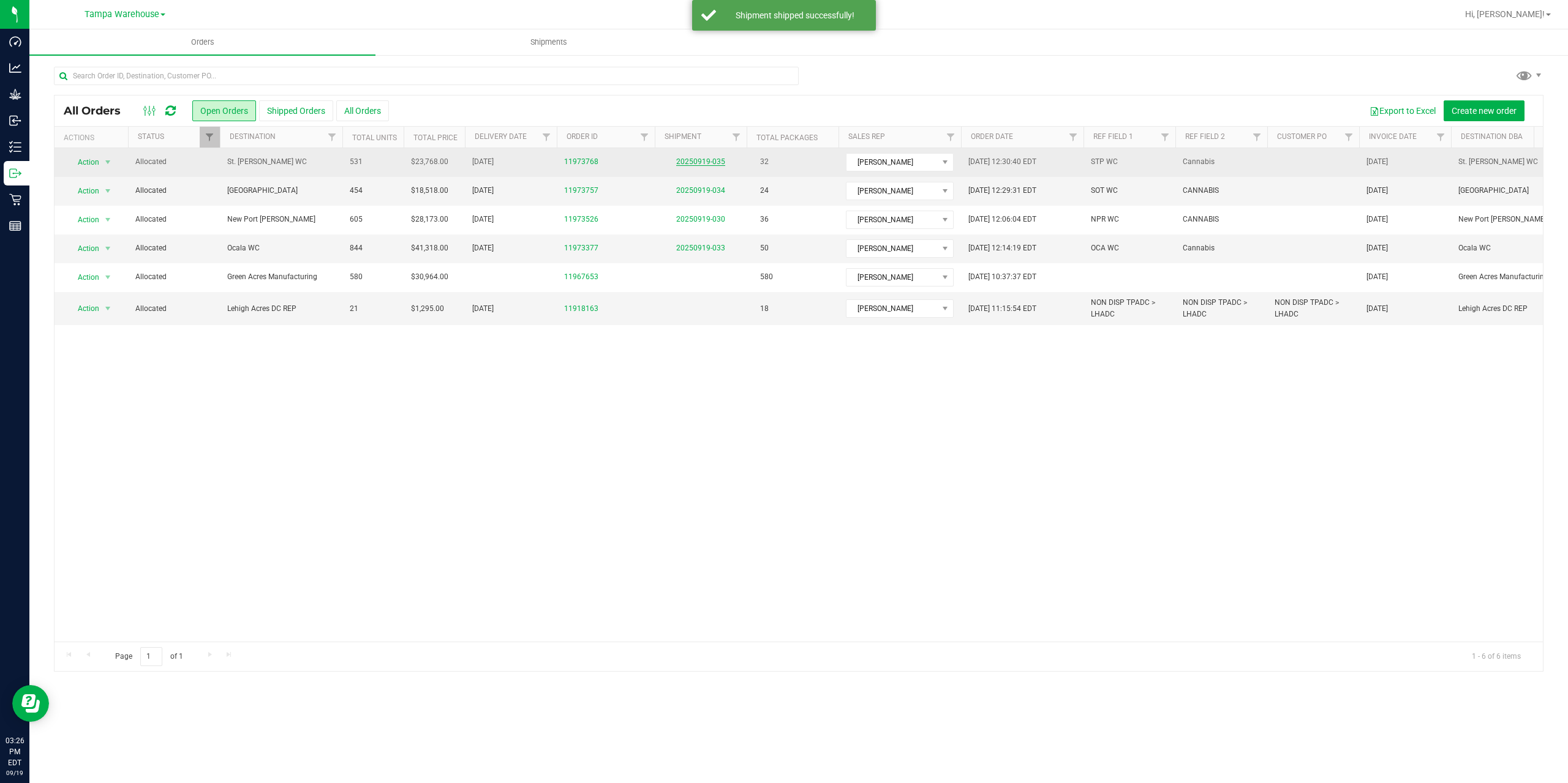
click at [716, 164] on link "20250919-035" at bounding box center [700, 161] width 49 height 9
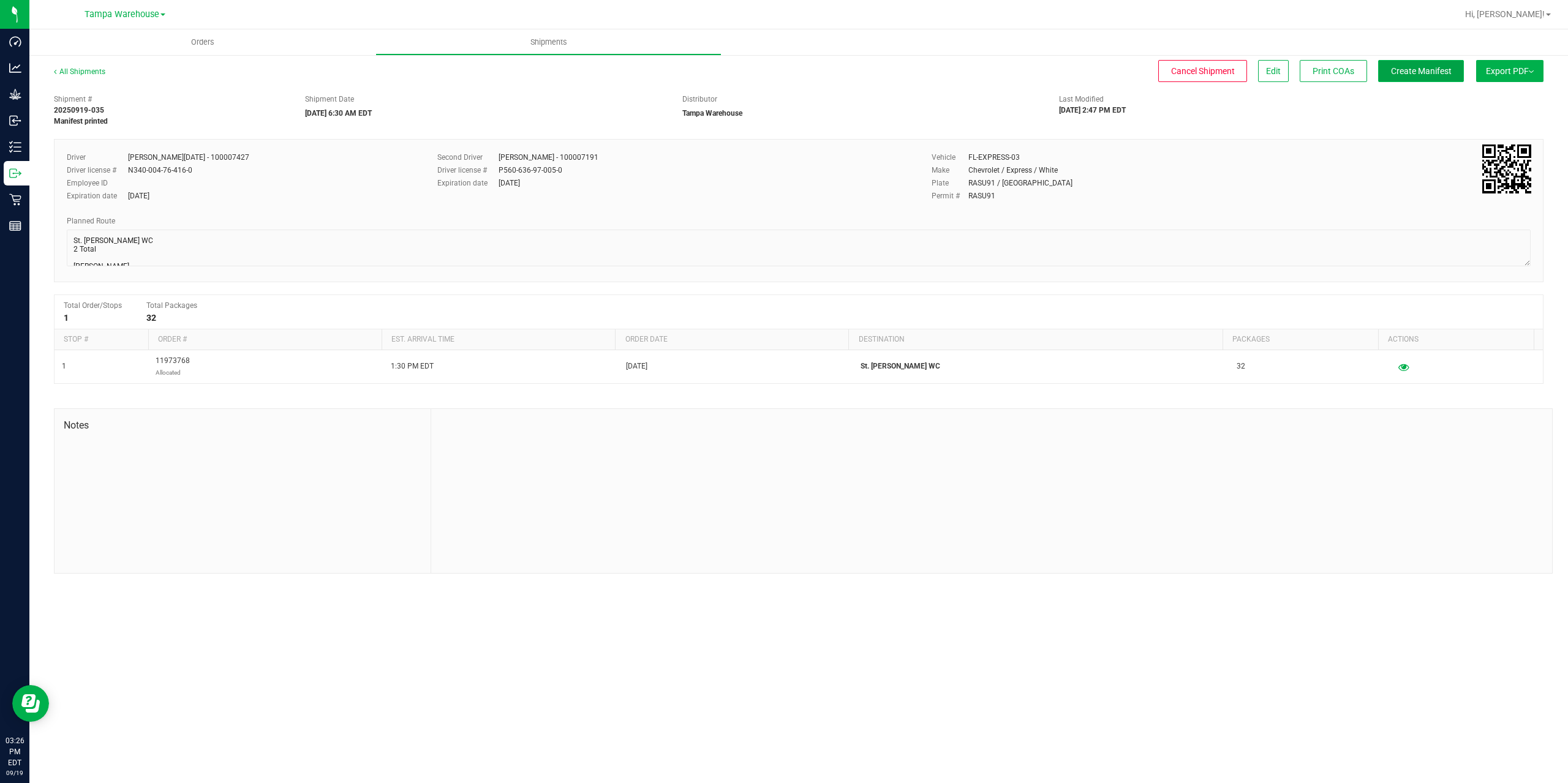
click at [1442, 67] on span "Create Manifest" at bounding box center [1421, 71] width 61 height 10
click at [1442, 67] on span "Ship Transfer" at bounding box center [1424, 71] width 50 height 10
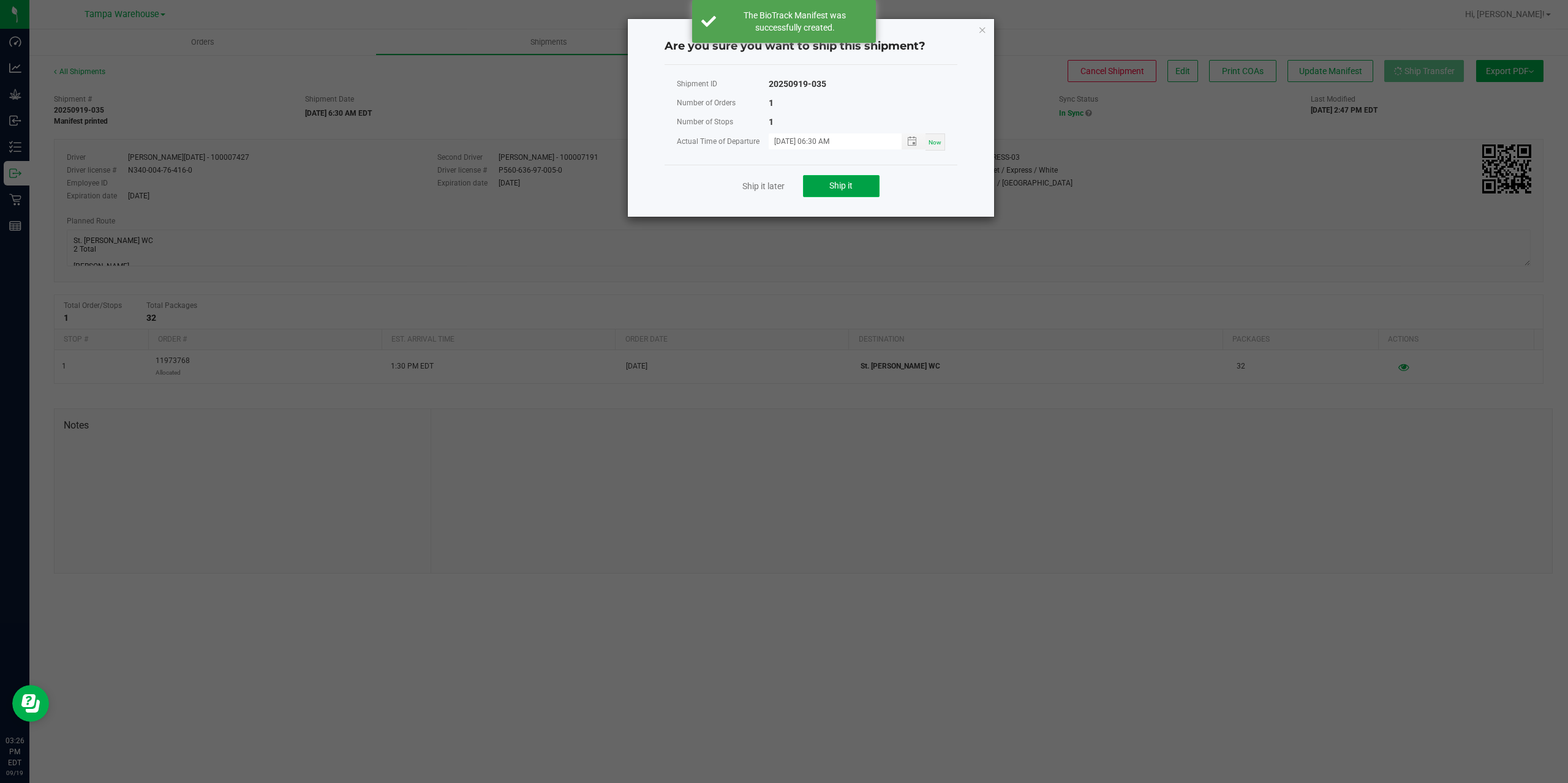
click at [841, 185] on span "Ship it" at bounding box center [841, 186] width 24 height 10
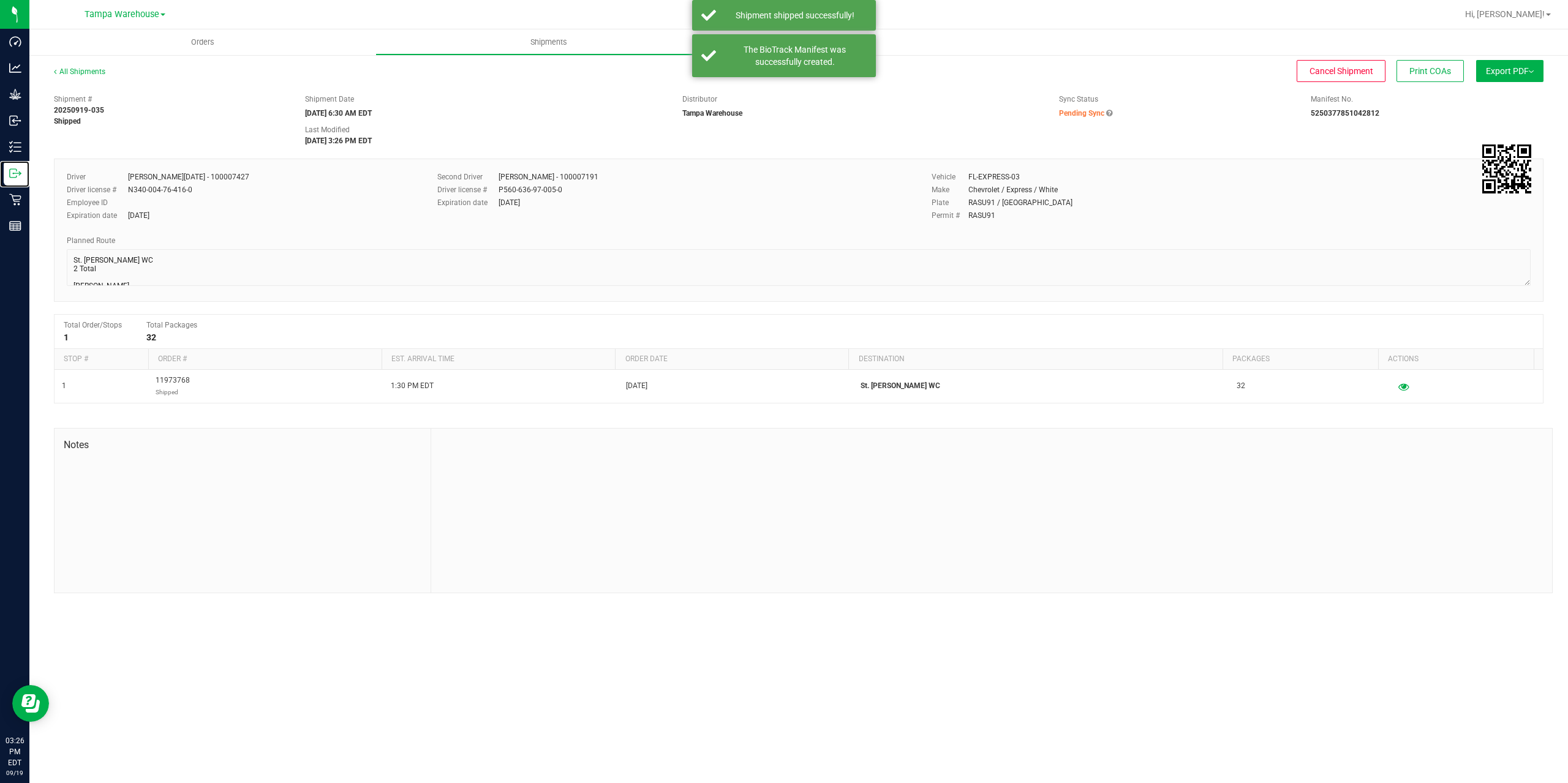
click at [15, 179] on icon at bounding box center [15, 173] width 12 height 12
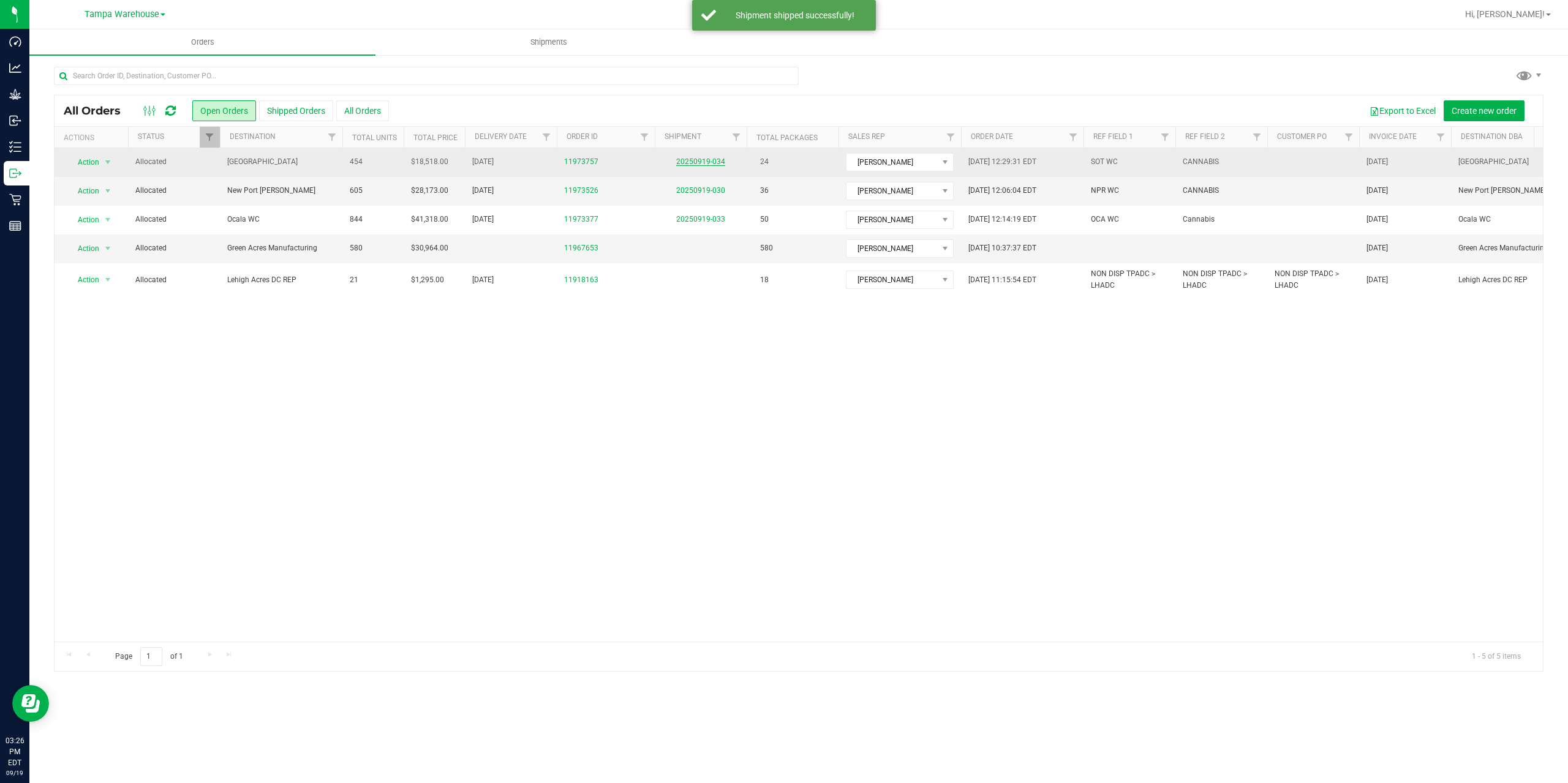
click at [709, 165] on link "20250919-034" at bounding box center [700, 161] width 49 height 9
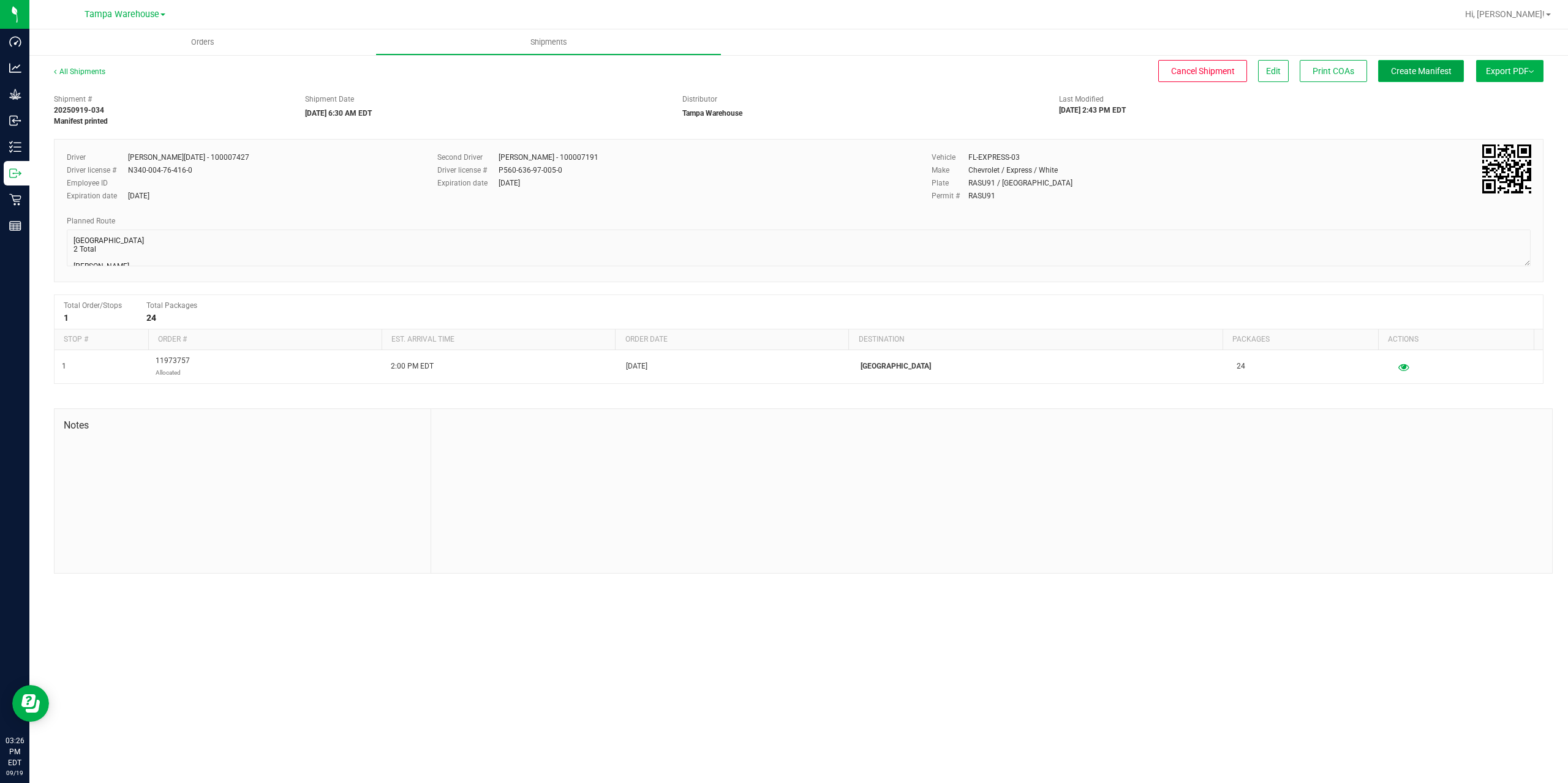
click at [1424, 76] on button "Create Manifest" at bounding box center [1421, 71] width 86 height 22
click at [1424, 76] on button "Ship Transfer" at bounding box center [1424, 71] width 80 height 22
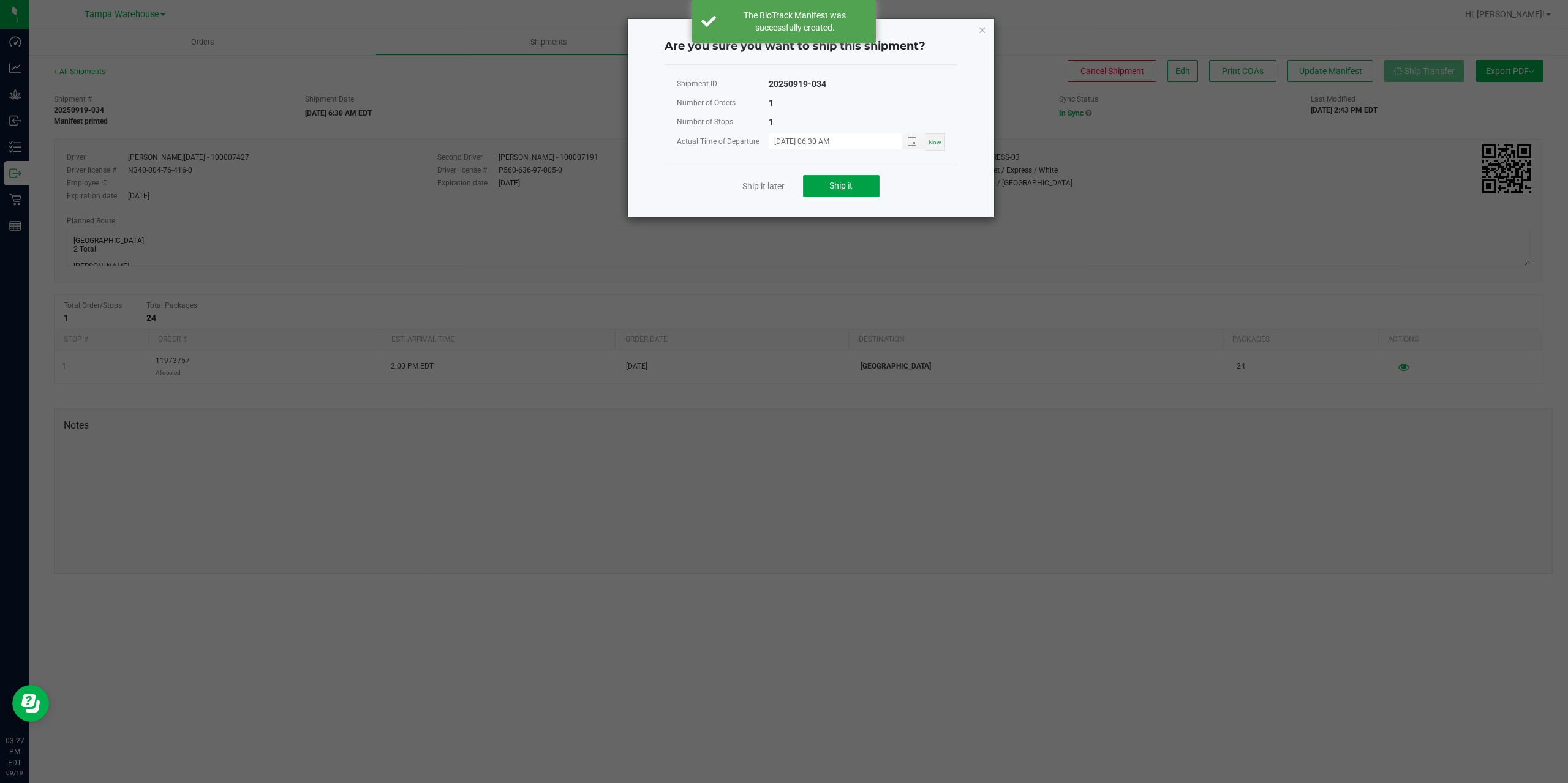
click at [846, 185] on span "Ship it" at bounding box center [841, 186] width 24 height 10
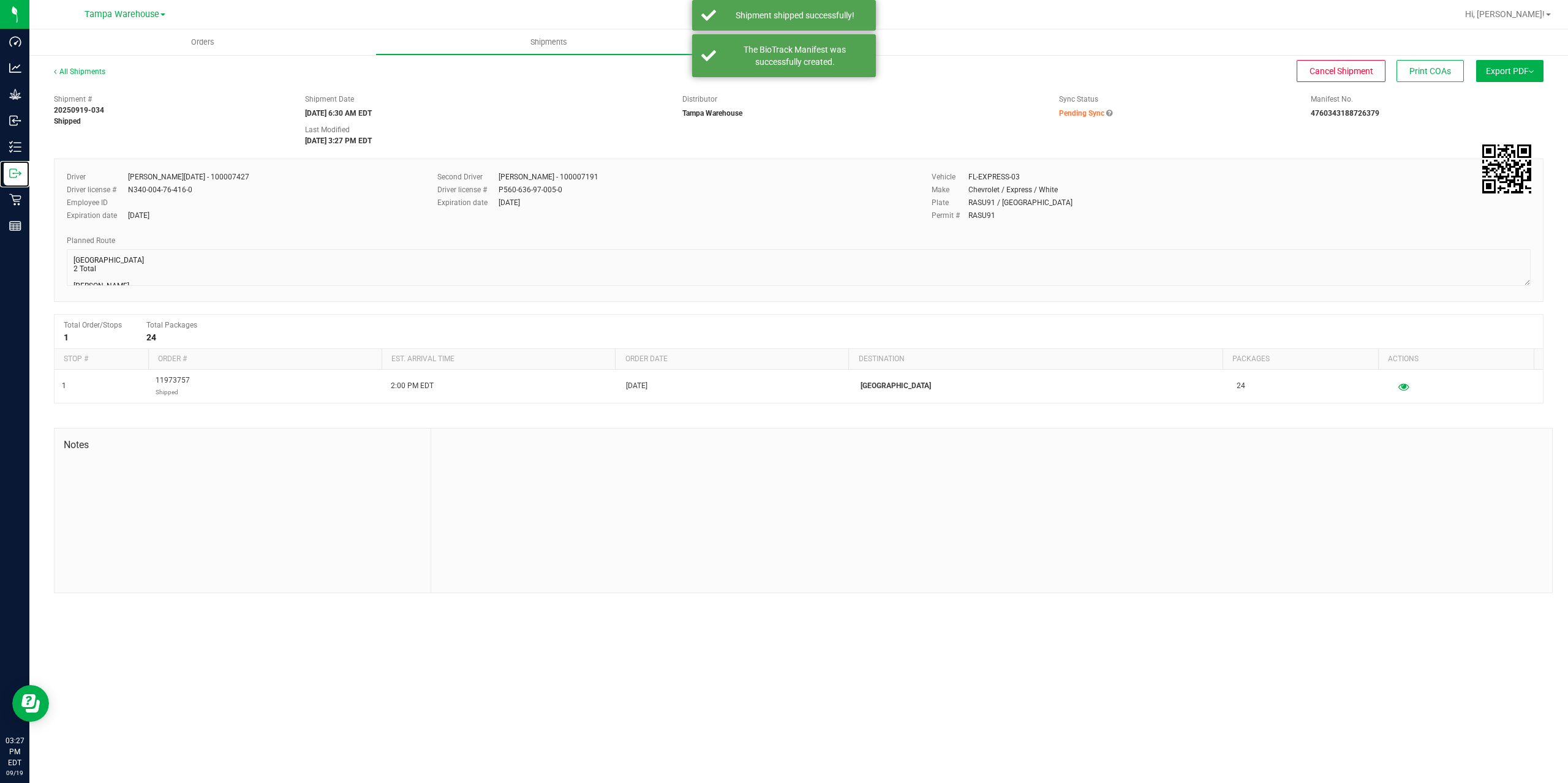
click at [0, 0] on p "Outbound" at bounding box center [0, 0] width 0 height 0
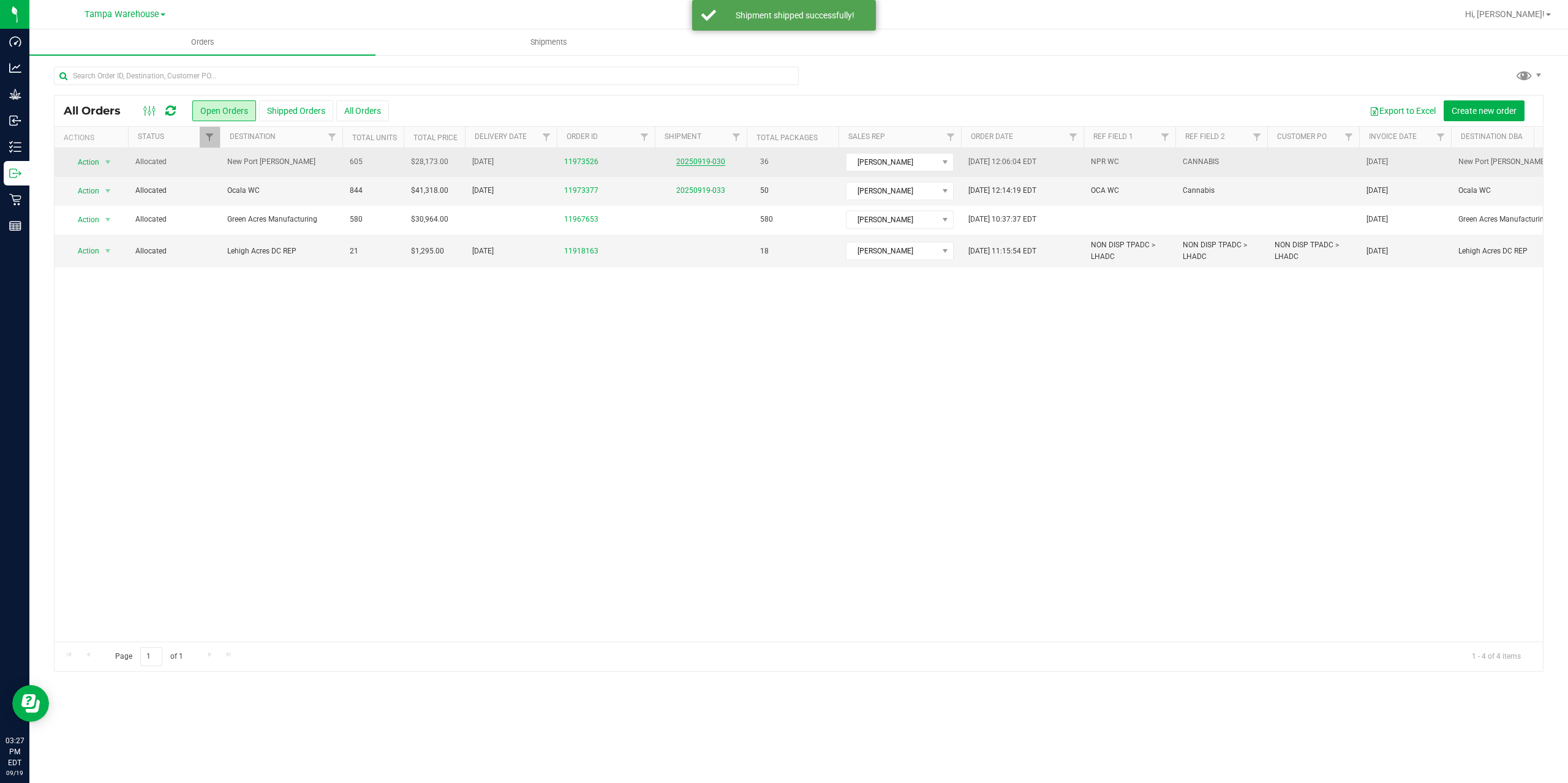
click at [714, 161] on link "20250919-030" at bounding box center [700, 161] width 49 height 9
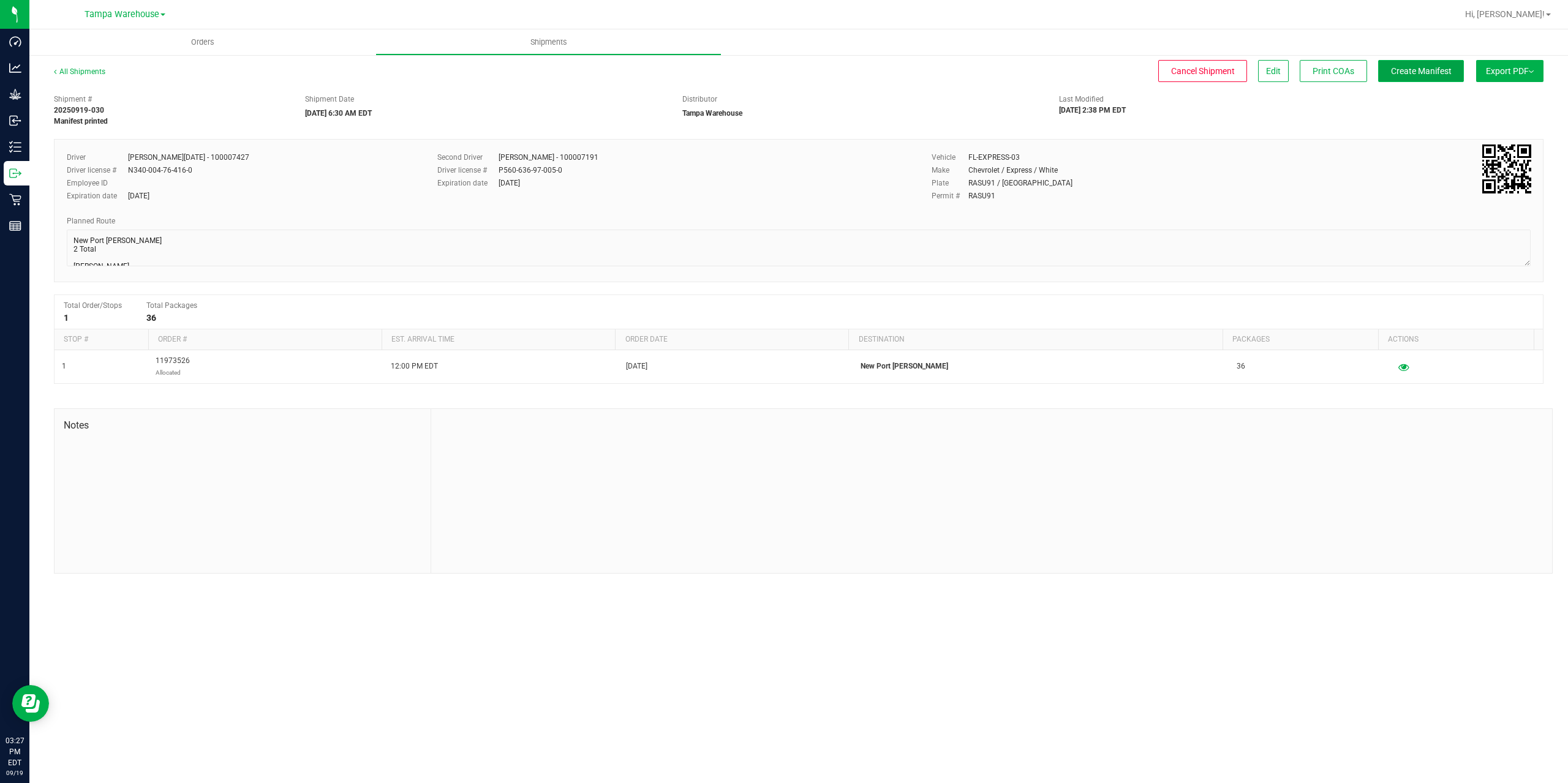
click at [1399, 74] on span "Create Manifest" at bounding box center [1421, 71] width 61 height 10
click at [1399, 74] on span "Ship Transfer" at bounding box center [1424, 71] width 50 height 10
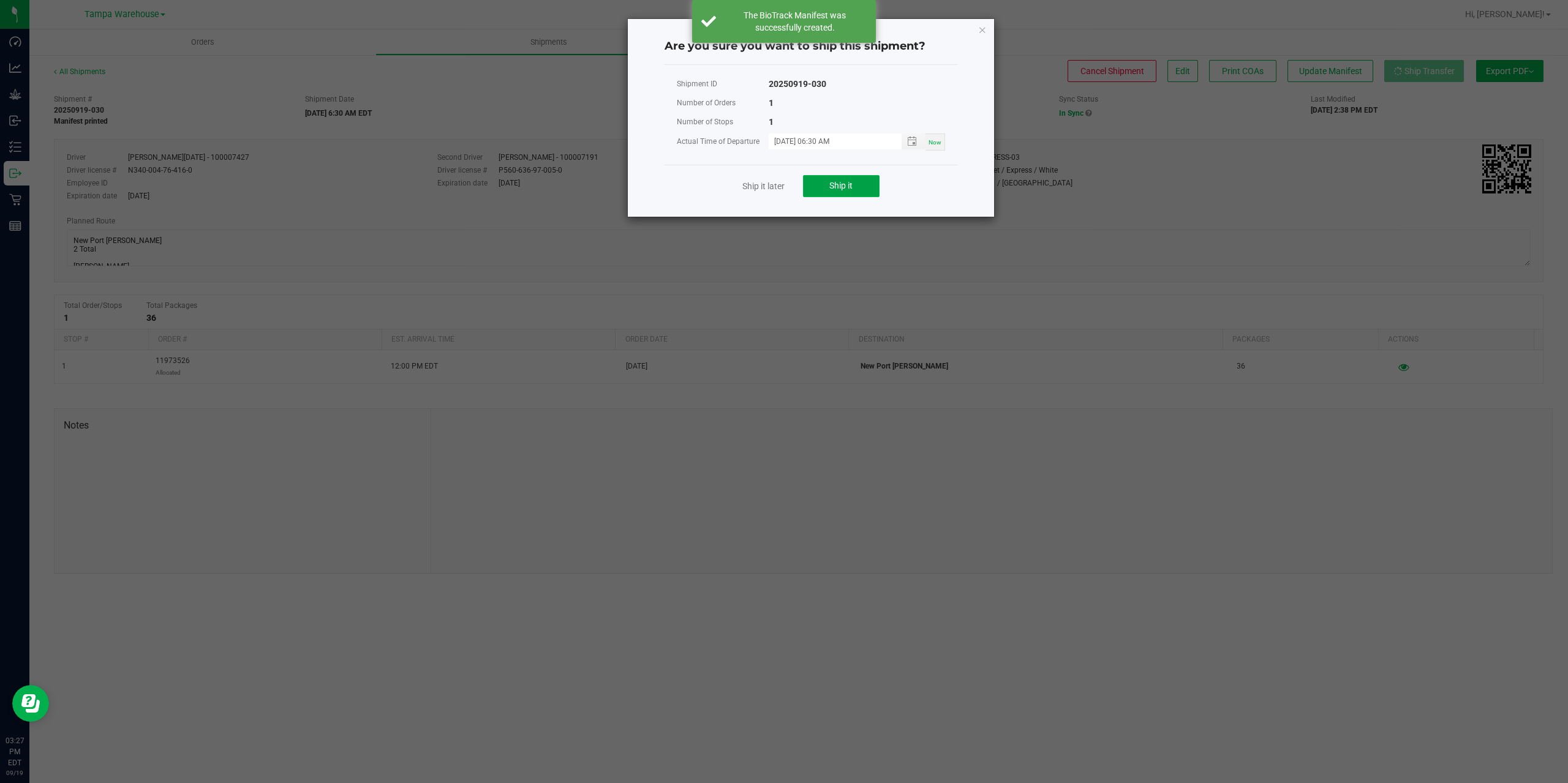
click at [877, 179] on button "Ship it" at bounding box center [841, 186] width 76 height 22
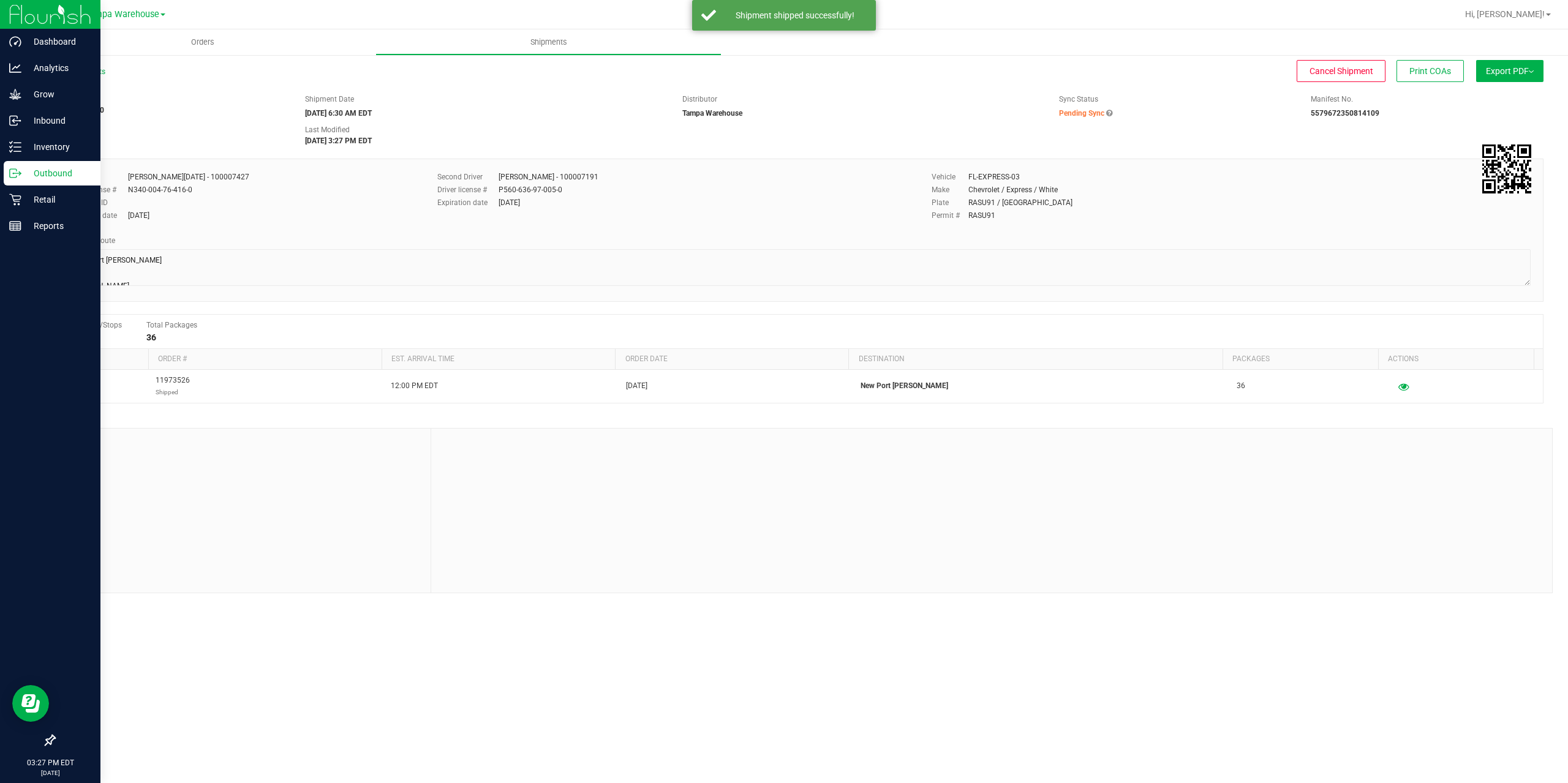
click at [19, 176] on icon at bounding box center [15, 173] width 12 height 12
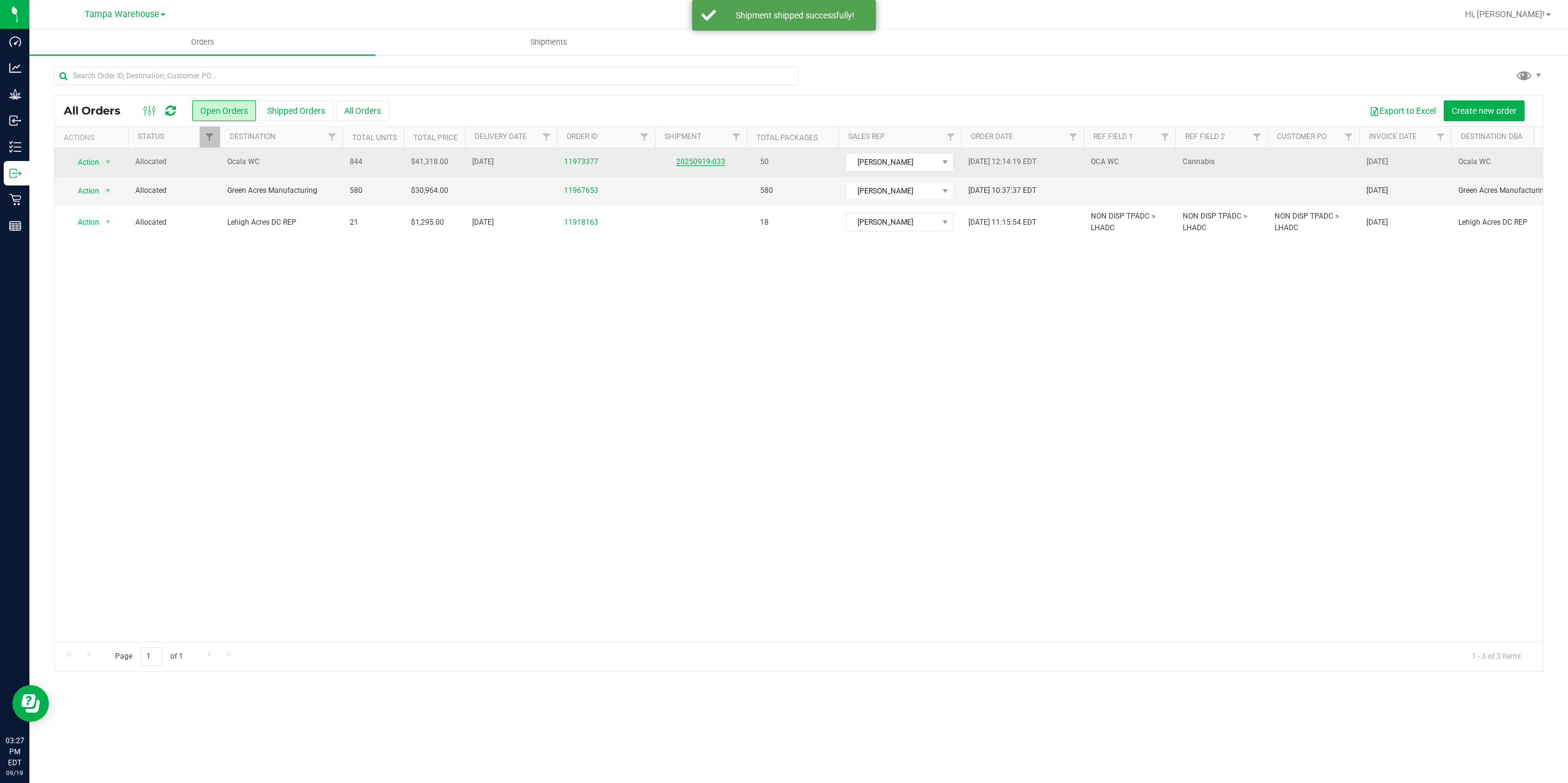
click at [705, 164] on link "20250919-033" at bounding box center [700, 161] width 49 height 9
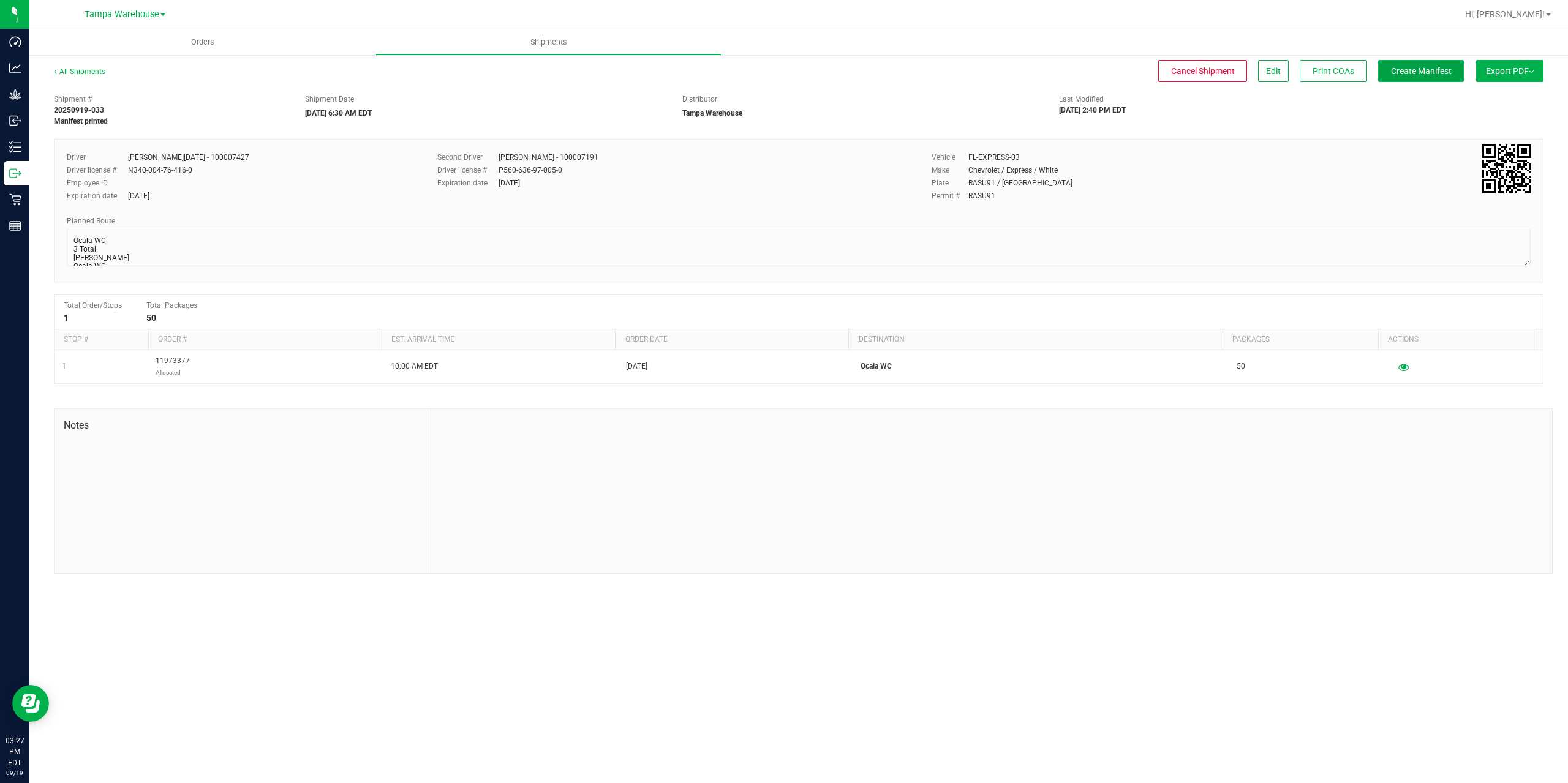
click at [1419, 70] on span "Create Manifest" at bounding box center [1421, 71] width 61 height 10
click at [1432, 75] on span "Ship Transfer" at bounding box center [1424, 71] width 50 height 10
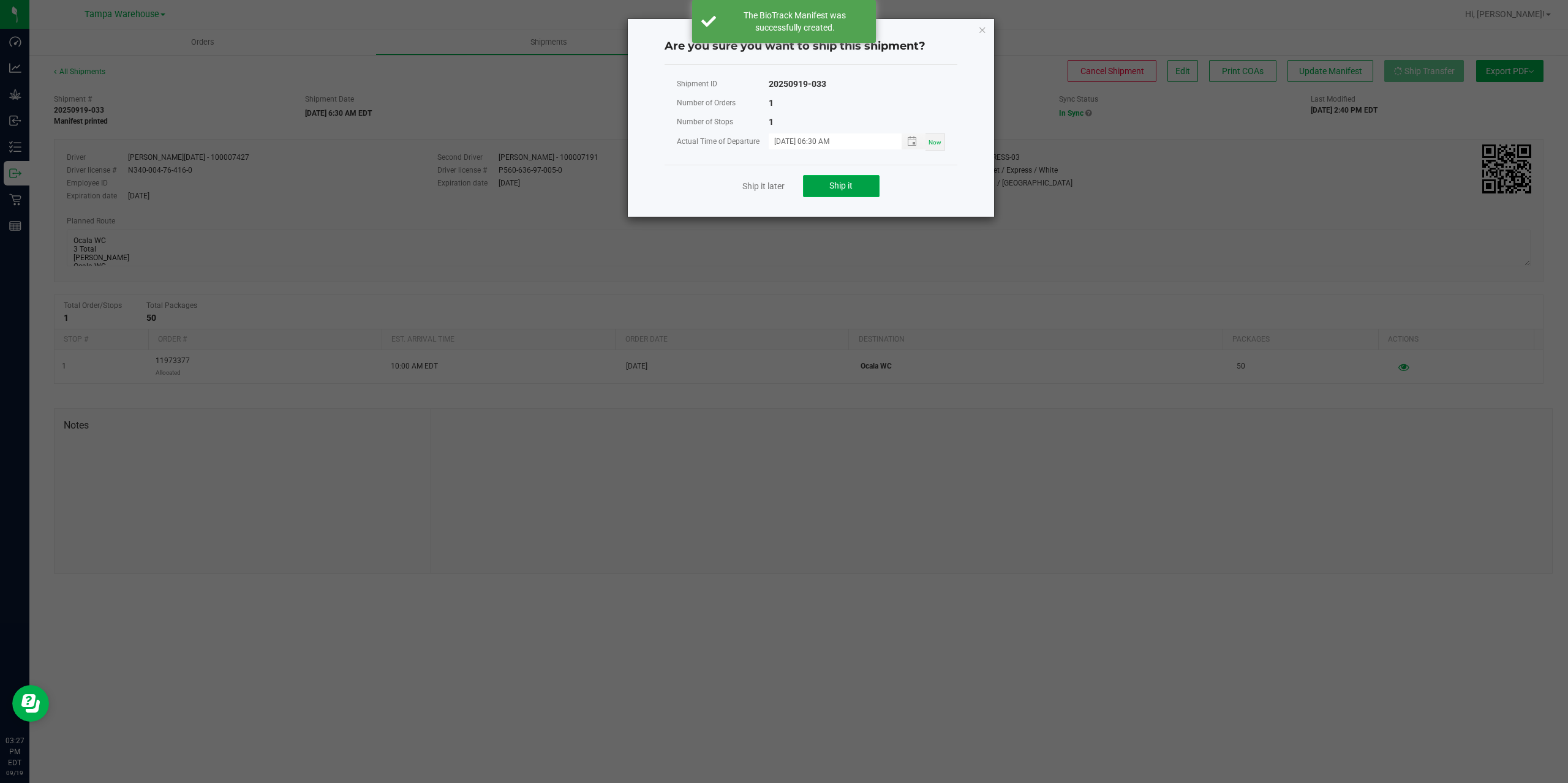
click at [820, 194] on button "Ship it" at bounding box center [841, 186] width 76 height 22
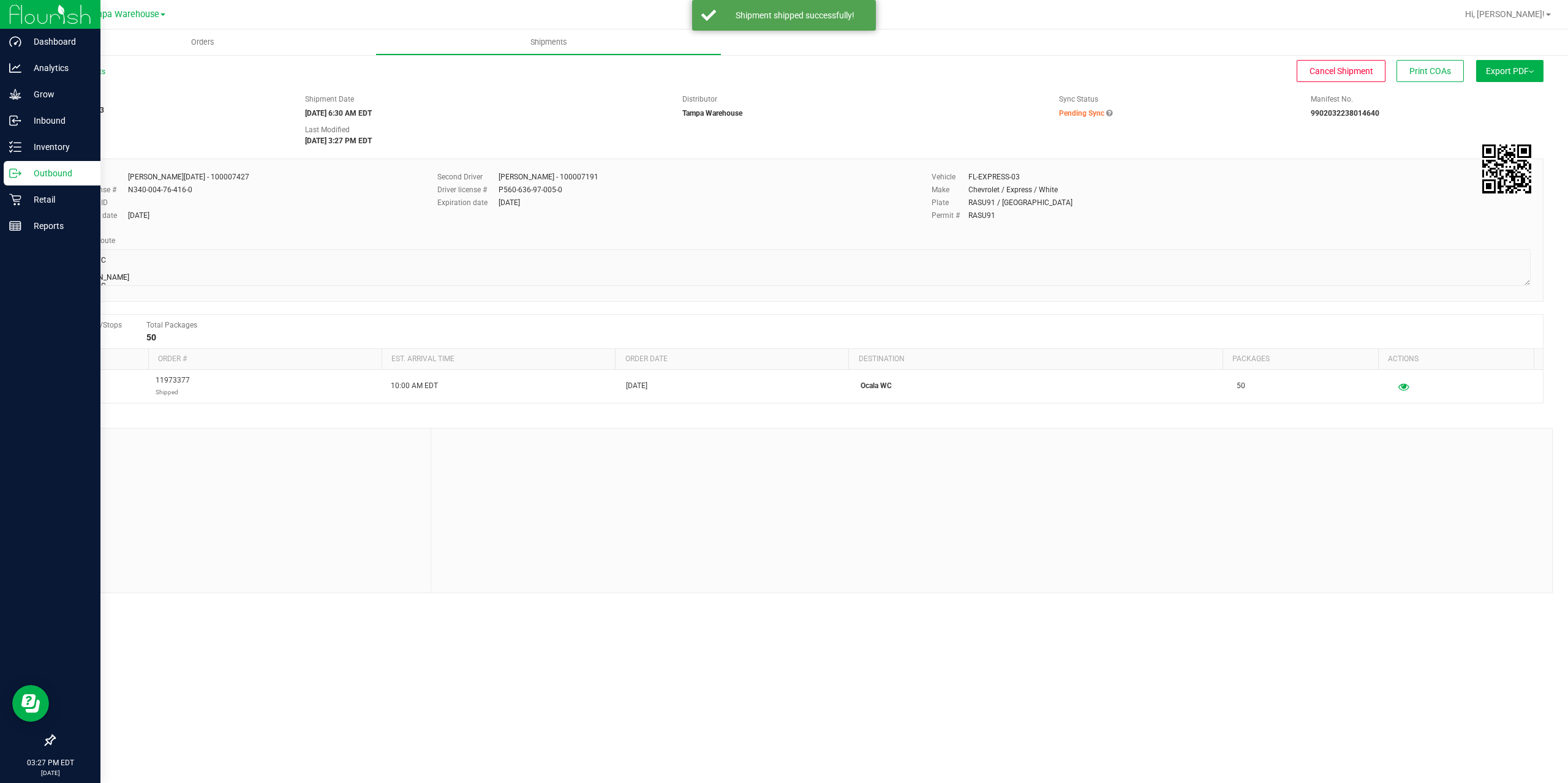
click at [19, 176] on icon at bounding box center [15, 173] width 12 height 12
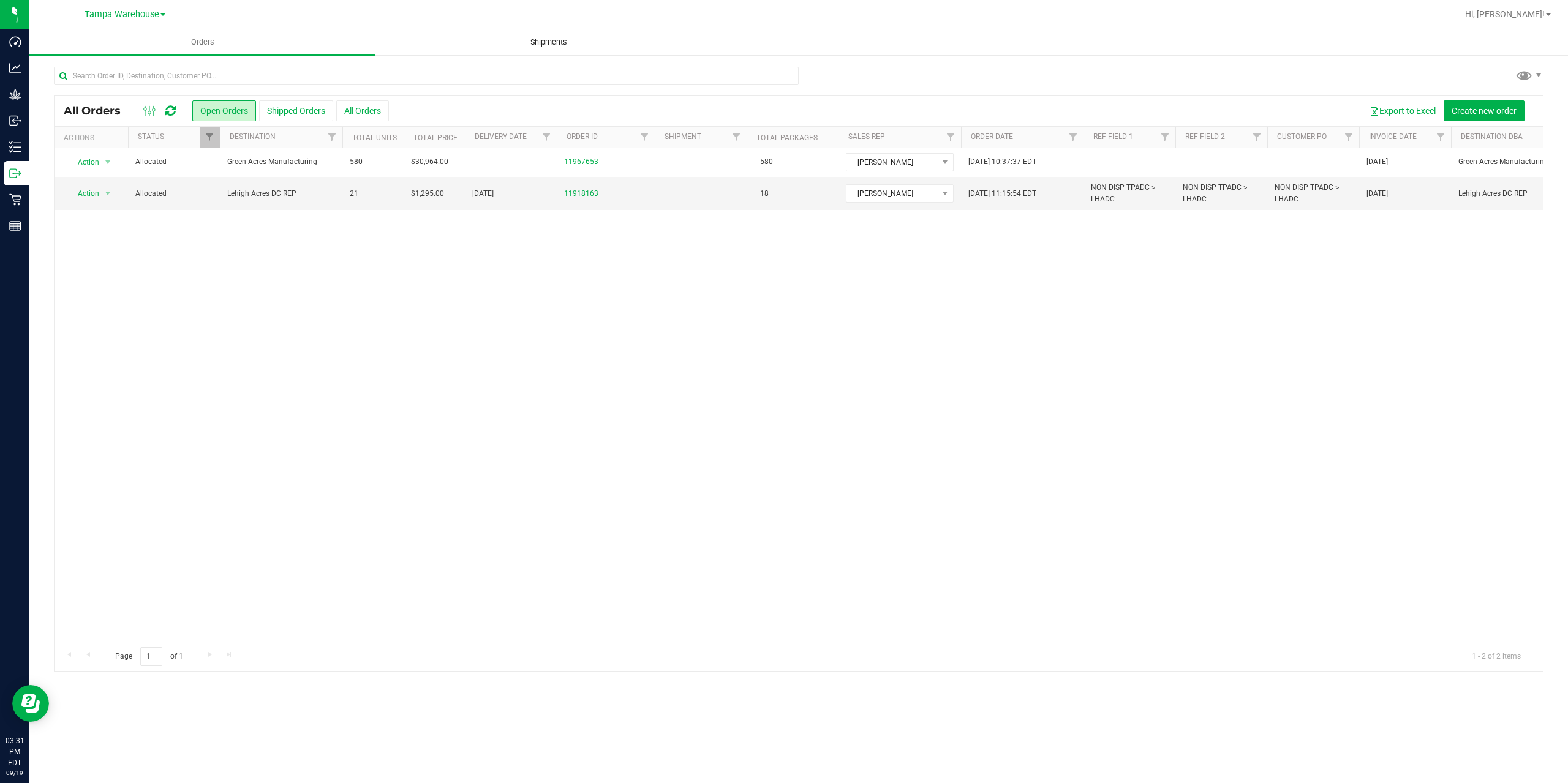
click at [560, 46] on span "Shipments" at bounding box center [549, 42] width 70 height 11
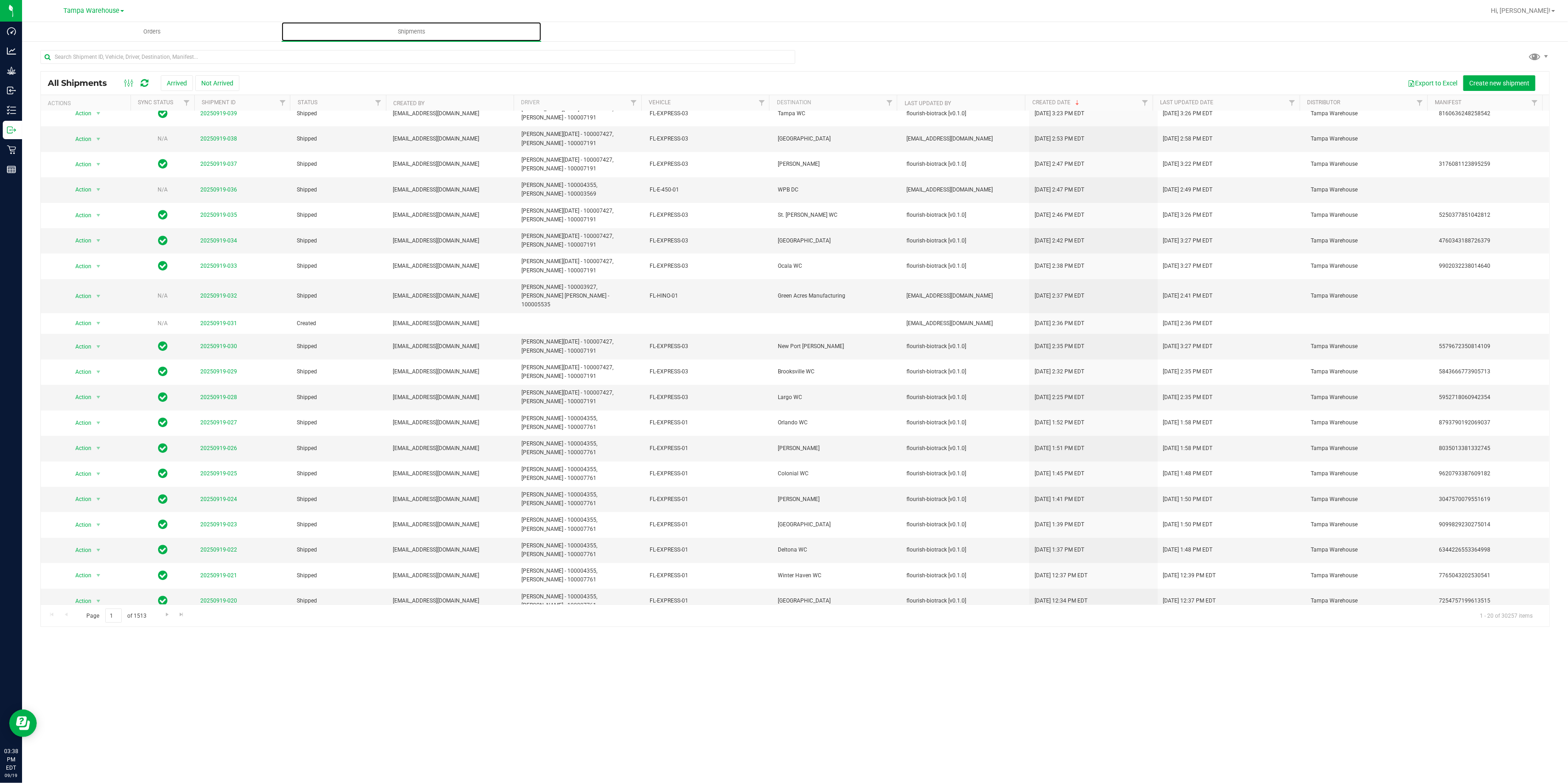
scroll to position [9, 0]
click at [166, 587] on span "Go to the next page" at bounding box center [167, 614] width 7 height 7
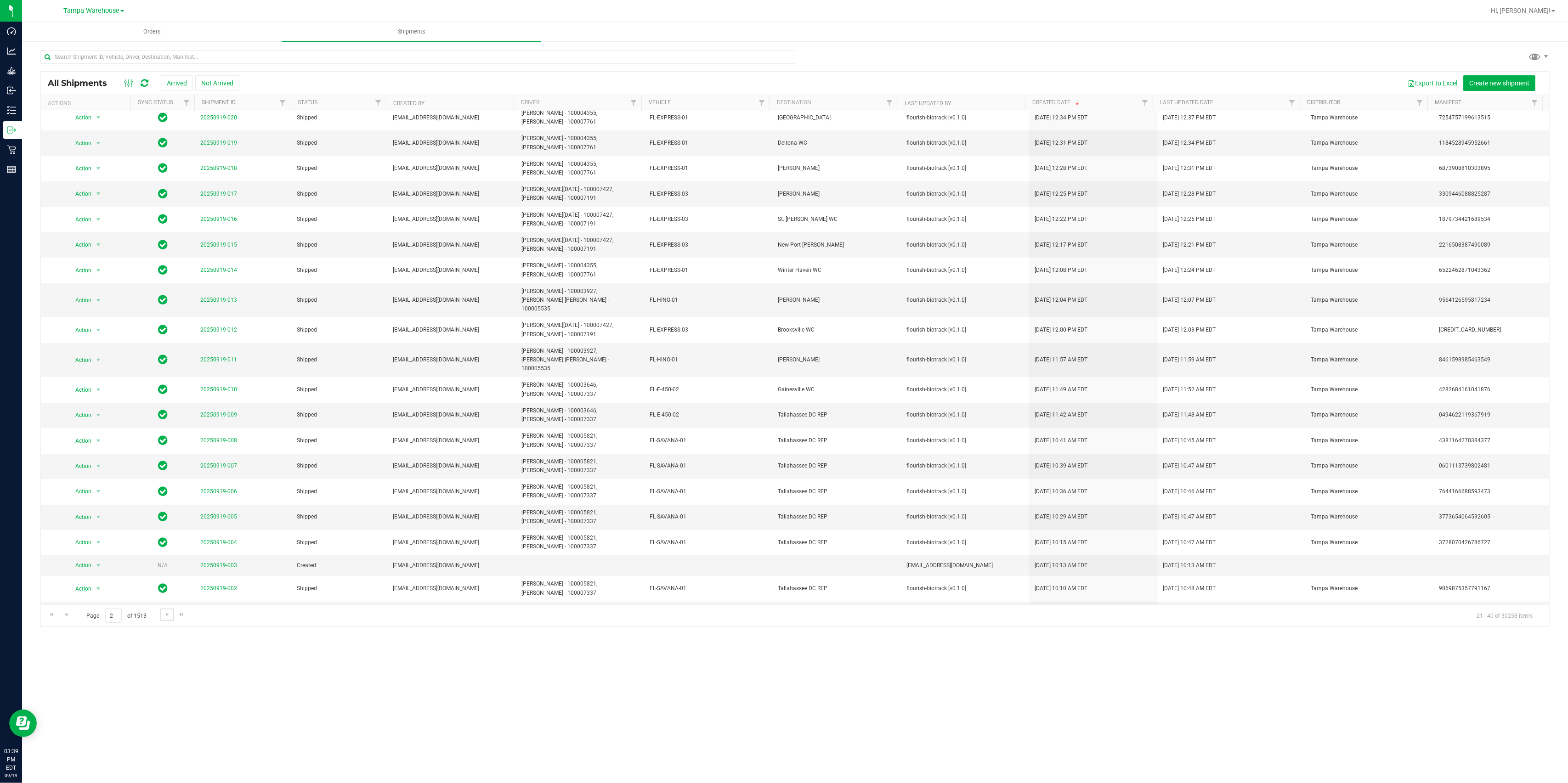
scroll to position [7, 0]
click at [164, 587] on span "Go to the next page" at bounding box center [167, 614] width 7 height 7
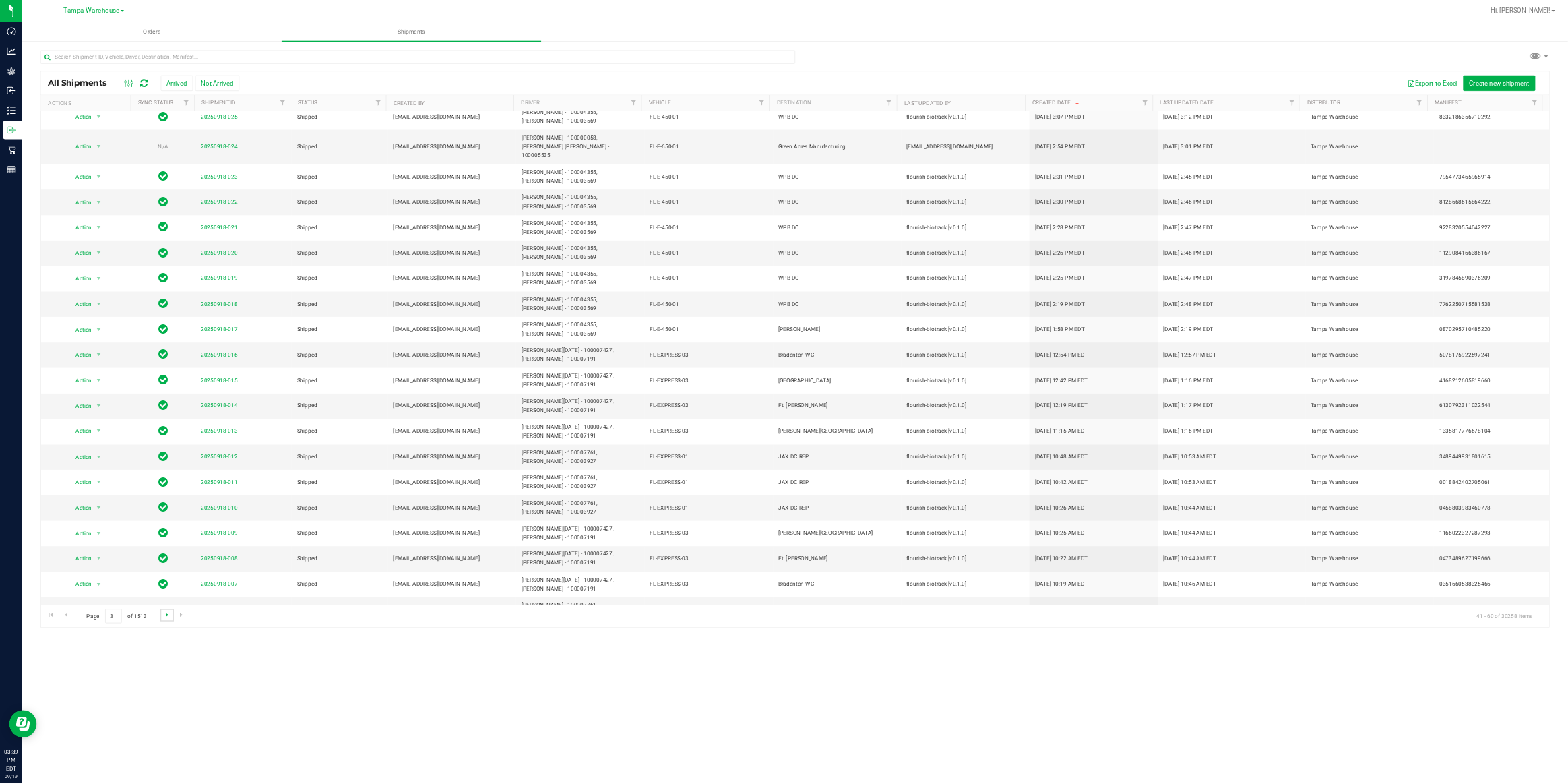
scroll to position [0, 0]
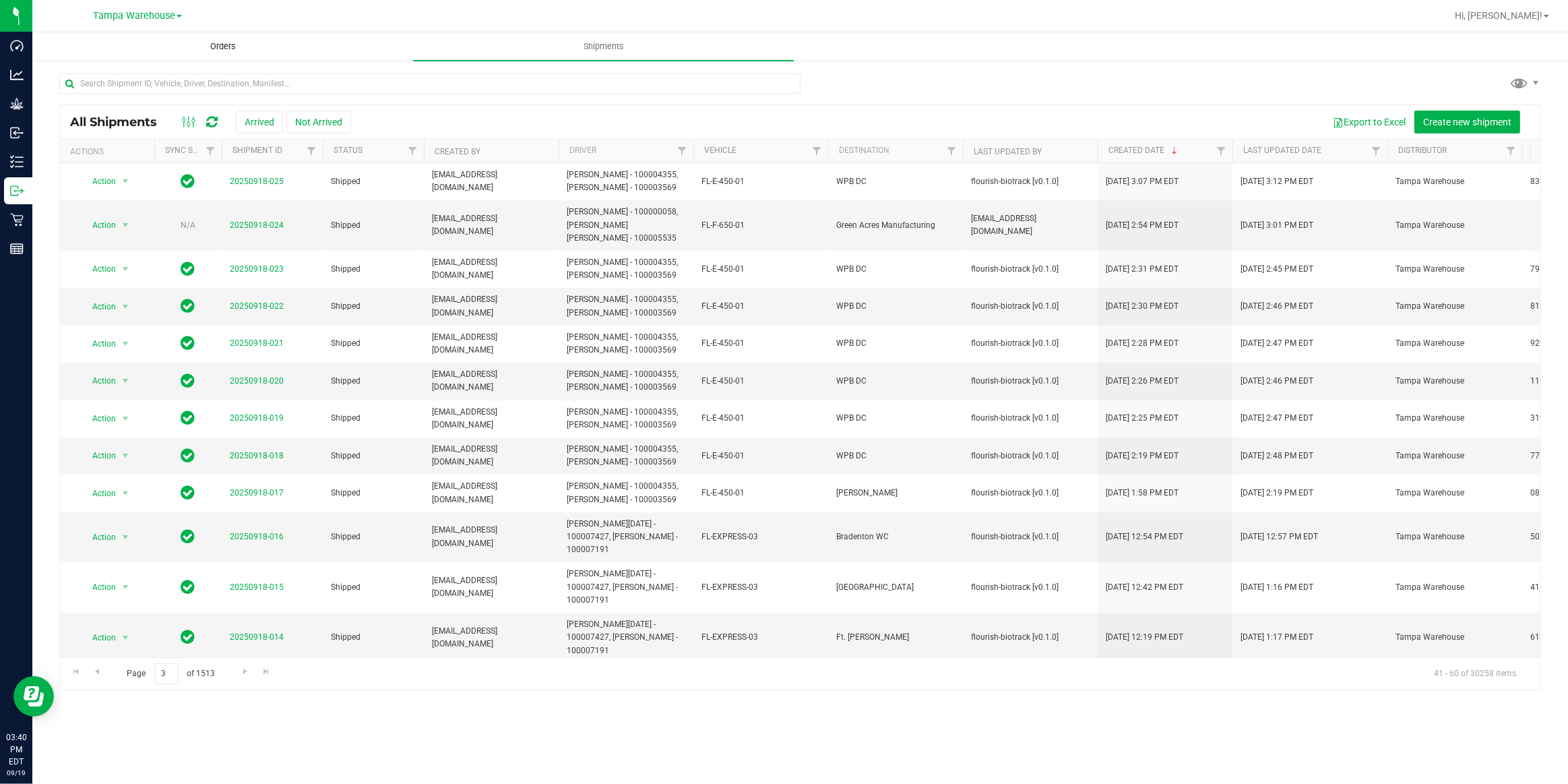
click at [238, 42] on span "Orders" at bounding box center [222, 46] width 62 height 13
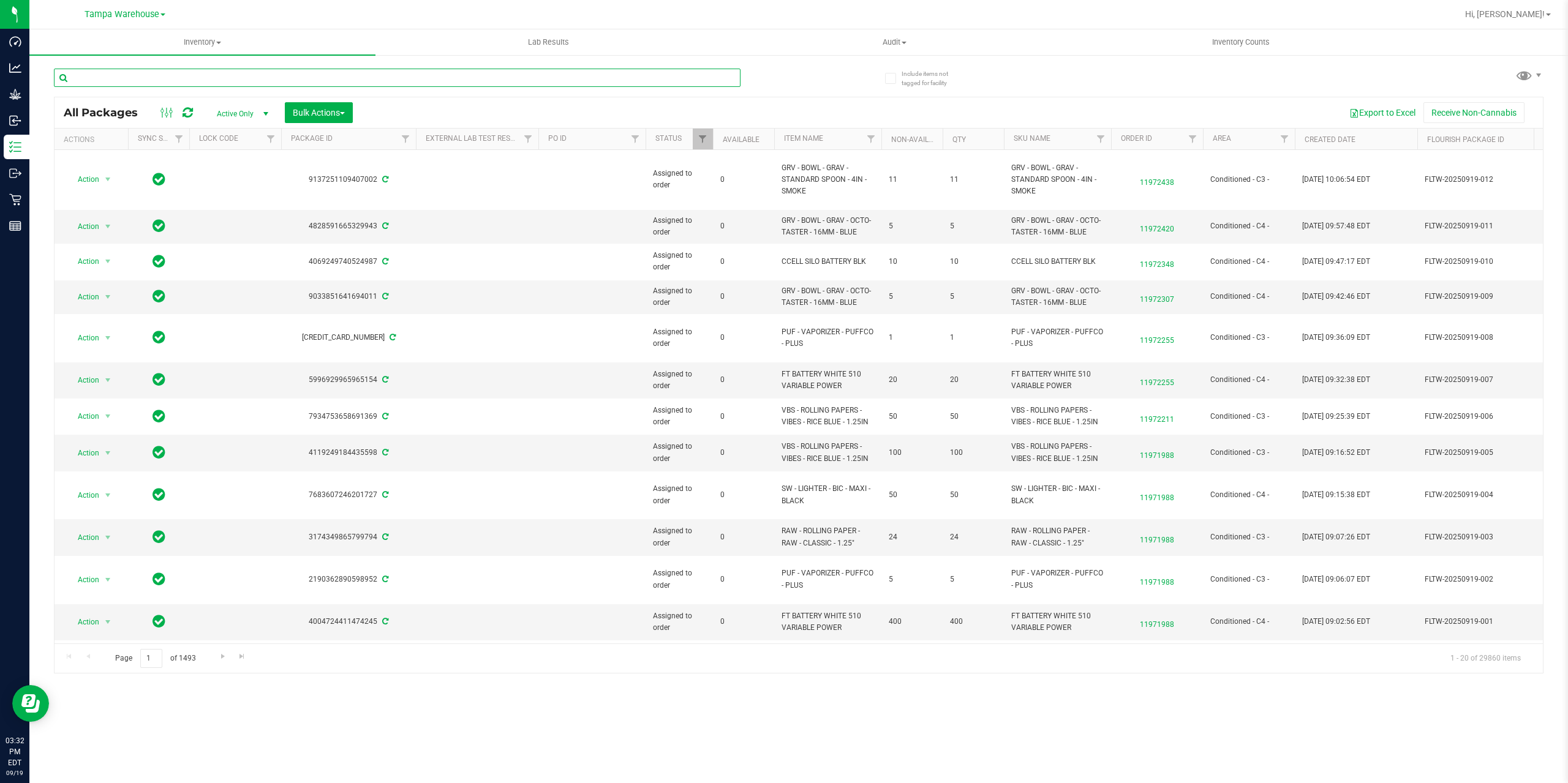
paste input "6256477141367122"
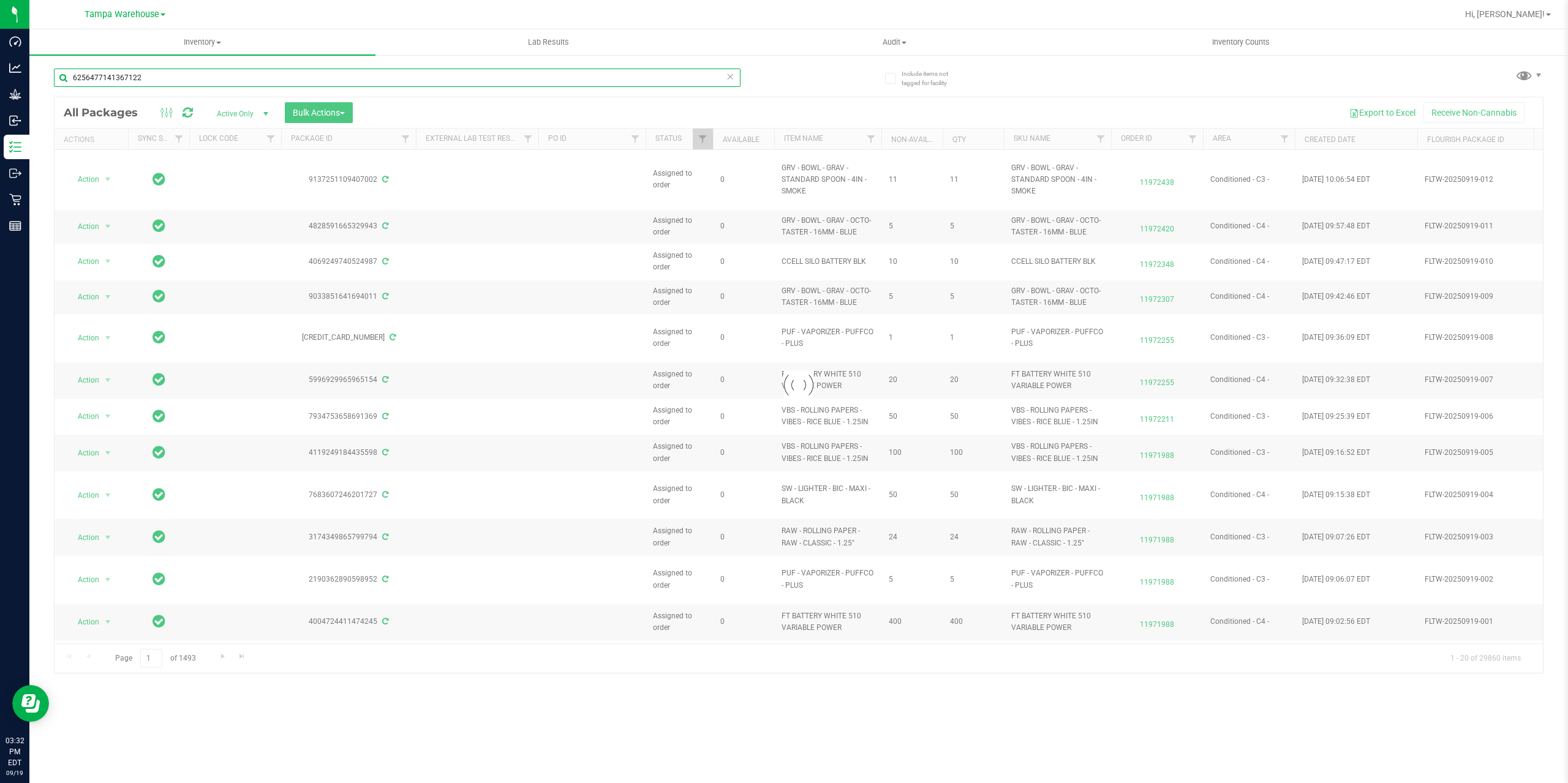
type input "6256477141367122"
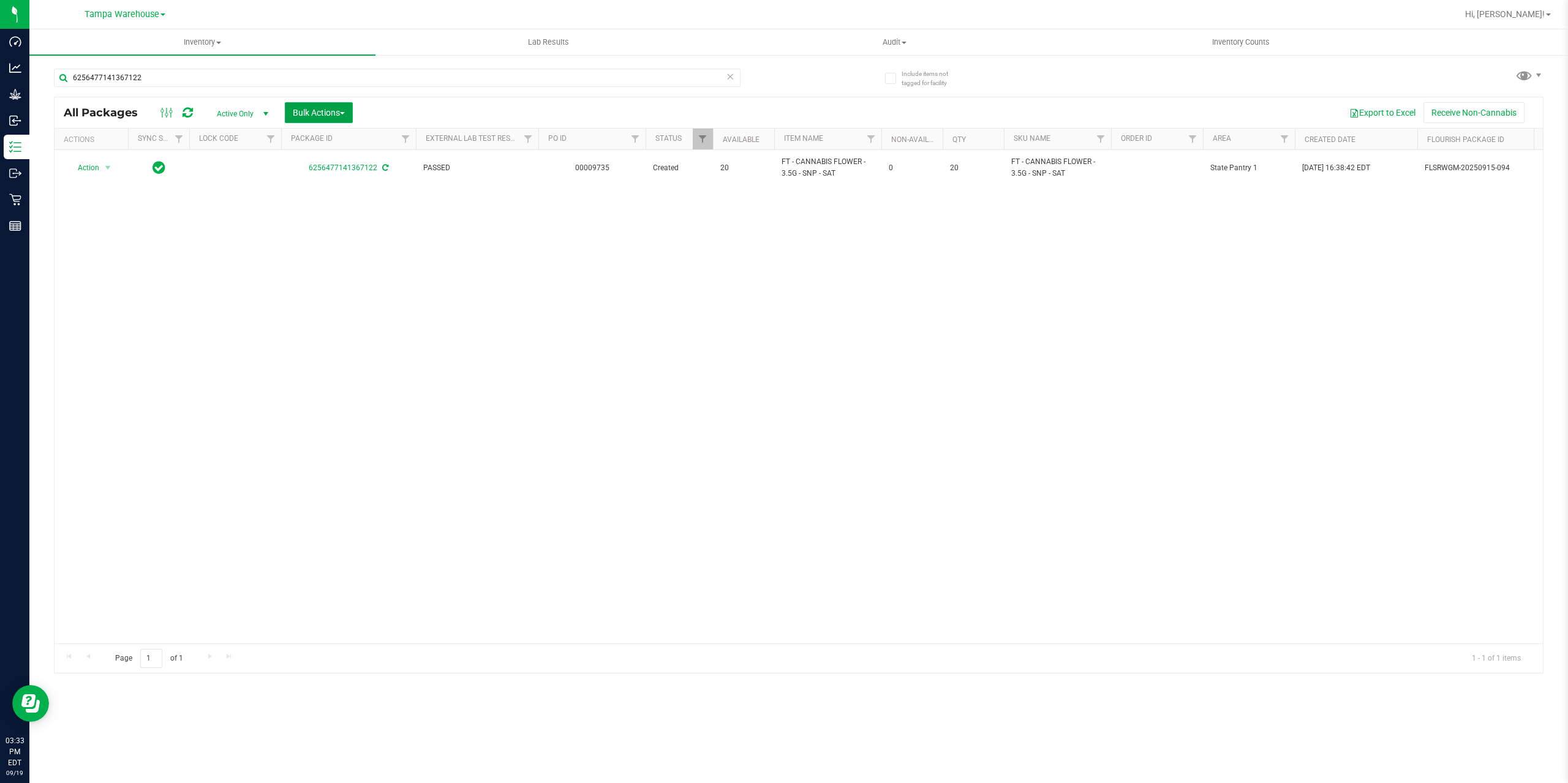
click at [304, 113] on span "Bulk Actions" at bounding box center [319, 113] width 52 height 10
click at [308, 141] on span "Add to outbound order" at bounding box center [334, 140] width 84 height 10
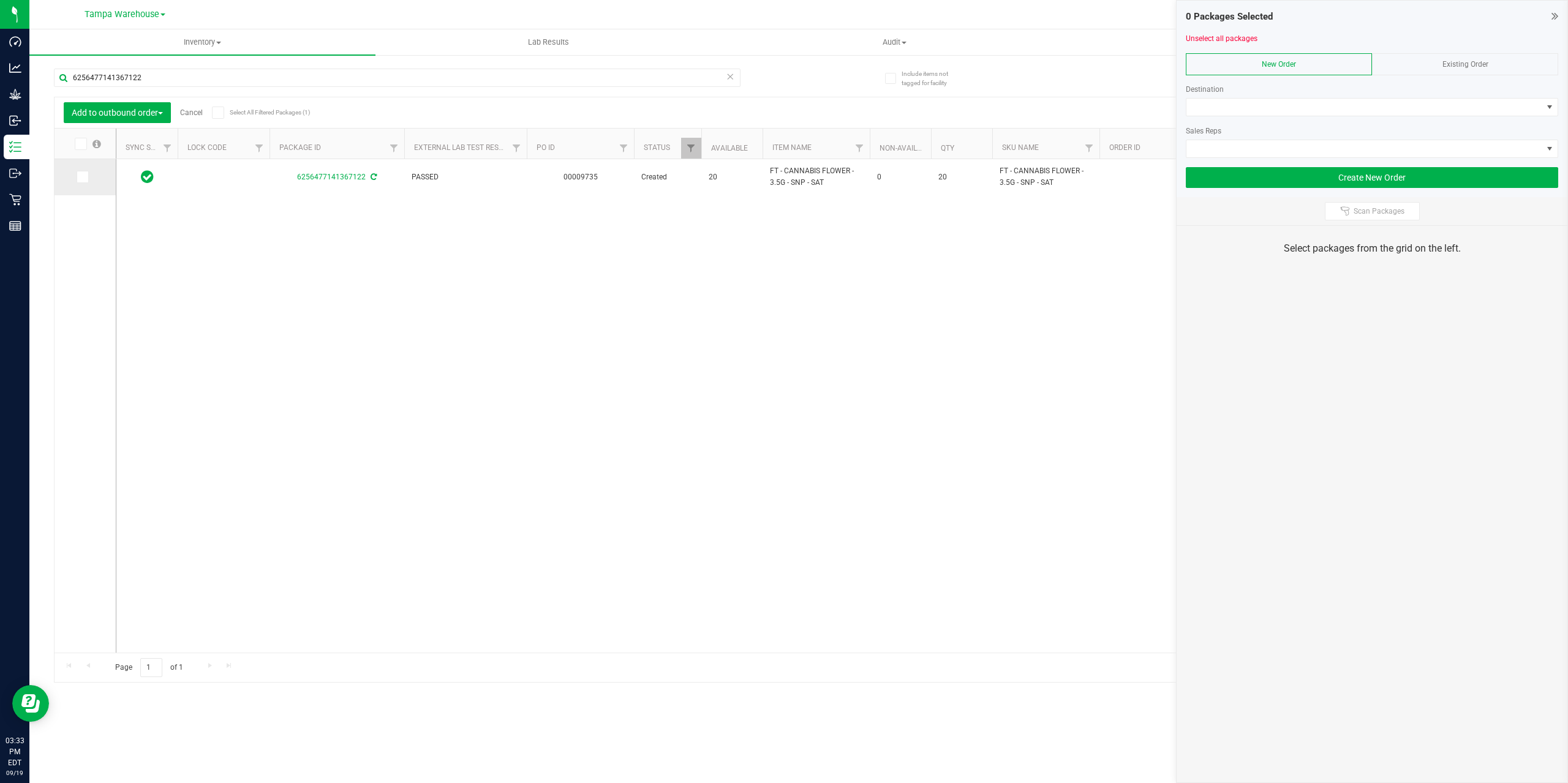
click at [84, 177] on icon at bounding box center [82, 177] width 8 height 0
click at [0, 0] on input "checkbox" at bounding box center [0, 0] width 0 height 0
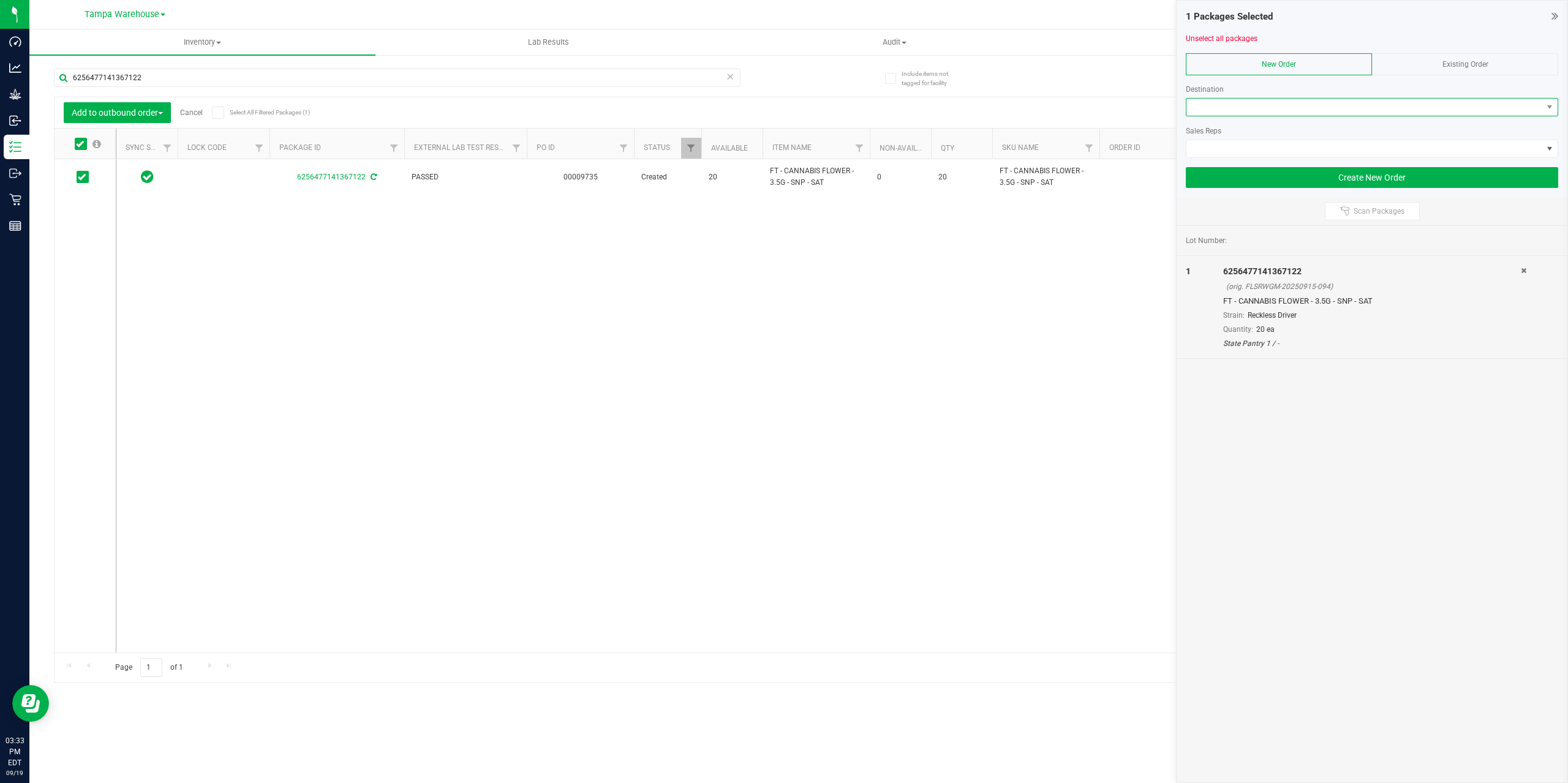
click at [1317, 107] on span at bounding box center [1364, 107] width 356 height 17
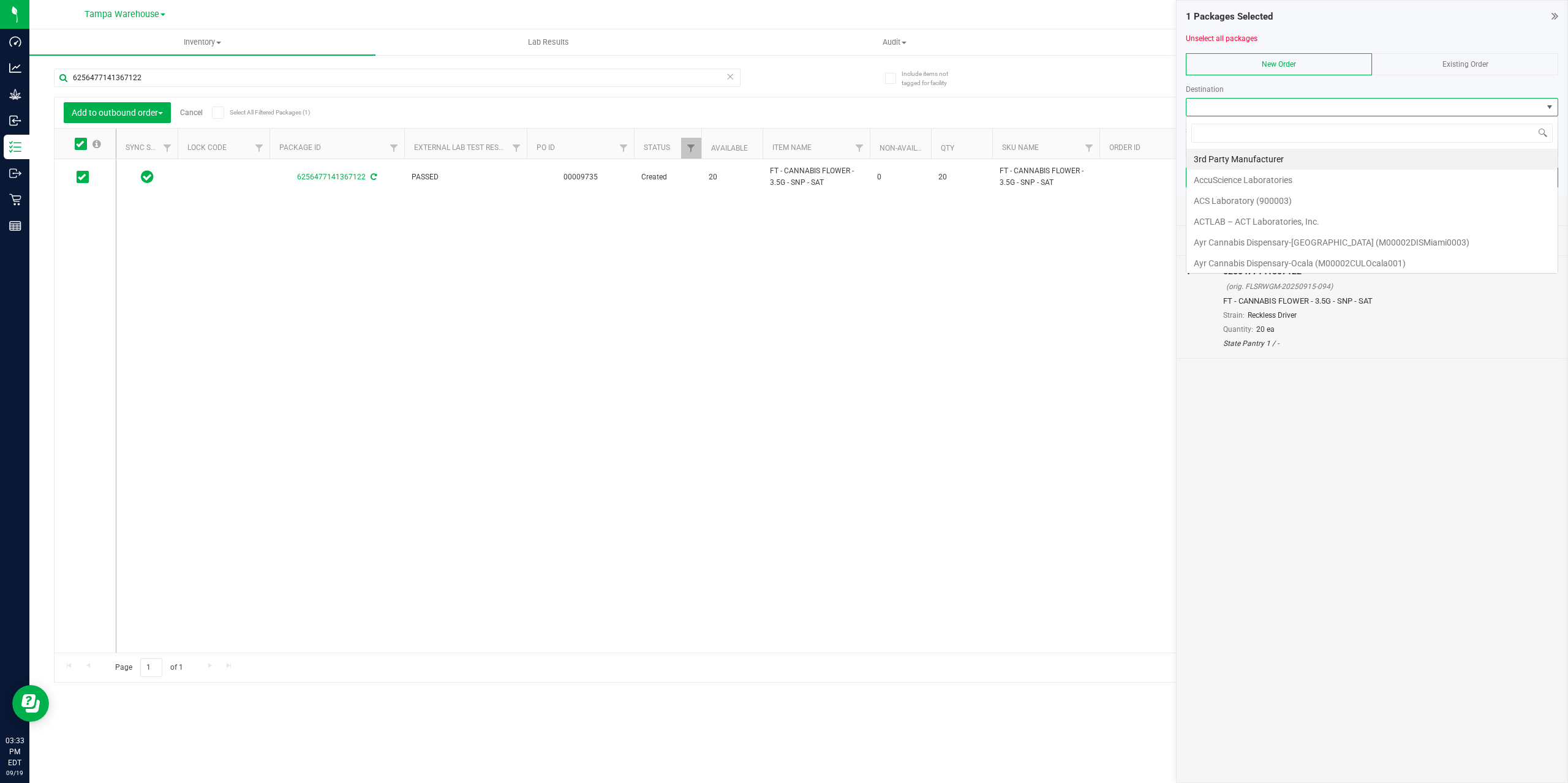
scroll to position [19, 373]
type input "JAX"
click at [1223, 179] on li "JAX DC REP" at bounding box center [1372, 180] width 371 height 21
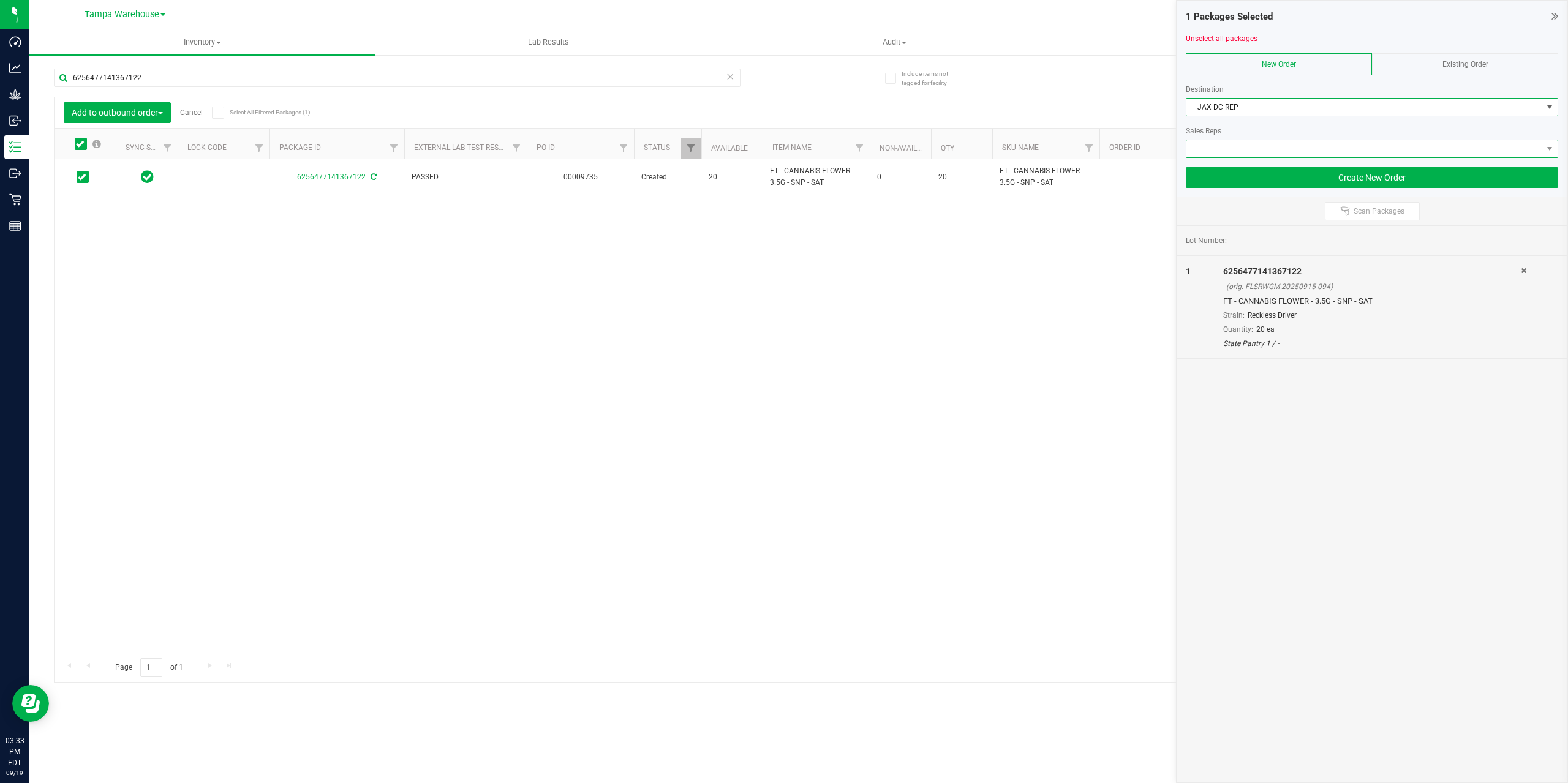
click at [1218, 151] on span at bounding box center [1364, 148] width 356 height 17
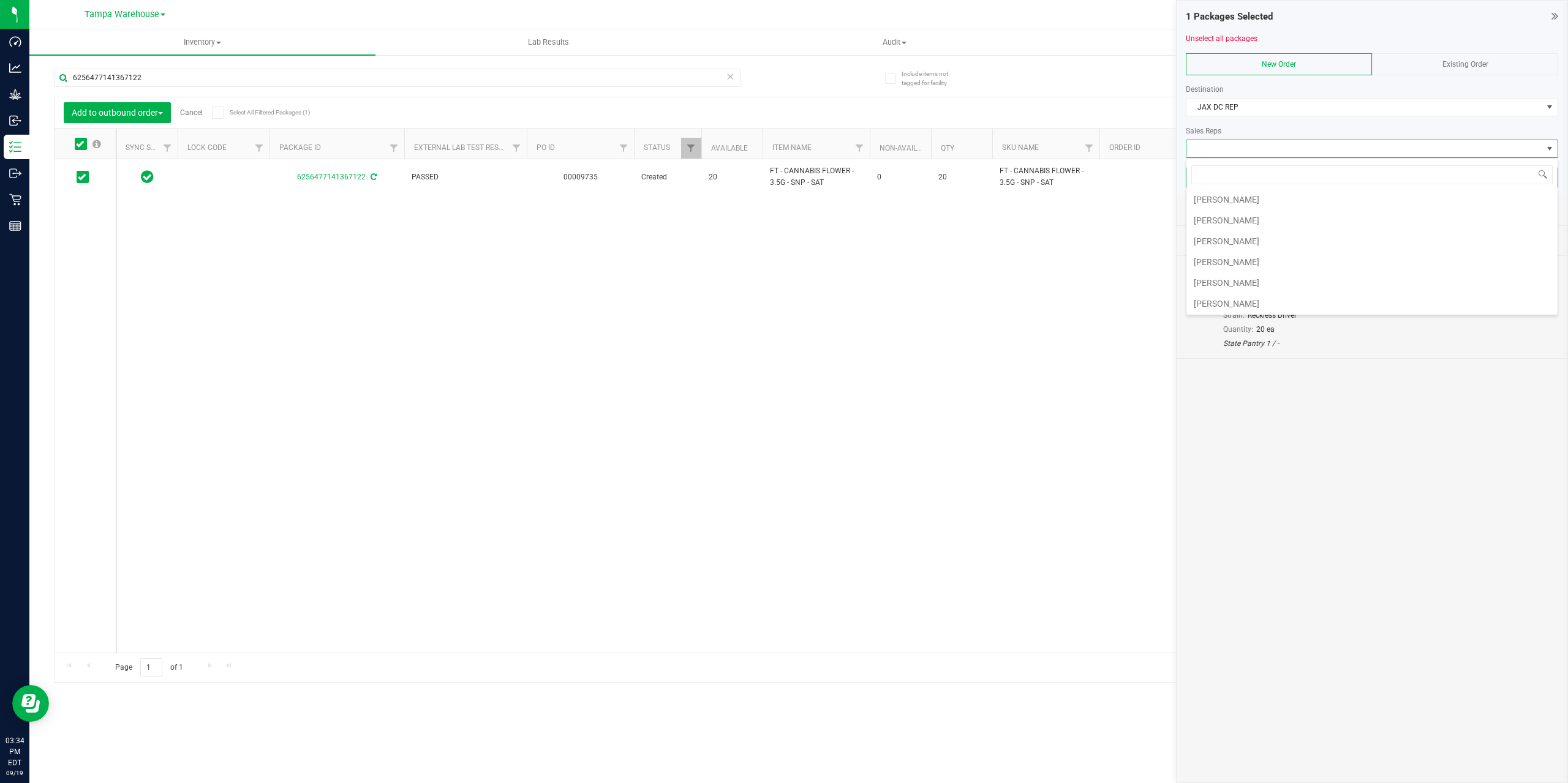
scroll to position [315, 0]
click at [1248, 240] on li "[PERSON_NAME]" at bounding box center [1372, 240] width 371 height 21
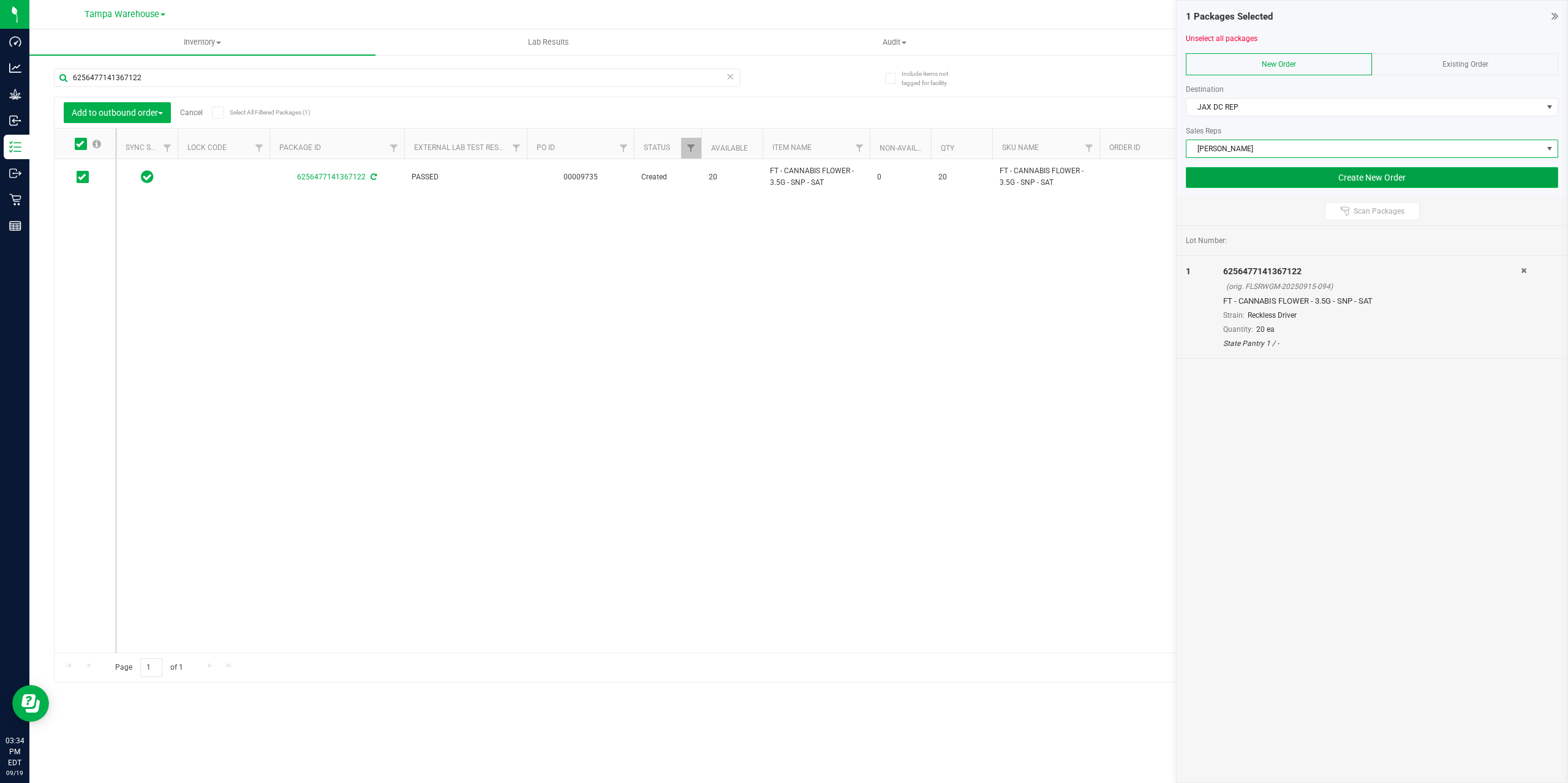
click at [1285, 176] on button "Create New Order" at bounding box center [1372, 178] width 373 height 21
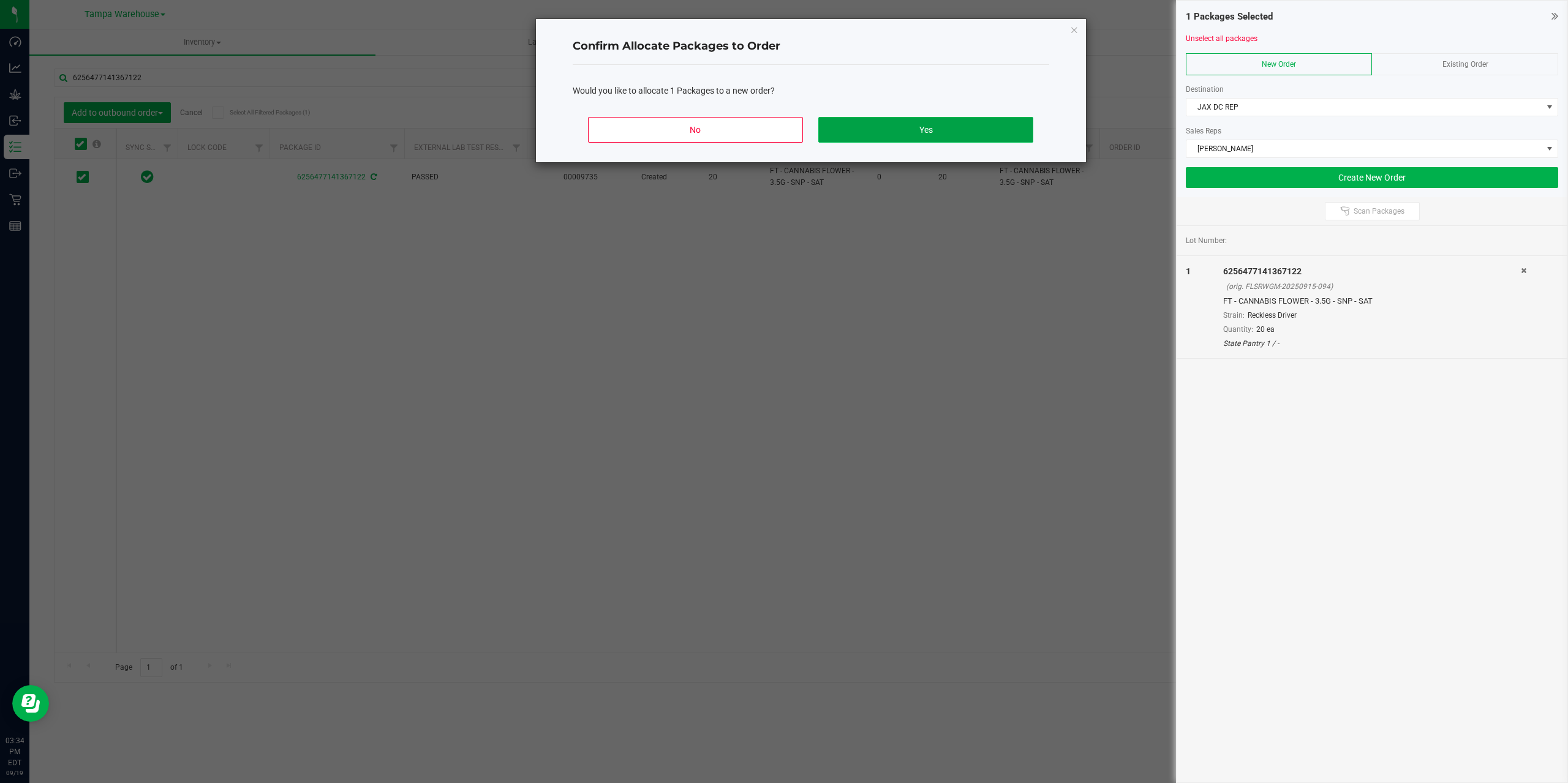
click at [953, 124] on button "Yes" at bounding box center [925, 130] width 214 height 26
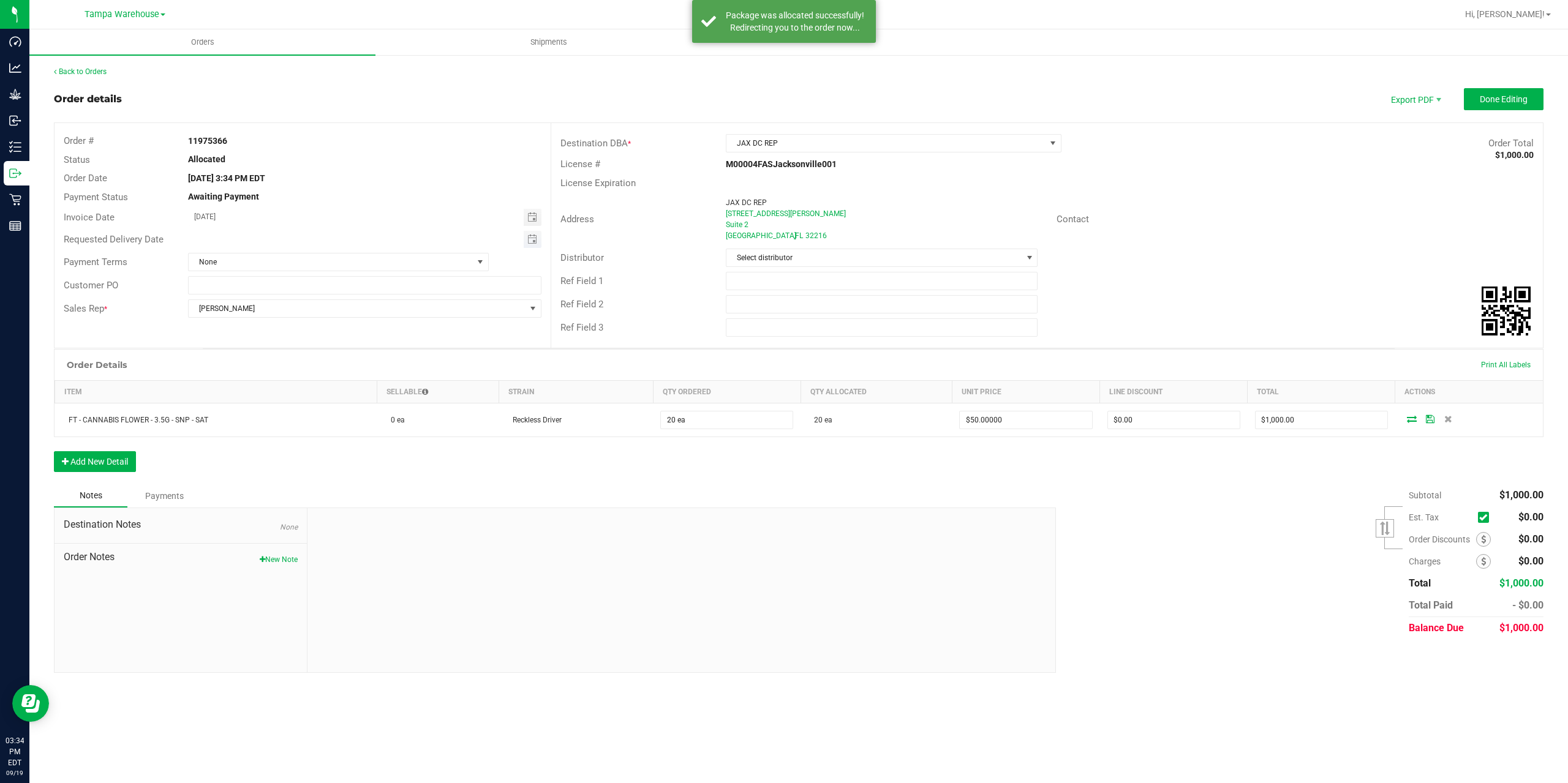
click at [530, 246] on span "Toggle calendar" at bounding box center [532, 239] width 18 height 17
click at [337, 340] on span "19" at bounding box center [333, 341] width 18 height 19
type input "[DATE]"
click at [1493, 97] on span "Done Editing" at bounding box center [1504, 99] width 48 height 10
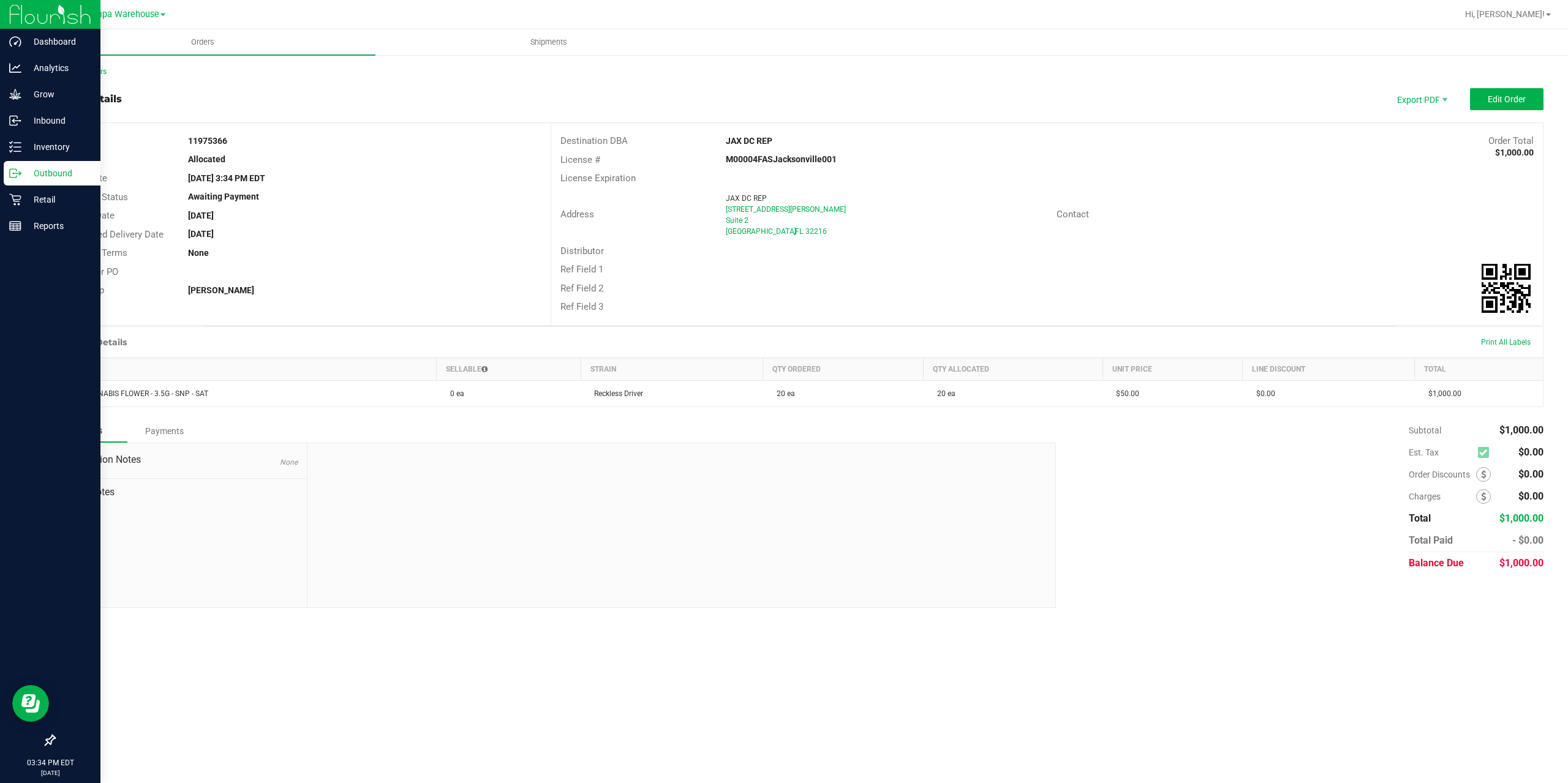
click at [14, 175] on icon at bounding box center [15, 173] width 12 height 12
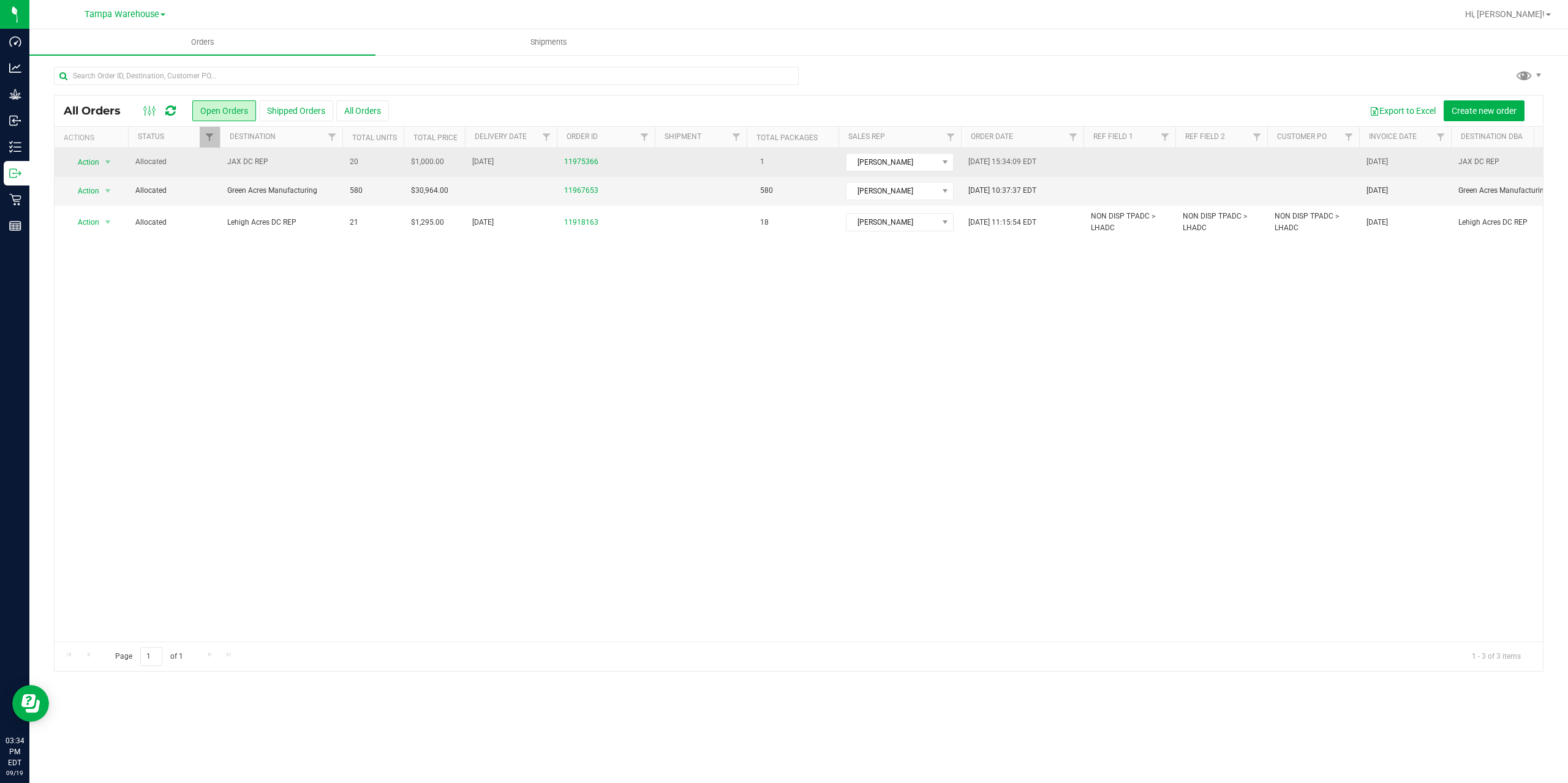
click at [287, 170] on td "JAX DC REP" at bounding box center [281, 162] width 123 height 28
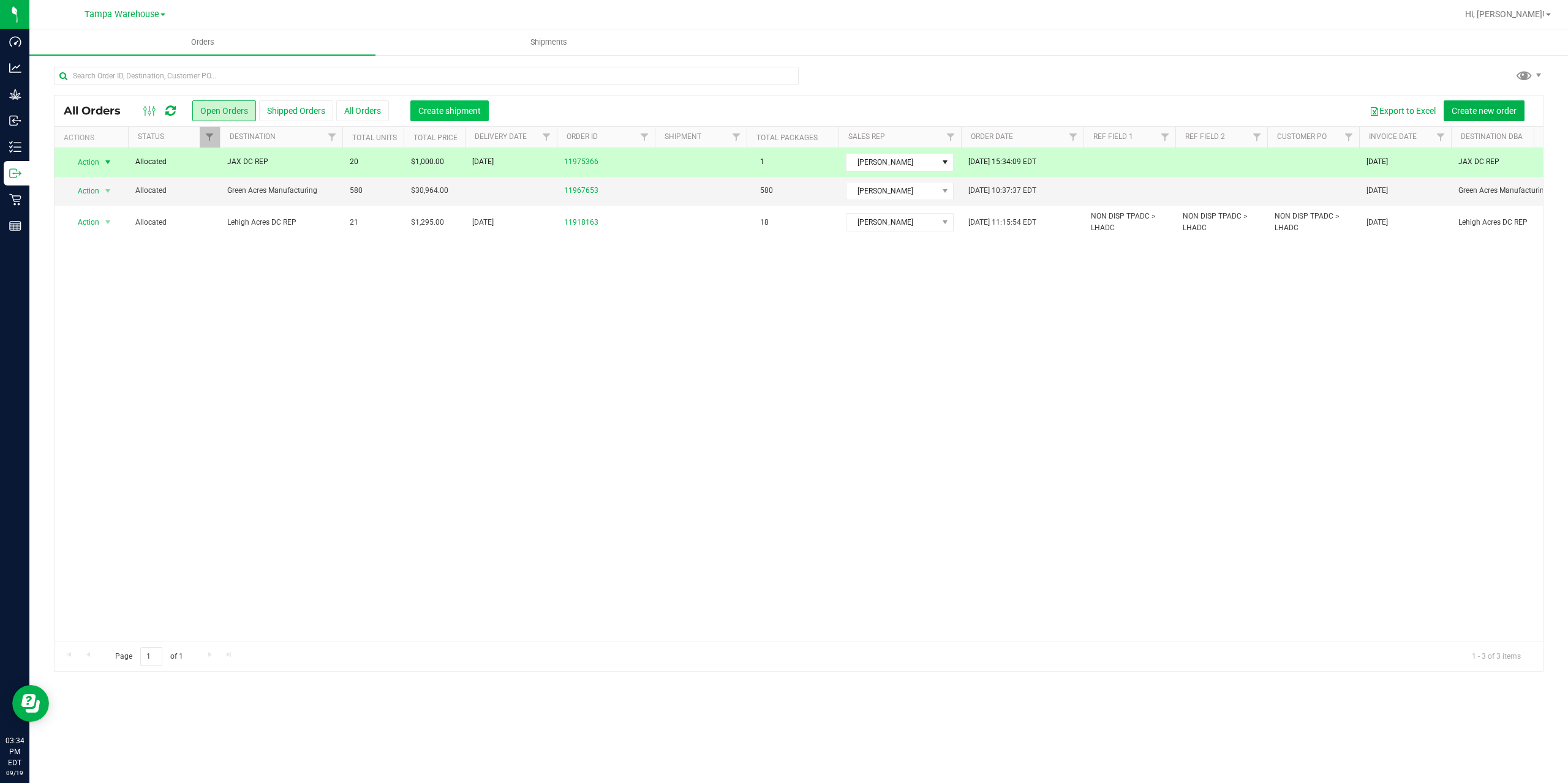
click at [448, 111] on span "Create shipment" at bounding box center [450, 111] width 62 height 10
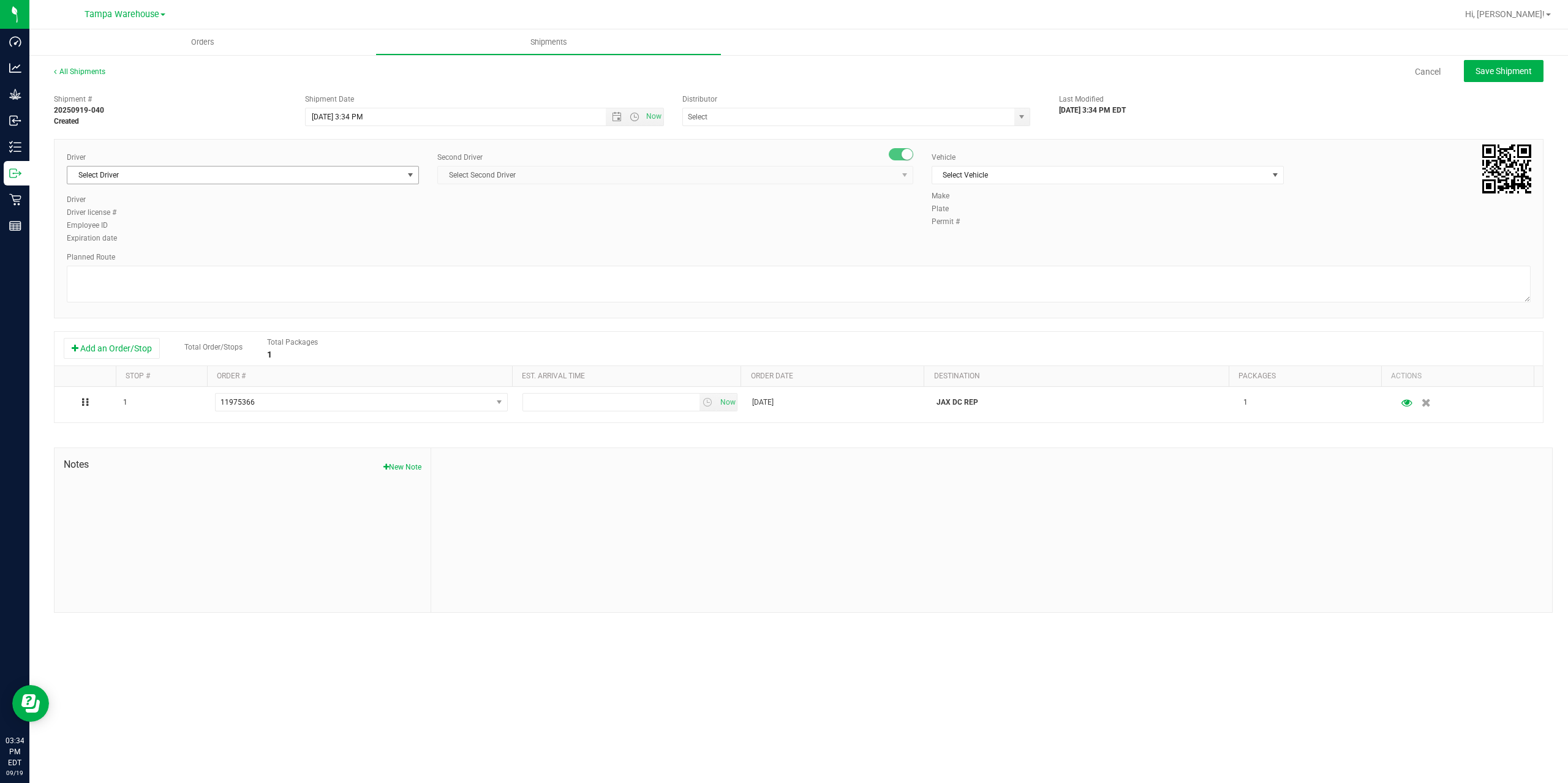
click at [262, 171] on span "Select Driver" at bounding box center [235, 174] width 336 height 17
click at [149, 229] on span "[PERSON_NAME] - 100003927" at bounding box center [124, 226] width 100 height 16
type input "SAA"
click at [543, 171] on span "Select Second Driver" at bounding box center [668, 174] width 459 height 17
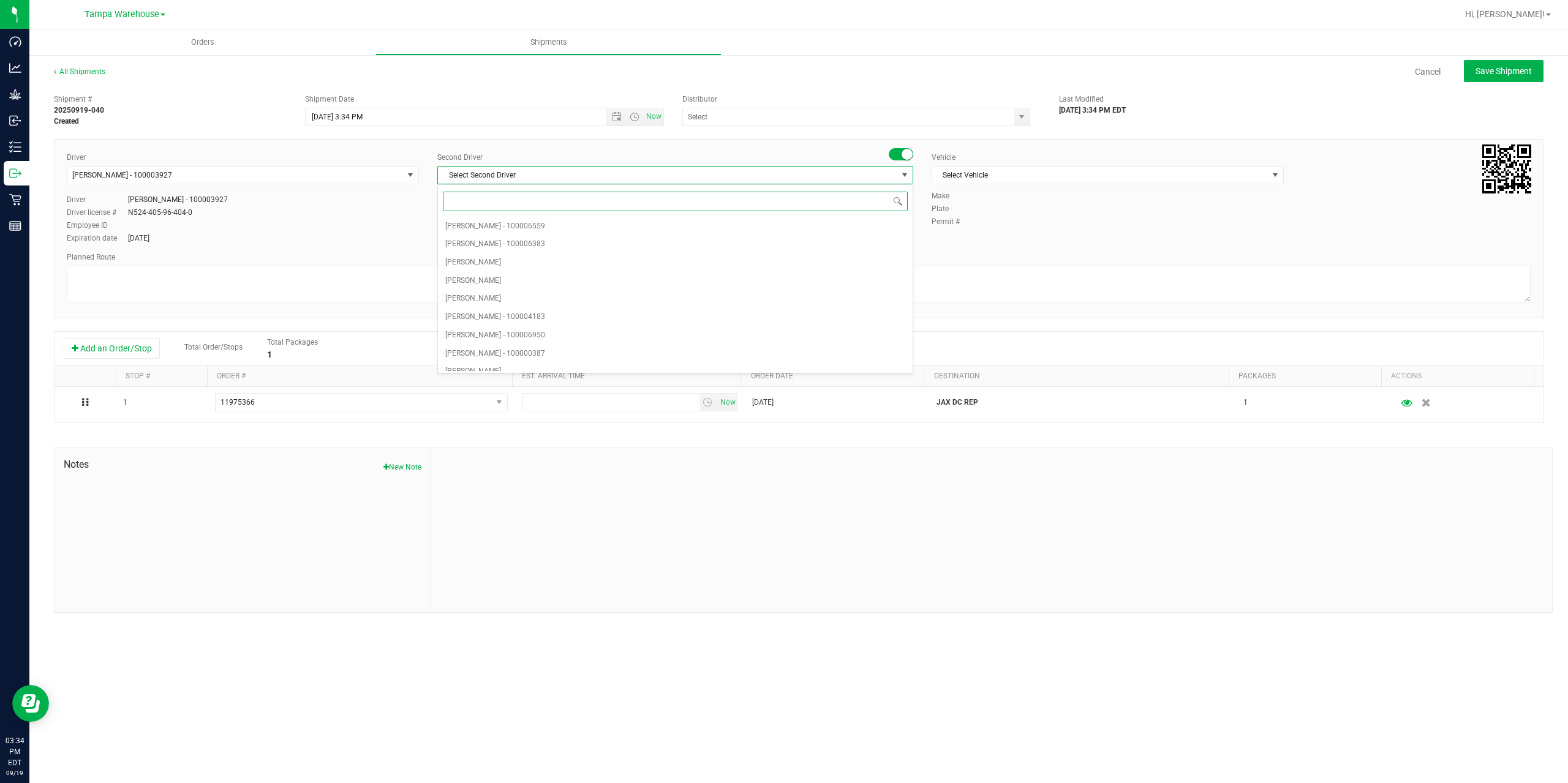
type input "Z"
click at [557, 363] on li "[PERSON_NAME] - 100007761" at bounding box center [675, 362] width 475 height 19
click at [1033, 179] on span "Select Vehicle" at bounding box center [1101, 174] width 336 height 17
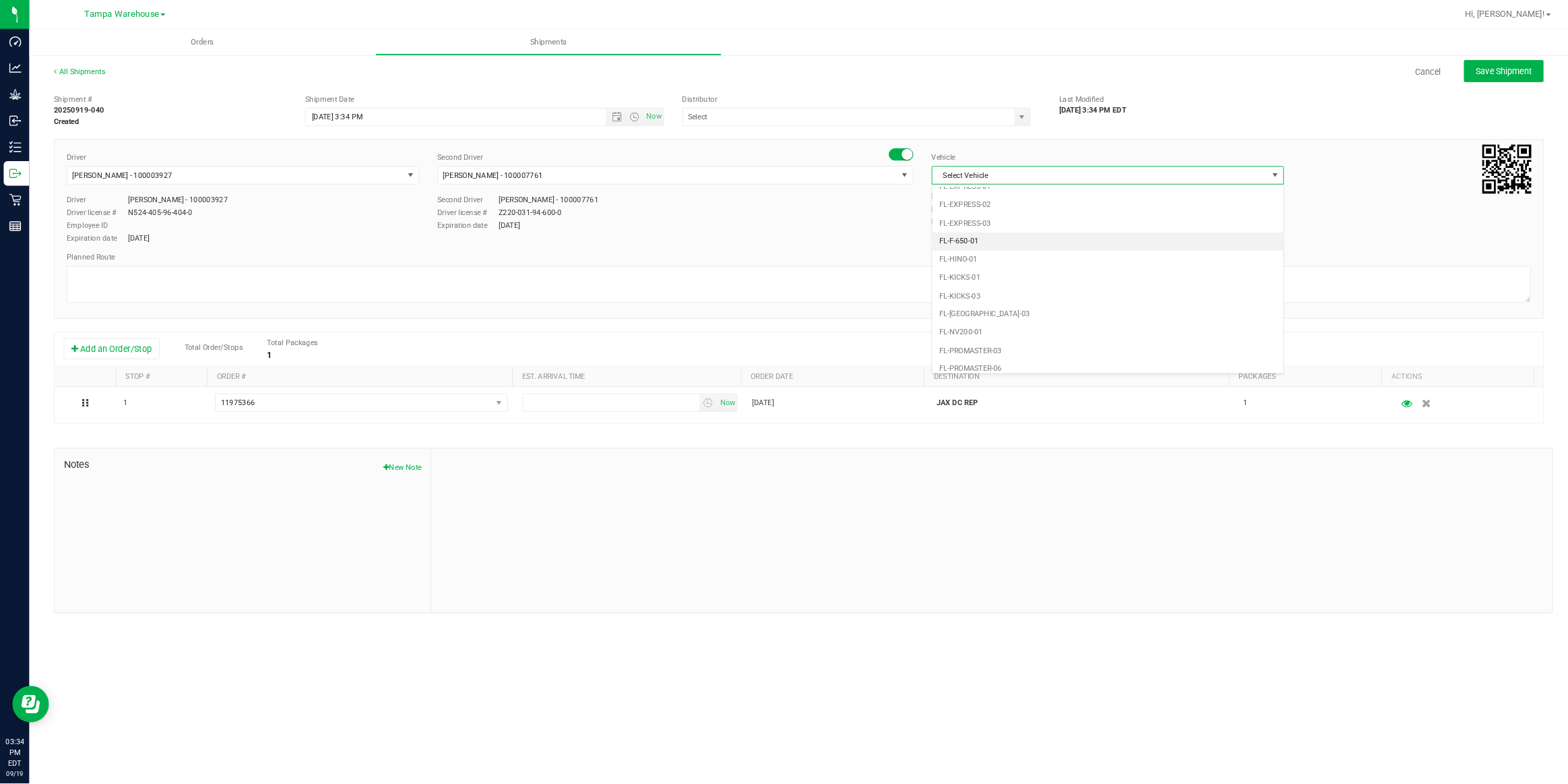
scroll to position [229, 0]
click at [1090, 279] on li "FL-EXPRESS-01" at bounding box center [1219, 286] width 386 height 21
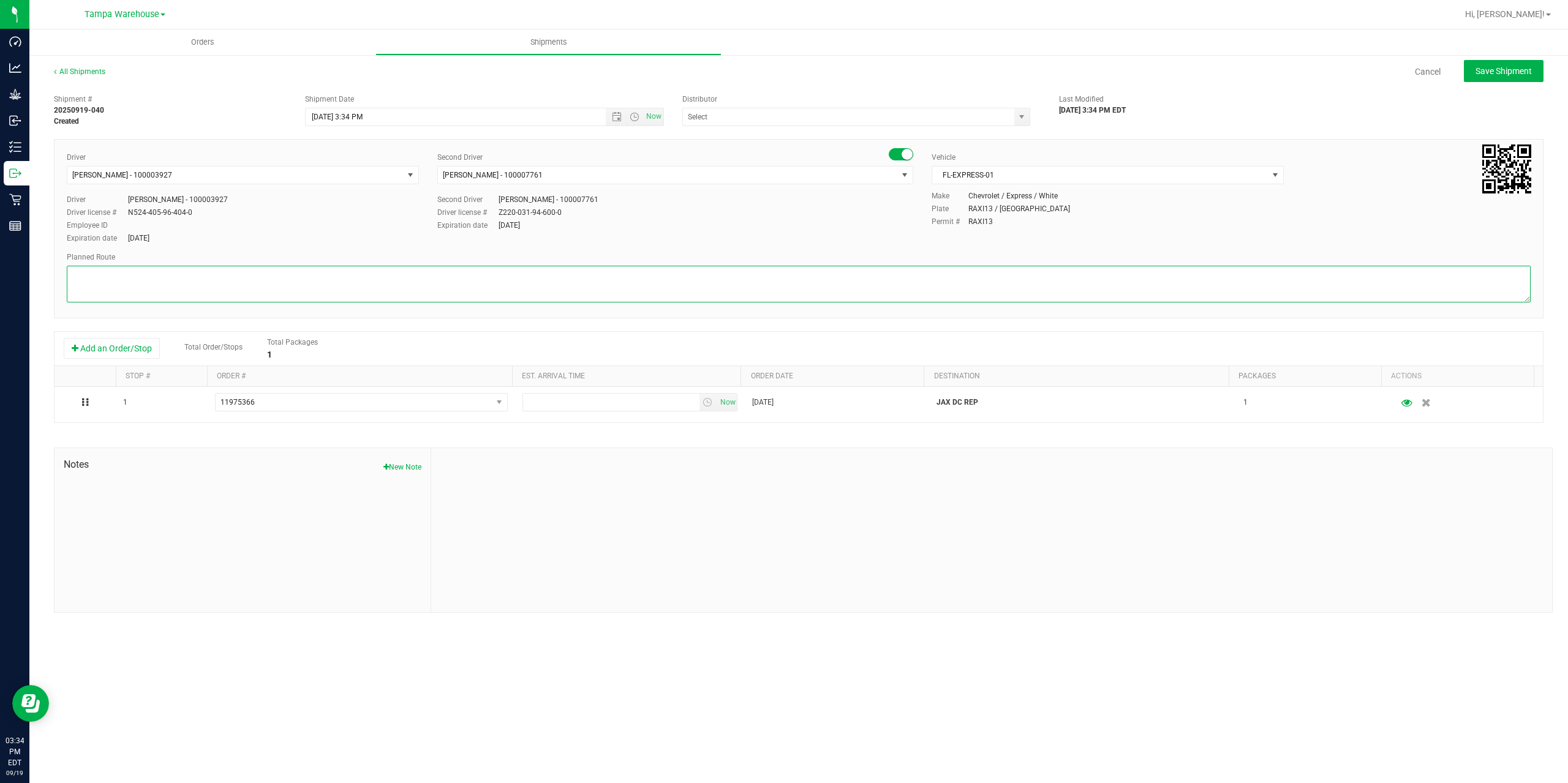
click at [920, 277] on textarea at bounding box center [799, 284] width 1464 height 37
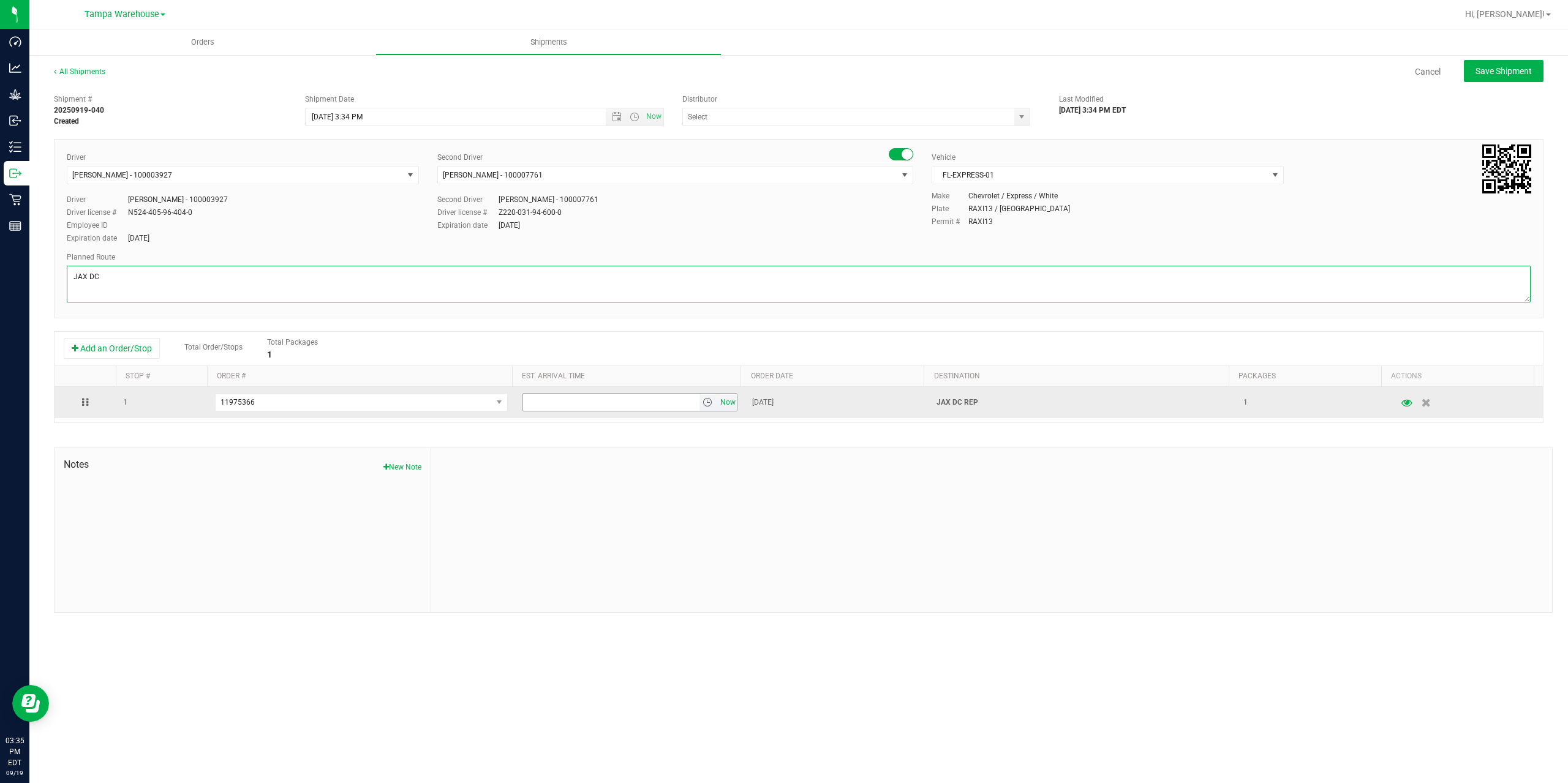
type textarea "JAX DC"
click at [720, 406] on span "Now" at bounding box center [728, 402] width 21 height 18
click at [538, 400] on input "3:35 PM" at bounding box center [611, 402] width 176 height 17
type input "3:40 PM"
click input "3:40 PM"
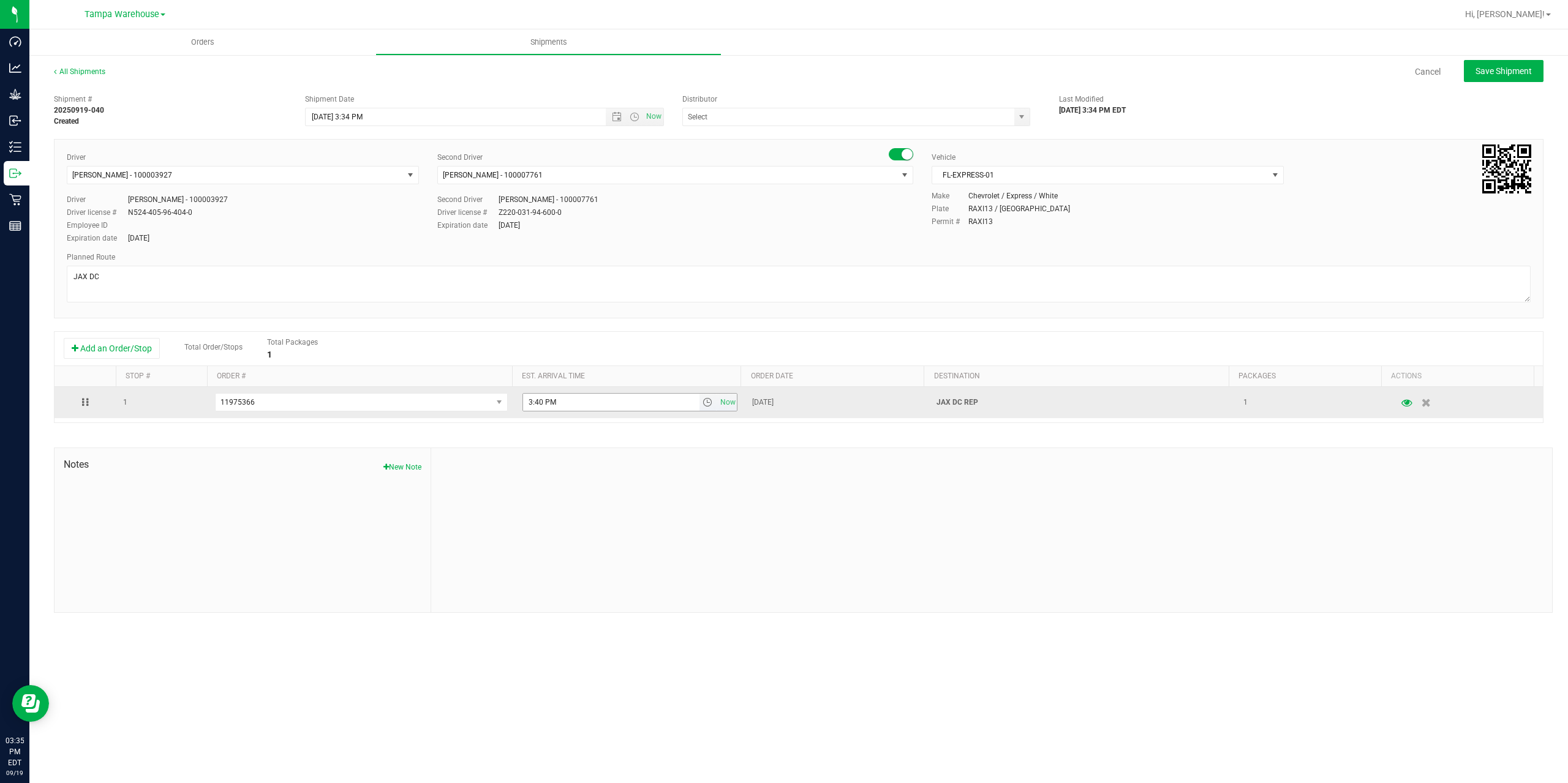
click input "3:40 PM"
type input "5:40 PM"
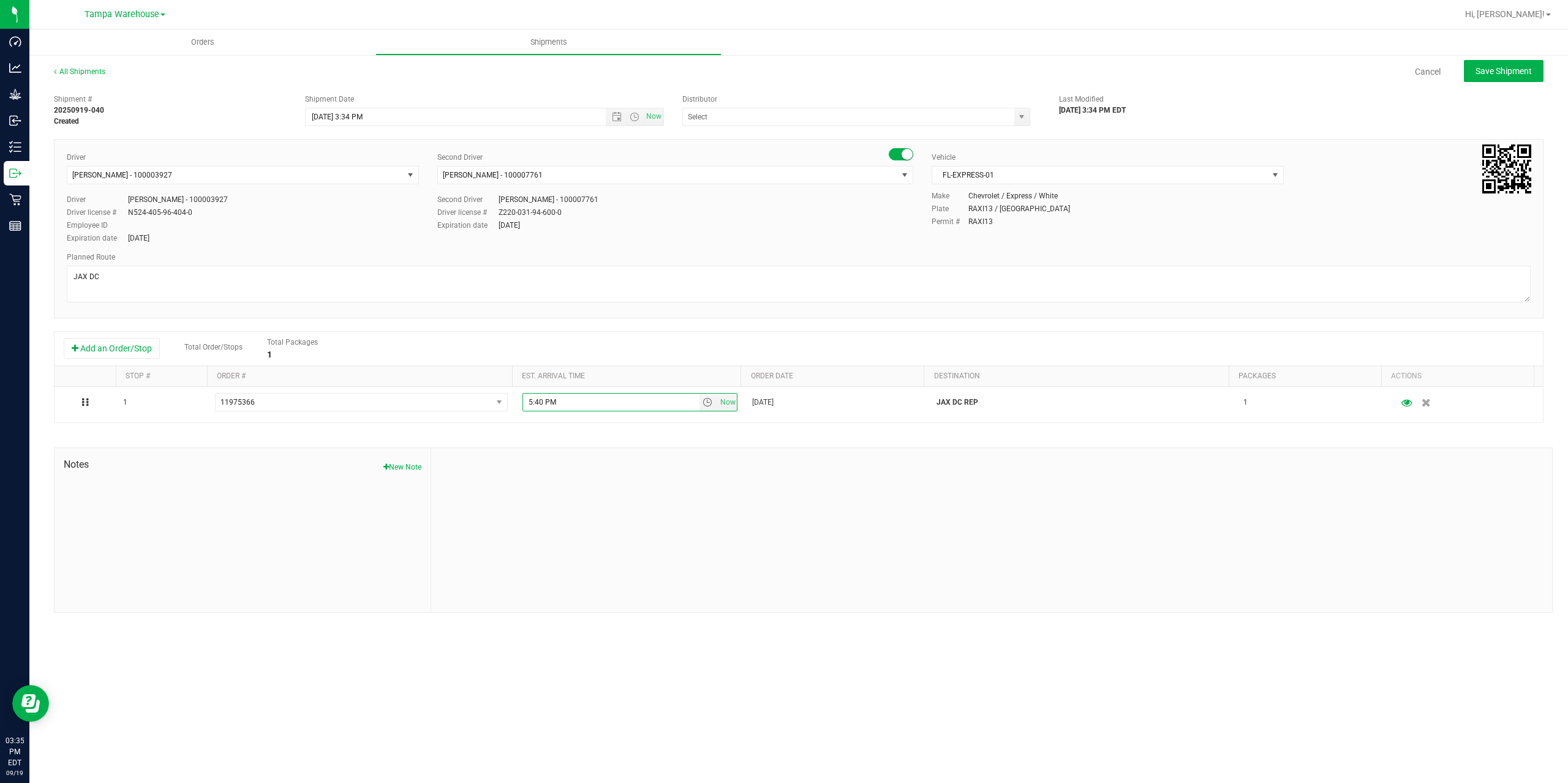
click div "Shipment # 20250919-040 Created Shipment Date [DATE] 3:34 PM Now Distributor 37…"
click span "Save Shipment"
type input "[DATE] 7:34 PM"
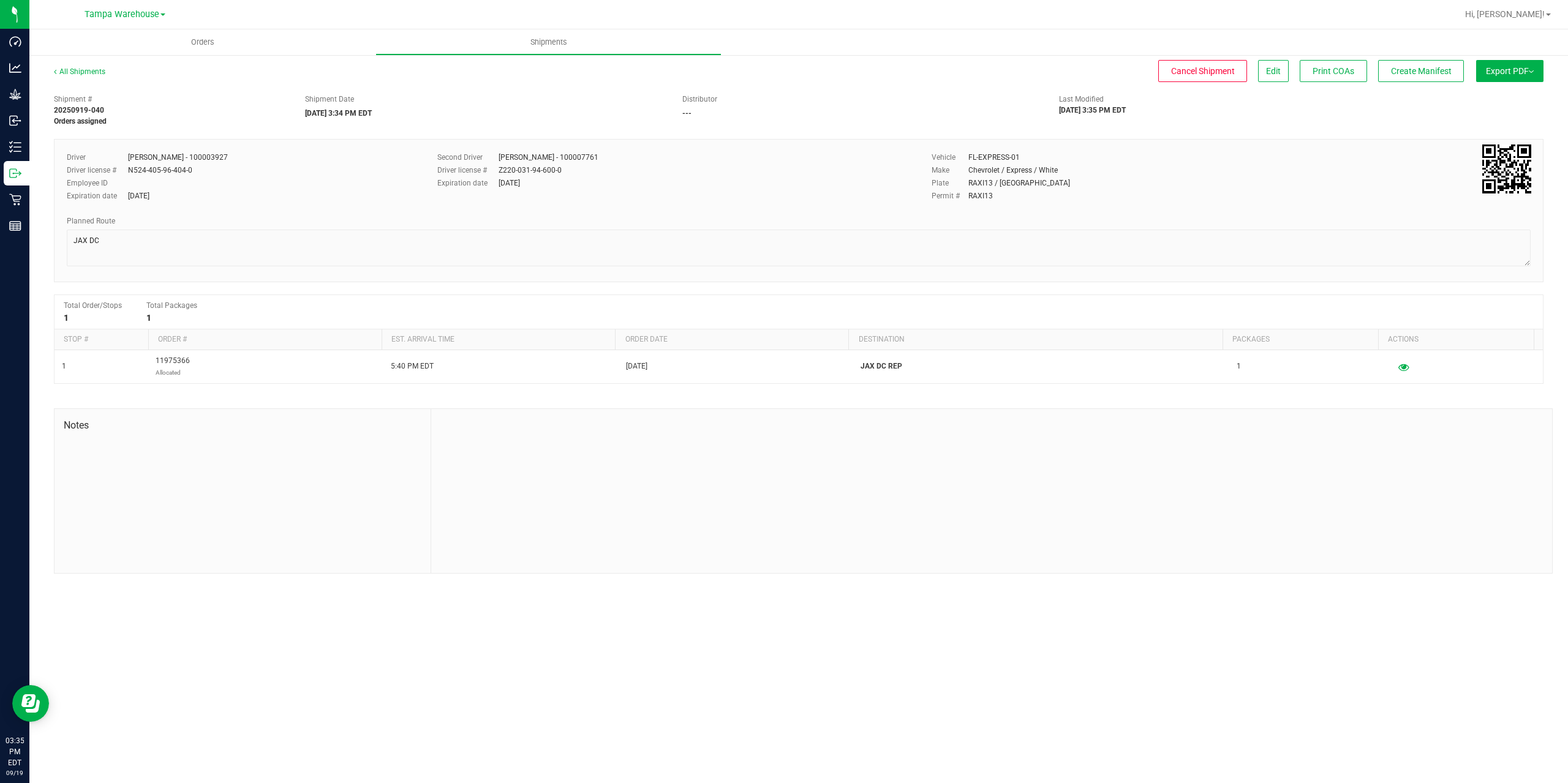
click span "Export PDF"
click span "Manifest by Package ID"
click span "Create Manifest"
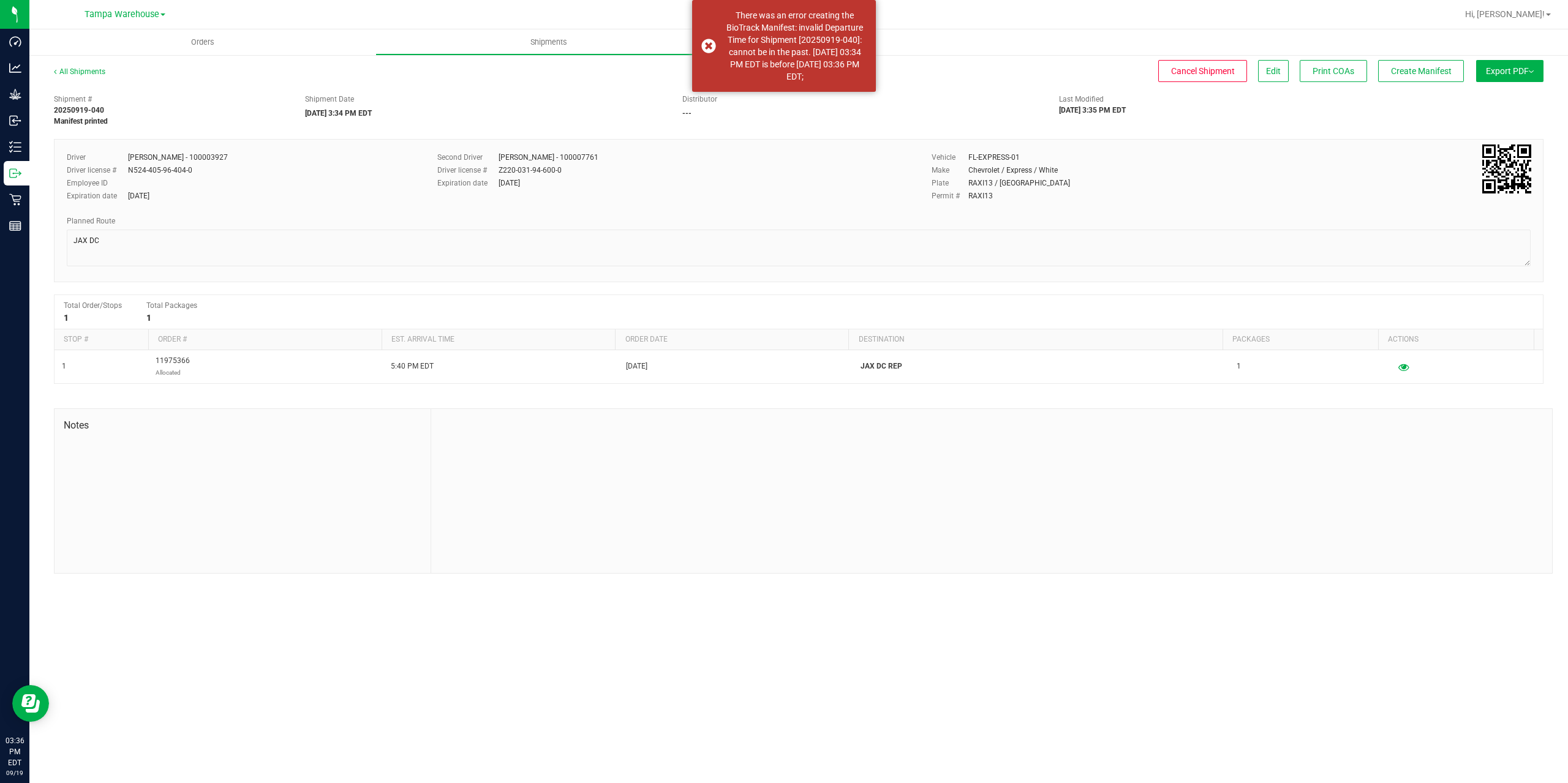
click div "Planned Route"
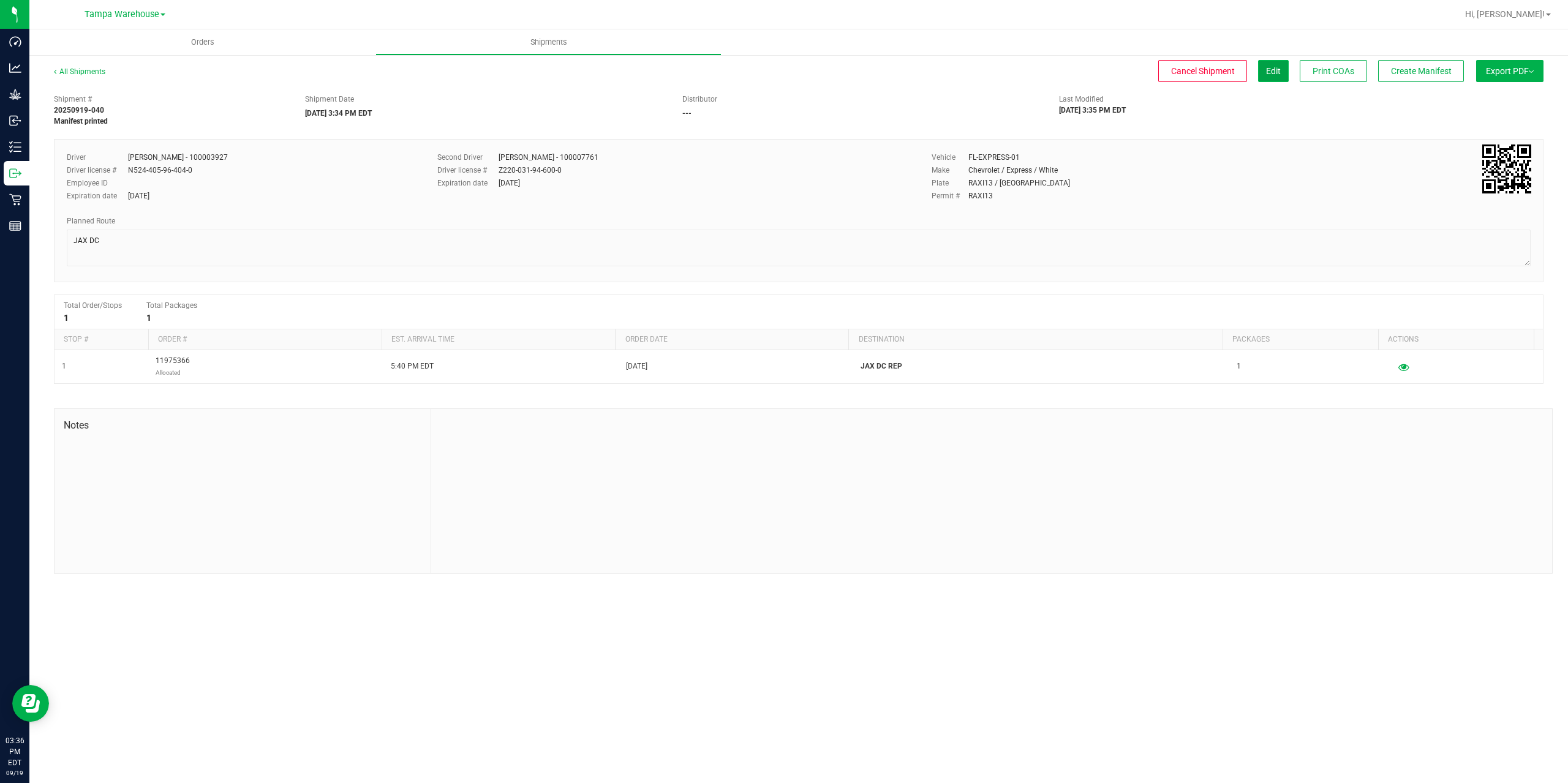
click button "Edit"
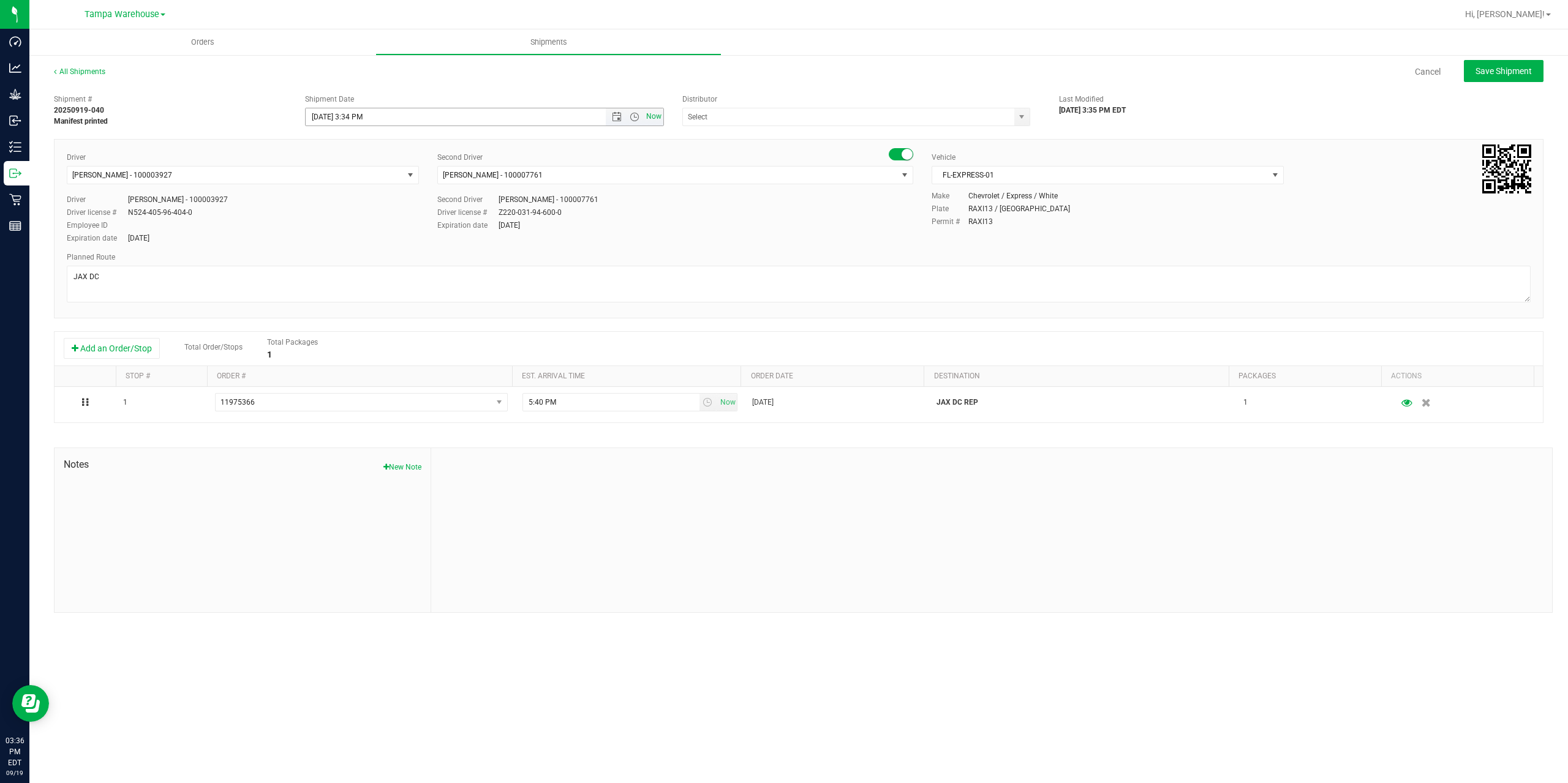
click span "Now"
click input "[DATE] 3:36 PM"
click span "Save Shipment"
type input "[DATE] 7:38 PM"
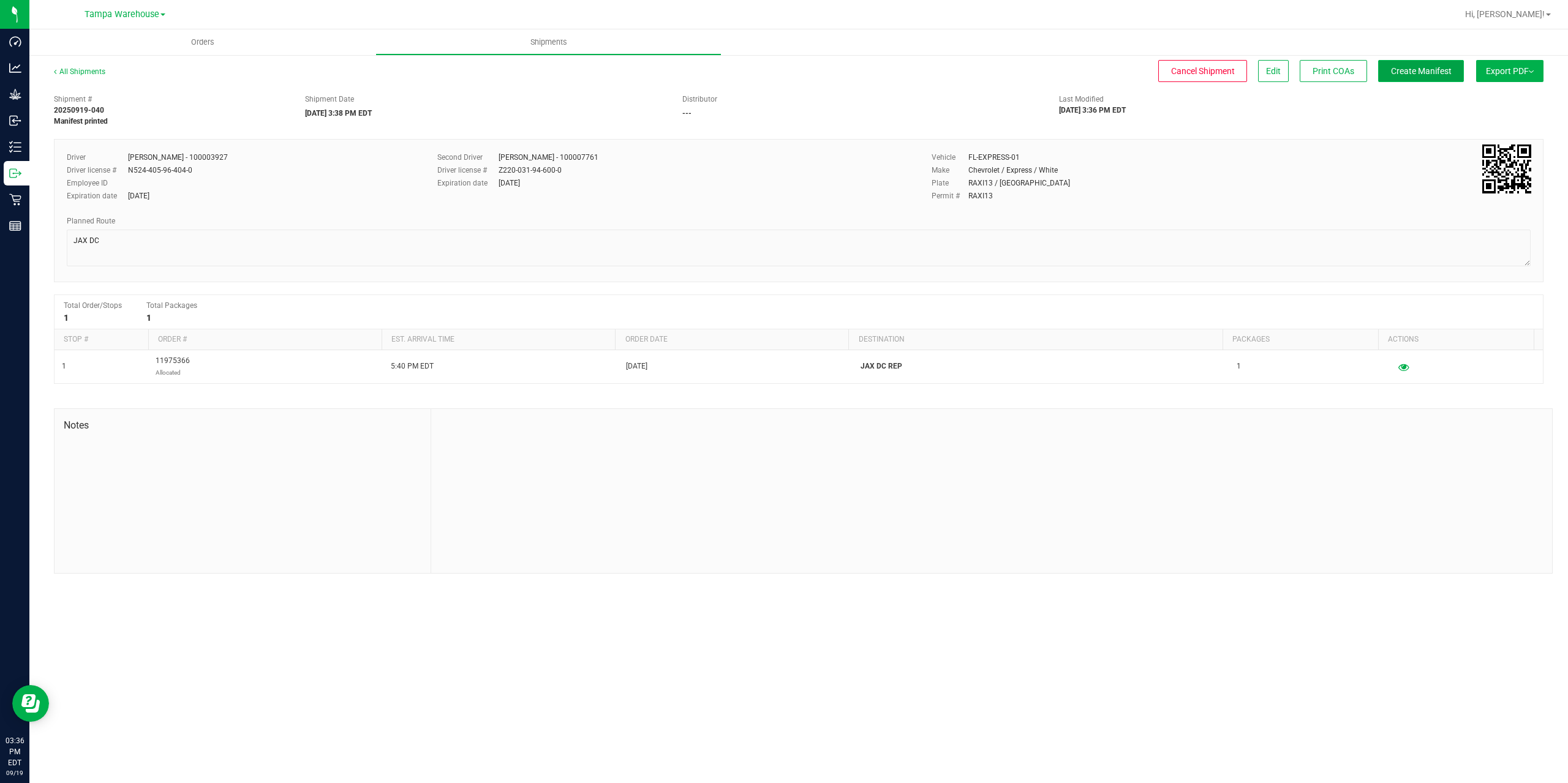
click span "Create Manifest"
click span "Ship Transfer"
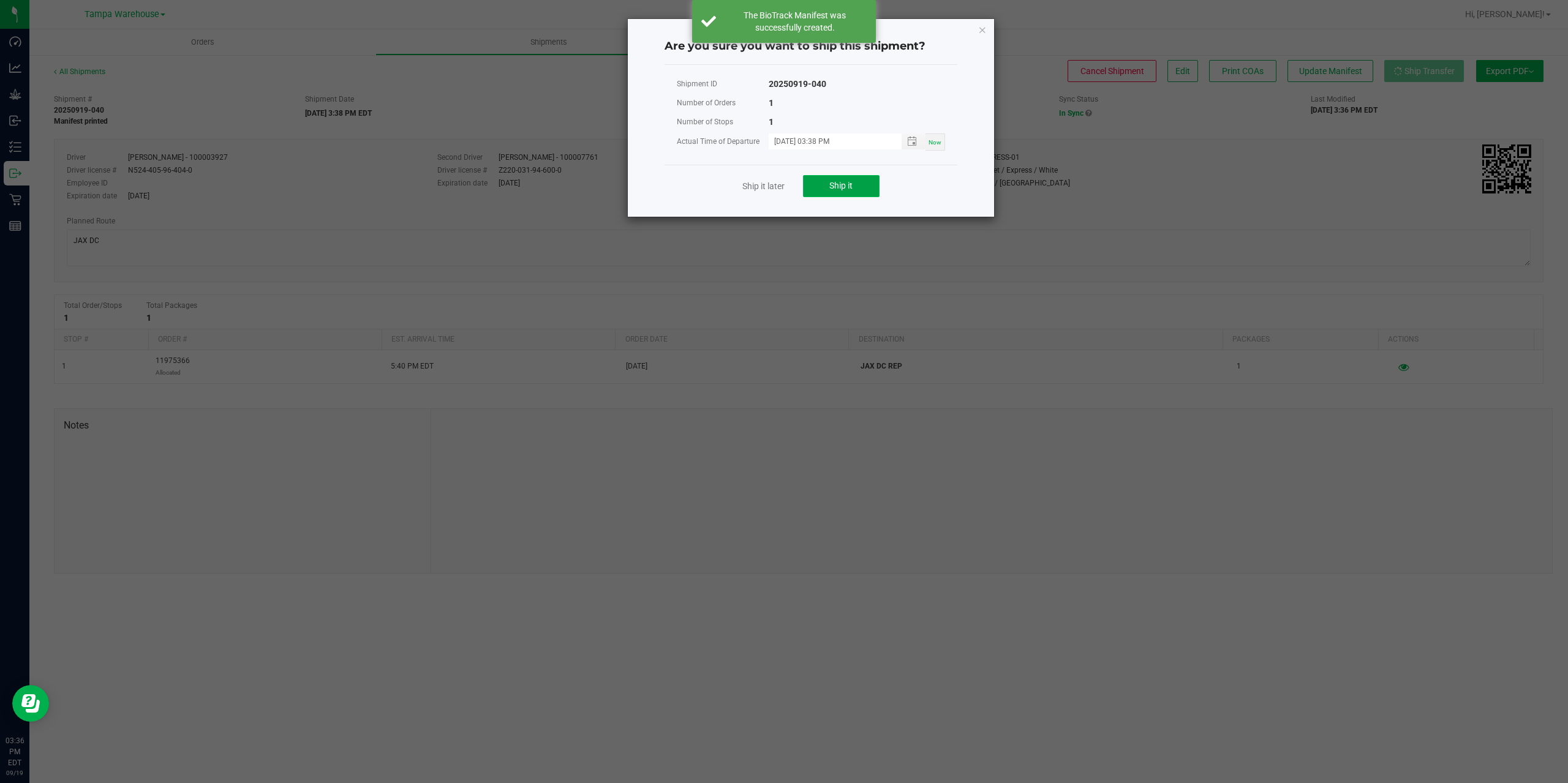
click button "Ship it"
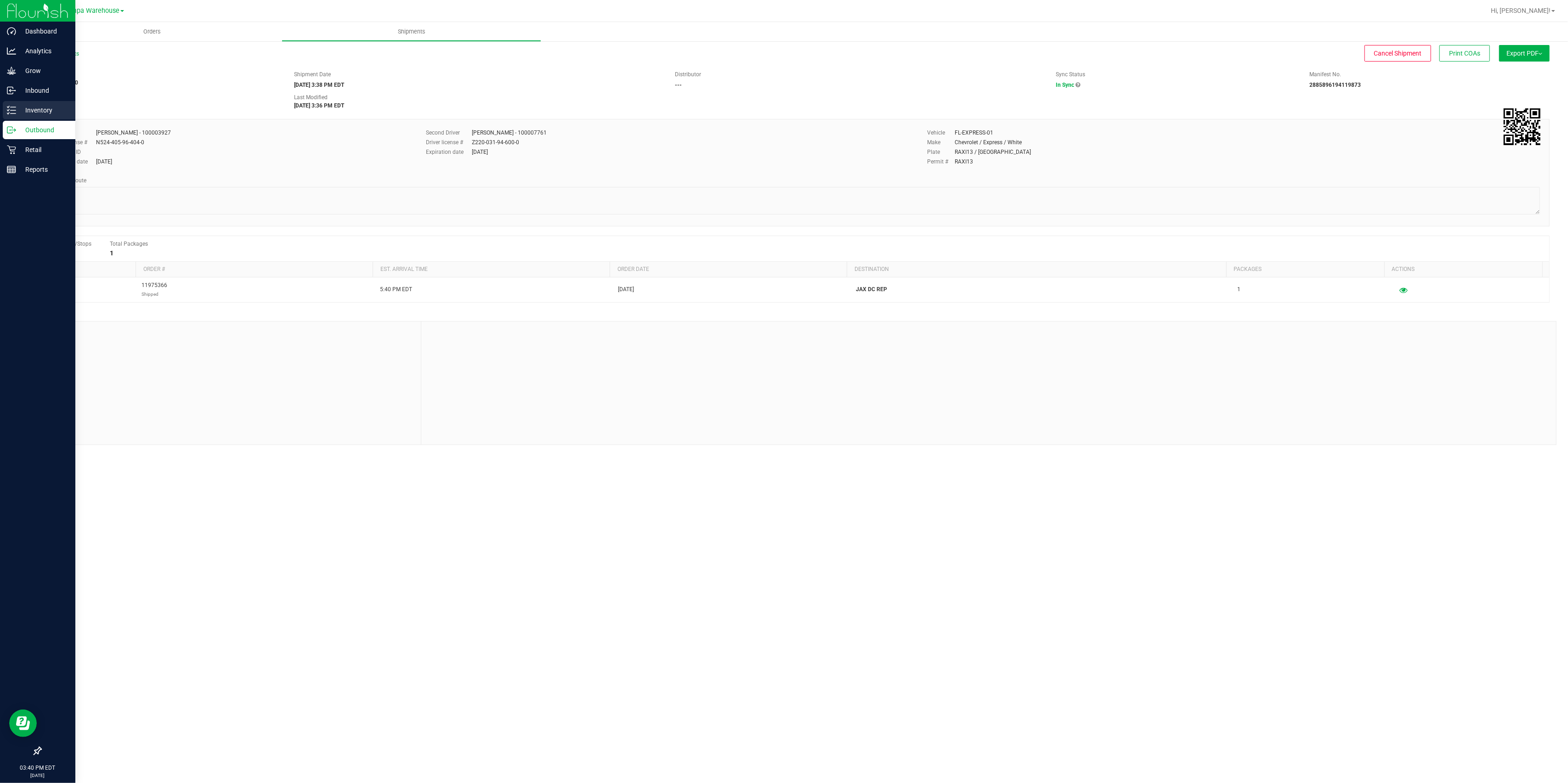
click p "Inventory"
